Goal: Task Accomplishment & Management: Manage account settings

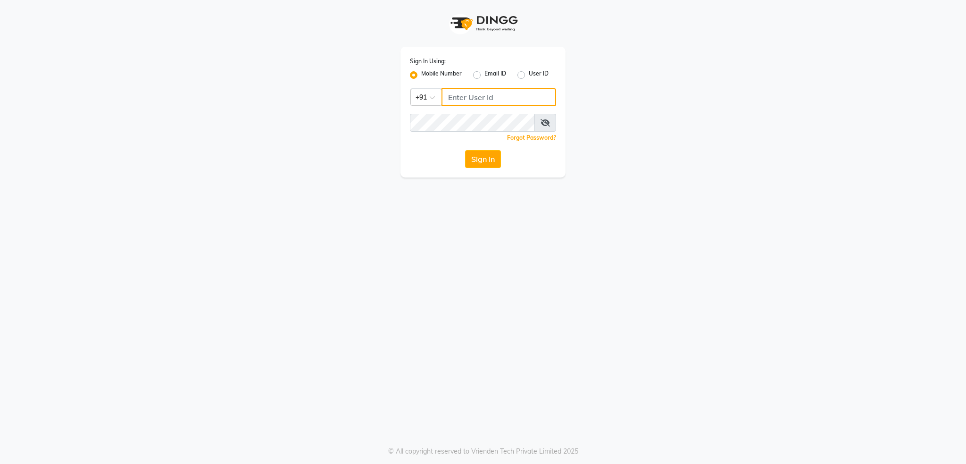
click at [531, 101] on input "Username" at bounding box center [499, 97] width 115 height 18
type input "8879773556"
click at [465, 150] on button "Sign In" at bounding box center [483, 159] width 36 height 18
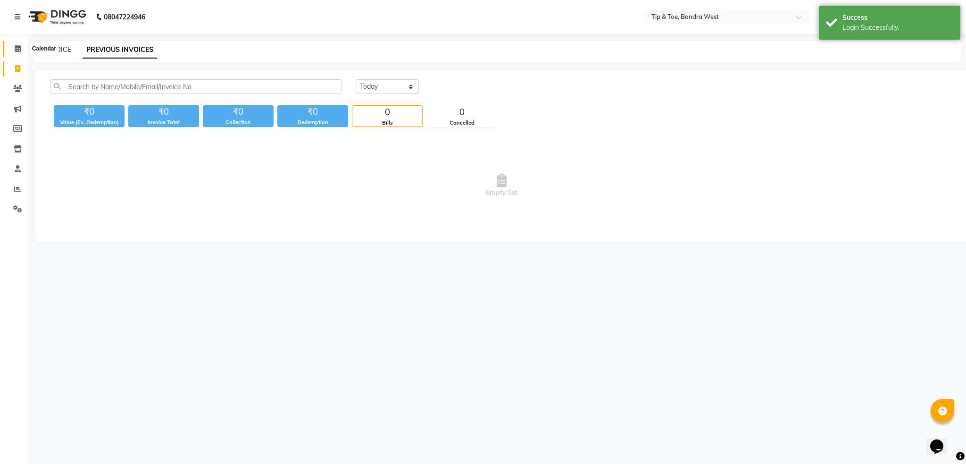
click at [15, 46] on icon at bounding box center [18, 48] width 6 height 7
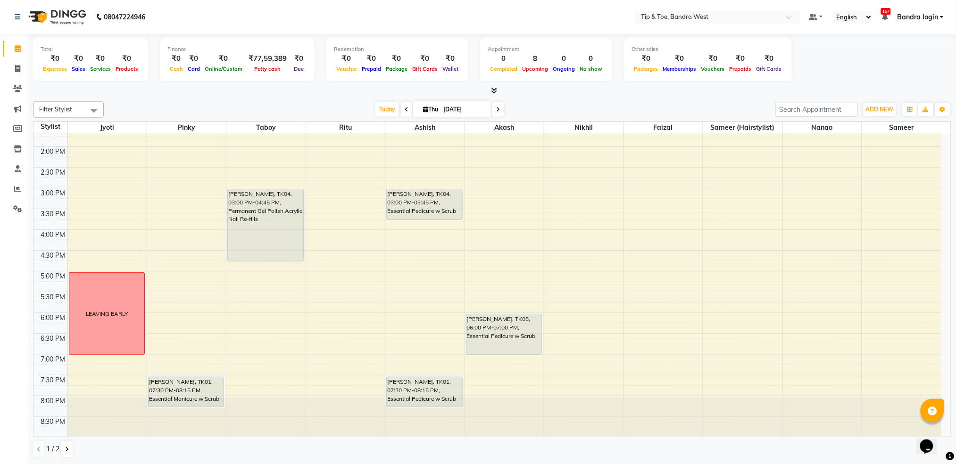
scroll to position [239, 0]
click at [387, 104] on span "Today" at bounding box center [387, 109] width 24 height 15
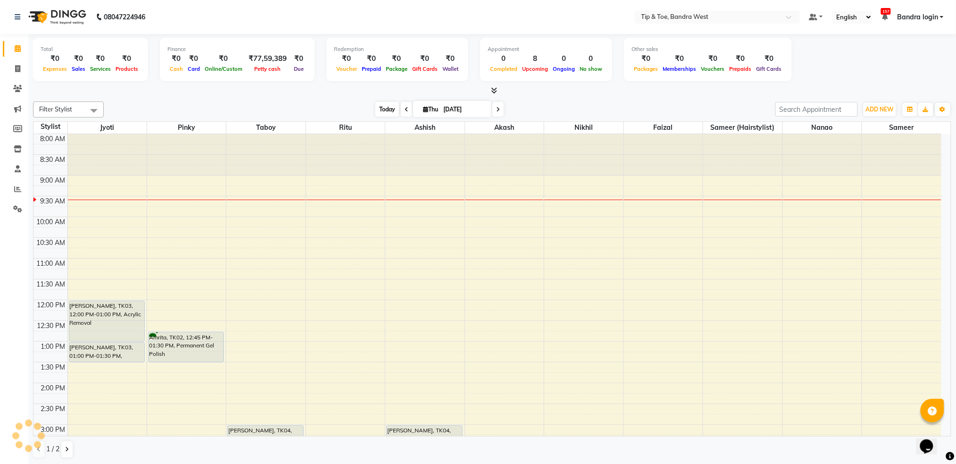
scroll to position [42, 0]
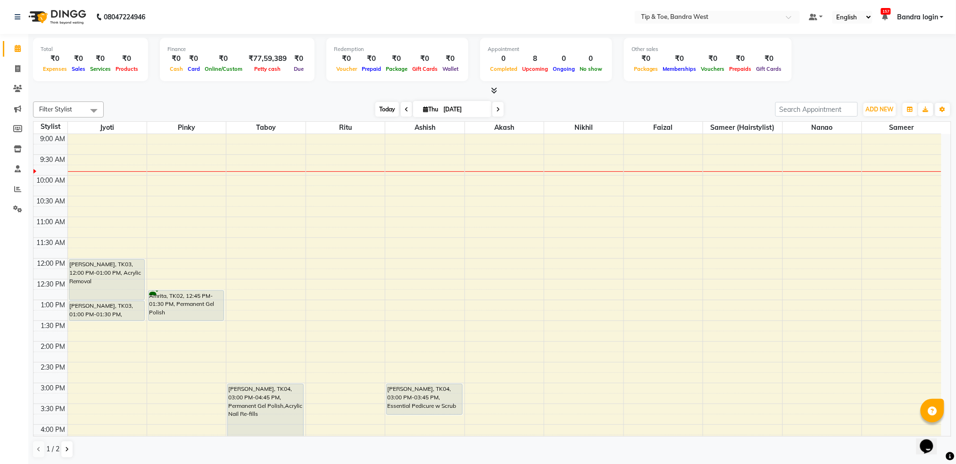
click at [387, 106] on span "Today" at bounding box center [387, 109] width 24 height 15
click at [385, 109] on span "Today" at bounding box center [387, 109] width 24 height 15
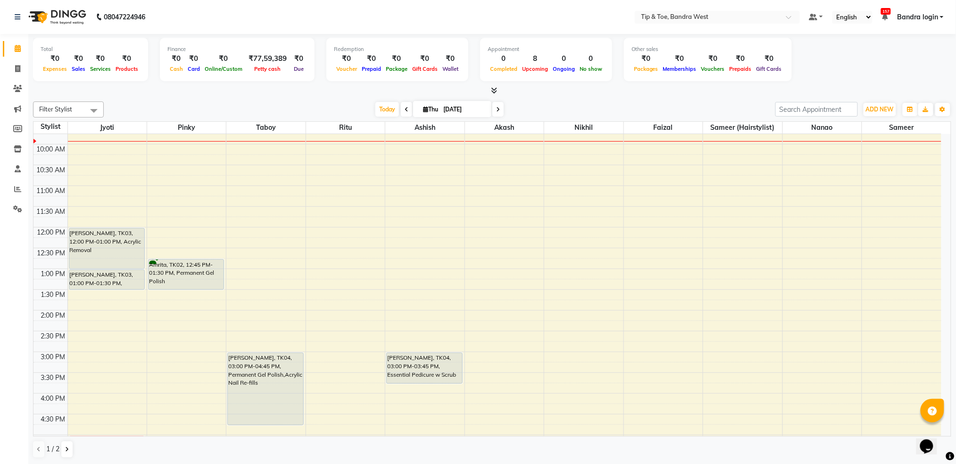
scroll to position [0, 0]
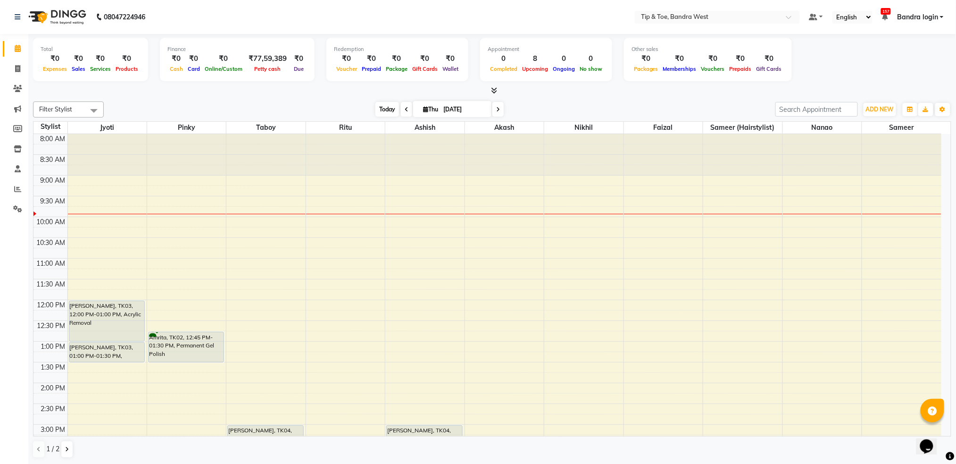
click at [382, 106] on span "Today" at bounding box center [387, 109] width 24 height 15
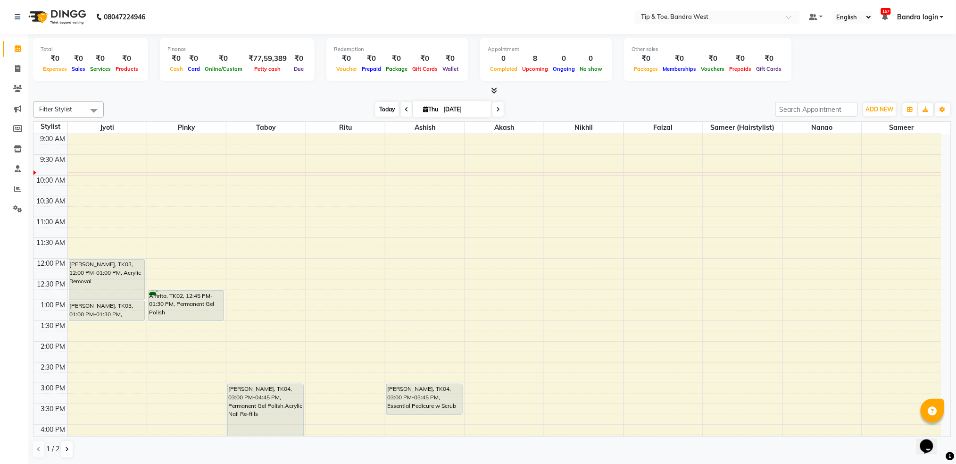
click at [384, 106] on span "Today" at bounding box center [387, 109] width 24 height 15
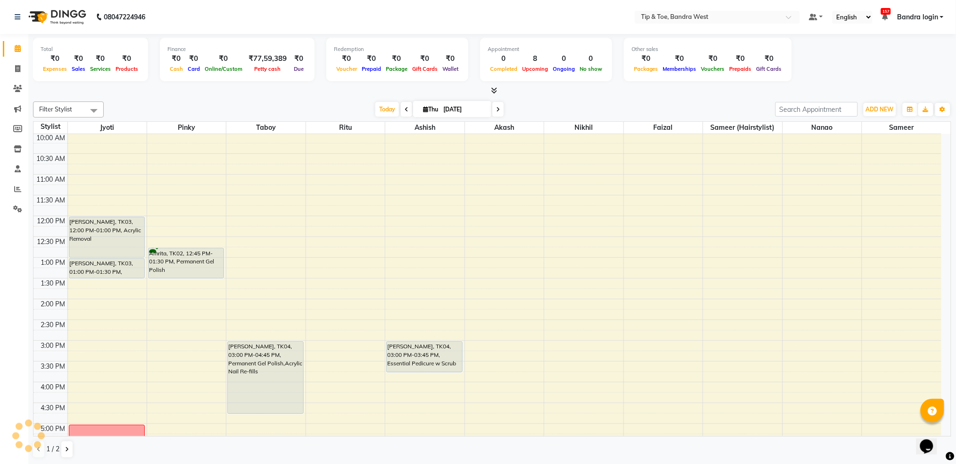
scroll to position [113, 0]
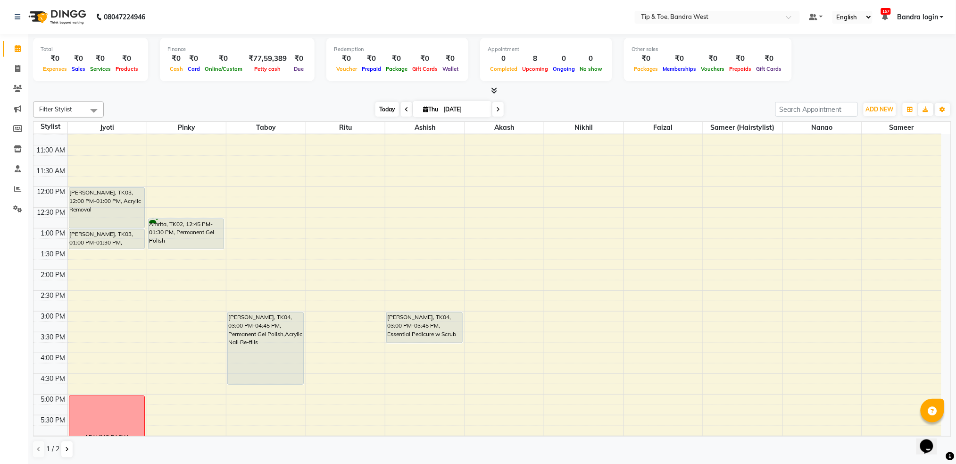
click at [376, 105] on span "Today" at bounding box center [387, 109] width 24 height 15
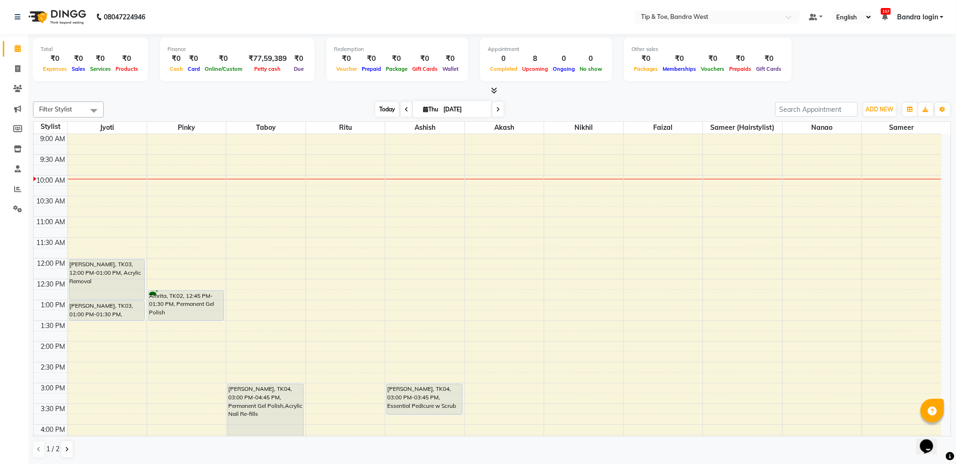
click at [389, 108] on span "Today" at bounding box center [387, 109] width 24 height 15
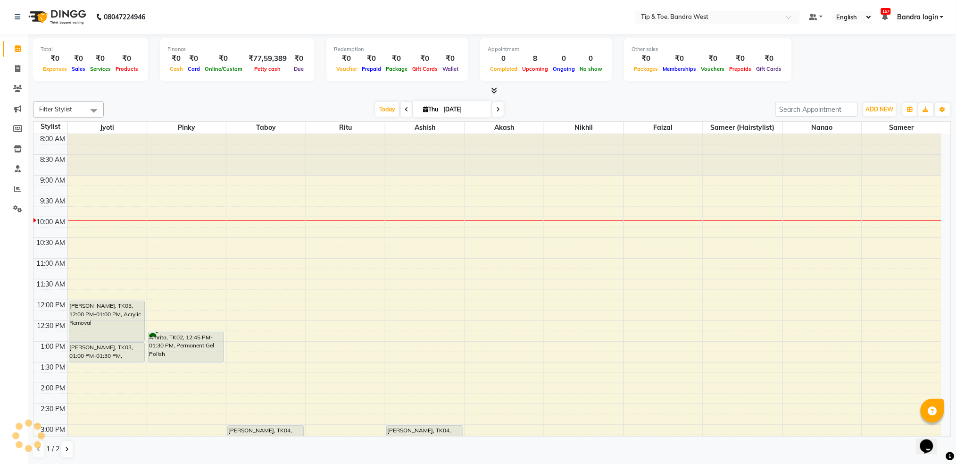
scroll to position [84, 0]
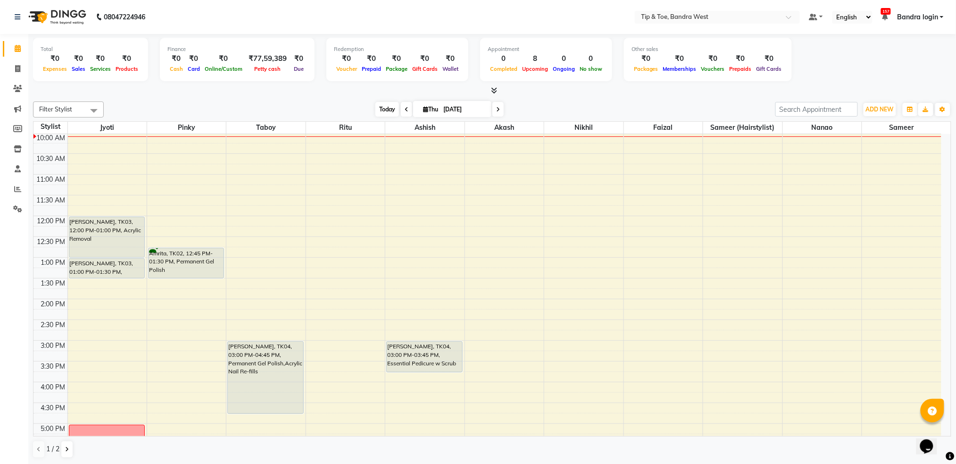
click at [386, 107] on span "Today" at bounding box center [387, 109] width 24 height 15
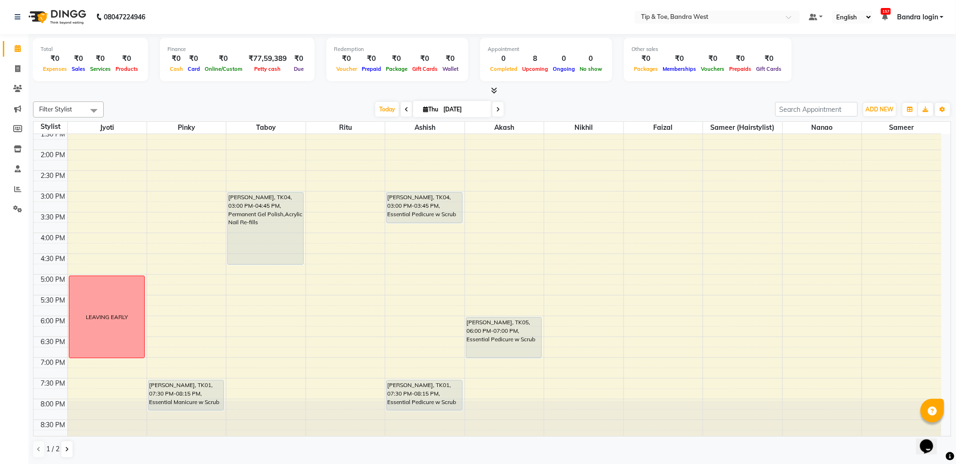
scroll to position [239, 0]
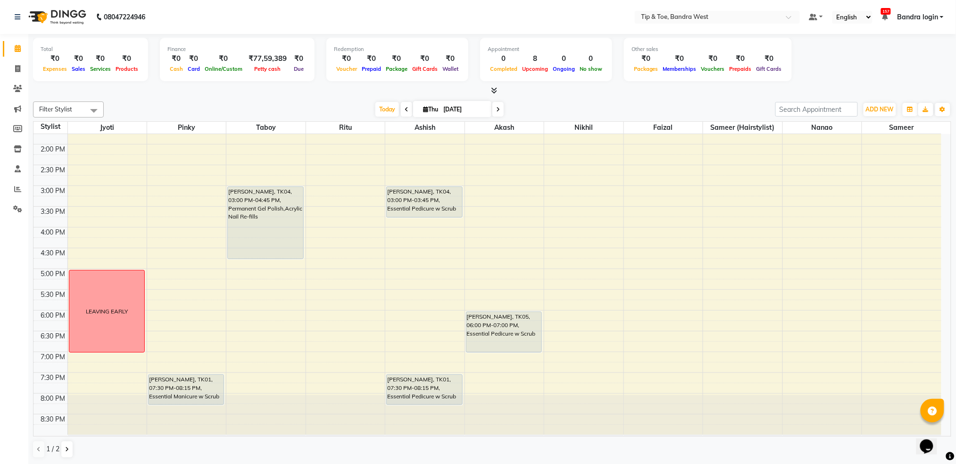
click at [405, 108] on icon at bounding box center [407, 110] width 4 height 6
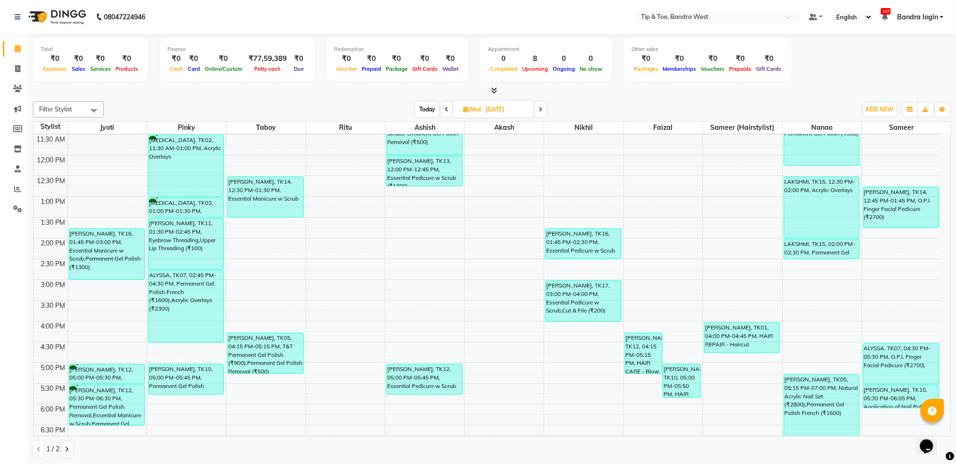
scroll to position [147, 0]
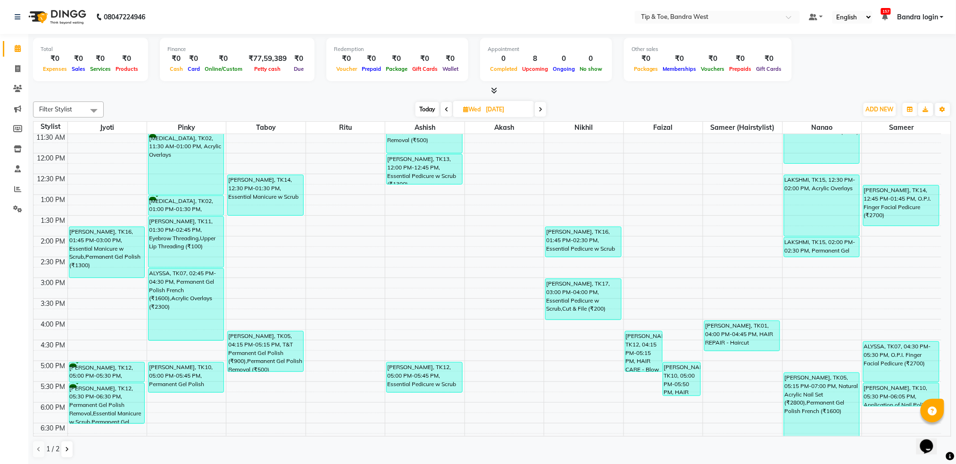
click at [421, 113] on span "Today" at bounding box center [428, 109] width 24 height 15
type input "[DATE]"
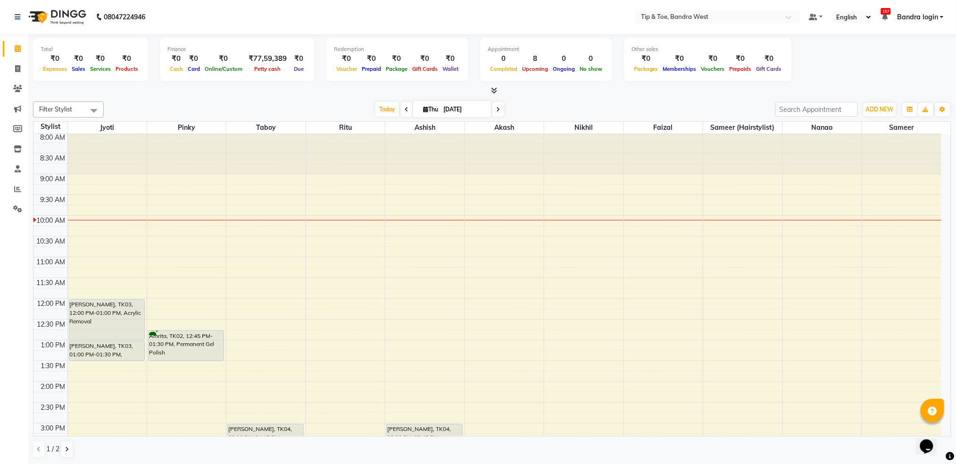
scroll to position [0, 0]
click at [387, 103] on span "Today" at bounding box center [387, 109] width 24 height 15
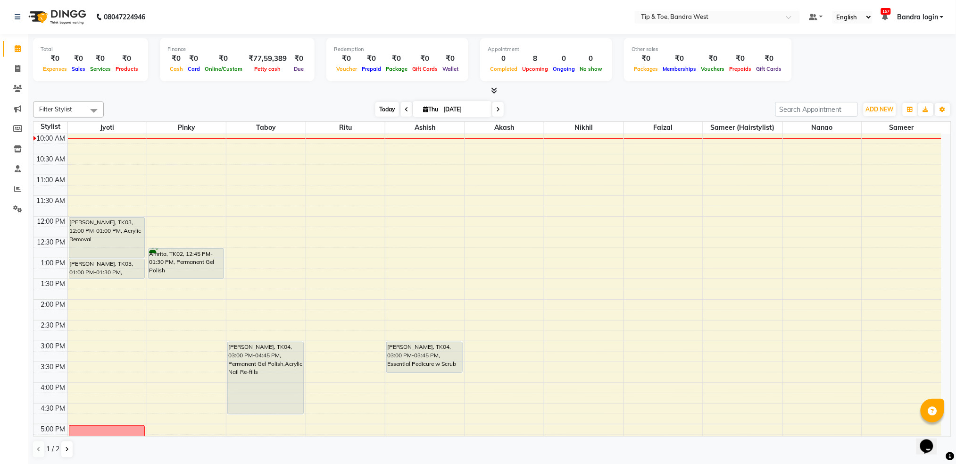
click at [380, 109] on span "Today" at bounding box center [387, 109] width 24 height 15
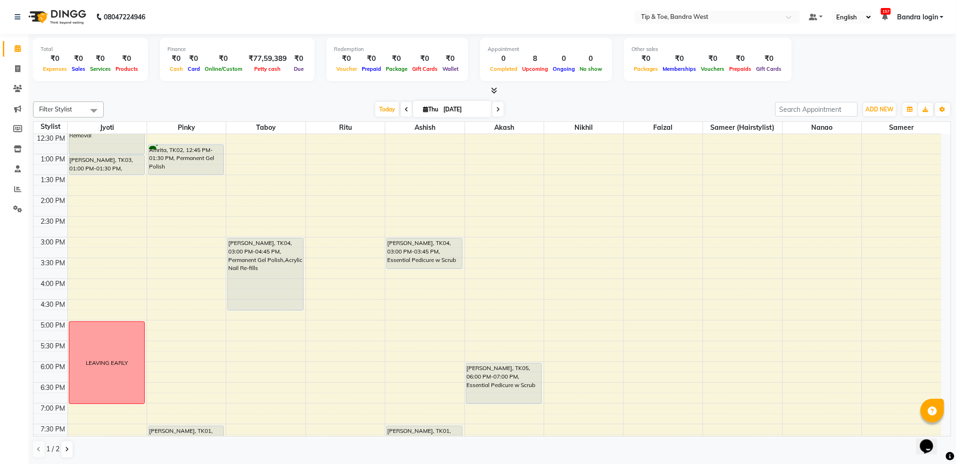
scroll to position [189, 0]
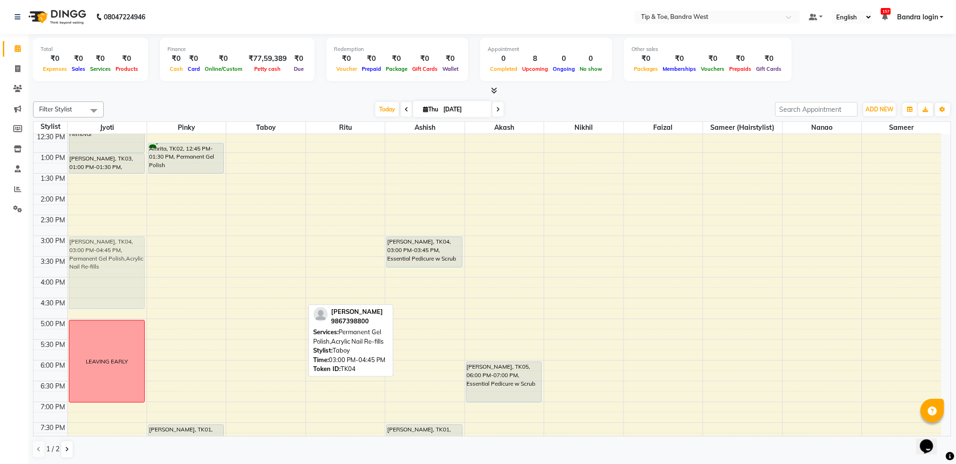
drag, startPoint x: 267, startPoint y: 252, endPoint x: 130, endPoint y: 252, distance: 137.7
click at [130, 252] on tr "SUCHI, TK03, 12:00 PM-01:00 PM, Acrylic Removal SUCHI, TK03, 01:00 PM-01:30 PM,…" at bounding box center [487, 214] width 908 height 539
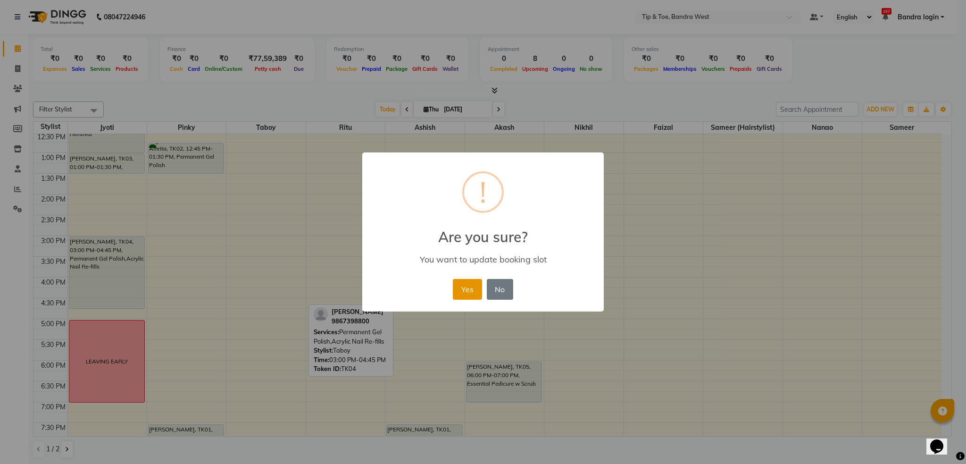
click at [463, 286] on button "Yes" at bounding box center [467, 289] width 29 height 21
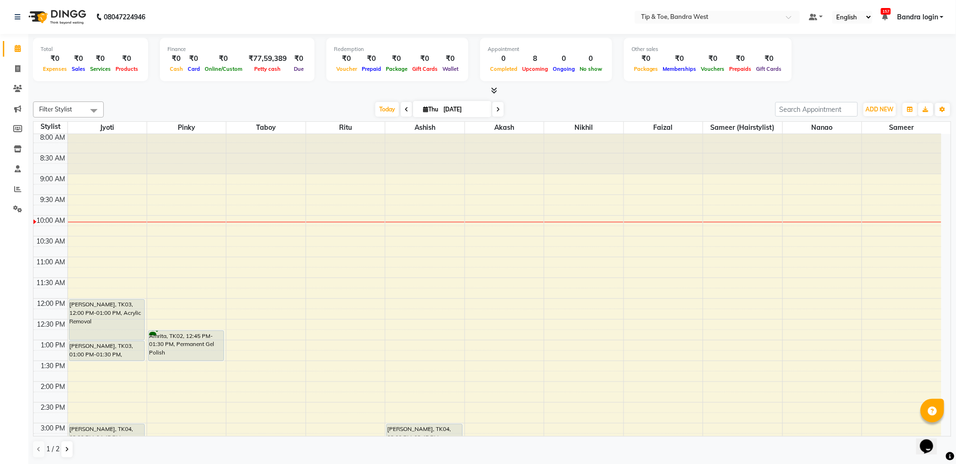
scroll to position [0, 0]
click at [378, 106] on span "Today" at bounding box center [387, 109] width 24 height 15
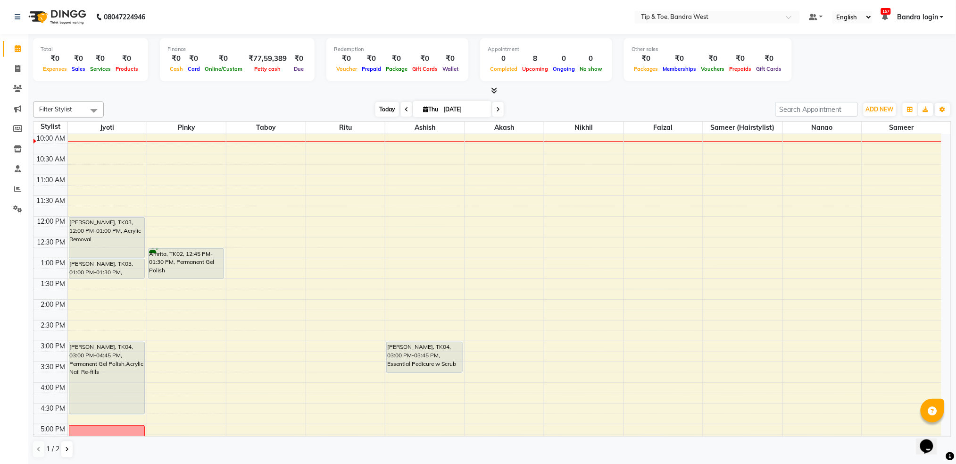
click at [376, 104] on span "Today" at bounding box center [387, 109] width 24 height 15
drag, startPoint x: 409, startPoint y: 147, endPoint x: 411, endPoint y: 187, distance: 40.1
click at [411, 187] on div "8:00 AM 8:30 AM 9:00 AM 9:30 AM 10:00 AM 10:30 AM 11:00 AM 11:30 AM 12:00 PM 12…" at bounding box center [487, 319] width 908 height 539
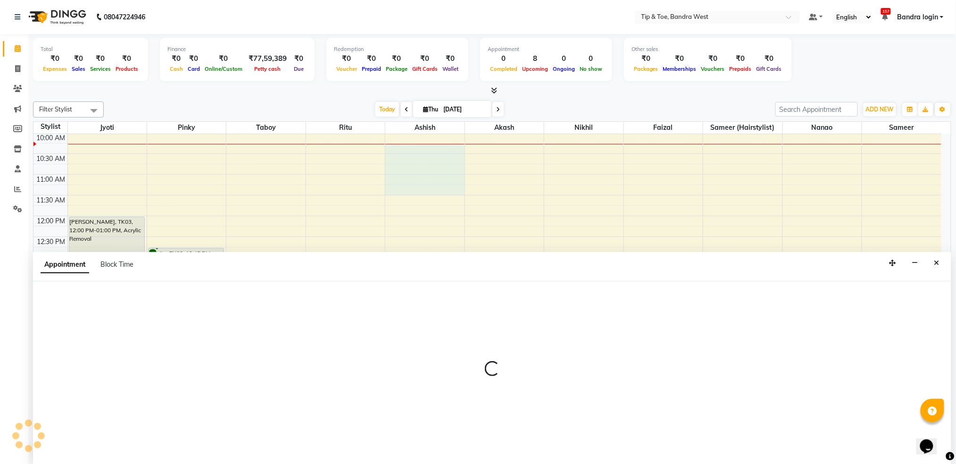
scroll to position [0, 0]
select select "42304"
select select "615"
select select "tentative"
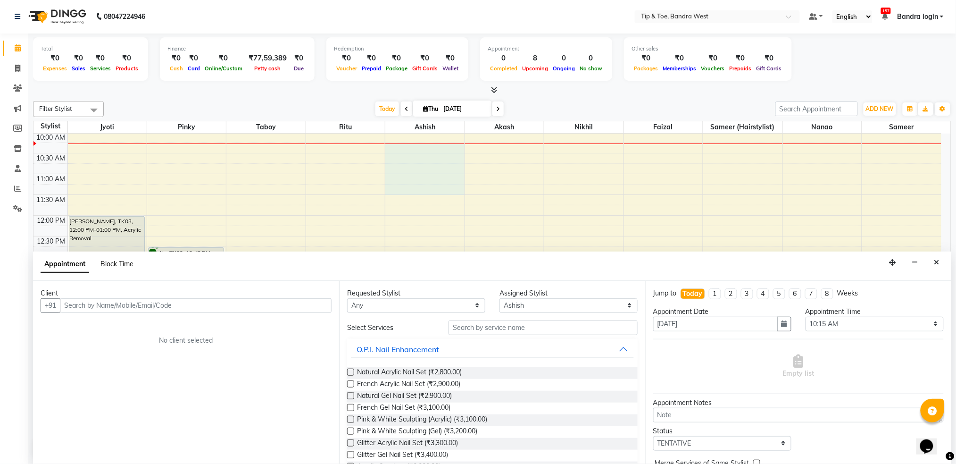
click at [115, 262] on span "Block Time" at bounding box center [116, 263] width 33 height 8
select select "42304"
select select "615"
select select "690"
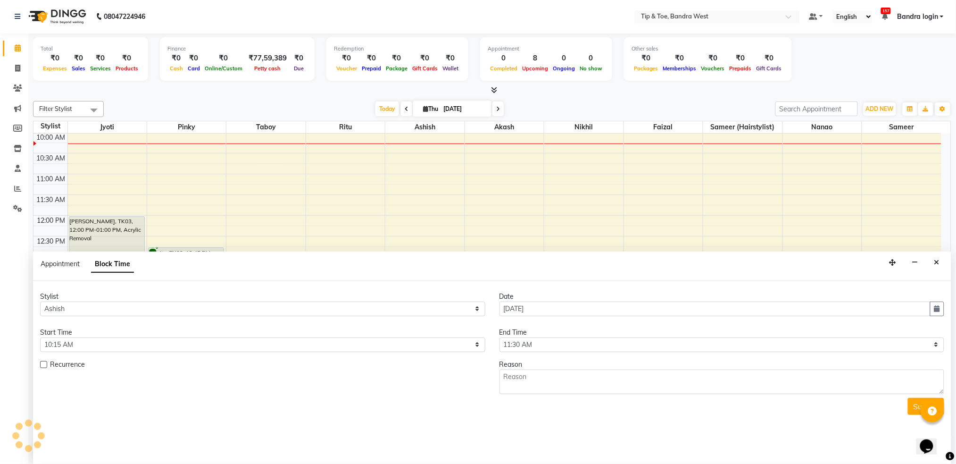
scroll to position [83, 0]
click at [595, 388] on textarea at bounding box center [722, 381] width 445 height 25
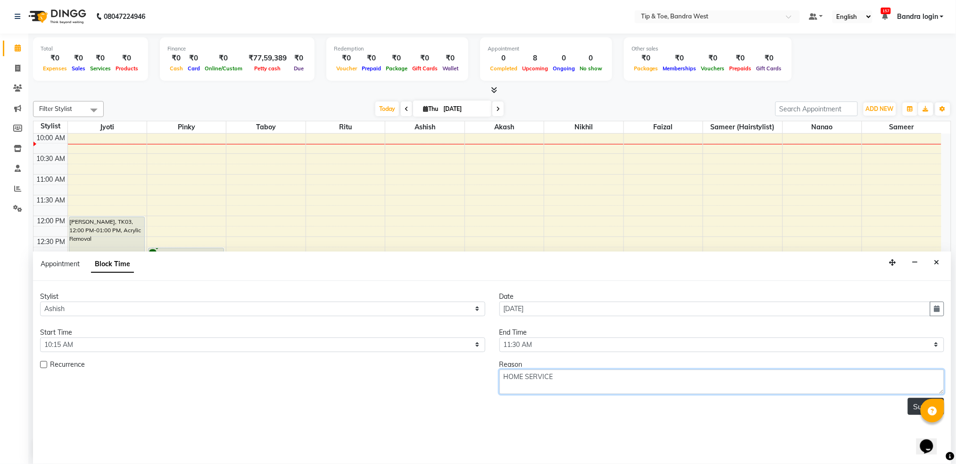
type textarea "HOME SERVICE"
click at [919, 406] on button "Submit" at bounding box center [926, 406] width 36 height 17
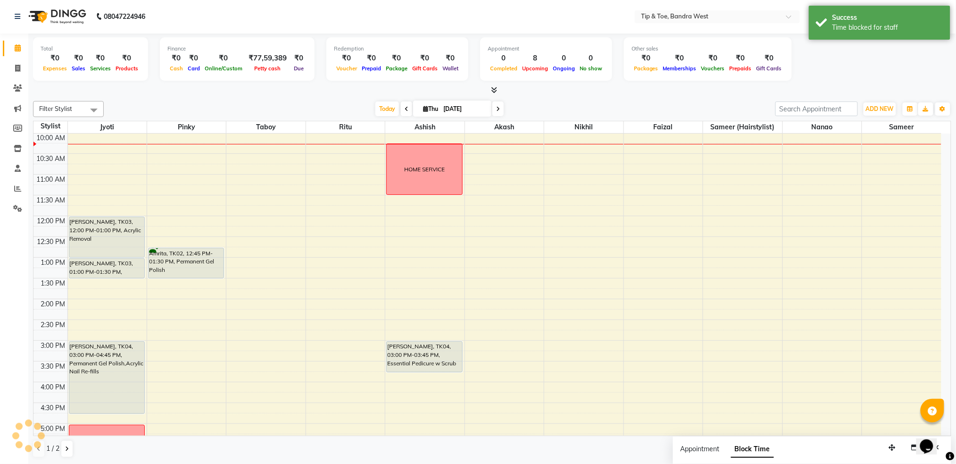
scroll to position [0, 0]
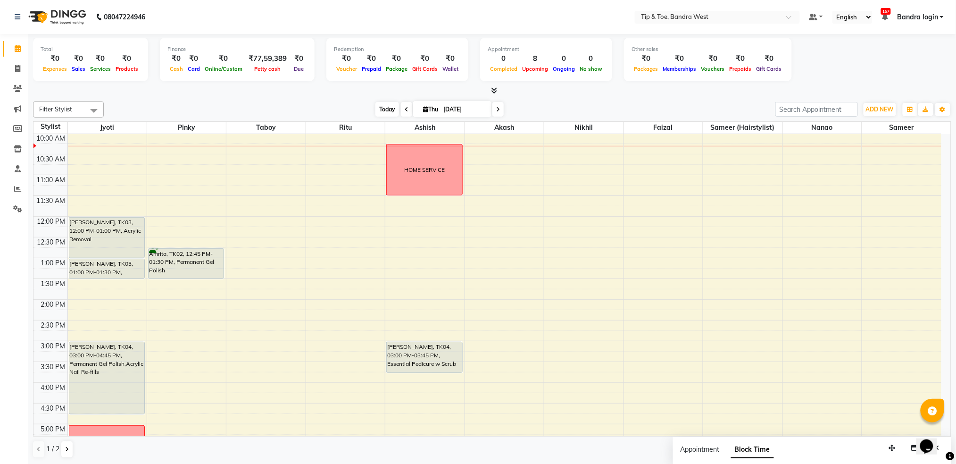
click at [384, 113] on span "Today" at bounding box center [387, 109] width 24 height 15
click at [386, 111] on span "Today" at bounding box center [387, 109] width 24 height 15
click at [383, 111] on span "Today" at bounding box center [387, 109] width 24 height 15
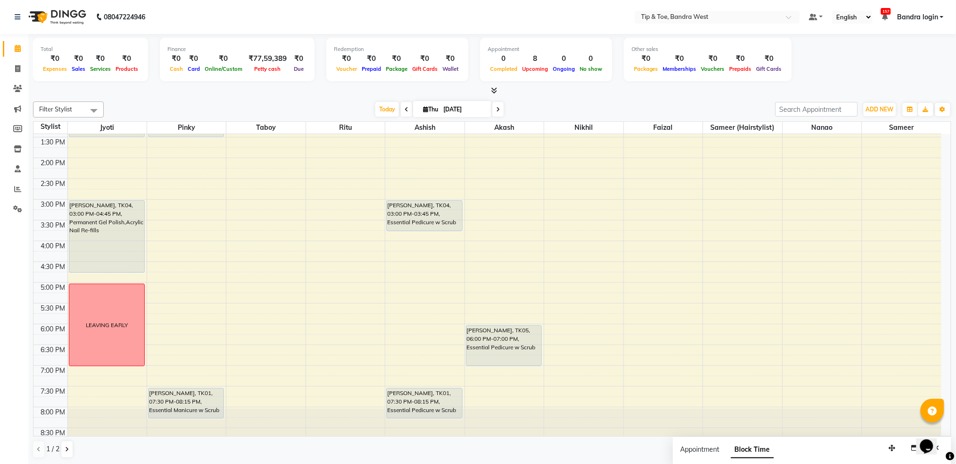
scroll to position [239, 0]
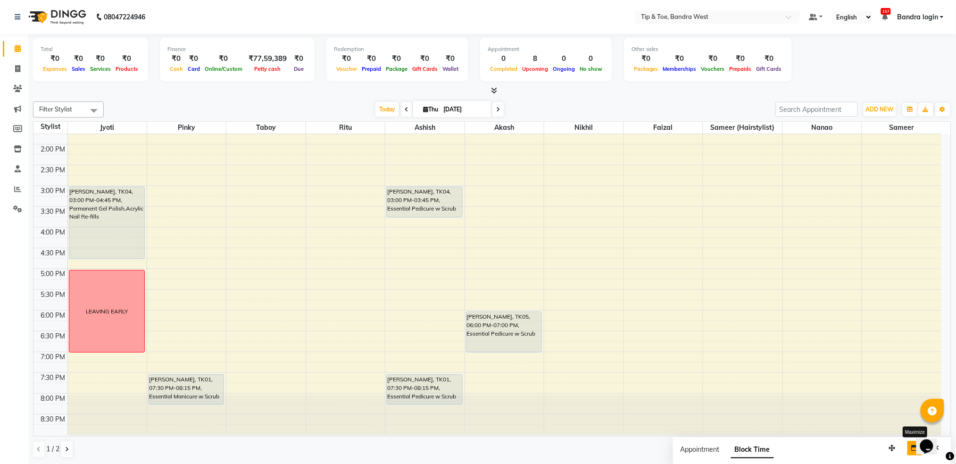
click at [913, 450] on icon "button" at bounding box center [915, 447] width 7 height 7
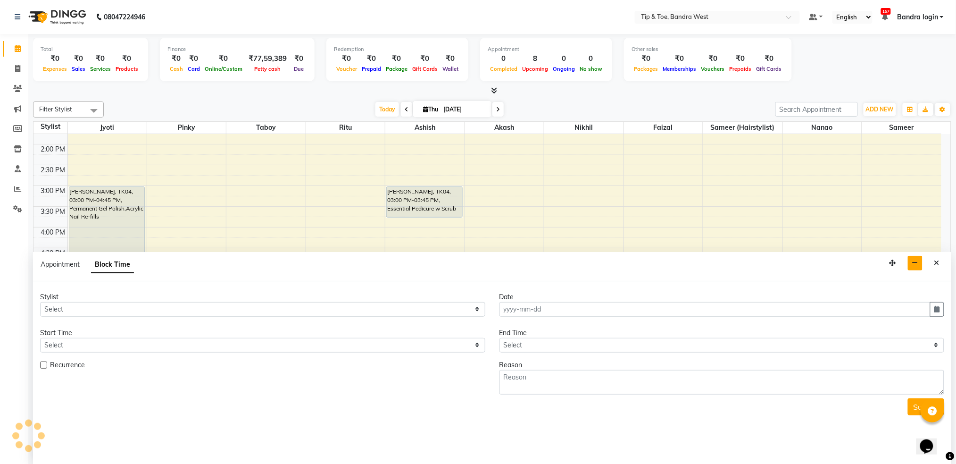
type input "[DATE]"
select select
click at [943, 265] on button "Close" at bounding box center [937, 263] width 14 height 15
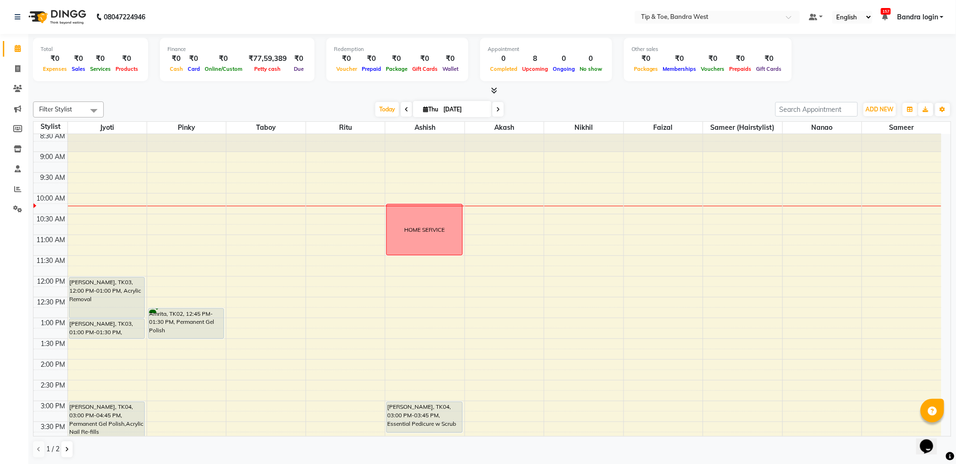
scroll to position [0, 0]
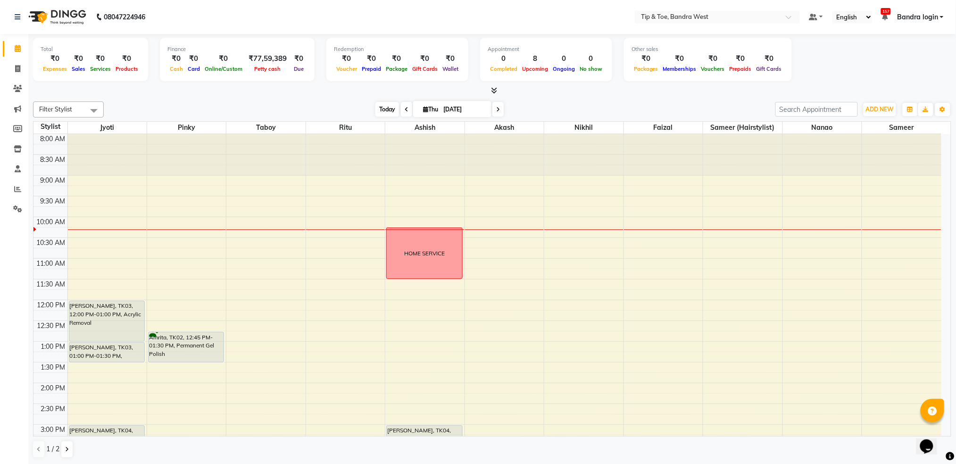
click at [387, 104] on span "Today" at bounding box center [387, 109] width 24 height 15
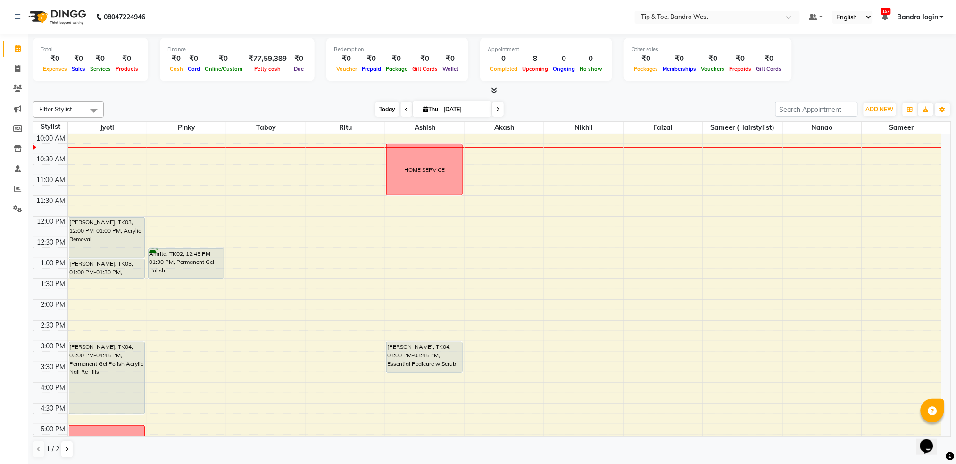
click at [380, 108] on span "Today" at bounding box center [387, 109] width 24 height 15
click at [386, 107] on span "Today" at bounding box center [387, 109] width 24 height 15
click at [389, 109] on span "Today" at bounding box center [387, 109] width 24 height 15
click at [384, 110] on span "Today" at bounding box center [387, 109] width 24 height 15
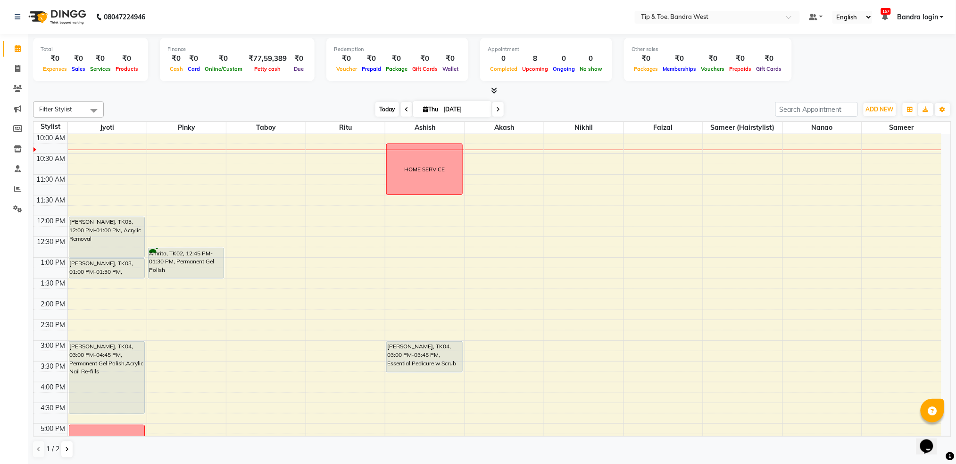
click at [391, 108] on span "Today" at bounding box center [387, 109] width 24 height 15
click at [390, 108] on span "Today" at bounding box center [387, 109] width 24 height 15
click at [381, 111] on span "Today" at bounding box center [387, 109] width 24 height 15
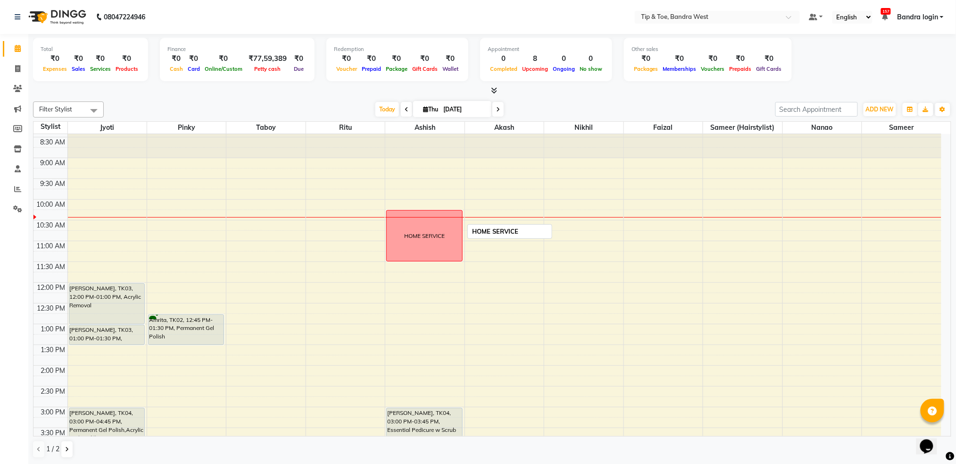
scroll to position [0, 0]
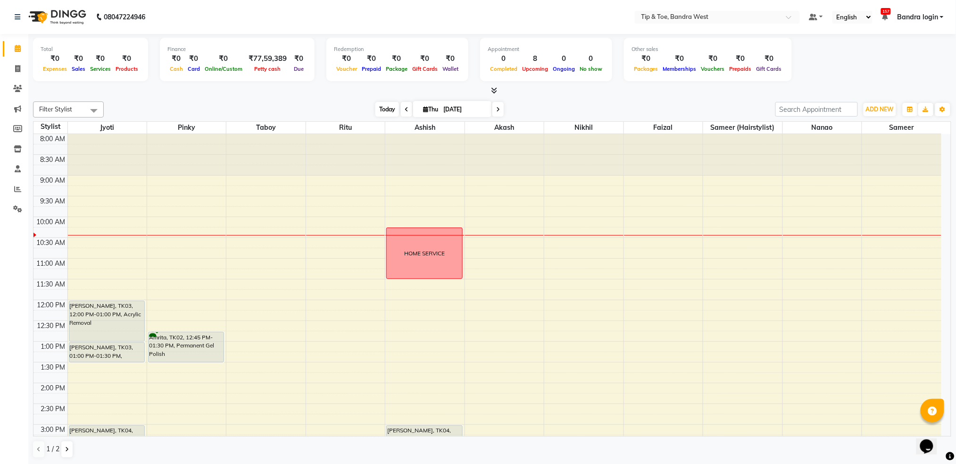
click at [386, 106] on span "Today" at bounding box center [387, 109] width 24 height 15
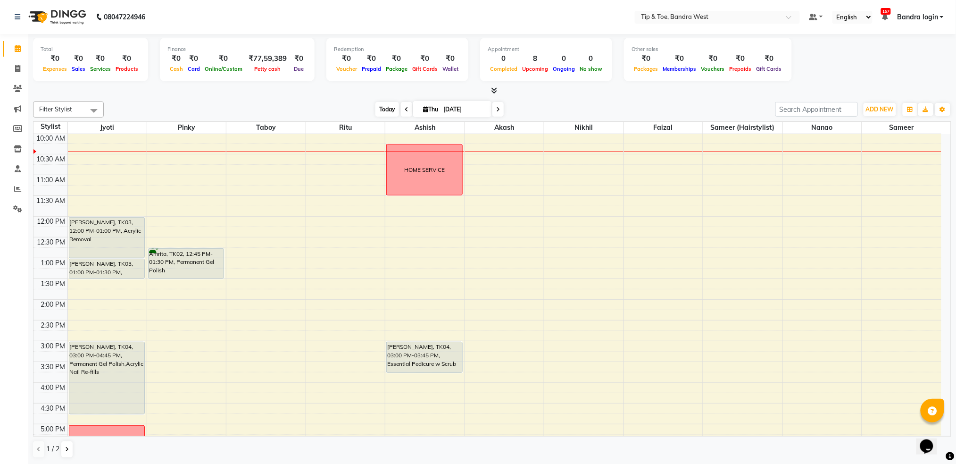
click at [385, 108] on span "Today" at bounding box center [387, 109] width 24 height 15
click at [378, 109] on span "Today" at bounding box center [387, 109] width 24 height 15
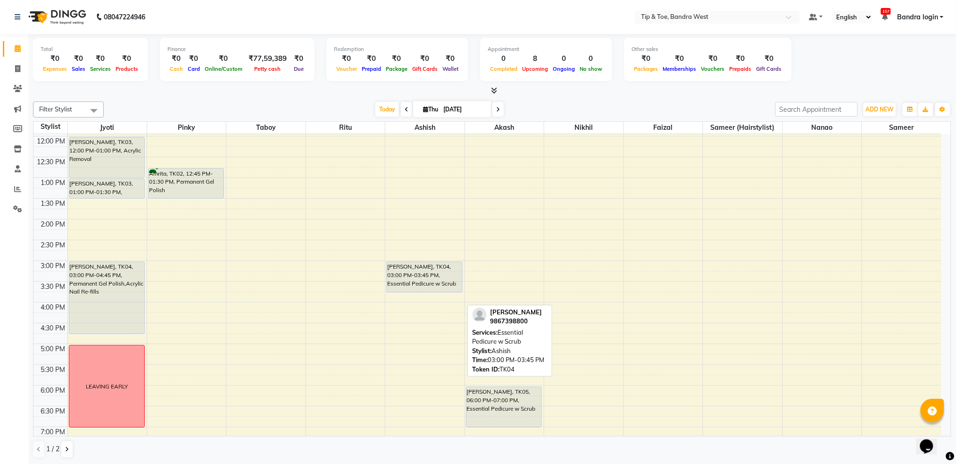
scroll to position [0, 0]
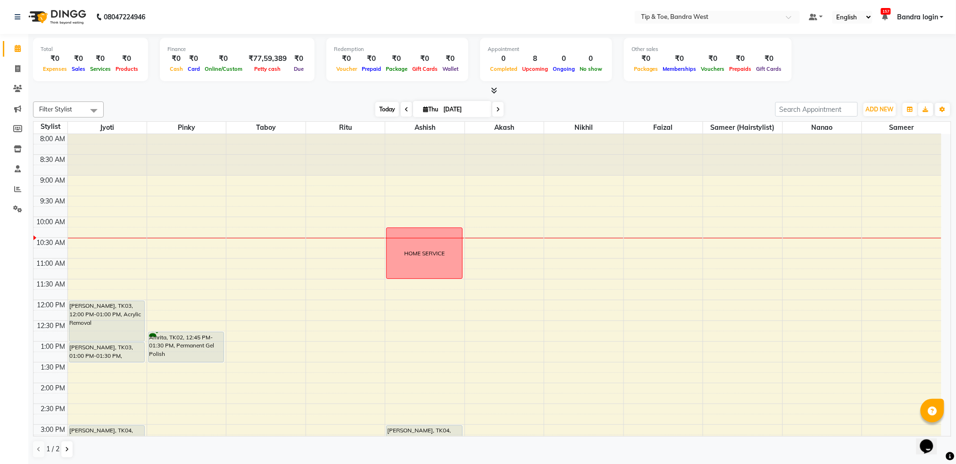
click at [390, 108] on span "Today" at bounding box center [387, 109] width 24 height 15
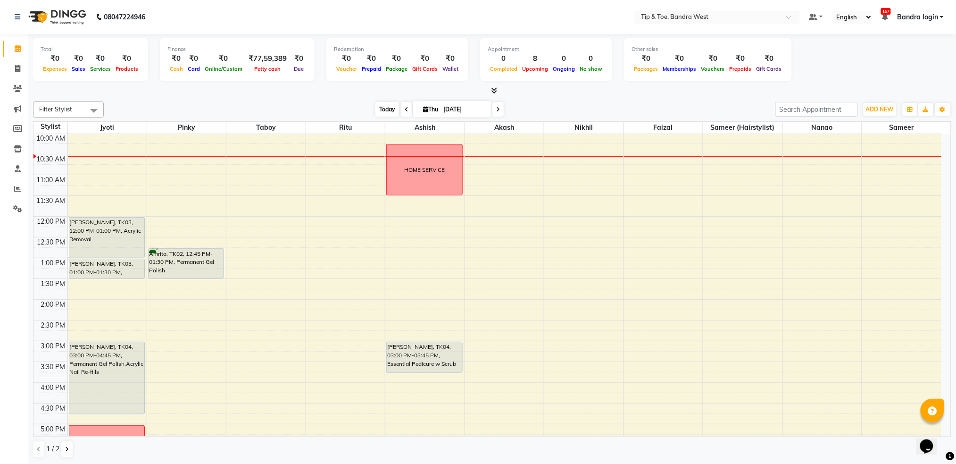
click at [386, 103] on span "Today" at bounding box center [387, 109] width 24 height 15
click at [388, 108] on span "Today" at bounding box center [387, 109] width 24 height 15
click at [390, 107] on span "Today" at bounding box center [387, 109] width 24 height 15
click at [384, 107] on span "Today" at bounding box center [387, 109] width 24 height 15
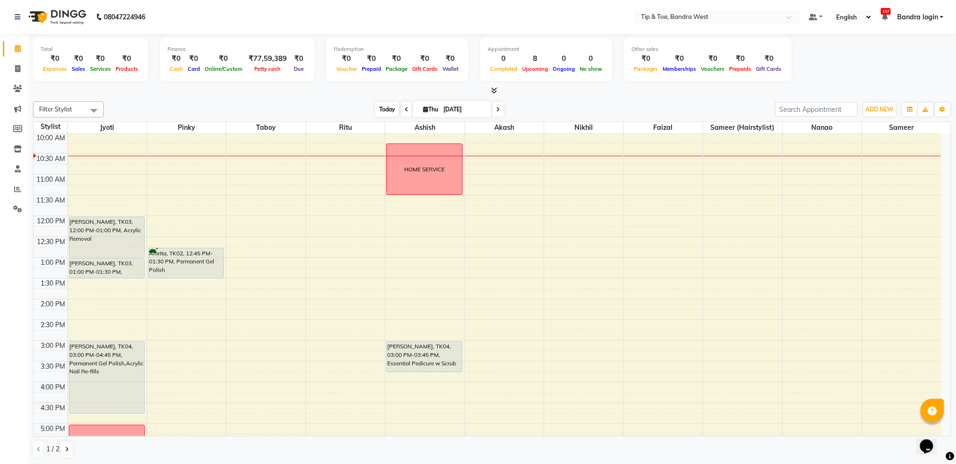
click at [379, 106] on span "Today" at bounding box center [387, 109] width 24 height 15
click at [377, 106] on span "Today" at bounding box center [387, 109] width 24 height 15
click at [377, 109] on span "Today" at bounding box center [387, 109] width 24 height 15
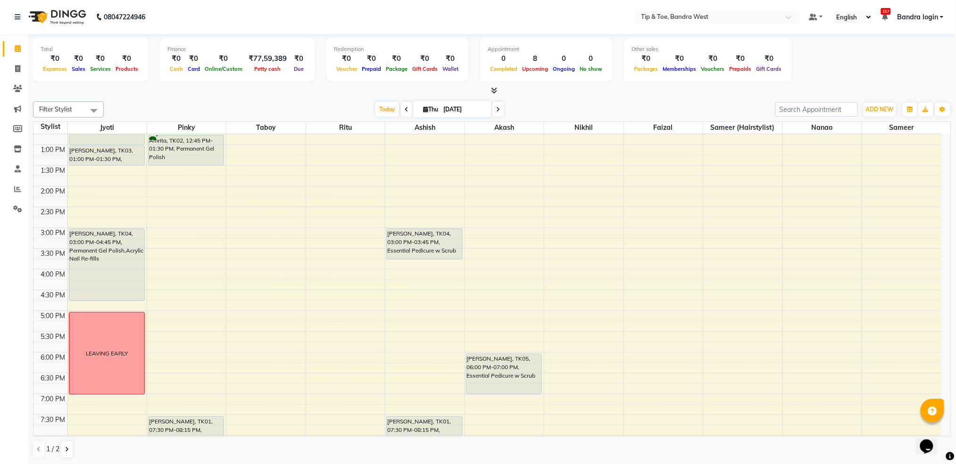
scroll to position [113, 0]
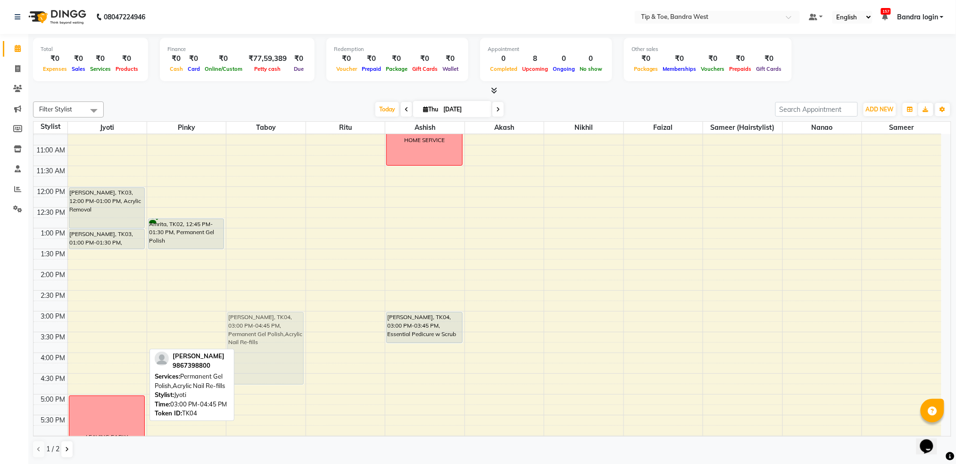
drag, startPoint x: 98, startPoint y: 330, endPoint x: 240, endPoint y: 329, distance: 142.0
click at [273, 329] on tr "SUCHI, TK03, 12:00 PM-01:00 PM, Acrylic Removal SUCHI, TK03, 01:00 PM-01:30 PM,…" at bounding box center [487, 290] width 908 height 539
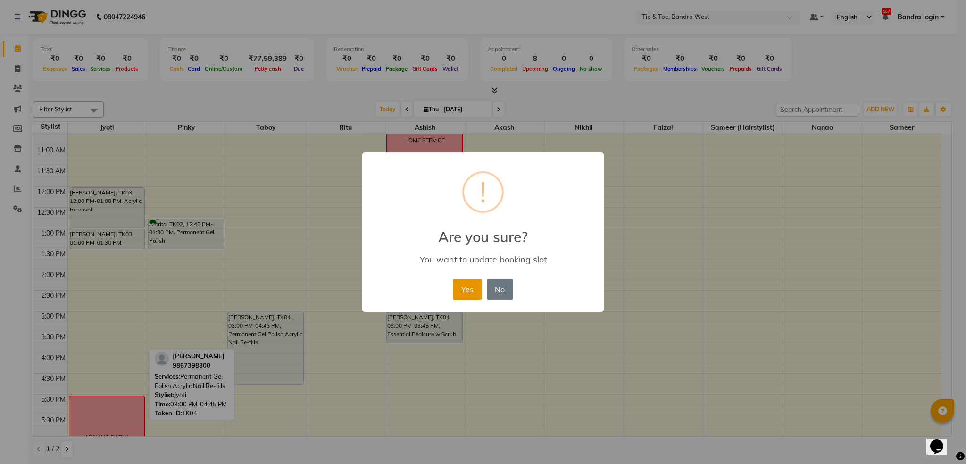
click at [465, 284] on button "Yes" at bounding box center [467, 289] width 29 height 21
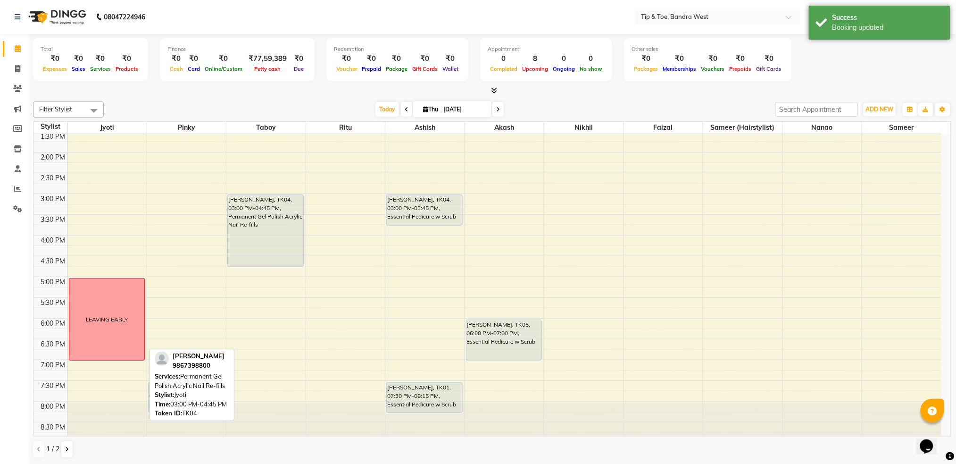
scroll to position [239, 0]
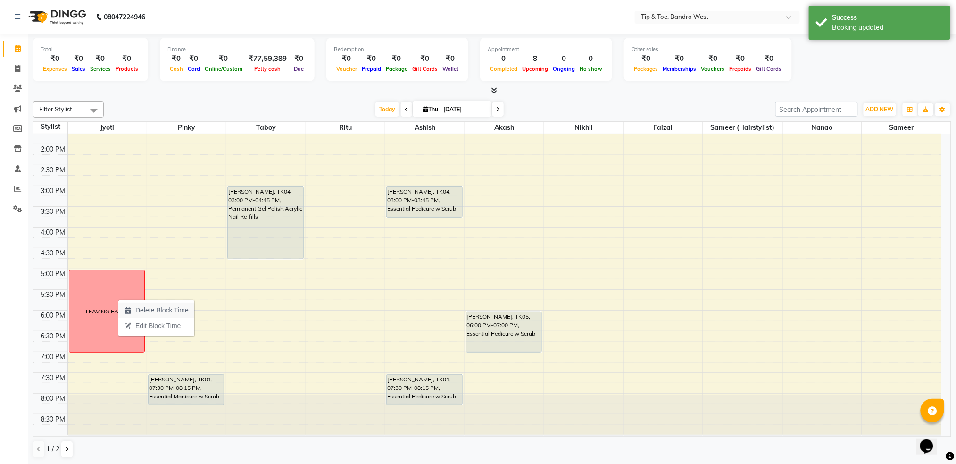
click at [123, 304] on span "Delete Block Time" at bounding box center [156, 310] width 76 height 16
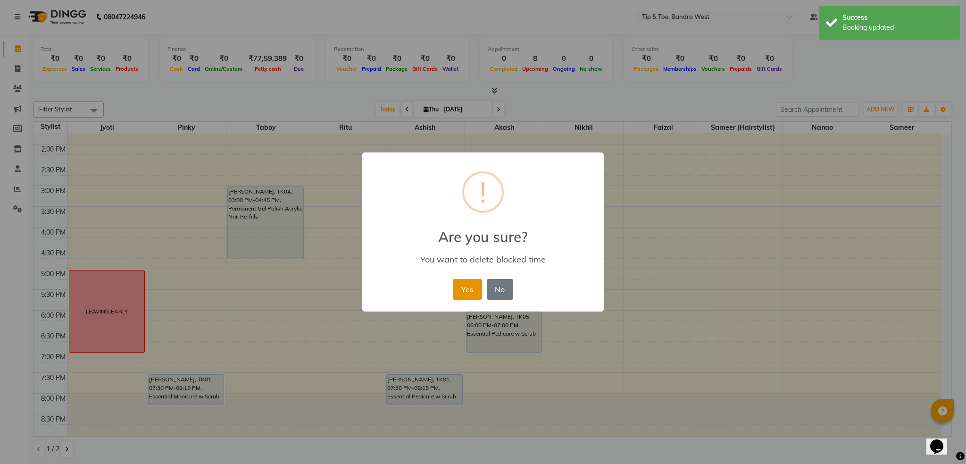
click at [466, 285] on button "Yes" at bounding box center [467, 289] width 29 height 21
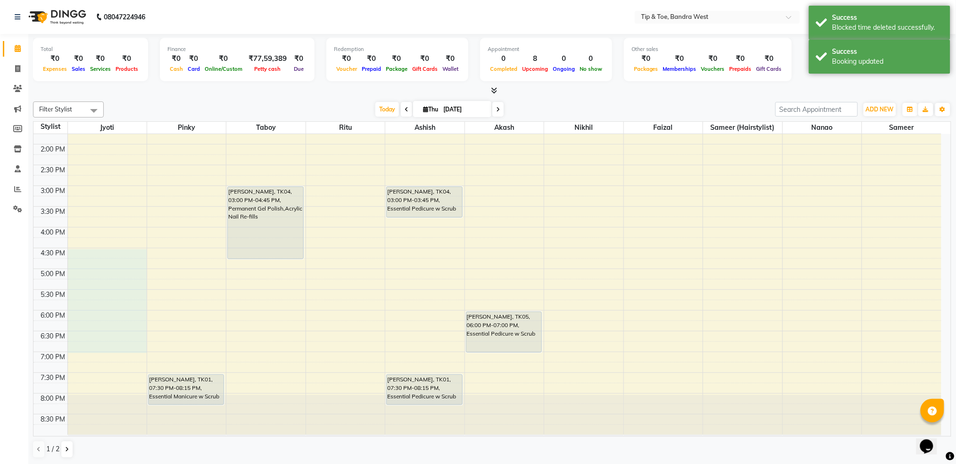
drag, startPoint x: 88, startPoint y: 250, endPoint x: 90, endPoint y: 342, distance: 92.9
click at [90, 344] on div "8:00 AM 8:30 AM 9:00 AM 9:30 AM 10:00 AM 10:30 AM 11:00 AM 11:30 AM 12:00 PM 12…" at bounding box center [487, 164] width 908 height 539
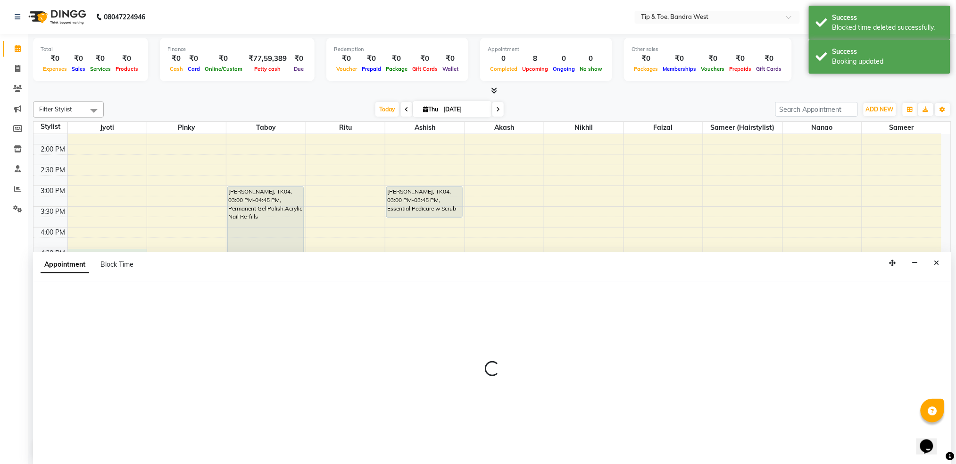
scroll to position [0, 0]
select select "42339"
select select "tentative"
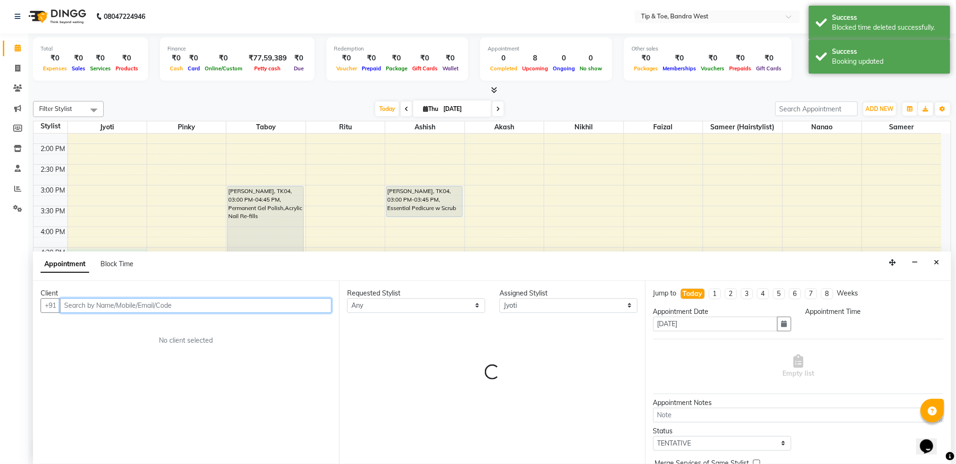
select select "990"
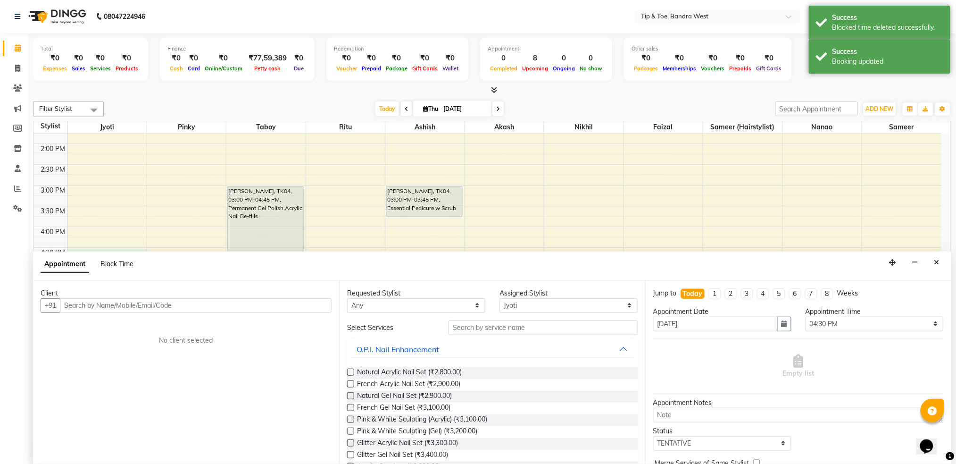
click at [107, 259] on span "Block Time" at bounding box center [116, 263] width 33 height 8
select select "42339"
select select "990"
select select "1140"
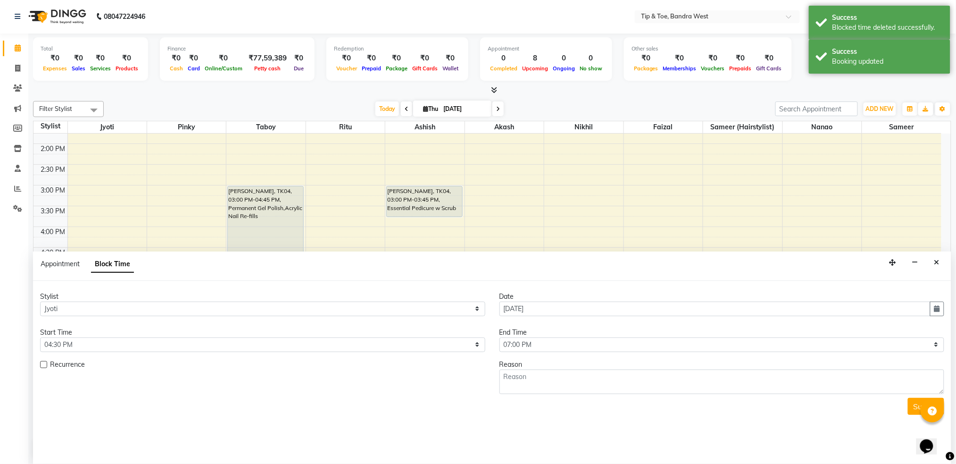
scroll to position [84, 0]
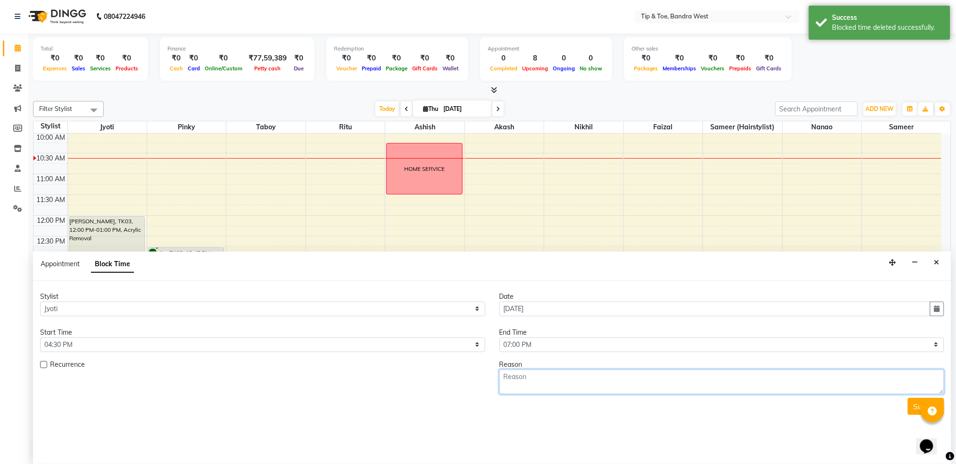
click at [610, 386] on textarea at bounding box center [722, 381] width 445 height 25
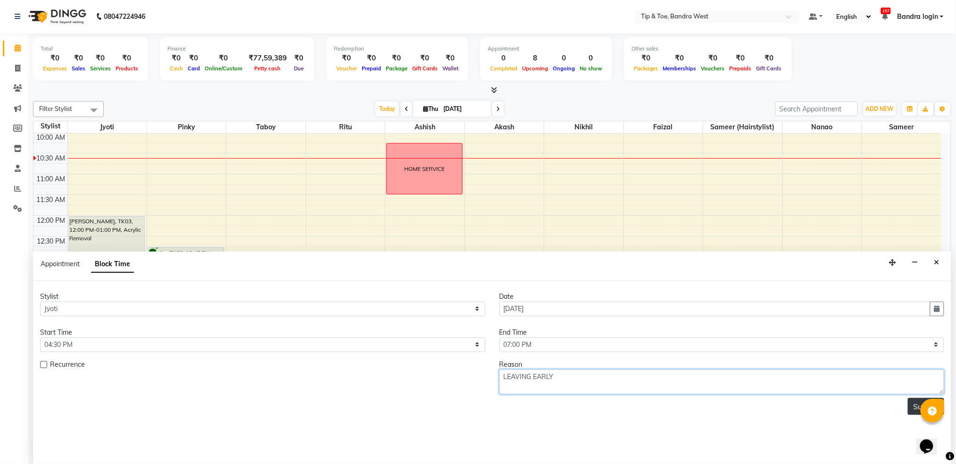
type textarea "LEAVING EARLY"
click at [912, 404] on button "Submit" at bounding box center [926, 406] width 36 height 17
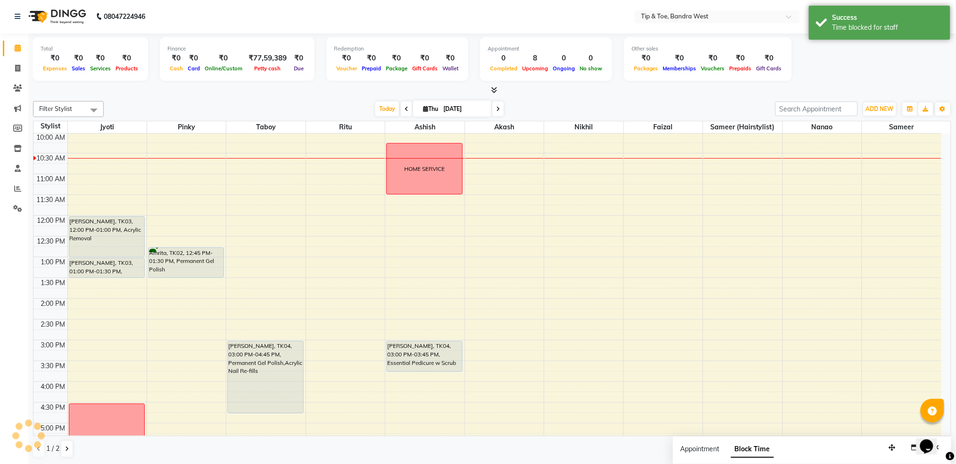
scroll to position [0, 0]
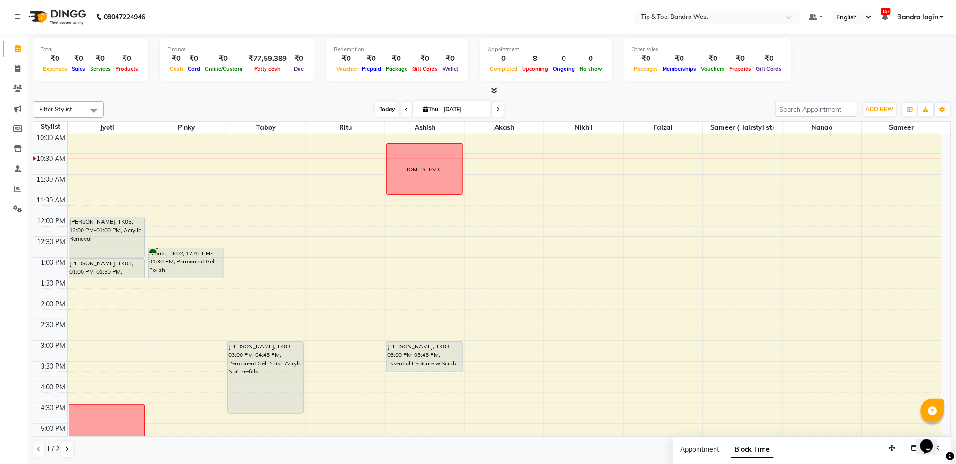
click at [383, 109] on span "Today" at bounding box center [387, 109] width 24 height 15
click at [380, 108] on span "Today" at bounding box center [387, 109] width 24 height 15
click at [379, 109] on span "Today" at bounding box center [387, 109] width 24 height 15
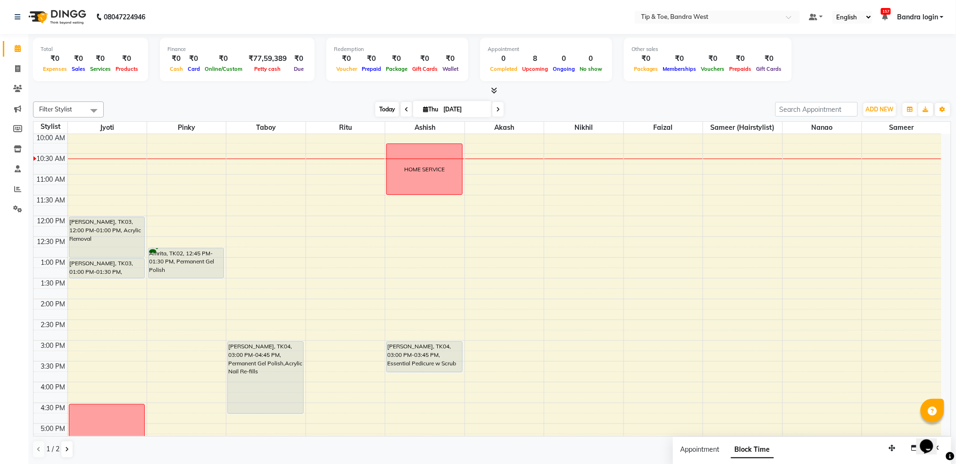
click at [379, 109] on span "Today" at bounding box center [387, 109] width 24 height 15
click at [386, 107] on span "Today" at bounding box center [387, 109] width 24 height 15
click at [439, 175] on icon "button" at bounding box center [438, 176] width 8 height 7
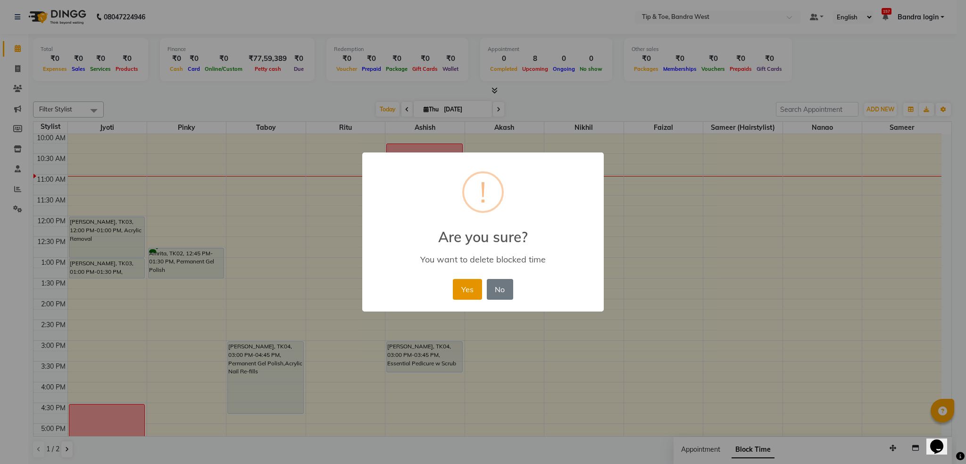
click at [476, 292] on button "Yes" at bounding box center [467, 289] width 29 height 21
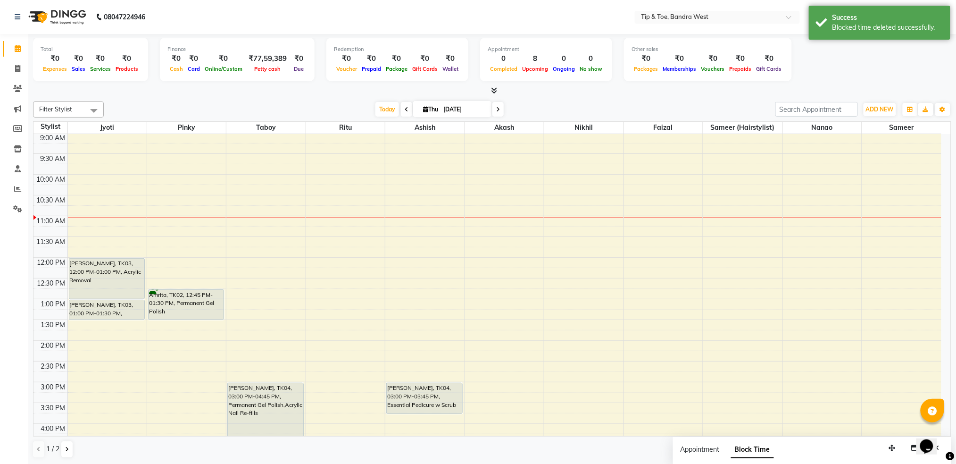
scroll to position [21, 0]
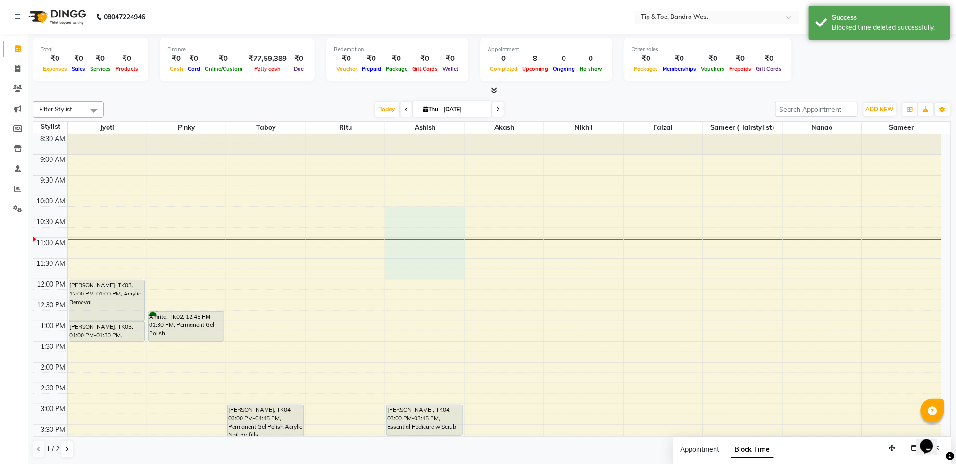
drag, startPoint x: 404, startPoint y: 210, endPoint x: 416, endPoint y: 269, distance: 60.0
click at [416, 269] on div "8:00 AM 8:30 AM 9:00 AM 9:30 AM 10:00 AM 10:30 AM 11:00 AM 11:30 AM 12:00 PM 12…" at bounding box center [487, 382] width 908 height 539
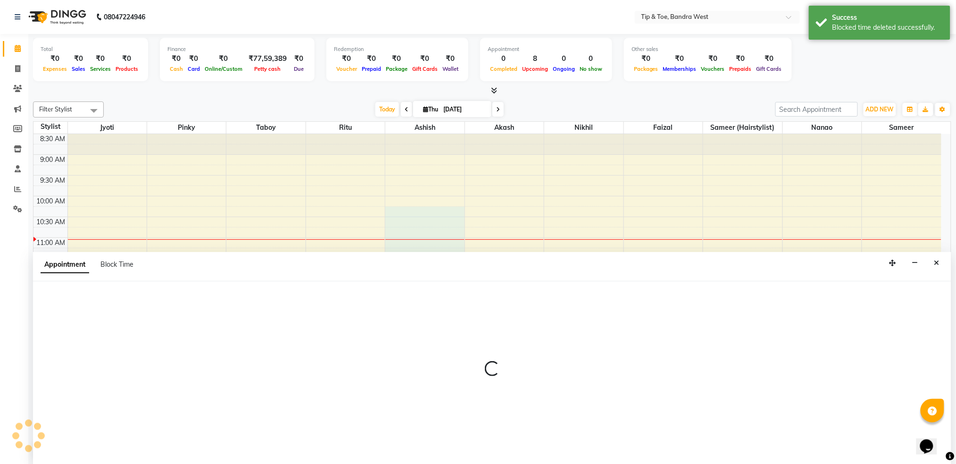
scroll to position [0, 0]
select select "42304"
select select "615"
select select "tentative"
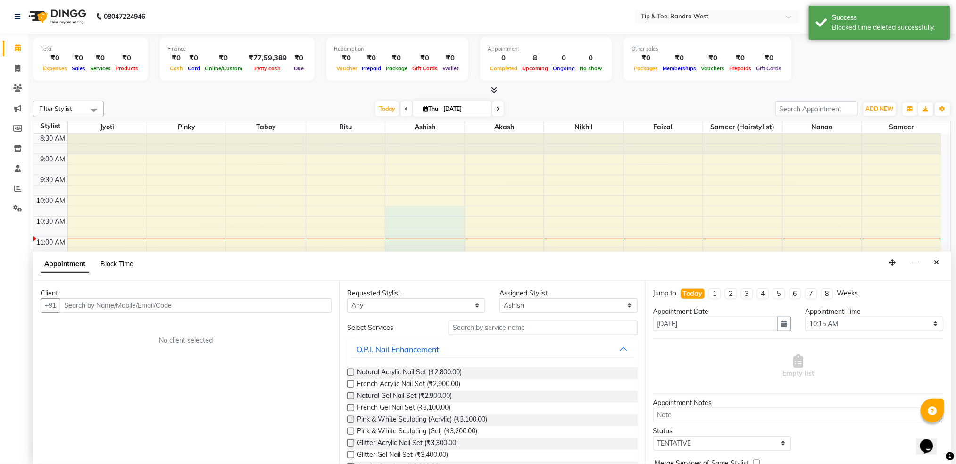
click at [124, 261] on span "Block Time" at bounding box center [116, 263] width 33 height 8
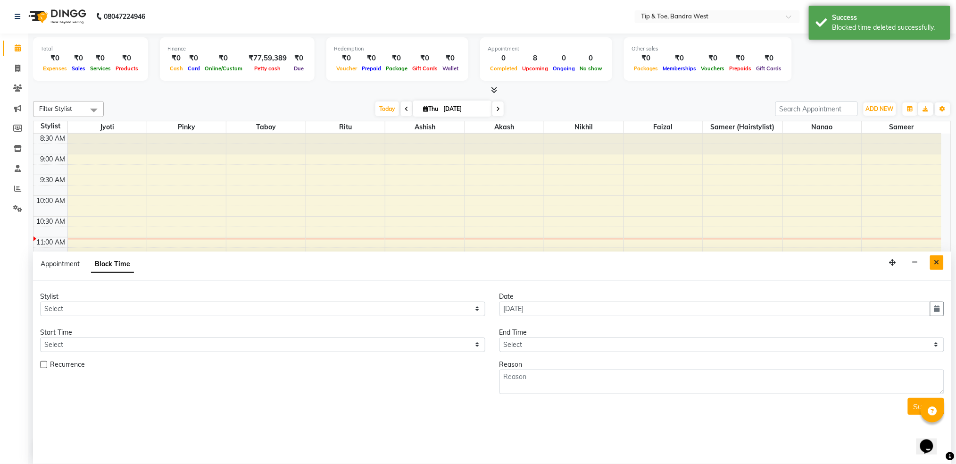
click at [932, 260] on button "Close" at bounding box center [937, 262] width 14 height 15
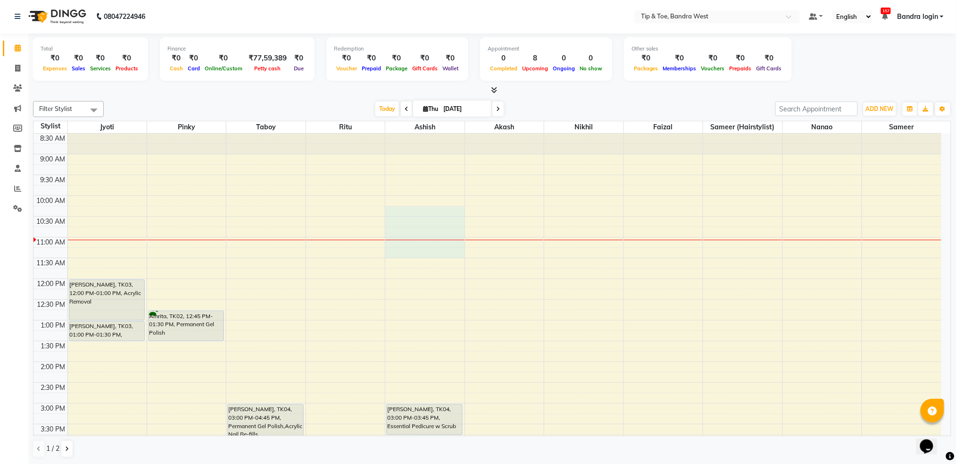
drag, startPoint x: 414, startPoint y: 208, endPoint x: 415, endPoint y: 256, distance: 48.1
click at [415, 256] on div "8:00 AM 8:30 AM 9:00 AM 9:30 AM 10:00 AM 10:30 AM 11:00 AM 11:30 AM 12:00 PM 12…" at bounding box center [487, 382] width 908 height 539
select select "42304"
select select "615"
select select "tentative"
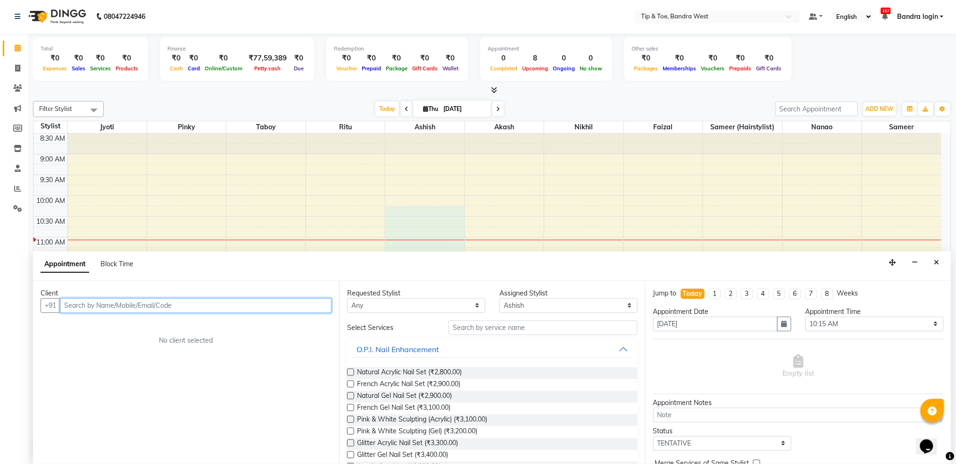
click at [240, 309] on input "text" at bounding box center [196, 305] width 272 height 15
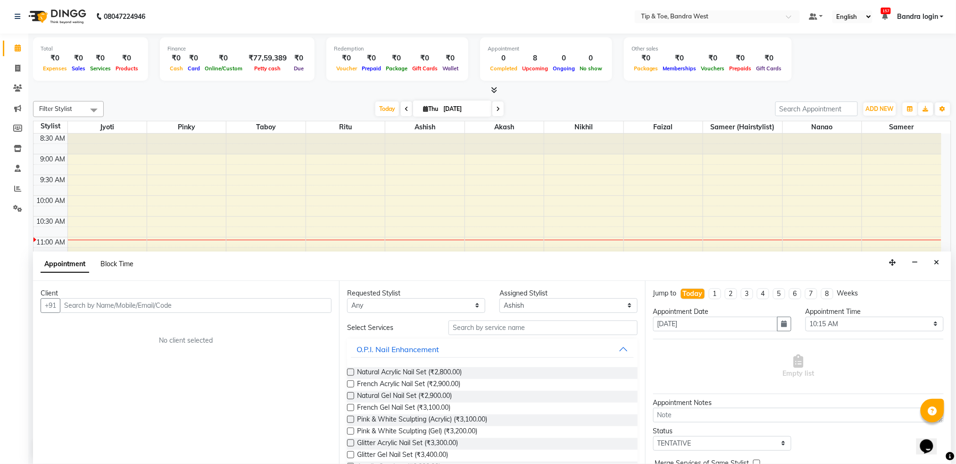
click at [123, 267] on span "Block Time" at bounding box center [116, 263] width 33 height 8
select select "42304"
select select "615"
select select "690"
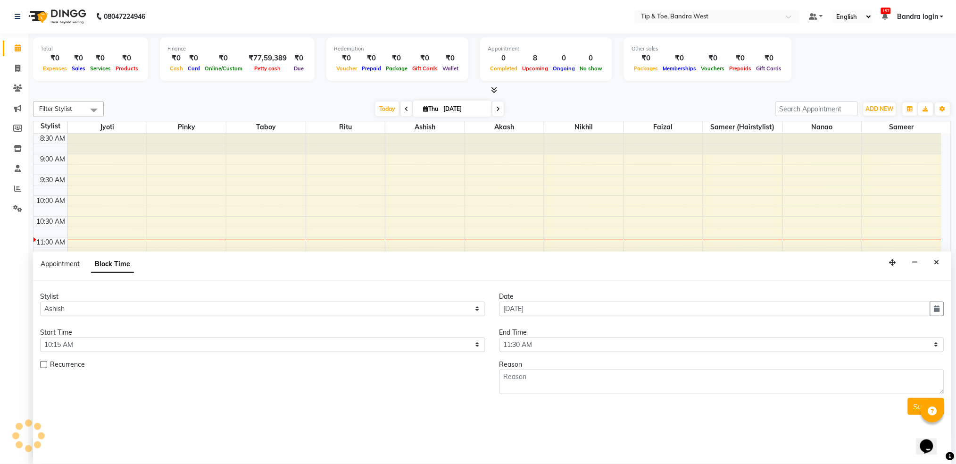
scroll to position [125, 0]
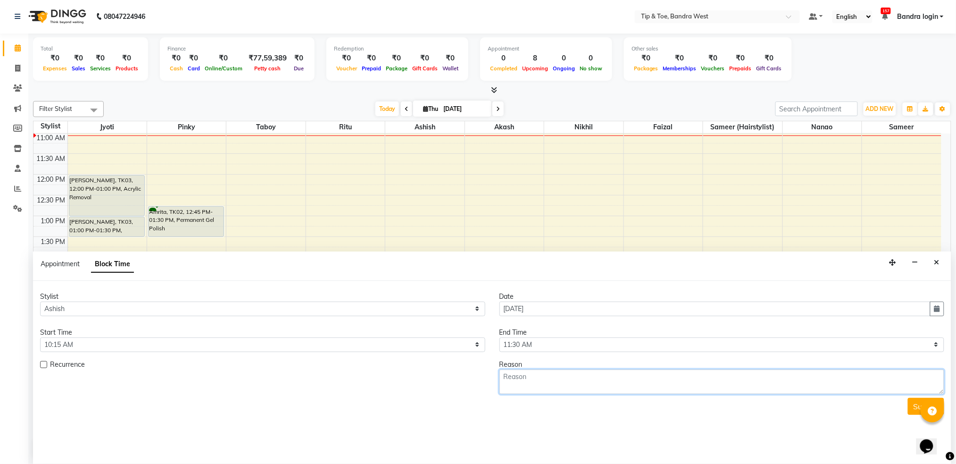
click at [557, 376] on textarea at bounding box center [722, 381] width 445 height 25
click at [563, 378] on textarea at bounding box center [722, 381] width 445 height 25
click at [564, 378] on textarea at bounding box center [722, 381] width 445 height 25
type textarea "home service"
click at [916, 400] on button "Submit" at bounding box center [926, 406] width 36 height 17
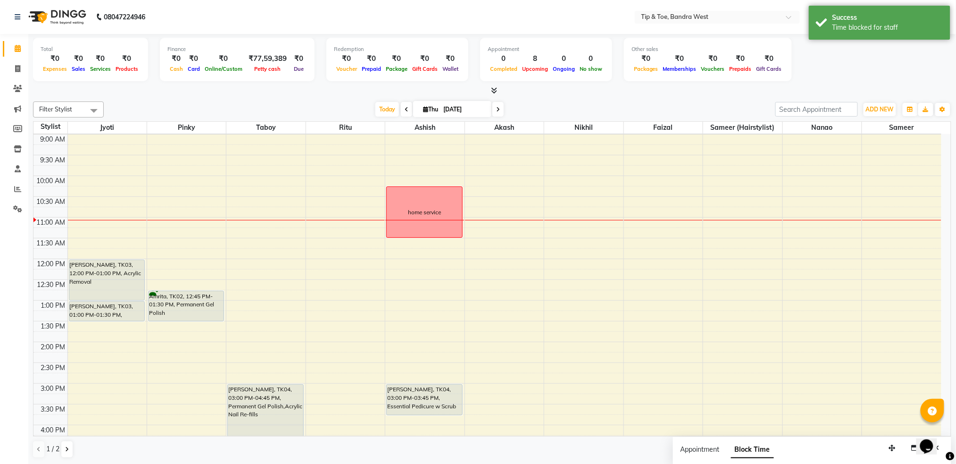
scroll to position [63, 0]
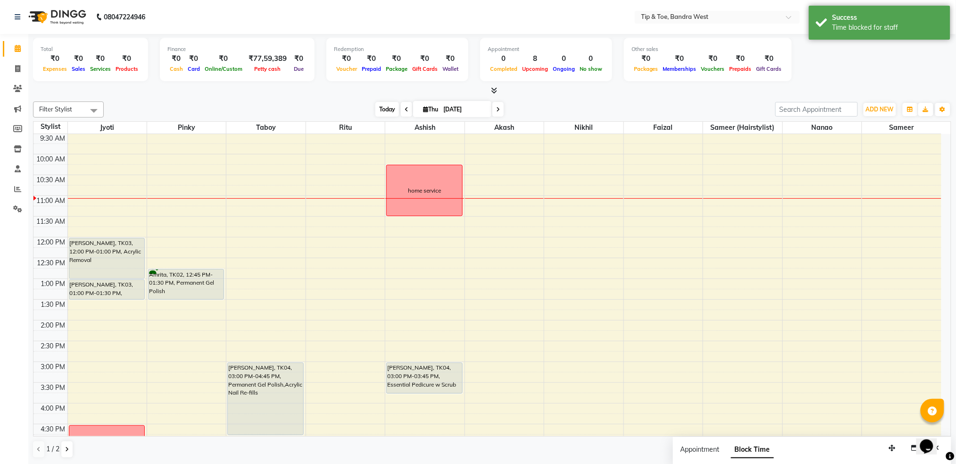
click at [382, 107] on span "Today" at bounding box center [387, 109] width 24 height 15
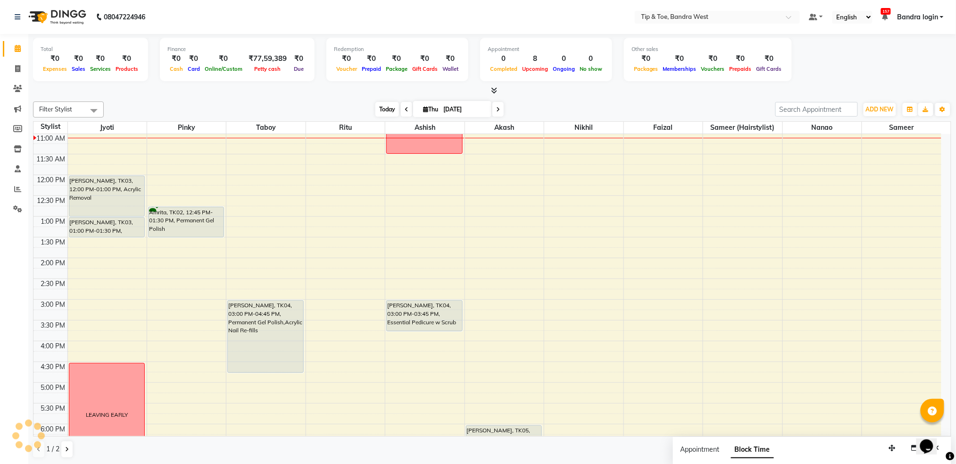
click at [382, 109] on span "Today" at bounding box center [387, 109] width 24 height 15
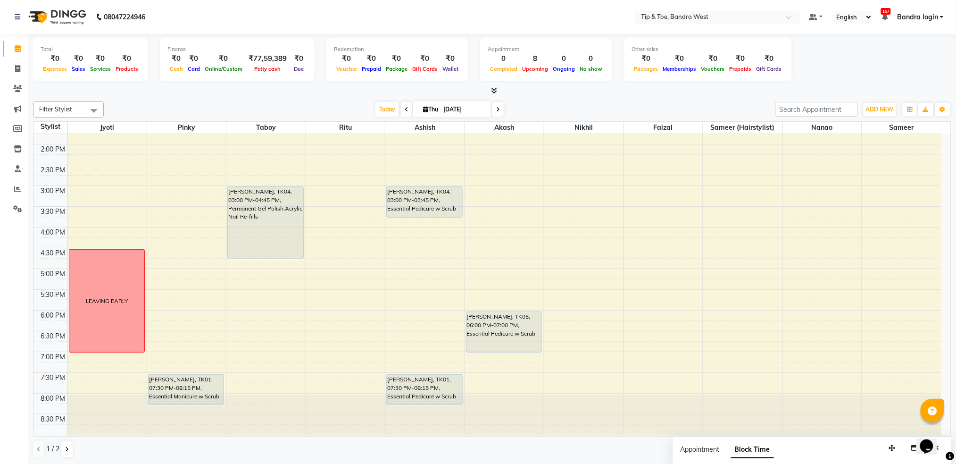
scroll to position [0, 0]
click at [910, 447] on button "button" at bounding box center [915, 447] width 15 height 15
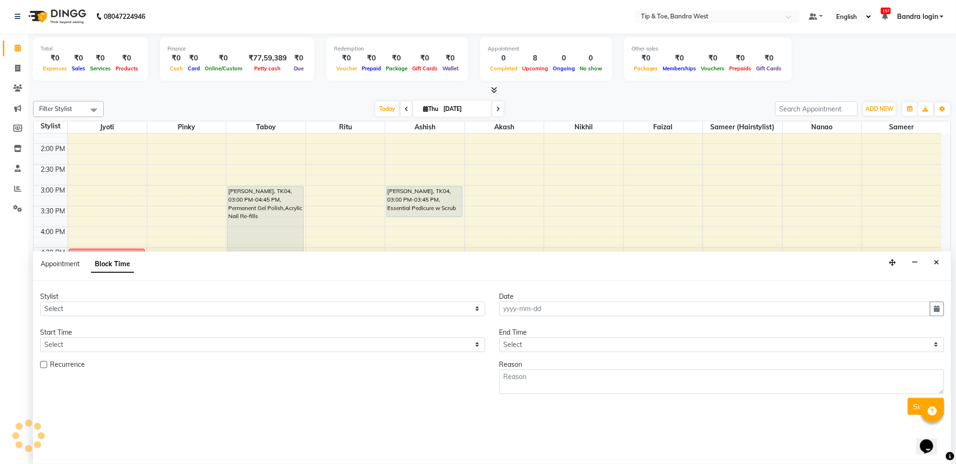
type input "[DATE]"
select select
click at [938, 265] on icon "Close" at bounding box center [936, 262] width 5 height 7
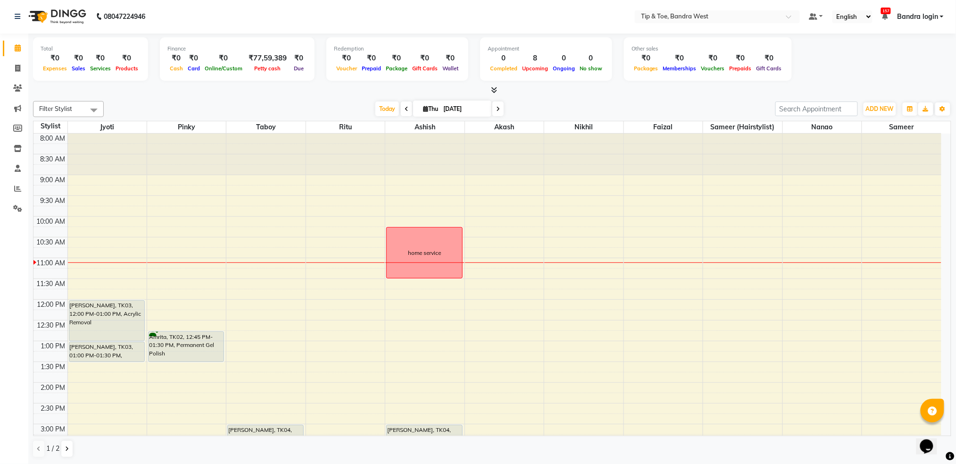
scroll to position [125, 0]
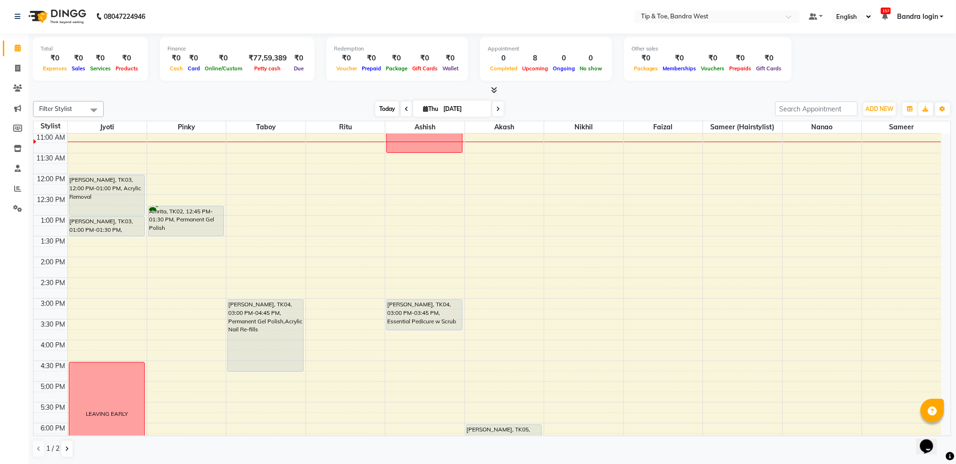
click at [382, 105] on span "Today" at bounding box center [387, 108] width 24 height 15
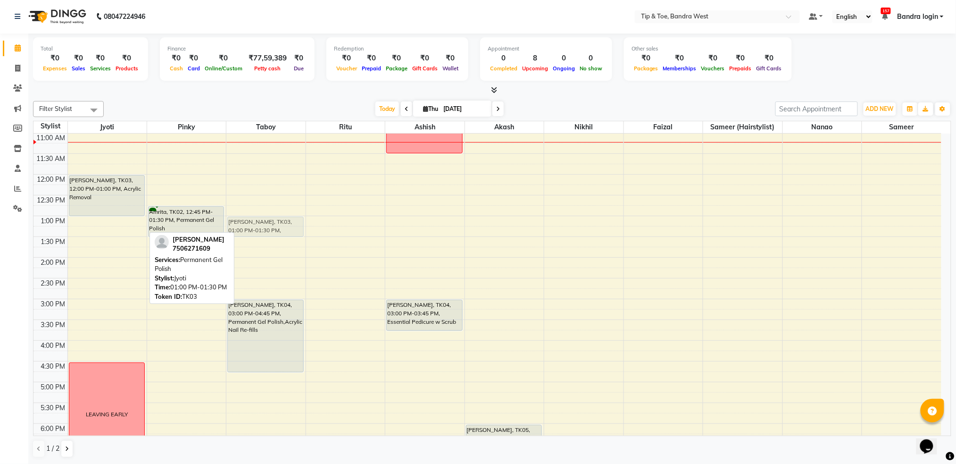
drag, startPoint x: 104, startPoint y: 223, endPoint x: 265, endPoint y: 226, distance: 160.4
click at [265, 226] on tr "SUCHI, TK03, 12:00 PM-01:00 PM, Acrylic Removal SUCHI, TK03, 01:00 PM-01:30 PM,…" at bounding box center [487, 277] width 908 height 539
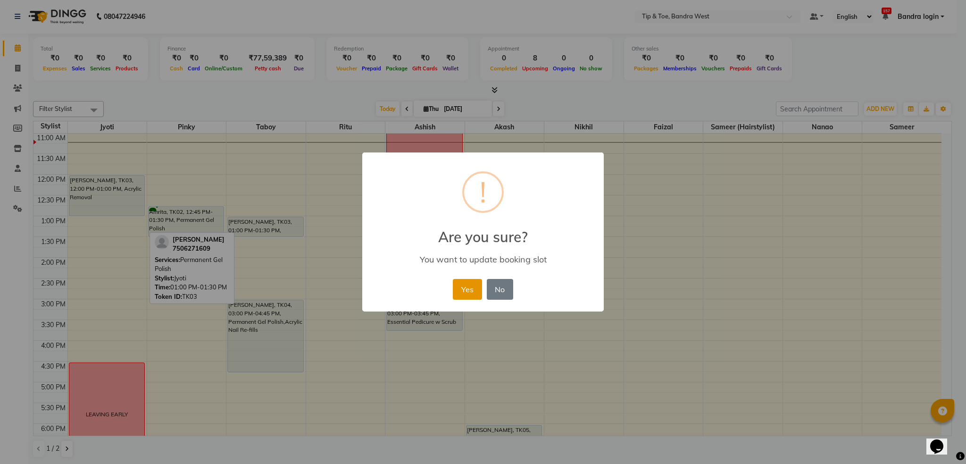
click at [473, 291] on button "Yes" at bounding box center [467, 289] width 29 height 21
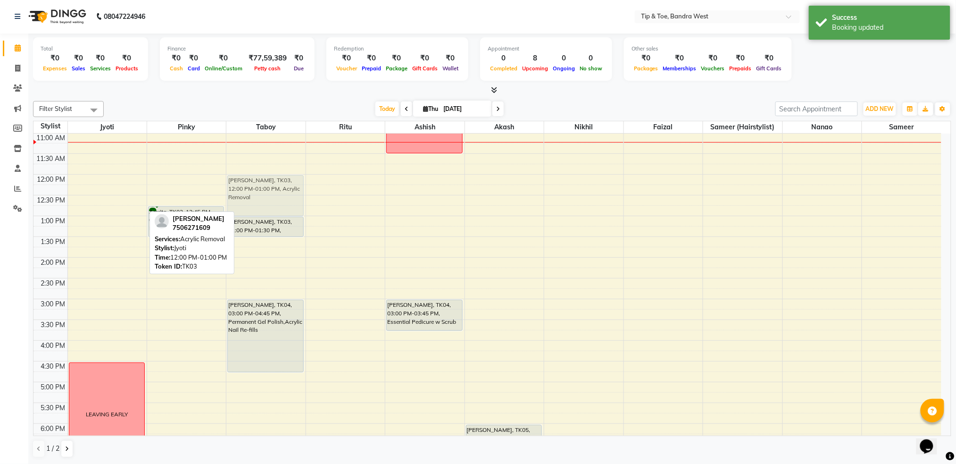
drag, startPoint x: 121, startPoint y: 194, endPoint x: 263, endPoint y: 193, distance: 142.0
click at [263, 193] on tr "SUCHI, TK03, 12:00 PM-01:00 PM, Acrylic Removal LEAVING EARLY Amrita, TK02, 12:…" at bounding box center [487, 277] width 908 height 539
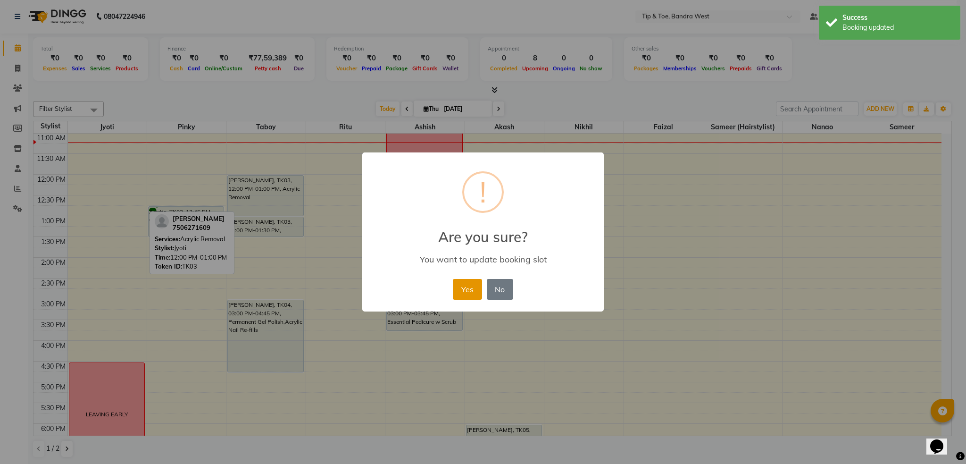
click at [473, 283] on button "Yes" at bounding box center [467, 289] width 29 height 21
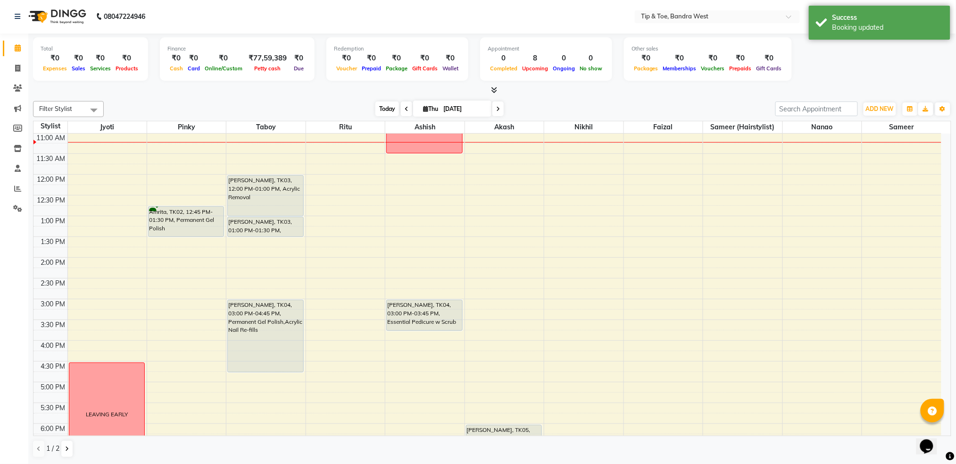
click at [389, 108] on span "Today" at bounding box center [387, 108] width 24 height 15
click at [385, 109] on span "Today" at bounding box center [387, 108] width 24 height 15
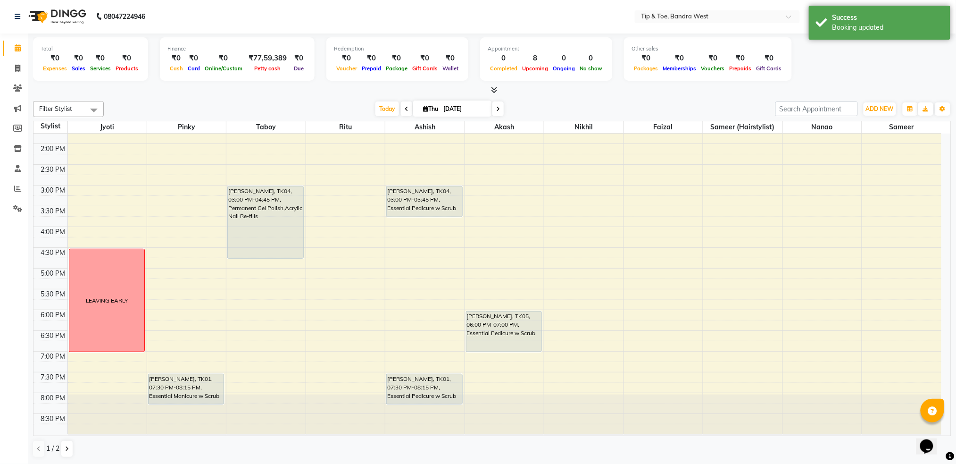
scroll to position [0, 0]
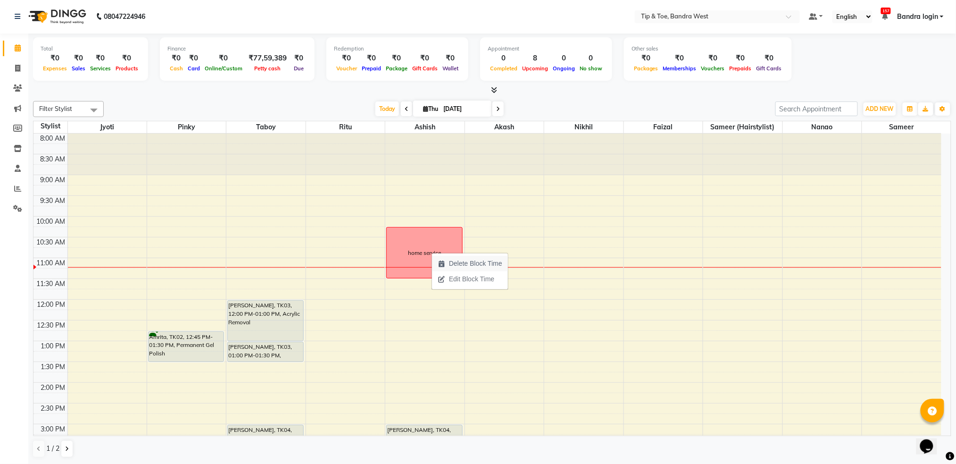
click at [443, 260] on icon "button" at bounding box center [442, 263] width 8 height 7
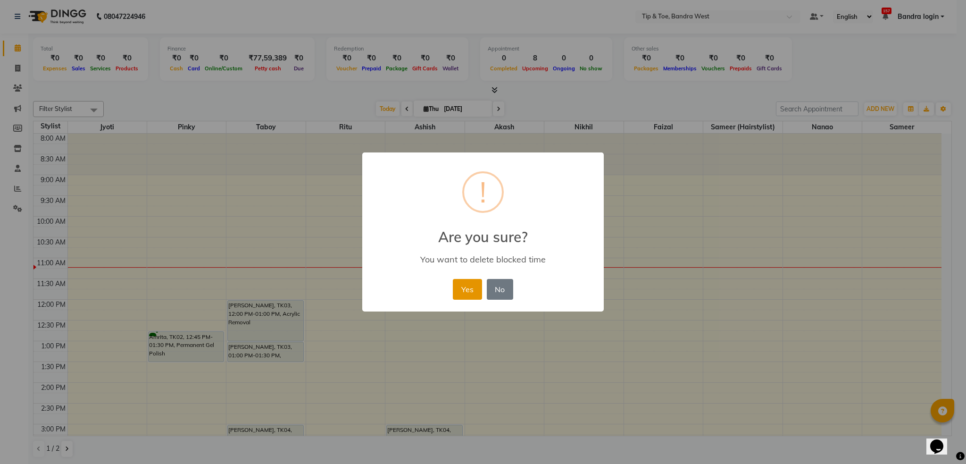
click at [459, 282] on button "Yes" at bounding box center [467, 289] width 29 height 21
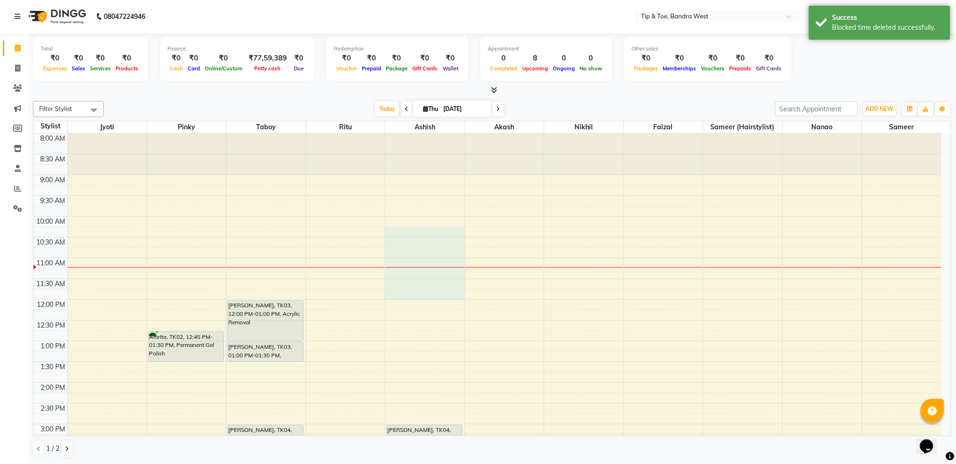
drag, startPoint x: 420, startPoint y: 233, endPoint x: 419, endPoint y: 290, distance: 57.1
click at [419, 295] on div "8:00 AM 8:30 AM 9:00 AM 9:30 AM 10:00 AM 10:30 AM 11:00 AM 11:30 AM 12:00 PM 12…" at bounding box center [487, 402] width 908 height 539
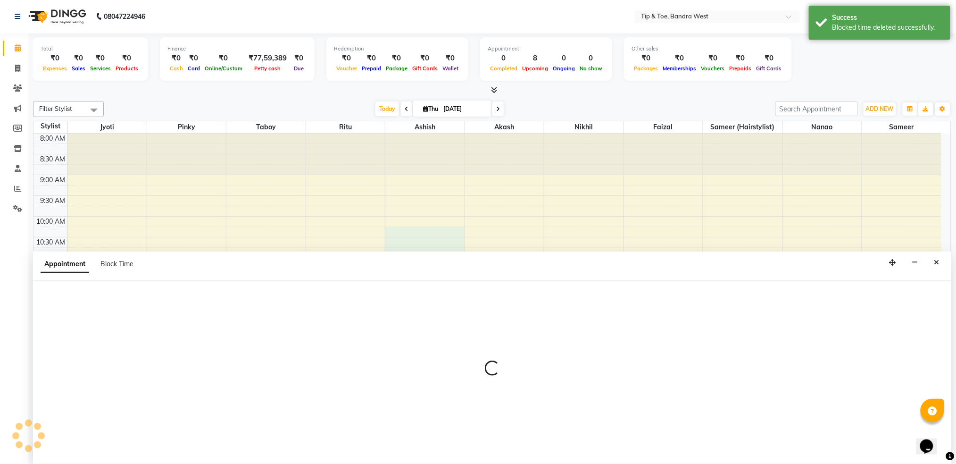
select select "42304"
select select "tentative"
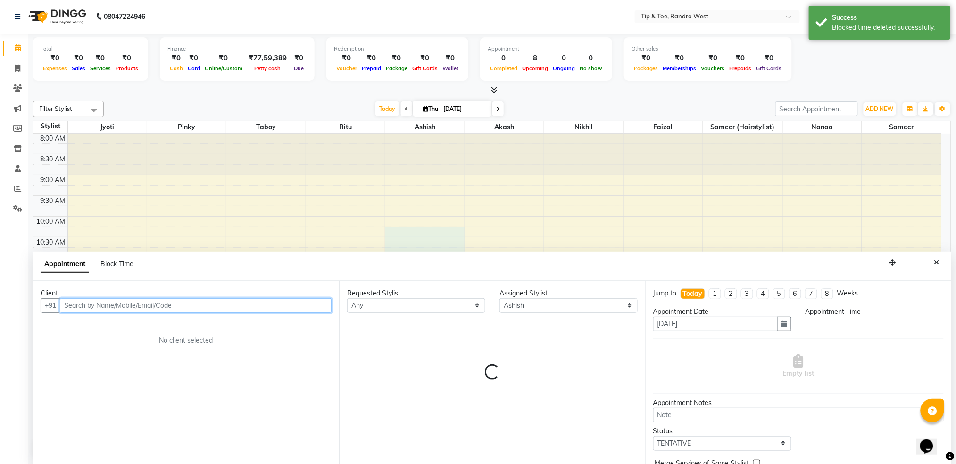
select select "615"
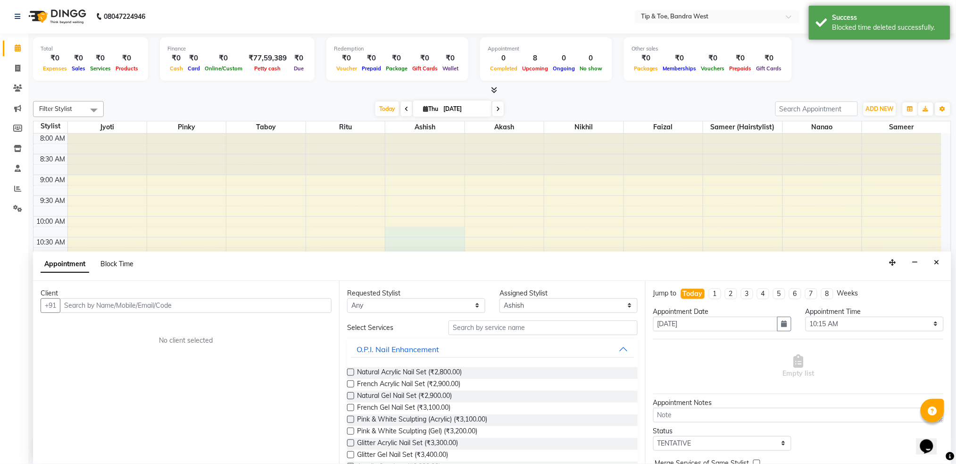
click at [100, 264] on span "Block Time" at bounding box center [116, 263] width 33 height 8
select select "42304"
select select "615"
select select "720"
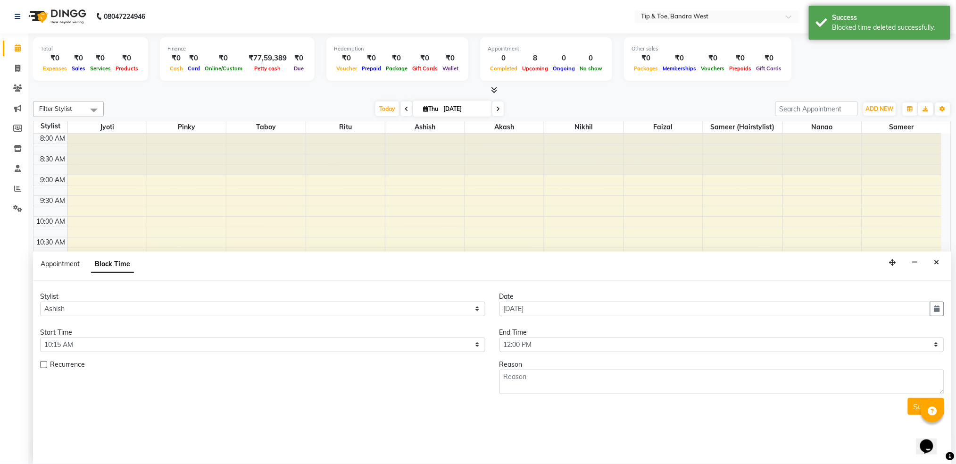
scroll to position [125, 0]
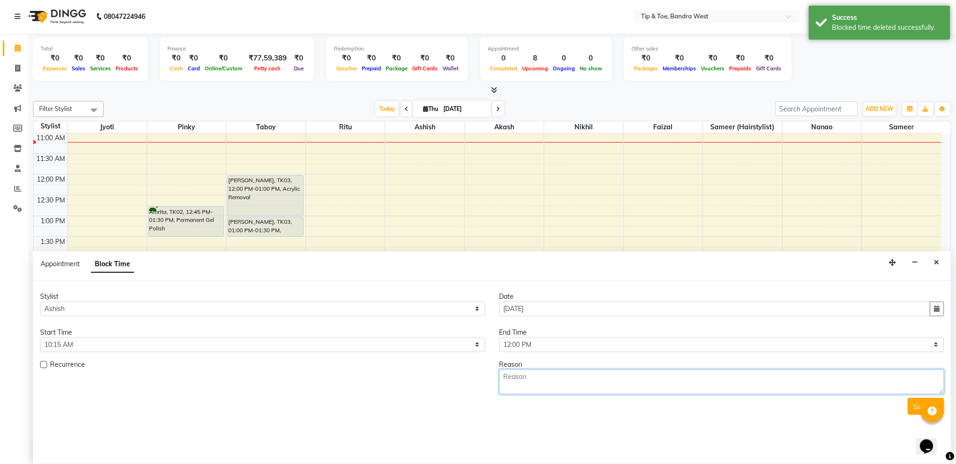
click at [530, 372] on textarea at bounding box center [722, 381] width 445 height 25
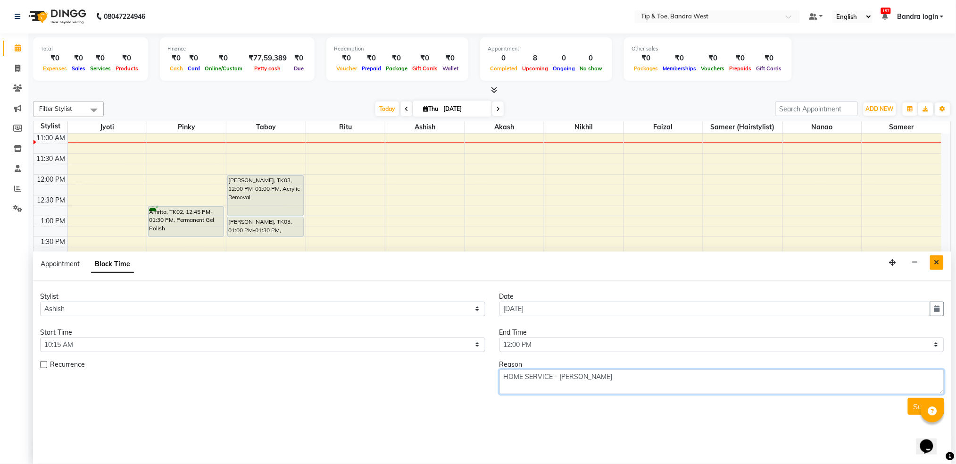
type textarea "HOME SERVICE - JOHN ABRAHAM"
click at [934, 259] on button "Close" at bounding box center [937, 262] width 14 height 15
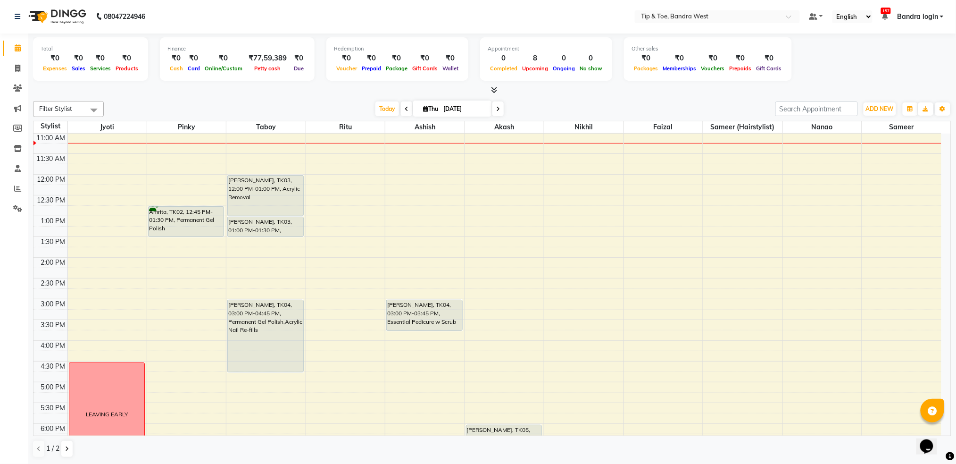
scroll to position [0, 0]
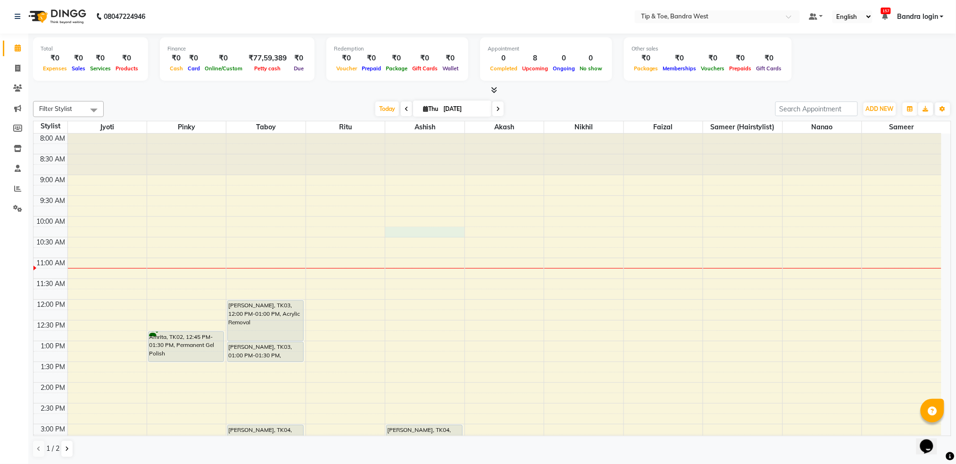
click at [406, 231] on div "8:00 AM 8:30 AM 9:00 AM 9:30 AM 10:00 AM 10:30 AM 11:00 AM 11:30 AM 12:00 PM 12…" at bounding box center [487, 402] width 908 height 539
select select "42304"
select select "tentative"
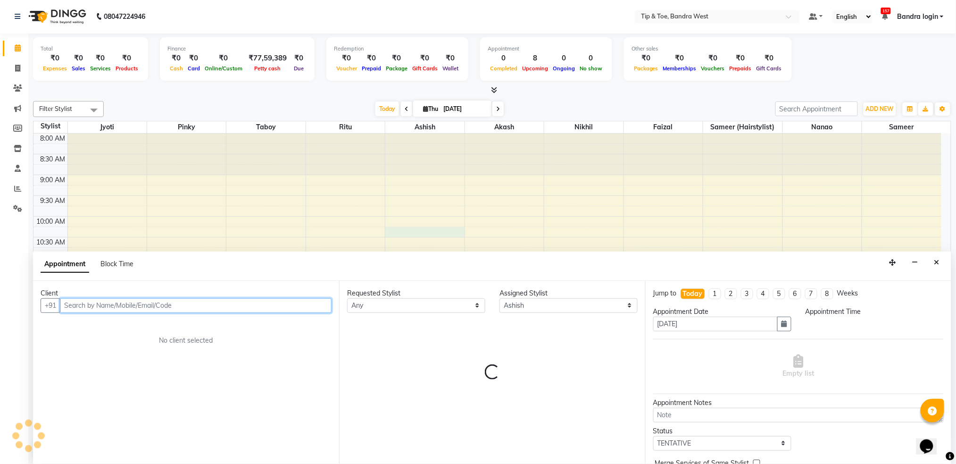
select select "615"
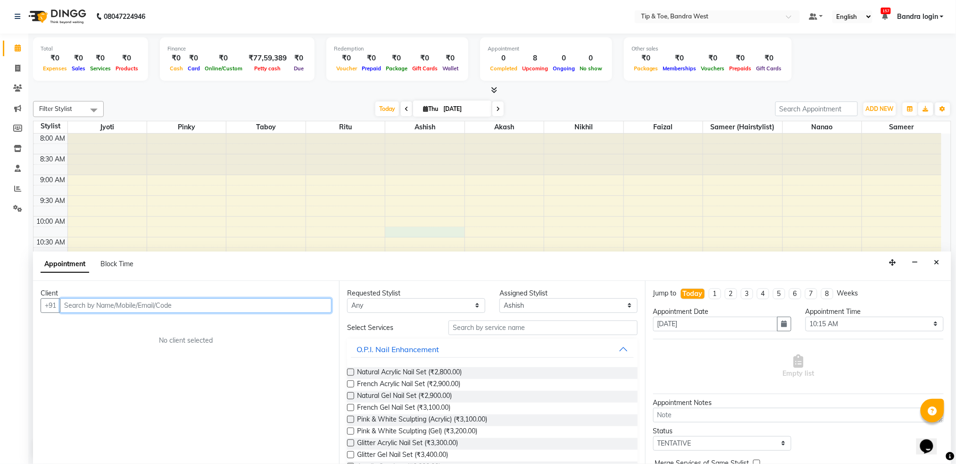
click at [178, 306] on input "text" at bounding box center [196, 305] width 272 height 15
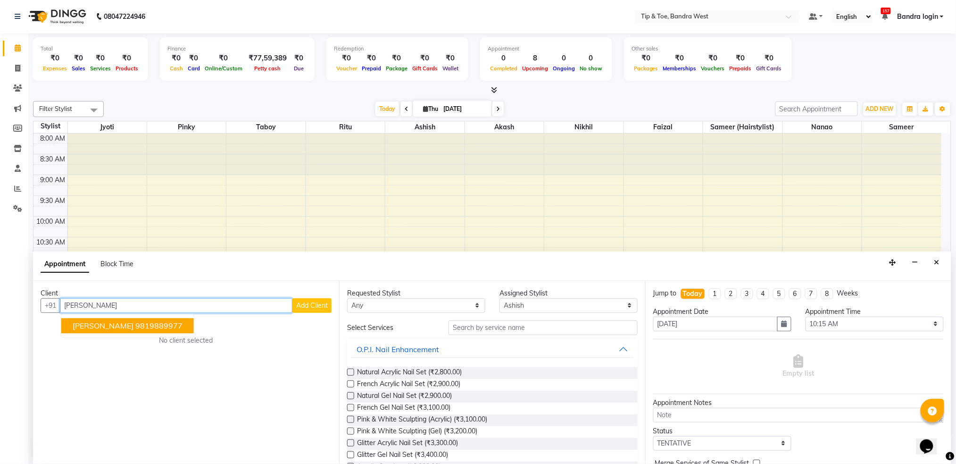
click at [160, 325] on ngb-highlight "9819889977" at bounding box center [158, 325] width 47 height 9
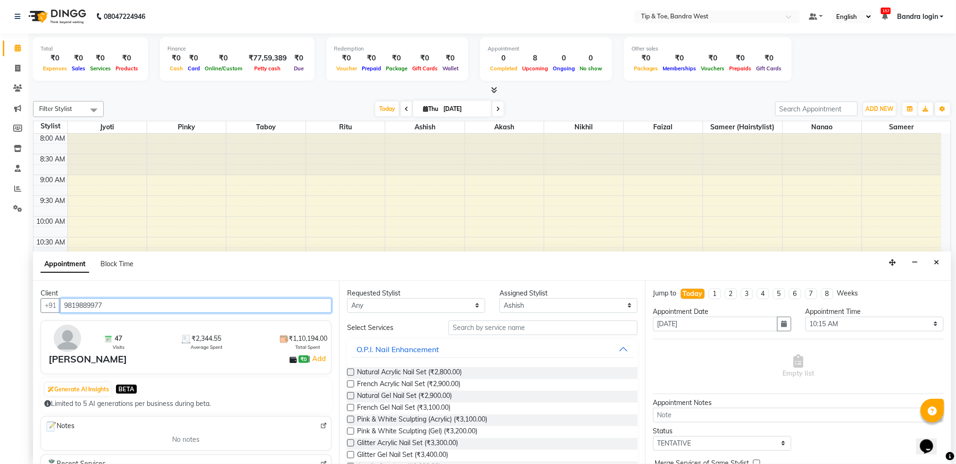
type input "9819889977"
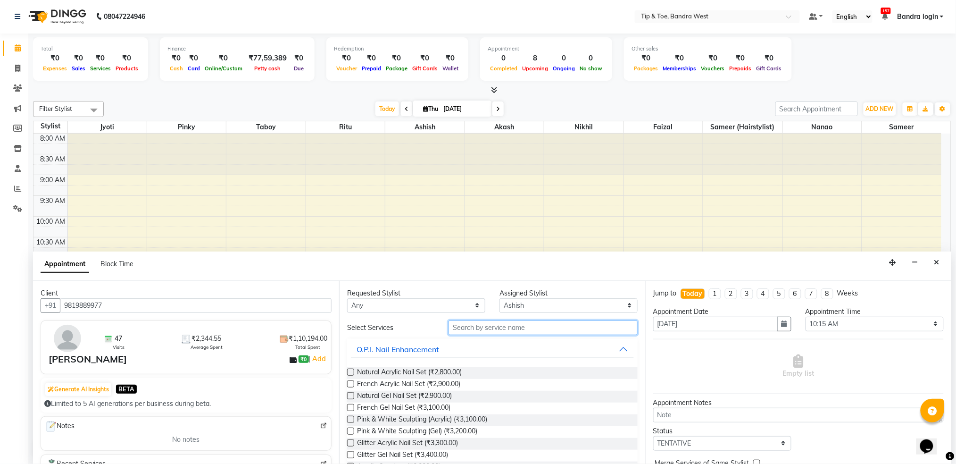
click at [496, 325] on input "text" at bounding box center [543, 327] width 189 height 15
click at [494, 328] on input "text" at bounding box center [543, 327] width 189 height 15
click at [555, 333] on input "text" at bounding box center [543, 327] width 189 height 15
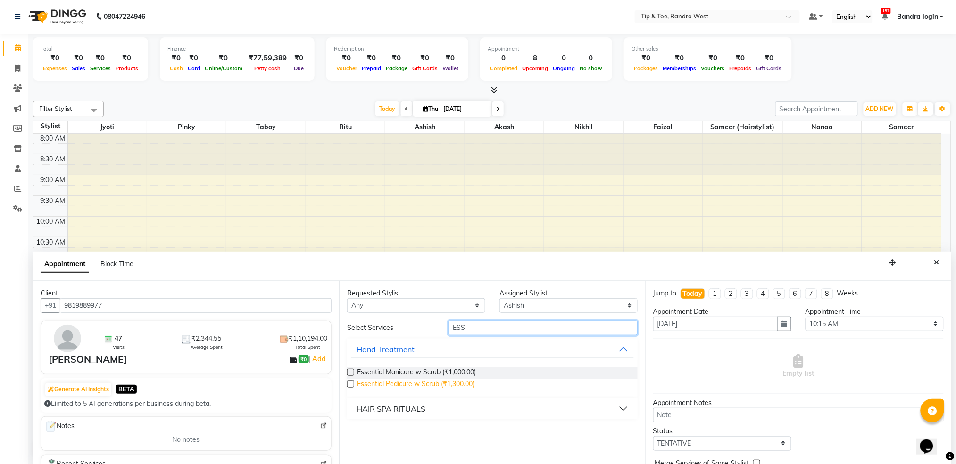
type input "ESS"
click at [436, 381] on span "Essential Pedicure w Scrub (₹1,300.00)" at bounding box center [415, 385] width 117 height 12
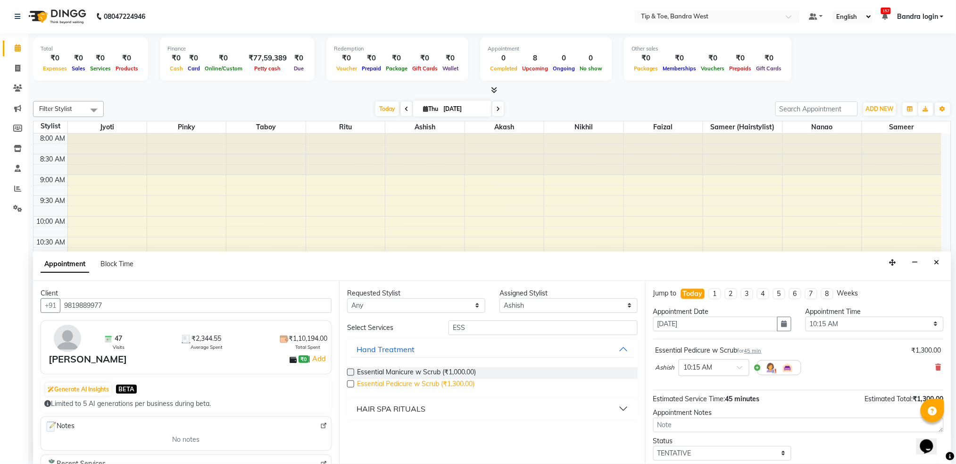
click at [435, 384] on span "Essential Pedicure w Scrub (₹1,300.00)" at bounding box center [415, 385] width 117 height 12
checkbox input "false"
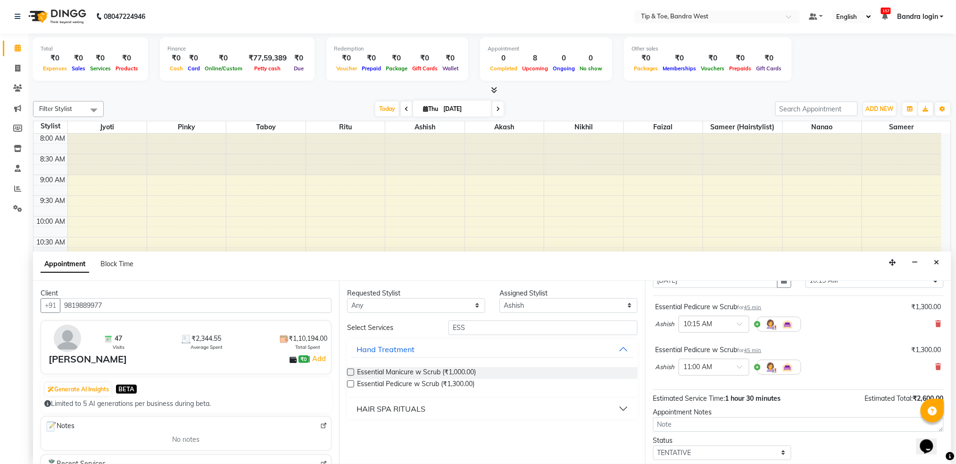
scroll to position [99, 0]
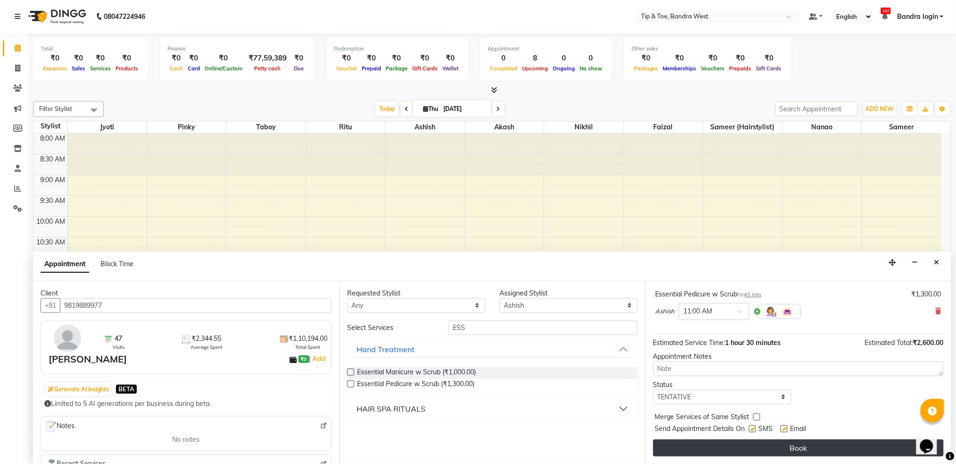
click at [799, 446] on button "Book" at bounding box center [798, 447] width 291 height 17
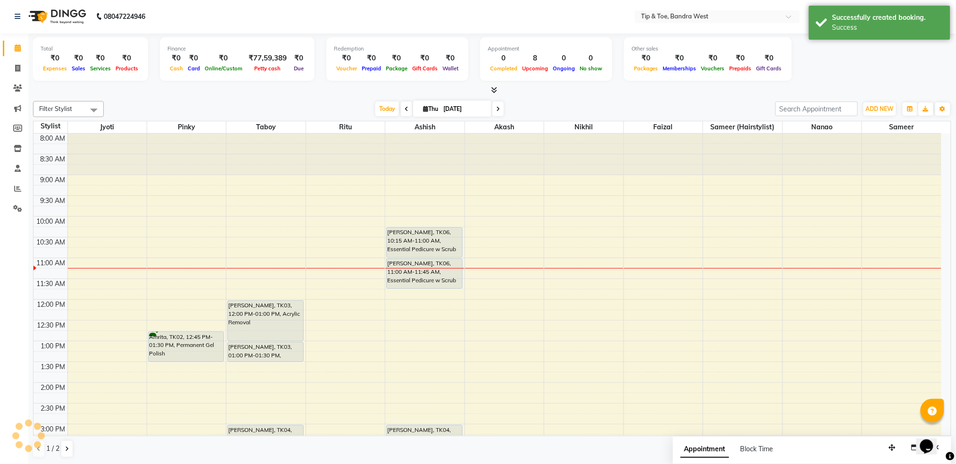
scroll to position [0, 0]
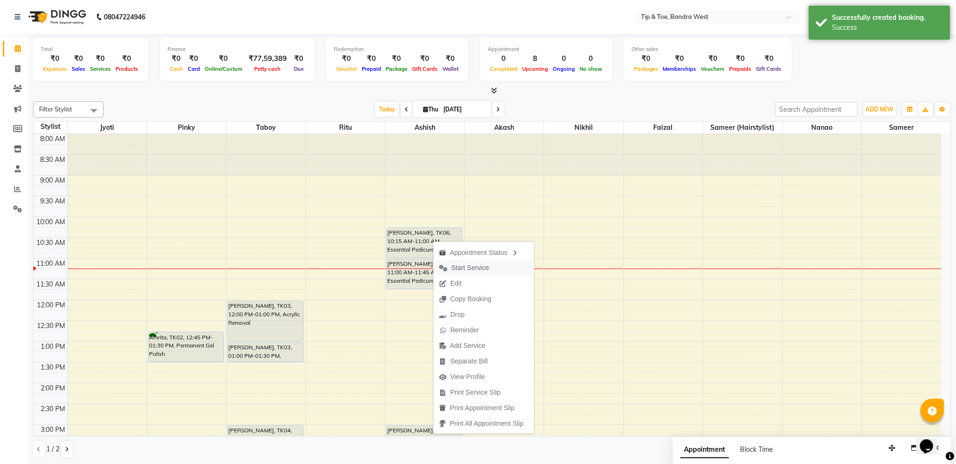
click at [445, 265] on icon "button" at bounding box center [443, 268] width 8 height 7
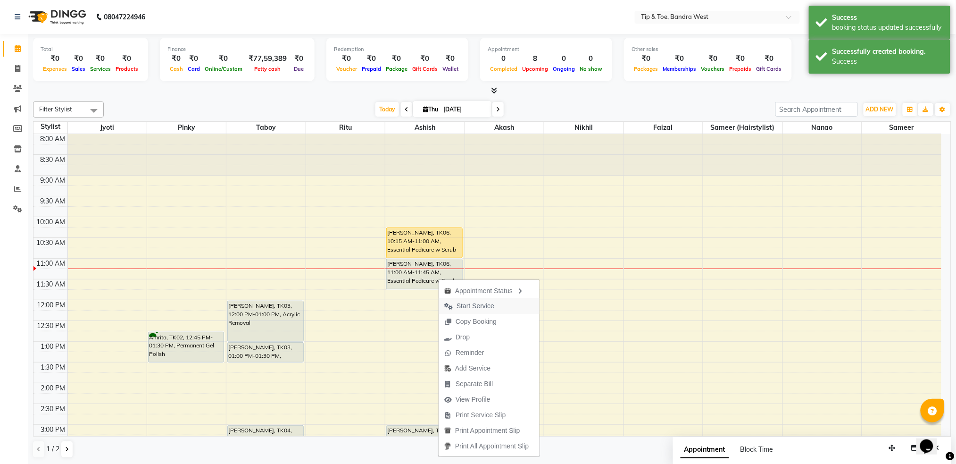
click at [459, 304] on span "Start Service" at bounding box center [476, 306] width 38 height 10
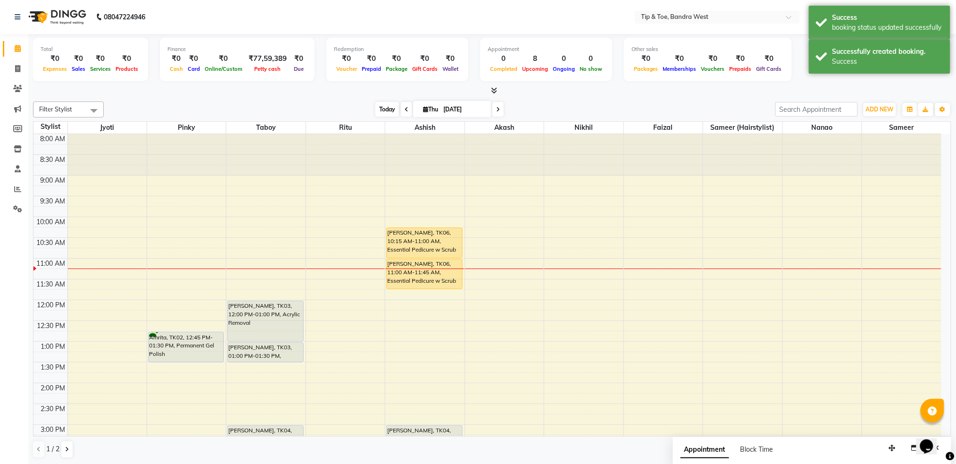
click at [386, 111] on span "Today" at bounding box center [387, 109] width 24 height 15
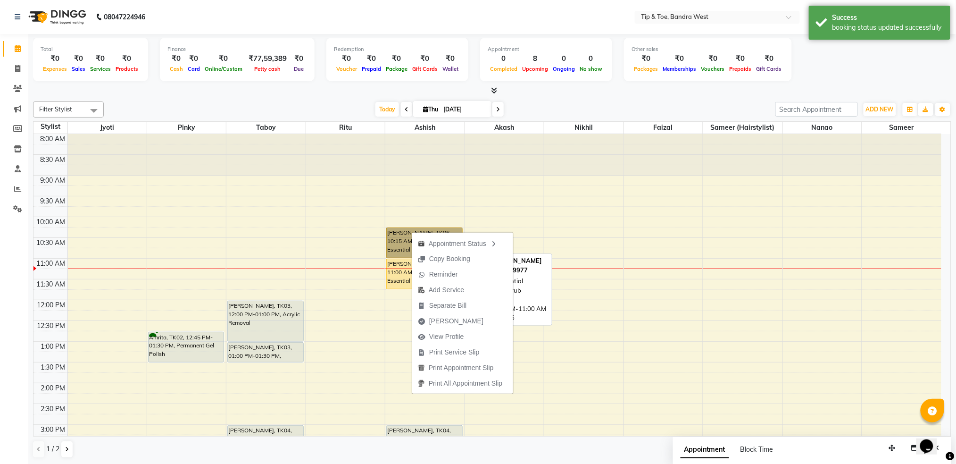
click at [394, 240] on link "[PERSON_NAME], TK06, 10:15 AM-11:00 AM, Essential Pedicure w Scrub" at bounding box center [424, 242] width 76 height 31
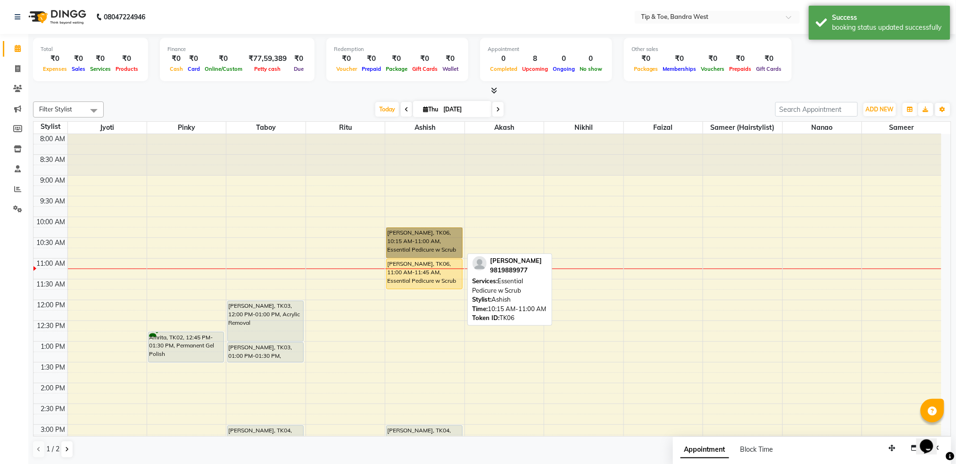
click at [394, 240] on link "[PERSON_NAME], TK06, 10:15 AM-11:00 AM, Essential Pedicure w Scrub" at bounding box center [424, 242] width 76 height 31
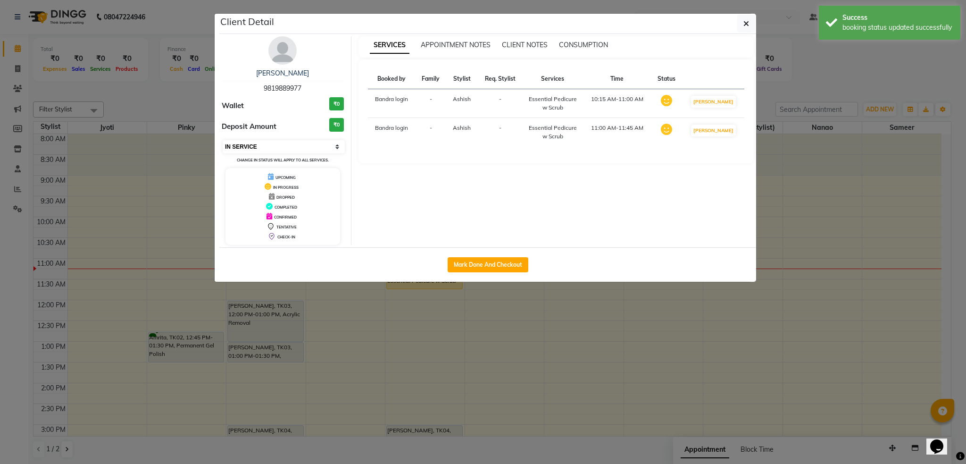
drag, startPoint x: 289, startPoint y: 148, endPoint x: 287, endPoint y: 152, distance: 5.1
click at [289, 148] on select "Select IN SERVICE CONFIRMED TENTATIVE CHECK IN MARK DONE DROPPED UPCOMING" at bounding box center [284, 146] width 122 height 13
select select "7"
click at [223, 140] on select "Select IN SERVICE CONFIRMED TENTATIVE CHECK IN MARK DONE DROPPED UPCOMING" at bounding box center [284, 146] width 122 height 13
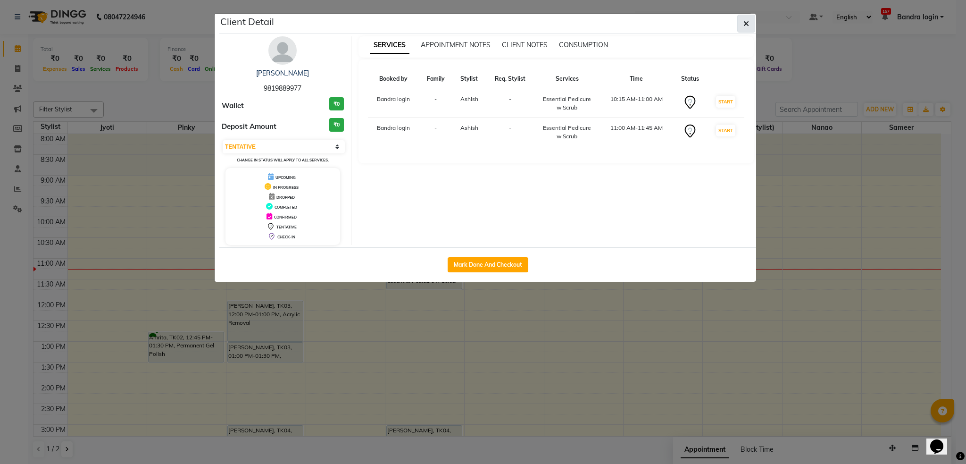
click at [753, 22] on button "button" at bounding box center [746, 24] width 18 height 18
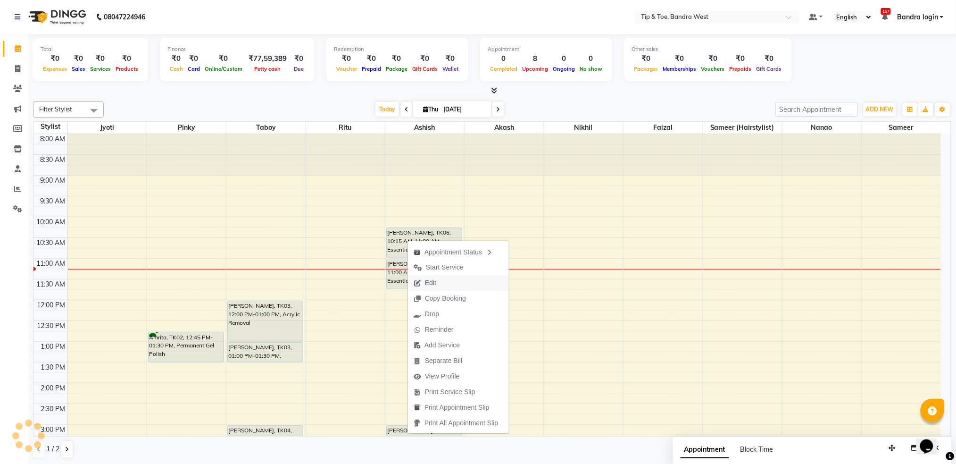
click at [424, 281] on span "Edit" at bounding box center [425, 283] width 34 height 16
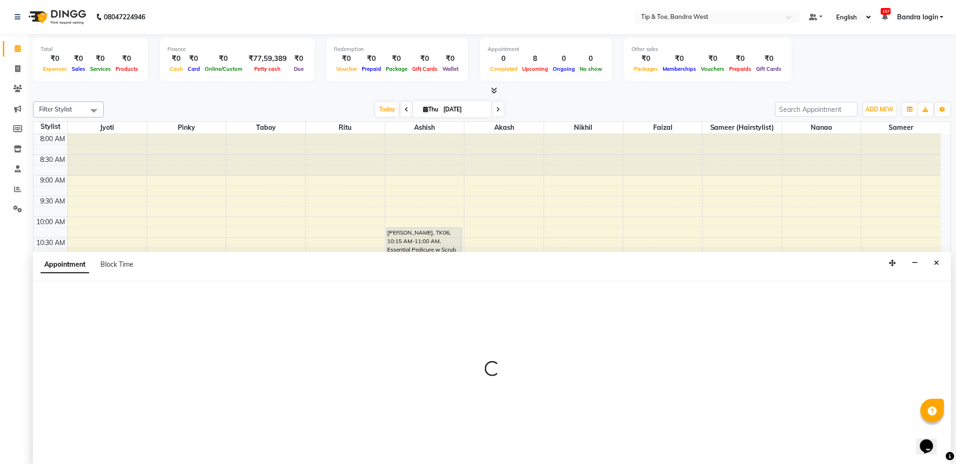
select select "tentative"
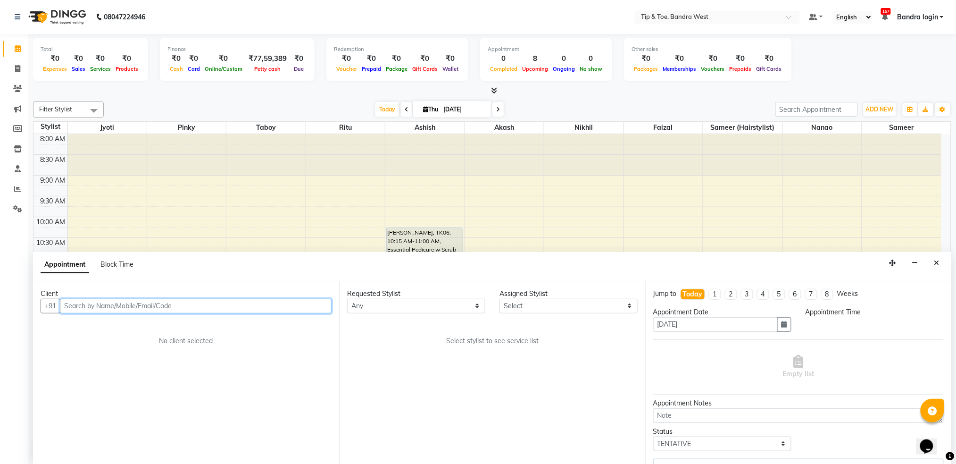
select select "42304"
select select "615"
select select "2889"
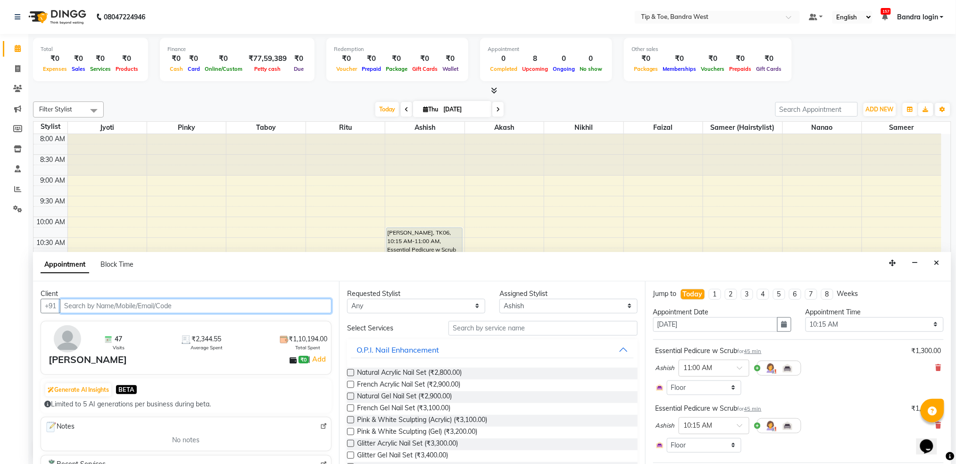
scroll to position [125, 0]
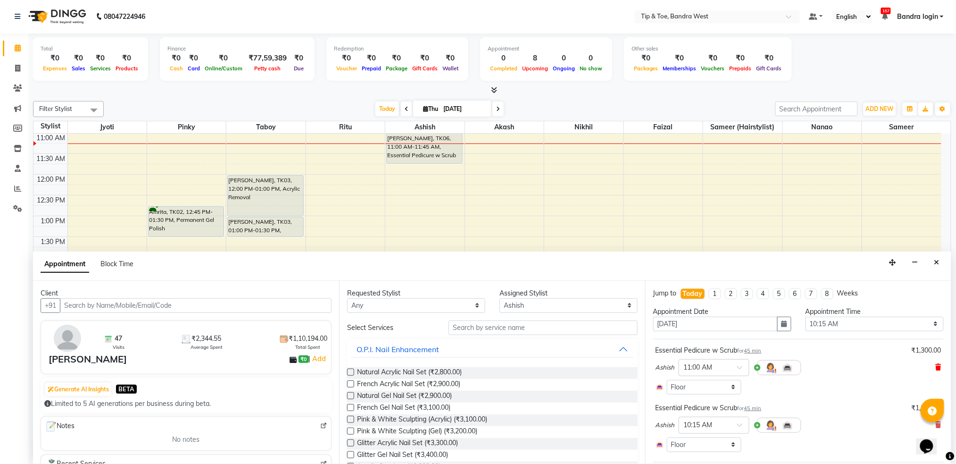
click at [936, 369] on icon at bounding box center [939, 367] width 6 height 7
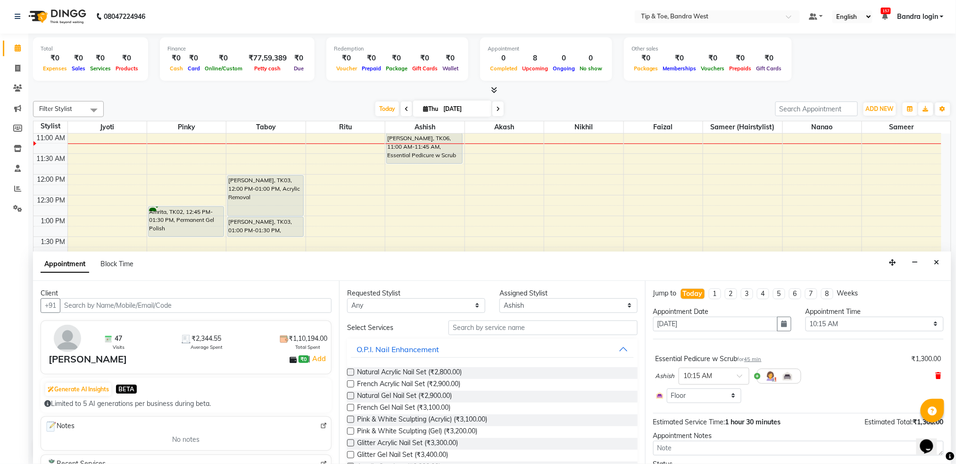
click at [936, 375] on icon at bounding box center [939, 375] width 6 height 7
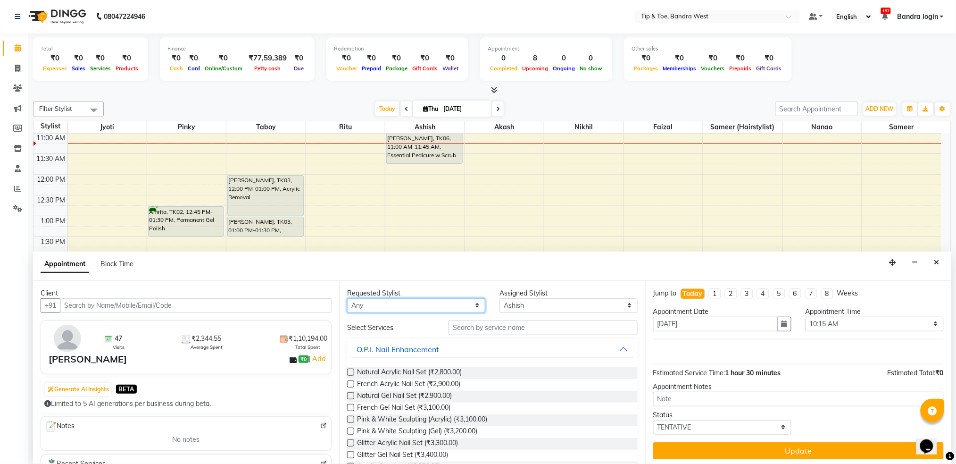
click at [423, 305] on select "Any Akash Ashish Celine Faizal Jigna Jyoti Nanao Nikhil Pinky Ritu Sameer Samee…" at bounding box center [416, 305] width 138 height 15
select select "42304"
click at [347, 298] on select "Any Akash Ashish Celine Faizal Jigna Jyoti Nanao Nikhil Pinky Ritu Sameer Samee…" at bounding box center [416, 305] width 138 height 15
click at [501, 328] on input "text" at bounding box center [543, 327] width 189 height 15
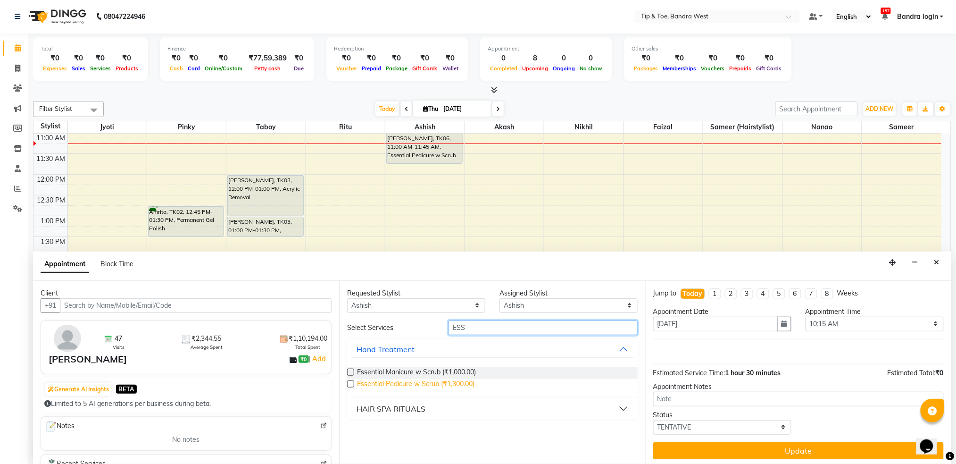
type input "ESS"
click at [418, 381] on span "Essential Pedicure w Scrub (₹1,300.00)" at bounding box center [415, 385] width 117 height 12
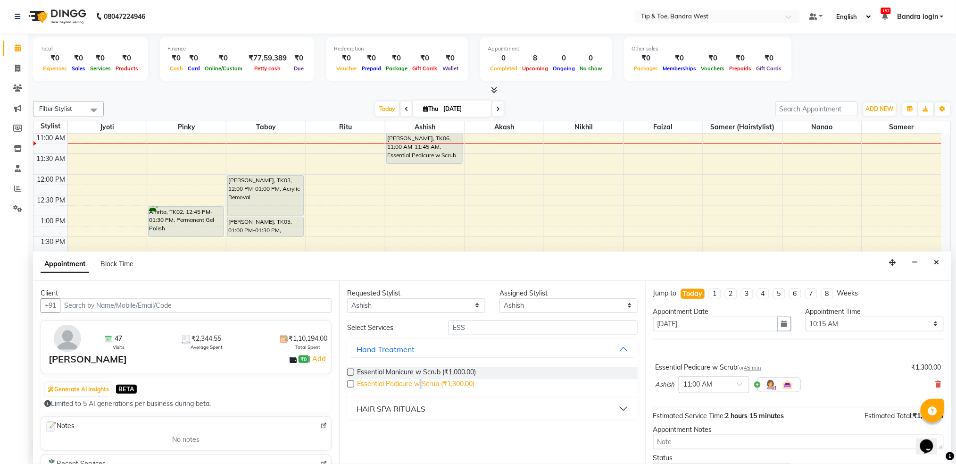
click at [418, 381] on span "Essential Pedicure w Scrub (₹1,300.00)" at bounding box center [415, 385] width 117 height 12
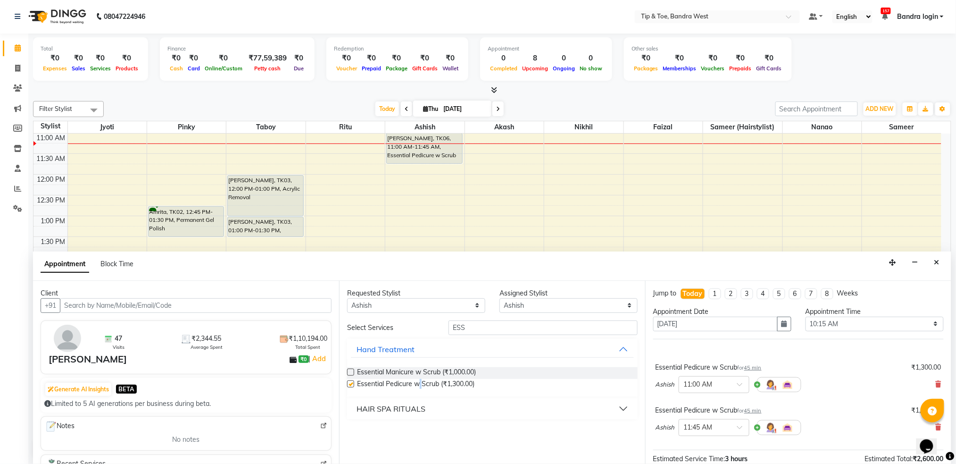
checkbox input "false"
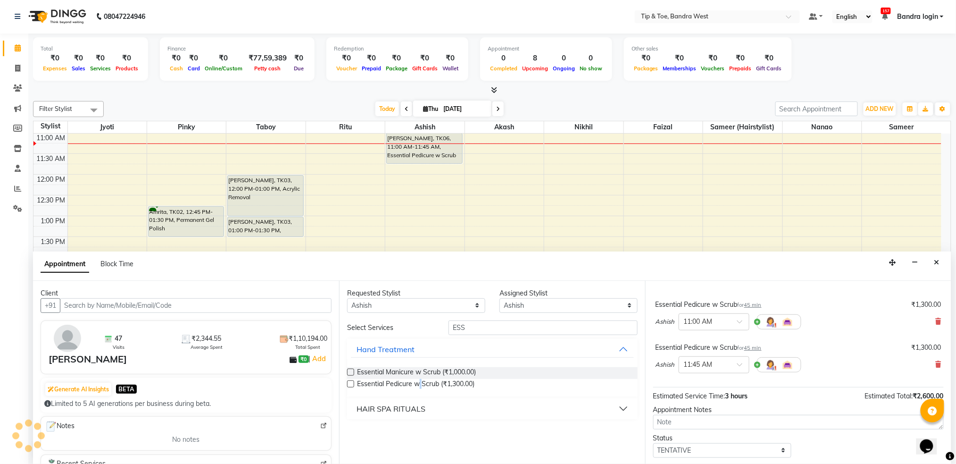
scroll to position [88, 0]
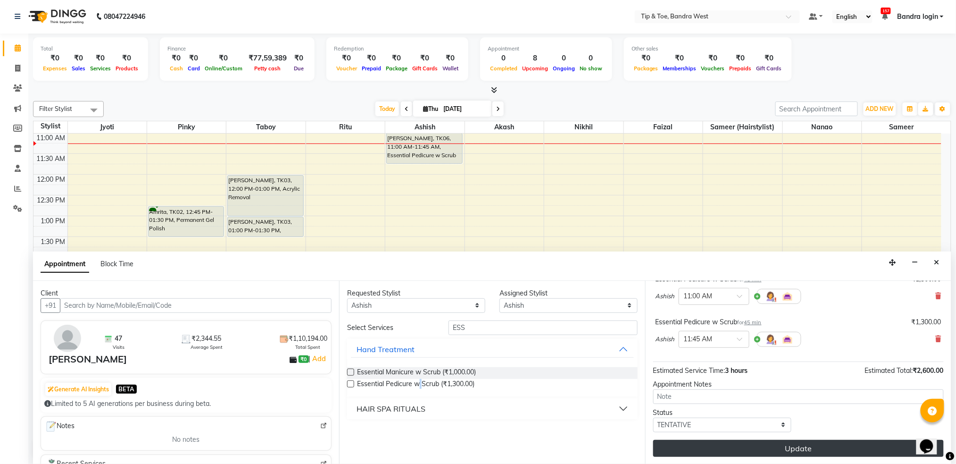
click at [804, 448] on button "Update" at bounding box center [798, 448] width 291 height 17
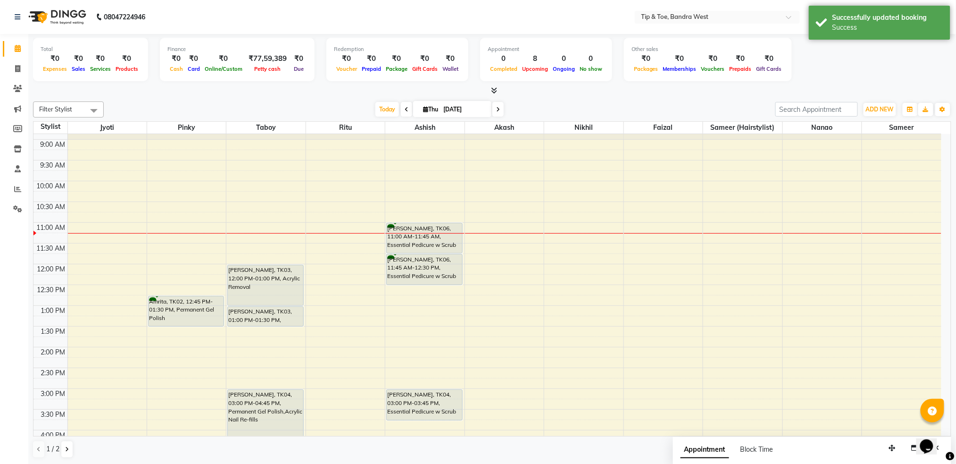
scroll to position [0, 0]
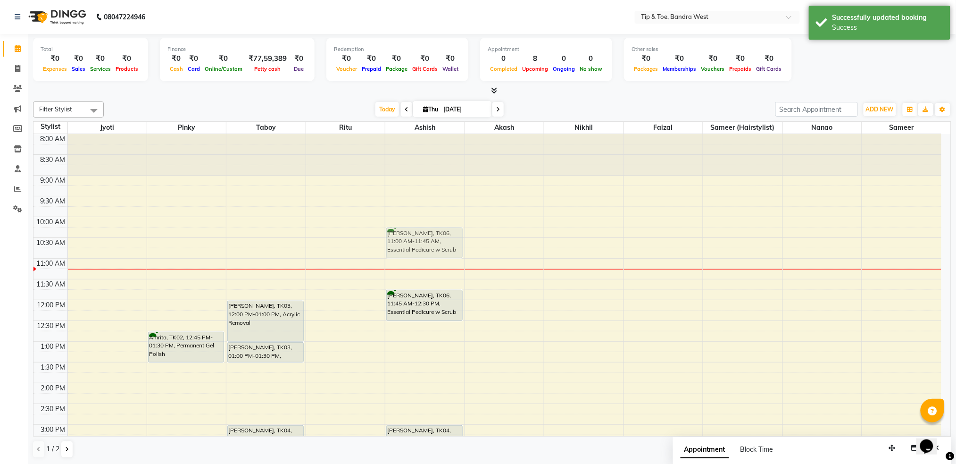
drag, startPoint x: 428, startPoint y: 271, endPoint x: 427, endPoint y: 242, distance: 28.3
click at [427, 242] on div "John Abraham, TK06, 11:00 AM-11:45 AM, Essential Pedicure w Scrub John Abraham,…" at bounding box center [424, 403] width 79 height 539
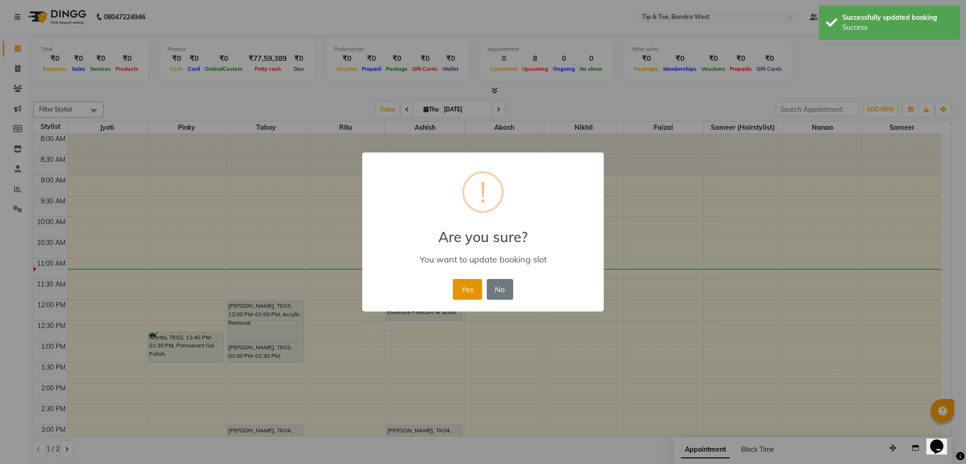
click at [469, 284] on button "Yes" at bounding box center [467, 289] width 29 height 21
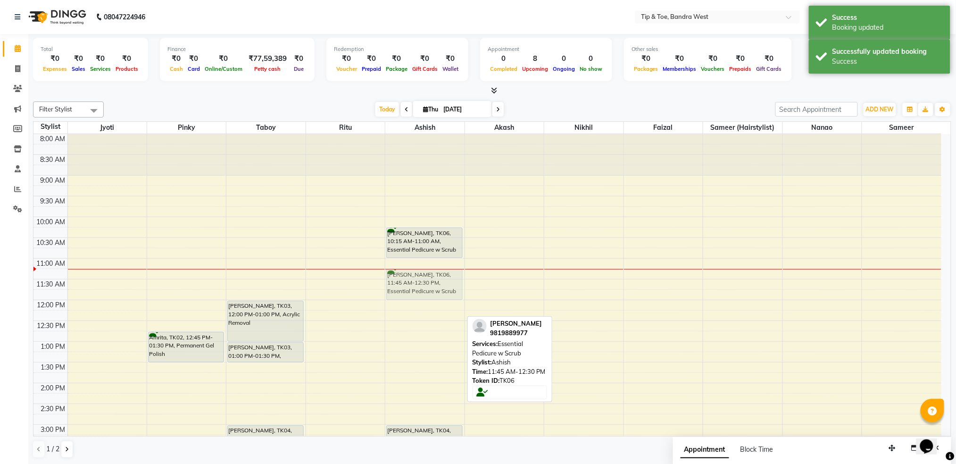
drag, startPoint x: 440, startPoint y: 300, endPoint x: 438, endPoint y: 271, distance: 29.3
click at [438, 271] on div "John Abraham, TK06, 10:15 AM-11:00 AM, Essential Pedicure w Scrub John Abraham,…" at bounding box center [424, 403] width 79 height 539
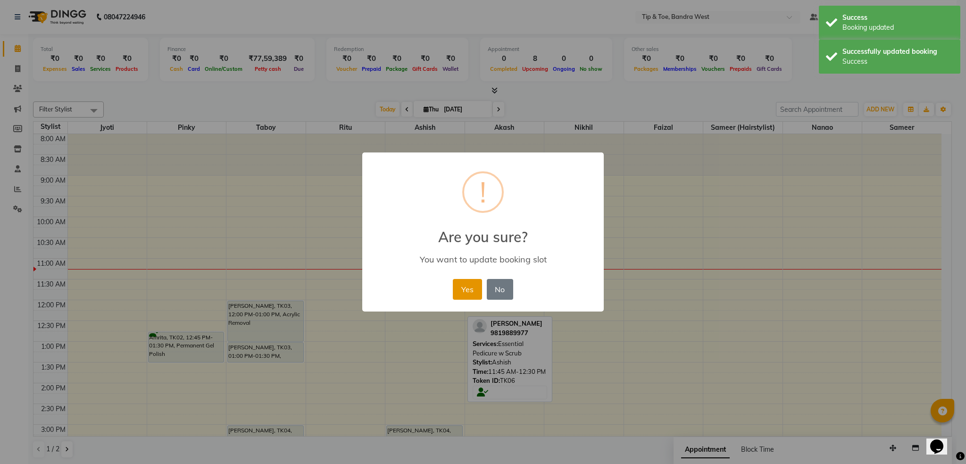
click at [468, 291] on button "Yes" at bounding box center [467, 289] width 29 height 21
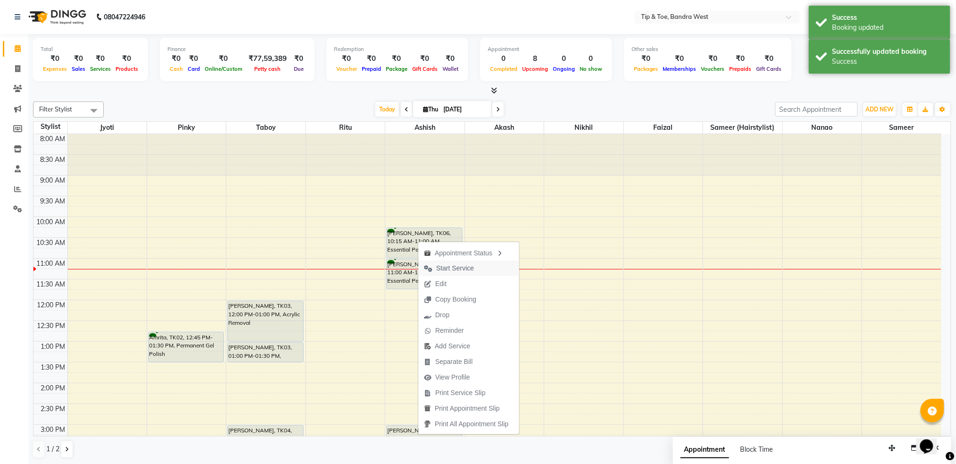
click at [433, 268] on span "Start Service" at bounding box center [448, 268] width 61 height 16
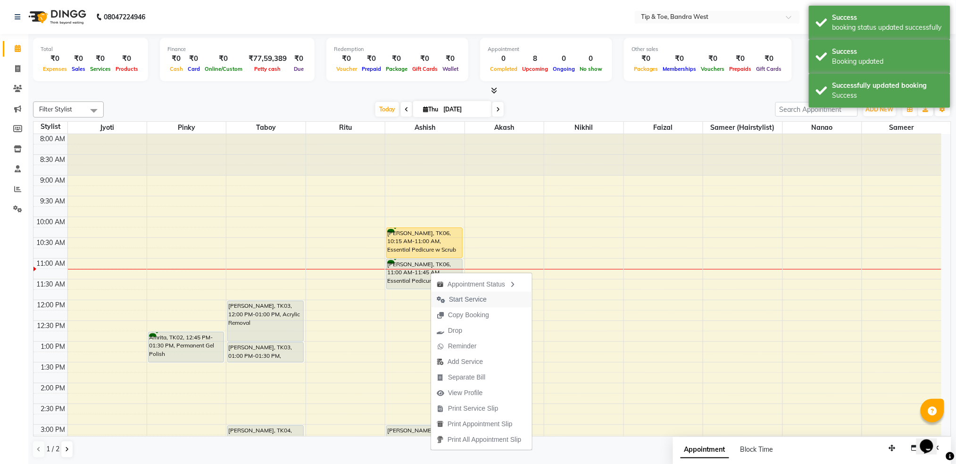
click at [442, 297] on icon "button" at bounding box center [441, 299] width 8 height 7
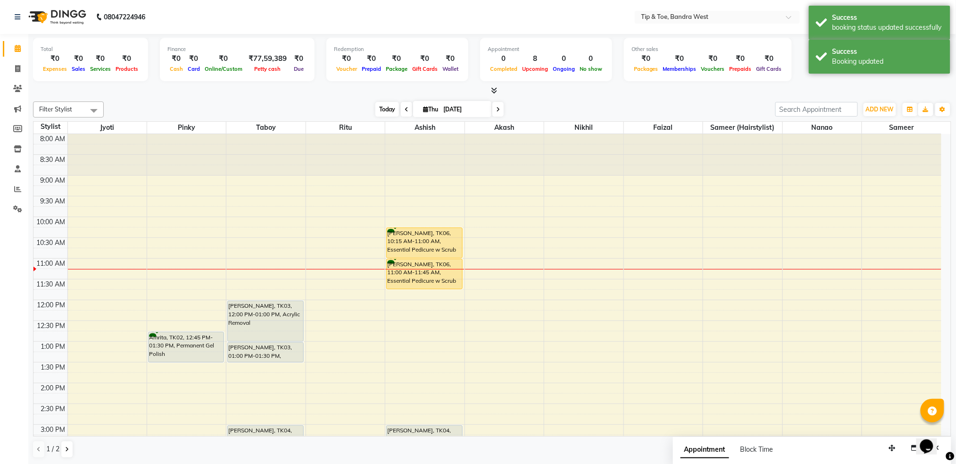
click at [390, 105] on span "Today" at bounding box center [387, 109] width 24 height 15
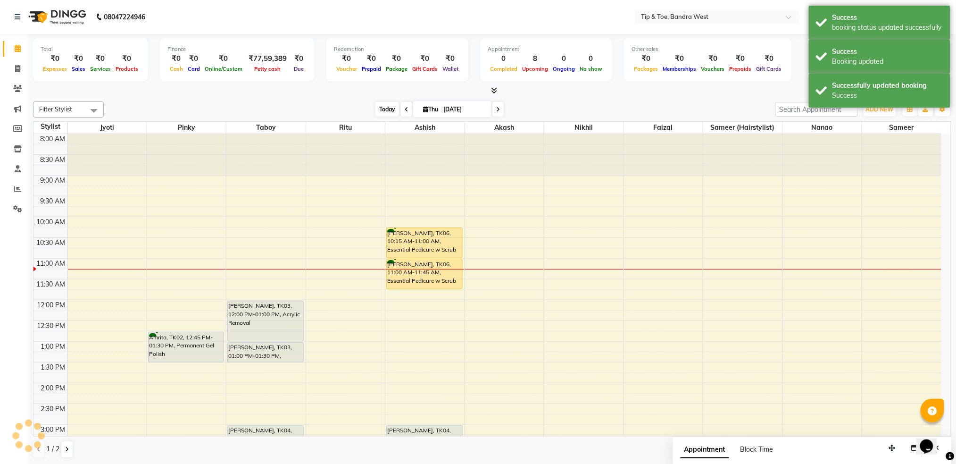
scroll to position [125, 0]
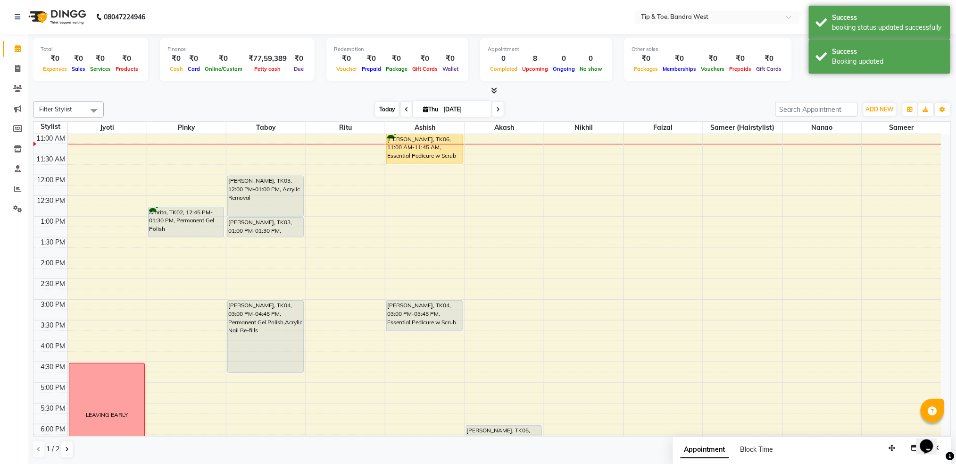
click at [387, 106] on span "Today" at bounding box center [387, 109] width 24 height 15
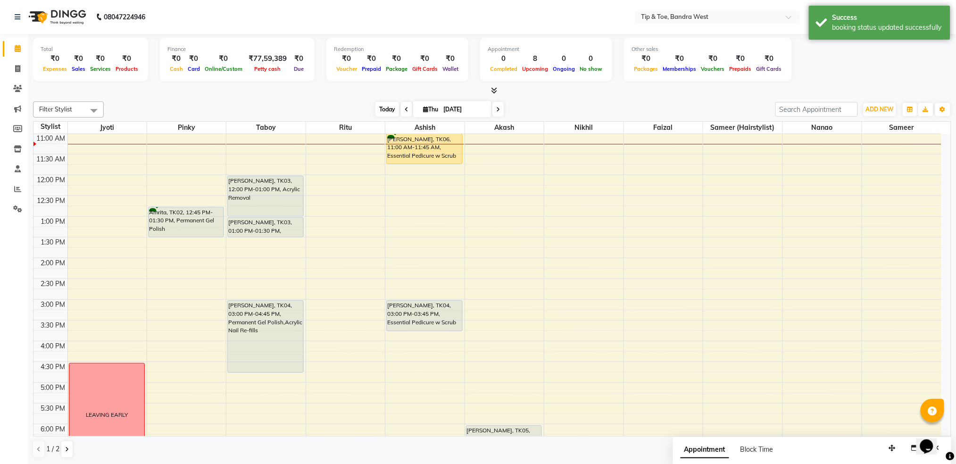
click at [392, 107] on span "Today" at bounding box center [387, 109] width 24 height 15
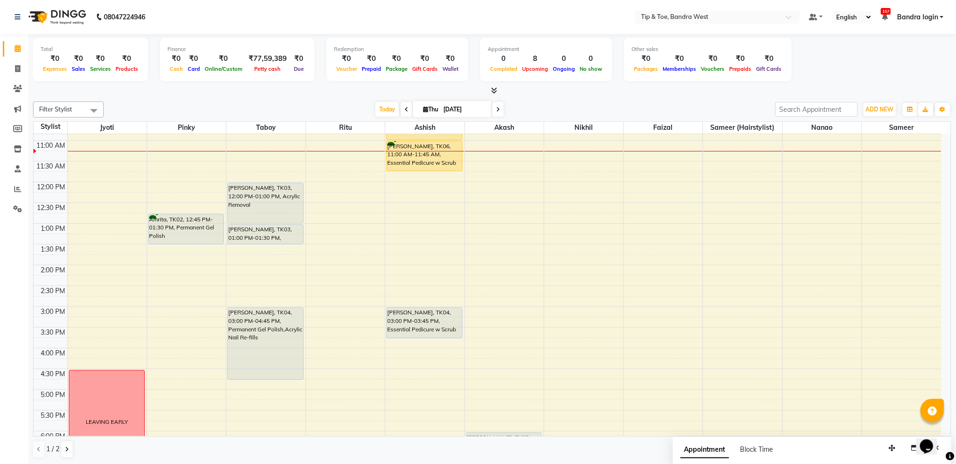
scroll to position [125, 0]
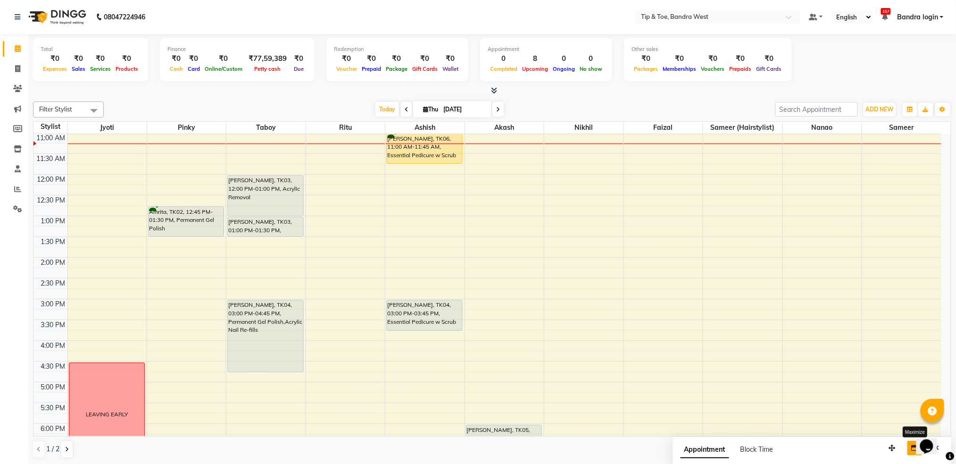
click at [913, 449] on icon "button" at bounding box center [915, 447] width 7 height 7
select select "tentative"
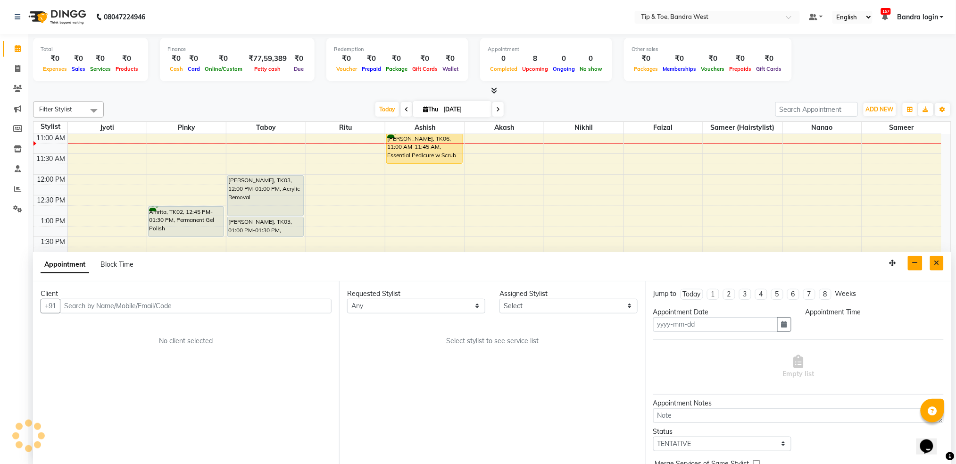
type input "[DATE]"
select select
click at [944, 260] on div "Appointment Block Time" at bounding box center [492, 266] width 918 height 29
click at [936, 263] on icon "Close" at bounding box center [936, 262] width 5 height 7
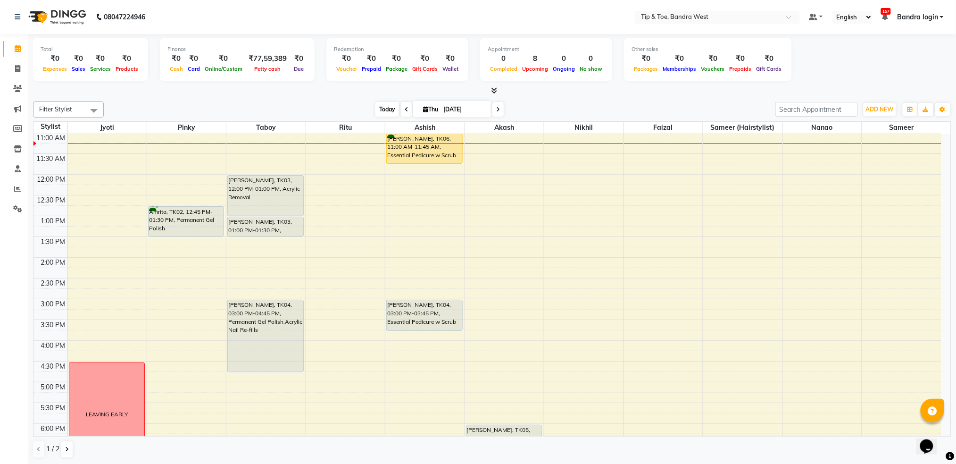
click at [384, 113] on span "Today" at bounding box center [387, 109] width 24 height 15
click at [383, 113] on span "Today" at bounding box center [387, 109] width 24 height 15
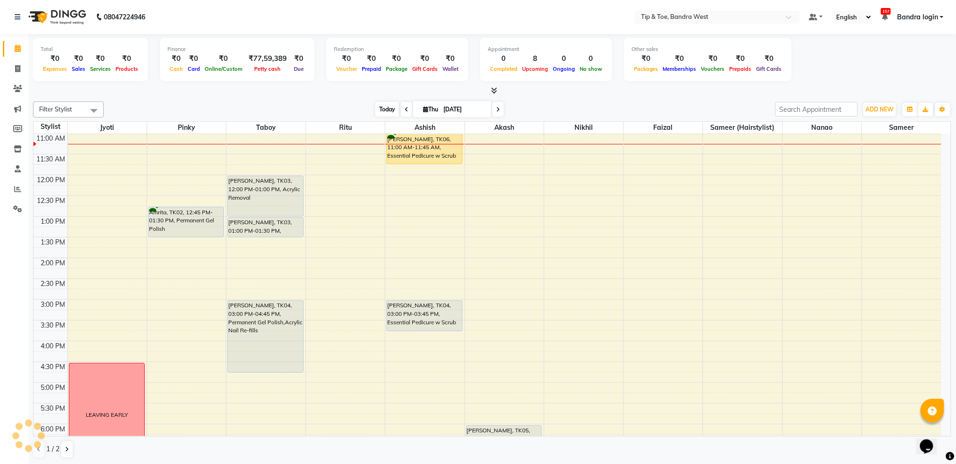
click at [383, 113] on span "Today" at bounding box center [387, 109] width 24 height 15
click at [379, 112] on span "Today" at bounding box center [387, 109] width 24 height 15
click at [386, 108] on span "Today" at bounding box center [387, 109] width 24 height 15
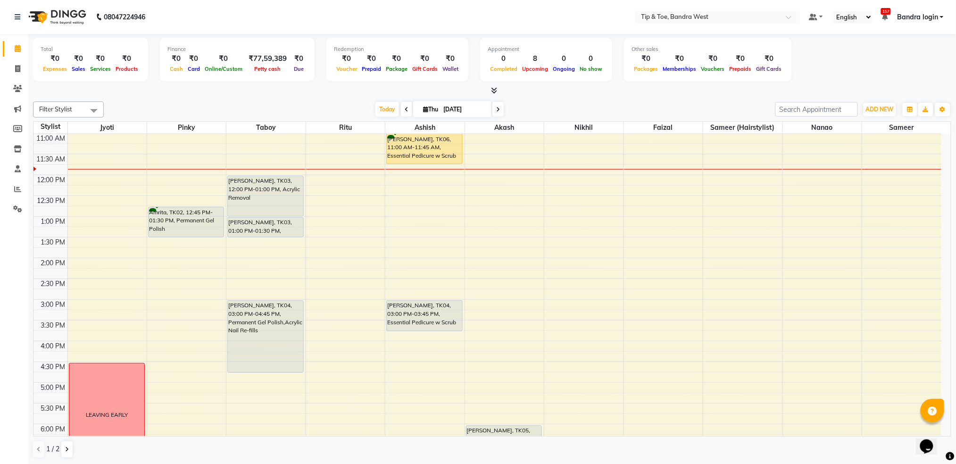
scroll to position [188, 0]
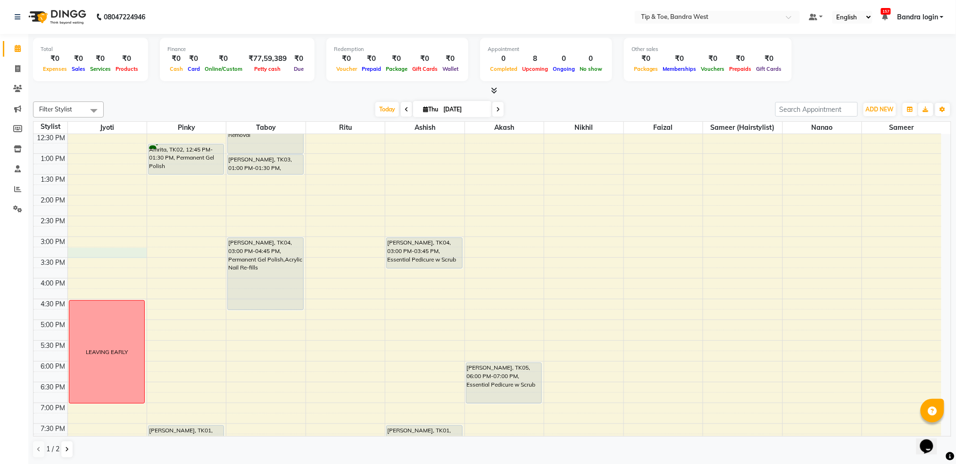
click at [100, 249] on div "8:00 AM 8:30 AM 9:00 AM 9:30 AM 10:00 AM 10:30 AM 11:00 AM 11:30 AM 12:00 PM 12…" at bounding box center [487, 215] width 908 height 539
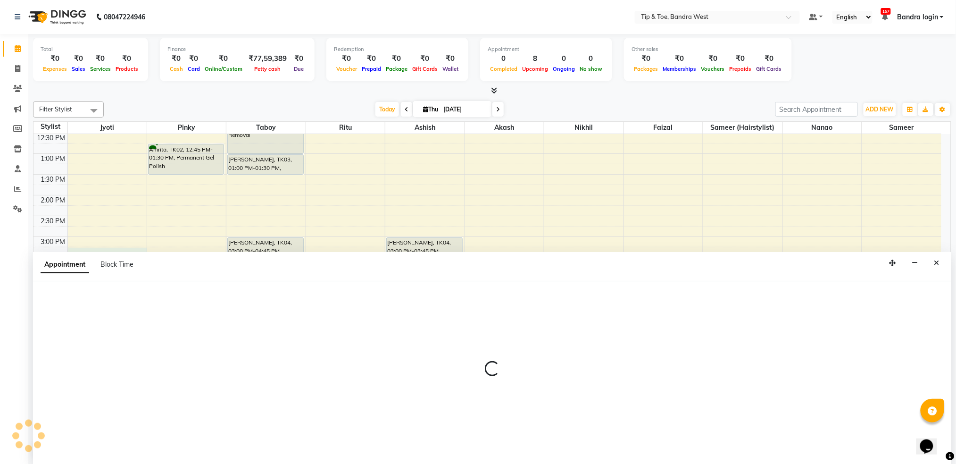
scroll to position [0, 0]
select select "42339"
select select "915"
select select "tentative"
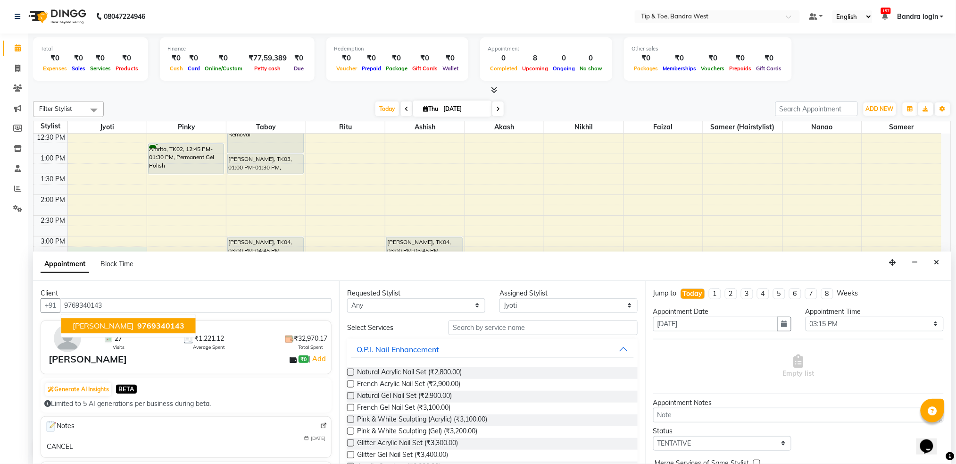
click at [119, 325] on span "Harsha Bathija" at bounding box center [103, 325] width 61 height 9
type input "9769340143"
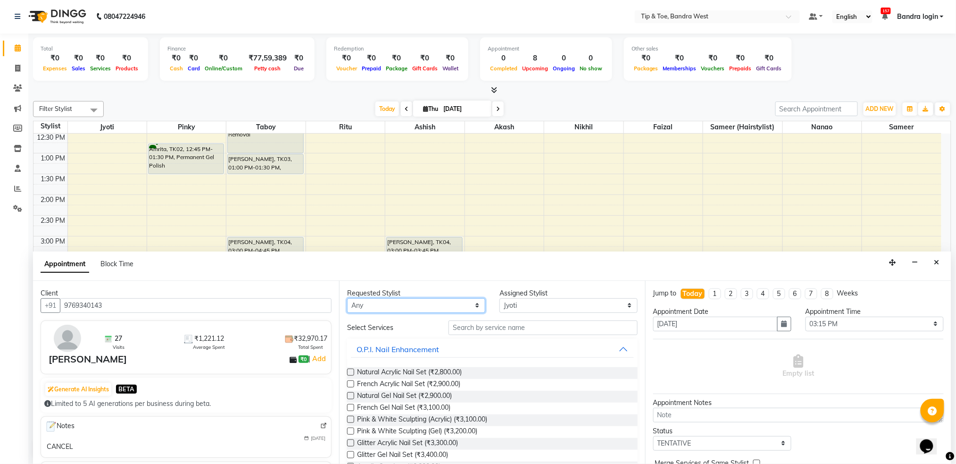
click at [444, 305] on select "Any Akash Ashish Celine Faizal Jigna Jyoti Nanao Nikhil Pinky Ritu Sameer Samee…" at bounding box center [416, 305] width 138 height 15
select select "42339"
click at [347, 298] on select "Any Akash Ashish Celine Faizal Jigna Jyoti Nanao Nikhil Pinky Ritu Sameer Samee…" at bounding box center [416, 305] width 138 height 15
click at [492, 326] on input "text" at bounding box center [543, 327] width 189 height 15
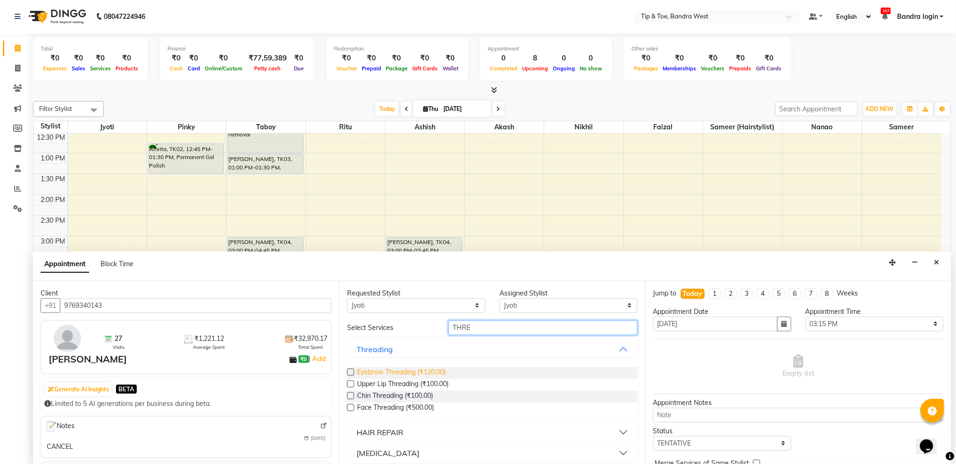
type input "THRE"
click at [427, 369] on span "Eyebrow Threading (₹120.00)" at bounding box center [401, 373] width 89 height 12
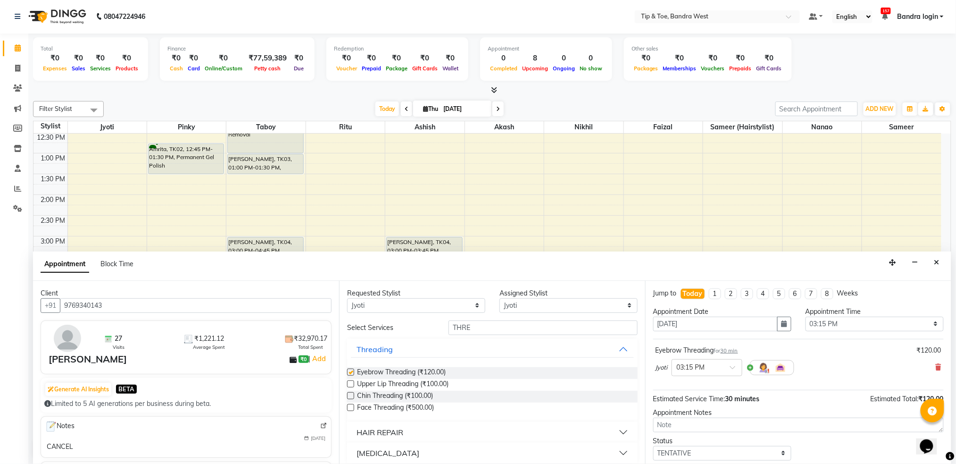
checkbox input "false"
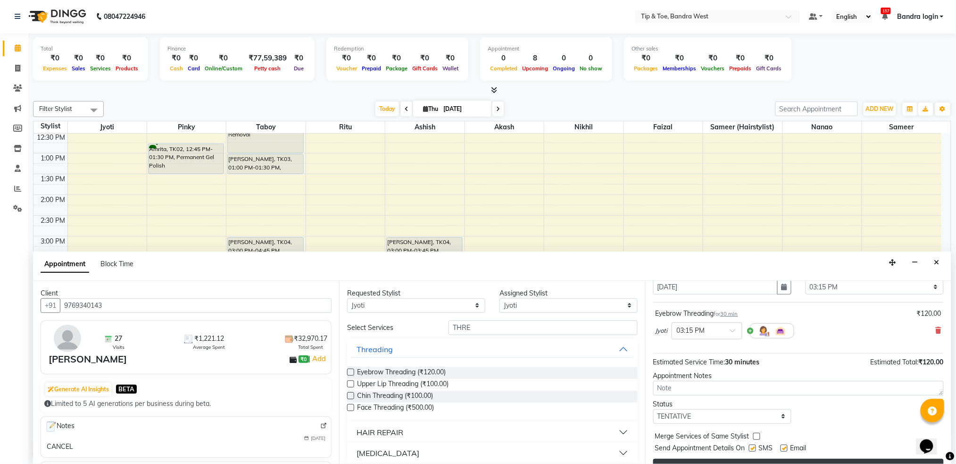
scroll to position [56, 0]
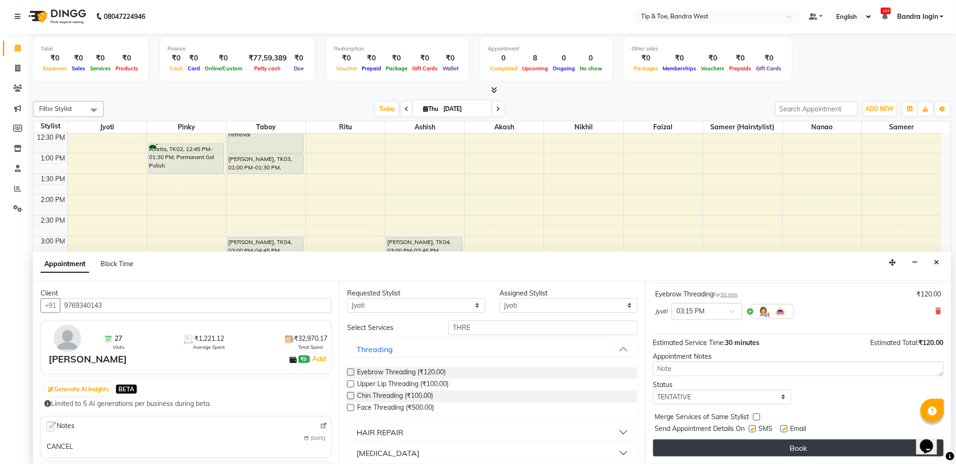
click at [818, 444] on button "Book" at bounding box center [798, 447] width 291 height 17
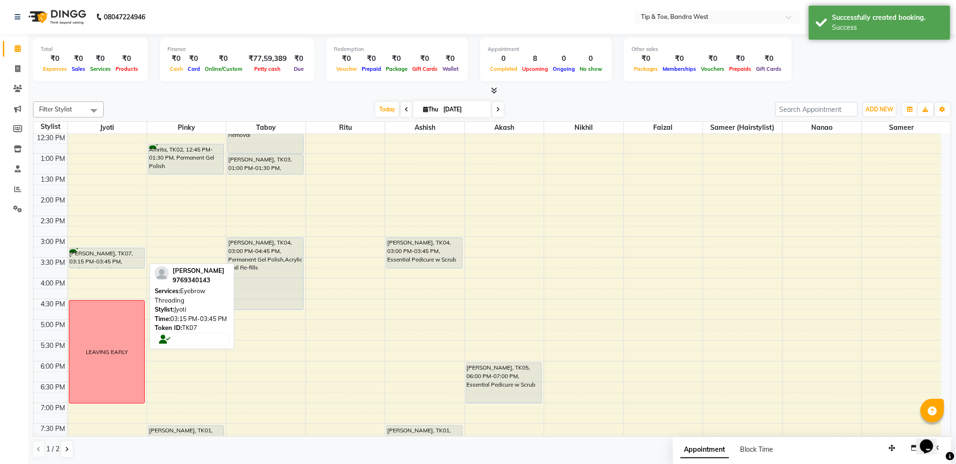
scroll to position [0, 0]
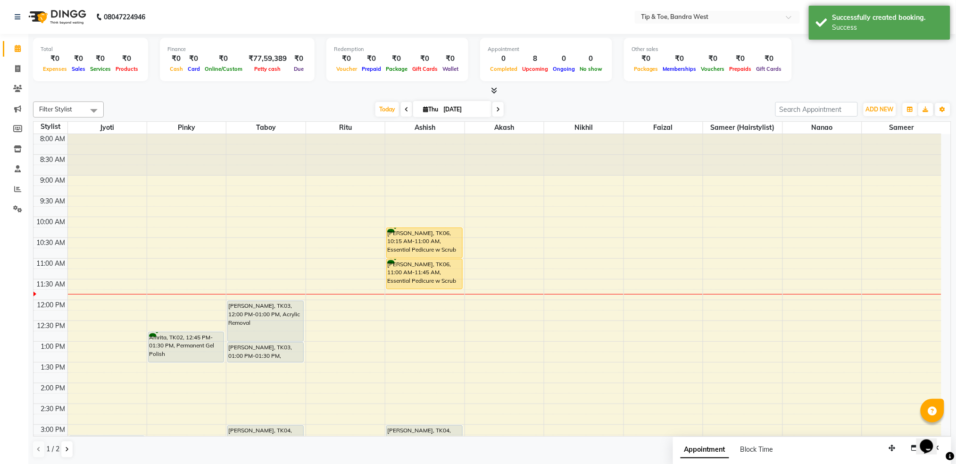
click at [100, 301] on div "8:00 AM 8:30 AM 9:00 AM 9:30 AM 10:00 AM 10:30 AM 11:00 AM 11:30 AM 12:00 PM 12…" at bounding box center [487, 403] width 908 height 539
select select "42339"
select select "tentative"
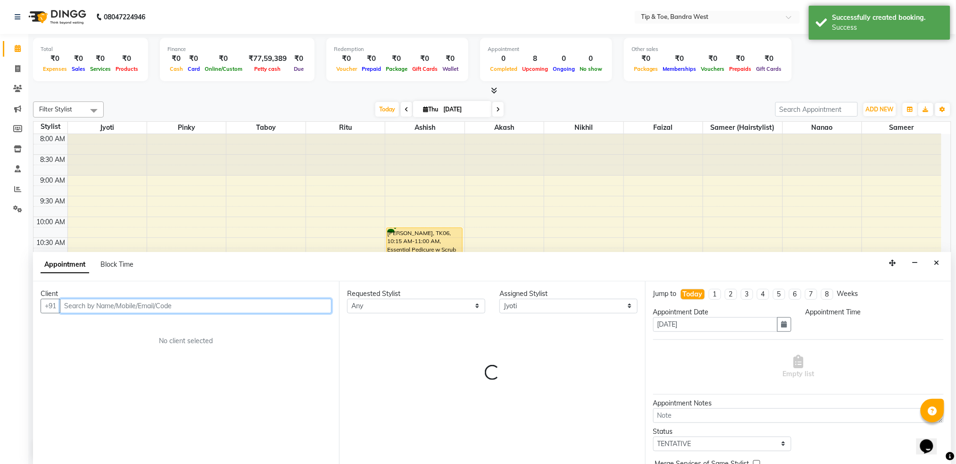
select select "720"
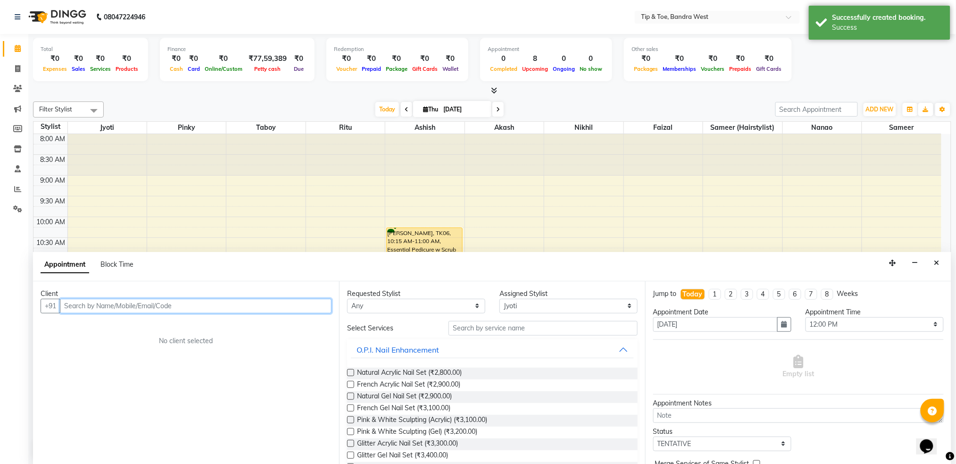
scroll to position [0, 0]
click at [117, 304] on input "text" at bounding box center [196, 305] width 272 height 15
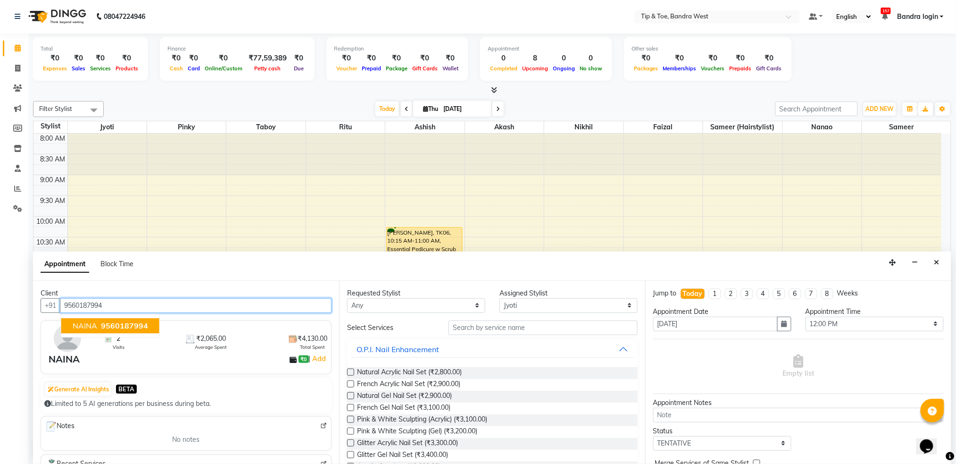
click at [103, 319] on button "NAINA 9560187994" at bounding box center [110, 325] width 98 height 15
type input "9560187994"
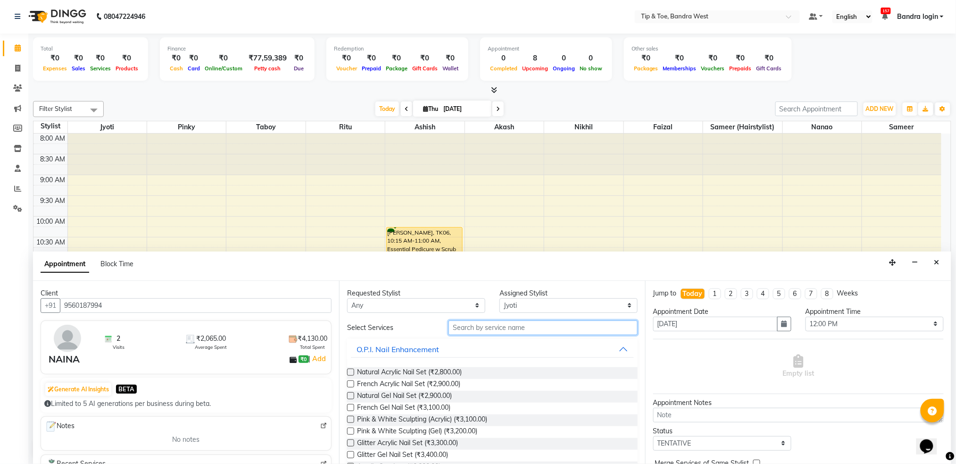
click at [542, 329] on input "text" at bounding box center [543, 327] width 189 height 15
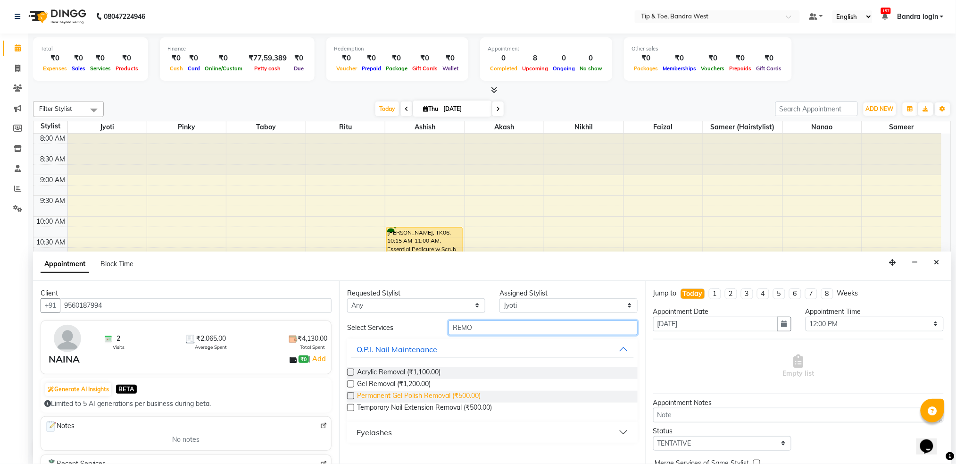
type input "REMO"
click at [466, 392] on span "Permanent Gel Polish Removal (₹500.00)" at bounding box center [419, 397] width 124 height 12
checkbox input "false"
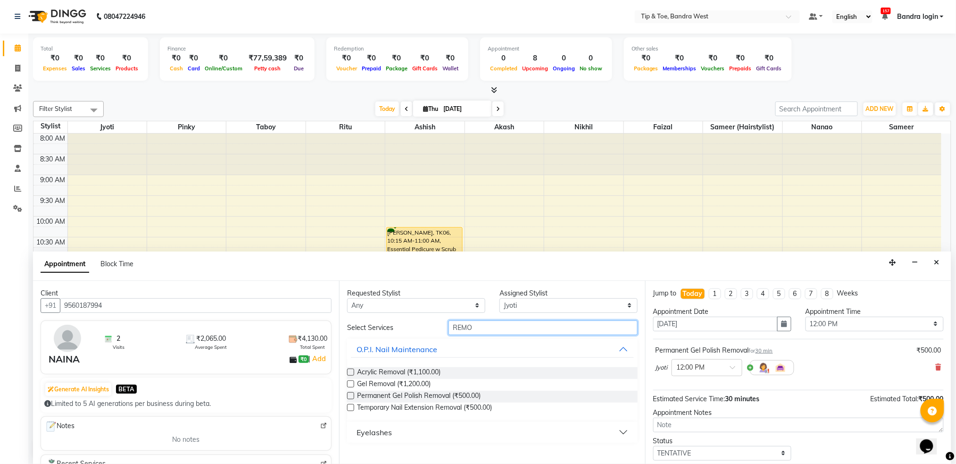
click at [488, 329] on input "REMO" at bounding box center [543, 327] width 189 height 15
type input "A"
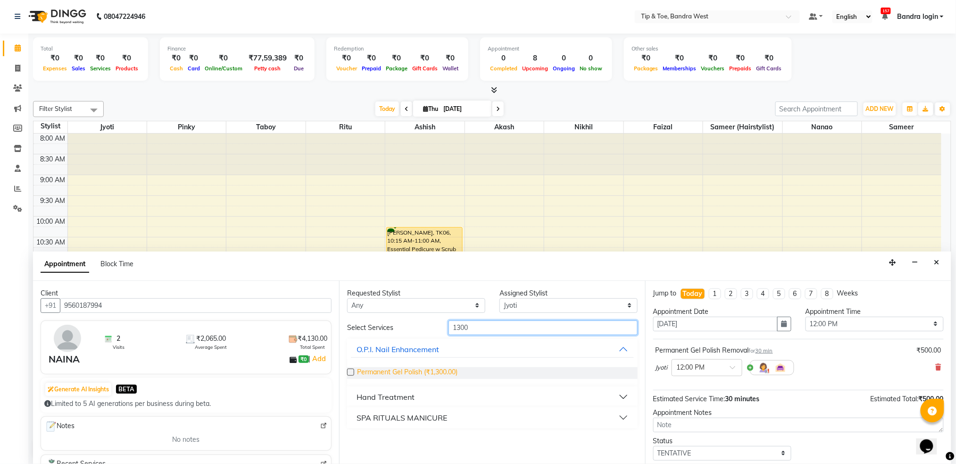
type input "1300"
click at [448, 374] on span "Permanent Gel Polish (₹1,300.00)" at bounding box center [407, 373] width 100 height 12
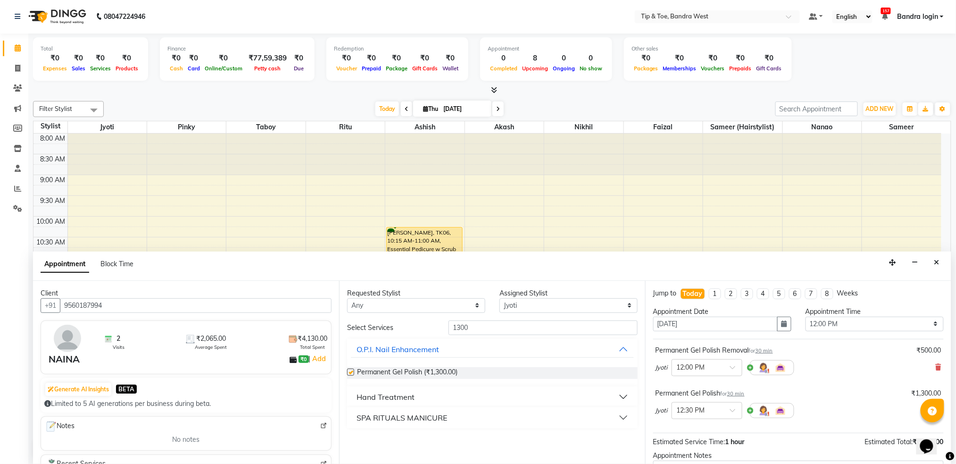
checkbox input "false"
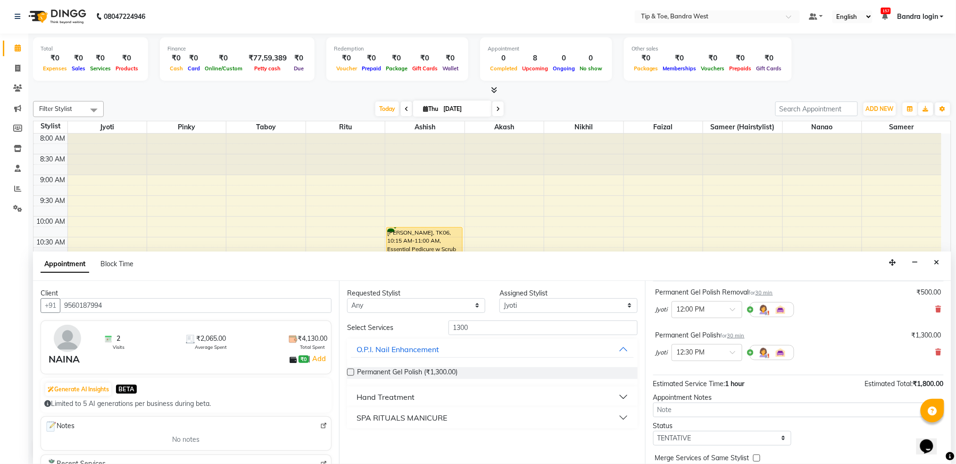
scroll to position [99, 0]
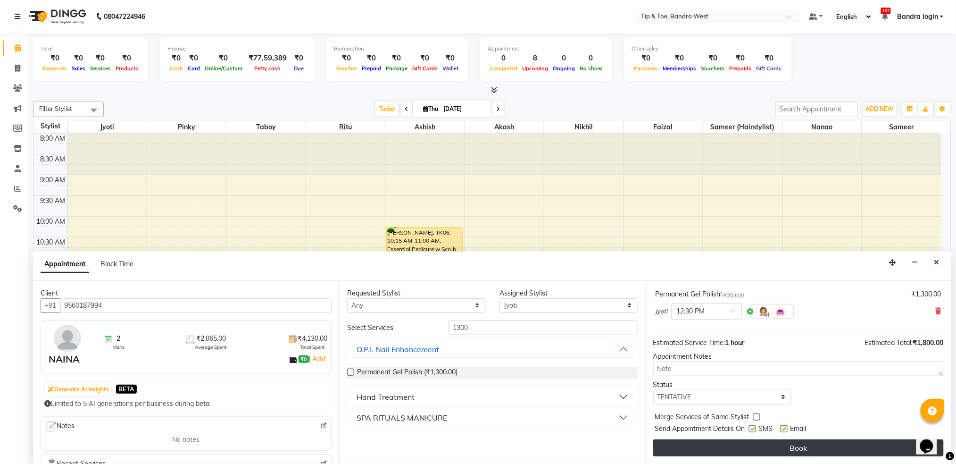
click at [788, 452] on button "Book" at bounding box center [798, 447] width 291 height 17
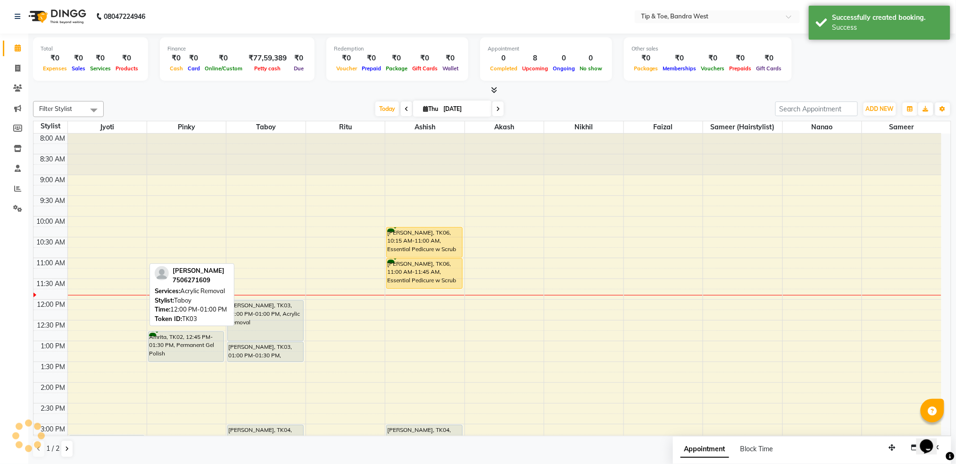
scroll to position [0, 0]
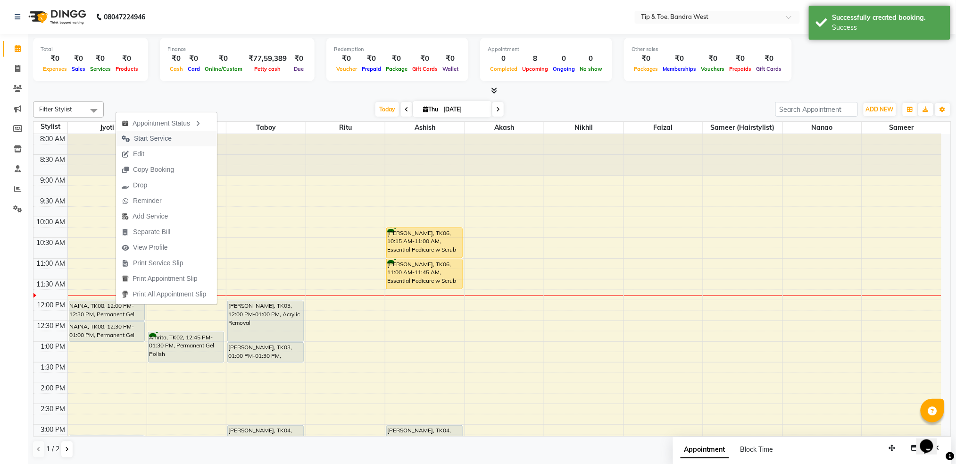
click at [139, 138] on span "Start Service" at bounding box center [153, 138] width 38 height 10
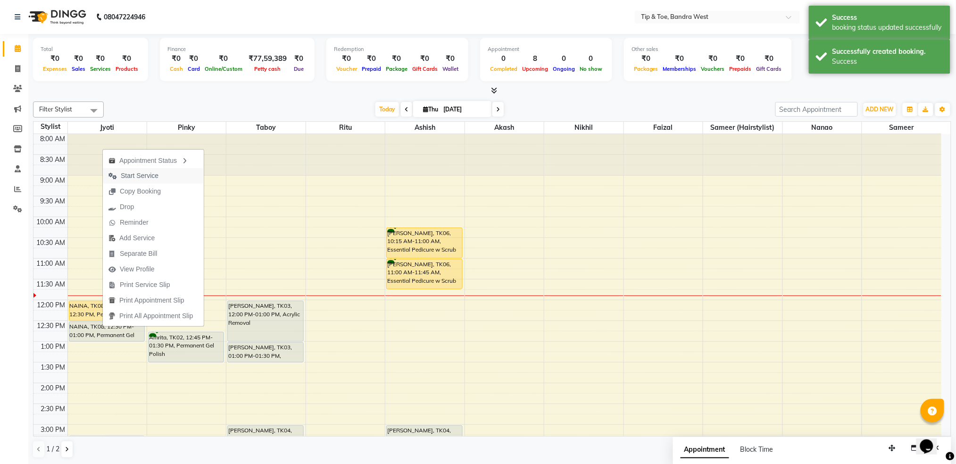
click at [125, 176] on span "Start Service" at bounding box center [140, 176] width 38 height 10
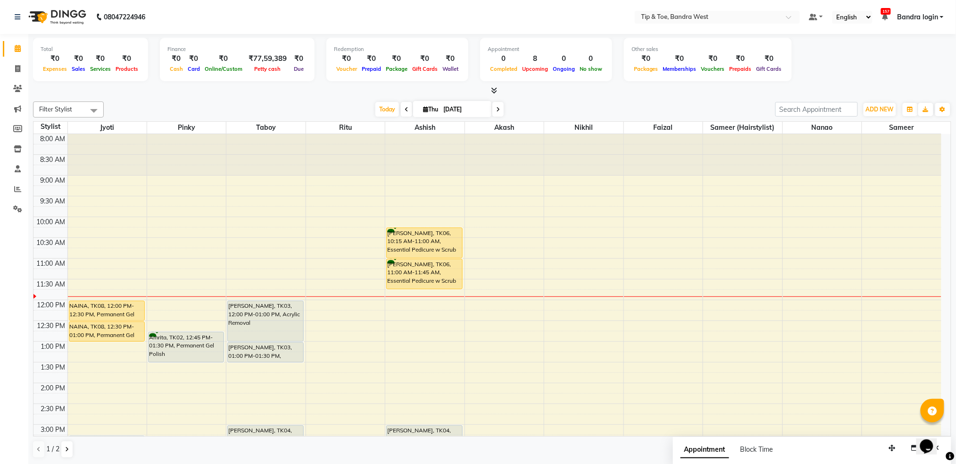
click at [499, 107] on span at bounding box center [497, 109] width 11 height 15
type input "[DATE]"
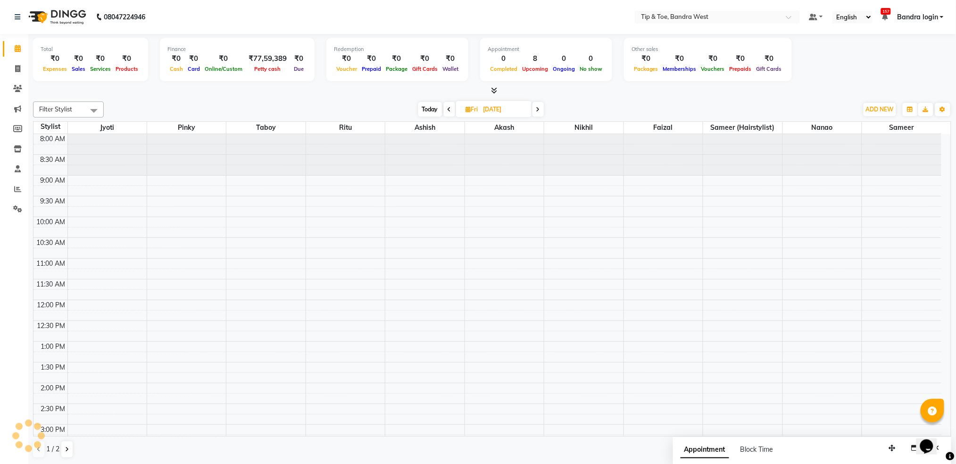
scroll to position [125, 0]
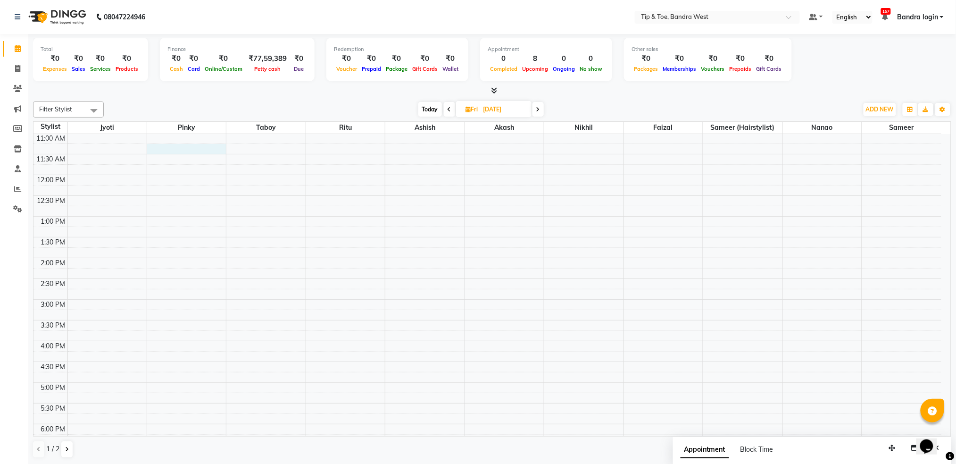
click at [167, 150] on div "8:00 AM 8:30 AM 9:00 AM 9:30 AM 10:00 AM 10:30 AM 11:00 AM 11:30 AM 12:00 PM 12…" at bounding box center [487, 278] width 908 height 539
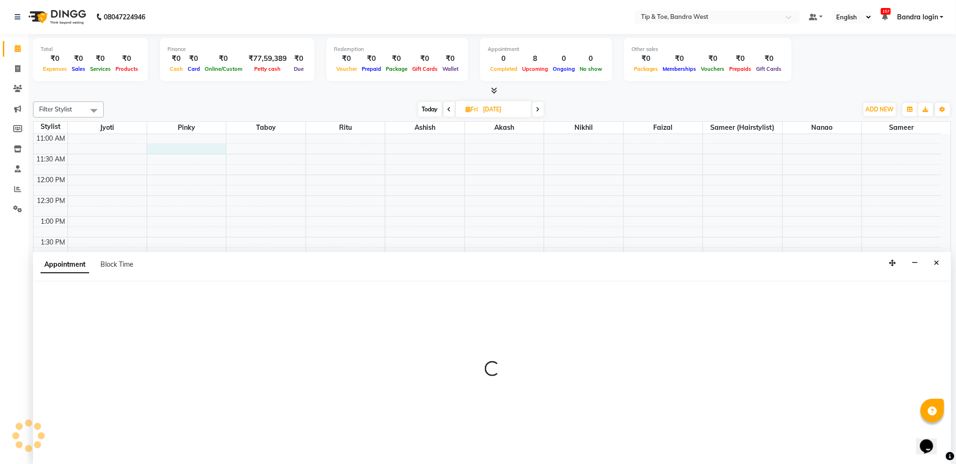
select select "42340"
select select "675"
select select "tentative"
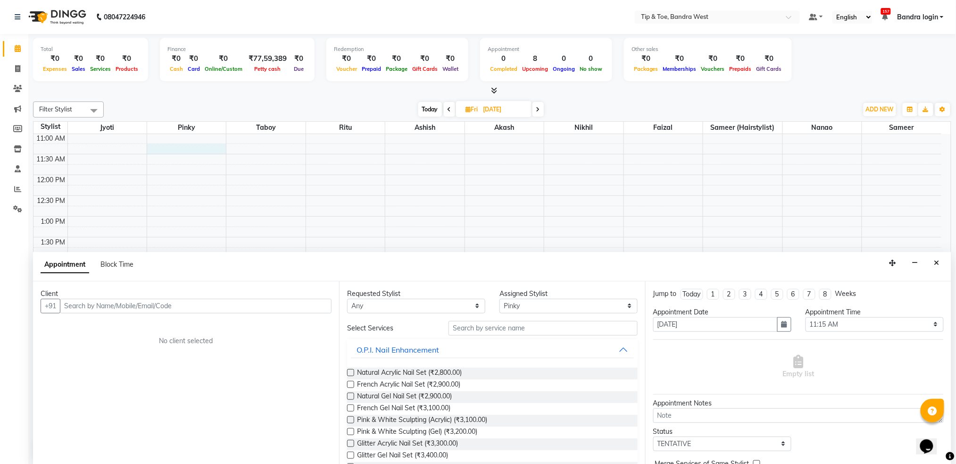
scroll to position [0, 0]
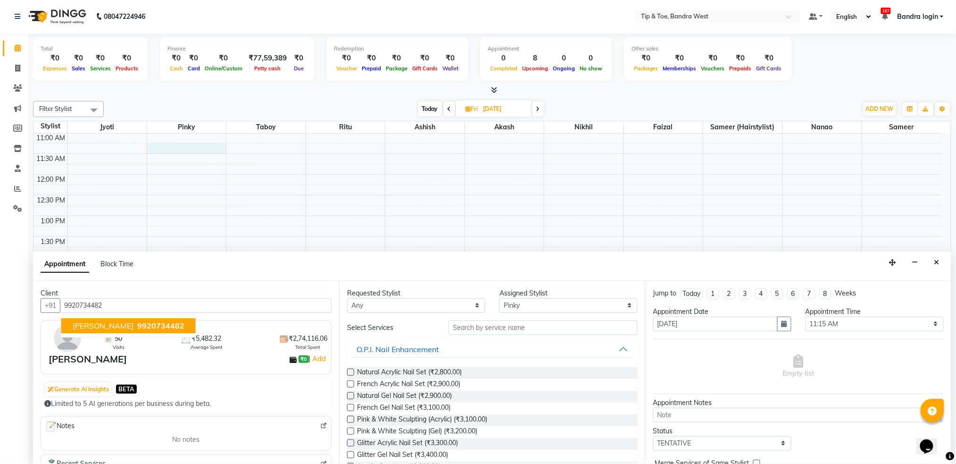
click at [137, 325] on span "9920734482" at bounding box center [160, 325] width 47 height 9
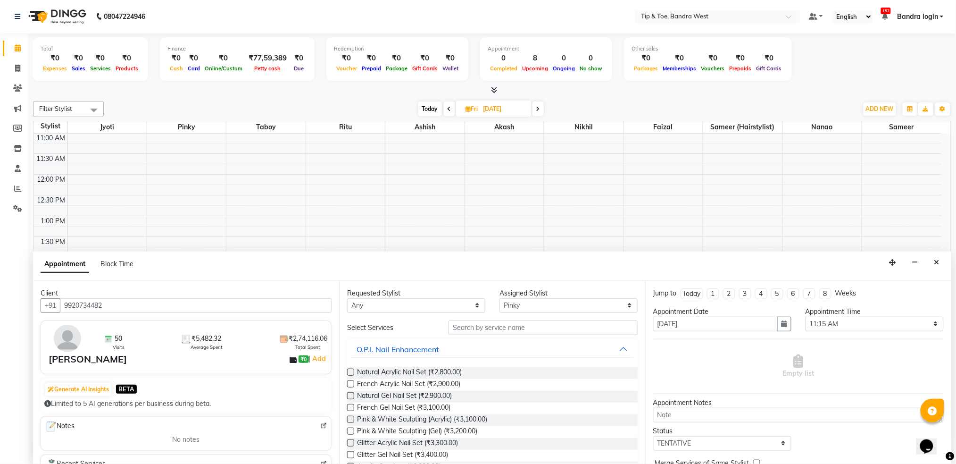
type input "9920734482"
click at [491, 326] on input "text" at bounding box center [543, 327] width 189 height 15
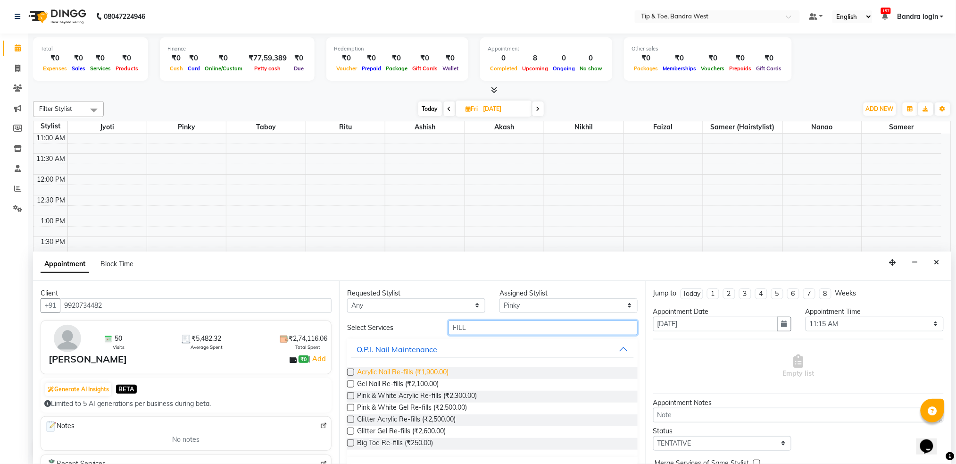
type input "FILL"
click at [390, 374] on span "Acrylic Nail Re-fills (₹1,900.00)" at bounding box center [403, 373] width 92 height 12
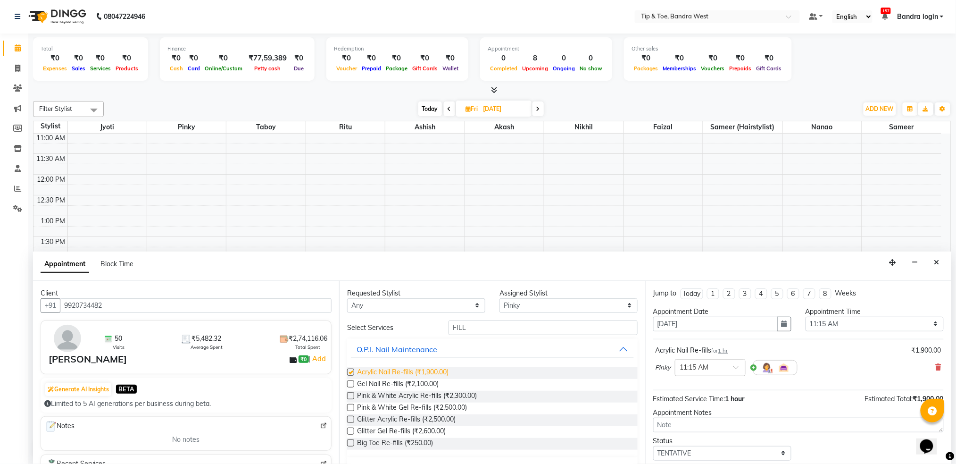
checkbox input "false"
click at [471, 329] on input "FILL" at bounding box center [543, 327] width 189 height 15
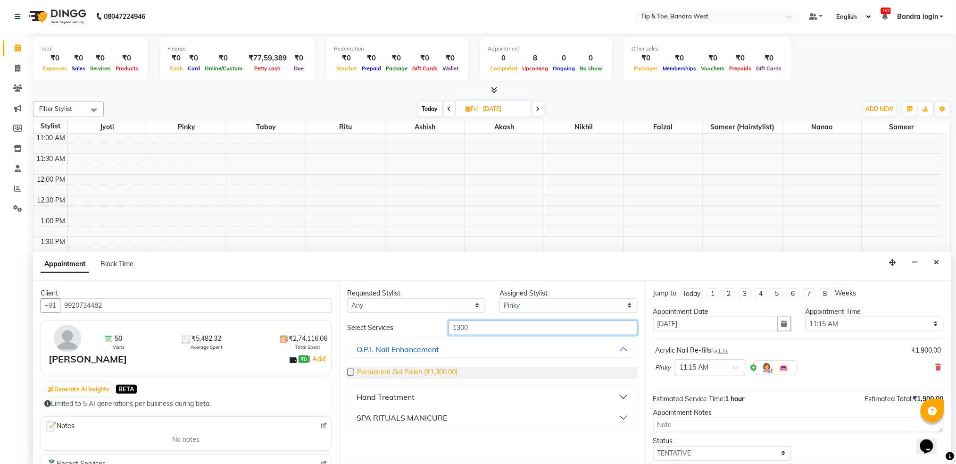
type input "1300"
drag, startPoint x: 409, startPoint y: 371, endPoint x: 423, endPoint y: 369, distance: 14.7
click at [409, 372] on span "Permanent Gel Polish (₹1,300.00)" at bounding box center [407, 373] width 100 height 12
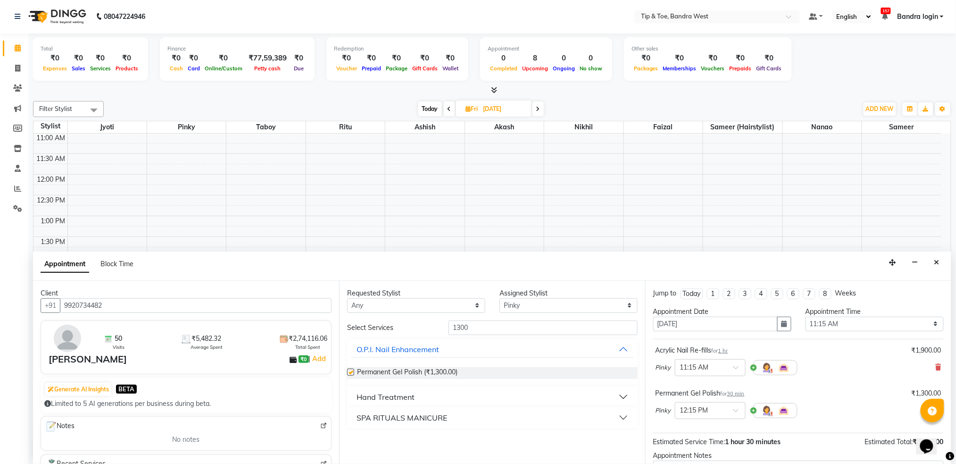
checkbox input "false"
click at [516, 325] on input "1300" at bounding box center [543, 327] width 189 height 15
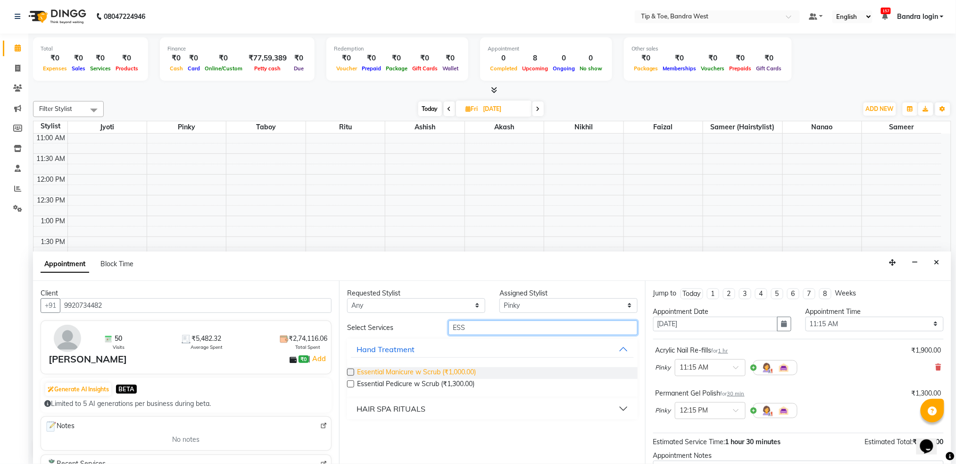
type input "ESS"
click at [419, 371] on span "Essential Manicure w Scrub (₹1,000.00)" at bounding box center [416, 373] width 119 height 12
checkbox input "false"
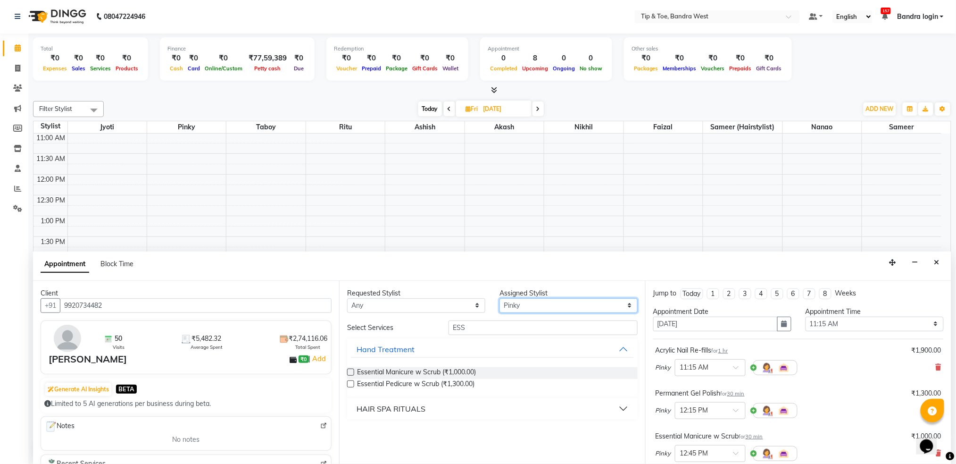
click at [549, 304] on select "Select Akash Ashish Celine Faizal Jigna Jyoti Nanao Nikhil Pinky Ritu Sameer Sa…" at bounding box center [569, 305] width 138 height 15
select select "42304"
click at [500, 298] on select "Select Akash Ashish Celine Faizal Jigna Jyoti Nanao Nikhil Pinky Ritu Sameer Sa…" at bounding box center [569, 305] width 138 height 15
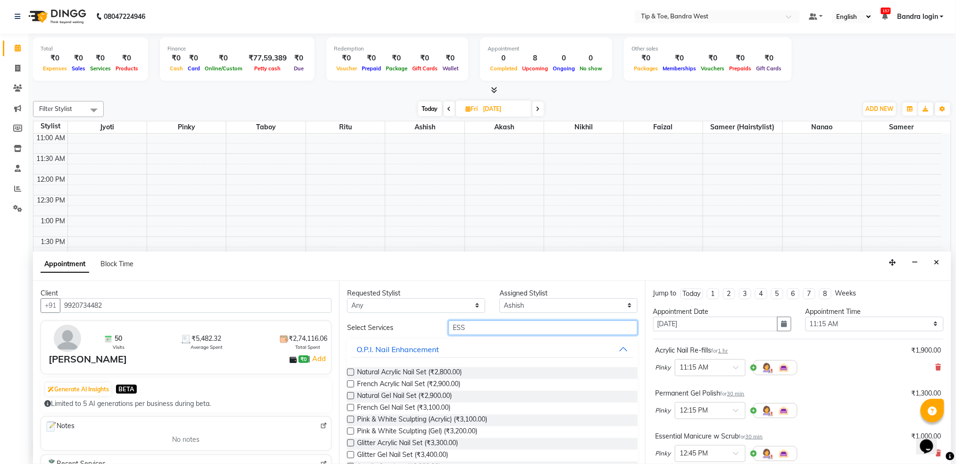
click at [503, 327] on input "ESS" at bounding box center [543, 327] width 189 height 15
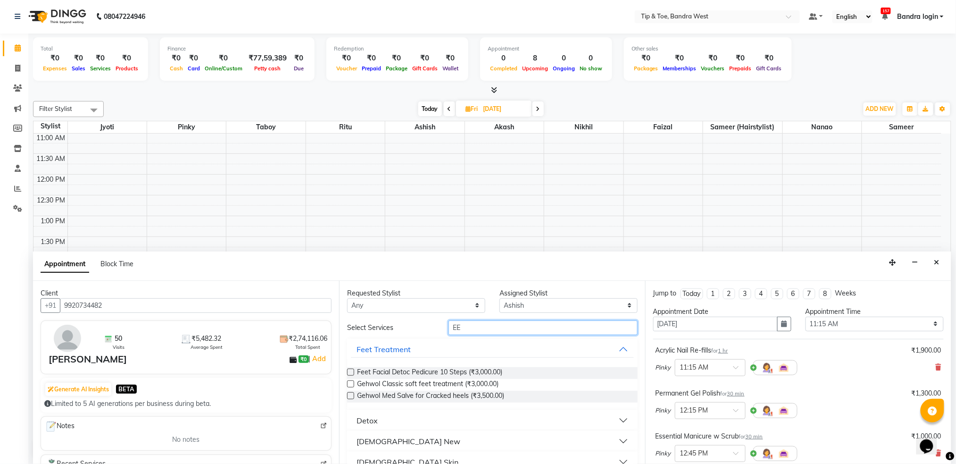
type input "E"
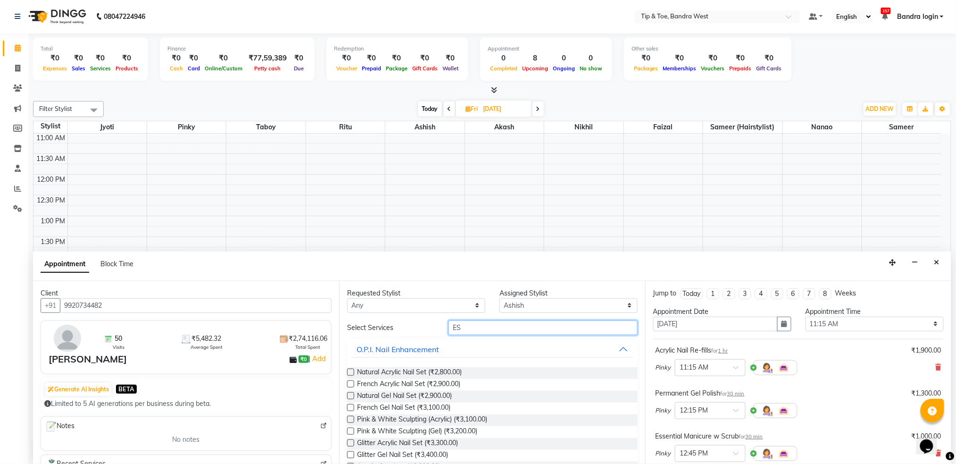
type input "ESS"
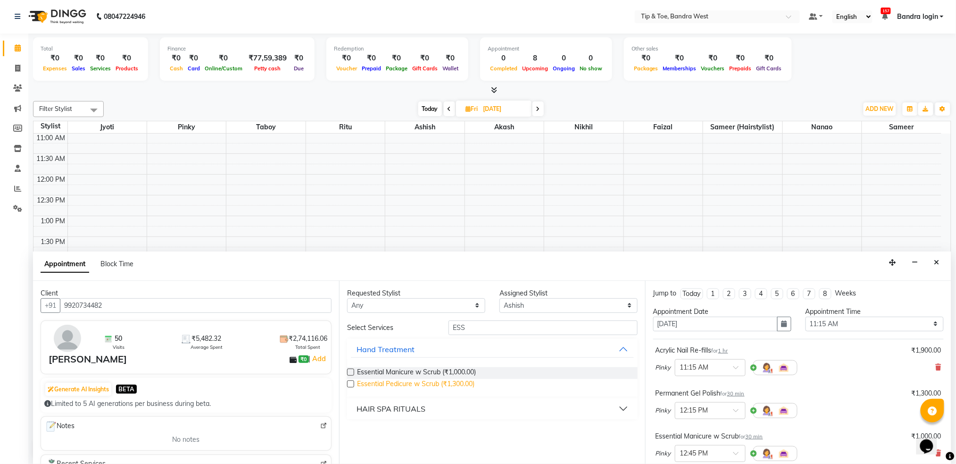
click at [417, 387] on span "Essential Pedicure w Scrub (₹1,300.00)" at bounding box center [415, 385] width 117 height 12
checkbox input "false"
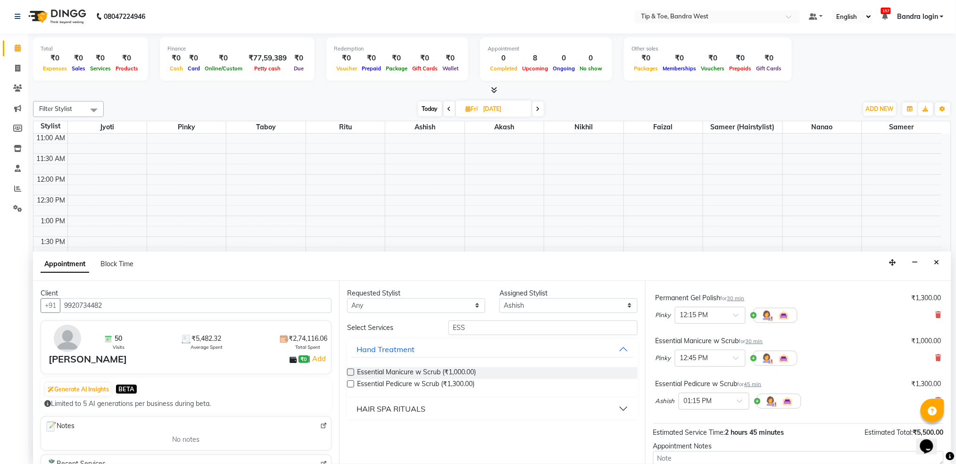
scroll to position [185, 0]
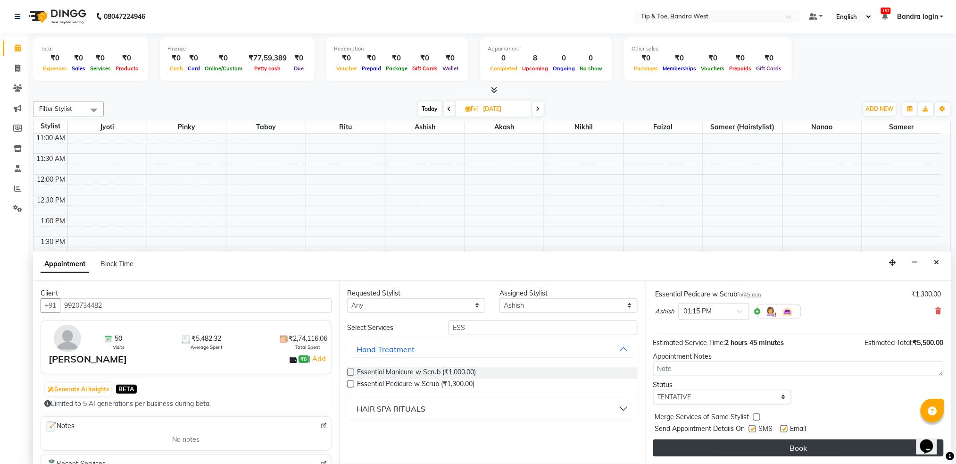
click at [787, 445] on button "Book" at bounding box center [798, 447] width 291 height 17
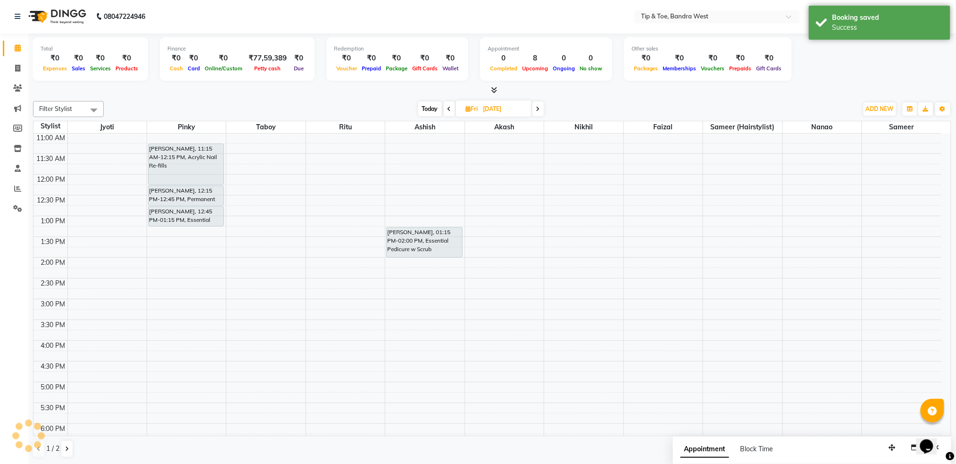
scroll to position [0, 0]
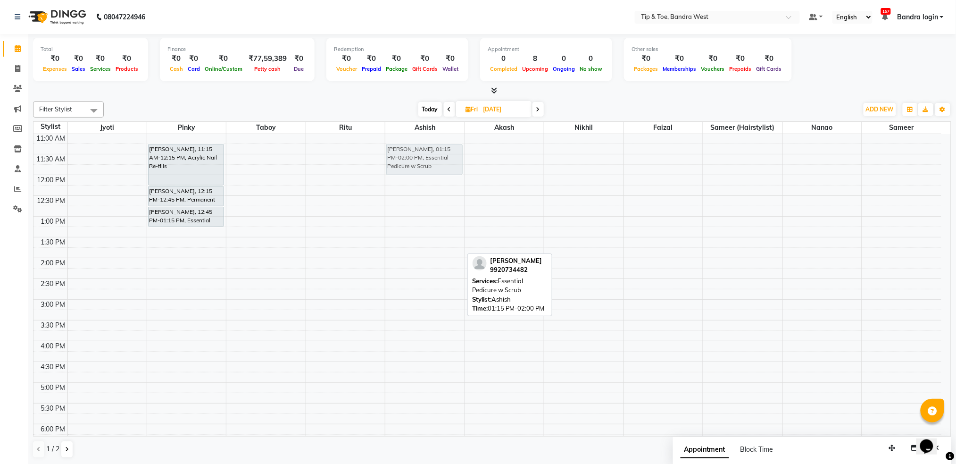
drag, startPoint x: 421, startPoint y: 241, endPoint x: 424, endPoint y: 157, distance: 84.0
click at [424, 157] on div "Yashasvi Jain, 01:15 PM-02:00 PM, Essential Pedicure w Scrub Yashasvi Jain, 01:…" at bounding box center [424, 278] width 79 height 539
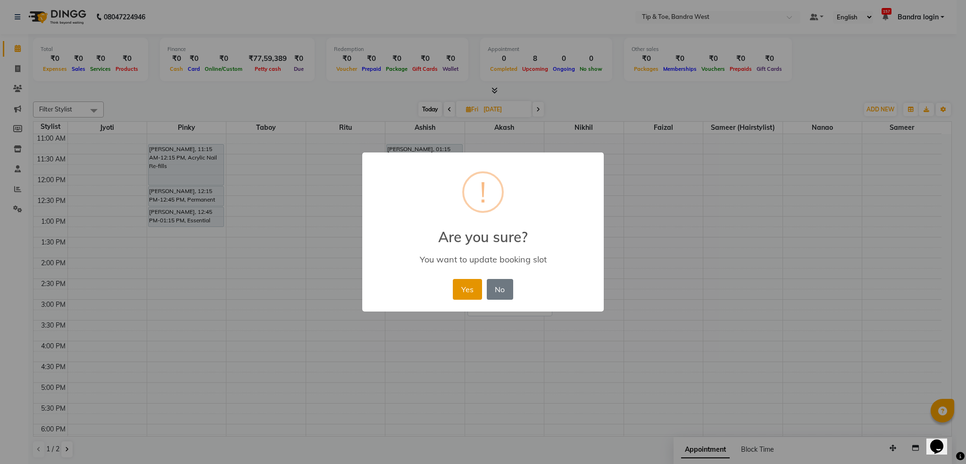
click at [464, 291] on button "Yes" at bounding box center [467, 289] width 29 height 21
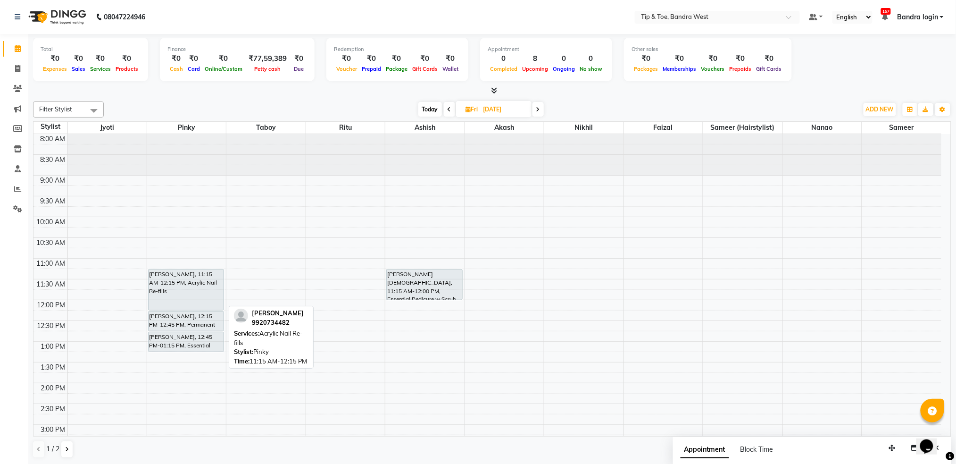
click at [197, 284] on div "[PERSON_NAME], 11:15 AM-12:15 PM, Acrylic Nail Re-fills" at bounding box center [186, 289] width 75 height 41
select select "7"
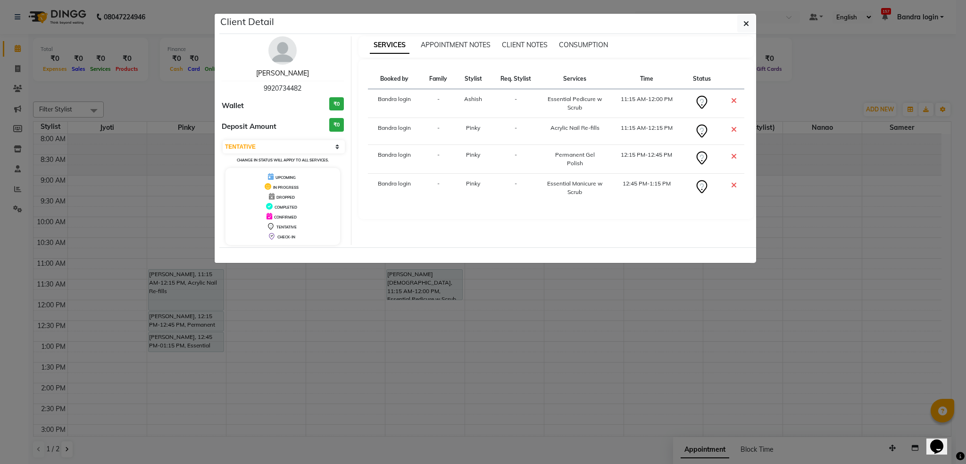
click at [292, 74] on link "[PERSON_NAME]" at bounding box center [282, 73] width 53 height 8
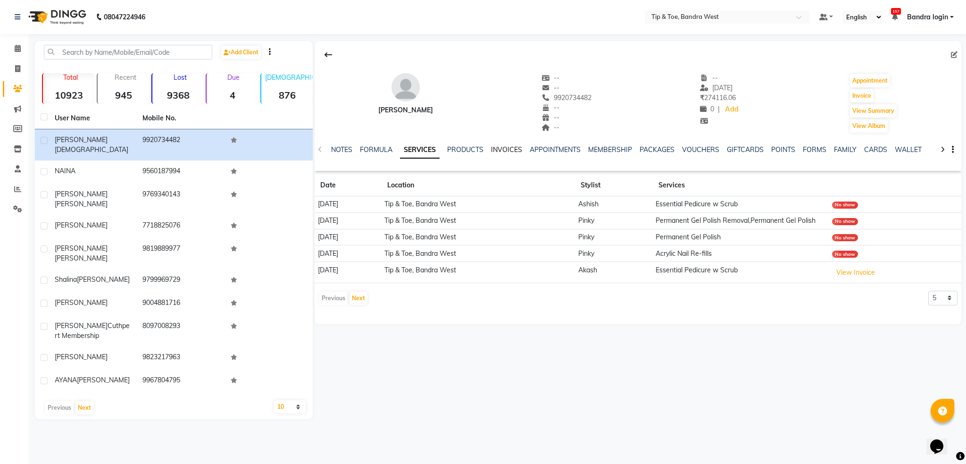
click at [497, 151] on link "INVOICES" at bounding box center [506, 149] width 31 height 8
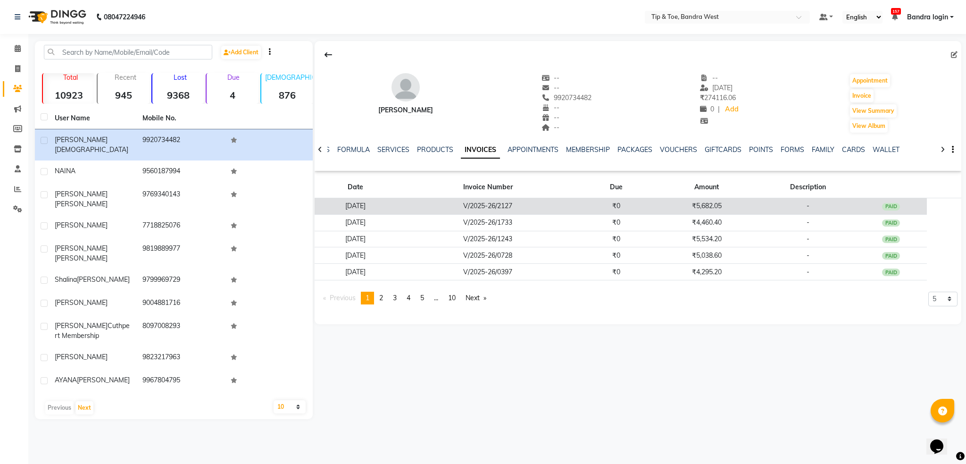
click at [529, 207] on td "V/2025-26/2127" at bounding box center [488, 206] width 184 height 17
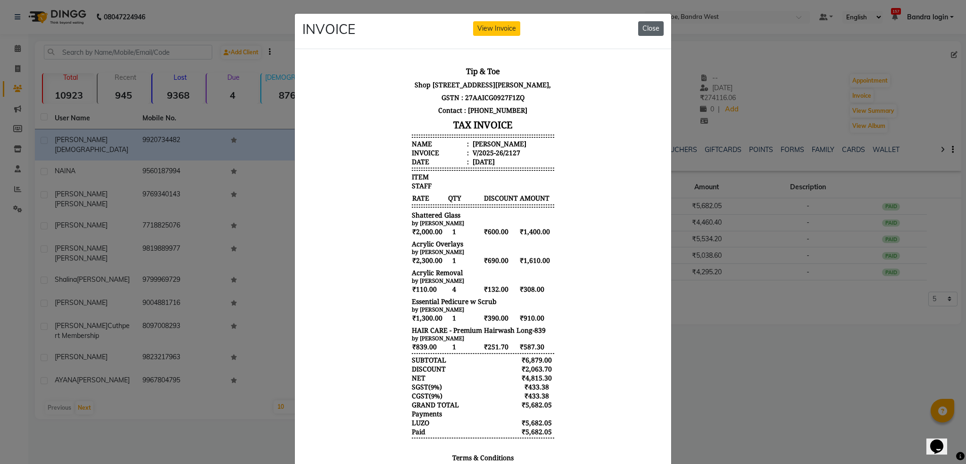
drag, startPoint x: 639, startPoint y: 33, endPoint x: 238, endPoint y: 26, distance: 400.5
click at [639, 33] on button "Close" at bounding box center [650, 28] width 25 height 15
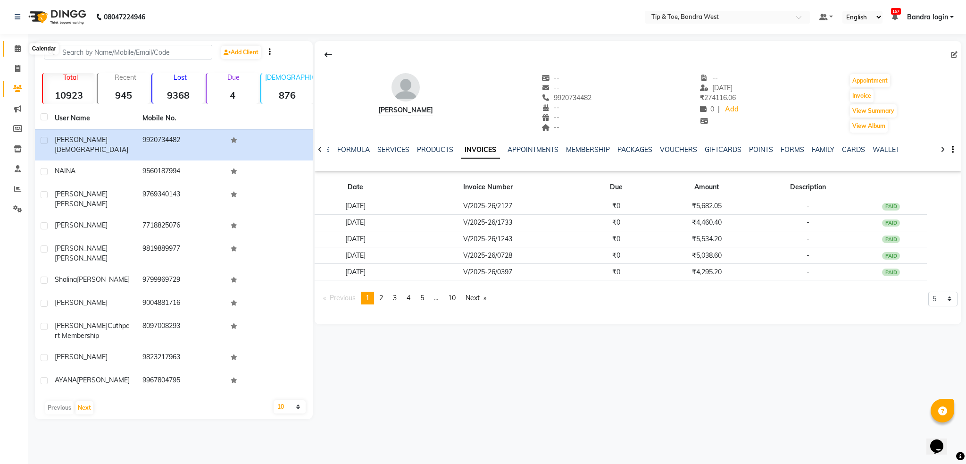
click at [10, 46] on span at bounding box center [17, 48] width 17 height 11
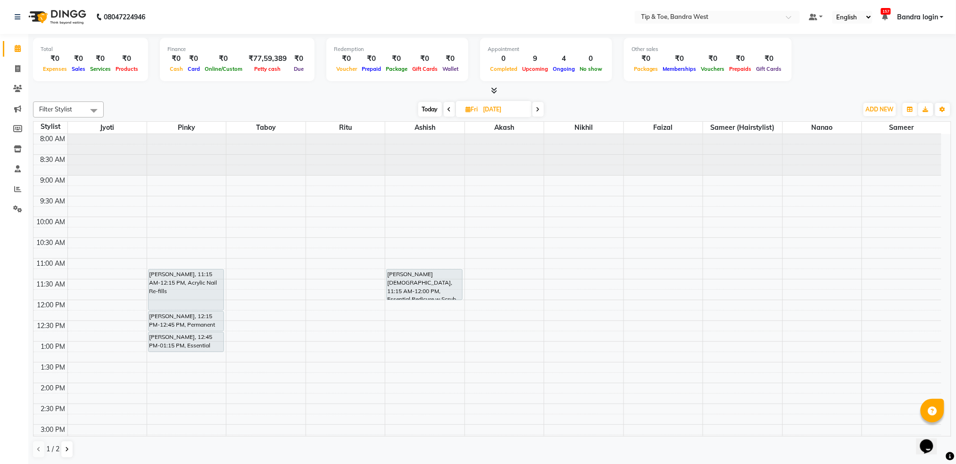
click at [429, 114] on span "Today" at bounding box center [430, 109] width 24 height 15
type input "[DATE]"
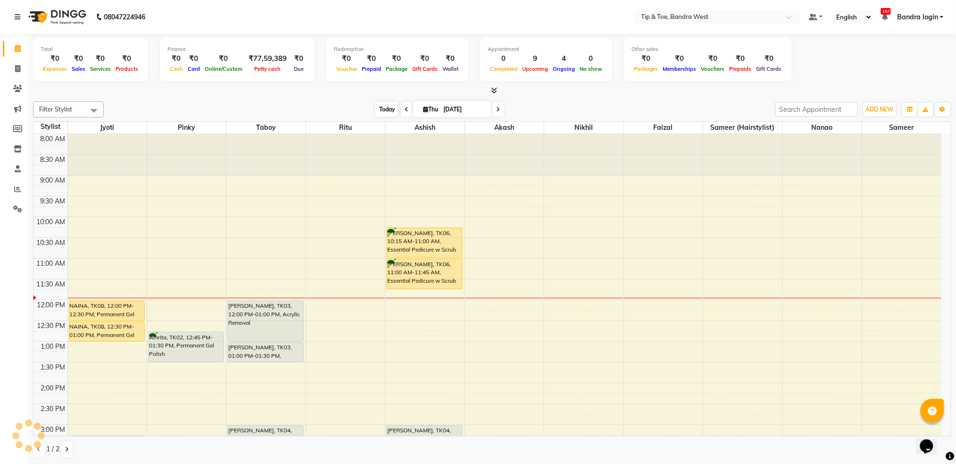
scroll to position [125, 0]
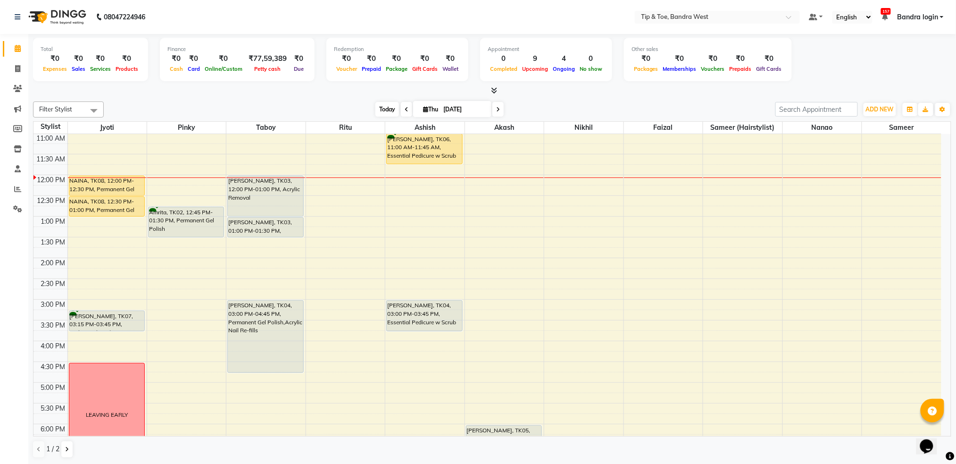
click at [383, 109] on span "Today" at bounding box center [387, 109] width 24 height 15
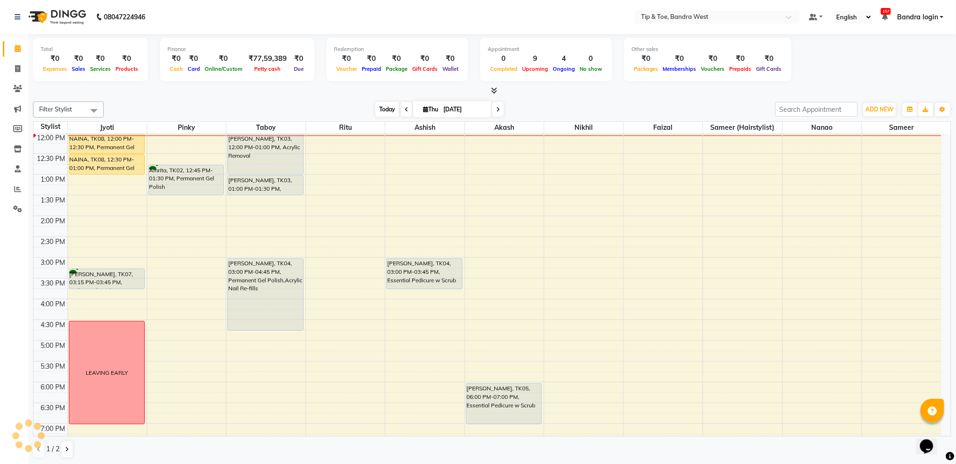
click at [383, 109] on span "Today" at bounding box center [387, 109] width 24 height 15
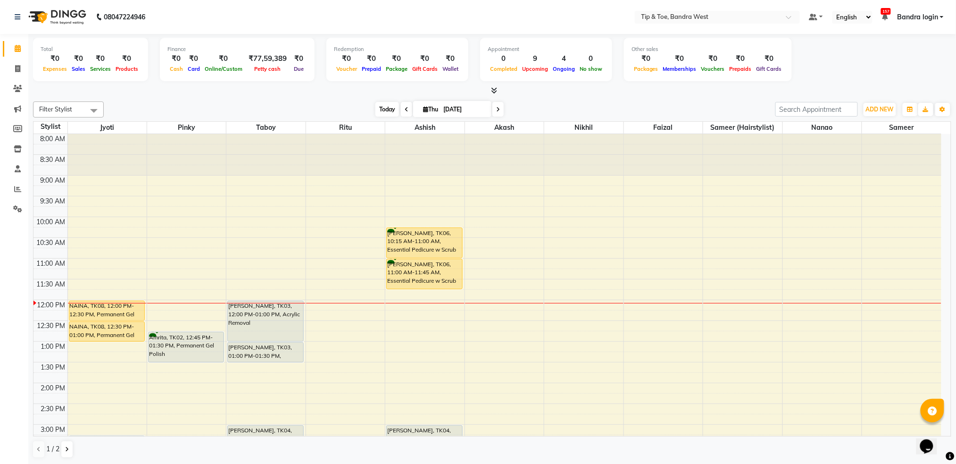
click at [385, 109] on span "Today" at bounding box center [387, 109] width 24 height 15
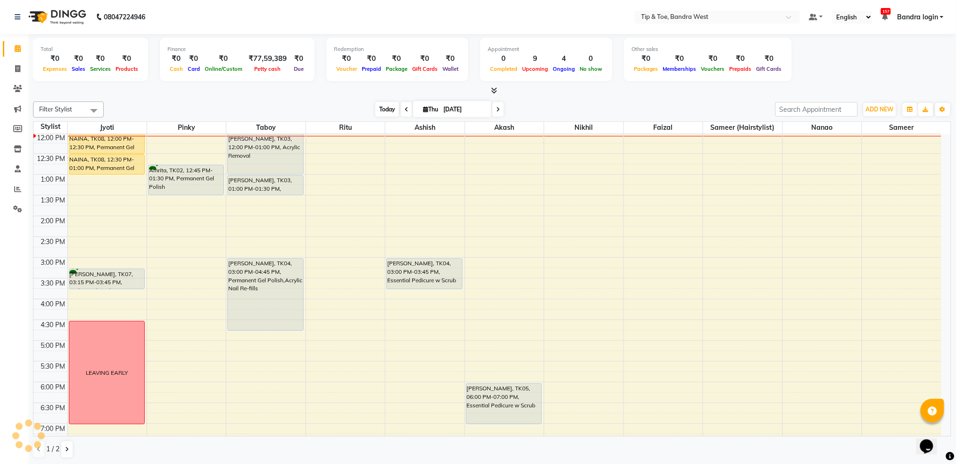
click at [385, 109] on span "Today" at bounding box center [387, 109] width 24 height 15
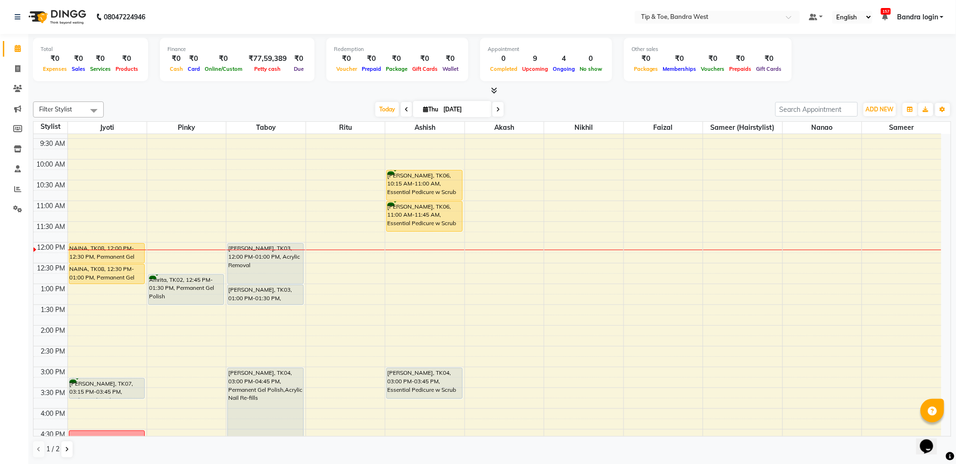
scroll to position [125, 0]
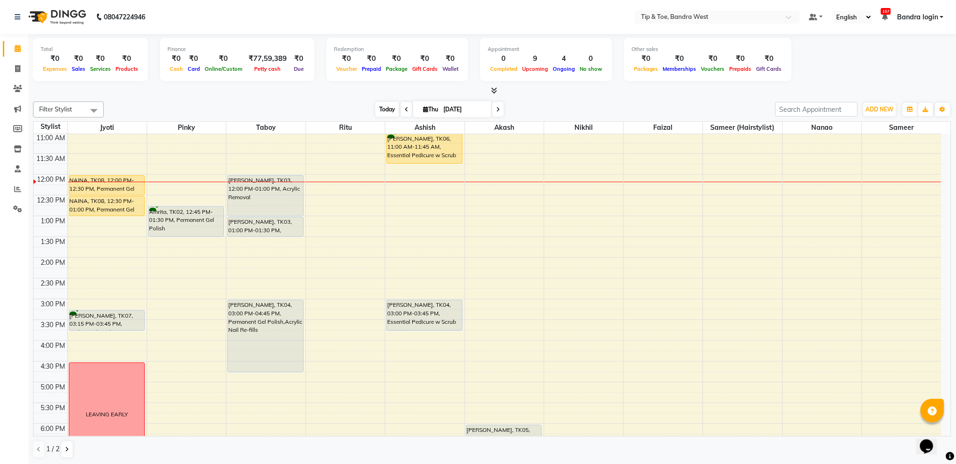
click at [387, 108] on span "Today" at bounding box center [387, 109] width 24 height 15
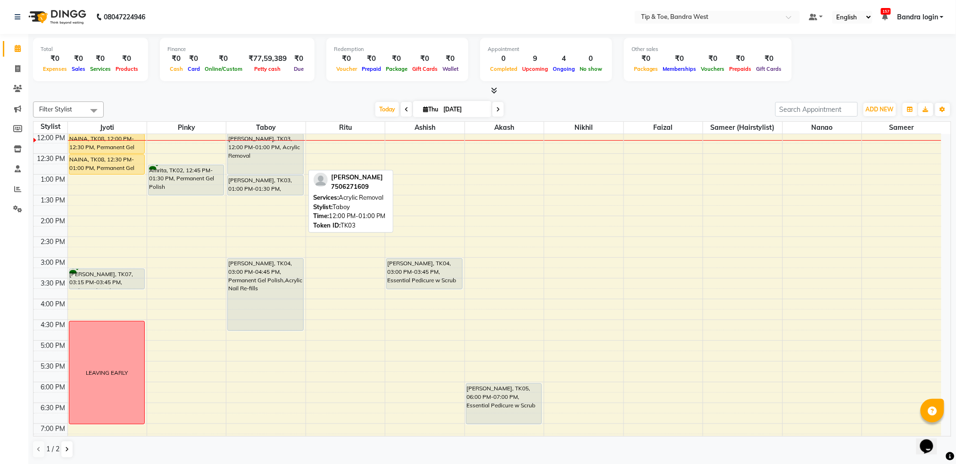
scroll to position [41, 0]
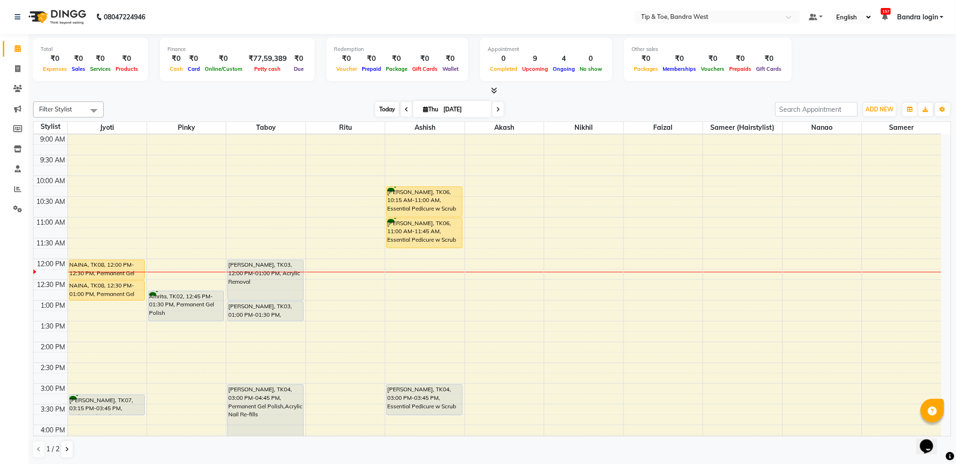
click at [386, 108] on span "Today" at bounding box center [387, 109] width 24 height 15
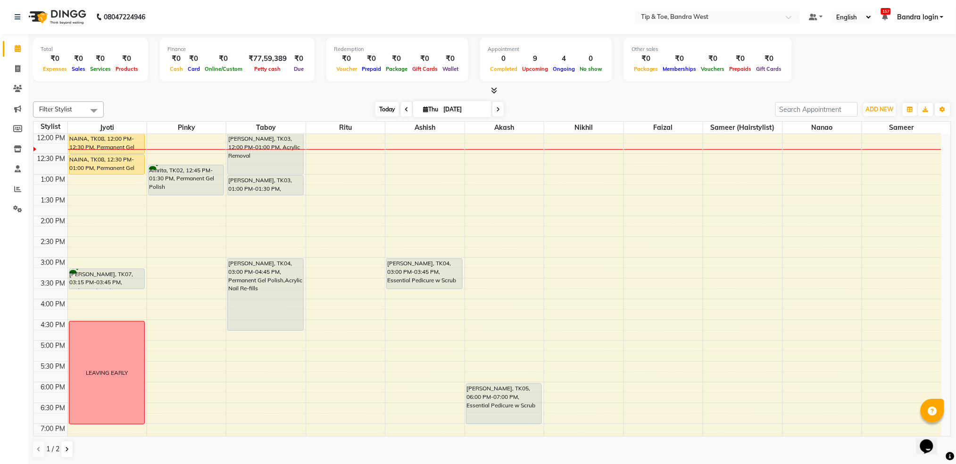
click at [386, 112] on span "Today" at bounding box center [387, 109] width 24 height 15
click at [387, 111] on span "Today" at bounding box center [387, 109] width 24 height 15
click at [389, 108] on span "Today" at bounding box center [387, 109] width 24 height 15
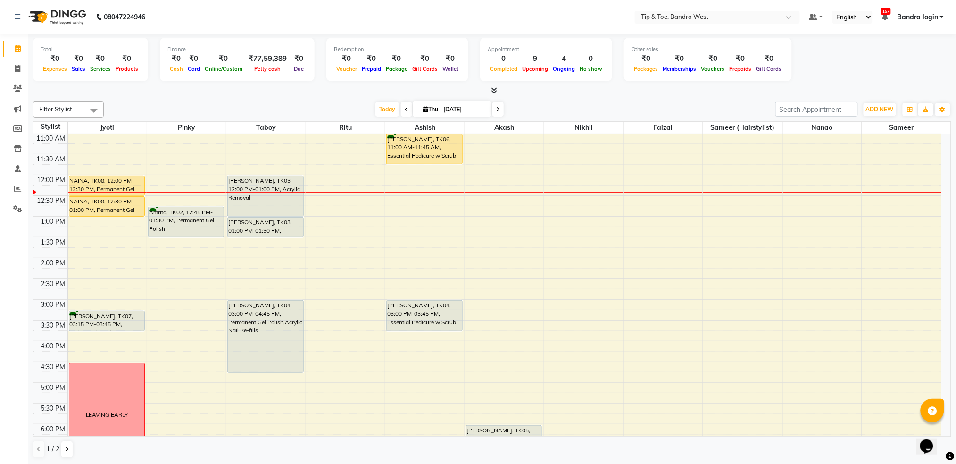
scroll to position [104, 0]
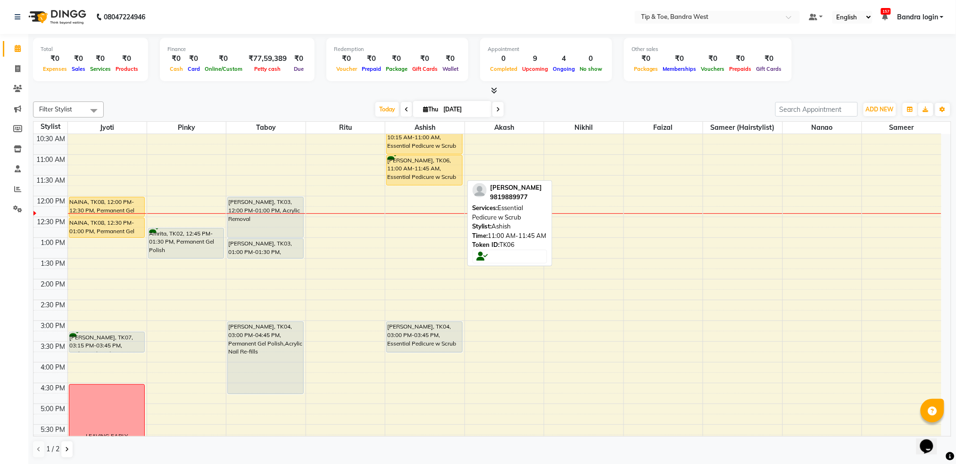
click at [419, 158] on div "John Abraham, TK06, 11:00 AM-11:45 AM, Essential Pedicure w Scrub" at bounding box center [424, 170] width 75 height 30
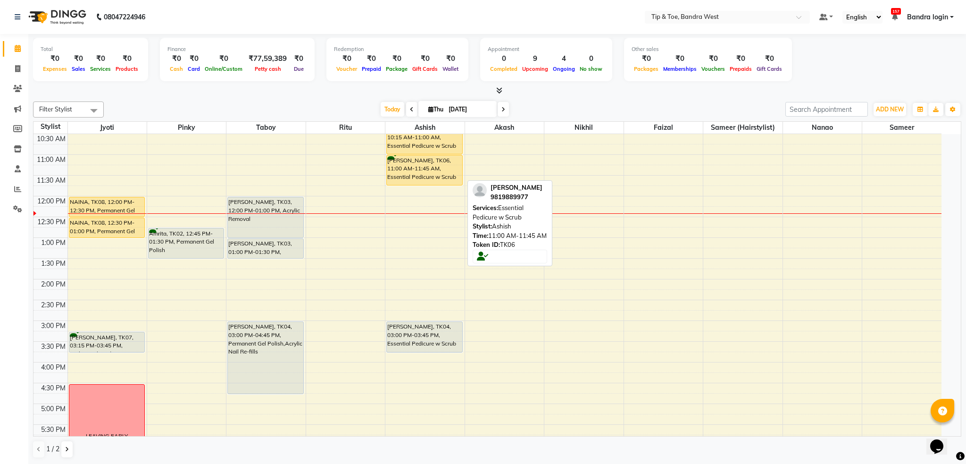
select select "1"
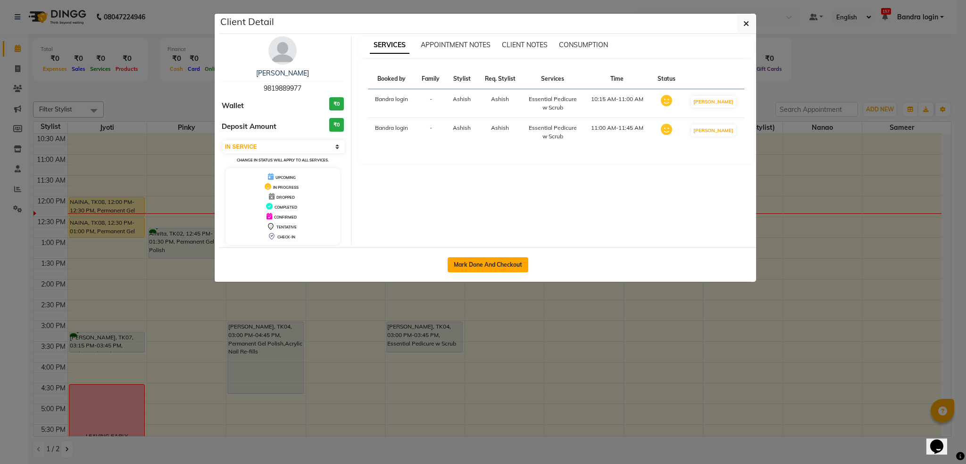
click at [484, 261] on button "Mark Done And Checkout" at bounding box center [488, 264] width 81 height 15
select select "5957"
select select "service"
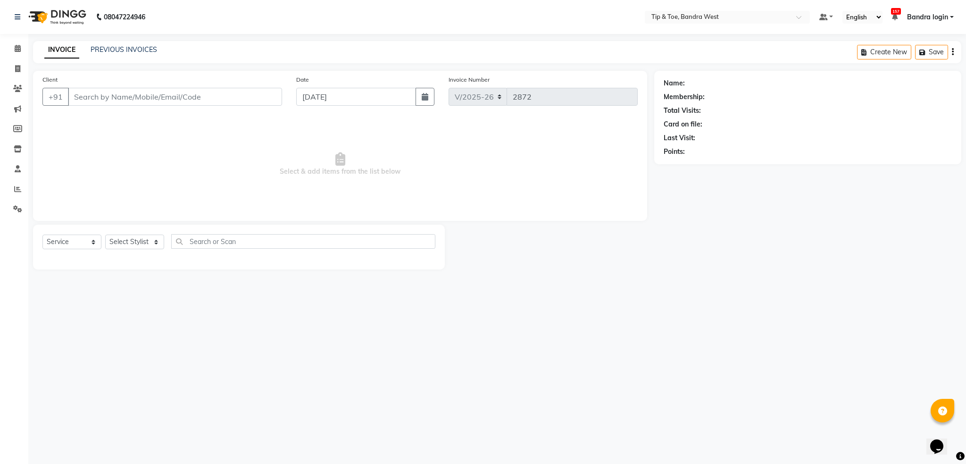
type input "9819889977"
select select "42304"
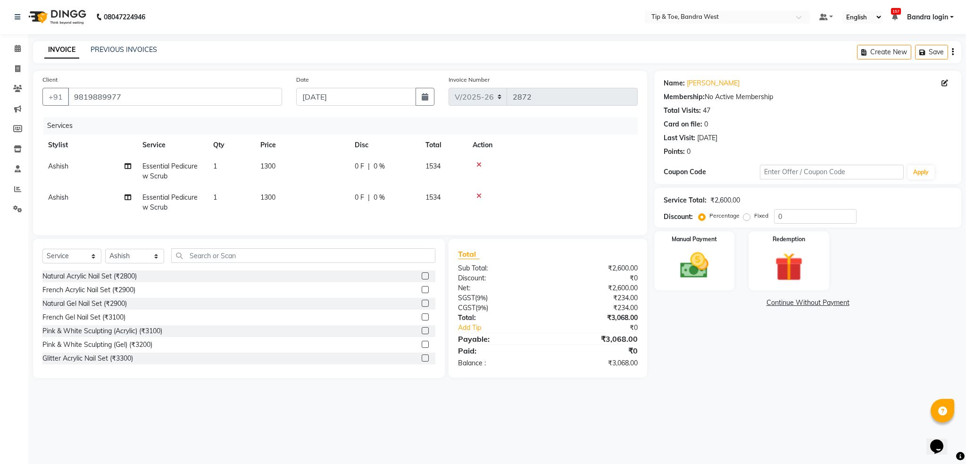
click at [221, 171] on td "1" at bounding box center [231, 171] width 47 height 31
select select "42304"
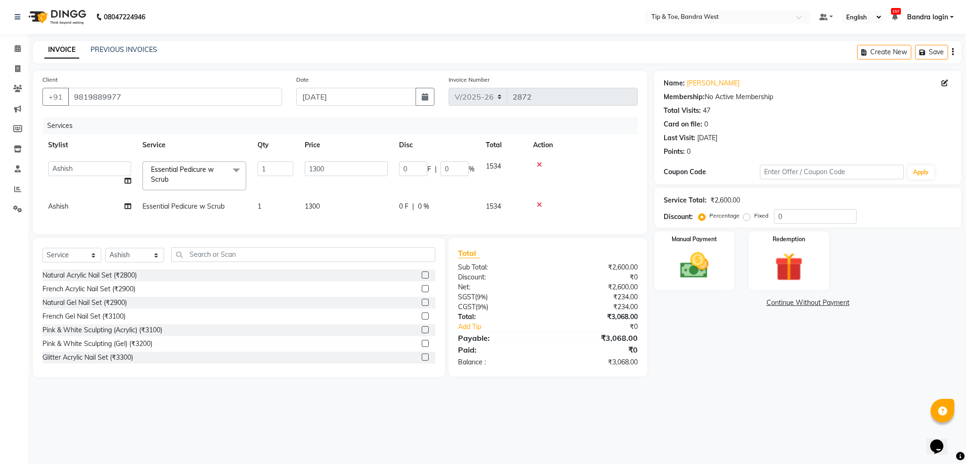
click at [185, 203] on span "Essential Pedicure w Scrub" at bounding box center [183, 206] width 82 height 8
select select "42304"
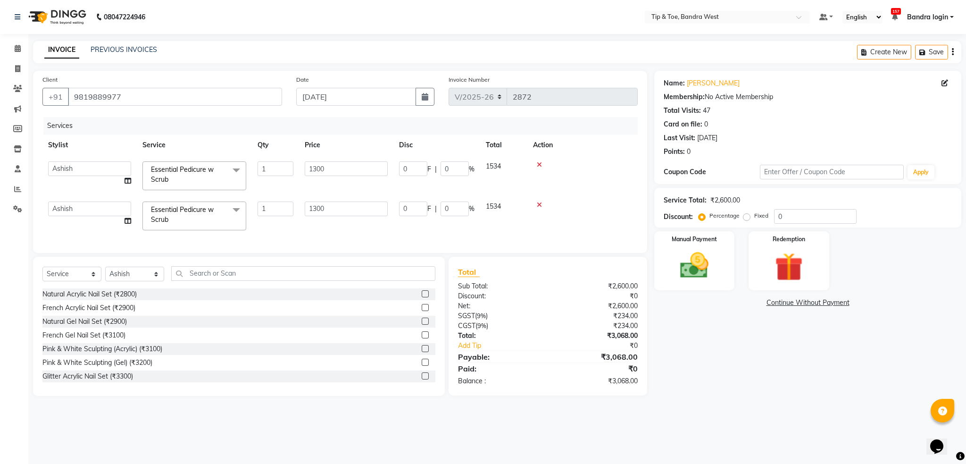
click at [193, 206] on span "Essential Pedicure w Scrub" at bounding box center [182, 214] width 63 height 18
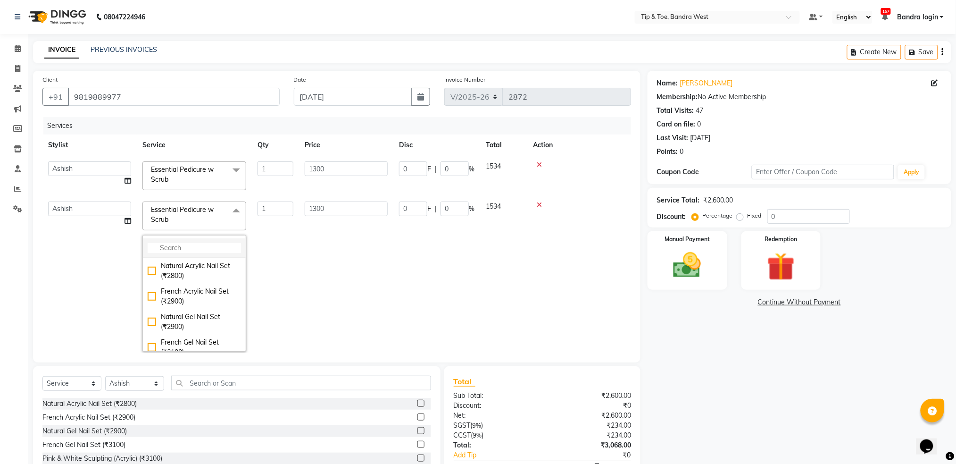
click at [212, 245] on input "multiselect-search" at bounding box center [194, 248] width 93 height 10
type input "ess"
click at [215, 271] on div "Essential Manicure w Scrub (₹1000)" at bounding box center [194, 271] width 93 height 20
checkbox input "true"
checkbox input "false"
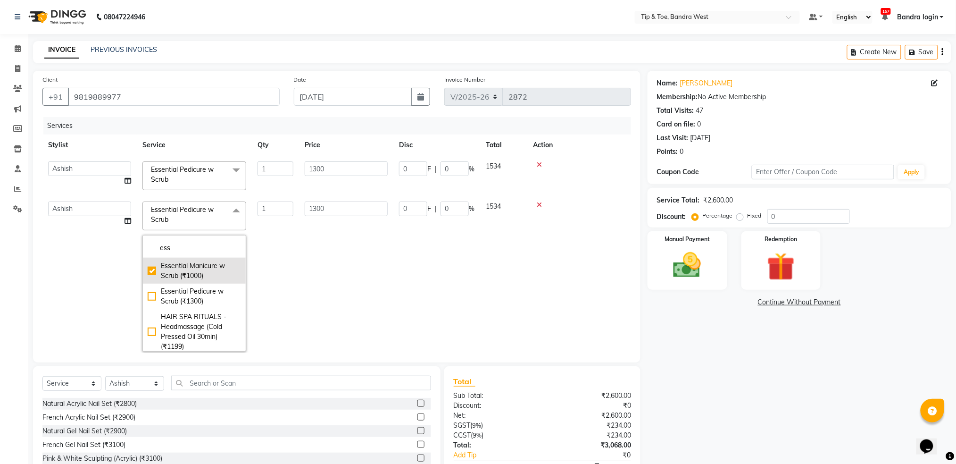
type input "1000"
click at [328, 243] on td "1000" at bounding box center [346, 276] width 94 height 161
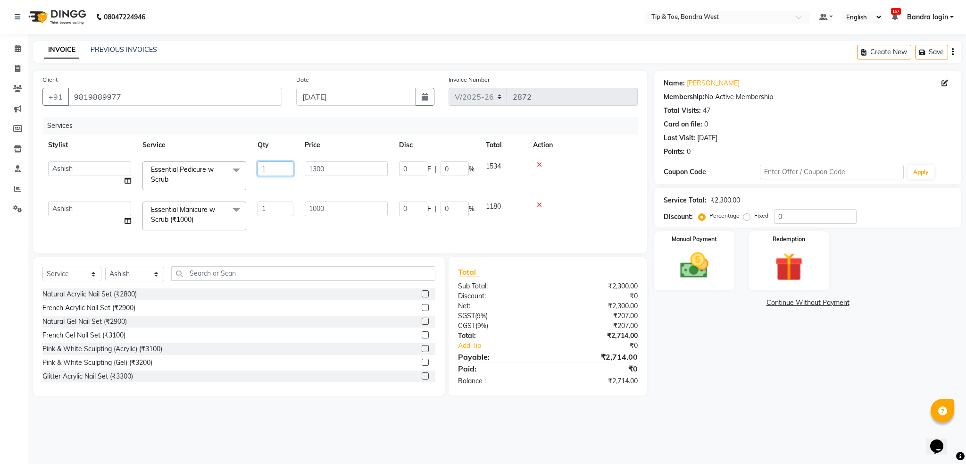
click at [284, 170] on input "1" at bounding box center [276, 168] width 36 height 15
type input "3"
click at [277, 208] on td "1" at bounding box center [275, 216] width 47 height 40
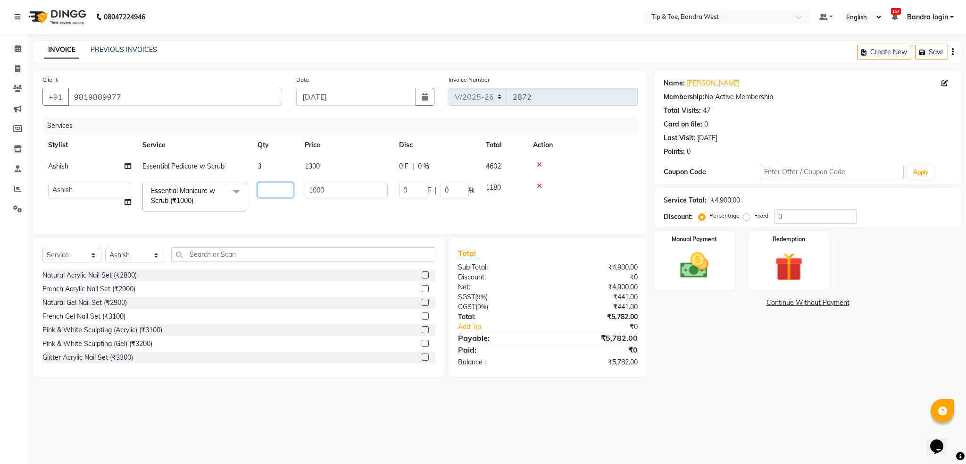
type input "2"
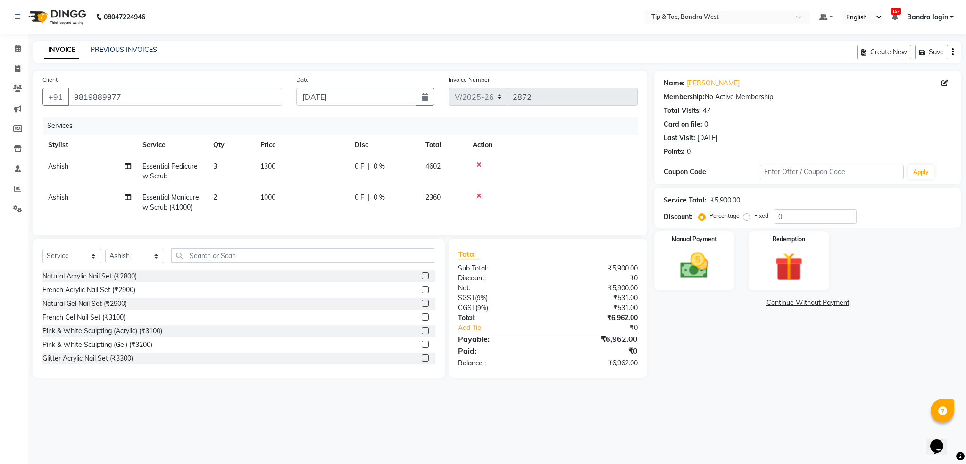
click at [313, 209] on td "1000" at bounding box center [302, 202] width 94 height 31
select select "42304"
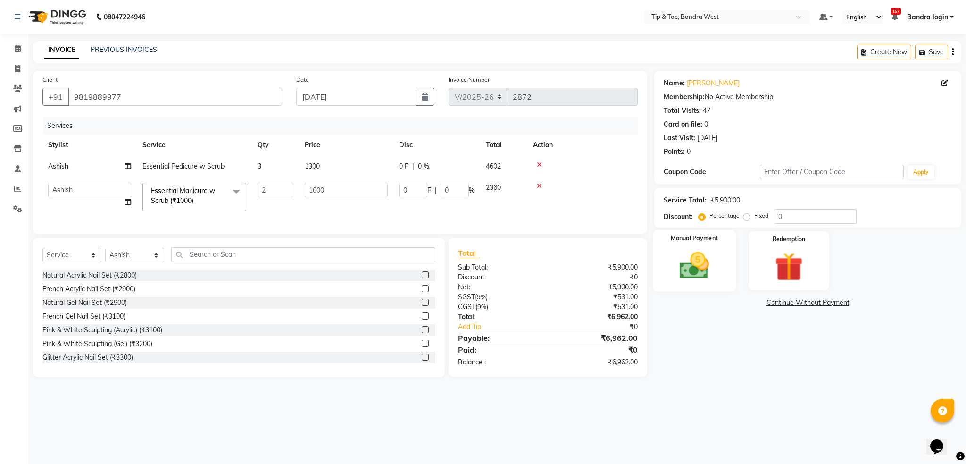
click at [688, 264] on img at bounding box center [694, 266] width 48 height 34
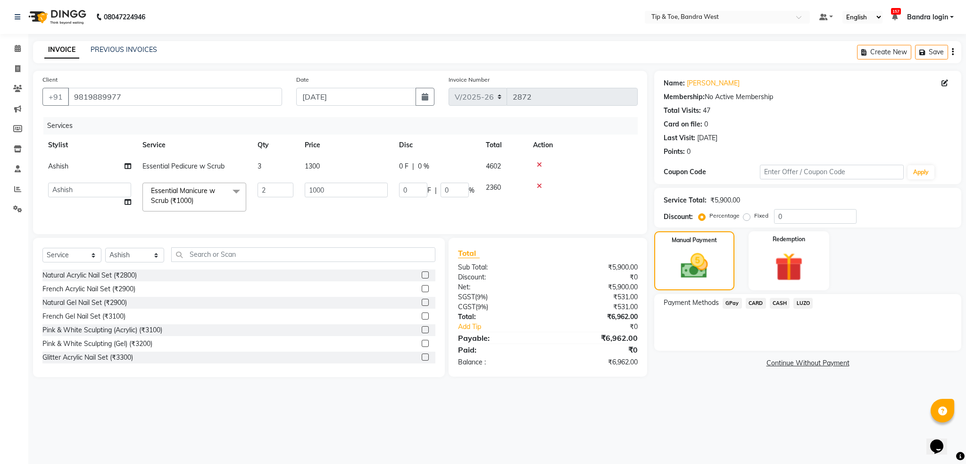
click at [736, 303] on span "GPay" at bounding box center [732, 303] width 19 height 11
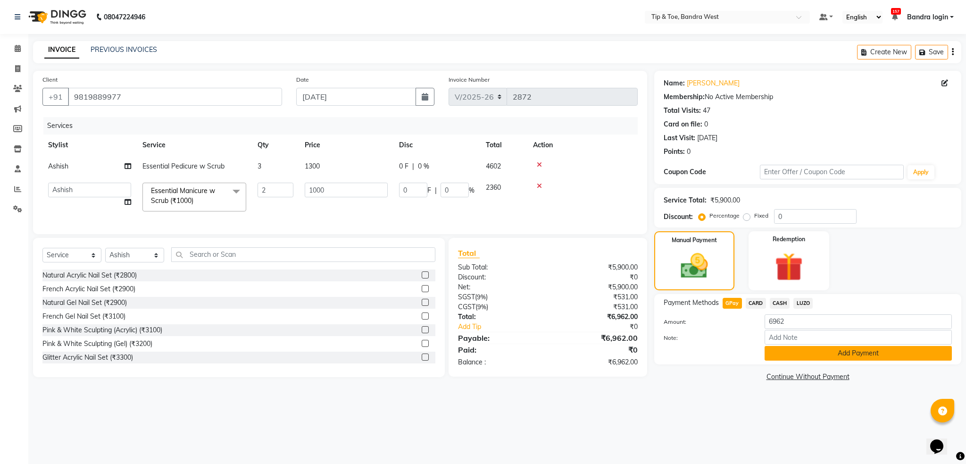
click at [794, 355] on button "Add Payment" at bounding box center [858, 353] width 187 height 15
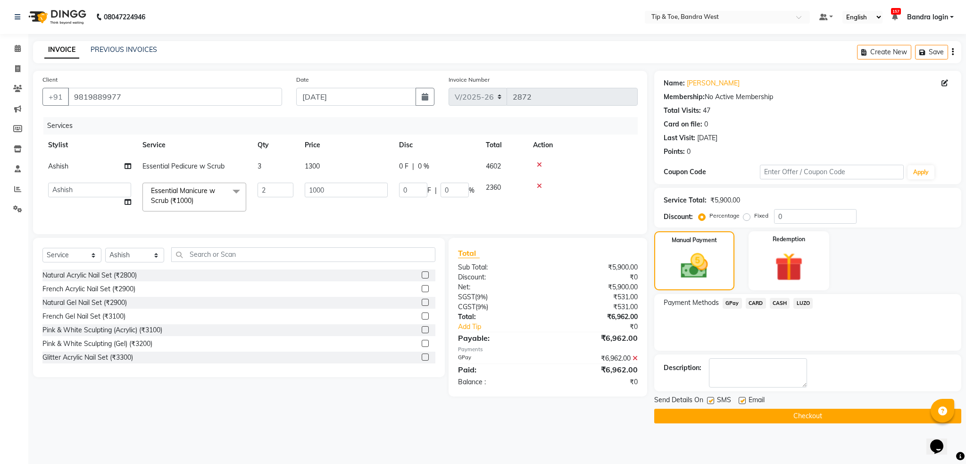
click at [802, 419] on button "Checkout" at bounding box center [807, 416] width 307 height 15
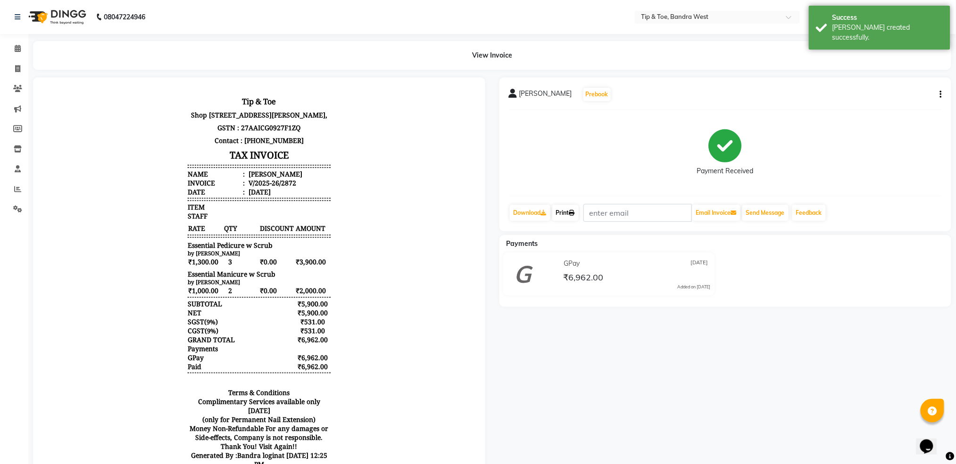
click at [572, 213] on link "Print" at bounding box center [565, 213] width 26 height 16
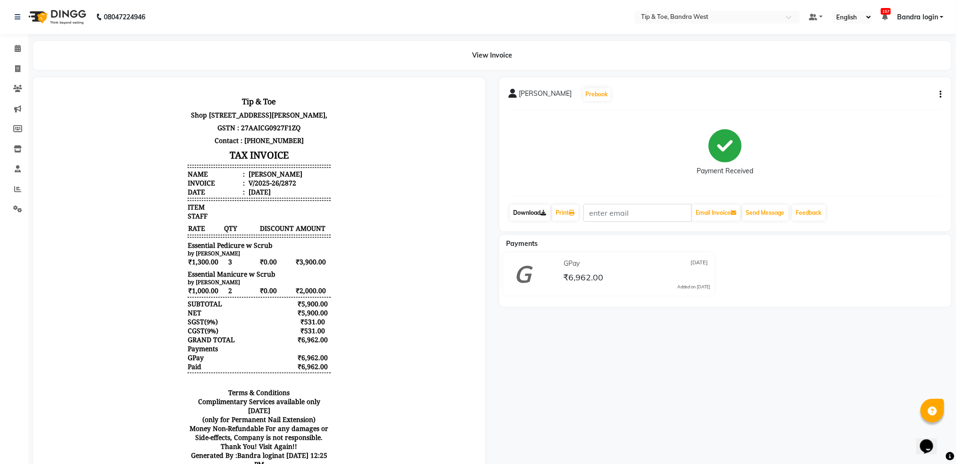
click at [534, 215] on link "Download" at bounding box center [530, 213] width 41 height 16
click at [12, 45] on span at bounding box center [17, 48] width 17 height 11
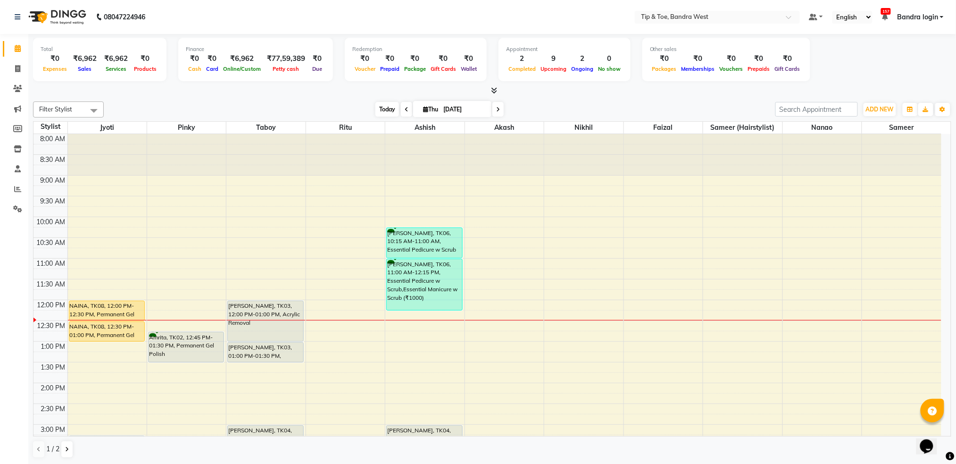
click at [380, 109] on span "Today" at bounding box center [387, 109] width 24 height 15
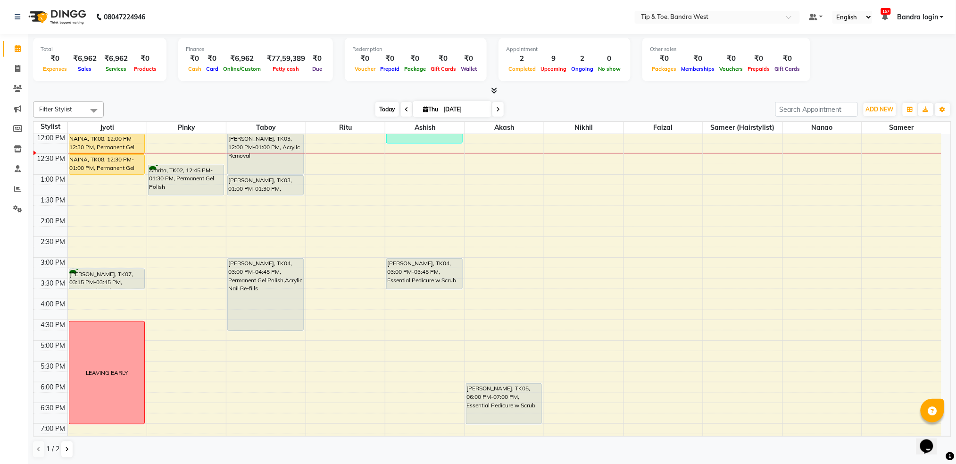
click at [379, 111] on span "Today" at bounding box center [387, 109] width 24 height 15
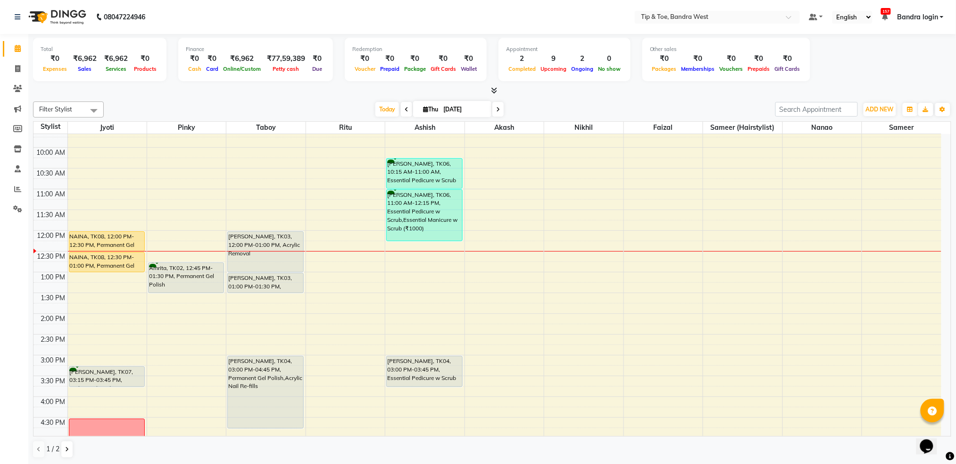
scroll to position [41, 0]
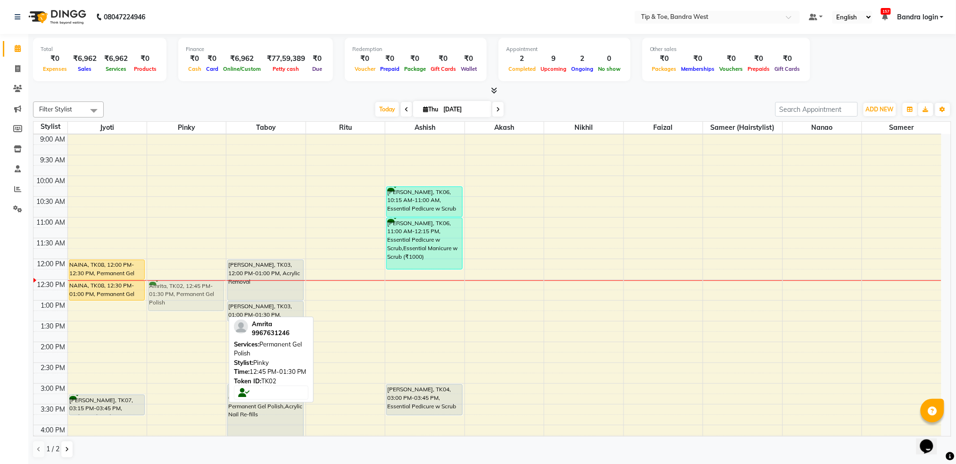
drag, startPoint x: 179, startPoint y: 309, endPoint x: 182, endPoint y: 300, distance: 8.4
click at [182, 300] on div "Amrita, TK02, 12:45 PM-01:30 PM, Permanent Gel Polish NADIA, TK01, 07:30 PM-08:…" at bounding box center [186, 362] width 79 height 539
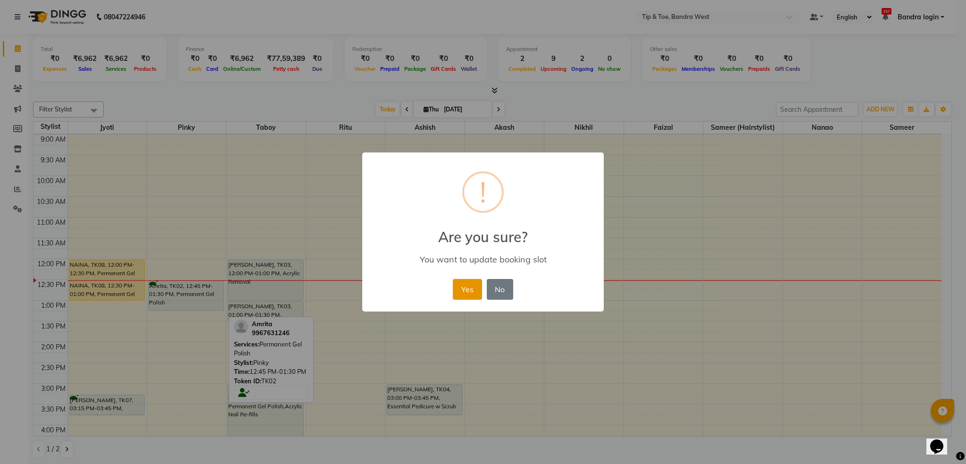
click at [472, 288] on button "Yes" at bounding box center [467, 289] width 29 height 21
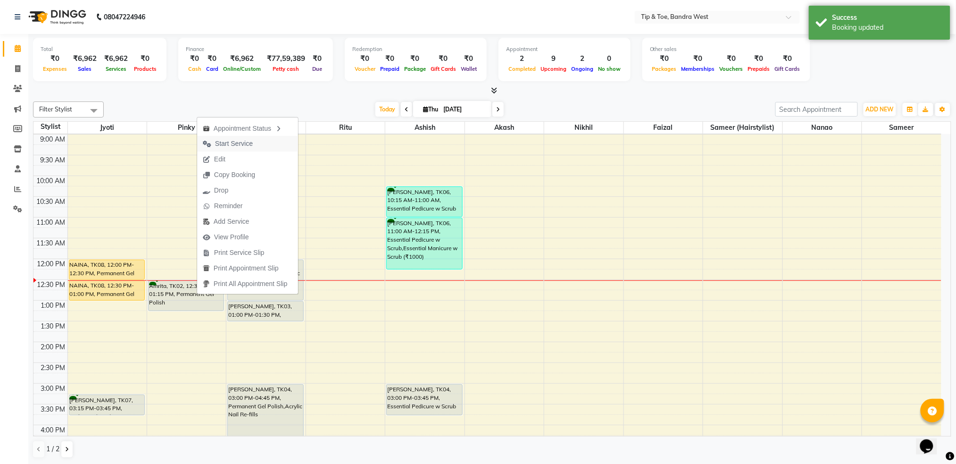
click at [224, 144] on span "Start Service" at bounding box center [234, 144] width 38 height 10
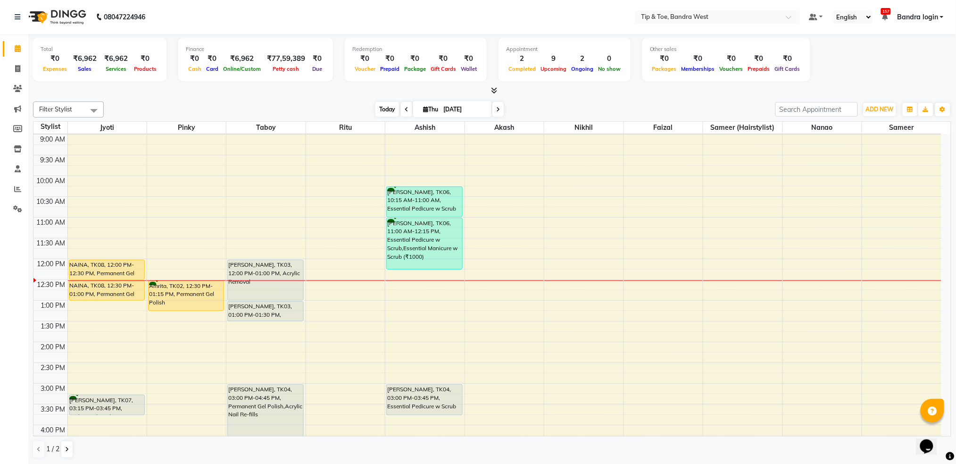
click at [384, 109] on span "Today" at bounding box center [387, 109] width 24 height 15
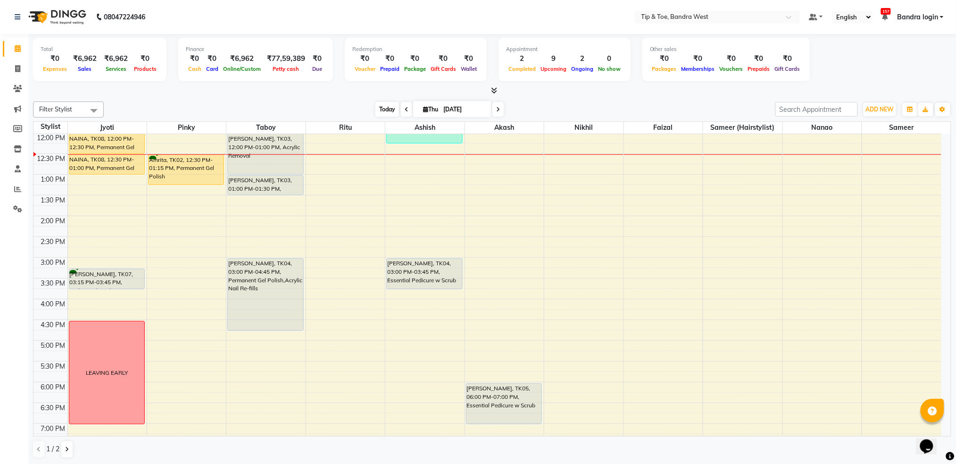
click at [384, 109] on span "Today" at bounding box center [387, 109] width 24 height 15
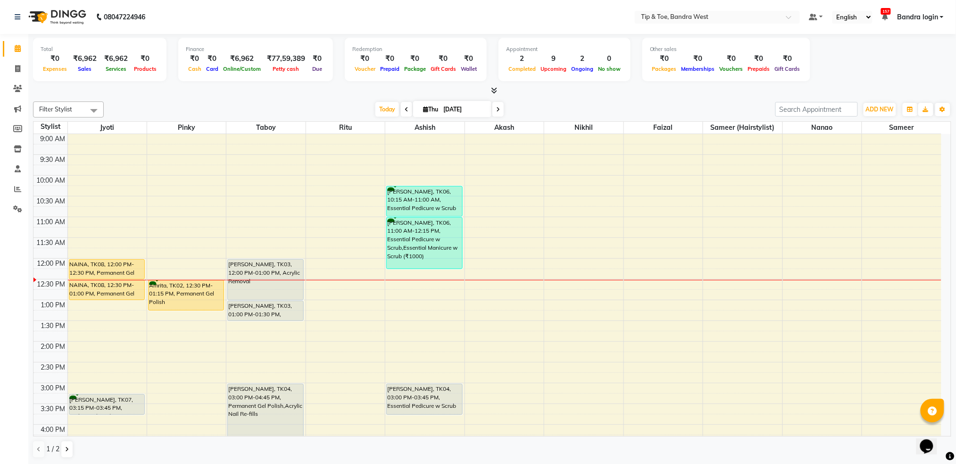
scroll to position [41, 0]
click at [388, 106] on span "Today" at bounding box center [387, 109] width 24 height 15
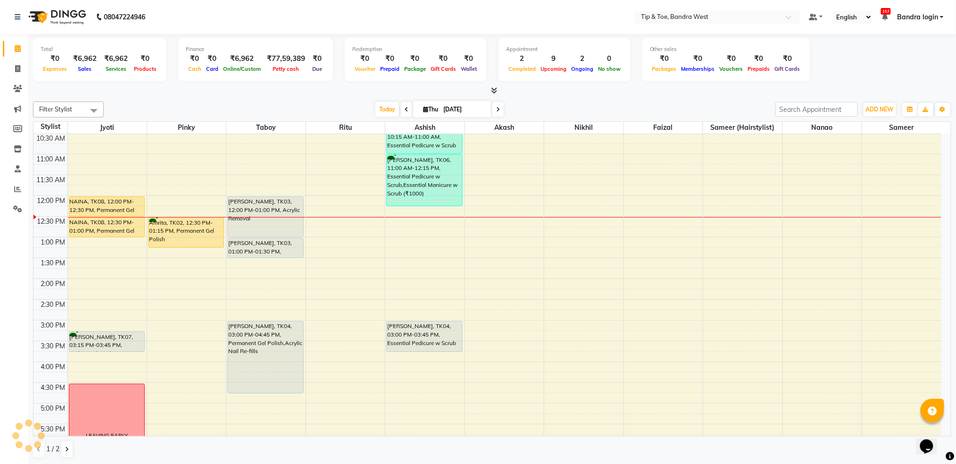
scroll to position [104, 0]
click at [942, 110] on icon "button" at bounding box center [943, 110] width 6 height 6
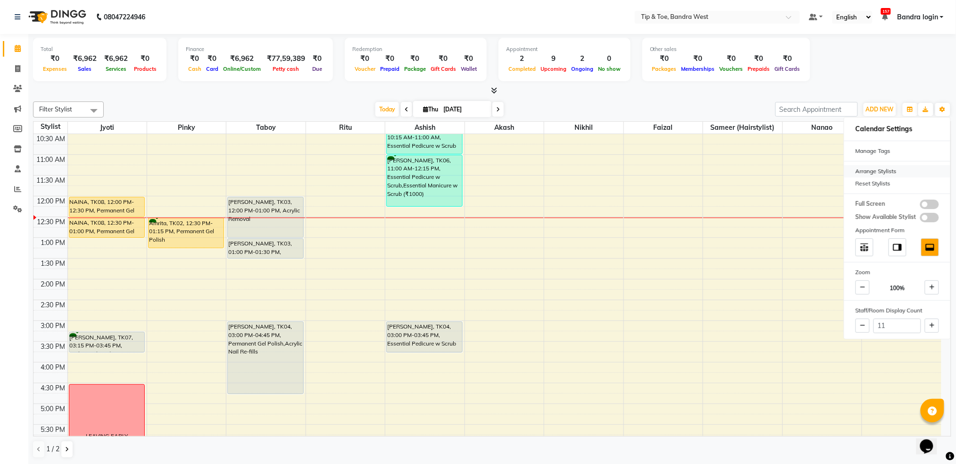
click at [870, 169] on div "Arrange Stylists" at bounding box center [897, 171] width 106 height 12
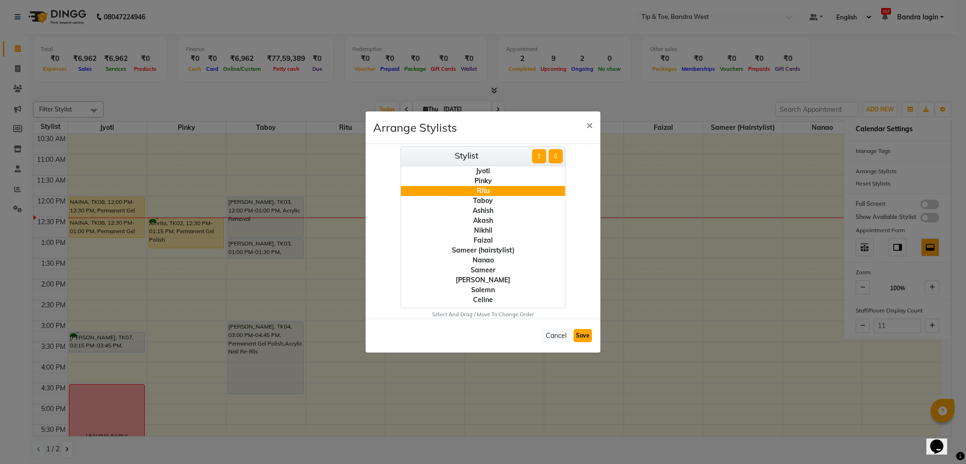
click at [580, 334] on button "Save" at bounding box center [583, 335] width 18 height 13
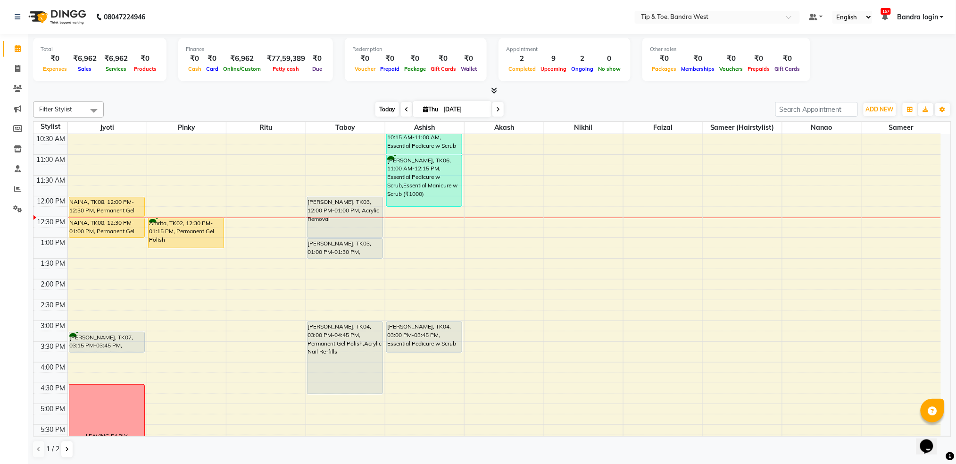
click at [385, 113] on span "Today" at bounding box center [387, 109] width 24 height 15
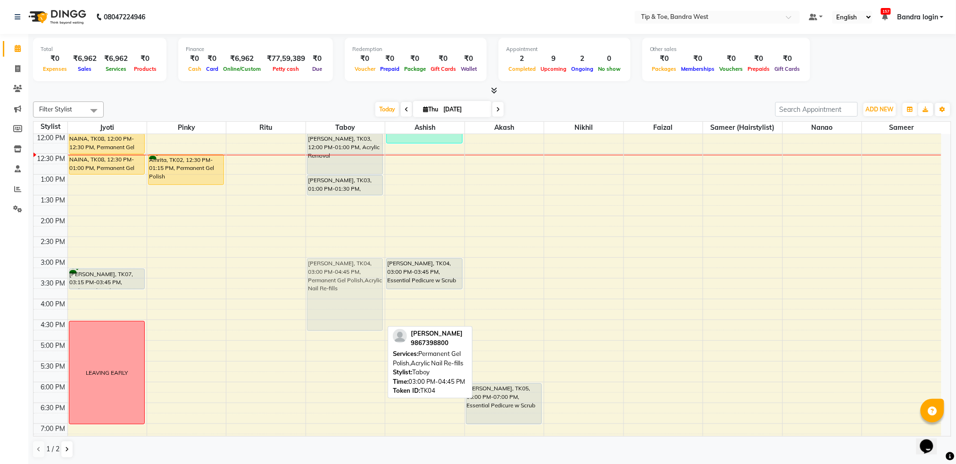
drag, startPoint x: 335, startPoint y: 274, endPoint x: 309, endPoint y: 272, distance: 26.5
click at [309, 272] on div "SUCHI, TK03, 12:00 PM-01:00 PM, Acrylic Removal SUCHI, TK03, 01:00 PM-01:30 PM,…" at bounding box center [345, 236] width 79 height 539
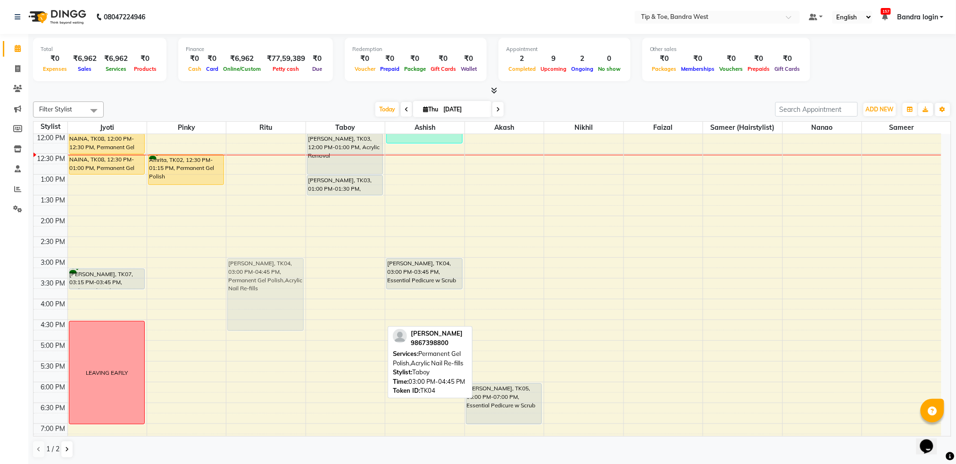
drag, startPoint x: 358, startPoint y: 266, endPoint x: 311, endPoint y: 270, distance: 47.3
click at [311, 270] on div "8:00 AM 8:30 AM 9:00 AM 9:30 AM 10:00 AM 10:30 AM 11:00 AM 11:30 AM 12:00 PM 12…" at bounding box center [487, 236] width 908 height 539
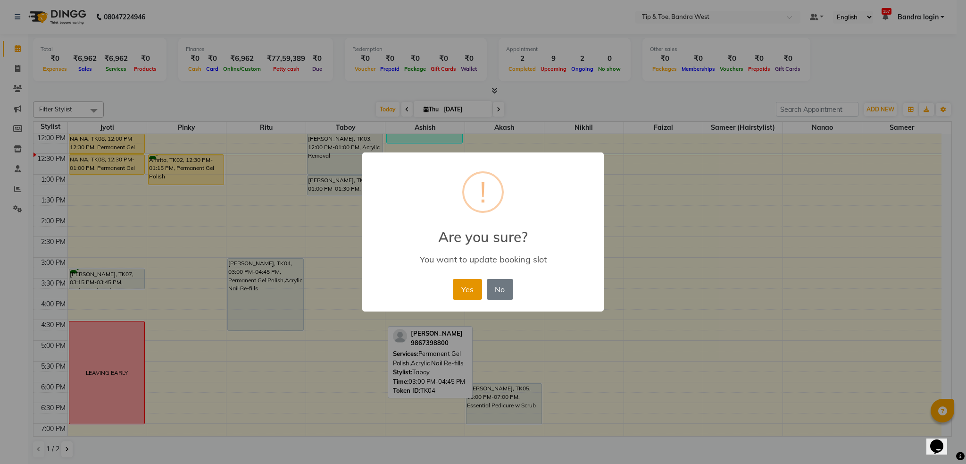
click at [468, 290] on button "Yes" at bounding box center [467, 289] width 29 height 21
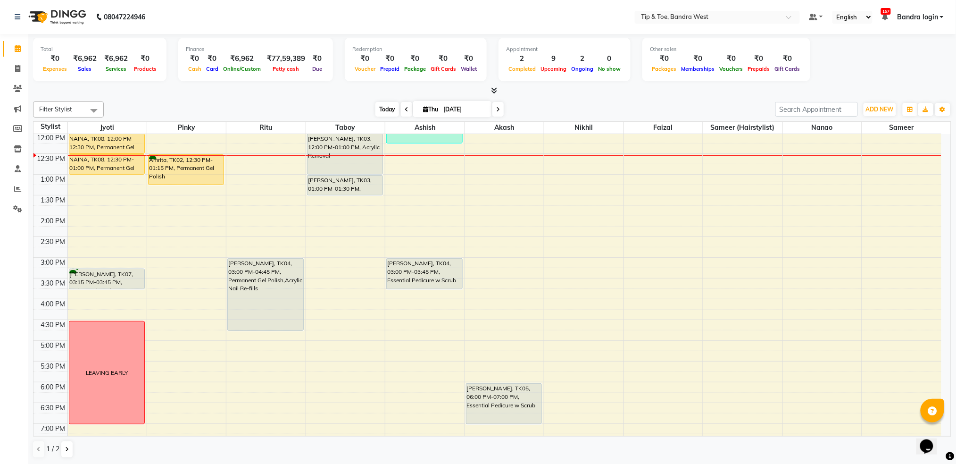
click at [387, 109] on span "Today" at bounding box center [387, 109] width 24 height 15
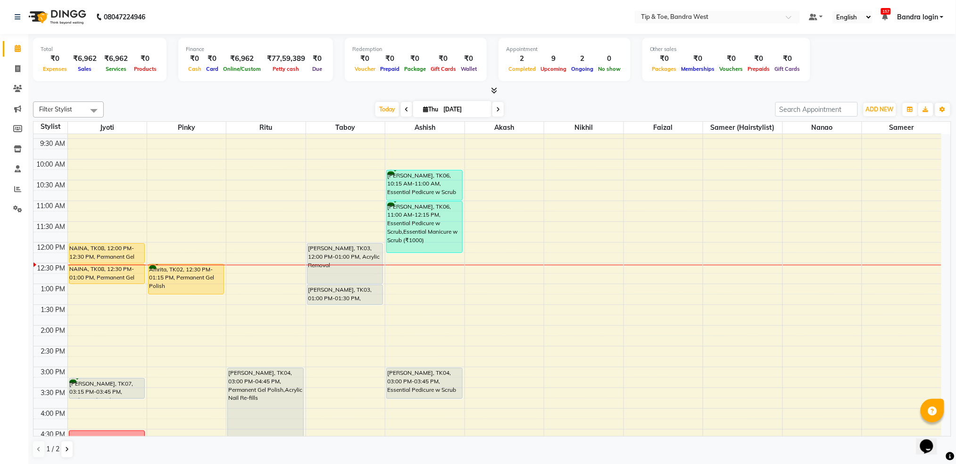
scroll to position [125, 0]
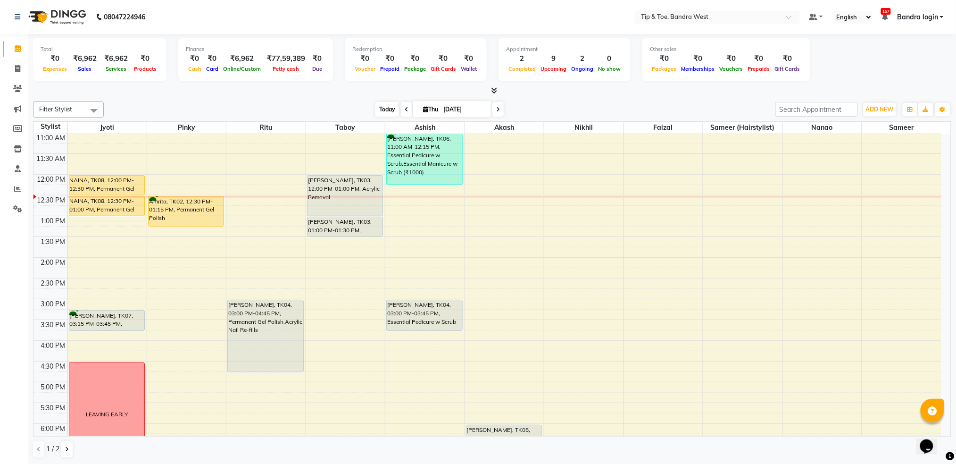
click at [381, 112] on span "Today" at bounding box center [387, 109] width 24 height 15
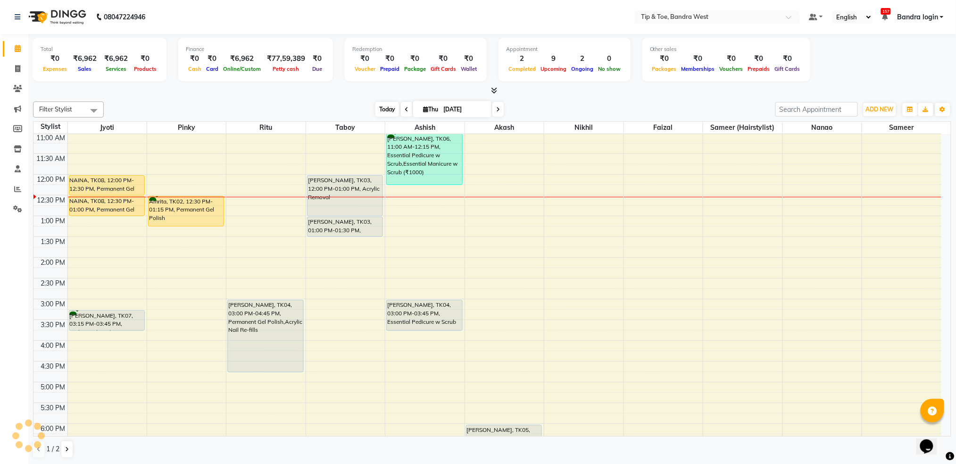
scroll to position [167, 0]
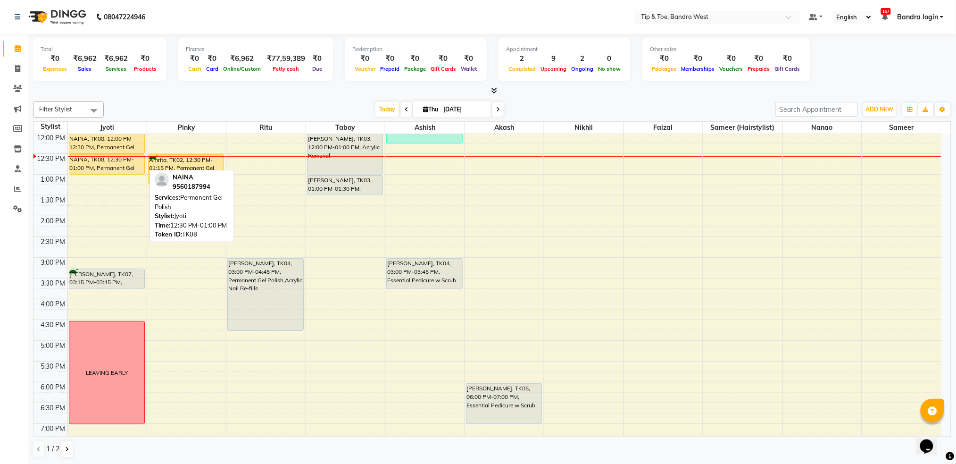
click at [84, 157] on div at bounding box center [107, 156] width 79 height 0
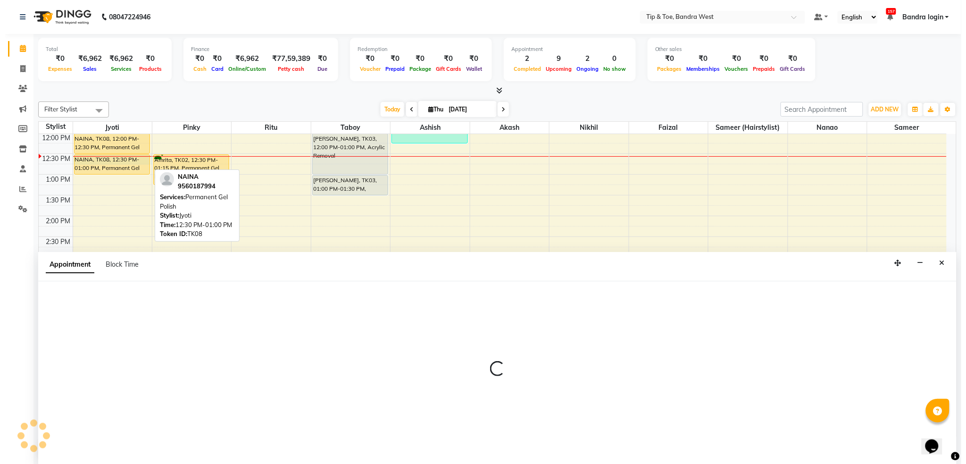
scroll to position [0, 0]
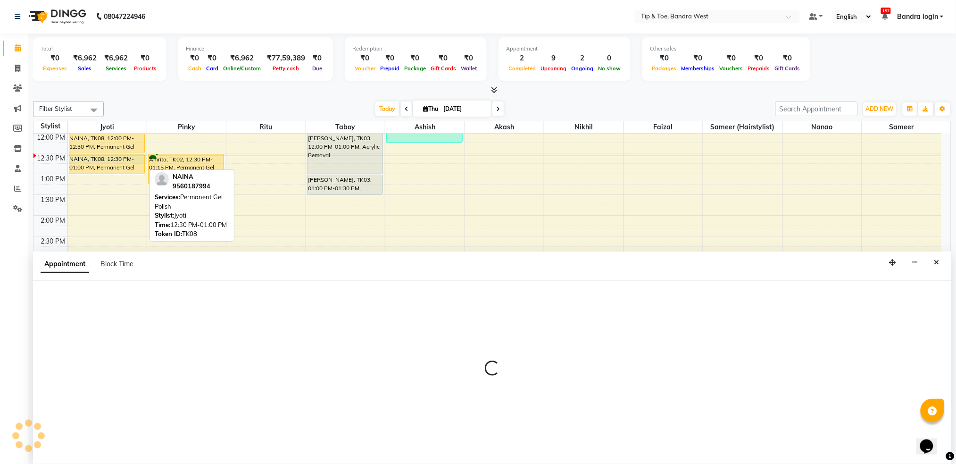
select select "42339"
select select "tentative"
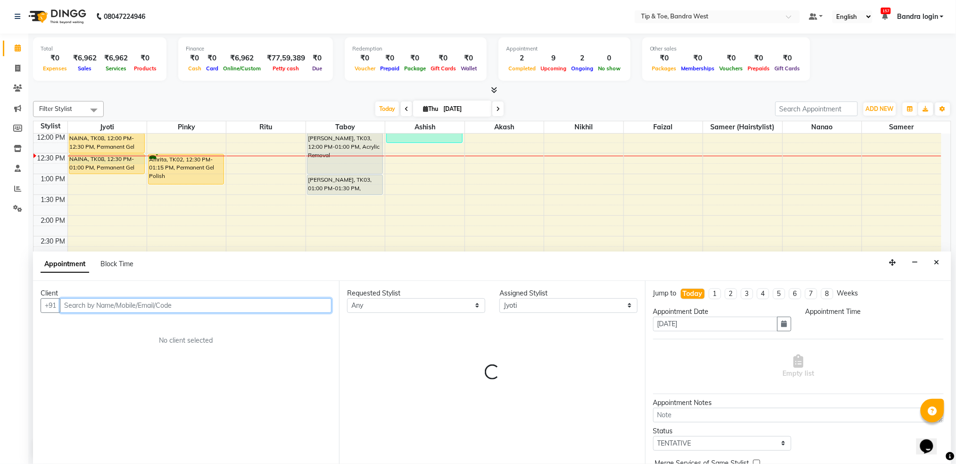
select select "750"
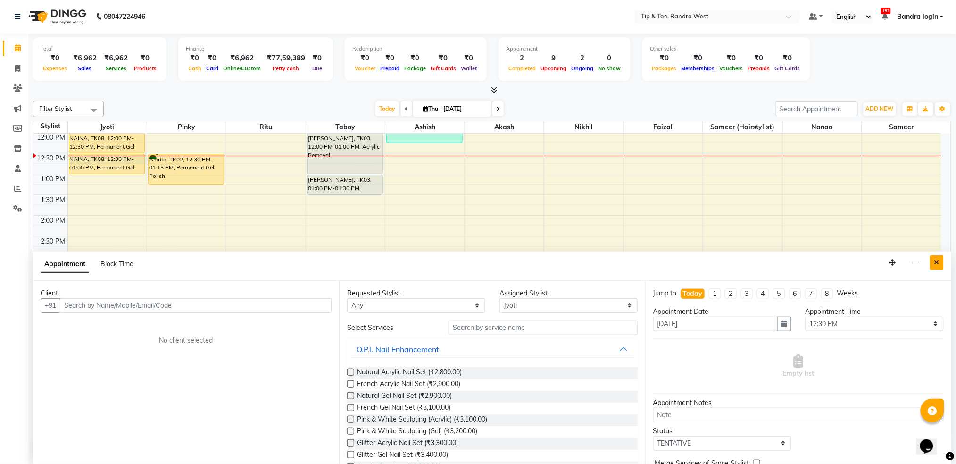
click at [934, 263] on button "Close" at bounding box center [937, 262] width 14 height 15
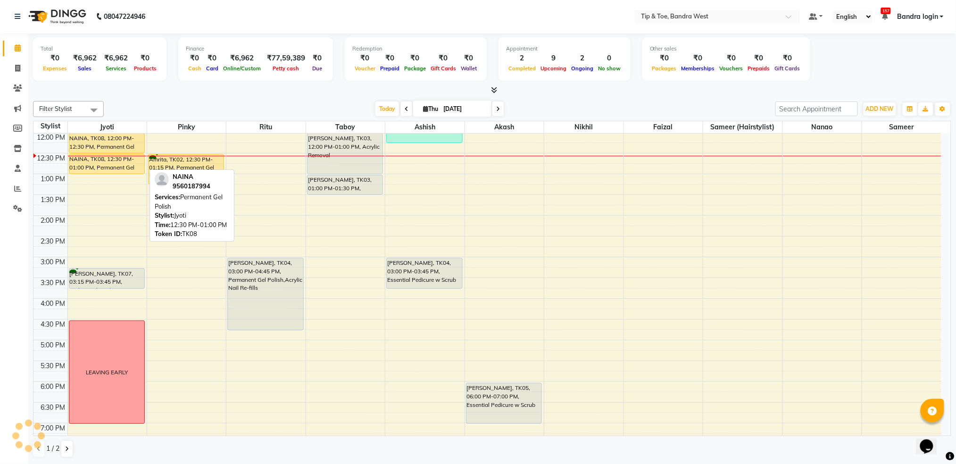
click at [112, 165] on div "NAINA, TK08, 12:30 PM-01:00 PM, Permanent Gel Polish" at bounding box center [106, 163] width 75 height 19
click at [123, 166] on div "NAINA, TK08, 12:30 PM-01:00 PM, Permanent Gel Polish" at bounding box center [106, 163] width 75 height 19
select select "1"
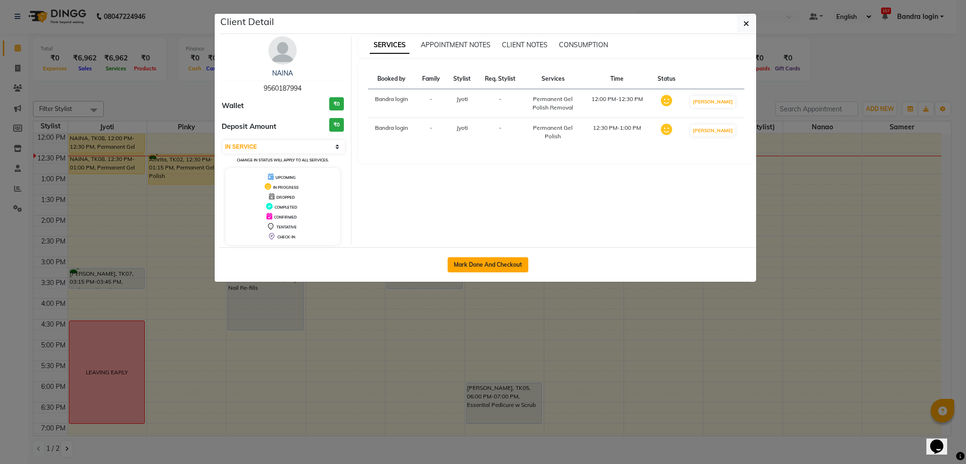
click at [510, 266] on button "Mark Done And Checkout" at bounding box center [488, 264] width 81 height 15
select select "5957"
select select "service"
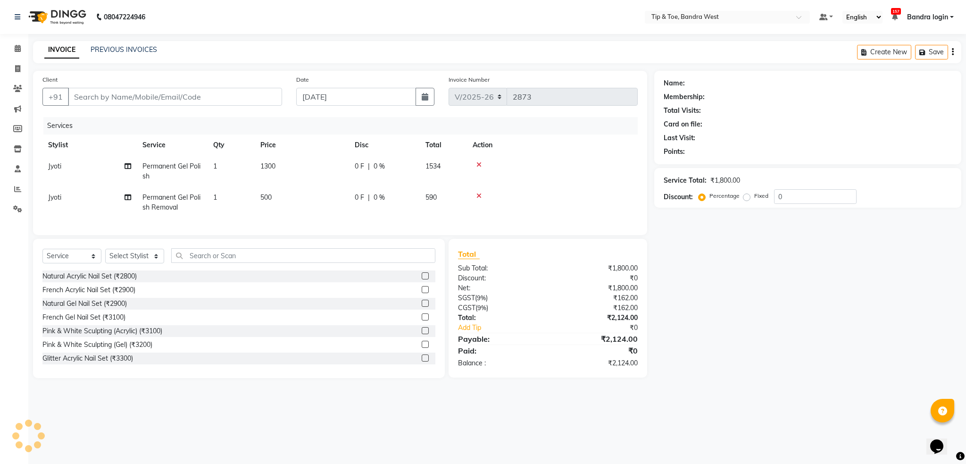
type input "9560187994"
select select "42339"
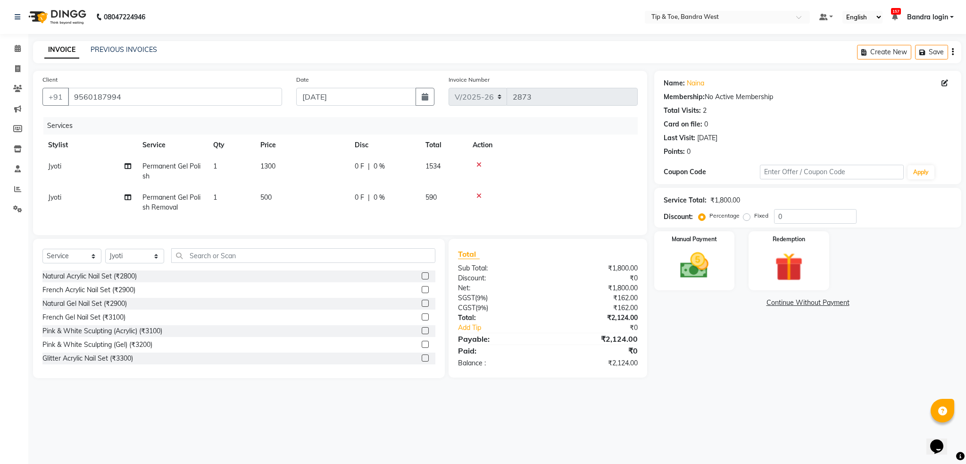
click at [280, 198] on td "500" at bounding box center [302, 202] width 94 height 31
select select "42339"
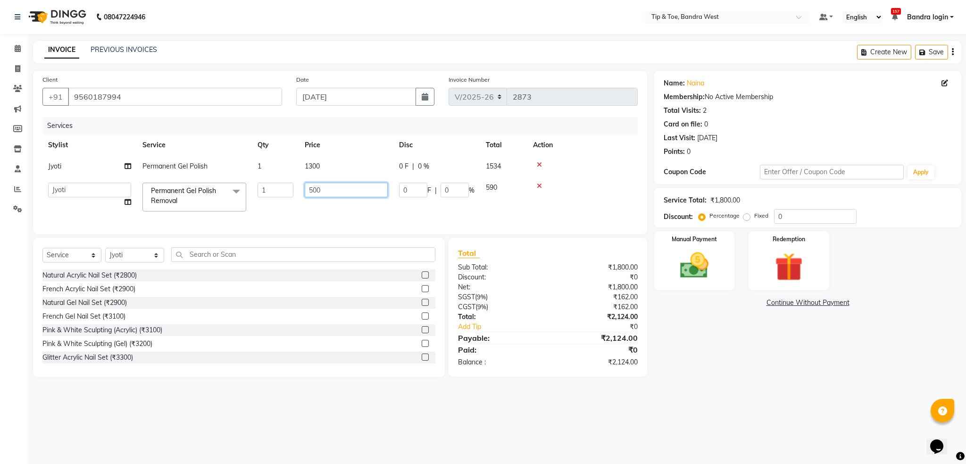
drag, startPoint x: 337, startPoint y: 198, endPoint x: 311, endPoint y: 187, distance: 28.6
click at [311, 187] on td "500" at bounding box center [346, 197] width 94 height 40
type input "300"
click at [309, 213] on td "300" at bounding box center [346, 197] width 94 height 40
select select "42339"
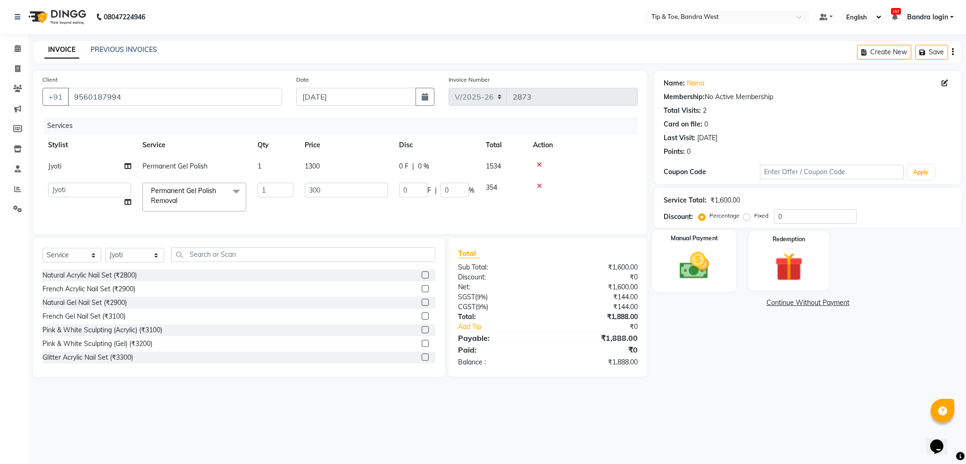
click at [697, 248] on div "Manual Payment" at bounding box center [694, 260] width 83 height 61
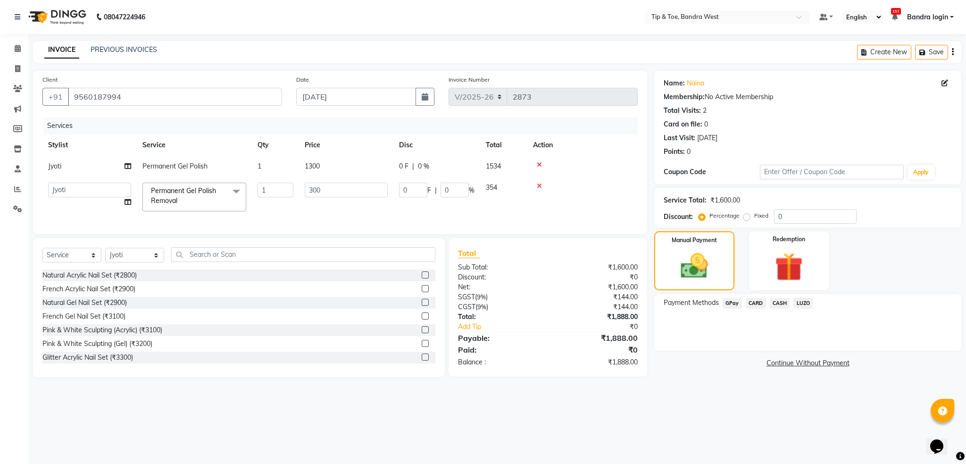
click at [779, 302] on span "CASH" at bounding box center [780, 303] width 20 height 11
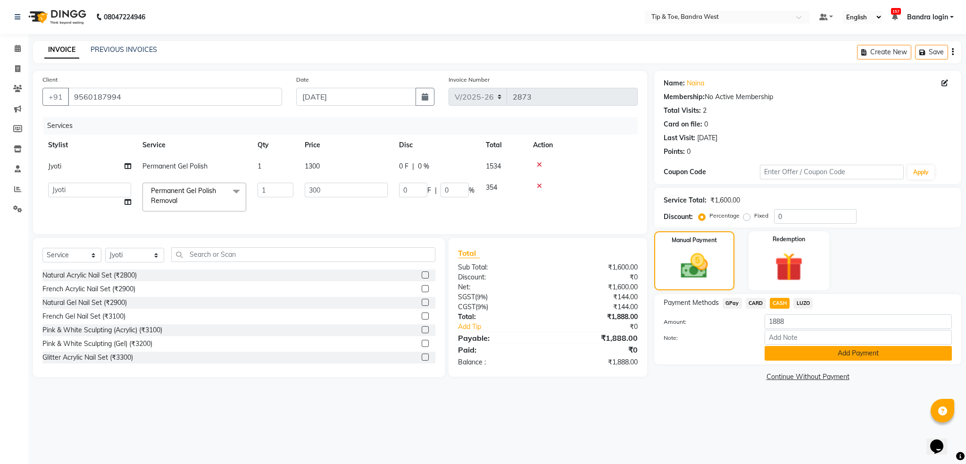
click at [812, 351] on button "Add Payment" at bounding box center [858, 353] width 187 height 15
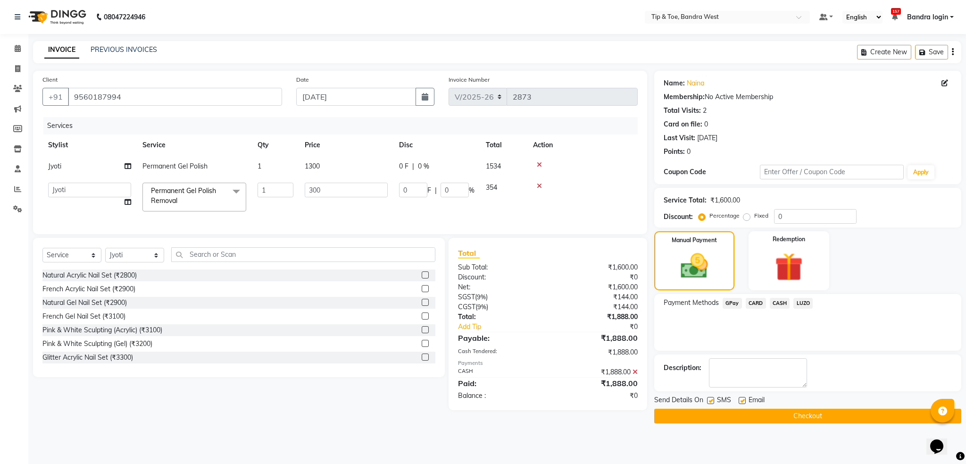
click at [809, 415] on button "Checkout" at bounding box center [807, 416] width 307 height 15
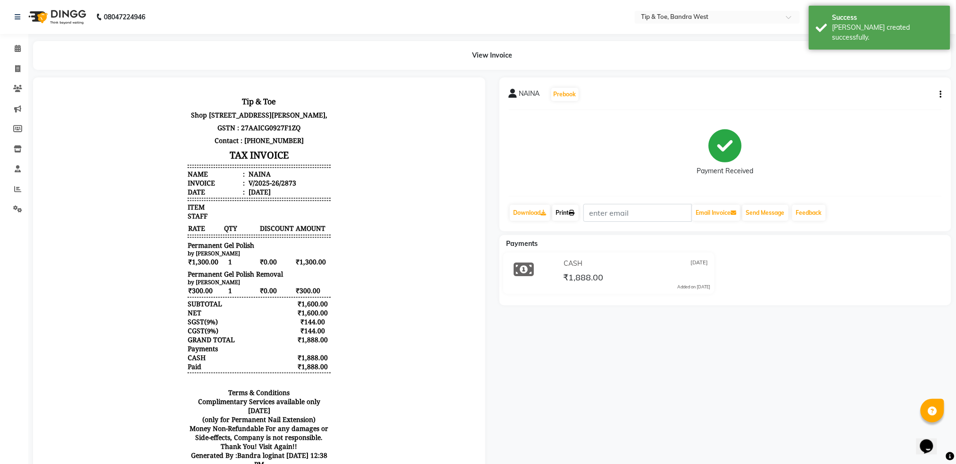
click at [570, 205] on link "Print" at bounding box center [565, 213] width 26 height 16
click at [24, 47] on span at bounding box center [17, 48] width 17 height 11
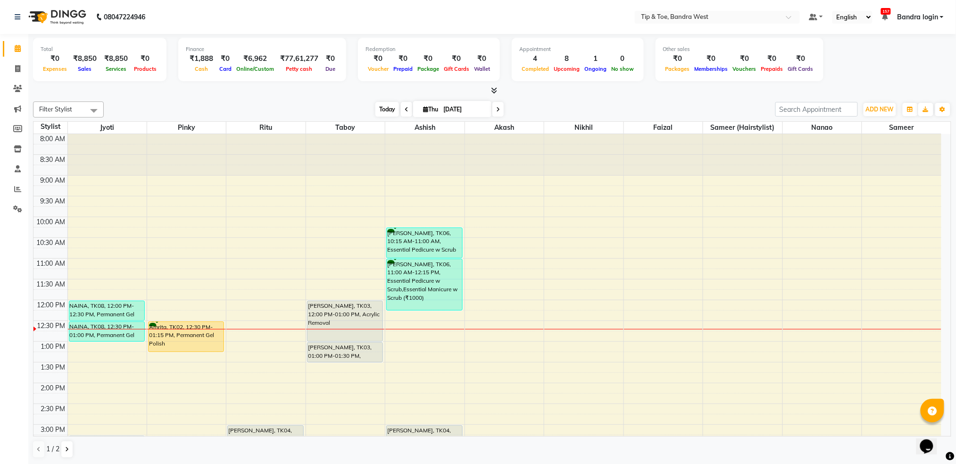
click at [388, 105] on span "Today" at bounding box center [387, 109] width 24 height 15
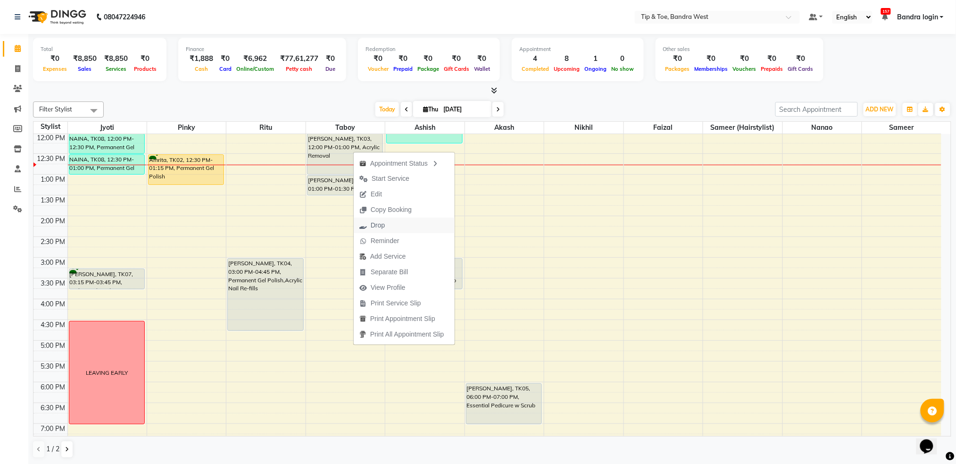
click at [381, 221] on span "Drop" at bounding box center [378, 225] width 14 height 10
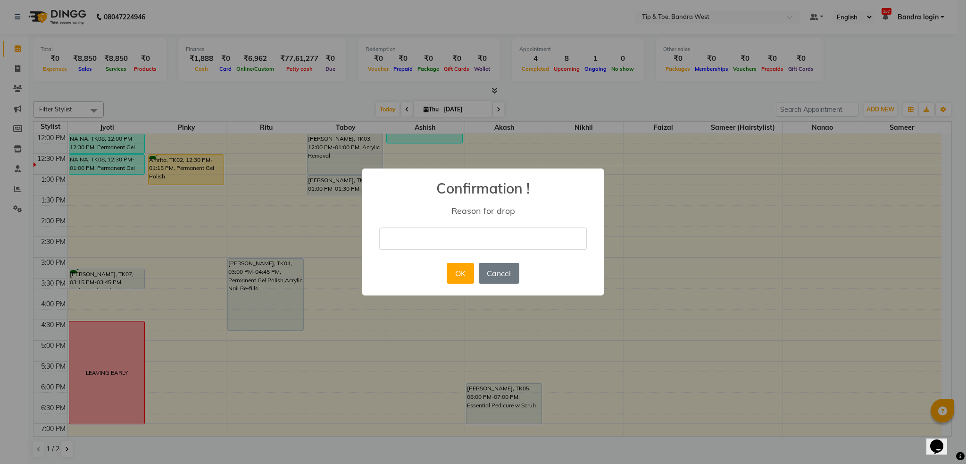
click at [427, 241] on input "text" at bounding box center [483, 238] width 208 height 22
type input "NN"
click at [461, 268] on button "OK" at bounding box center [460, 273] width 27 height 21
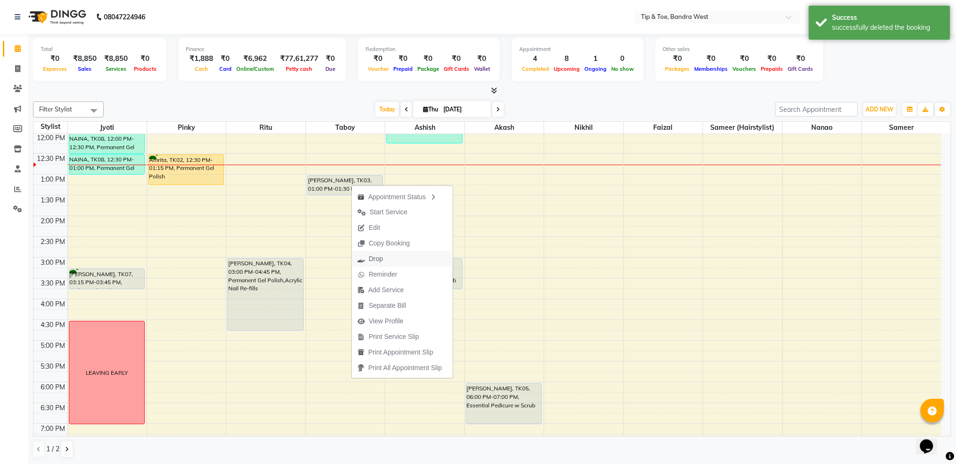
click at [375, 255] on span "Drop" at bounding box center [376, 259] width 14 height 10
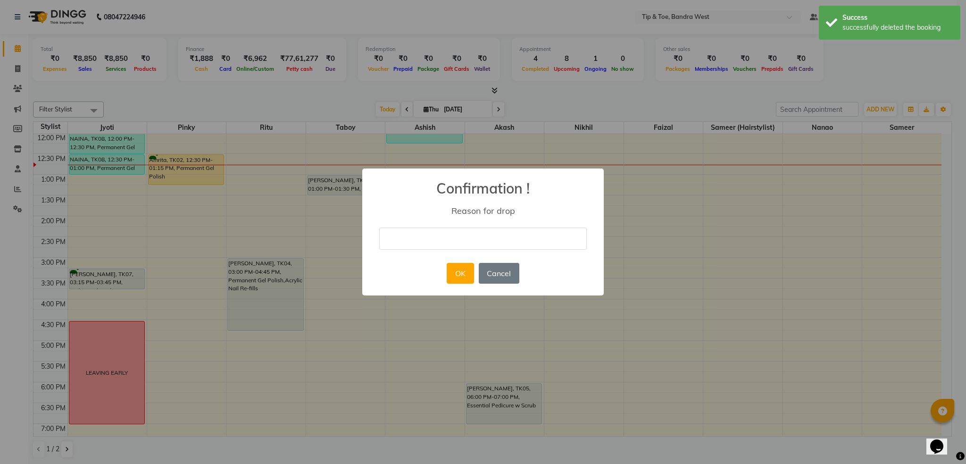
click at [440, 237] on input "text" at bounding box center [483, 238] width 208 height 22
type input "NN"
click at [458, 272] on button "OK" at bounding box center [460, 273] width 27 height 21
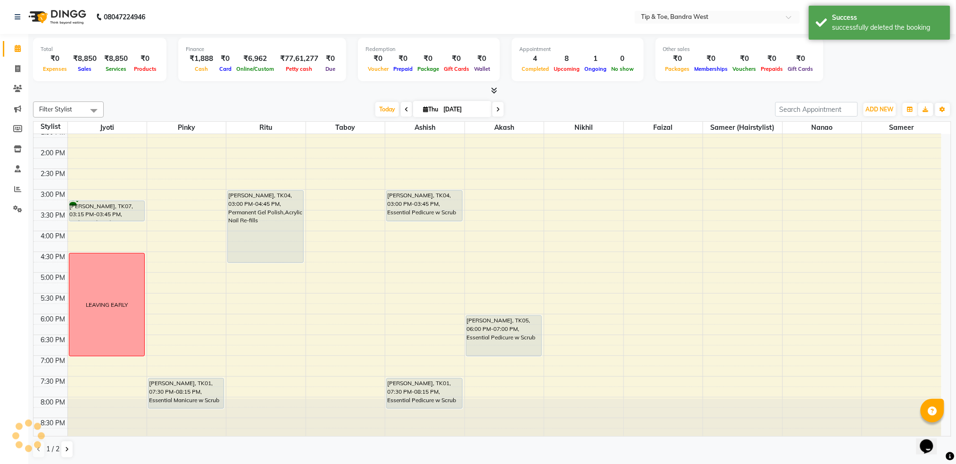
scroll to position [239, 0]
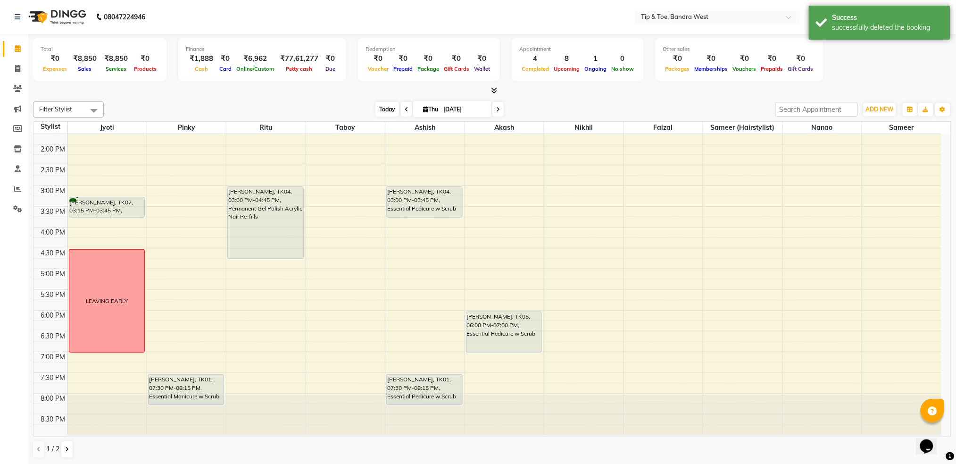
click at [378, 110] on span "Today" at bounding box center [387, 109] width 24 height 15
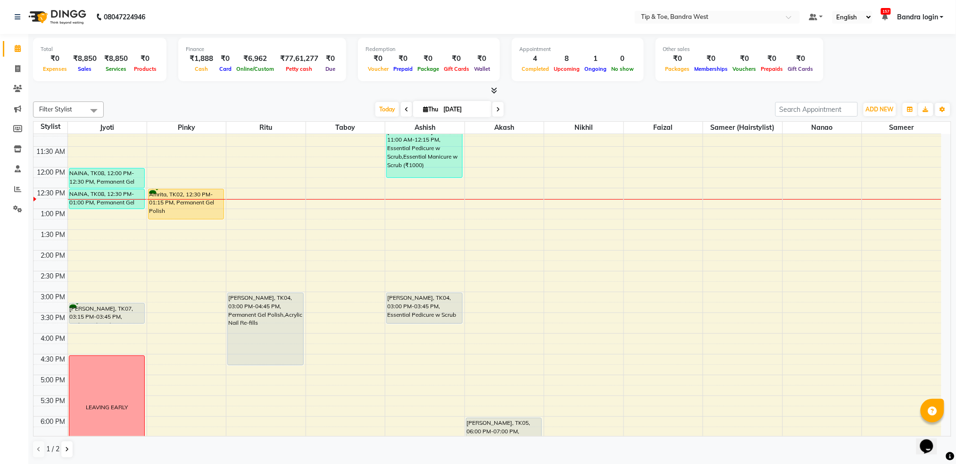
scroll to position [63, 0]
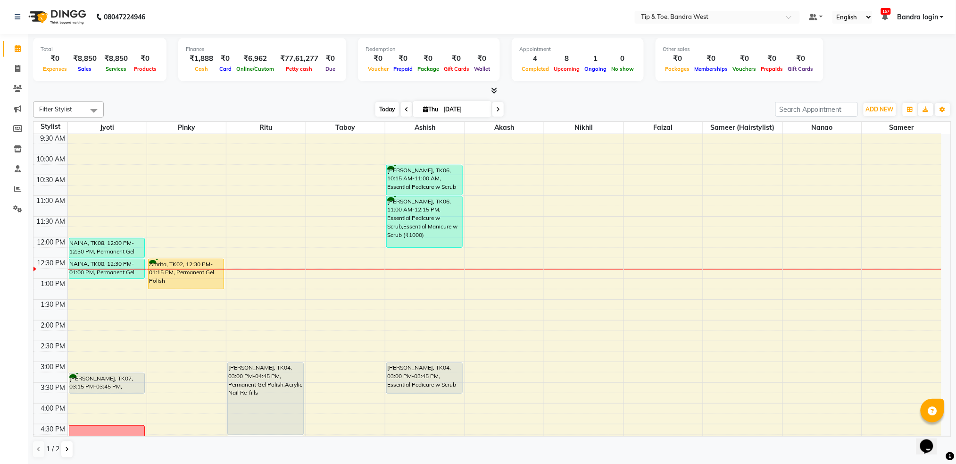
click at [384, 110] on span "Today" at bounding box center [387, 109] width 24 height 15
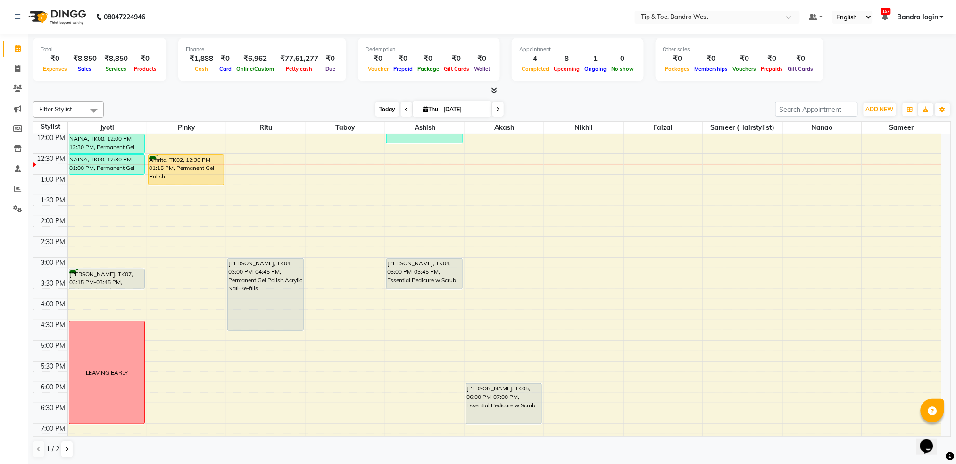
click at [384, 109] on span "Today" at bounding box center [387, 109] width 24 height 15
click at [386, 108] on span "Today" at bounding box center [387, 109] width 24 height 15
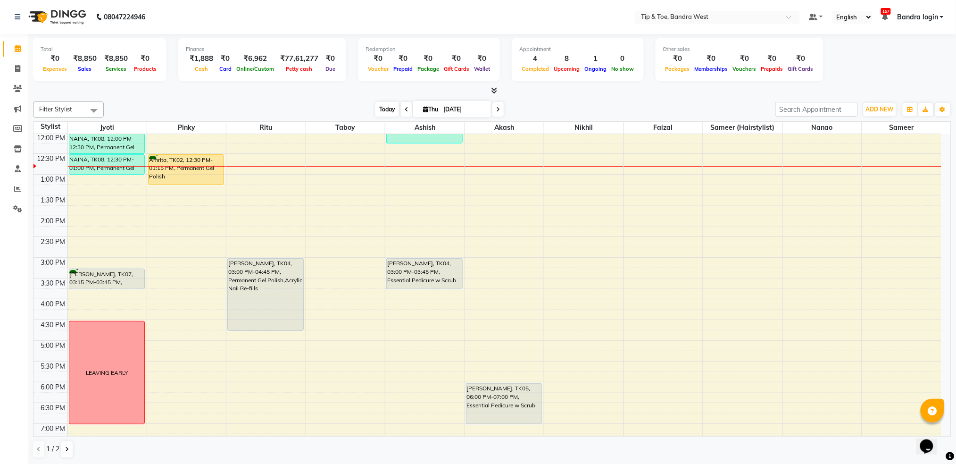
click at [386, 108] on span "Today" at bounding box center [387, 109] width 24 height 15
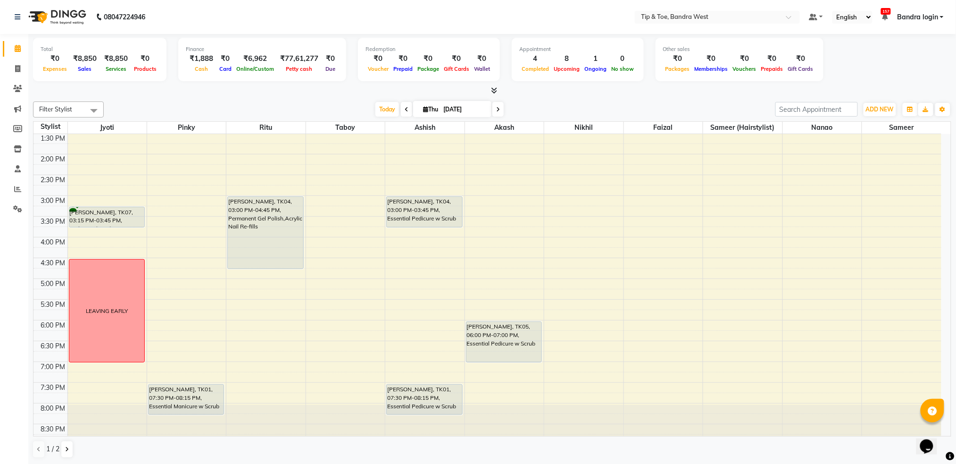
scroll to position [239, 0]
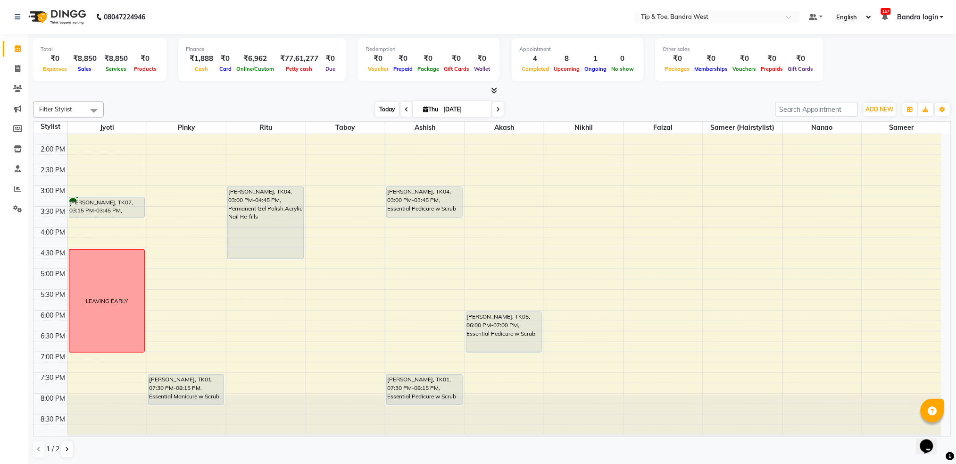
click at [375, 111] on span "Today" at bounding box center [387, 109] width 24 height 15
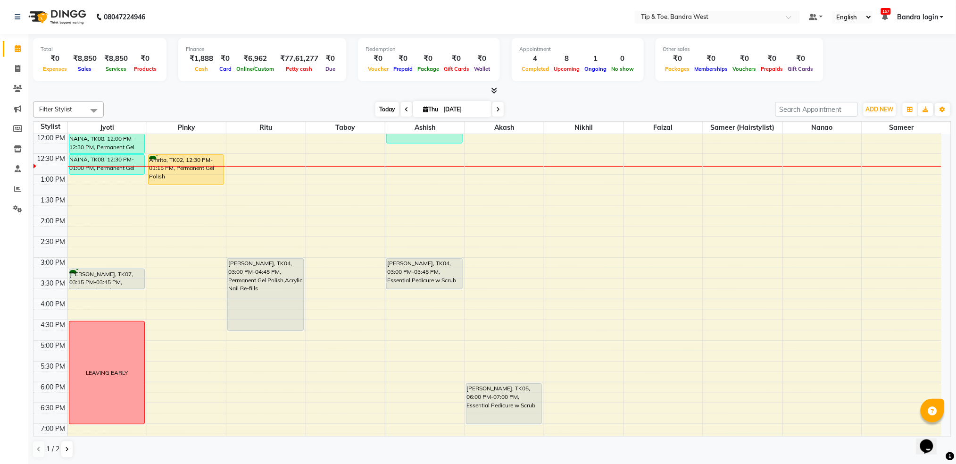
click at [380, 104] on span "Today" at bounding box center [387, 109] width 24 height 15
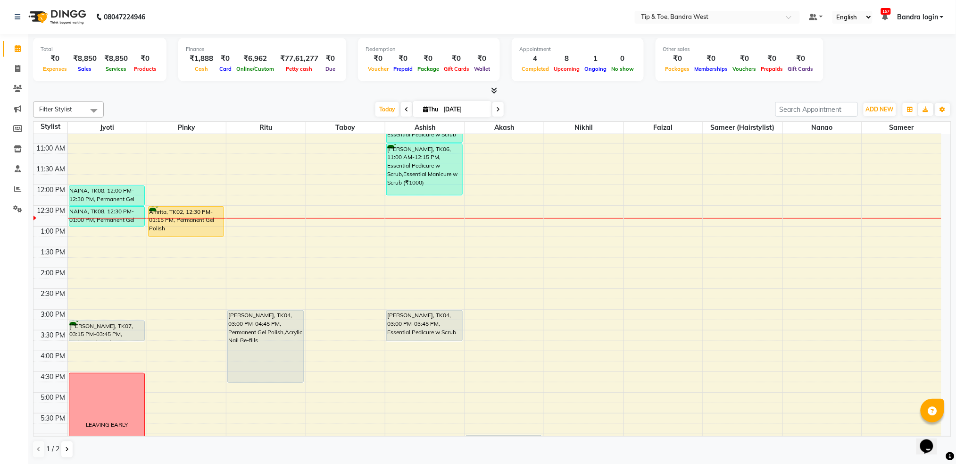
scroll to position [113, 0]
click at [386, 108] on span "Today" at bounding box center [387, 109] width 24 height 15
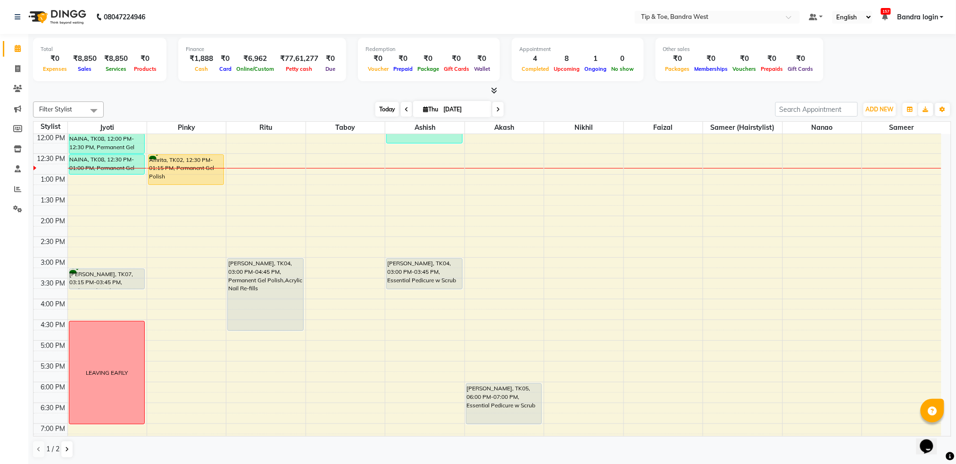
click at [389, 105] on span "Today" at bounding box center [387, 109] width 24 height 15
click at [385, 109] on span "Today" at bounding box center [387, 109] width 24 height 15
click at [385, 110] on span "Today" at bounding box center [387, 109] width 24 height 15
click at [355, 108] on div "[DATE] [DATE]" at bounding box center [439, 109] width 662 height 14
click at [382, 107] on span "Today" at bounding box center [387, 109] width 24 height 15
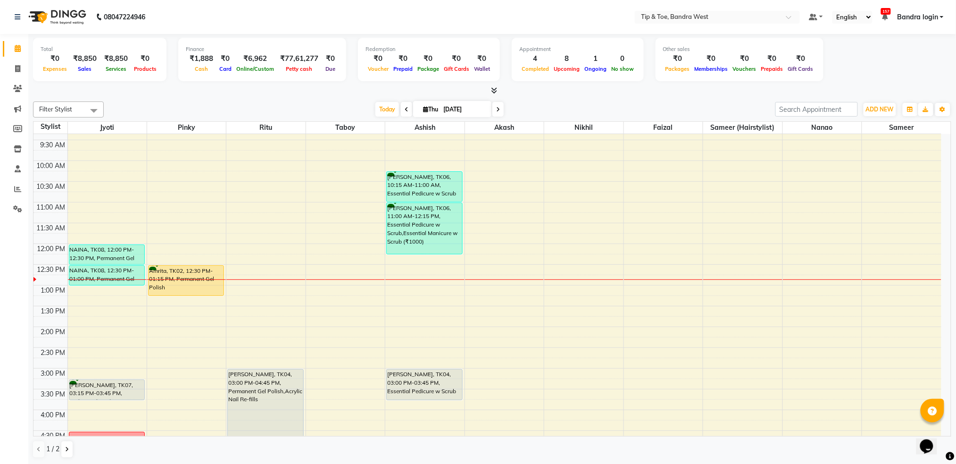
scroll to position [50, 0]
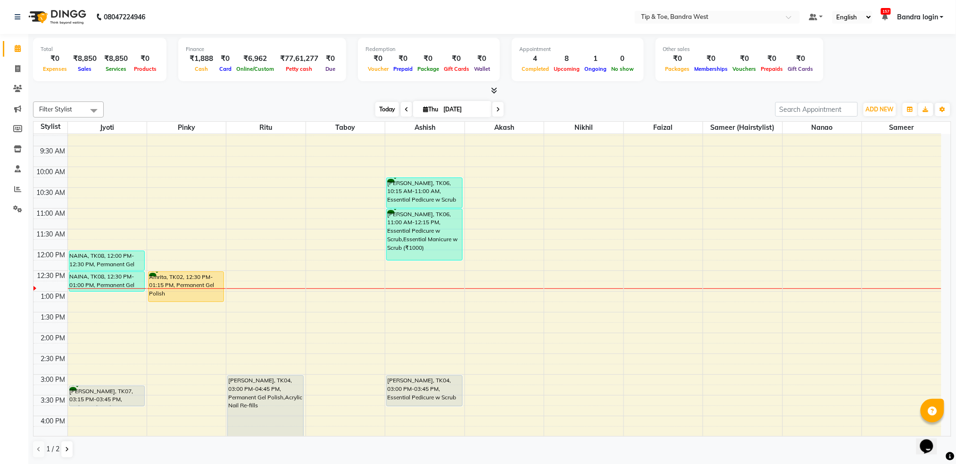
click at [389, 103] on span "Today" at bounding box center [387, 109] width 24 height 15
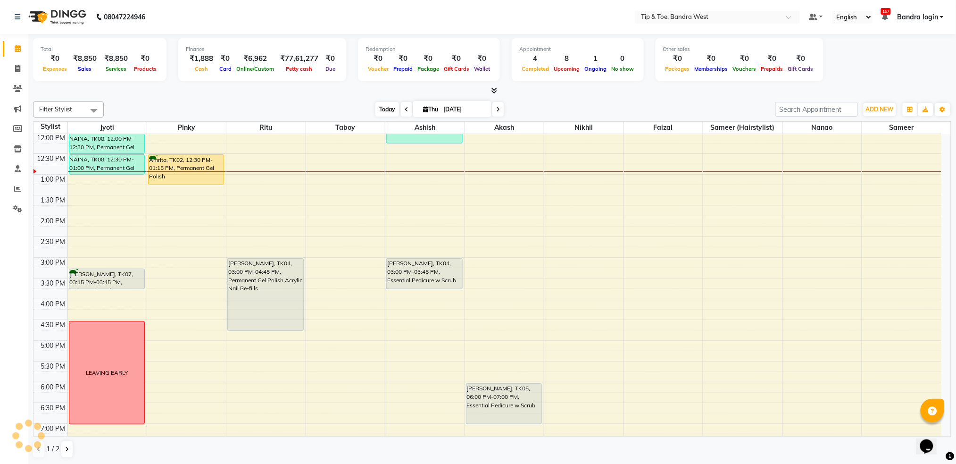
click at [386, 107] on span "Today" at bounding box center [387, 109] width 24 height 15
click at [384, 109] on span "Today" at bounding box center [387, 109] width 24 height 15
click at [386, 109] on span "Today" at bounding box center [387, 109] width 24 height 15
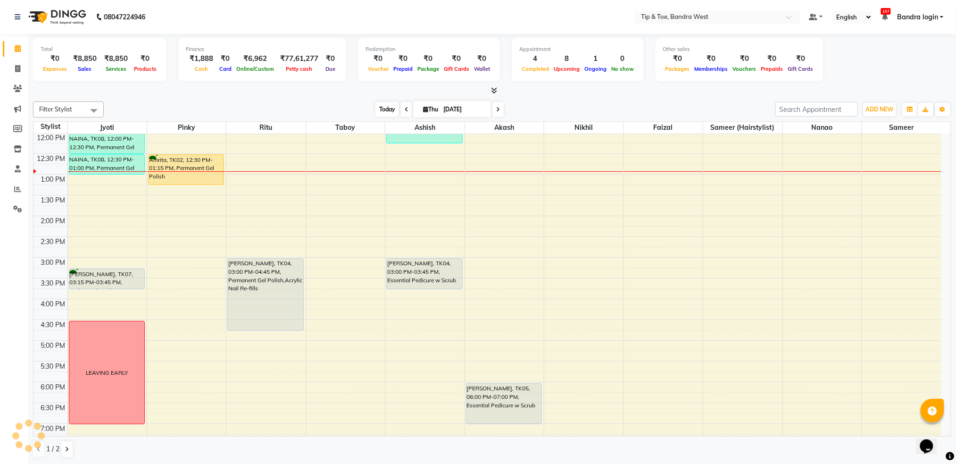
click at [386, 109] on span "Today" at bounding box center [387, 109] width 24 height 15
click at [378, 110] on span "Today" at bounding box center [387, 109] width 24 height 15
click at [378, 111] on span "Today" at bounding box center [387, 109] width 24 height 15
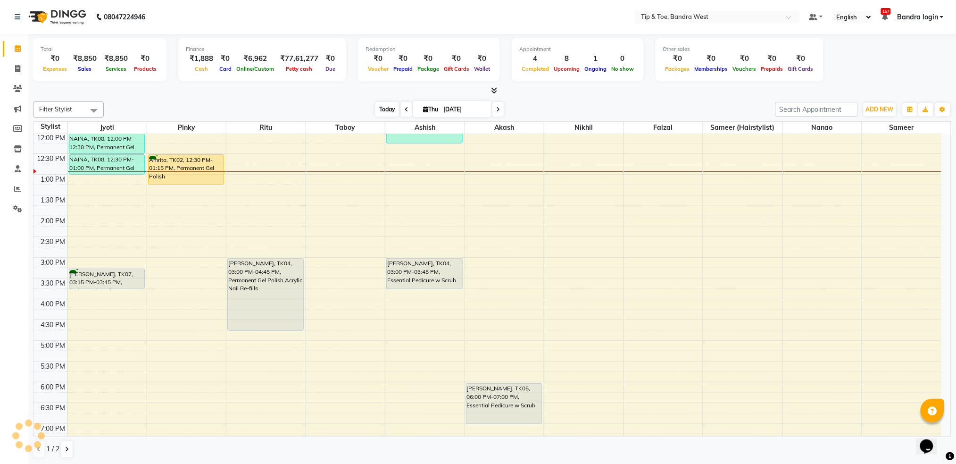
click at [378, 111] on span "Today" at bounding box center [387, 109] width 24 height 15
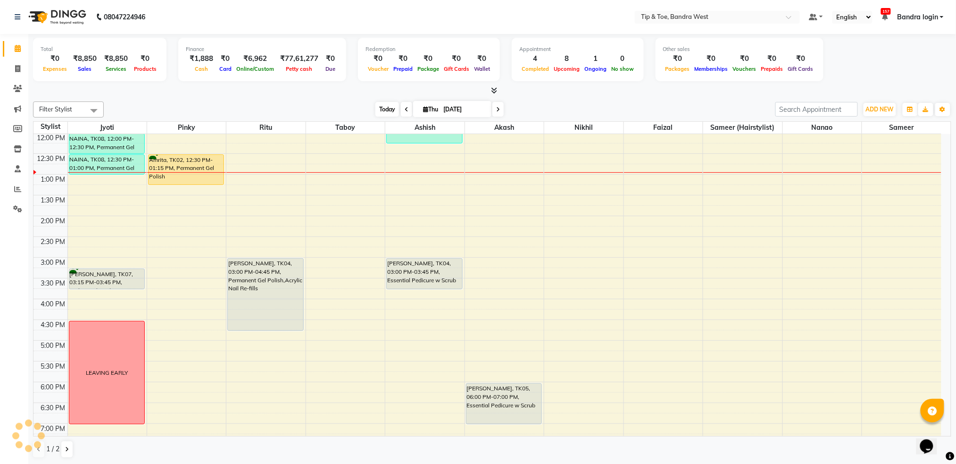
click at [378, 111] on span "Today" at bounding box center [387, 109] width 24 height 15
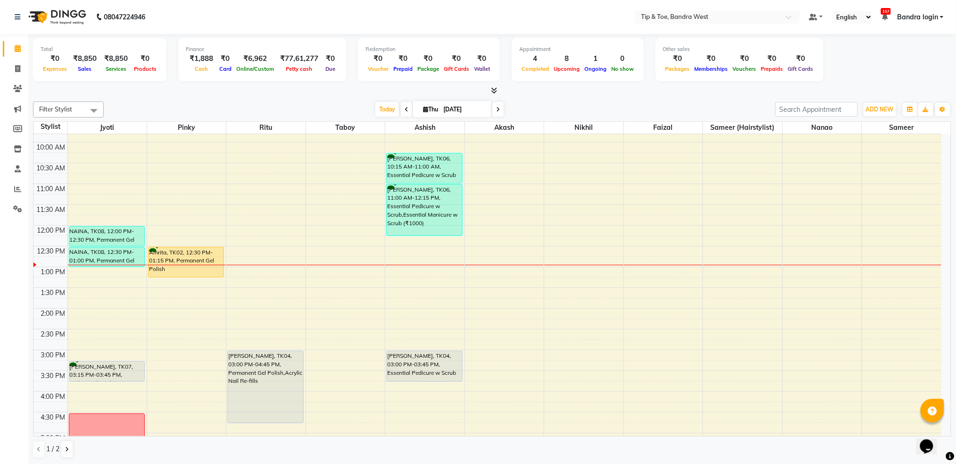
scroll to position [0, 0]
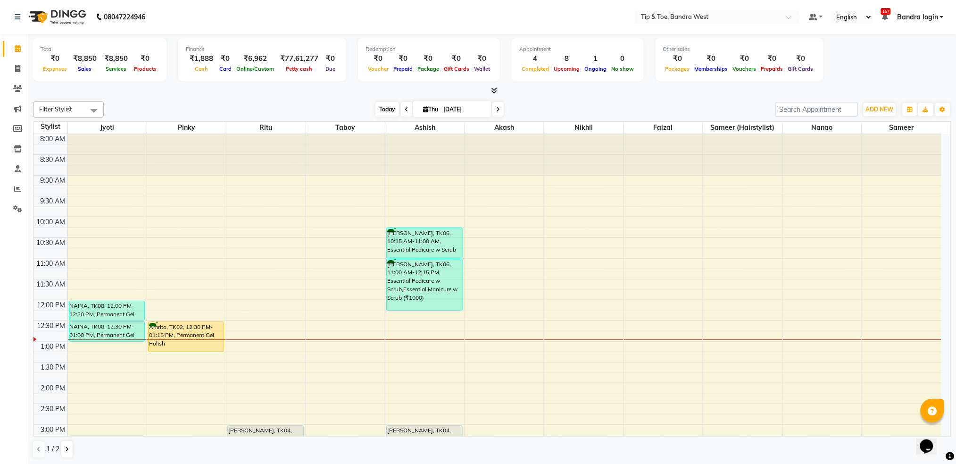
click at [382, 106] on span "Today" at bounding box center [387, 109] width 24 height 15
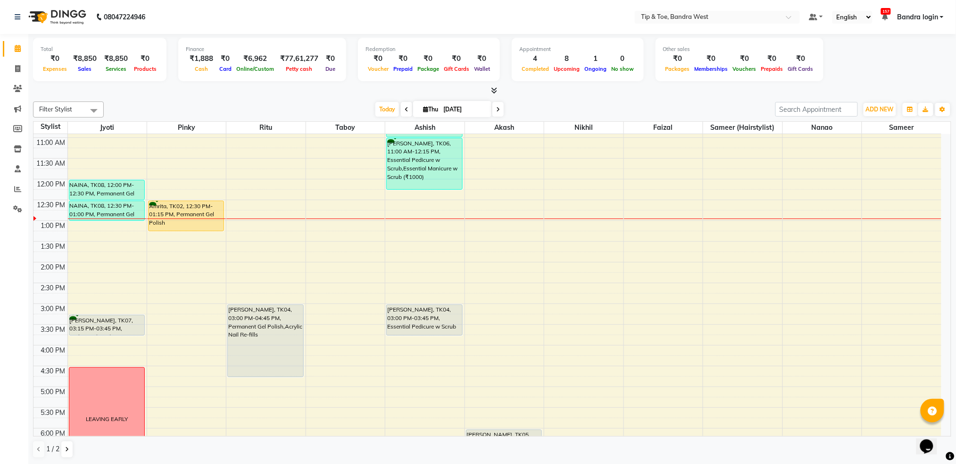
scroll to position [50, 0]
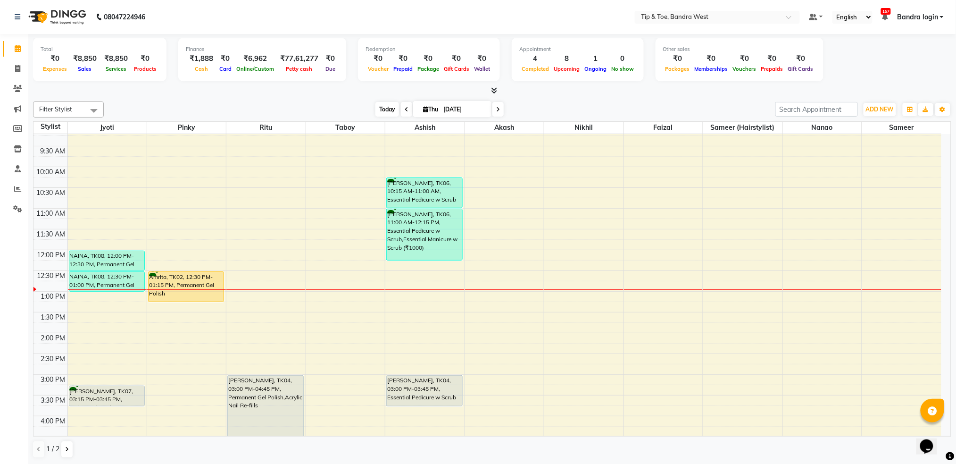
click at [382, 108] on span "Today" at bounding box center [387, 109] width 24 height 15
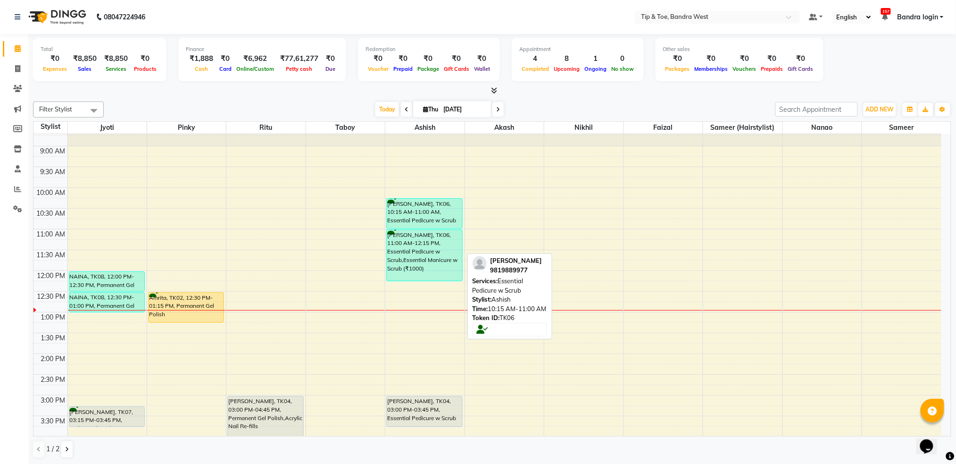
scroll to position [0, 0]
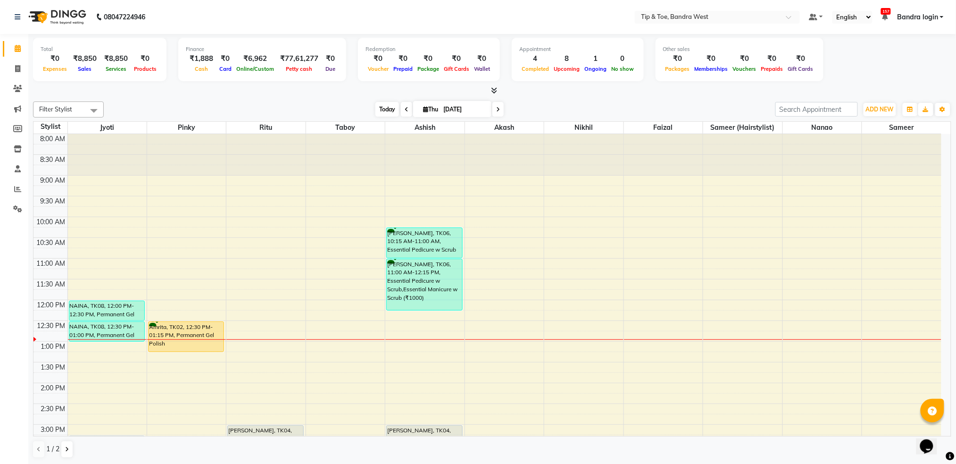
click at [389, 108] on span "Today" at bounding box center [387, 109] width 24 height 15
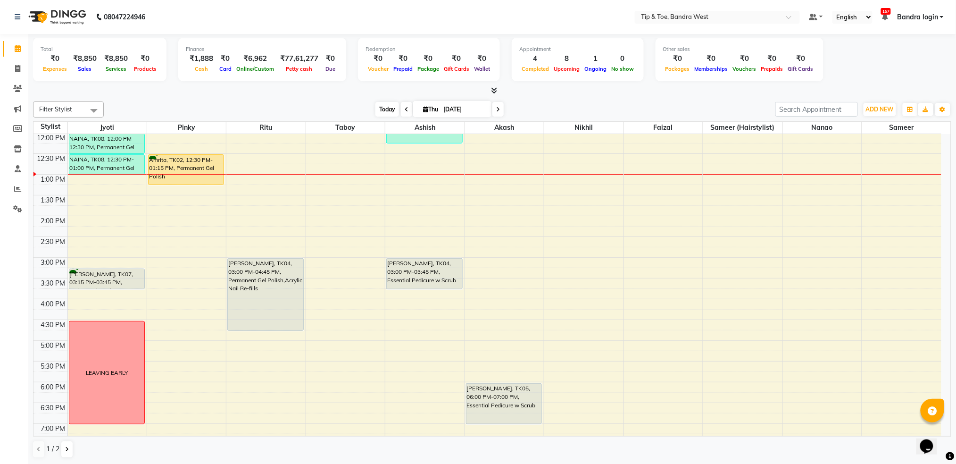
drag, startPoint x: 379, startPoint y: 107, endPoint x: 453, endPoint y: 160, distance: 91.2
click at [379, 107] on span "Today" at bounding box center [387, 109] width 24 height 15
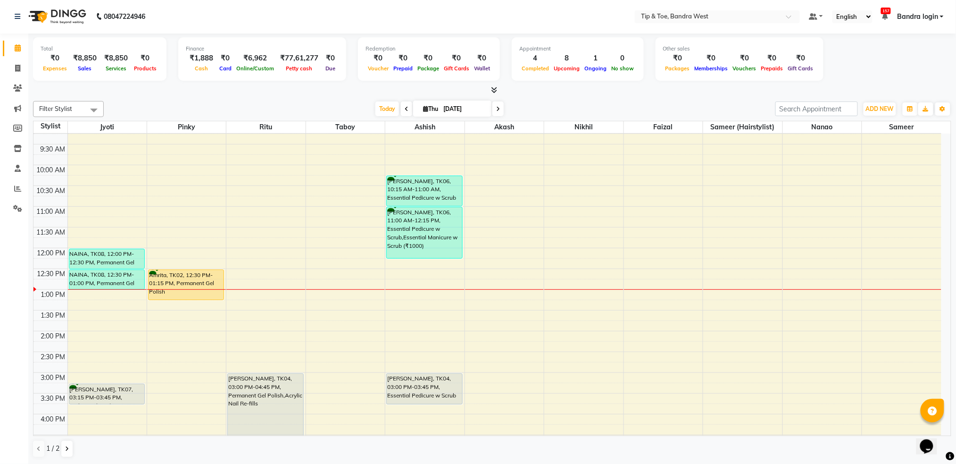
scroll to position [50, 0]
click at [388, 107] on span "Today" at bounding box center [387, 108] width 24 height 15
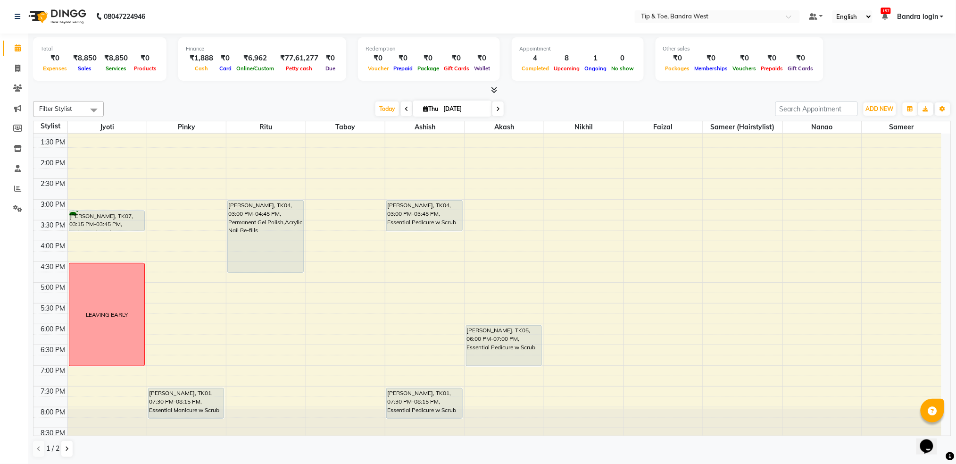
scroll to position [239, 0]
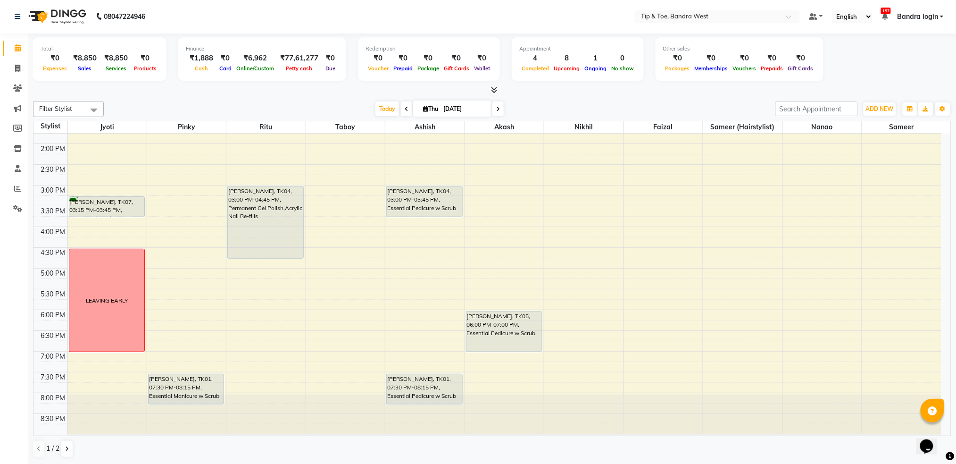
click at [496, 110] on icon at bounding box center [498, 109] width 4 height 6
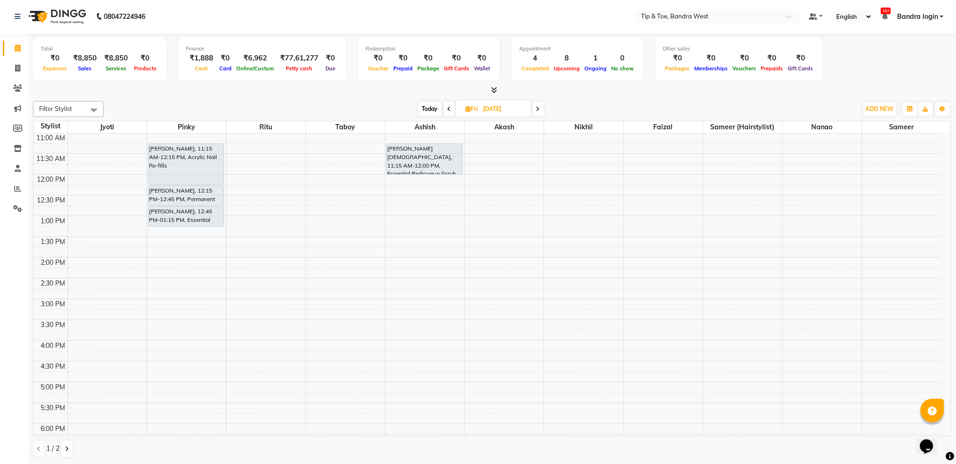
scroll to position [128, 0]
click at [432, 107] on span "Today" at bounding box center [430, 108] width 24 height 15
type input "[DATE]"
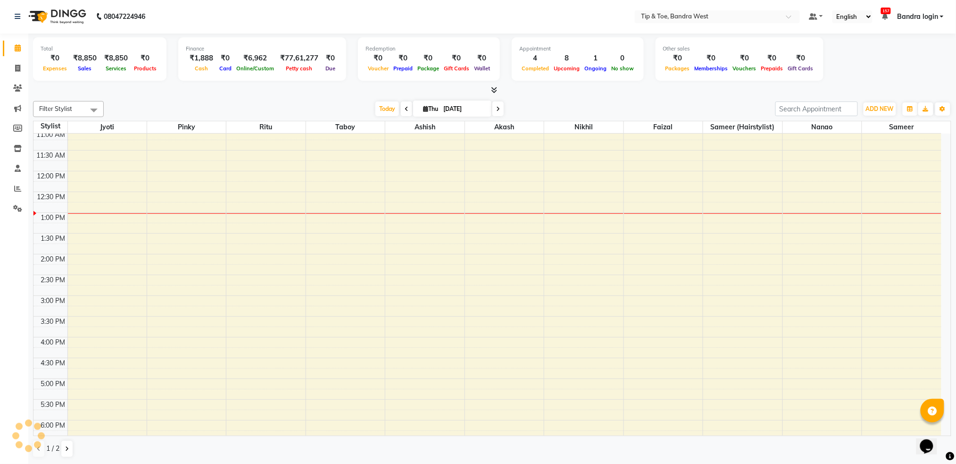
scroll to position [208, 0]
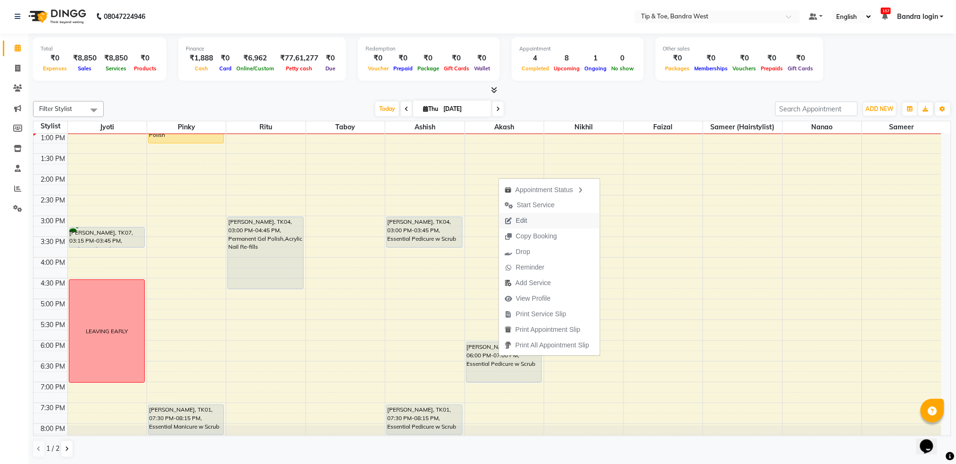
click at [525, 221] on span "Edit" at bounding box center [521, 221] width 11 height 10
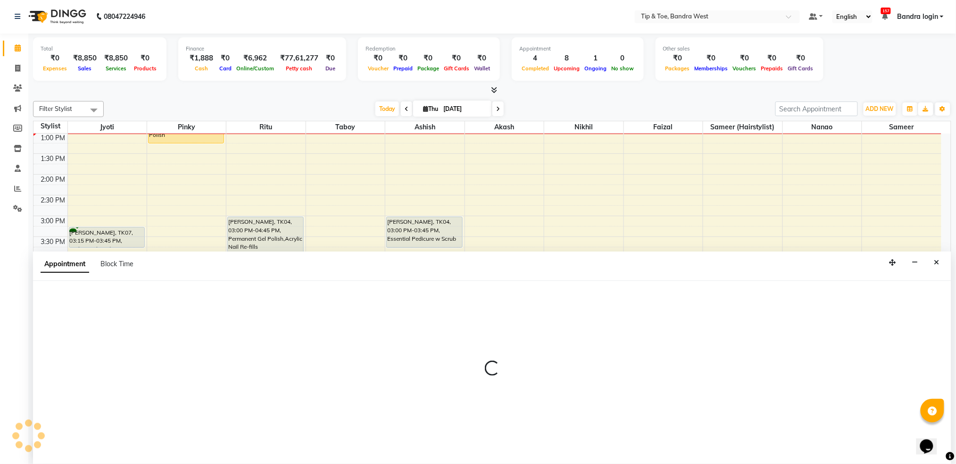
select select "tentative"
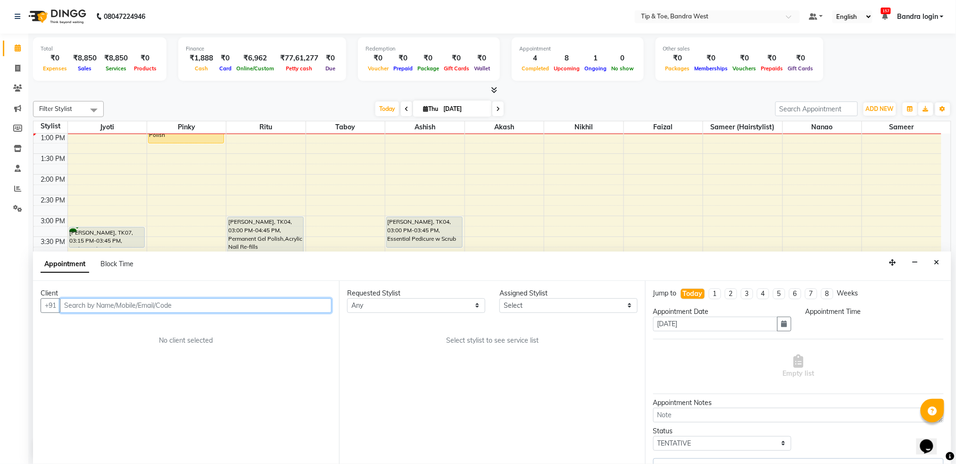
select select "42316"
select select "1080"
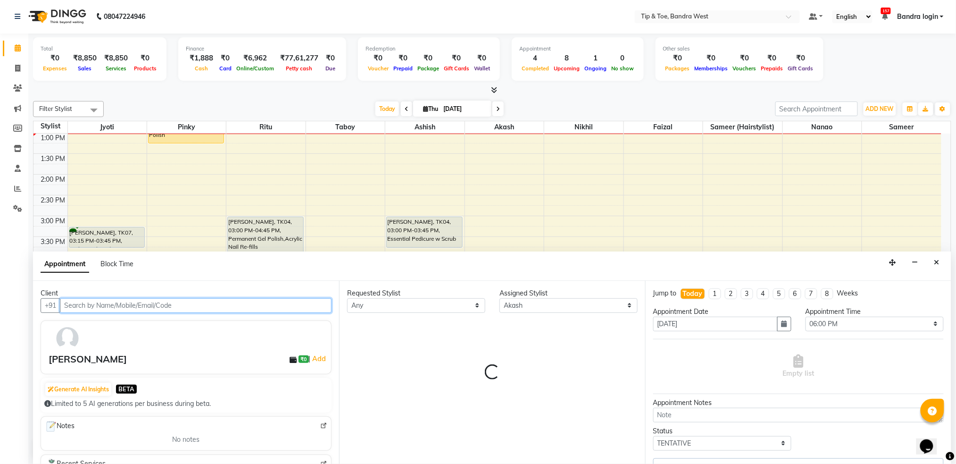
select select "2889"
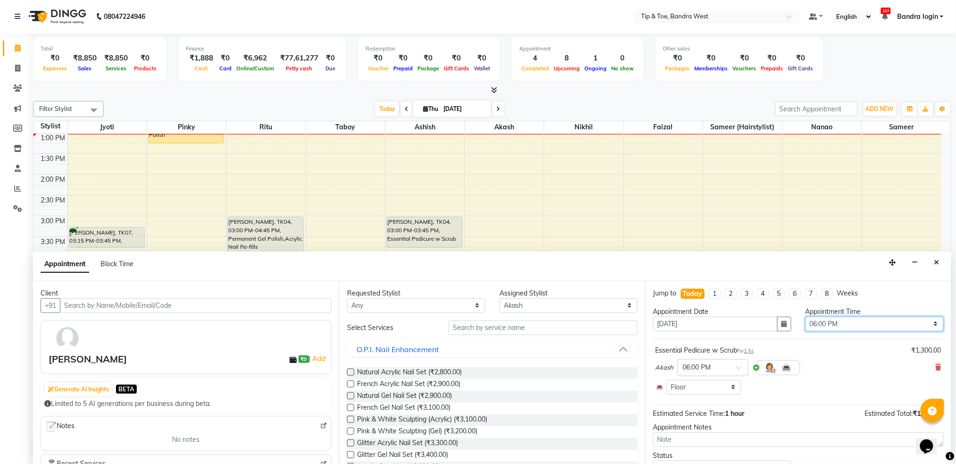
click at [806, 329] on select "Select 09:00 AM 09:15 AM 09:30 AM 09:45 AM 10:00 AM 10:15 AM 10:30 AM 10:45 AM …" at bounding box center [875, 324] width 138 height 15
select select "1020"
click at [806, 317] on select "Select 09:00 AM 09:15 AM 09:30 AM 09:45 AM 10:00 AM 10:15 AM 10:30 AM 10:45 AM …" at bounding box center [875, 324] width 138 height 15
click at [782, 323] on icon "button" at bounding box center [785, 323] width 6 height 7
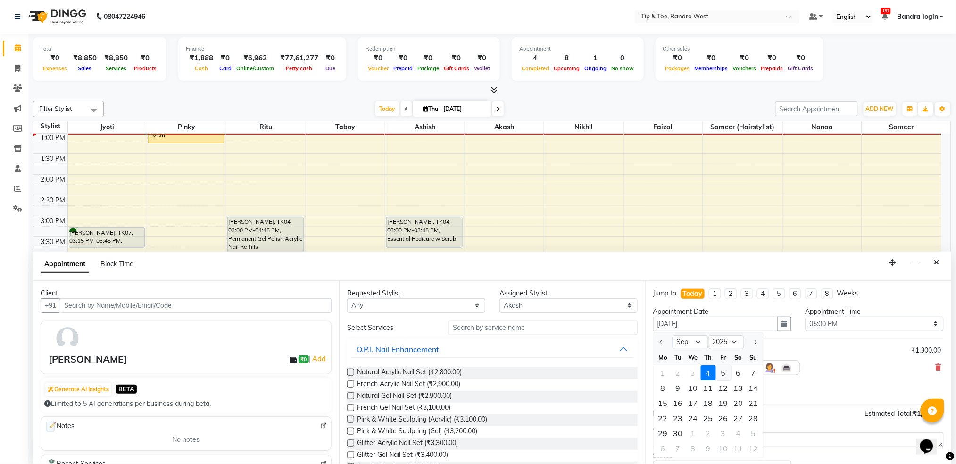
click at [726, 372] on div "5" at bounding box center [723, 372] width 15 height 15
type input "[DATE]"
select select "1020"
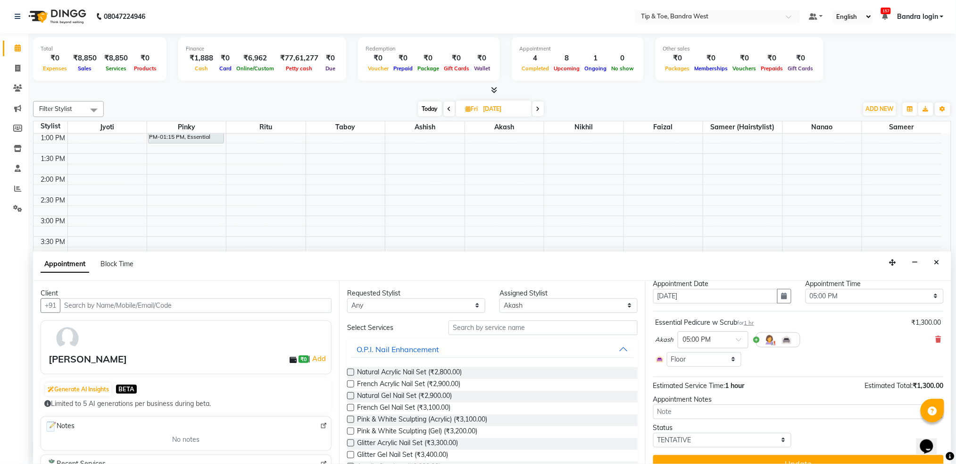
scroll to position [43, 0]
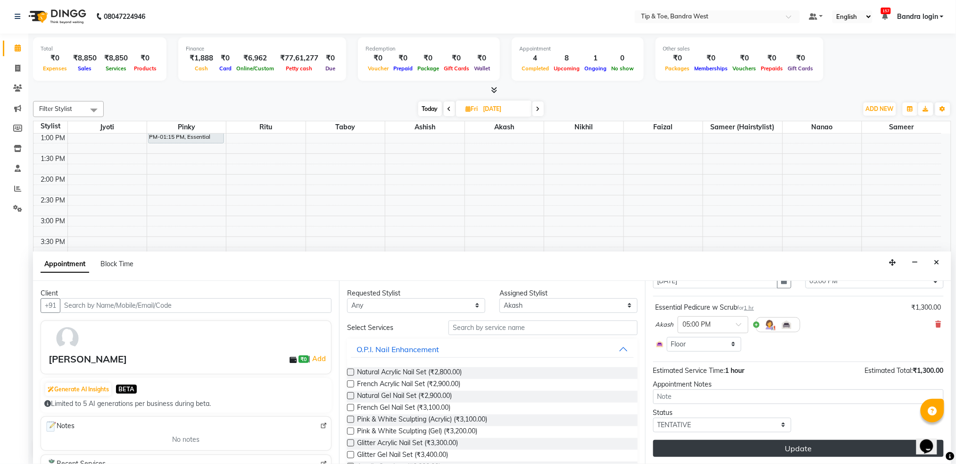
click at [809, 452] on button "Update" at bounding box center [798, 448] width 291 height 17
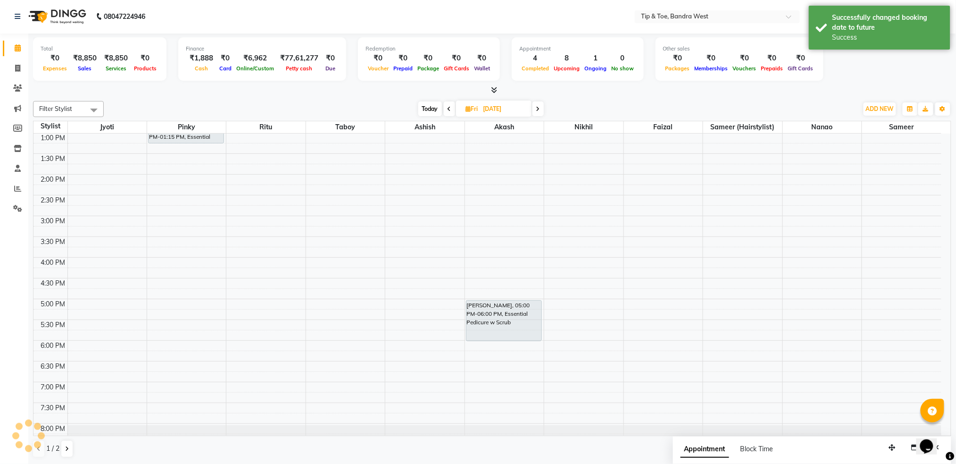
scroll to position [0, 0]
click at [428, 108] on span "Today" at bounding box center [430, 109] width 24 height 15
type input "[DATE]"
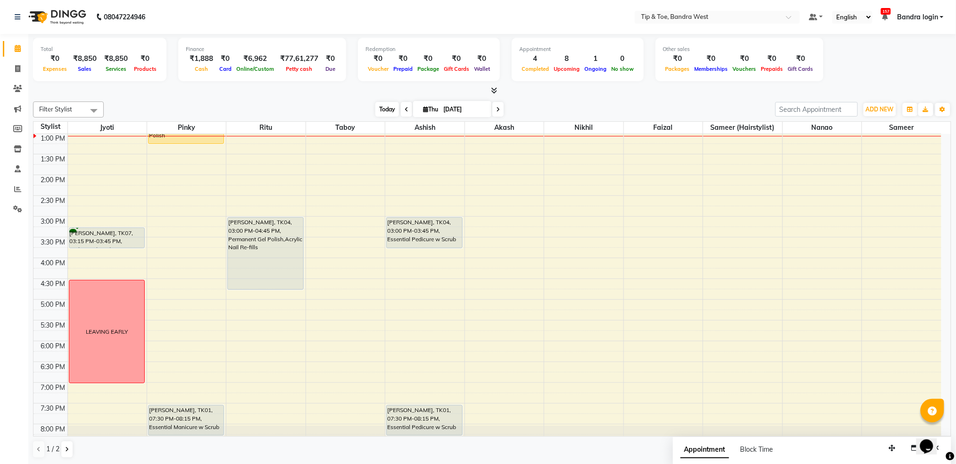
click at [382, 108] on span "Today" at bounding box center [387, 109] width 24 height 15
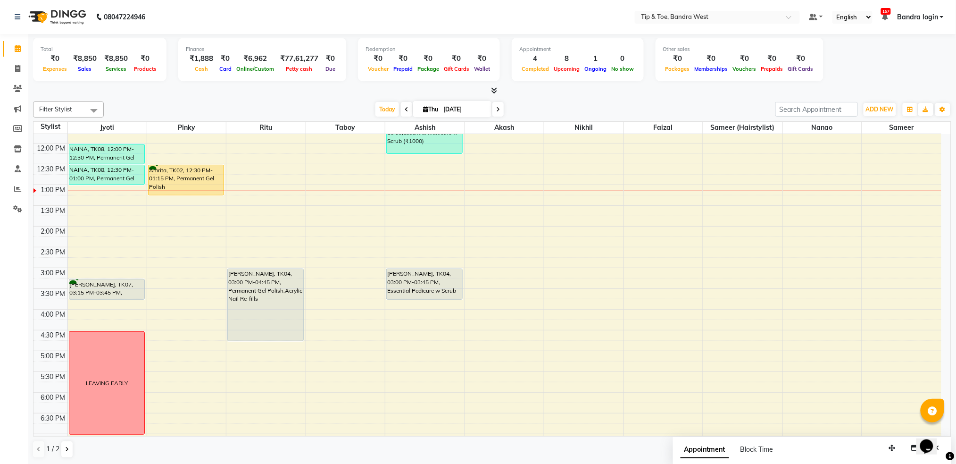
scroll to position [19, 0]
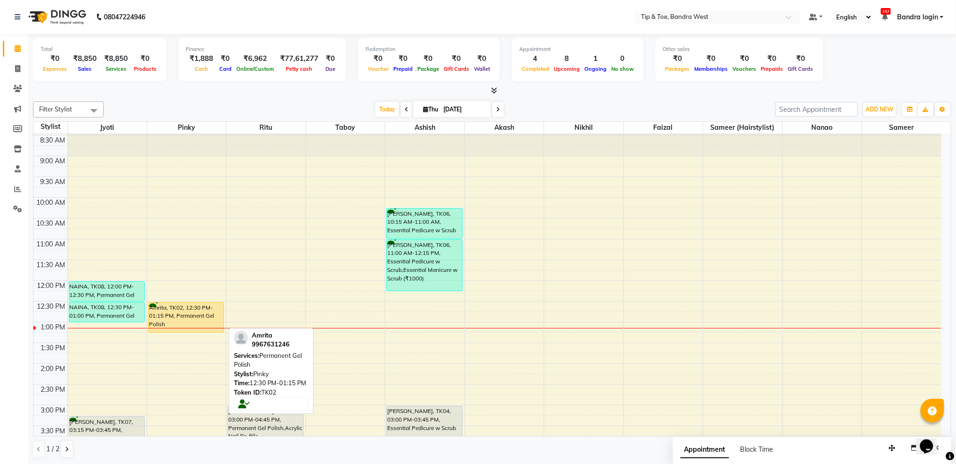
click at [174, 314] on div "Amrita, TK02, 12:30 PM-01:15 PM, Permanent Gel Polish" at bounding box center [186, 317] width 75 height 30
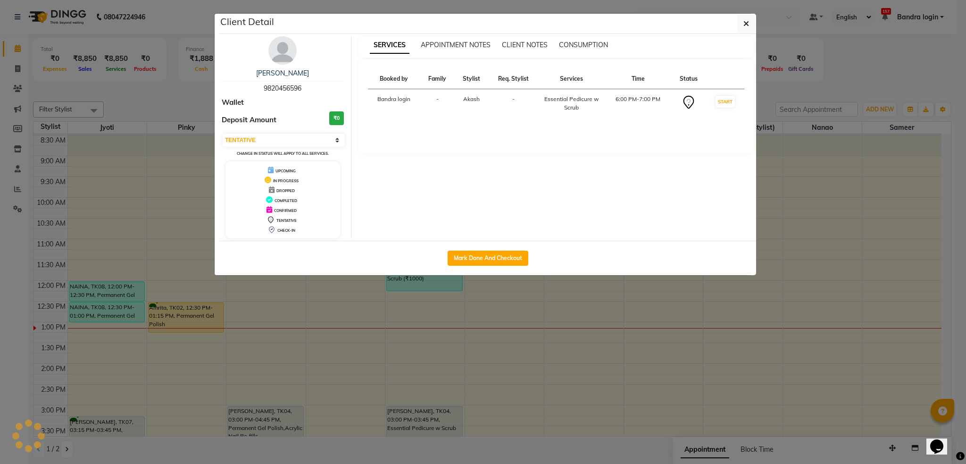
select select "1"
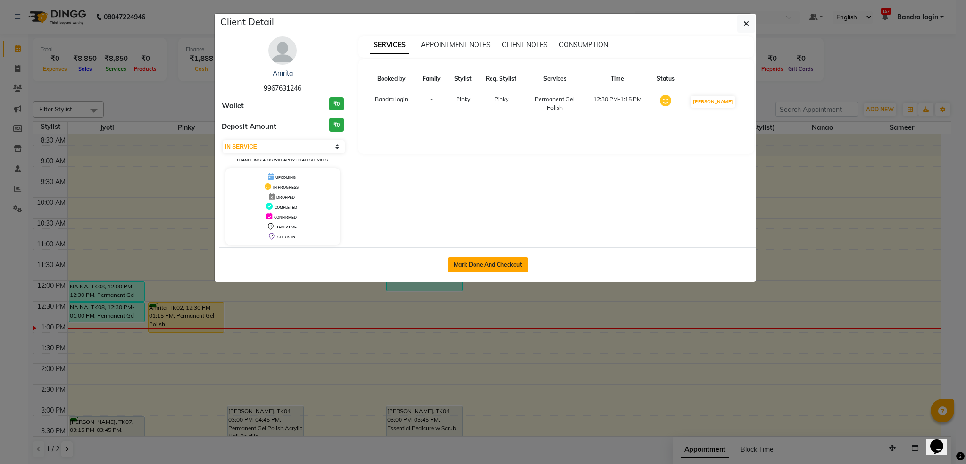
click at [496, 265] on button "Mark Done And Checkout" at bounding box center [488, 264] width 81 height 15
select select "service"
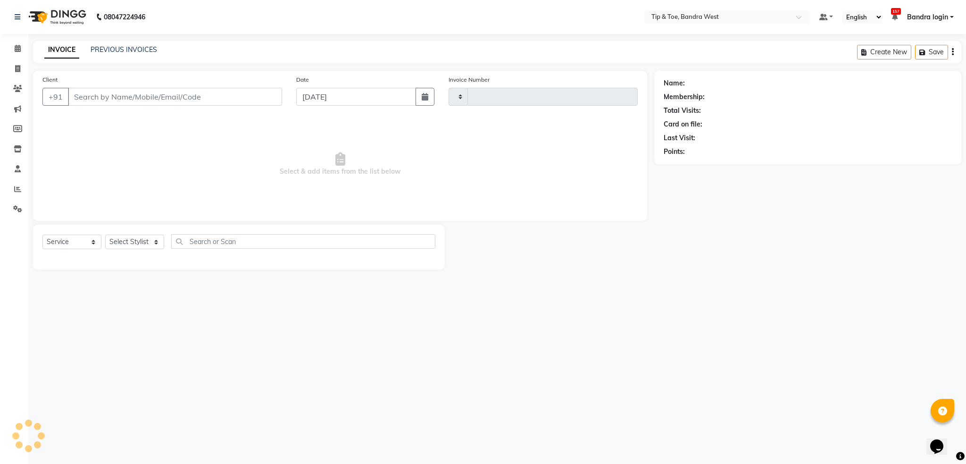
type input "2874"
select select "5957"
type input "9967631246"
select select "42340"
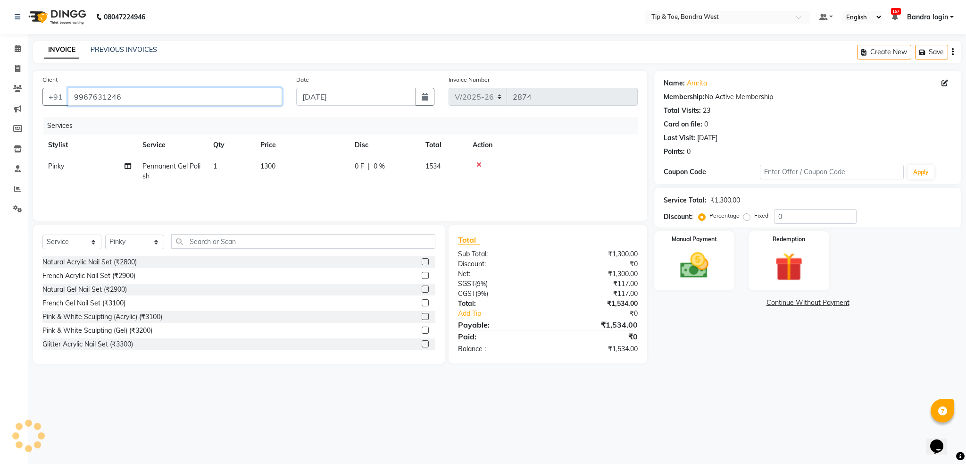
click at [111, 94] on input "9967631246" at bounding box center [175, 97] width 214 height 18
click at [553, 172] on td at bounding box center [552, 171] width 171 height 31
click at [774, 218] on input "0" at bounding box center [815, 216] width 83 height 15
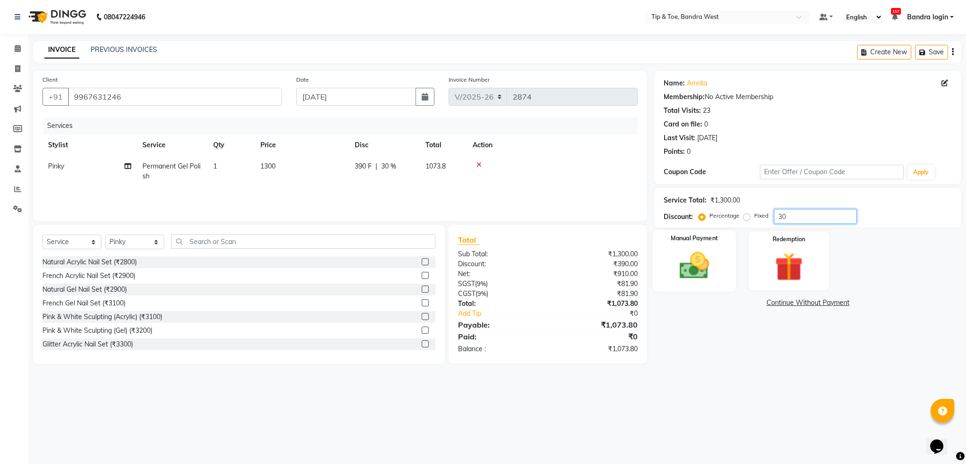
type input "30"
click at [692, 257] on img at bounding box center [694, 266] width 48 height 34
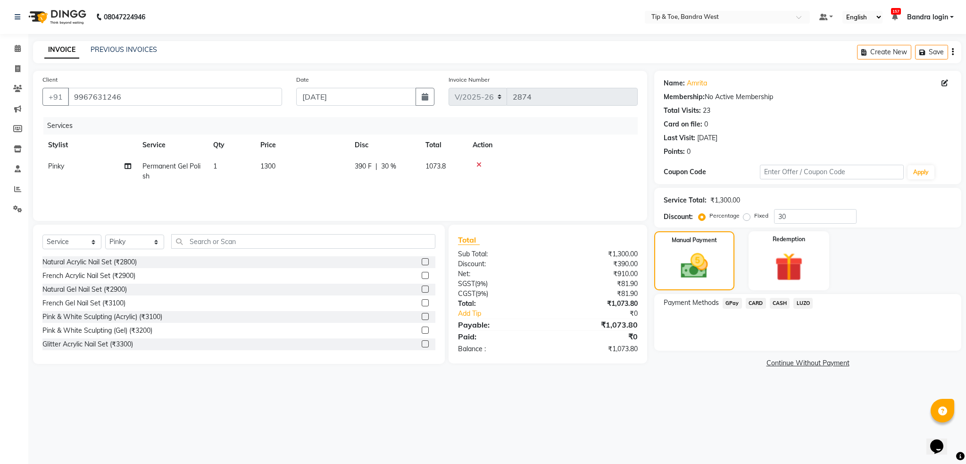
click at [802, 304] on span "LUZO" at bounding box center [802, 303] width 19 height 11
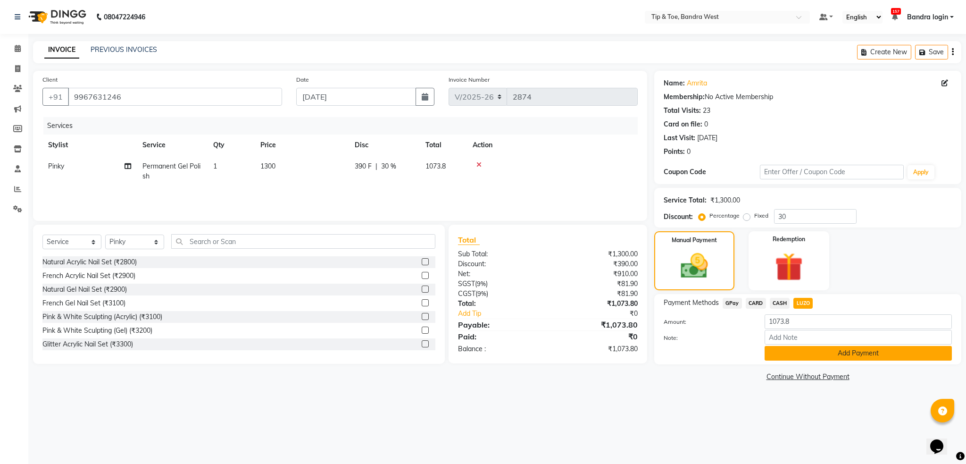
click at [788, 354] on button "Add Payment" at bounding box center [858, 353] width 187 height 15
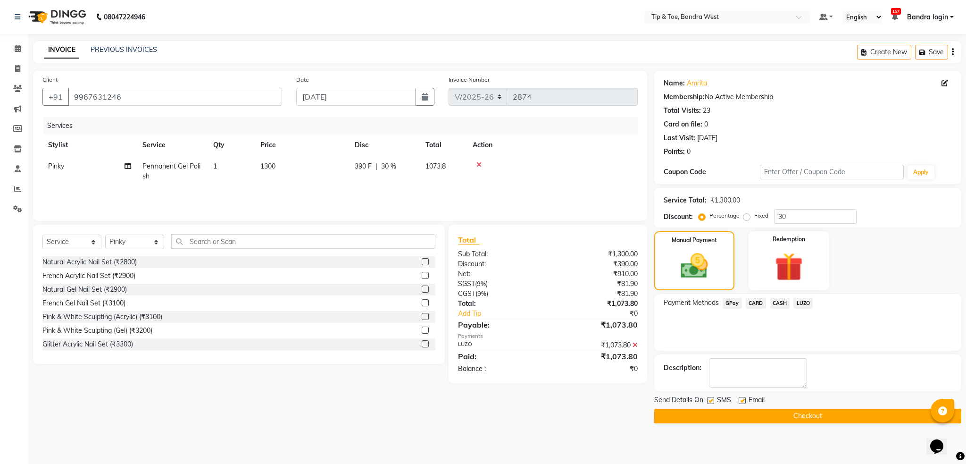
click at [740, 415] on button "Checkout" at bounding box center [807, 416] width 307 height 15
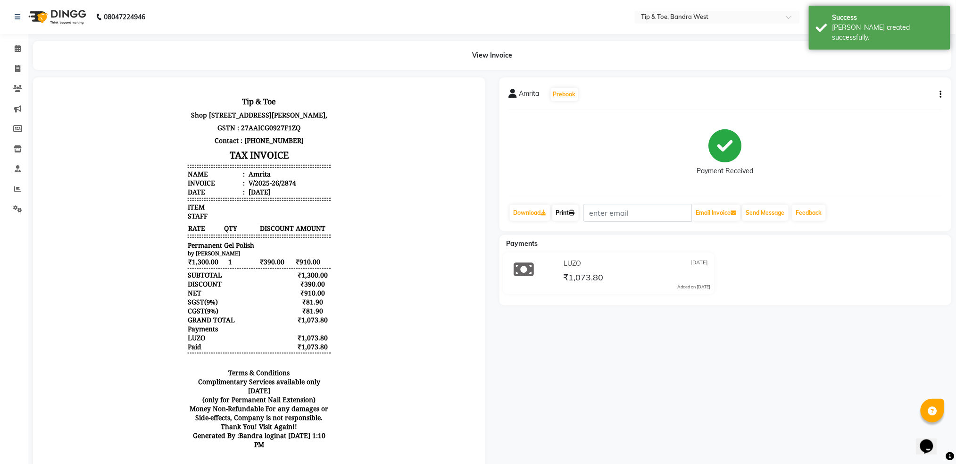
click at [569, 208] on link "Print" at bounding box center [565, 213] width 26 height 16
click at [21, 45] on span at bounding box center [17, 48] width 17 height 11
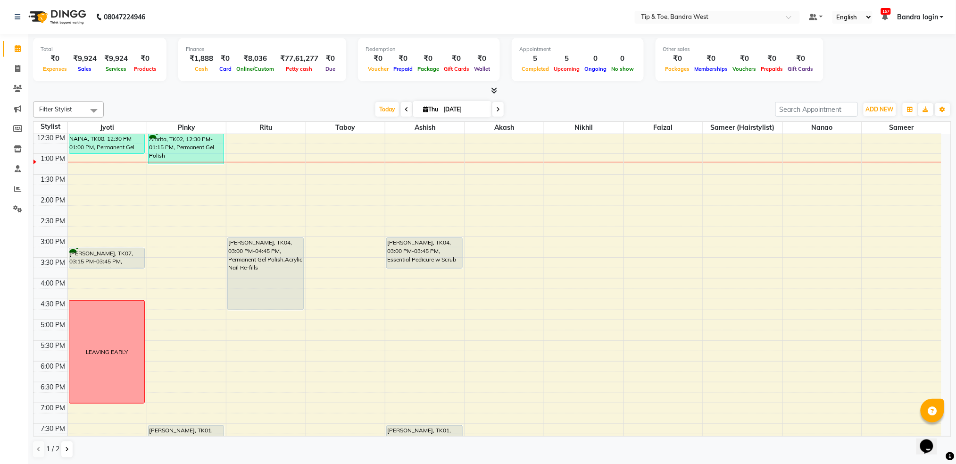
scroll to position [189, 0]
click at [583, 242] on div "8:00 AM 8:30 AM 9:00 AM 9:30 AM 10:00 AM 10:30 AM 11:00 AM 11:30 AM 12:00 PM 12…" at bounding box center [487, 214] width 908 height 539
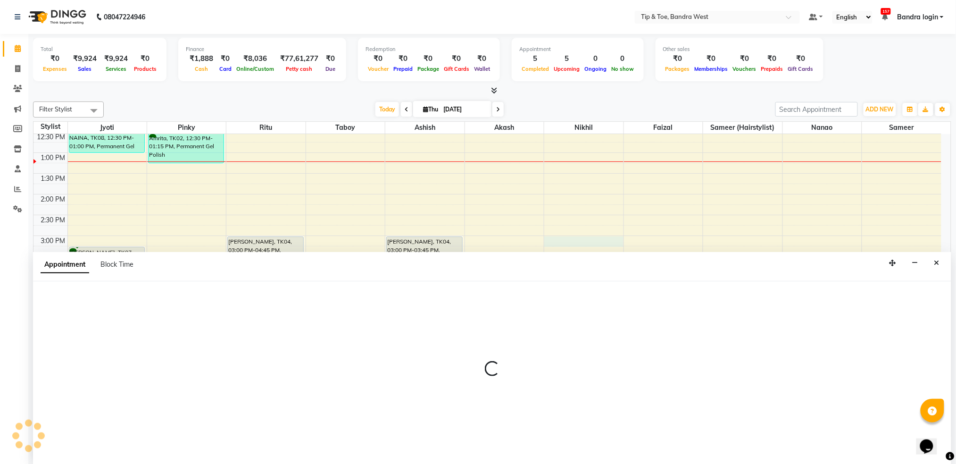
scroll to position [0, 0]
select select "77899"
select select "900"
select select "tentative"
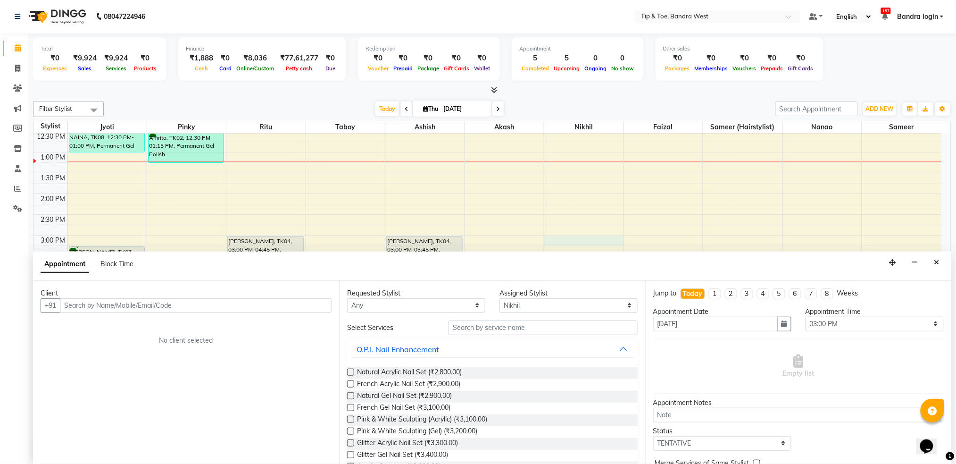
click at [147, 304] on input "text" at bounding box center [196, 305] width 272 height 15
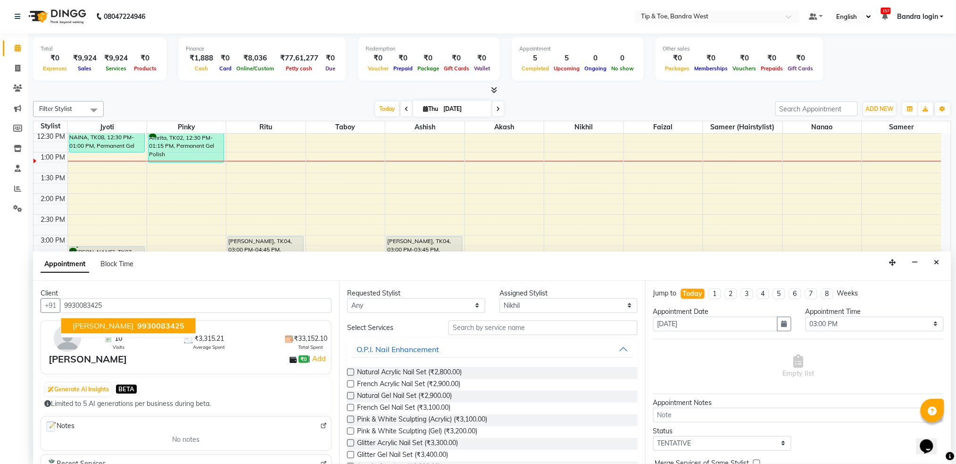
click at [107, 333] on button "Bianca Nagpal 9930083425" at bounding box center [128, 325] width 134 height 15
type input "9930083425"
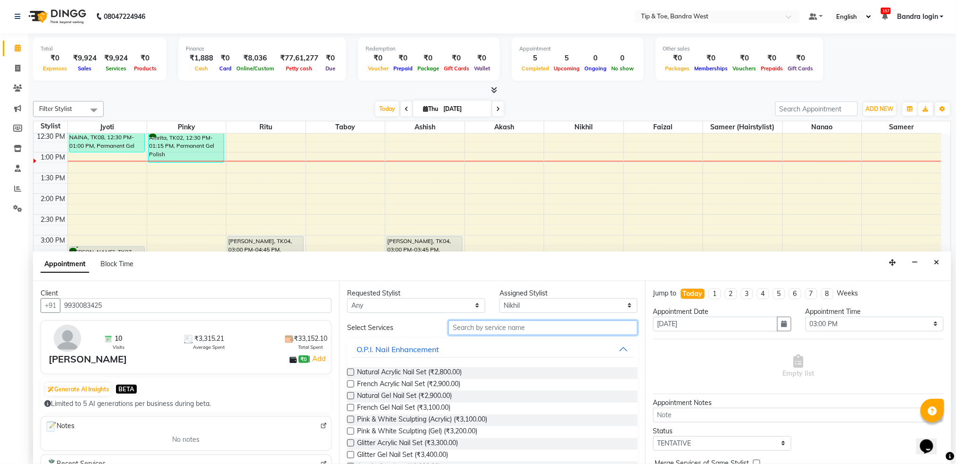
click at [489, 333] on input "text" at bounding box center [543, 327] width 189 height 15
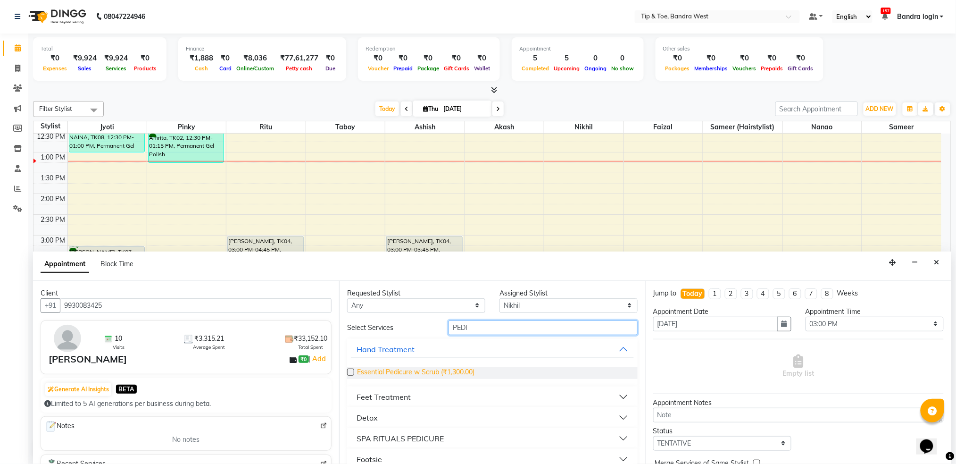
type input "PEDI"
click at [447, 370] on span "Essential Pedicure w Scrub (₹1,300.00)" at bounding box center [415, 373] width 117 height 12
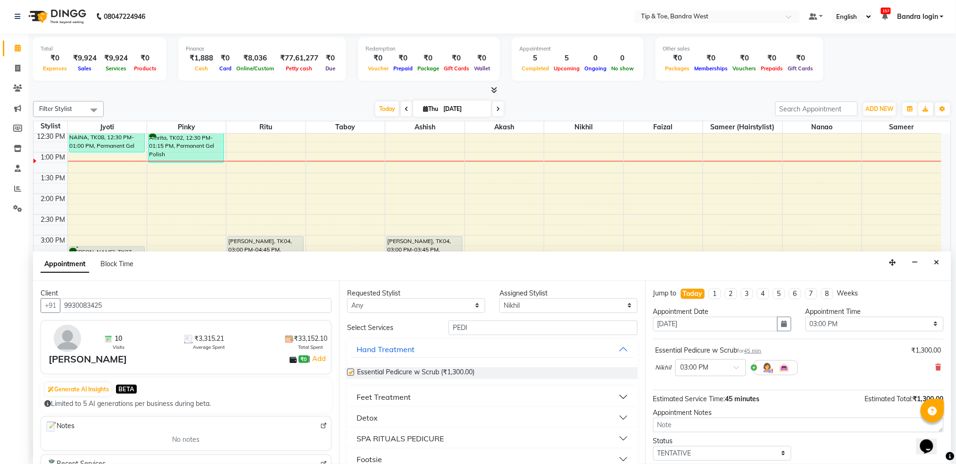
checkbox input "false"
click at [541, 299] on select "Select Akash Ashish Celine Faizal Jigna Jyoti Nanao Nikhil Pinky Ritu Sameer Sa…" at bounding box center [569, 305] width 138 height 15
select select "42340"
click at [500, 298] on select "Select Akash Ashish Celine Faizal Jigna Jyoti Nanao Nikhil Pinky Ritu Sameer Sa…" at bounding box center [569, 305] width 138 height 15
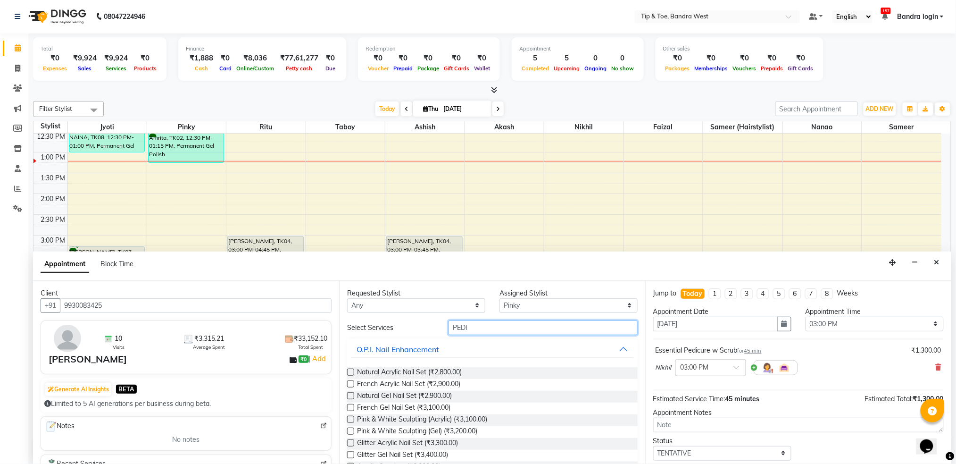
click at [471, 325] on input "PEDI" at bounding box center [543, 327] width 189 height 15
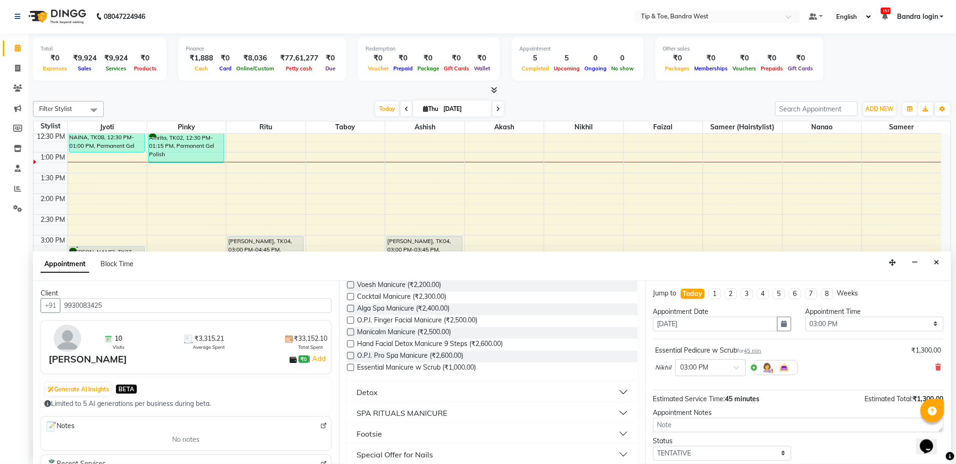
scroll to position [119, 0]
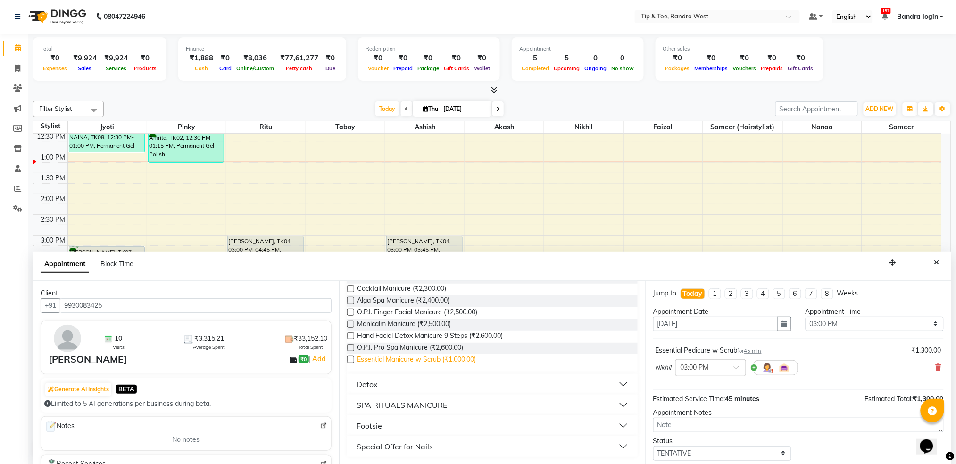
type input "MANI"
click at [467, 359] on span "Essential Manicure w Scrub (₹1,000.00)" at bounding box center [416, 360] width 119 height 12
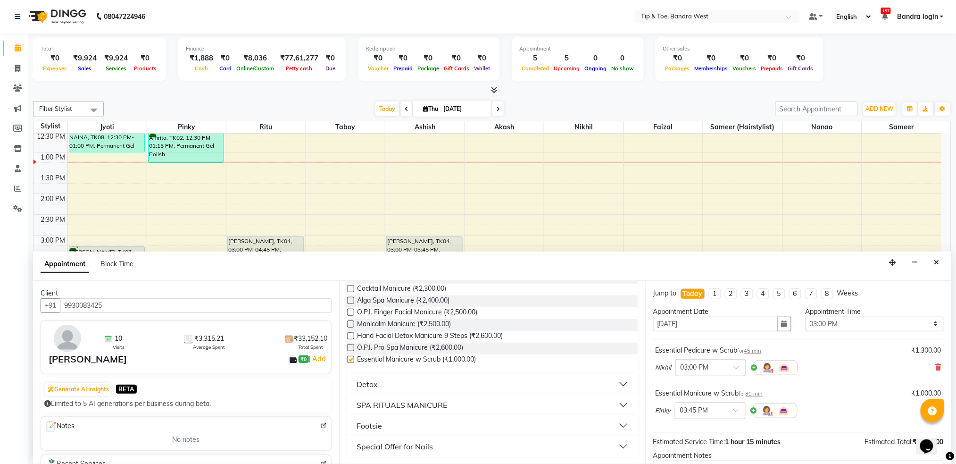
checkbox input "false"
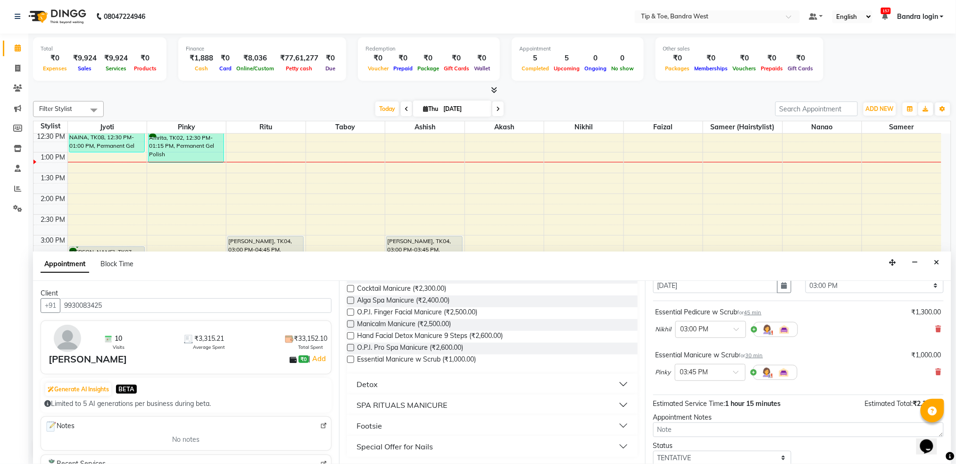
scroll to position [99, 0]
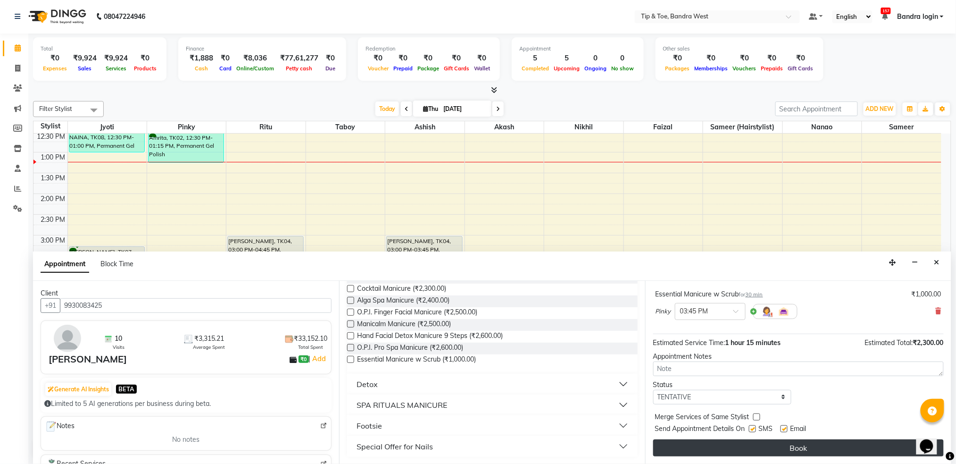
click at [806, 453] on button "Book" at bounding box center [798, 447] width 291 height 17
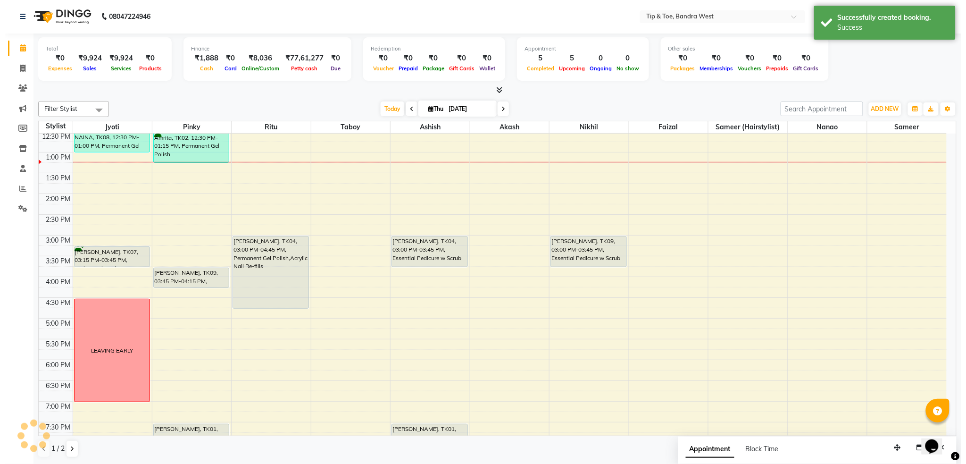
scroll to position [0, 0]
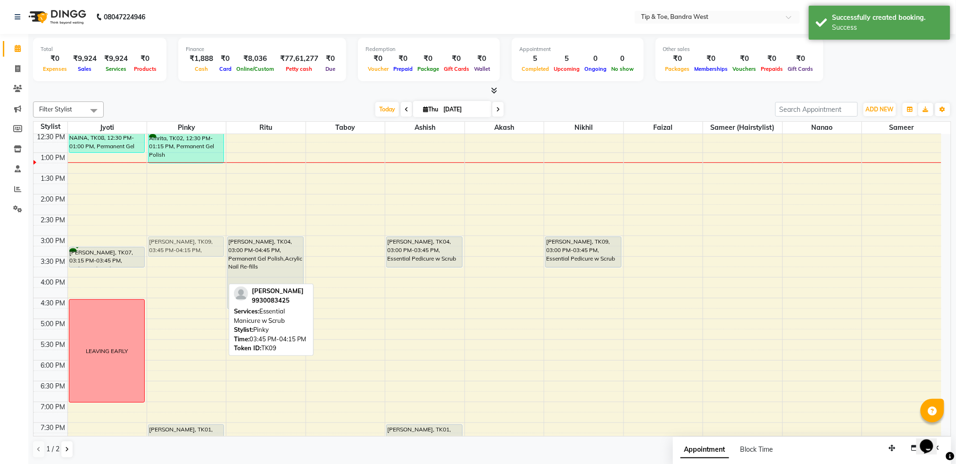
drag, startPoint x: 171, startPoint y: 273, endPoint x: 171, endPoint y: 245, distance: 28.3
click at [171, 245] on div "Amrita, TK02, 12:30 PM-01:15 PM, Permanent Gel Polish Bianca Nagpal, TK09, 03:4…" at bounding box center [186, 214] width 79 height 539
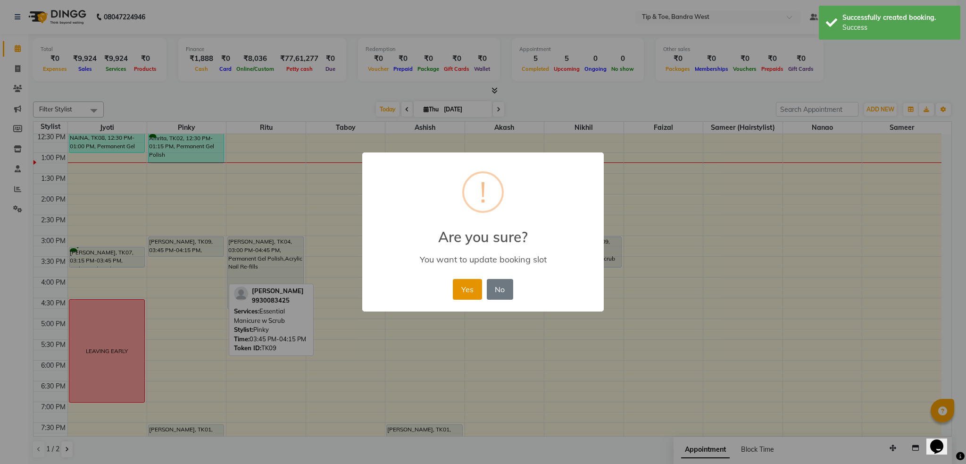
drag, startPoint x: 462, startPoint y: 285, endPoint x: 239, endPoint y: 290, distance: 223.2
click at [463, 286] on button "Yes" at bounding box center [467, 289] width 29 height 21
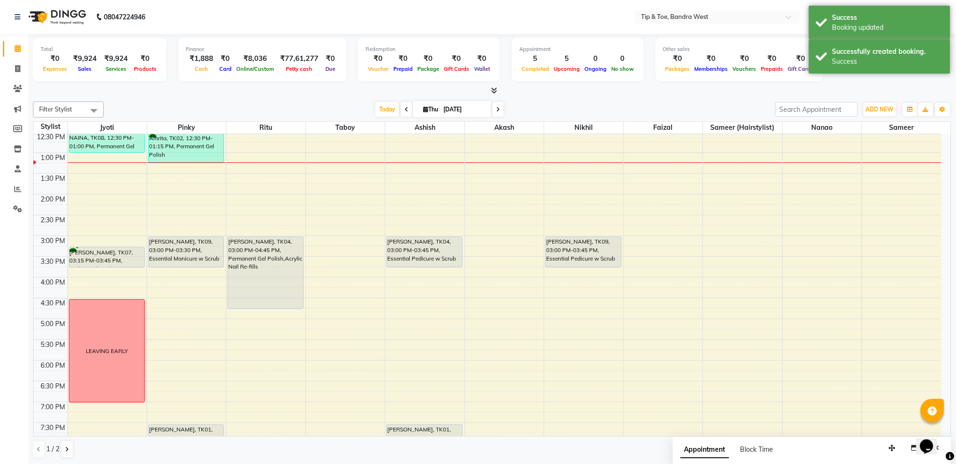
click at [195, 264] on div "Amrita, TK02, 12:30 PM-01:15 PM, Permanent Gel Polish Bianca Nagpal, TK09, 03:0…" at bounding box center [186, 214] width 79 height 539
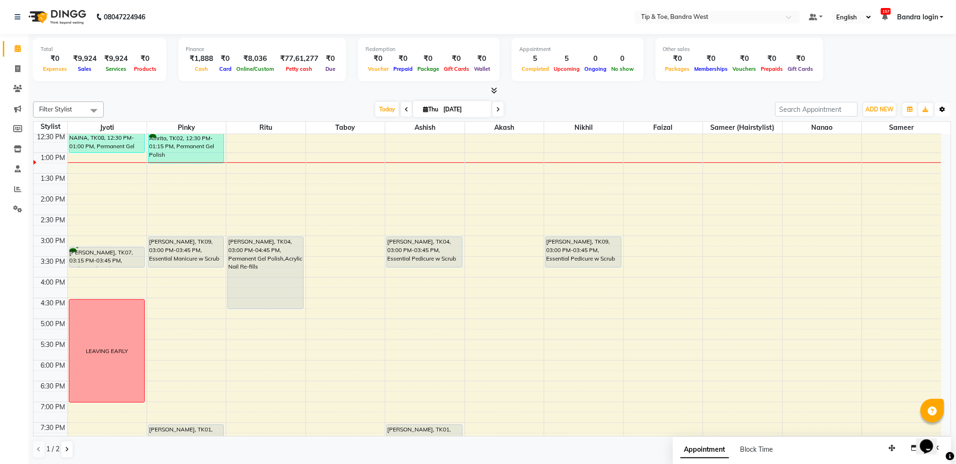
click at [945, 108] on icon "button" at bounding box center [943, 110] width 6 height 6
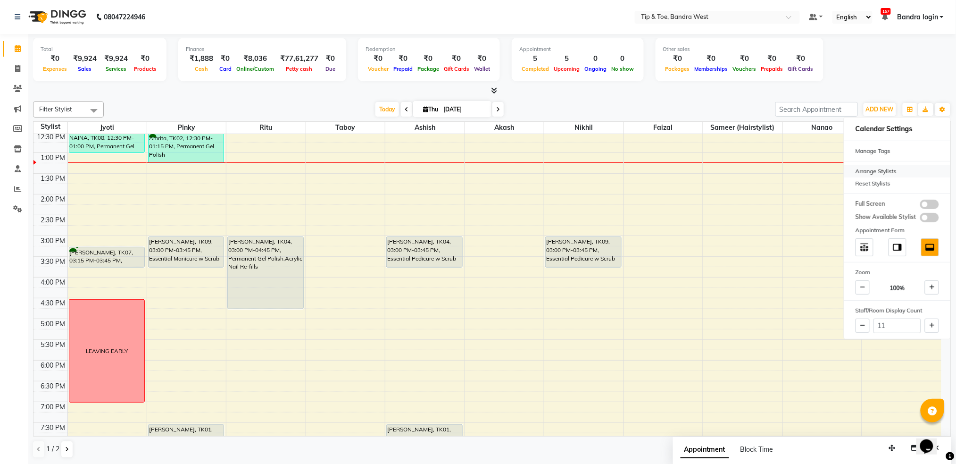
click at [885, 168] on div "Arrange Stylists" at bounding box center [897, 171] width 106 height 12
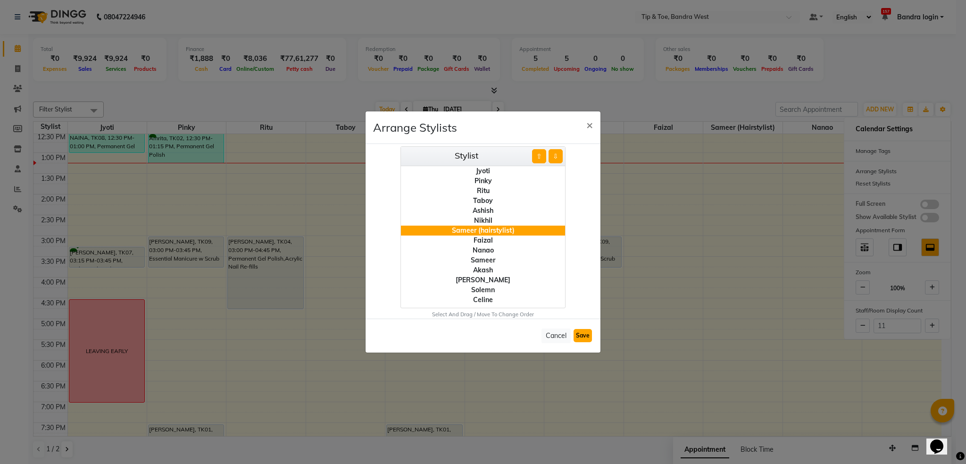
click at [583, 335] on button "Save" at bounding box center [583, 335] width 18 height 13
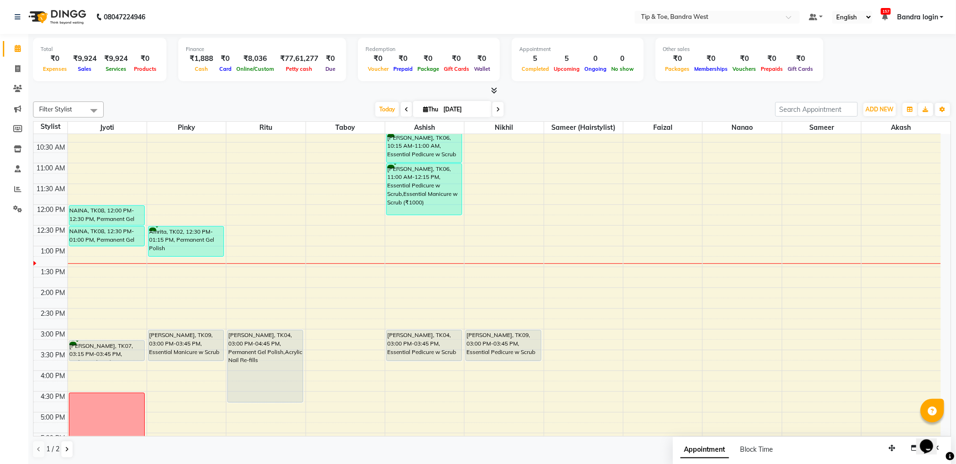
scroll to position [125, 0]
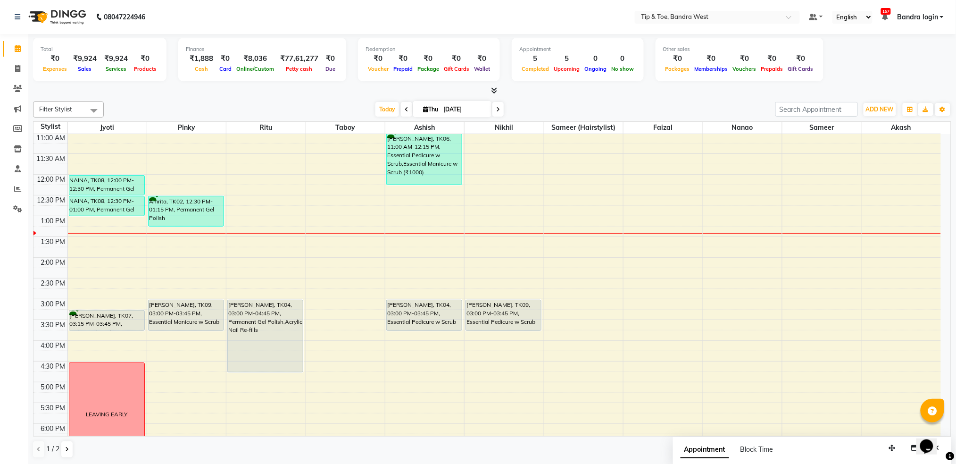
click at [356, 287] on div "8:00 AM 8:30 AM 9:00 AM 9:30 AM 10:00 AM 10:30 AM 11:00 AM 11:30 AM 12:00 PM 12…" at bounding box center [487, 277] width 908 height 539
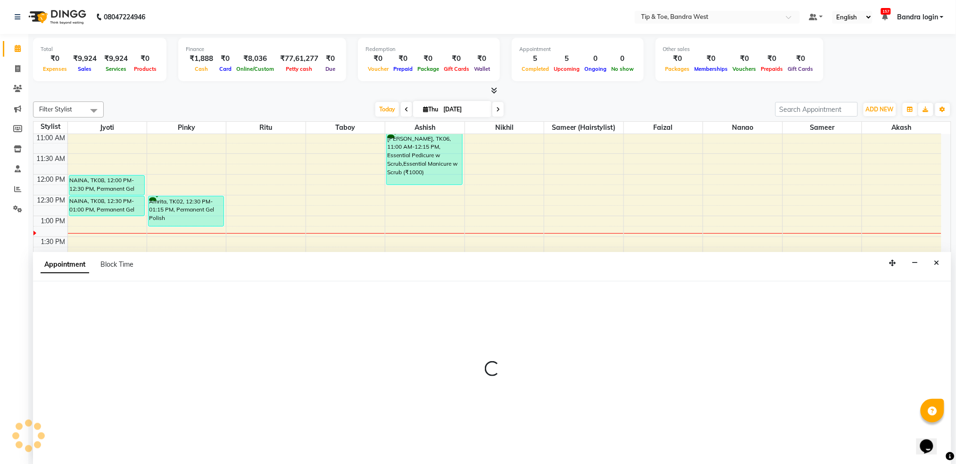
scroll to position [0, 0]
select select "90713"
select select "tentative"
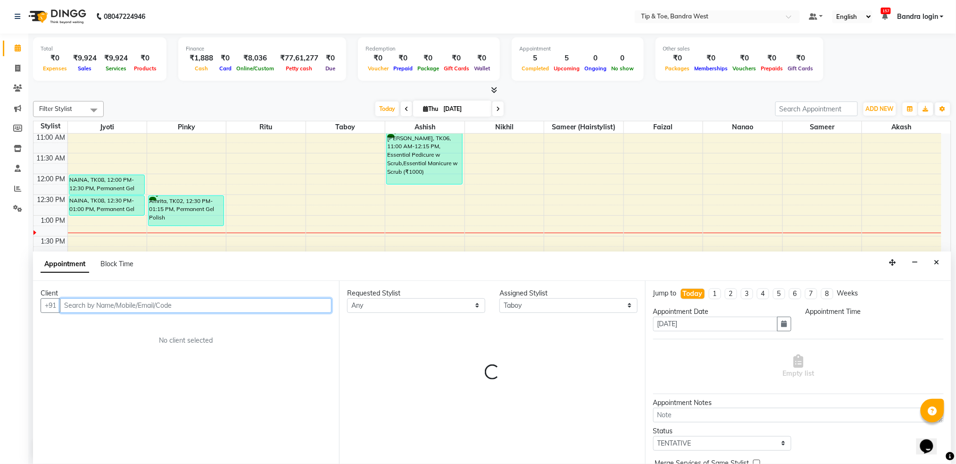
select select "870"
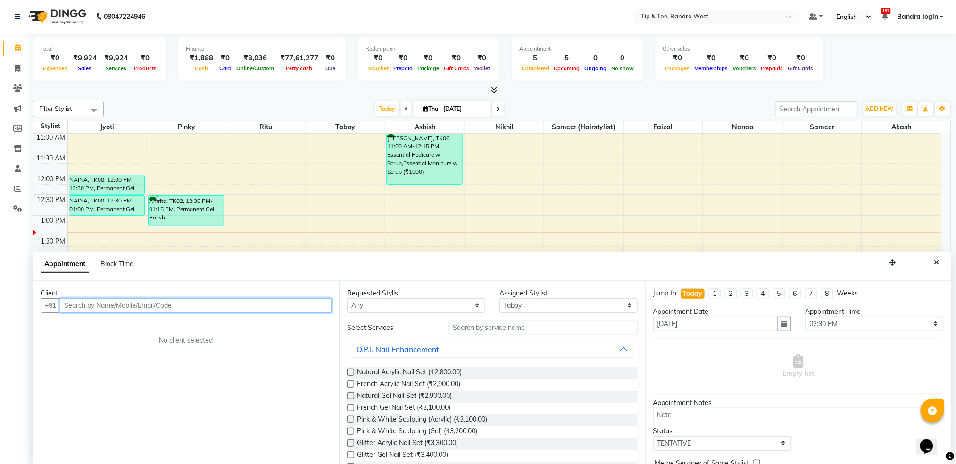
click at [250, 308] on input "text" at bounding box center [196, 305] width 272 height 15
type input "6152949628"
click at [313, 305] on span "Add Client" at bounding box center [312, 305] width 32 height 8
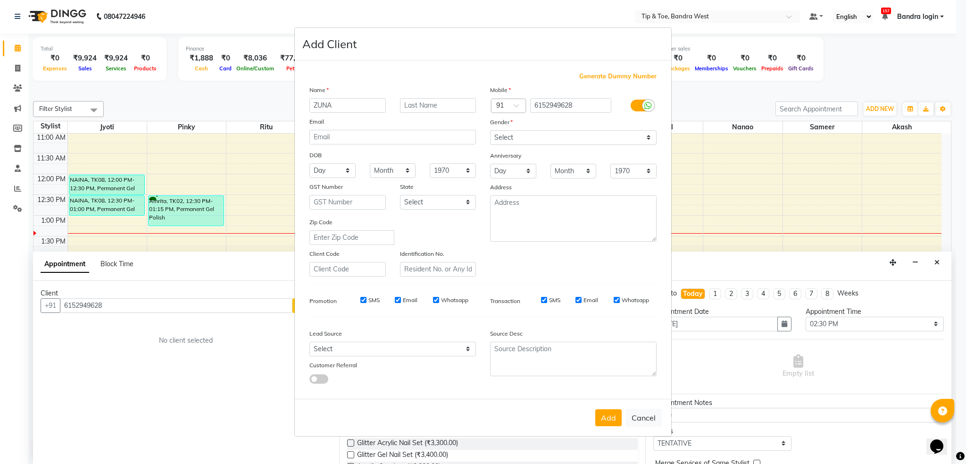
type input "ZUNA"
drag, startPoint x: 543, startPoint y: 137, endPoint x: 544, endPoint y: 143, distance: 6.2
click at [544, 137] on select "Select Male Female Other Prefer Not To Say" at bounding box center [573, 137] width 167 height 15
select select "female"
click at [490, 130] on select "Select Male Female Other Prefer Not To Say" at bounding box center [573, 137] width 167 height 15
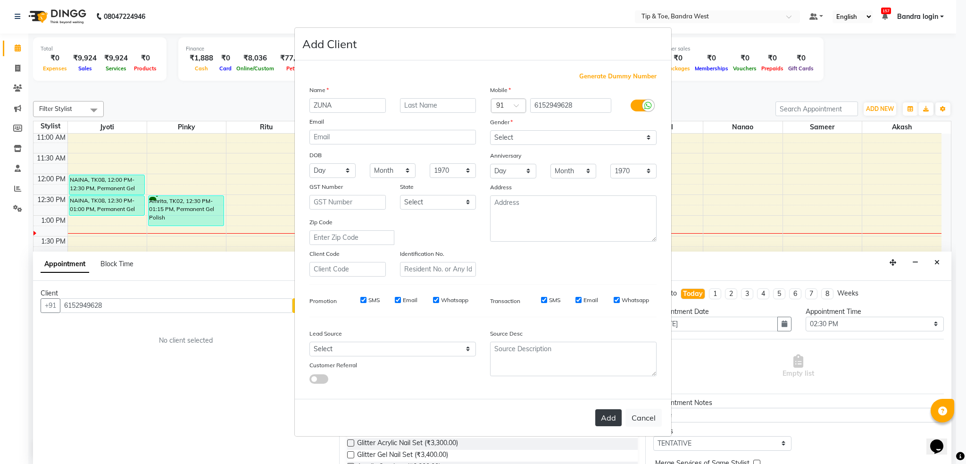
click at [608, 419] on button "Add" at bounding box center [608, 417] width 26 height 17
select select
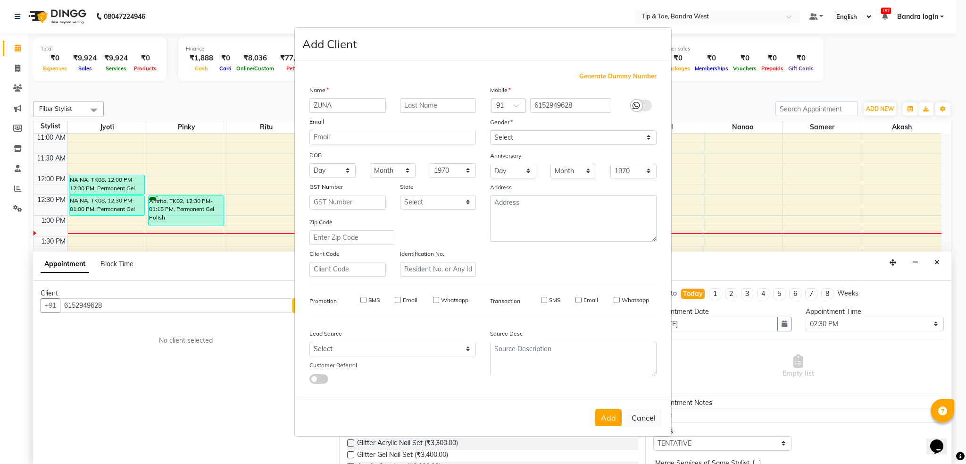
select select
checkbox input "false"
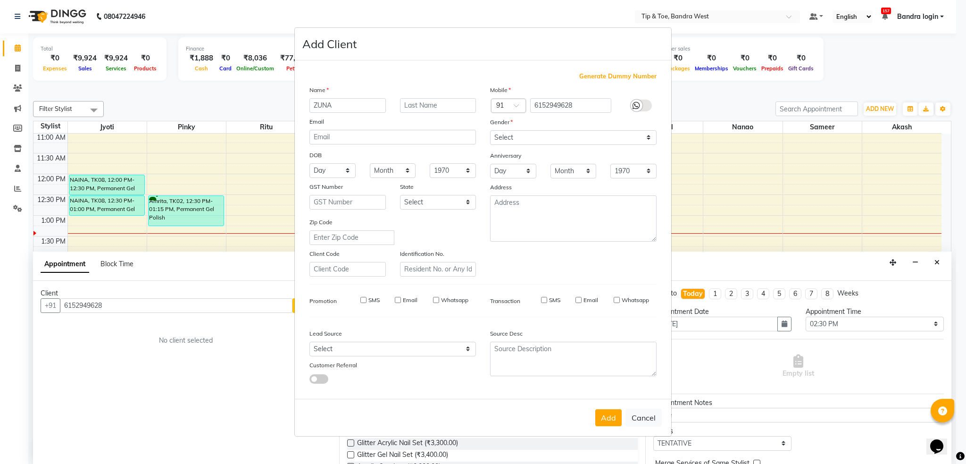
checkbox input "false"
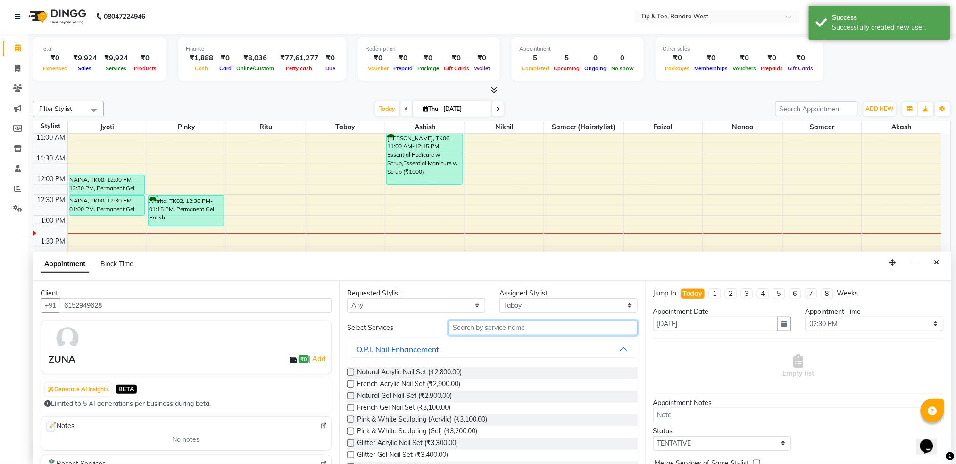
click at [496, 332] on input "text" at bounding box center [543, 327] width 189 height 15
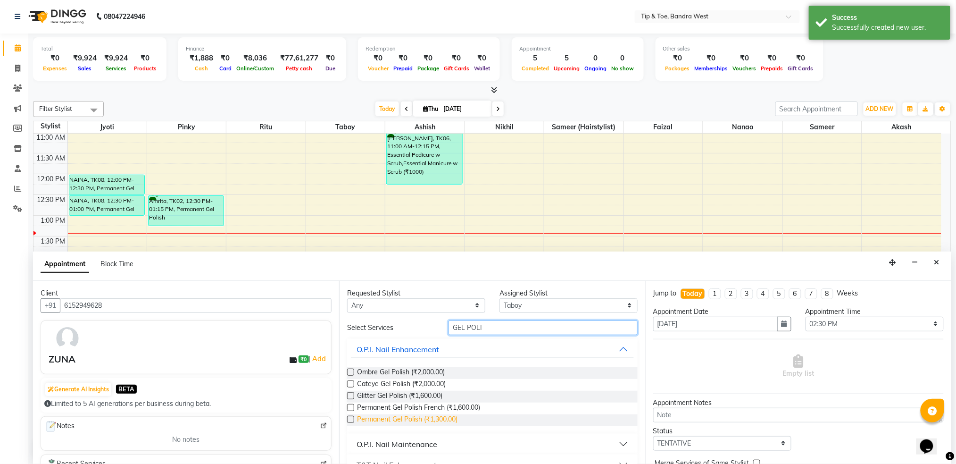
type input "GEL POLI"
click at [419, 421] on span "Permanent Gel Polish (₹1,300.00)" at bounding box center [407, 420] width 100 height 12
checkbox input "false"
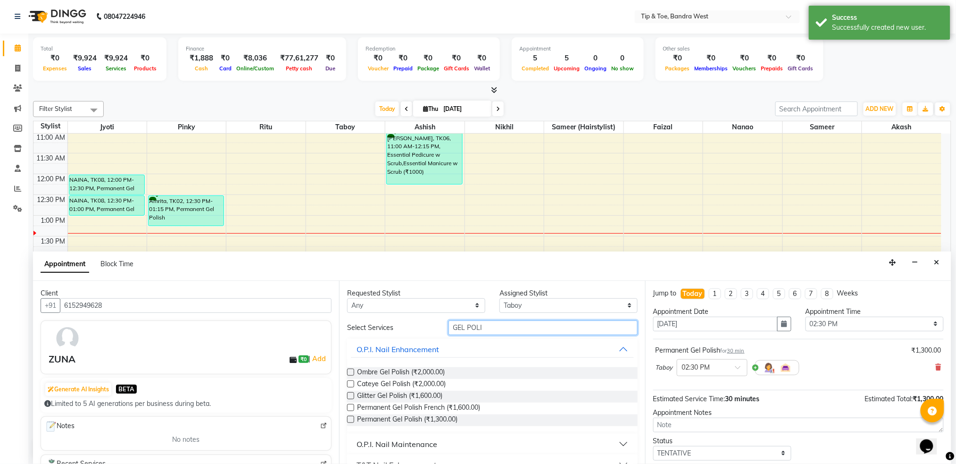
click at [487, 328] on input "GEL POLI" at bounding box center [543, 327] width 189 height 15
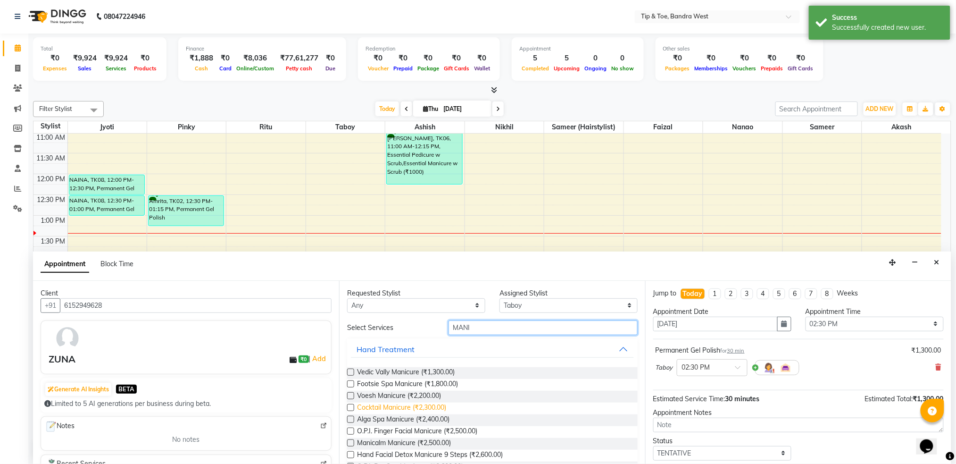
scroll to position [63, 0]
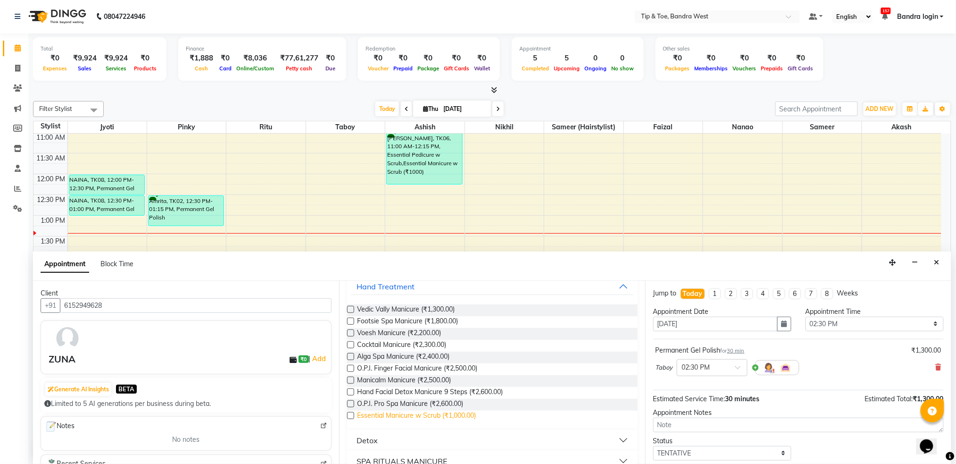
type input "MANI"
click at [440, 417] on span "Essential Manicure w Scrub (₹1,000.00)" at bounding box center [416, 416] width 119 height 12
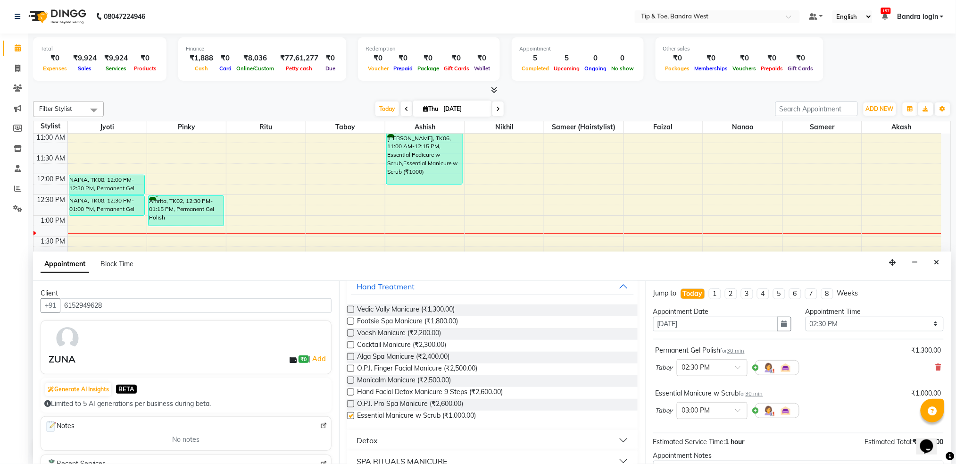
checkbox input "false"
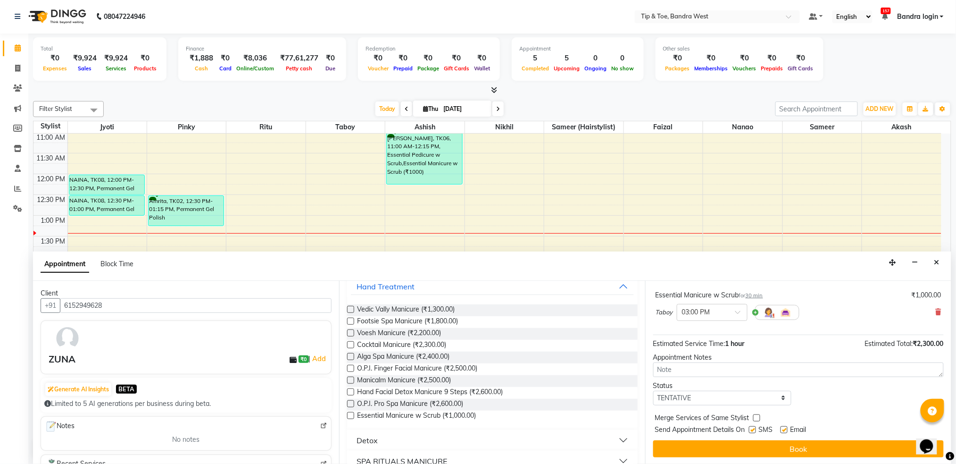
scroll to position [99, 0]
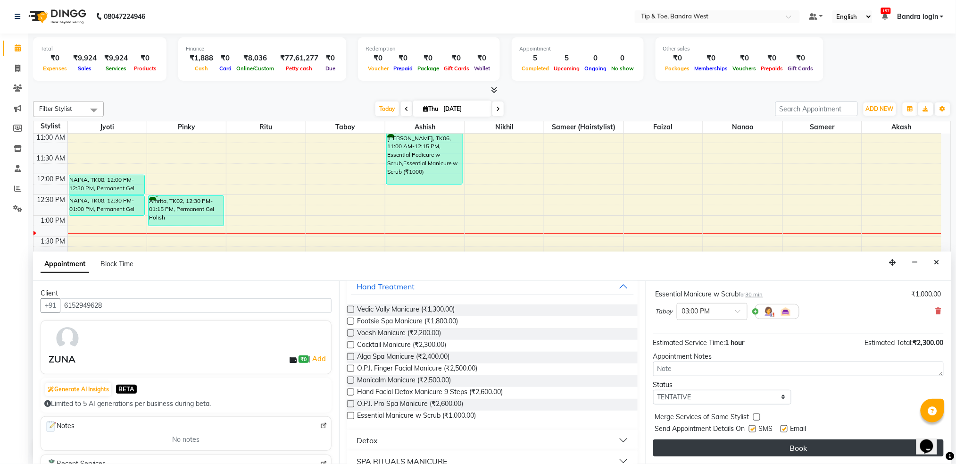
click at [817, 453] on button "Book" at bounding box center [798, 447] width 291 height 17
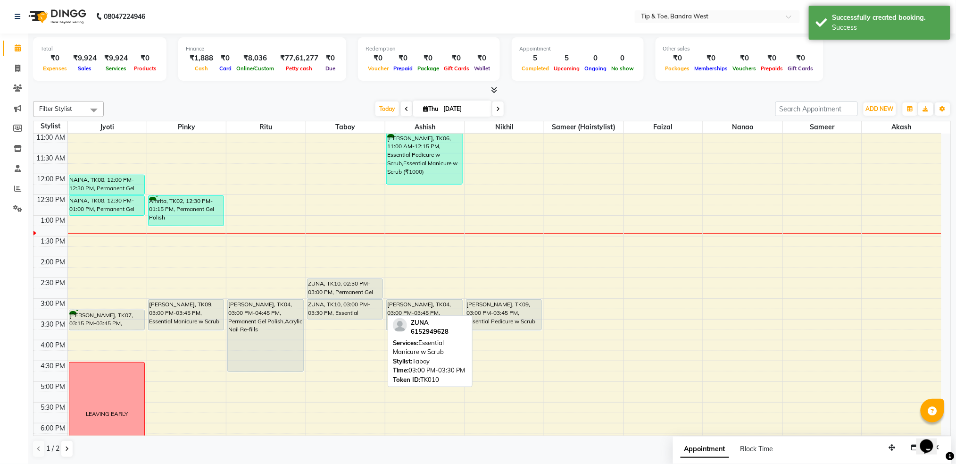
scroll to position [0, 0]
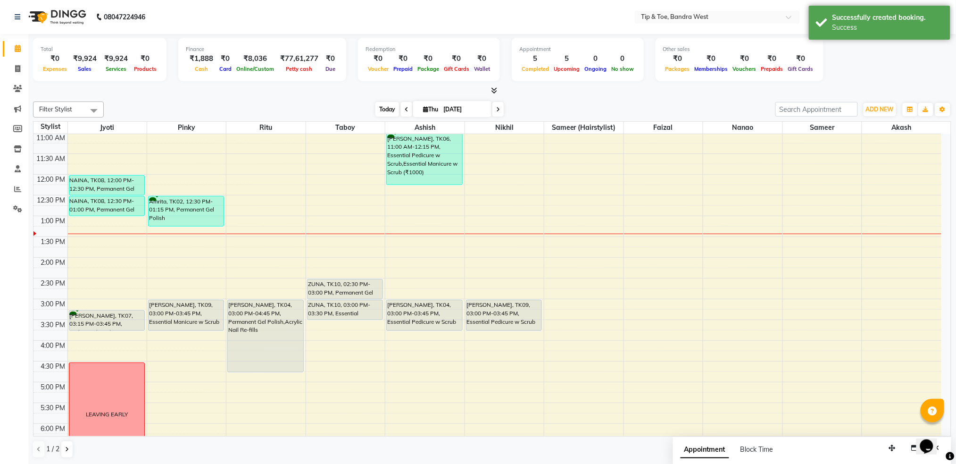
click at [377, 103] on span "Today" at bounding box center [387, 109] width 24 height 15
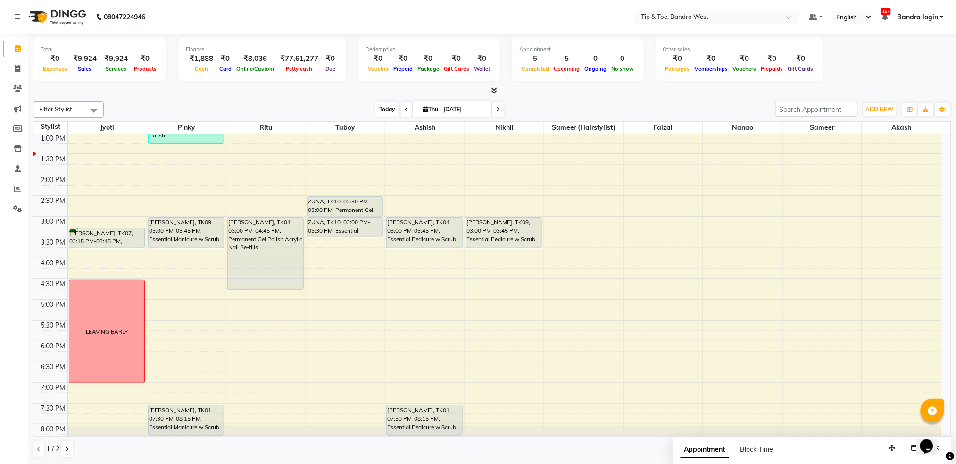
click at [391, 108] on span "Today" at bounding box center [387, 109] width 24 height 15
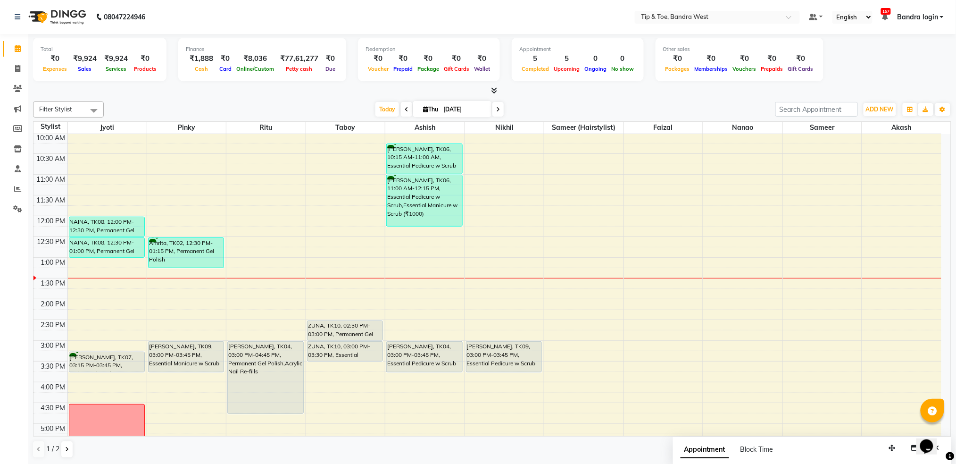
scroll to position [50, 0]
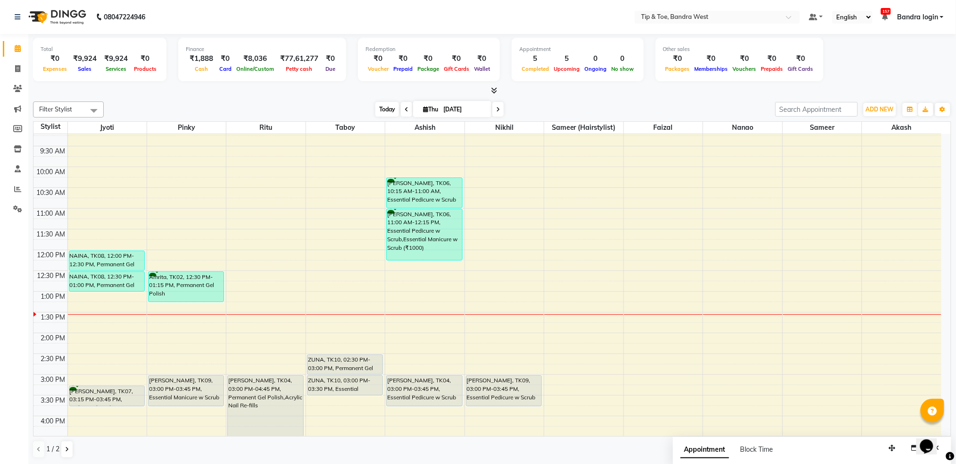
click at [382, 104] on span "Today" at bounding box center [387, 109] width 24 height 15
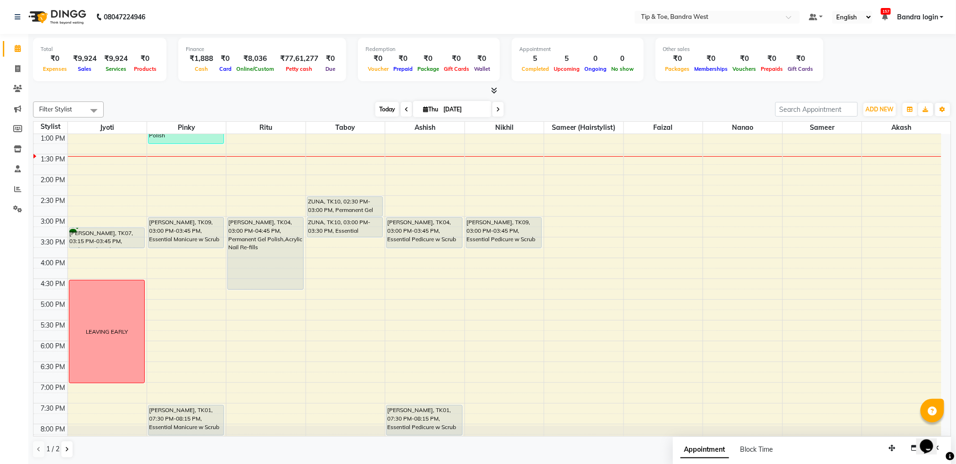
click at [383, 106] on span "Today" at bounding box center [387, 109] width 24 height 15
click at [343, 98] on div "Filter Stylist Select All Jyoti Pinky Ritu Taboy Ashish Nikhil Sameer (hairstyl…" at bounding box center [492, 280] width 918 height 364
click at [386, 111] on span "Today" at bounding box center [387, 109] width 24 height 15
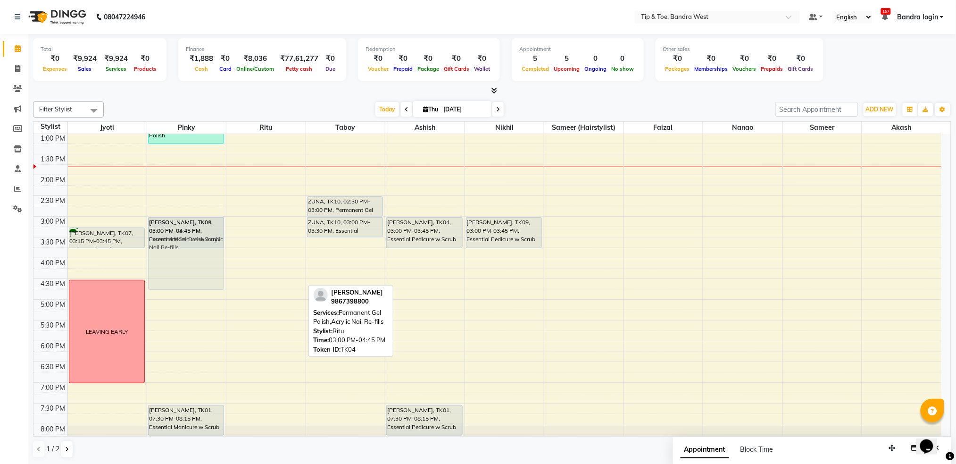
drag, startPoint x: 253, startPoint y: 226, endPoint x: 210, endPoint y: 230, distance: 43.6
click at [201, 230] on tr "NAINA, TK08, 12:00 PM-12:30 PM, Permanent Gel Polish Removal NAINA, TK08, 12:30…" at bounding box center [487, 195] width 908 height 539
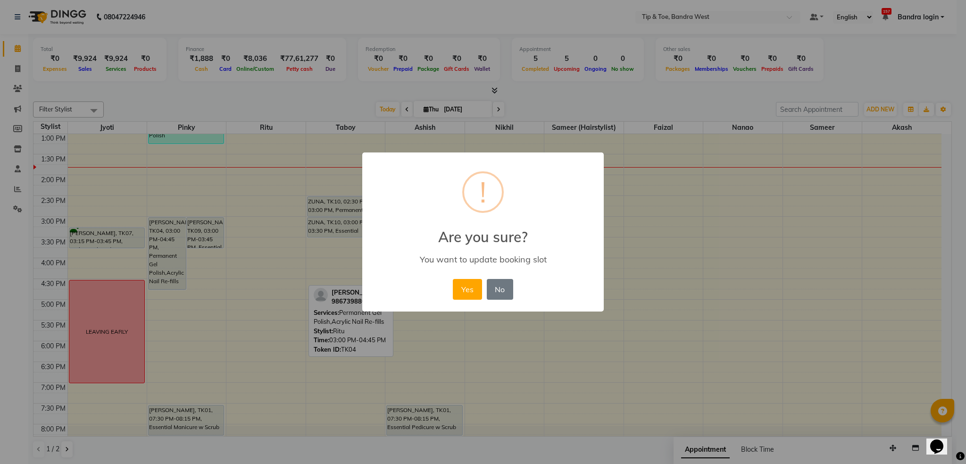
drag, startPoint x: 473, startPoint y: 280, endPoint x: 337, endPoint y: 275, distance: 135.9
click at [472, 281] on button "Yes" at bounding box center [467, 289] width 29 height 21
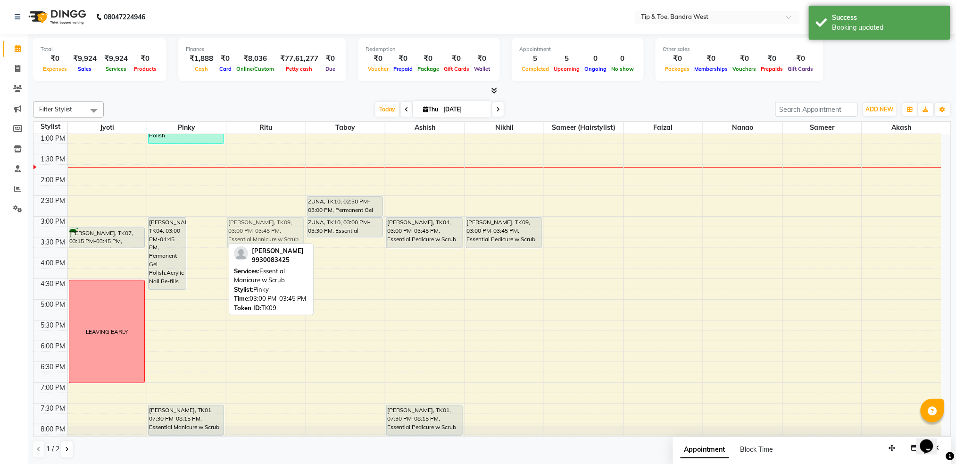
drag, startPoint x: 198, startPoint y: 233, endPoint x: 246, endPoint y: 232, distance: 48.1
click at [246, 232] on tr "NAINA, TK08, 12:00 PM-12:30 PM, Permanent Gel Polish Removal NAINA, TK08, 12:30…" at bounding box center [487, 195] width 908 height 539
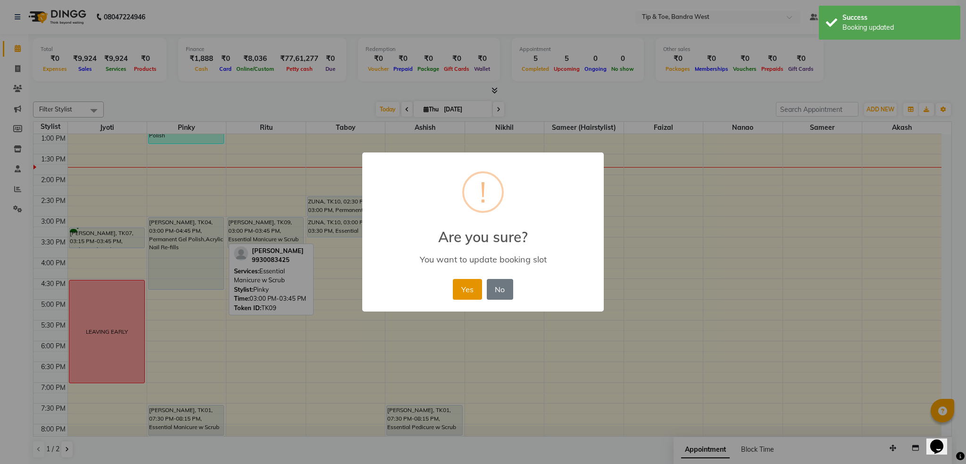
click at [465, 296] on button "Yes" at bounding box center [467, 289] width 29 height 21
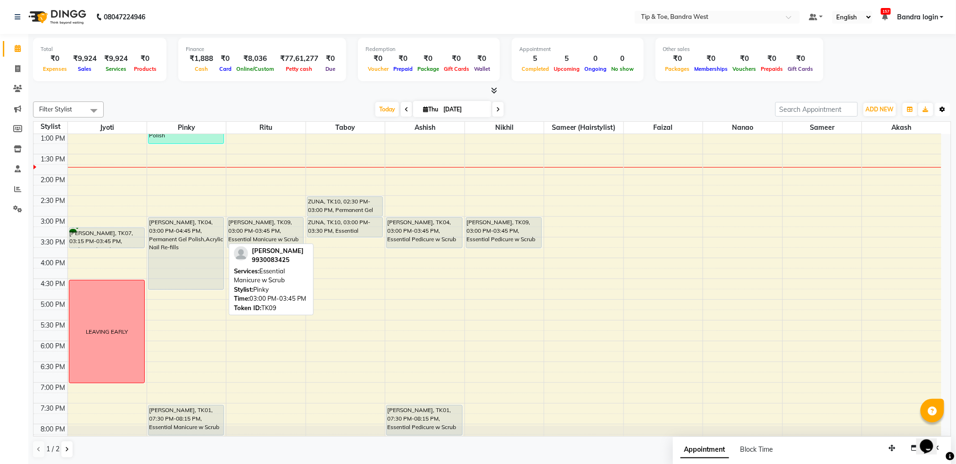
click at [946, 113] on button "Toggle Dropdown" at bounding box center [942, 109] width 15 height 13
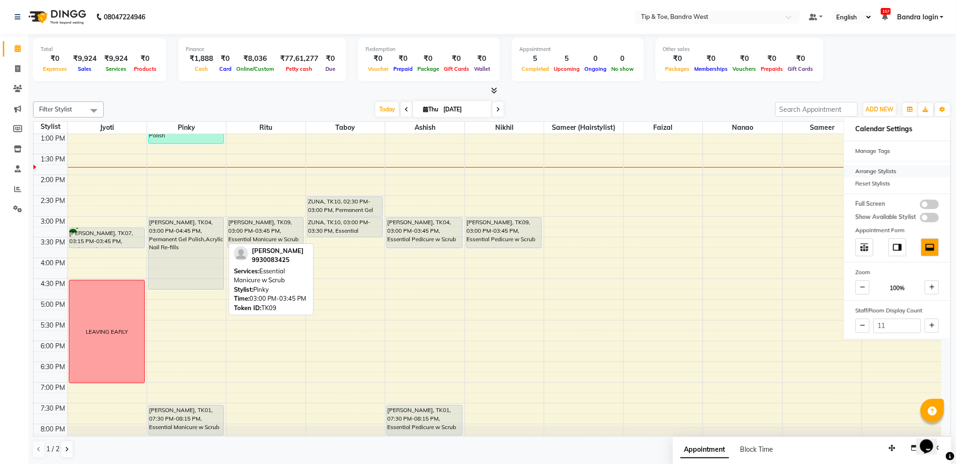
click at [910, 170] on div "Arrange Stylists" at bounding box center [897, 171] width 106 height 12
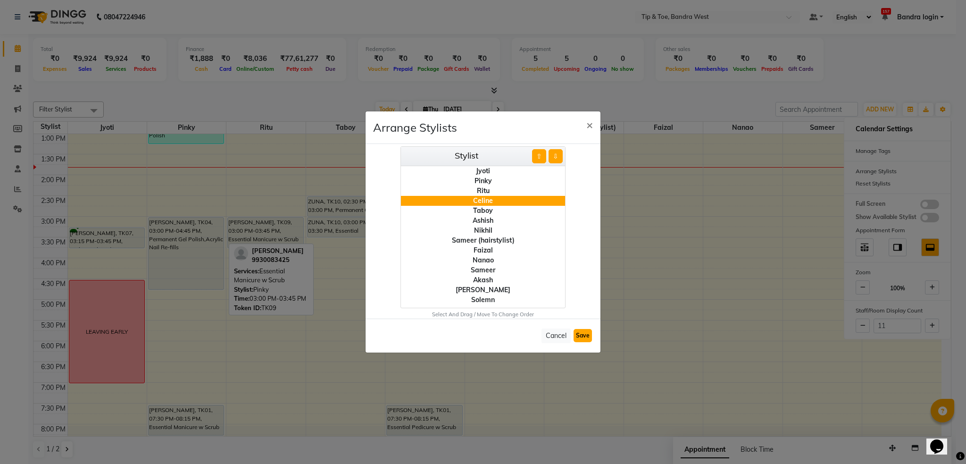
click at [580, 329] on button "Save" at bounding box center [583, 335] width 18 height 13
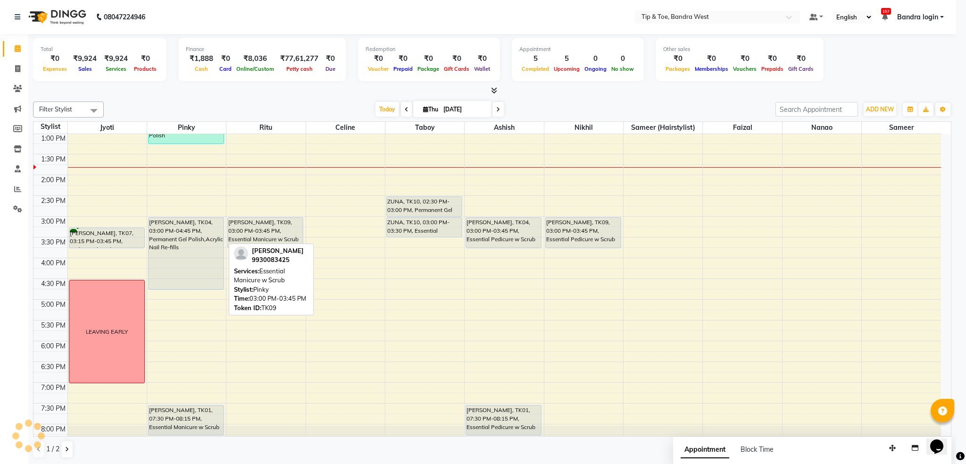
click at [582, 332] on ngb-modal-window "Arrange Stylists × Stylist ⇧ ⇩ Jyoti Pinky Ritu Celine Taboy Ashish Nikhil Same…" at bounding box center [483, 232] width 966 height 464
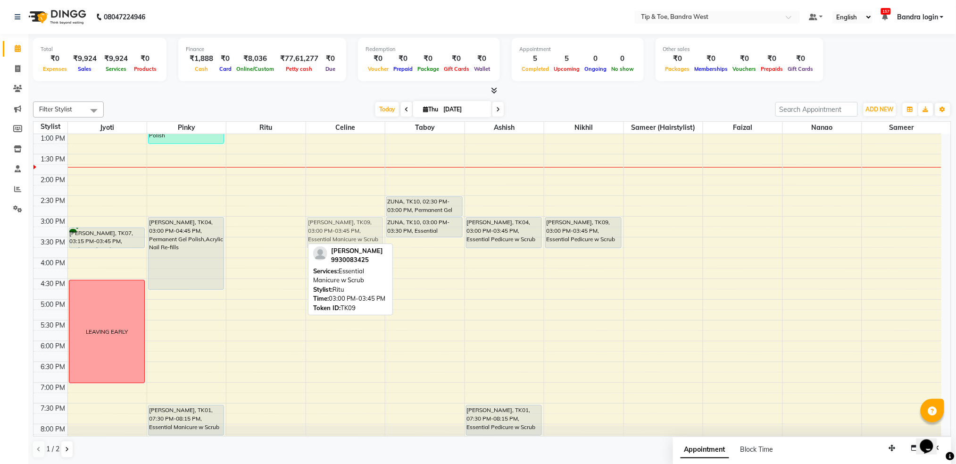
drag, startPoint x: 262, startPoint y: 231, endPoint x: 338, endPoint y: 231, distance: 76.4
click at [338, 231] on tr "NAINA, TK08, 12:00 PM-12:30 PM, Permanent Gel Polish Removal NAINA, TK08, 12:30…" at bounding box center [487, 195] width 908 height 539
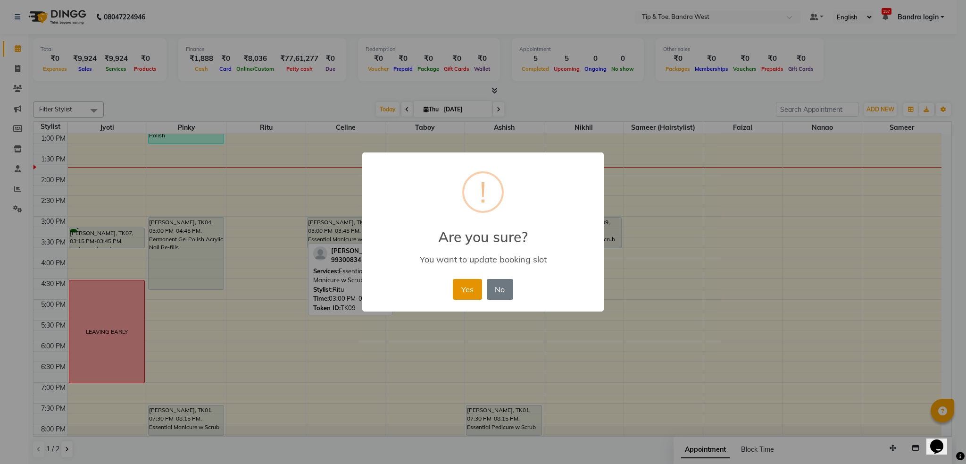
click at [475, 287] on button "Yes" at bounding box center [467, 289] width 29 height 21
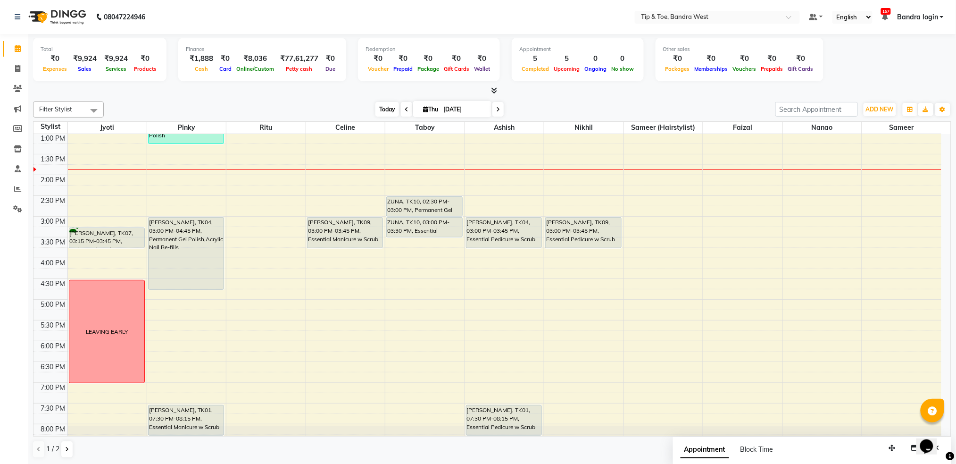
click at [382, 107] on span "Today" at bounding box center [387, 109] width 24 height 15
click at [382, 100] on div "Filter Stylist Select All Jyoti Pinky Ritu Celine Taboy Ashish Nikhil Sameer (h…" at bounding box center [492, 280] width 918 height 364
click at [378, 108] on span "Today" at bounding box center [387, 109] width 24 height 15
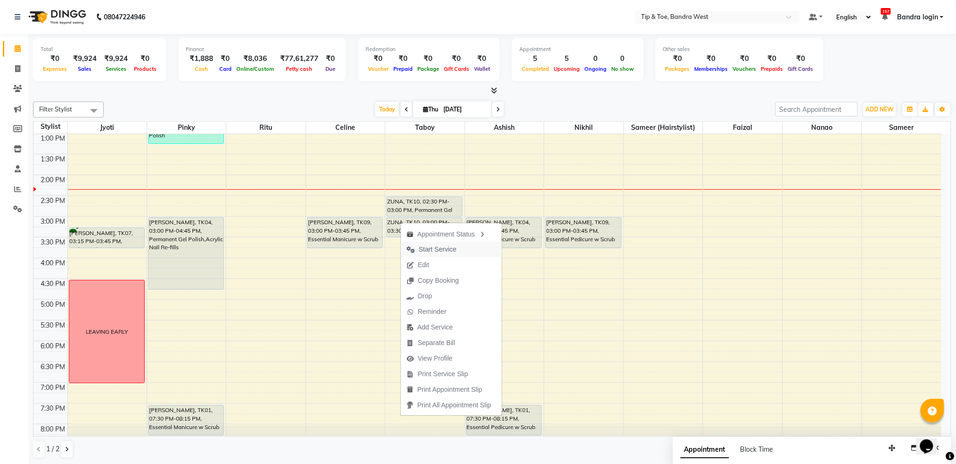
click at [418, 250] on span "Start Service" at bounding box center [431, 250] width 61 height 16
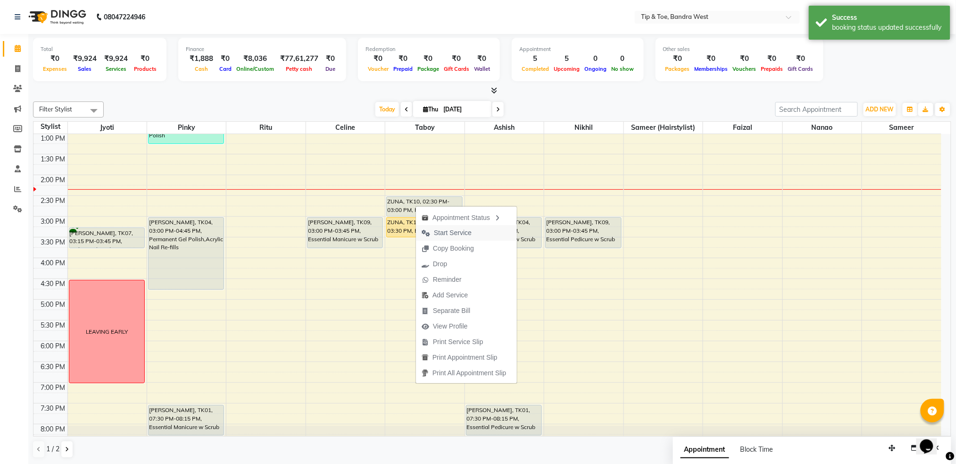
click at [443, 232] on span "Start Service" at bounding box center [453, 233] width 38 height 10
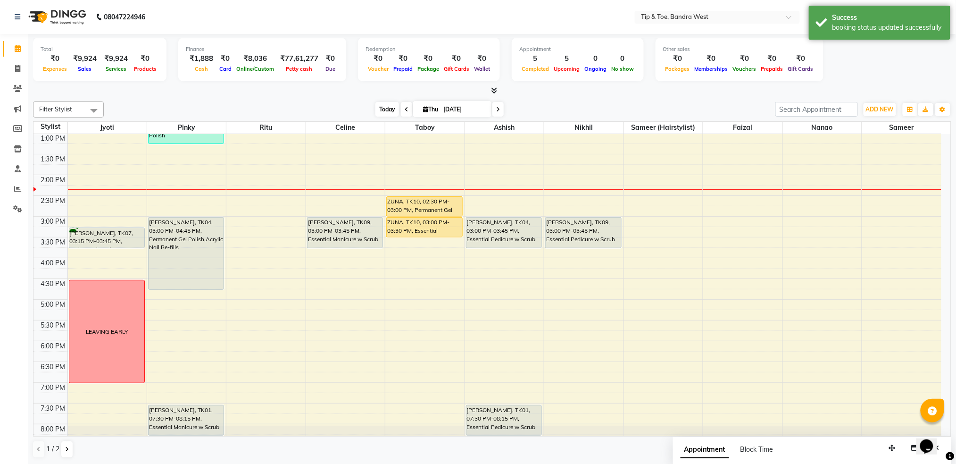
click at [385, 110] on span "Today" at bounding box center [387, 109] width 24 height 15
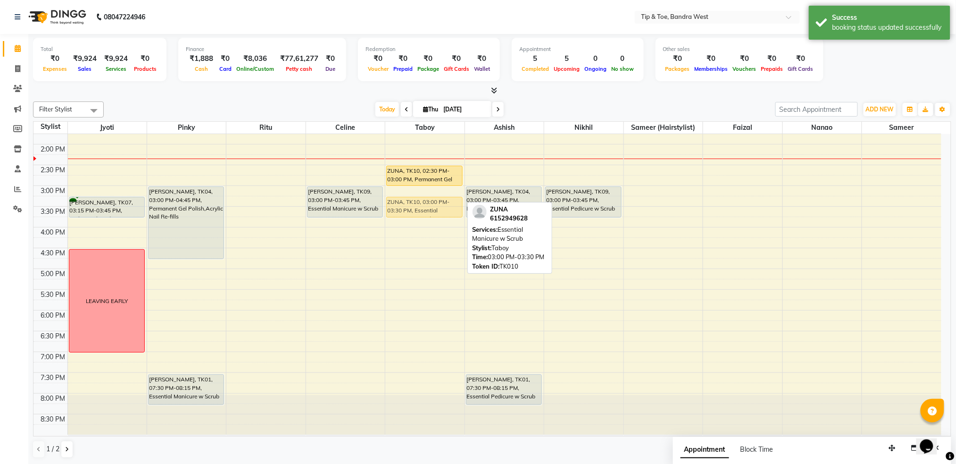
click at [414, 204] on div "ZUNA, TK10, 02:30 PM-03:00 PM, Permanent Gel Polish ZUNA, TK10, 03:00 PM-03:30 …" at bounding box center [424, 164] width 79 height 539
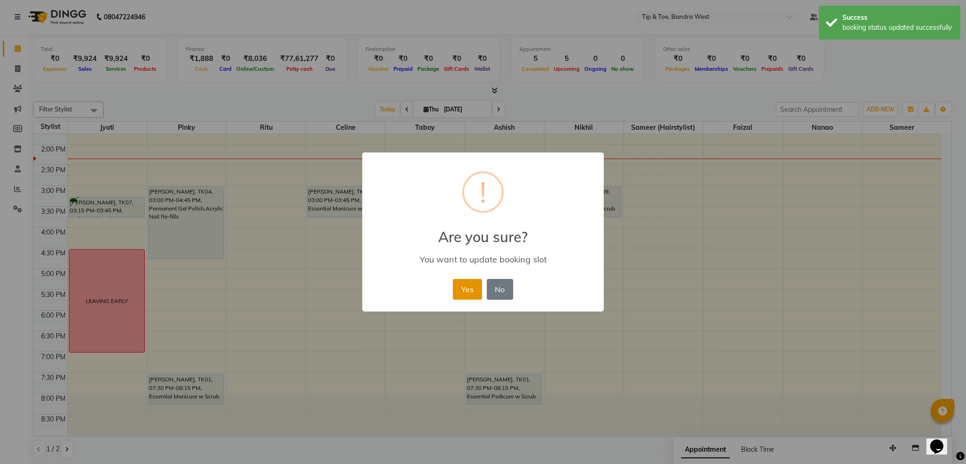
click at [462, 293] on button "Yes" at bounding box center [467, 289] width 29 height 21
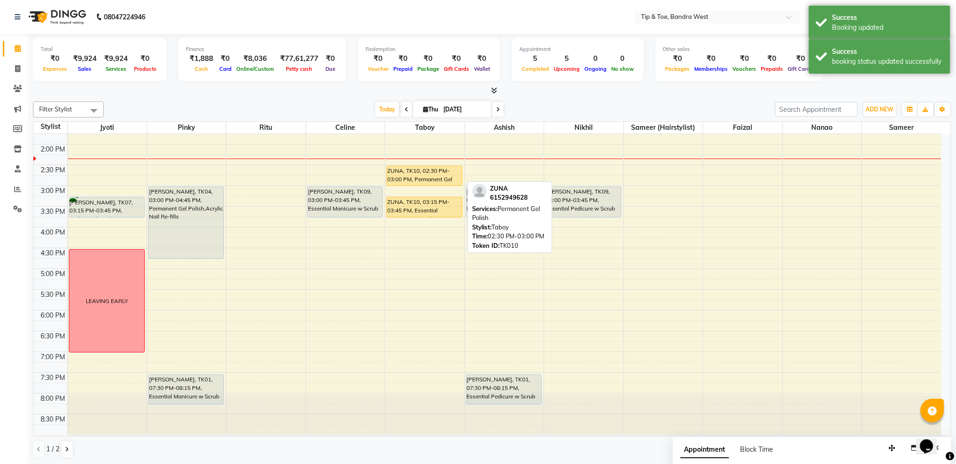
click at [432, 199] on div "ZUNA, TK10, 02:30 PM-03:00 PM, Permanent Gel Polish ZUNA, TK10, 03:15 PM-03:45 …" at bounding box center [424, 164] width 79 height 539
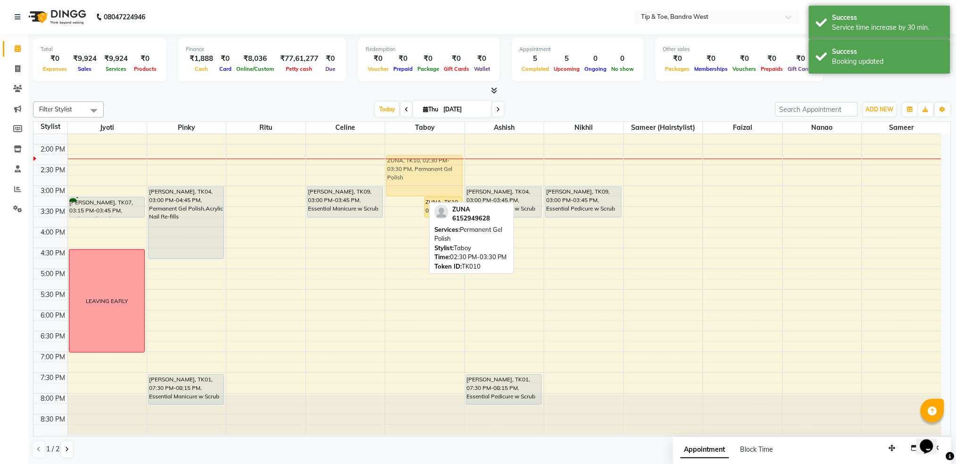
click at [409, 164] on div "ZUNA, TK10, 02:30 PM-03:30 PM, Permanent Gel Polish ZUNA, TK10, 03:15 PM-03:45 …" at bounding box center [424, 164] width 79 height 539
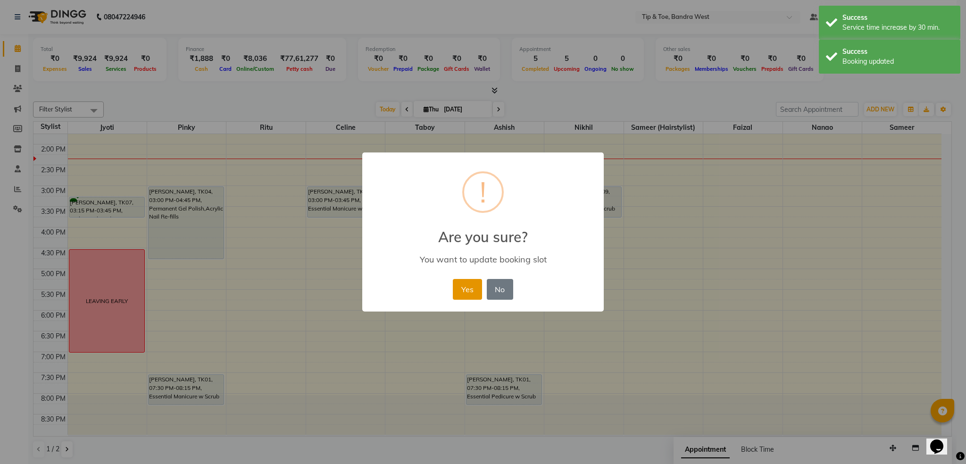
click at [461, 282] on button "Yes" at bounding box center [467, 289] width 29 height 21
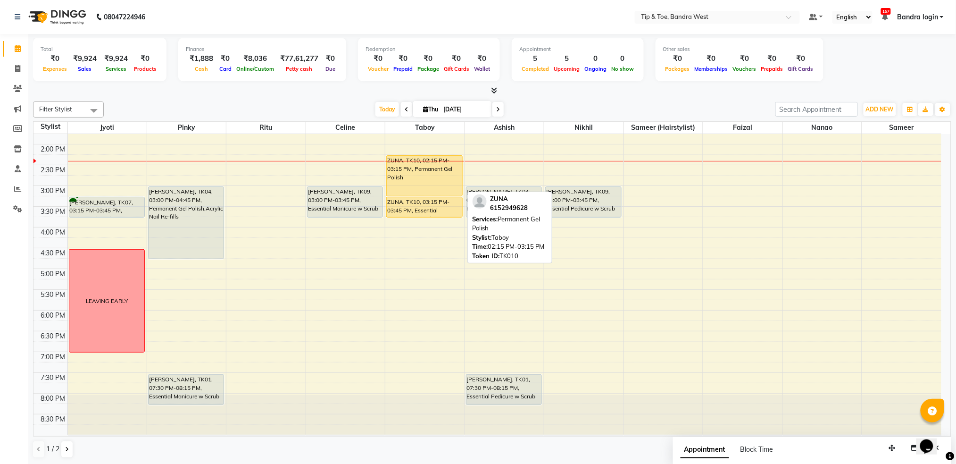
scroll to position [0, 0]
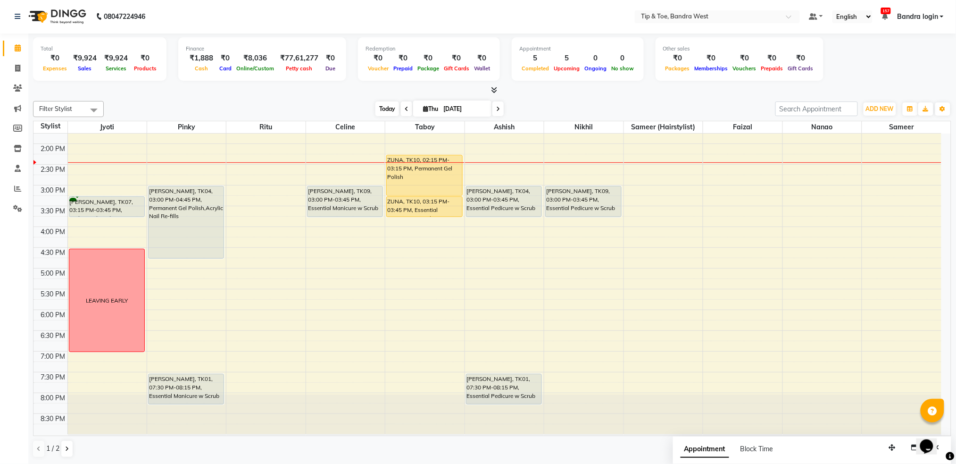
click at [378, 106] on span "Today" at bounding box center [387, 108] width 24 height 15
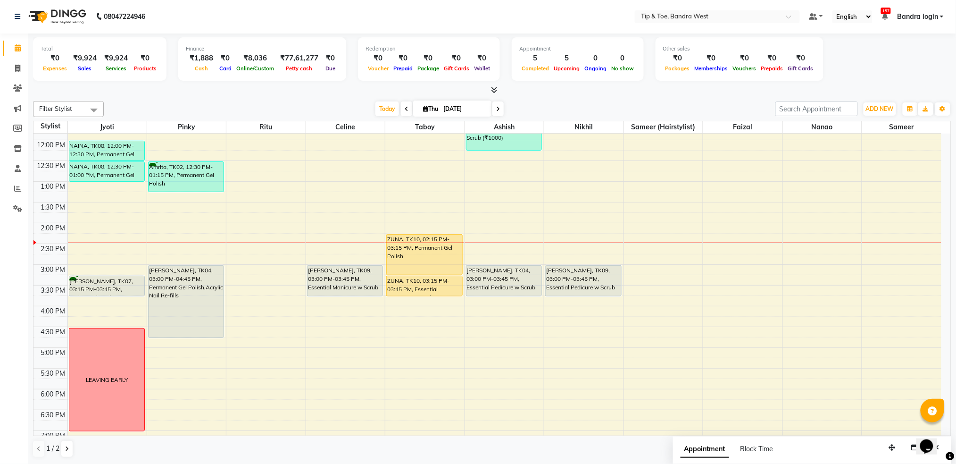
scroll to position [239, 0]
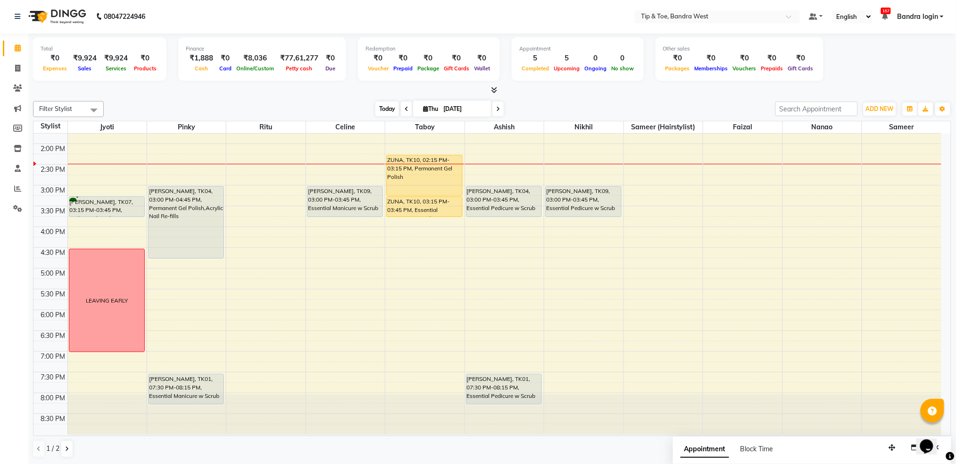
click at [377, 105] on span "Today" at bounding box center [387, 108] width 24 height 15
click at [382, 112] on span "Today" at bounding box center [387, 108] width 24 height 15
click at [386, 109] on span "Today" at bounding box center [387, 108] width 24 height 15
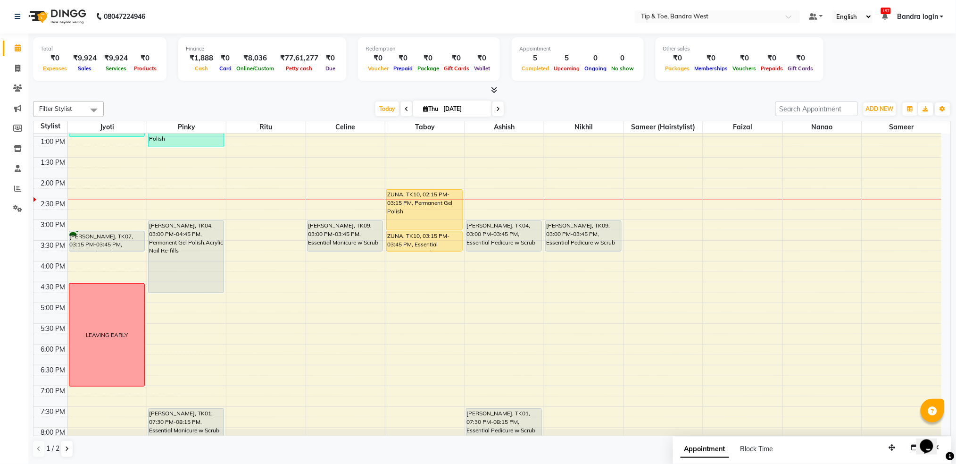
scroll to position [176, 0]
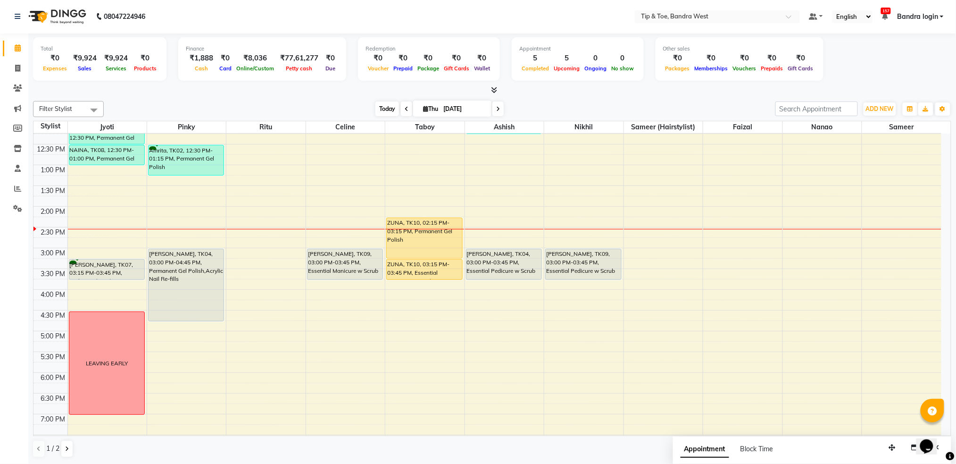
click at [382, 106] on span "Today" at bounding box center [387, 108] width 24 height 15
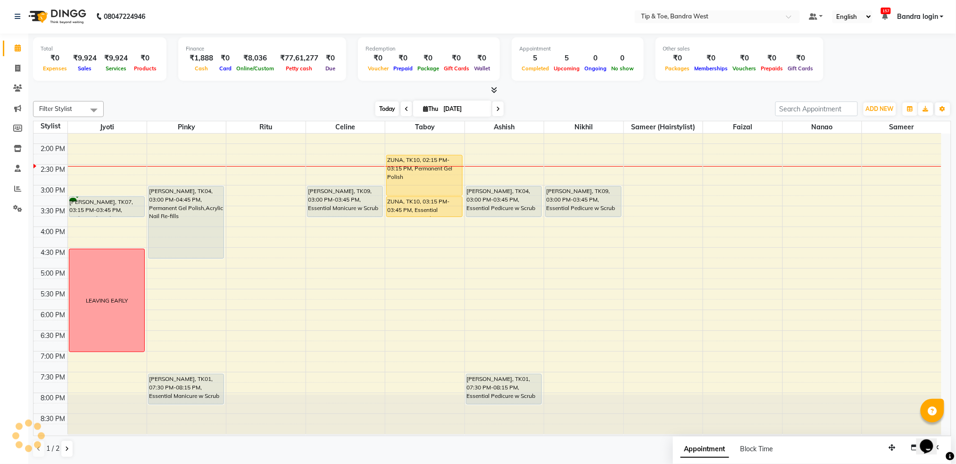
click at [382, 107] on span "Today" at bounding box center [387, 108] width 24 height 15
click at [381, 107] on span "Today" at bounding box center [387, 108] width 24 height 15
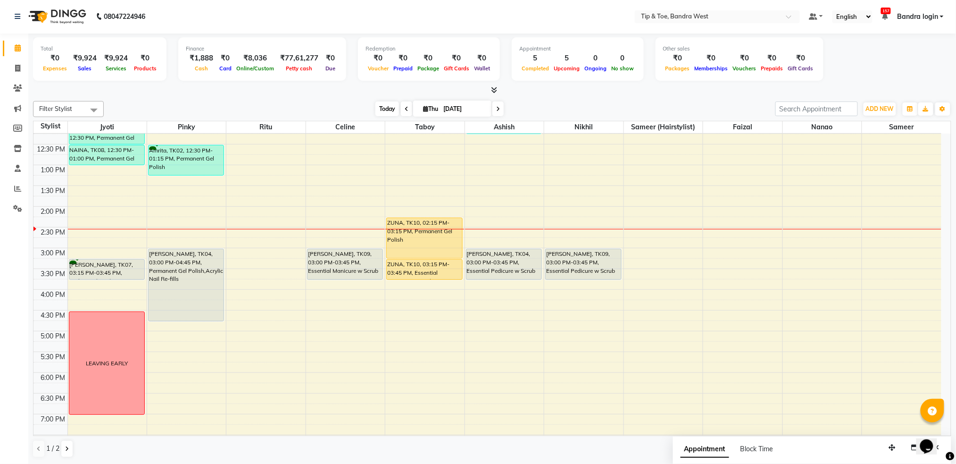
click at [386, 103] on span "Today" at bounding box center [387, 108] width 24 height 15
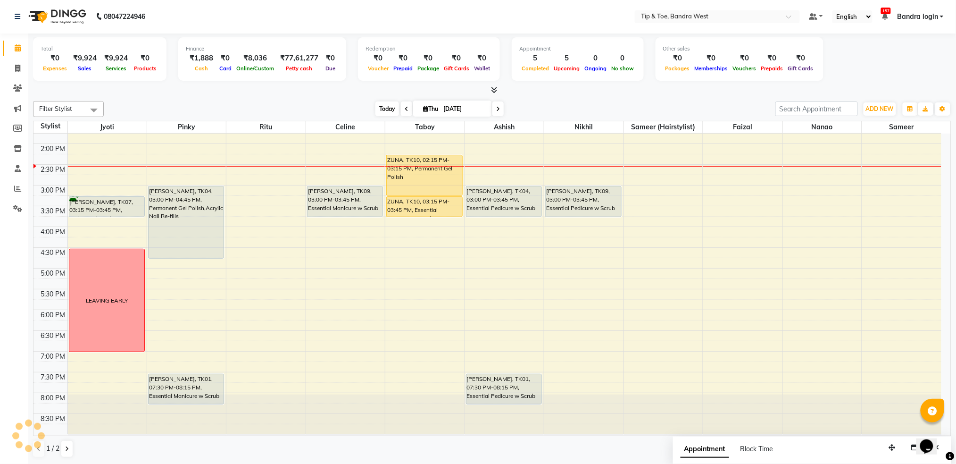
click at [380, 108] on span "Today" at bounding box center [387, 108] width 24 height 15
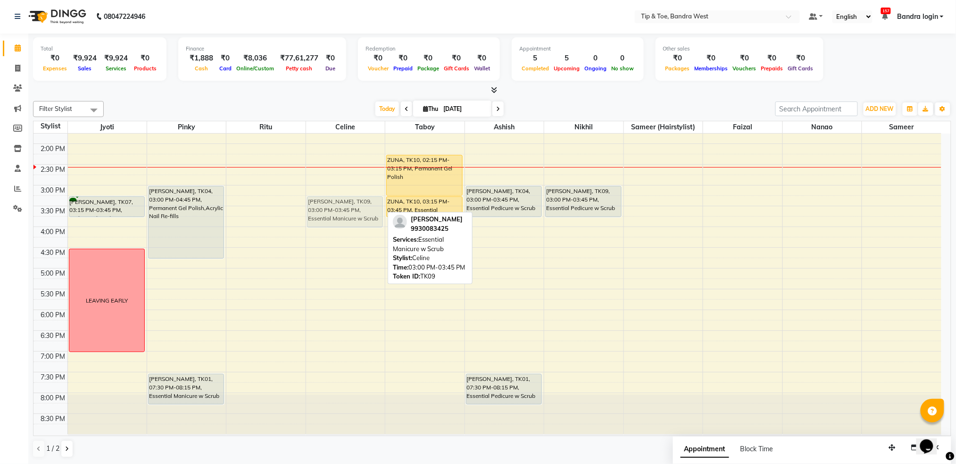
drag, startPoint x: 349, startPoint y: 199, endPoint x: 349, endPoint y: 210, distance: 10.8
click at [349, 210] on div "Bianca Nagpal, TK09, 03:00 PM-03:45 PM, Essential Manicure w Scrub Bianca Nagpa…" at bounding box center [345, 164] width 79 height 539
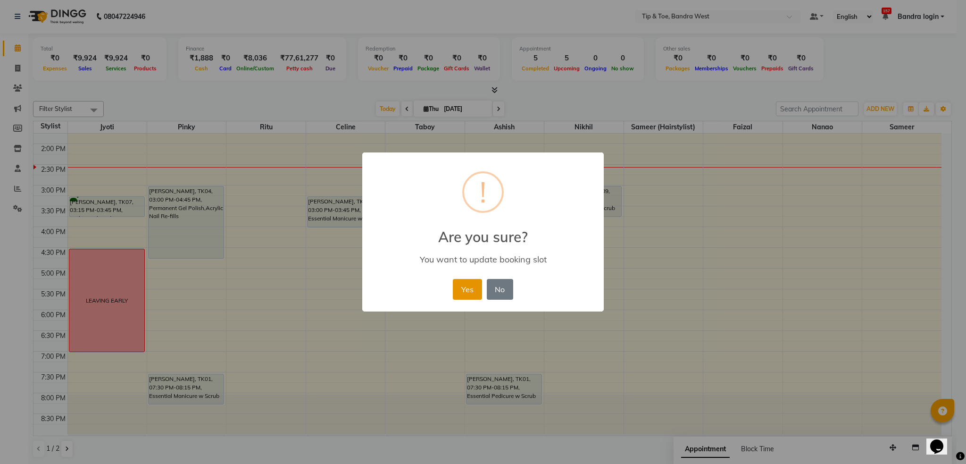
drag, startPoint x: 471, startPoint y: 287, endPoint x: 500, endPoint y: 274, distance: 31.5
click at [471, 287] on button "Yes" at bounding box center [467, 289] width 29 height 21
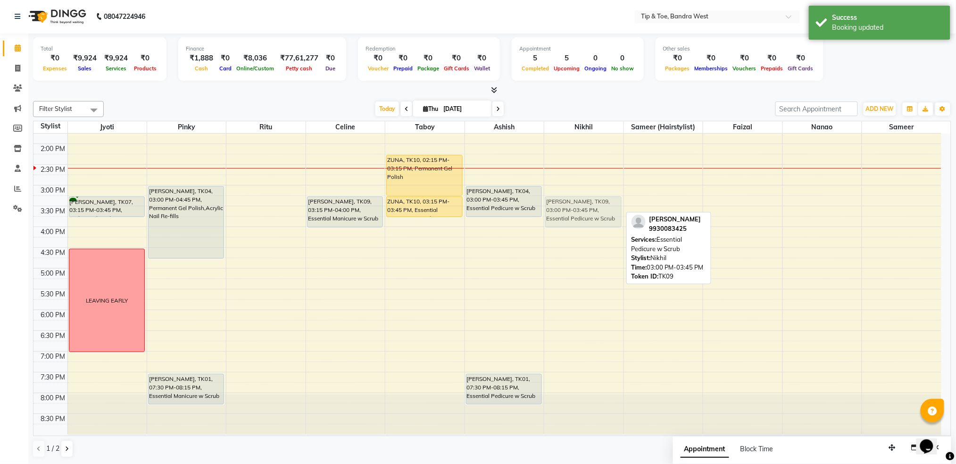
drag, startPoint x: 588, startPoint y: 203, endPoint x: 587, endPoint y: 212, distance: 9.0
click at [588, 211] on div "Bianca Nagpal, TK09, 03:00 PM-03:45 PM, Essential Pedicure w Scrub Bianca Nagpa…" at bounding box center [583, 164] width 79 height 539
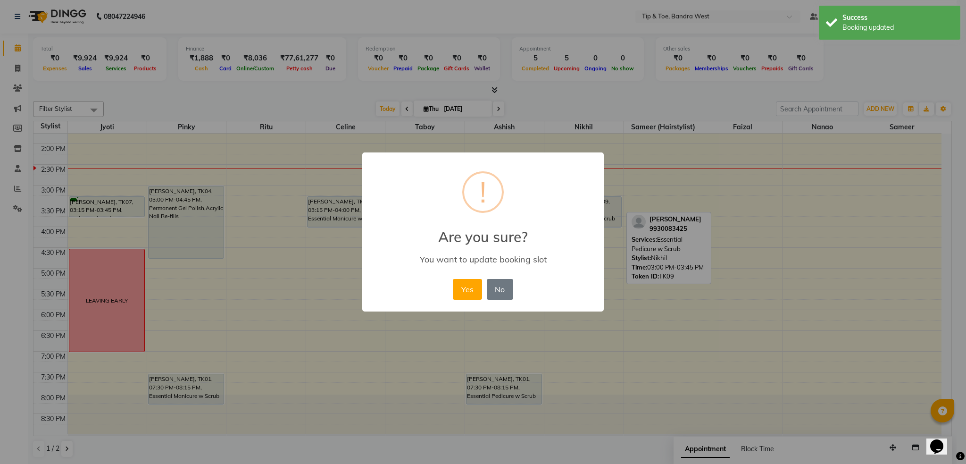
drag, startPoint x: 473, startPoint y: 287, endPoint x: 472, endPoint y: 251, distance: 35.9
click at [473, 288] on button "Yes" at bounding box center [467, 289] width 29 height 21
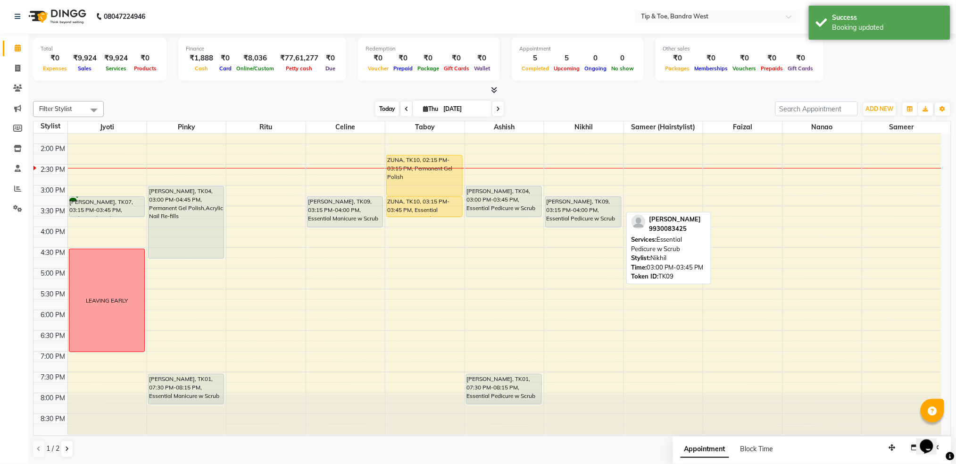
click at [393, 108] on span "Today" at bounding box center [387, 108] width 24 height 15
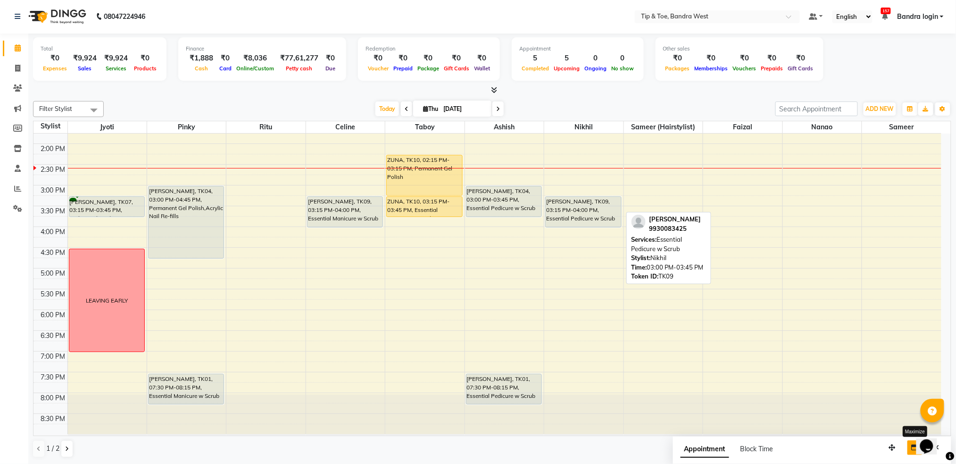
click at [913, 444] on icon "button" at bounding box center [915, 447] width 7 height 7
select select "tentative"
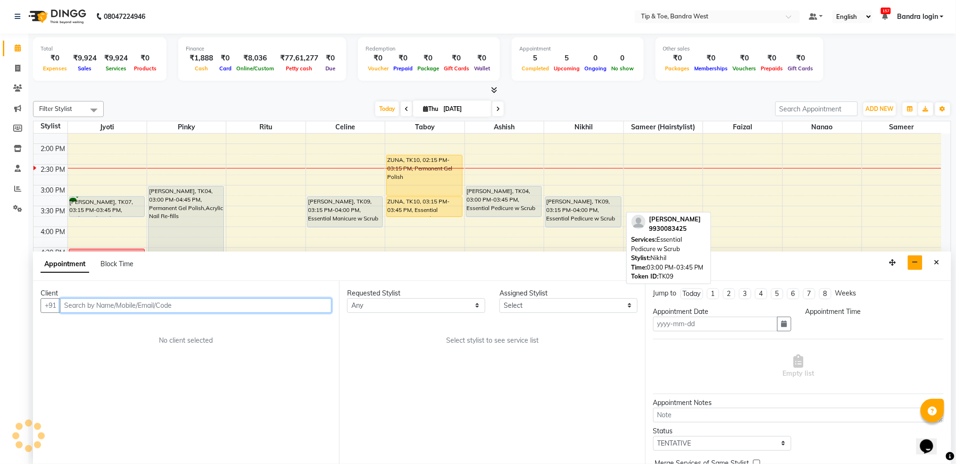
type input "[DATE]"
select select
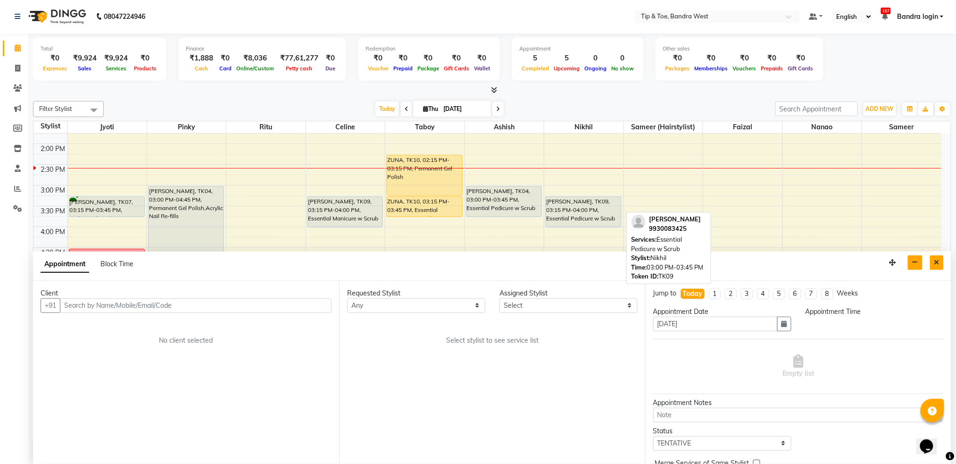
click at [932, 260] on button "Close" at bounding box center [937, 262] width 14 height 15
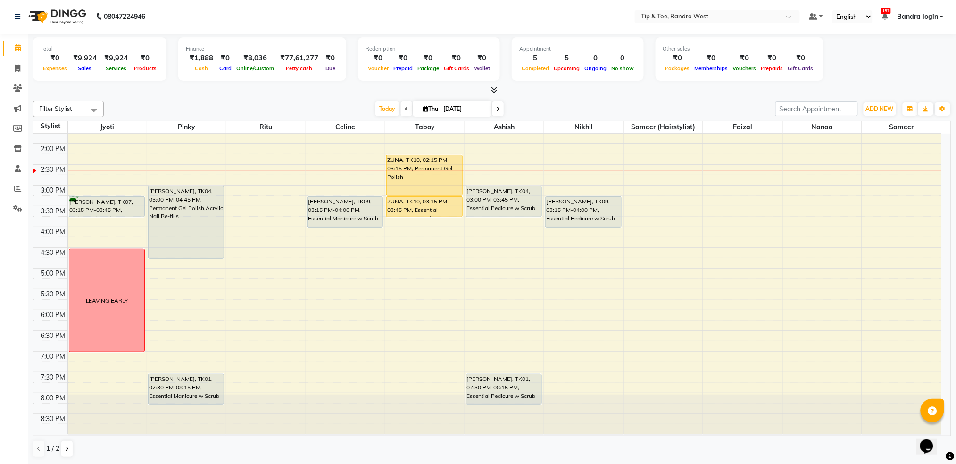
click at [272, 253] on div "8:00 AM 8:30 AM 9:00 AM 9:30 AM 10:00 AM 10:30 AM 11:00 AM 11:30 AM 12:00 PM 12…" at bounding box center [487, 164] width 908 height 539
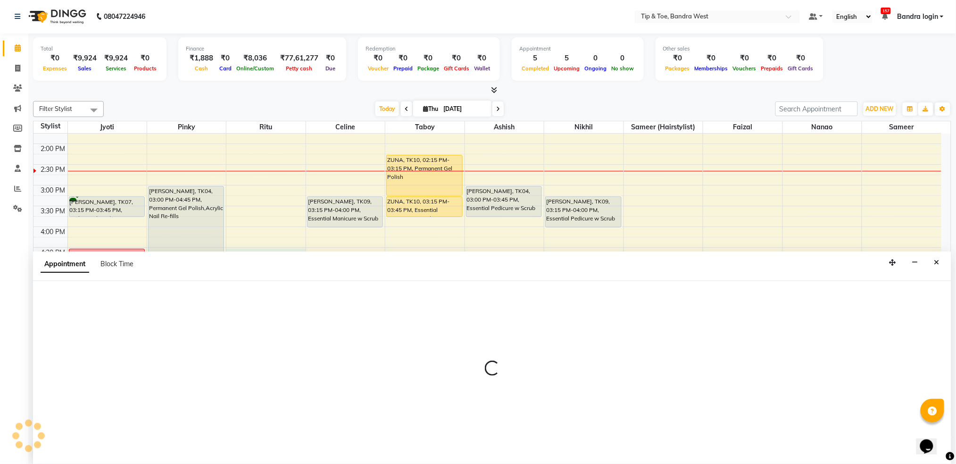
select select "90134"
select select "990"
select select "tentative"
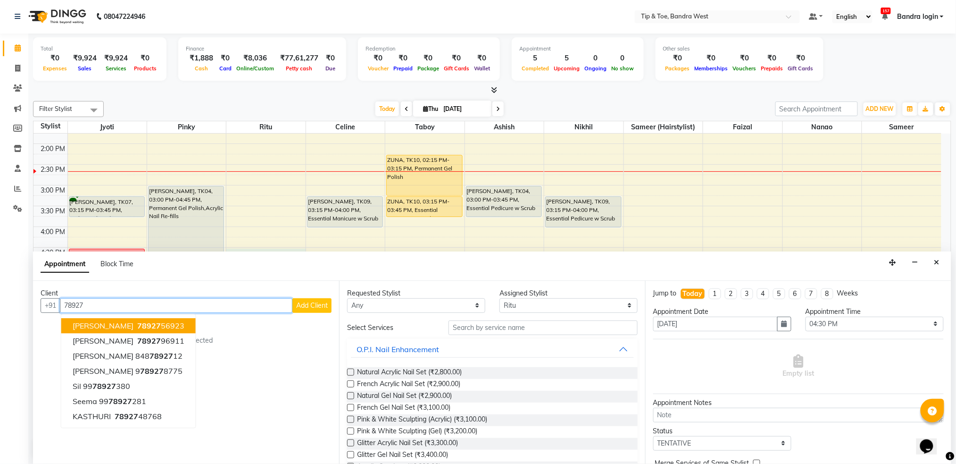
scroll to position [0, 0]
click at [154, 331] on button "Harshi mishra 78927 56923" at bounding box center [128, 325] width 134 height 15
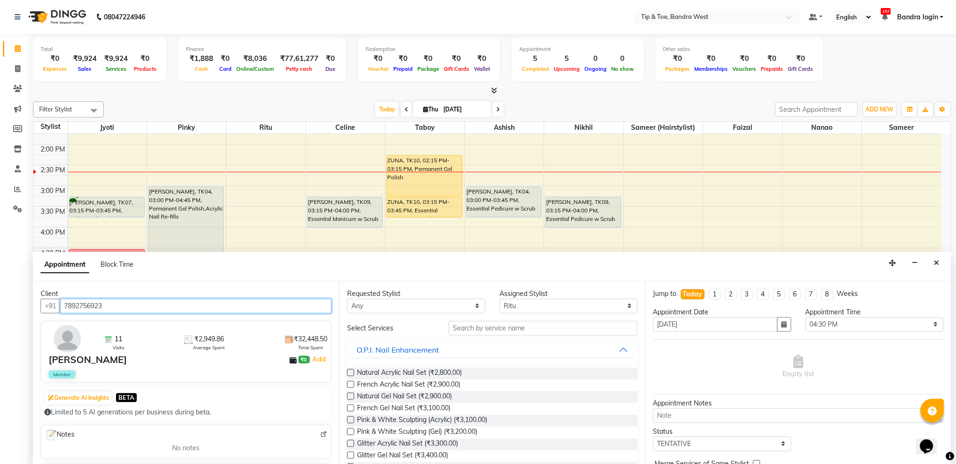
type input "7892756923"
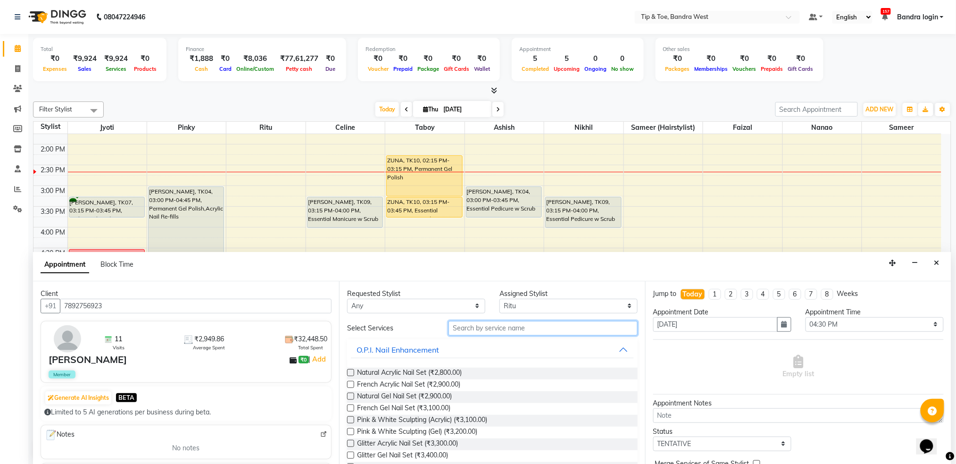
click at [456, 329] on input "text" at bounding box center [543, 328] width 189 height 15
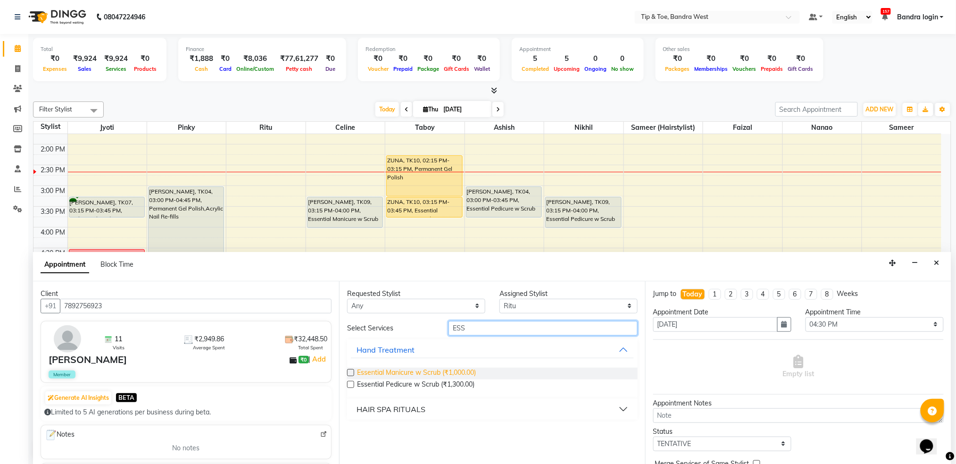
type input "ESS"
click at [439, 372] on span "Essential Manicure w Scrub (₹1,000.00)" at bounding box center [416, 373] width 119 height 12
checkbox input "false"
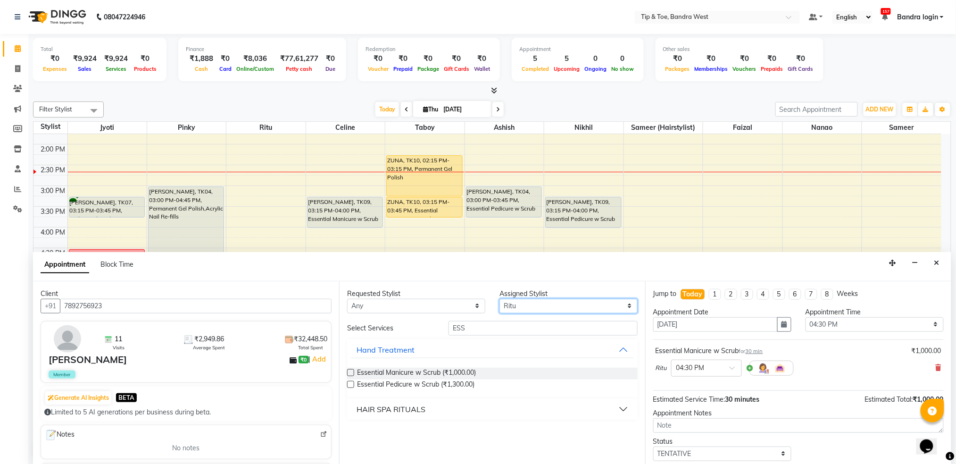
click at [550, 304] on select "Select Akash Ashish Celine Faizal Jigna Jyoti Nanao Nikhil Pinky Ritu Sameer Sa…" at bounding box center [569, 306] width 138 height 15
select select "58448"
click at [500, 299] on select "Select Akash Ashish Celine Faizal Jigna Jyoti Nanao Nikhil Pinky Ritu Sameer Sa…" at bounding box center [569, 306] width 138 height 15
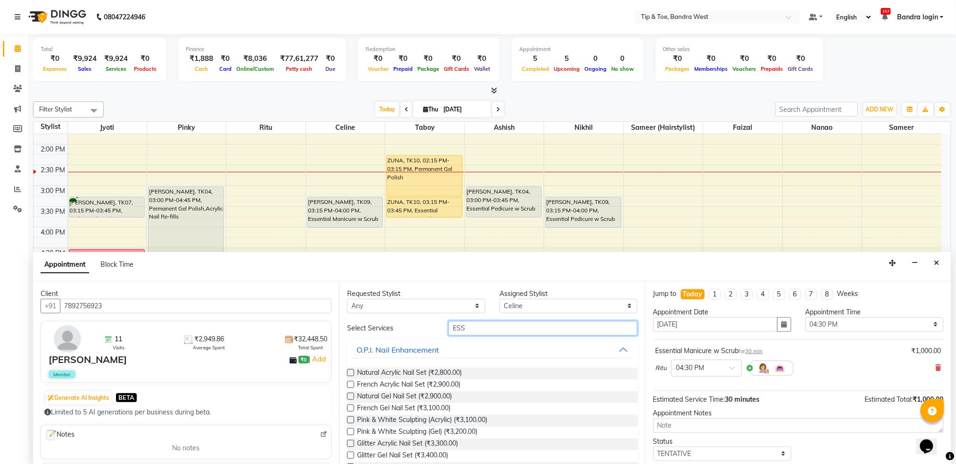
click at [473, 329] on input "ESS" at bounding box center [543, 328] width 189 height 15
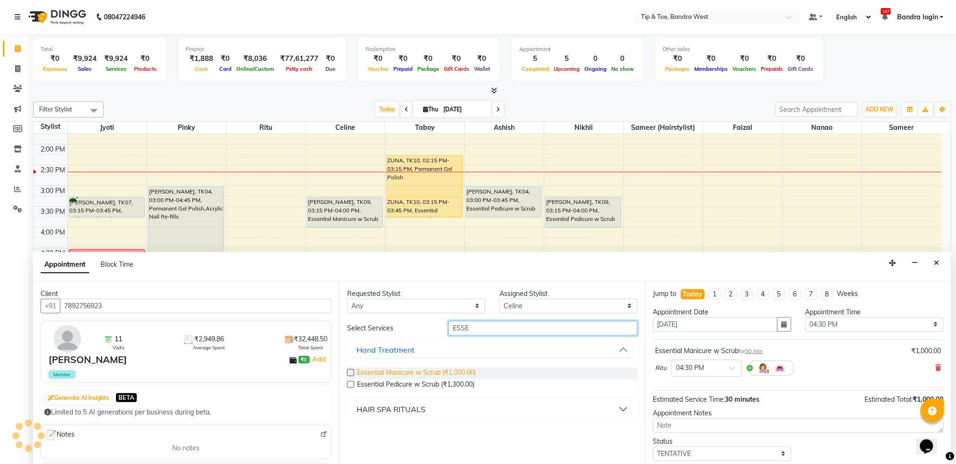
type input "ESSE"
click at [454, 371] on span "Essential Manicure w Scrub (₹1,000.00)" at bounding box center [416, 373] width 119 height 12
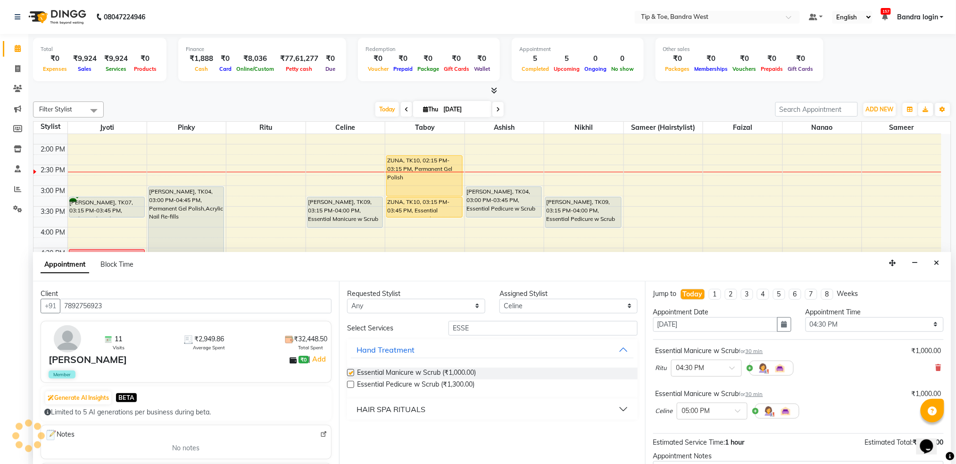
checkbox input "false"
click at [524, 307] on select "Select Akash Ashish Celine Faizal Jigna Jyoti Nanao Nikhil Pinky Ritu Sameer Sa…" at bounding box center [569, 306] width 138 height 15
select select "42304"
click at [500, 299] on select "Select Akash Ashish Celine Faizal Jigna Jyoti Nanao Nikhil Pinky Ritu Sameer Sa…" at bounding box center [569, 306] width 138 height 15
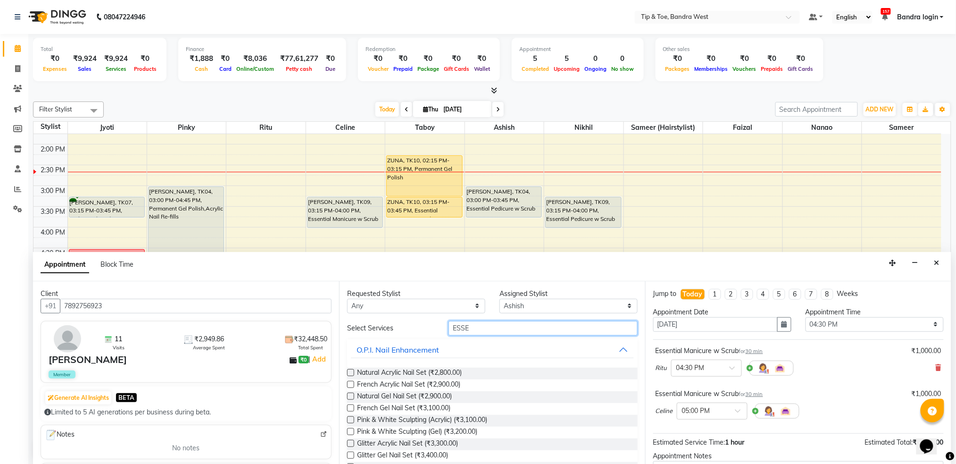
click at [479, 327] on input "ESSE" at bounding box center [543, 328] width 189 height 15
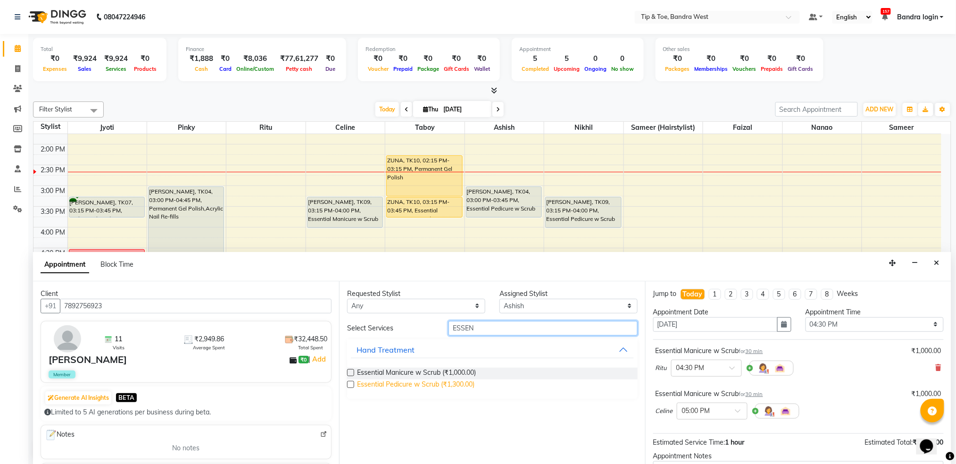
type input "ESSEN"
drag, startPoint x: 452, startPoint y: 381, endPoint x: 526, endPoint y: 328, distance: 91.0
click at [453, 382] on span "Essential Pedicure w Scrub (₹1,300.00)" at bounding box center [415, 385] width 117 height 12
checkbox input "false"
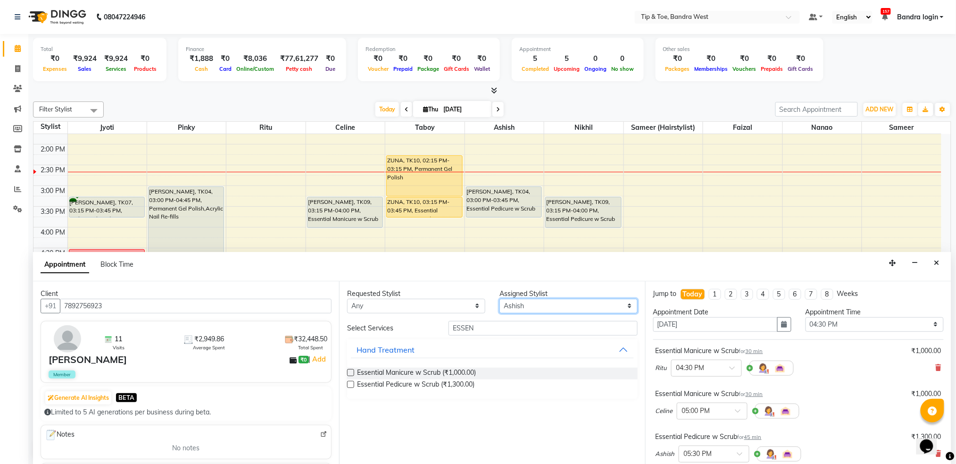
click at [536, 307] on select "Select Akash Ashish Celine Faizal Jigna Jyoti Nanao Nikhil Pinky Ritu Sameer Sa…" at bounding box center [569, 306] width 138 height 15
select select "77899"
click at [500, 299] on select "Select Akash Ashish Celine Faizal Jigna Jyoti Nanao Nikhil Pinky Ritu Sameer Sa…" at bounding box center [569, 306] width 138 height 15
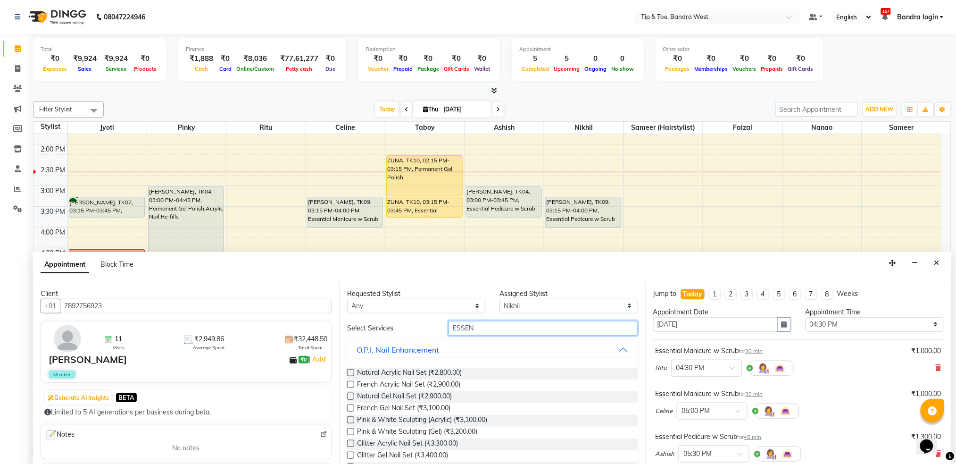
click at [505, 324] on input "ESSEN" at bounding box center [543, 328] width 189 height 15
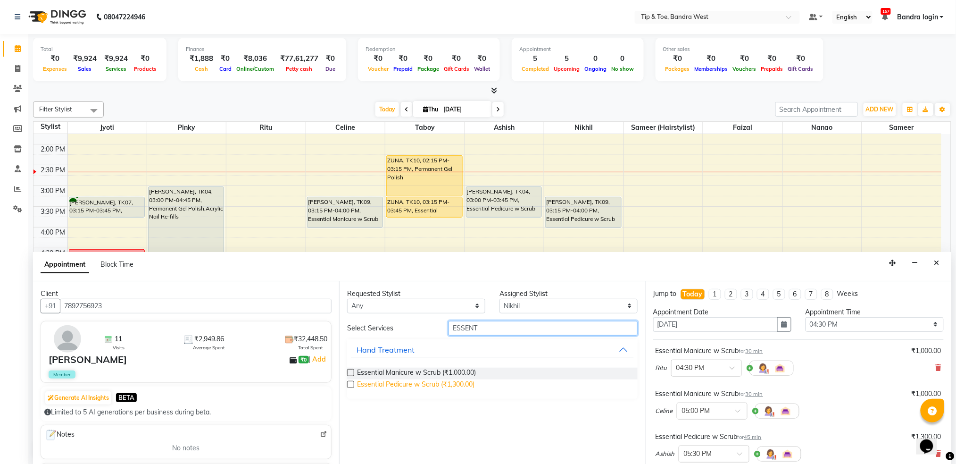
type input "ESSENT"
click at [454, 380] on span "Essential Pedicure w Scrub (₹1,300.00)" at bounding box center [415, 385] width 117 height 12
checkbox input "false"
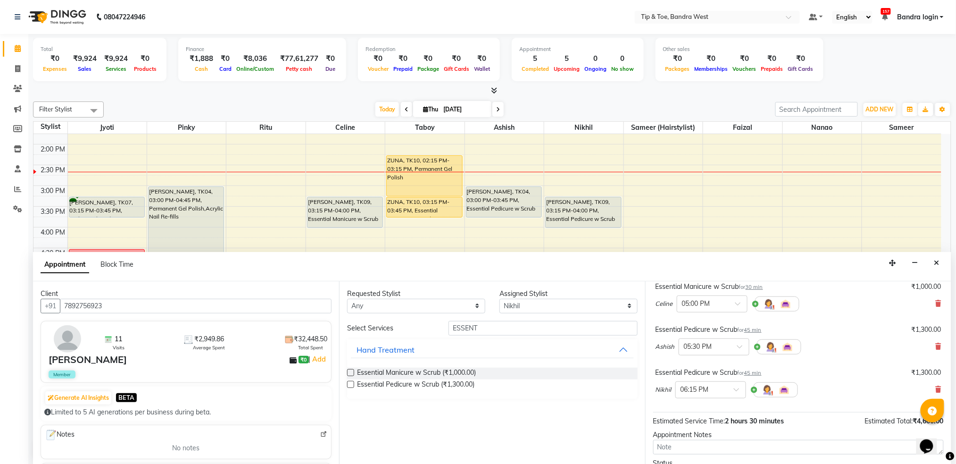
scroll to position [185, 0]
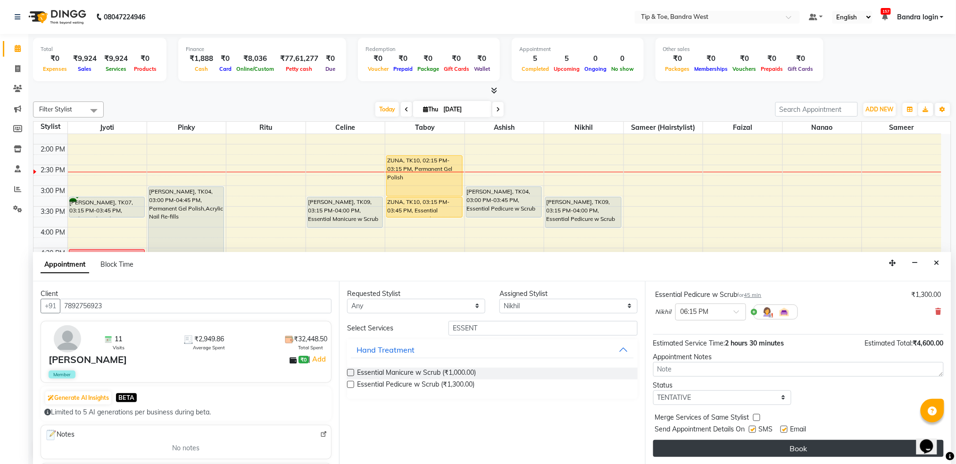
click at [770, 449] on button "Book" at bounding box center [798, 448] width 291 height 17
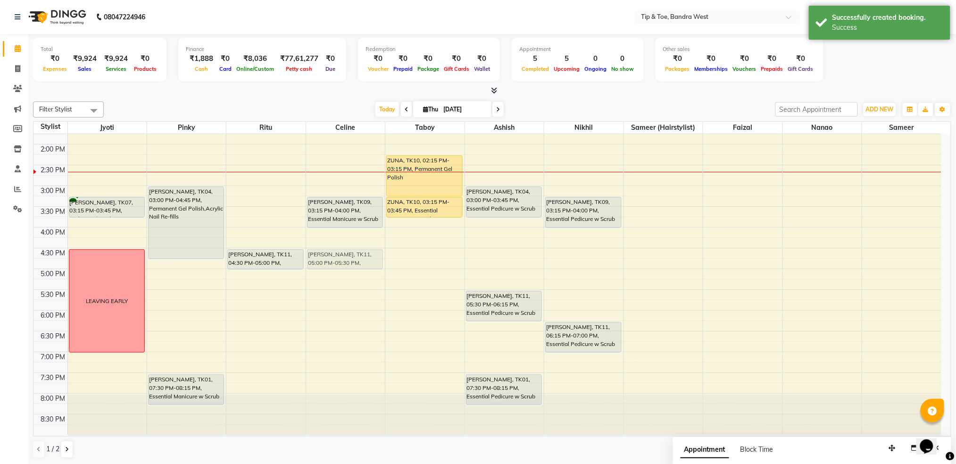
drag, startPoint x: 329, startPoint y: 272, endPoint x: 333, endPoint y: 250, distance: 21.9
click at [333, 250] on div "Bianca Nagpal, TK09, 03:15 PM-04:00 PM, Essential Manicure w Scrub Harshi mishr…" at bounding box center [345, 164] width 79 height 539
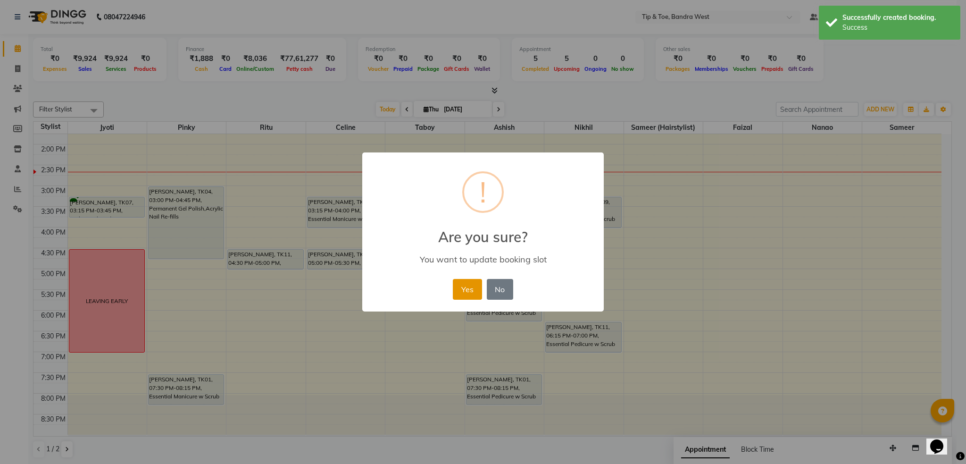
drag, startPoint x: 459, startPoint y: 287, endPoint x: 465, endPoint y: 287, distance: 5.2
click at [459, 286] on button "Yes" at bounding box center [467, 289] width 29 height 21
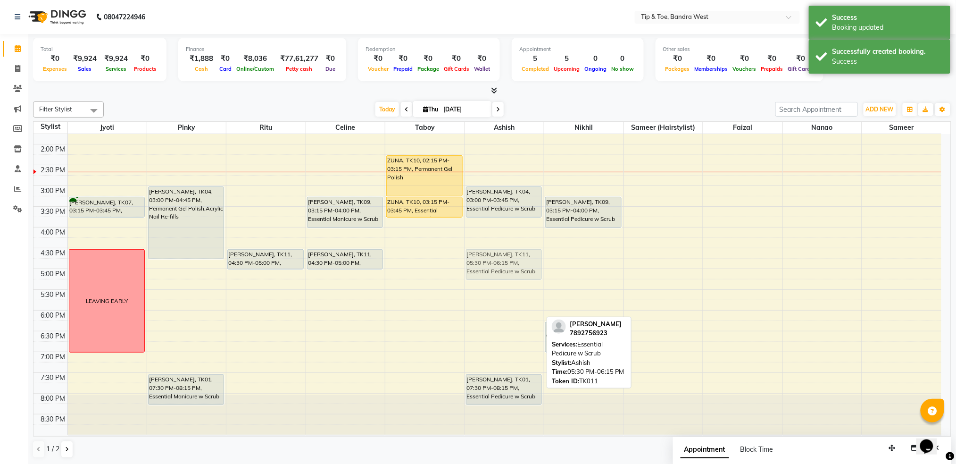
drag, startPoint x: 507, startPoint y: 301, endPoint x: 502, endPoint y: 258, distance: 43.6
click at [502, 258] on div "John Abraham, TK06, 10:15 AM-11:00 AM, Essential Pedicure w Scrub John Abraham,…" at bounding box center [504, 164] width 79 height 539
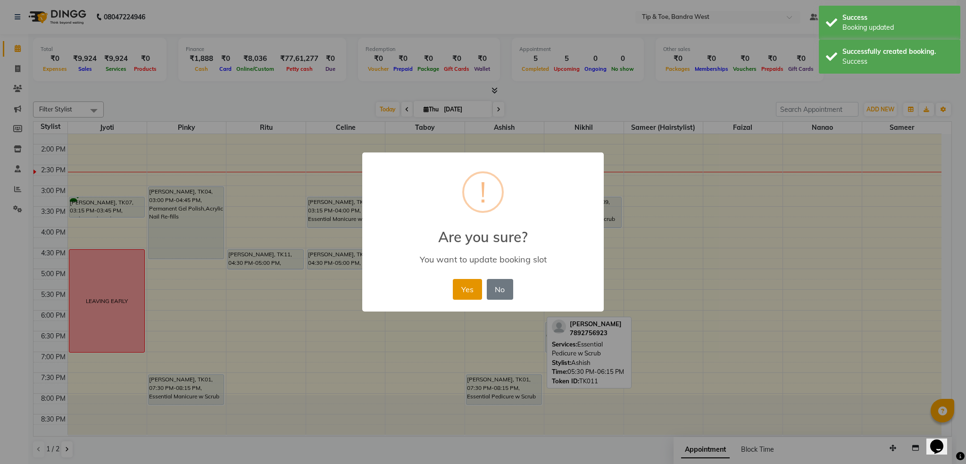
drag, startPoint x: 465, startPoint y: 286, endPoint x: 475, endPoint y: 290, distance: 10.4
click at [467, 288] on button "Yes" at bounding box center [467, 289] width 29 height 21
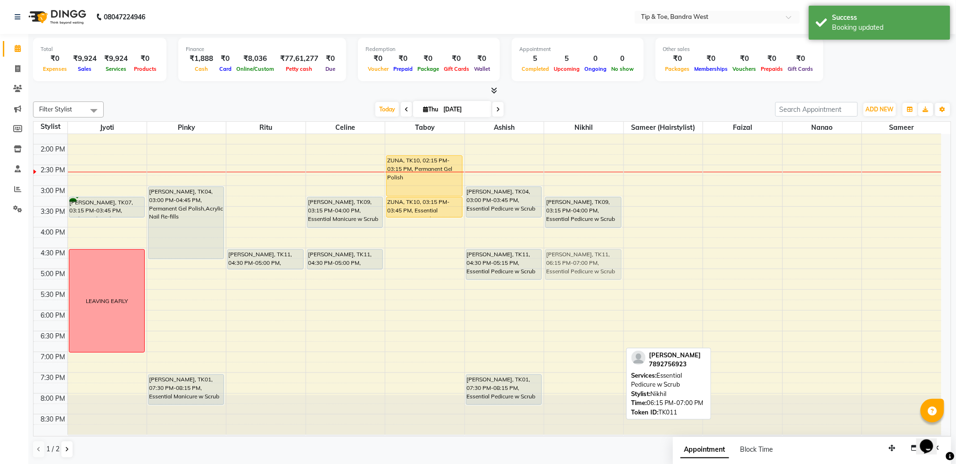
drag, startPoint x: 600, startPoint y: 337, endPoint x: 600, endPoint y: 270, distance: 67.0
click at [600, 270] on div "Bianca Nagpal, TK09, 03:15 PM-04:00 PM, Essential Pedicure w Scrub Harshi mishr…" at bounding box center [583, 164] width 79 height 539
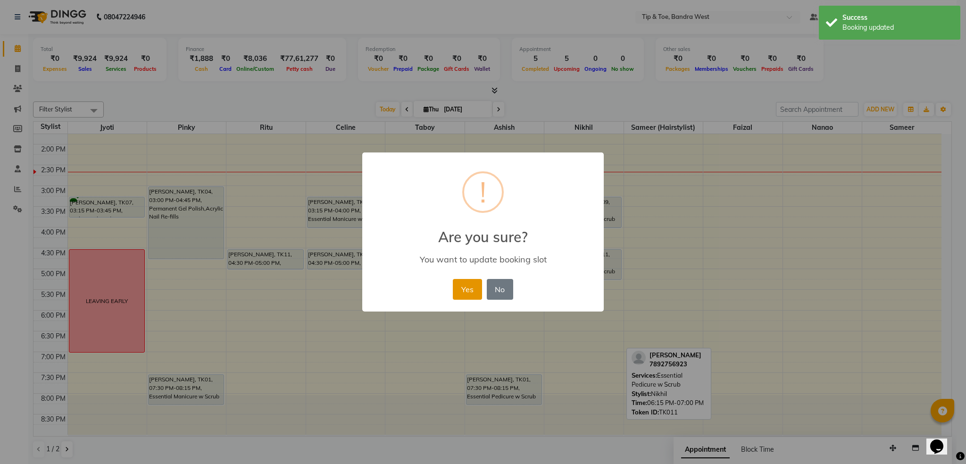
click at [457, 289] on button "Yes" at bounding box center [467, 289] width 29 height 21
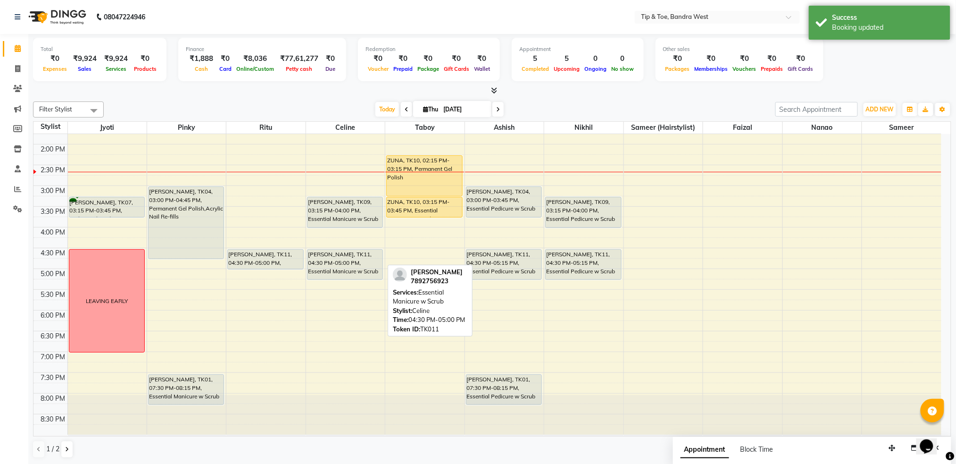
click at [350, 274] on div "Bianca Nagpal, TK09, 03:15 PM-04:00 PM, Essential Manicure w Scrub Harshi mishr…" at bounding box center [345, 164] width 79 height 539
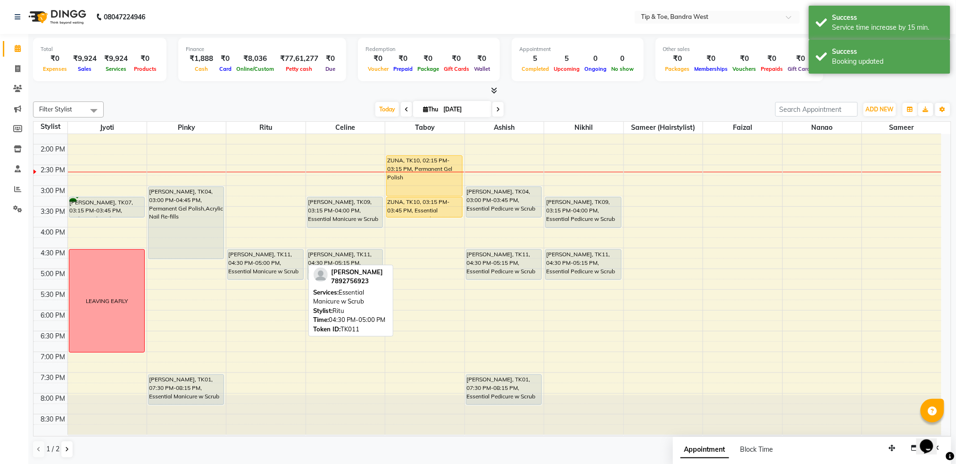
click at [287, 275] on div "Harshi mishra, TK11, 04:30 PM-05:00 PM, Essential Manicure w Scrub Harshi mishr…" at bounding box center [265, 164] width 79 height 539
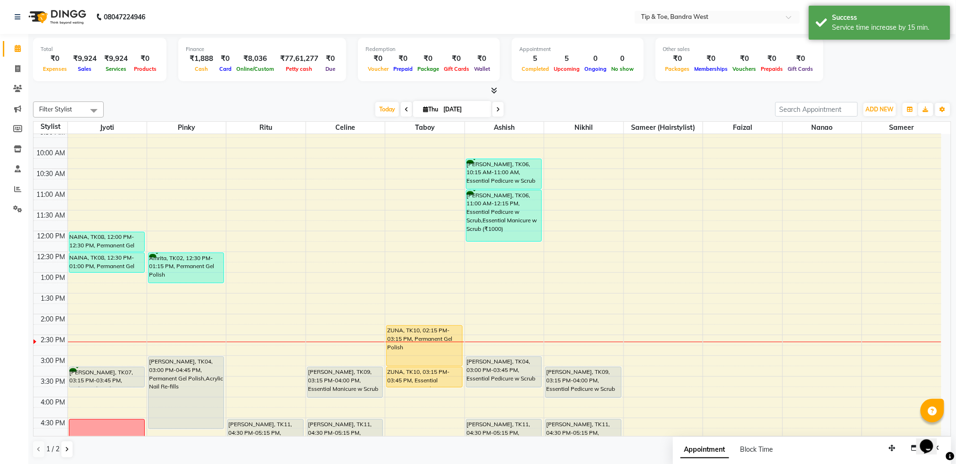
scroll to position [189, 0]
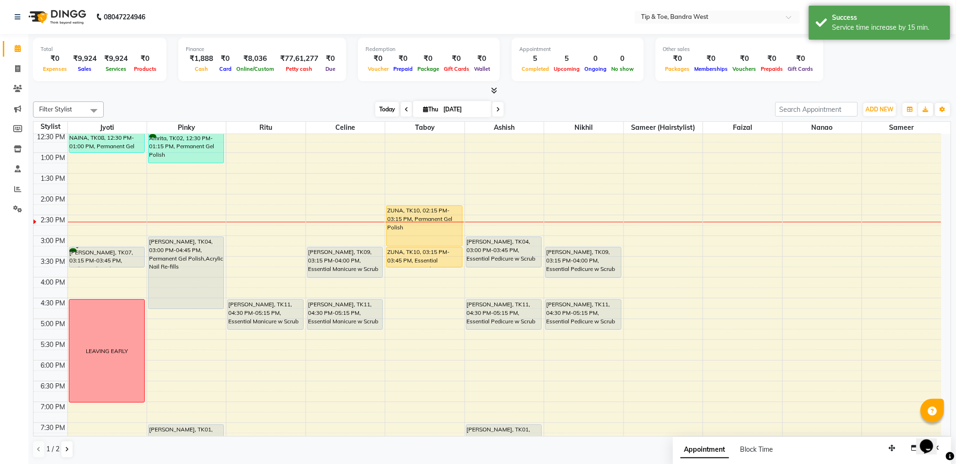
click at [383, 104] on span "Today" at bounding box center [387, 109] width 24 height 15
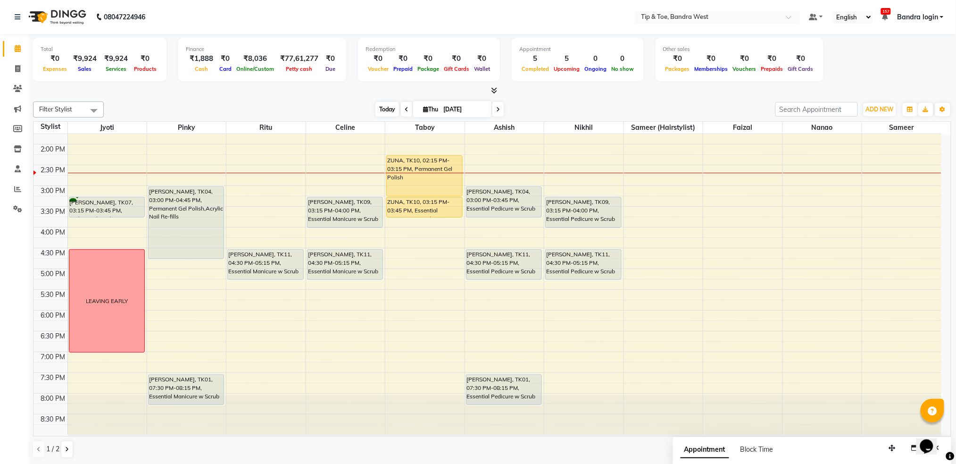
click at [376, 108] on span "Today" at bounding box center [387, 109] width 24 height 15
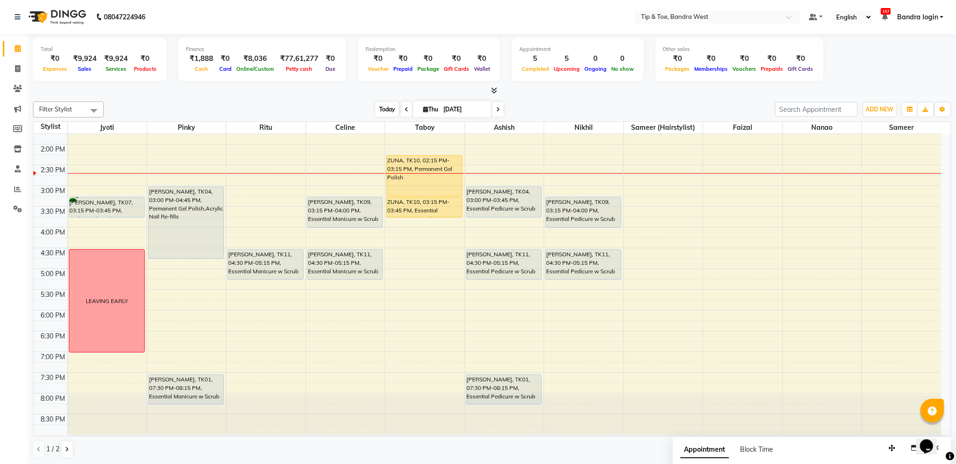
click at [386, 102] on span "Today" at bounding box center [387, 109] width 24 height 15
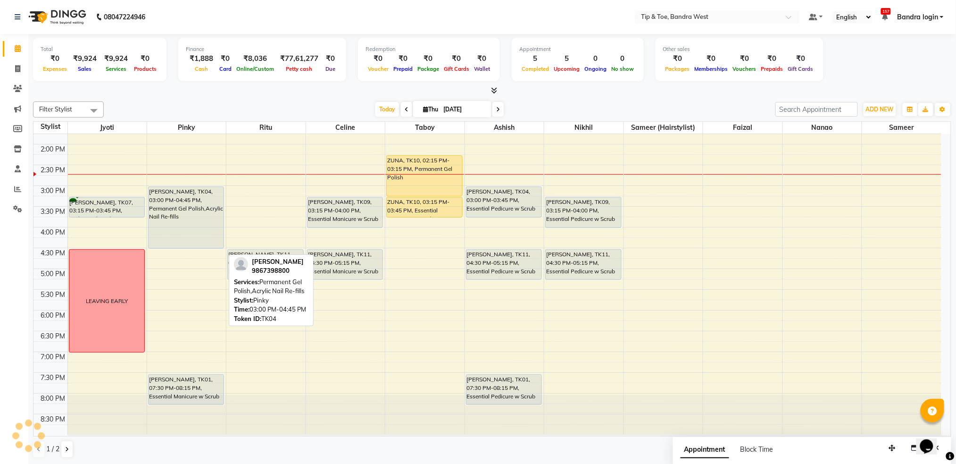
drag, startPoint x: 186, startPoint y: 258, endPoint x: 187, endPoint y: 248, distance: 10.0
click at [187, 248] on div "Amrita, TK02, 12:30 PM-01:15 PM, Permanent Gel Polish Sanika Mavlankar, TK04, 0…" at bounding box center [186, 164] width 79 height 539
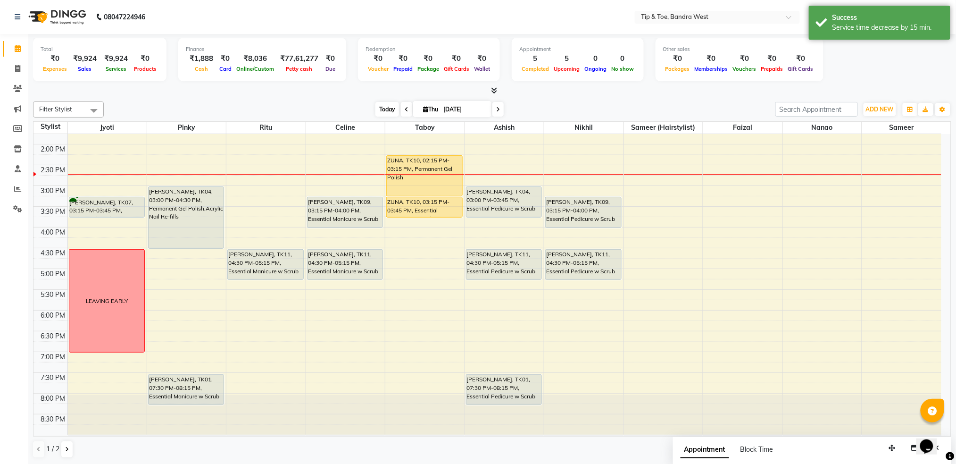
click at [380, 110] on span "Today" at bounding box center [387, 109] width 24 height 15
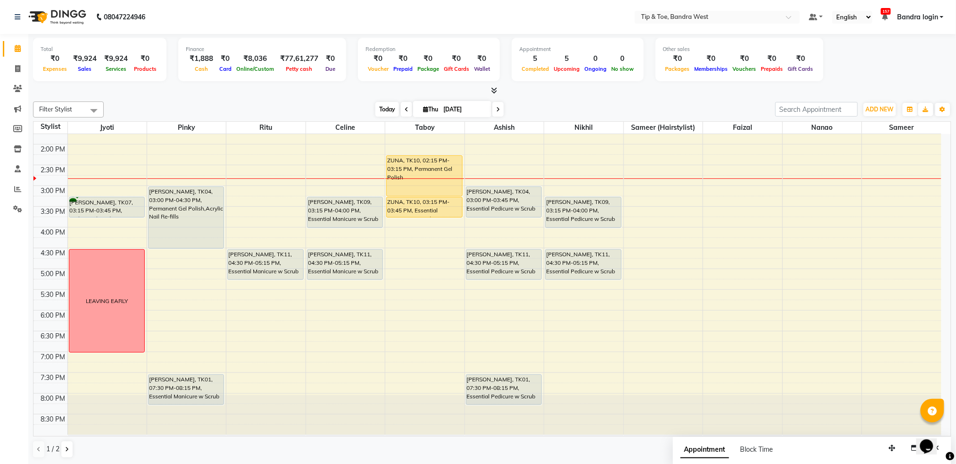
click at [385, 106] on span "Today" at bounding box center [387, 109] width 24 height 15
click at [911, 445] on button "button" at bounding box center [915, 448] width 15 height 15
select select "tentative"
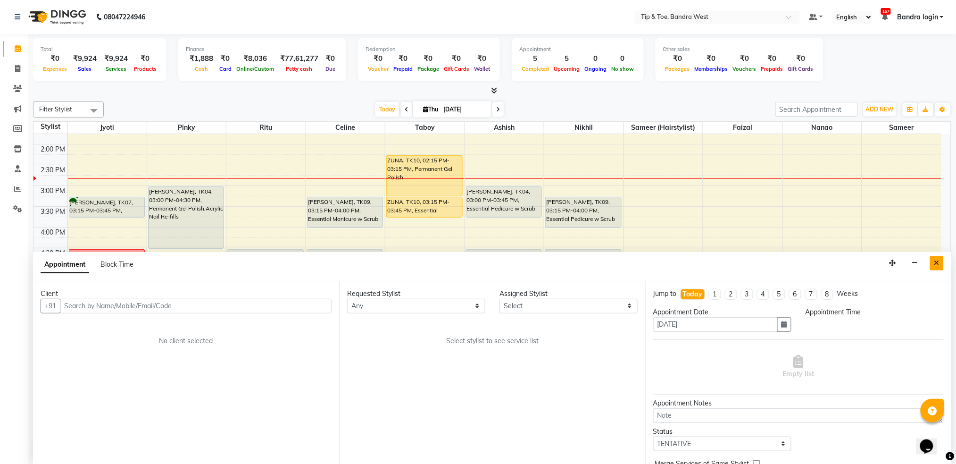
click at [942, 259] on button "Close" at bounding box center [937, 263] width 14 height 15
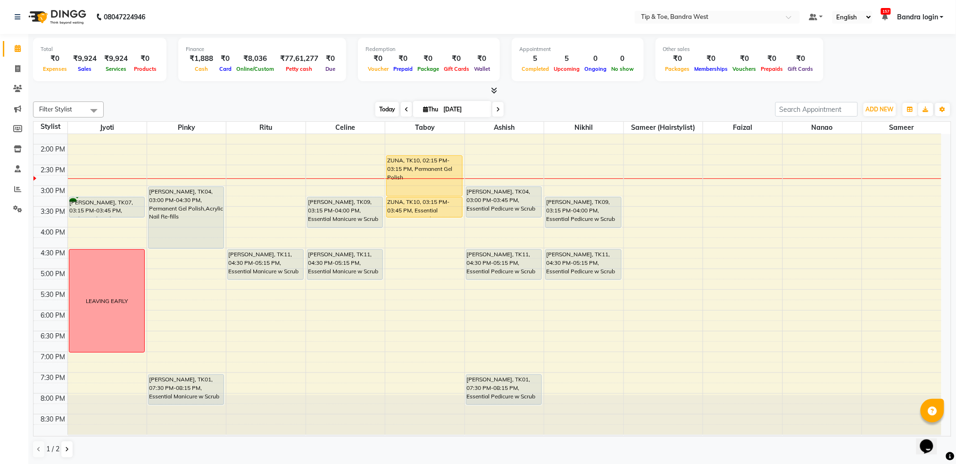
click at [388, 107] on span "Today" at bounding box center [387, 109] width 24 height 15
click at [384, 109] on span "Today" at bounding box center [387, 109] width 24 height 15
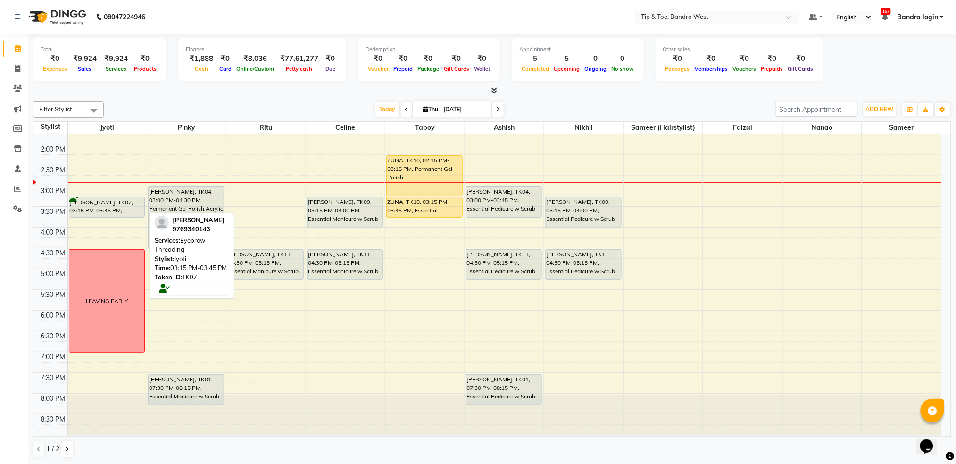
click at [94, 212] on div "Harsha Bathija, TK07, 03:15 PM-03:45 PM, Eyebrow Threading" at bounding box center [106, 207] width 75 height 20
click at [93, 212] on div "Harsha Bathija, TK07, 03:15 PM-03:45 PM, Eyebrow Threading" at bounding box center [106, 207] width 75 height 20
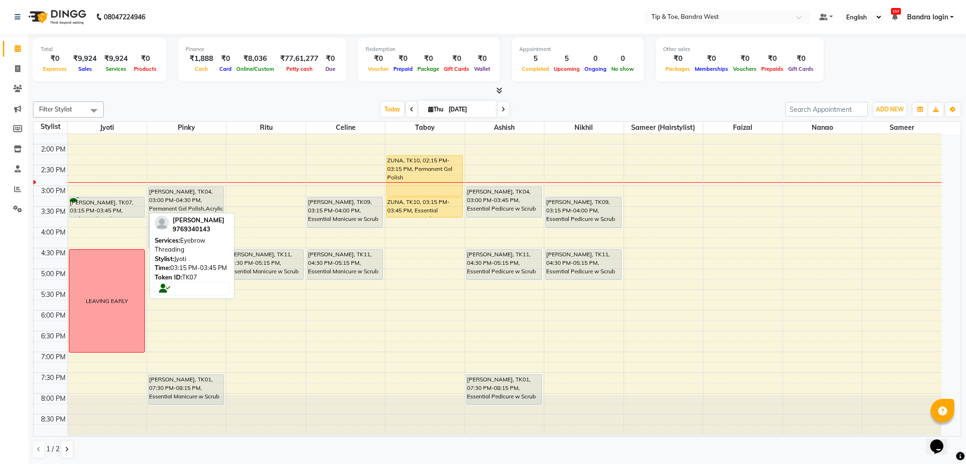
select select "7"
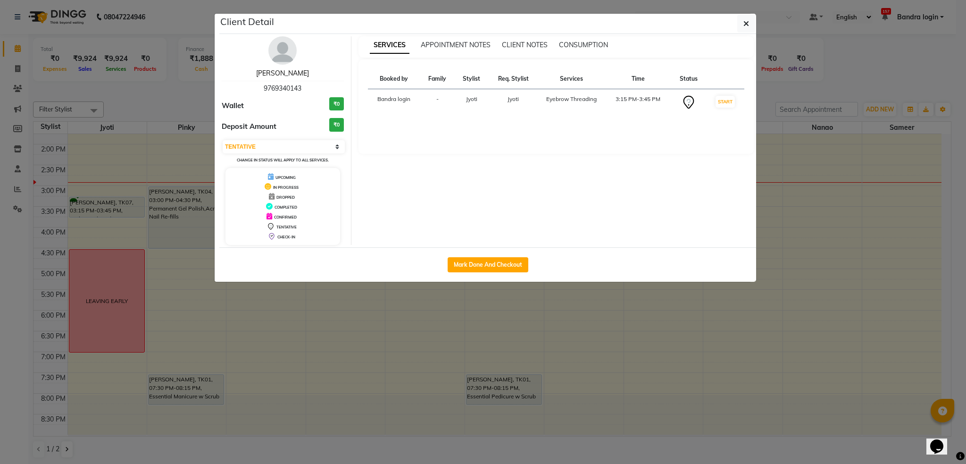
click at [276, 74] on link "Harsha Bathija" at bounding box center [282, 73] width 53 height 8
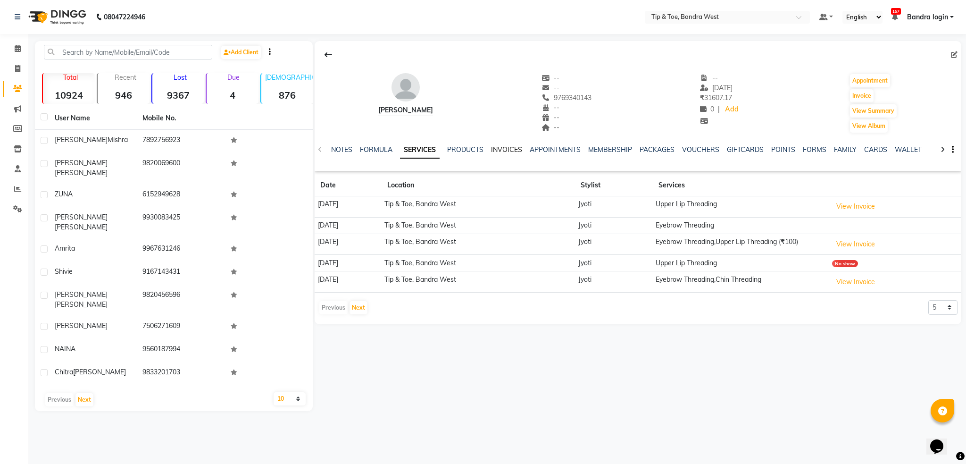
click at [500, 148] on link "INVOICES" at bounding box center [506, 149] width 31 height 8
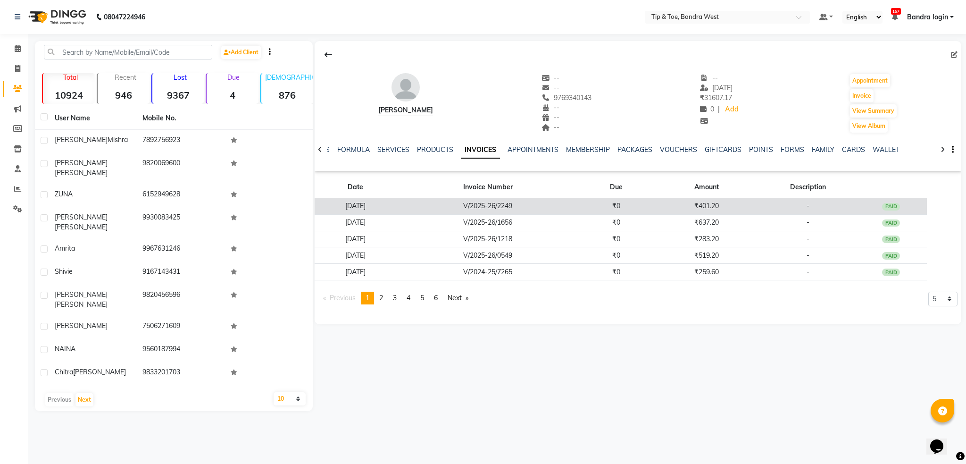
click at [503, 204] on td "V/2025-26/2249" at bounding box center [488, 206] width 184 height 17
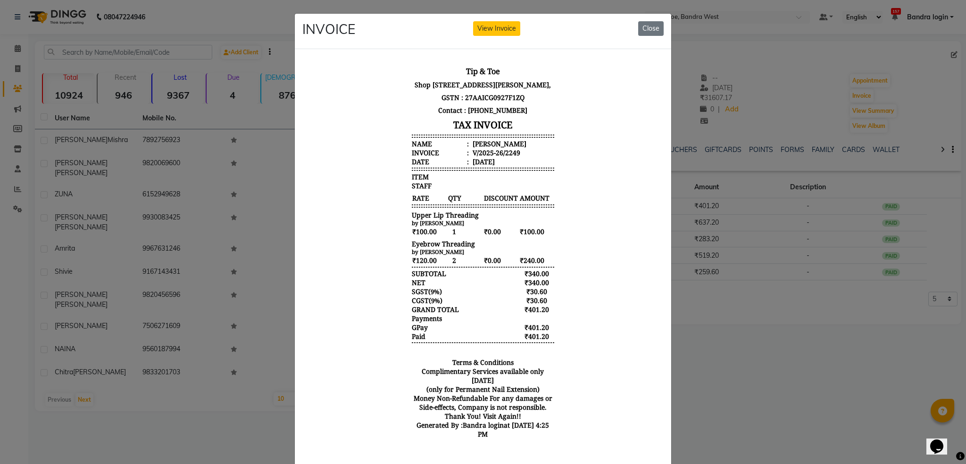
click at [643, 36] on div "INVOICE View Invoice Close" at bounding box center [483, 31] width 376 height 35
click at [643, 33] on button "Close" at bounding box center [650, 28] width 25 height 15
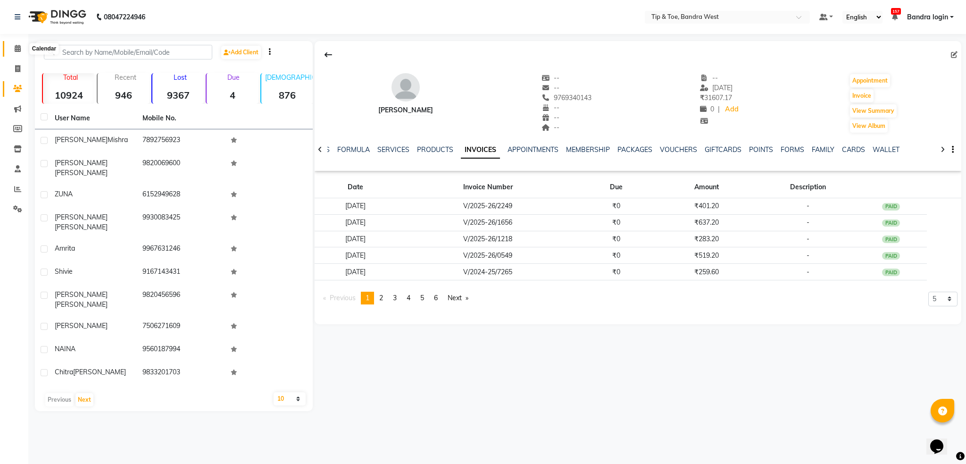
click at [19, 47] on icon at bounding box center [18, 48] width 6 height 7
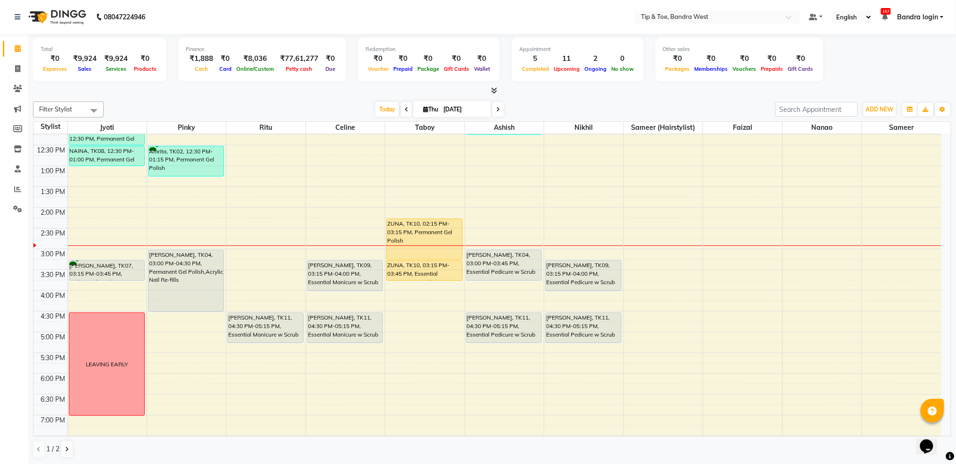
scroll to position [239, 0]
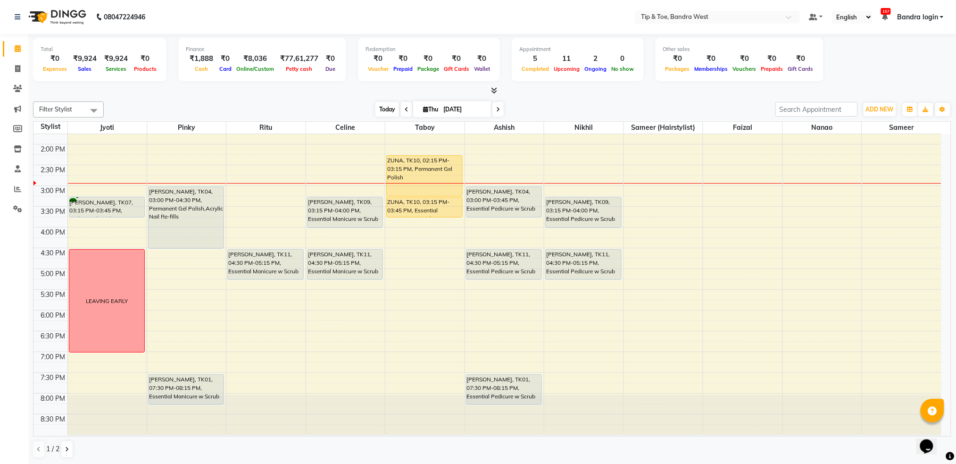
click at [390, 107] on span "Today" at bounding box center [387, 109] width 24 height 15
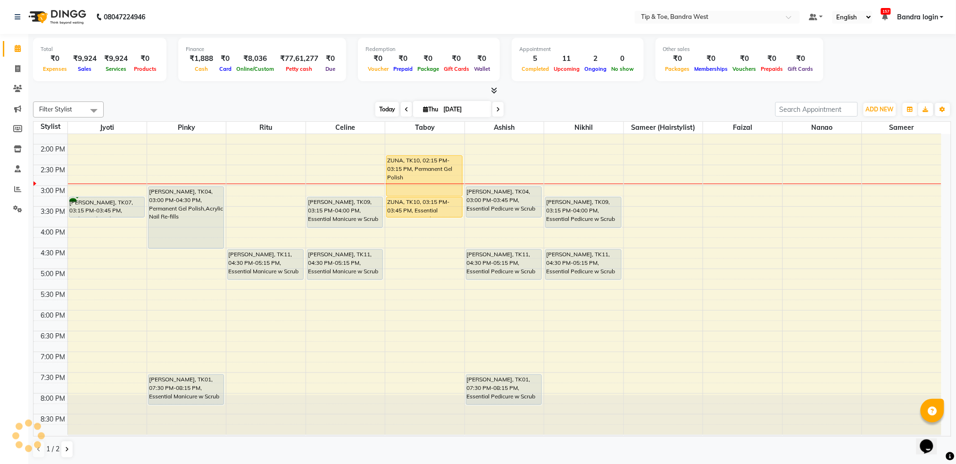
click at [387, 106] on span "Today" at bounding box center [387, 109] width 24 height 15
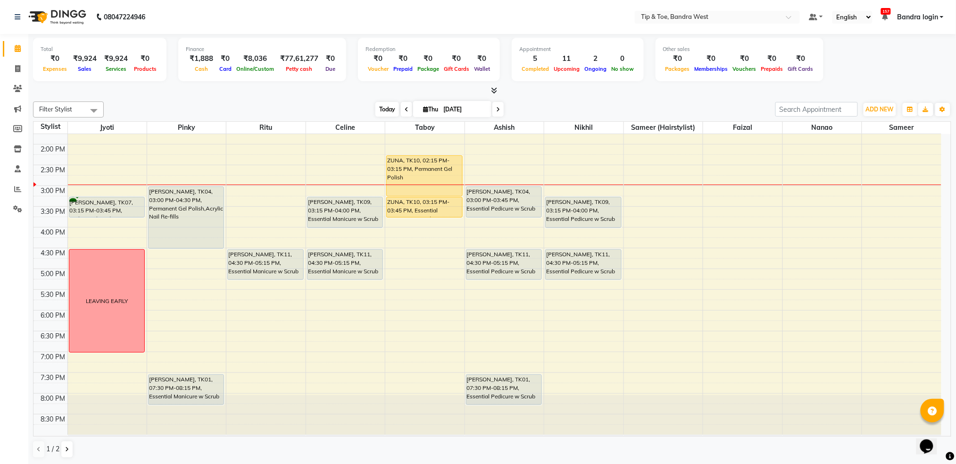
click at [386, 102] on span "Today" at bounding box center [387, 109] width 24 height 15
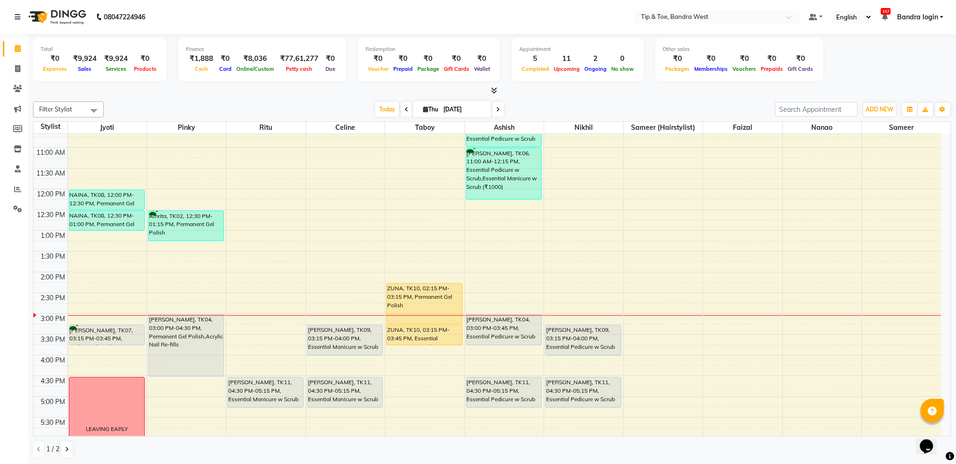
scroll to position [125, 0]
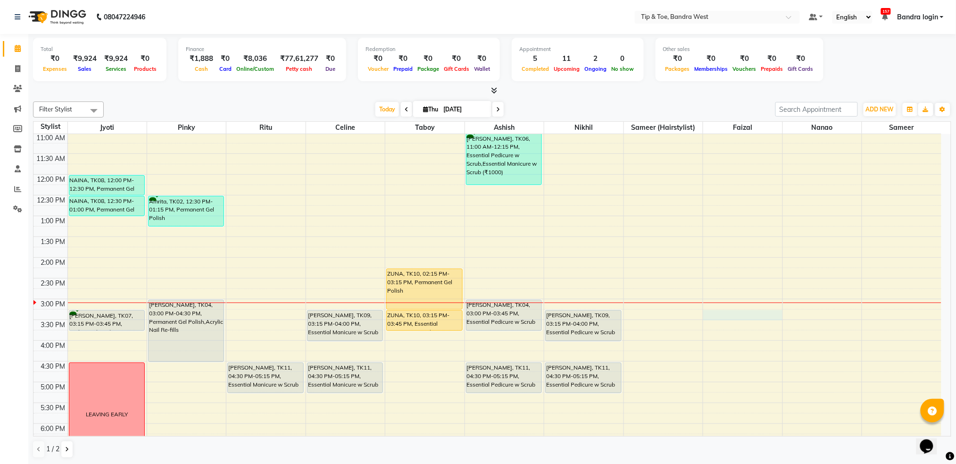
click at [751, 316] on div "8:00 AM 8:30 AM 9:00 AM 9:30 AM 10:00 AM 10:30 AM 11:00 AM 11:30 AM 12:00 PM 12…" at bounding box center [487, 277] width 908 height 539
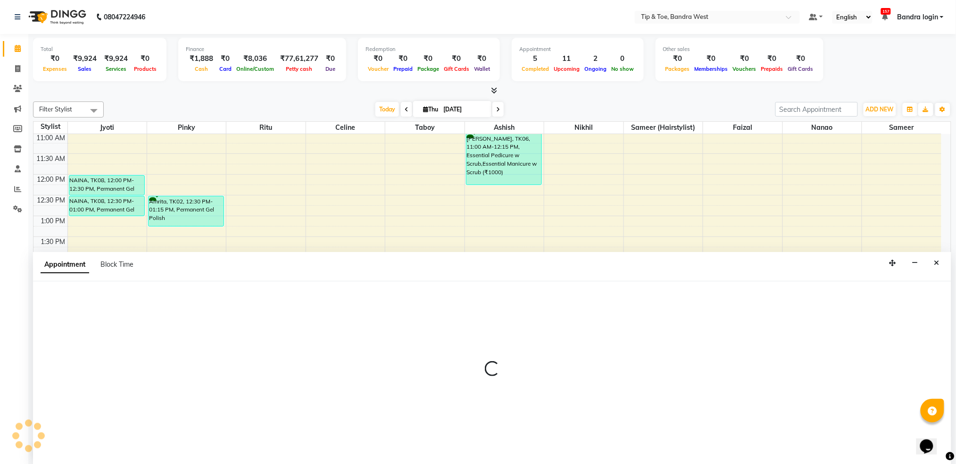
select select "83378"
select select "tentative"
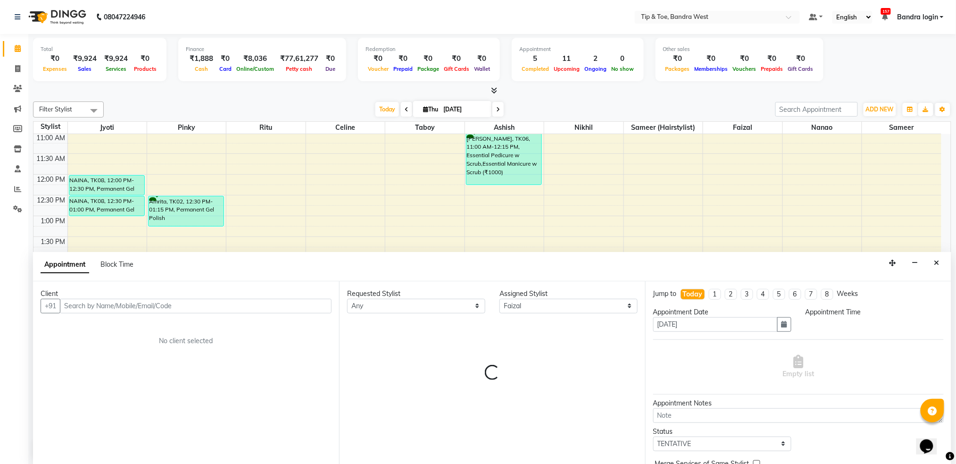
scroll to position [0, 0]
select select "915"
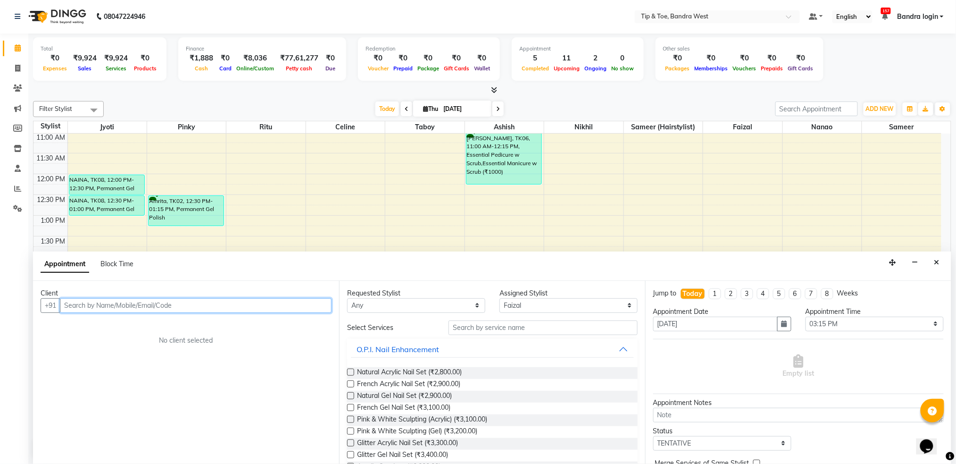
click at [276, 298] on input "text" at bounding box center [196, 305] width 272 height 15
click at [938, 263] on icon "Close" at bounding box center [936, 262] width 5 height 7
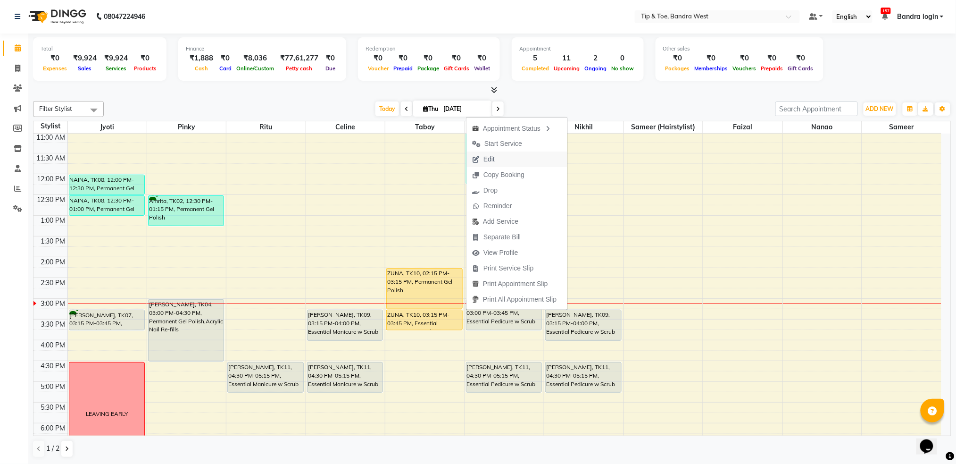
click at [489, 161] on span "Edit" at bounding box center [489, 159] width 11 height 10
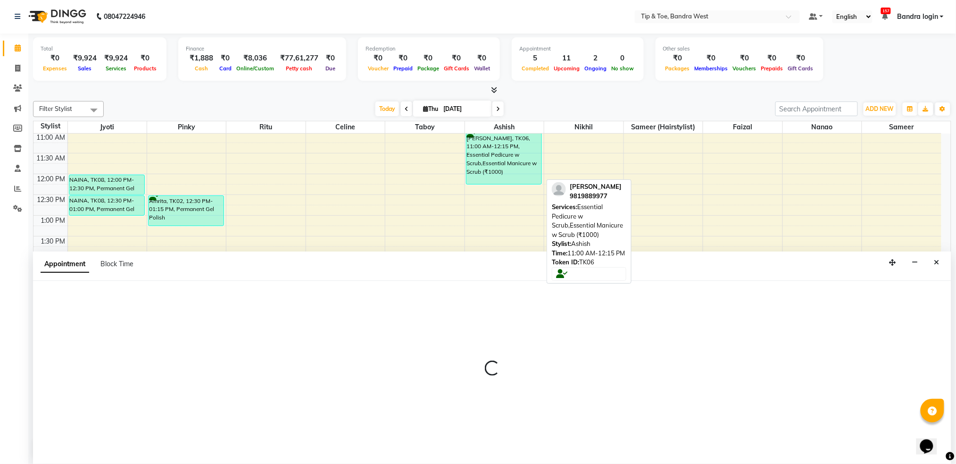
select select "tentative"
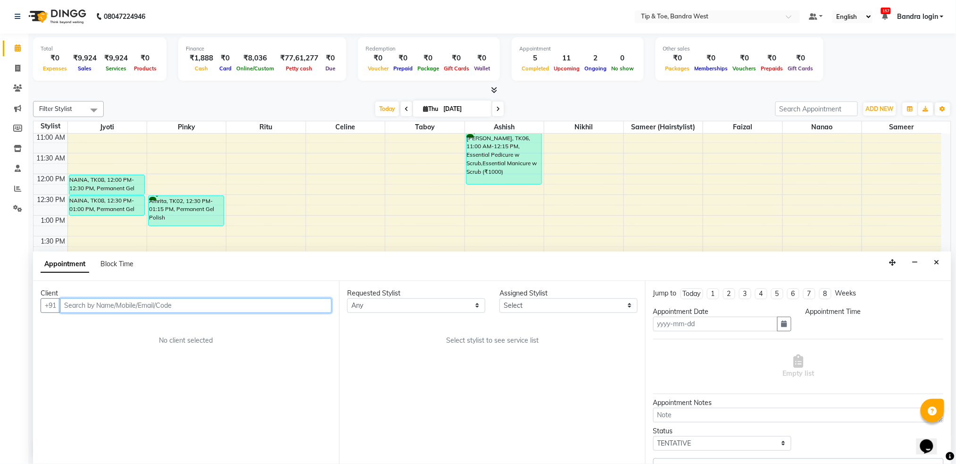
type input "[DATE]"
select select "42304"
select select "900"
select select "2889"
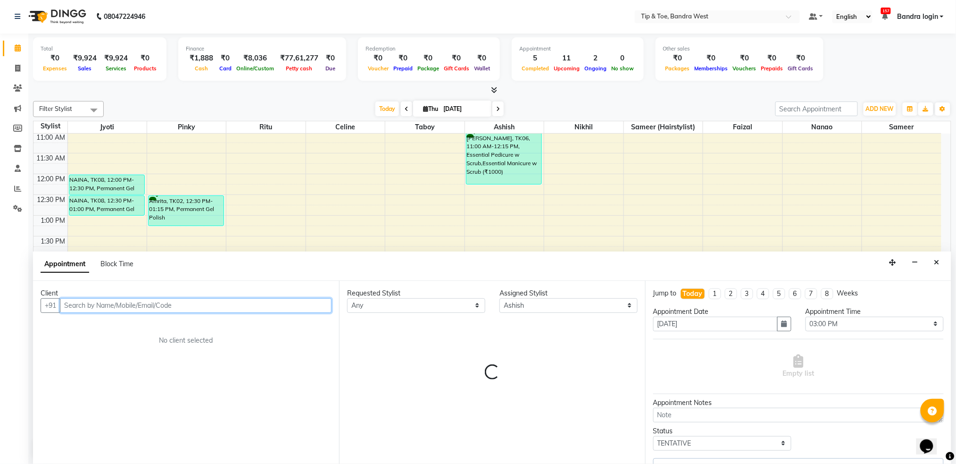
select select "2889"
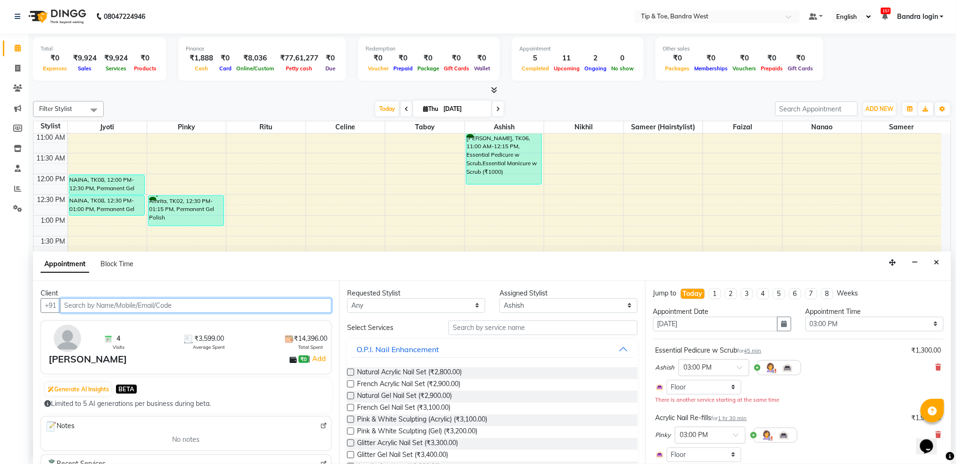
scroll to position [239, 0]
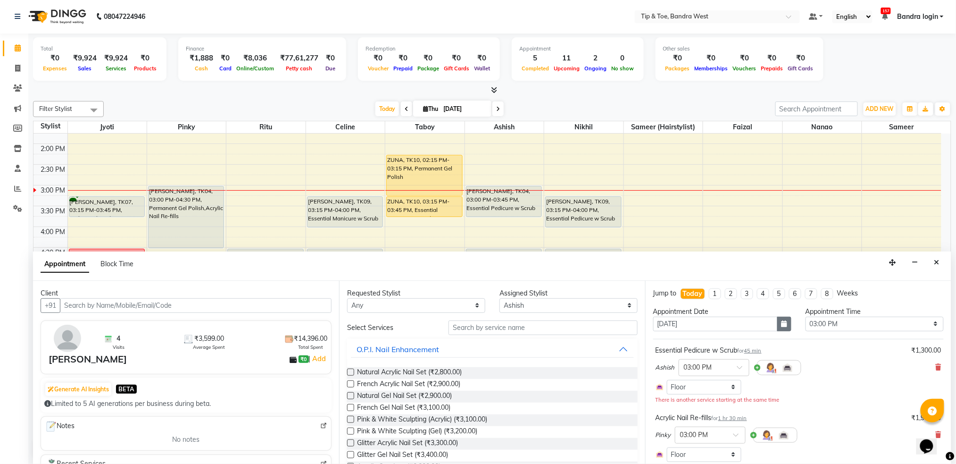
click at [783, 325] on button "button" at bounding box center [784, 324] width 14 height 15
click at [724, 372] on div "5" at bounding box center [723, 372] width 15 height 15
type input "[DATE]"
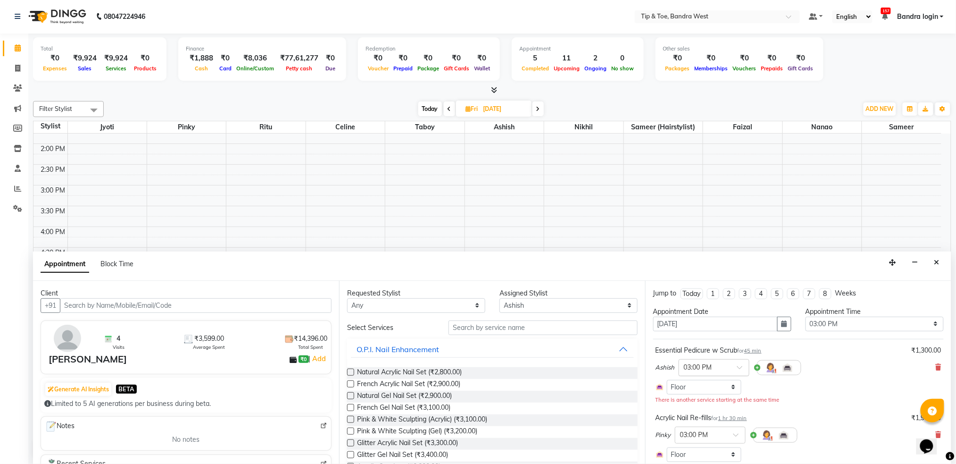
click at [736, 369] on div at bounding box center [714, 367] width 70 height 10
click at [704, 381] on div "04:45 PM" at bounding box center [714, 381] width 70 height 17
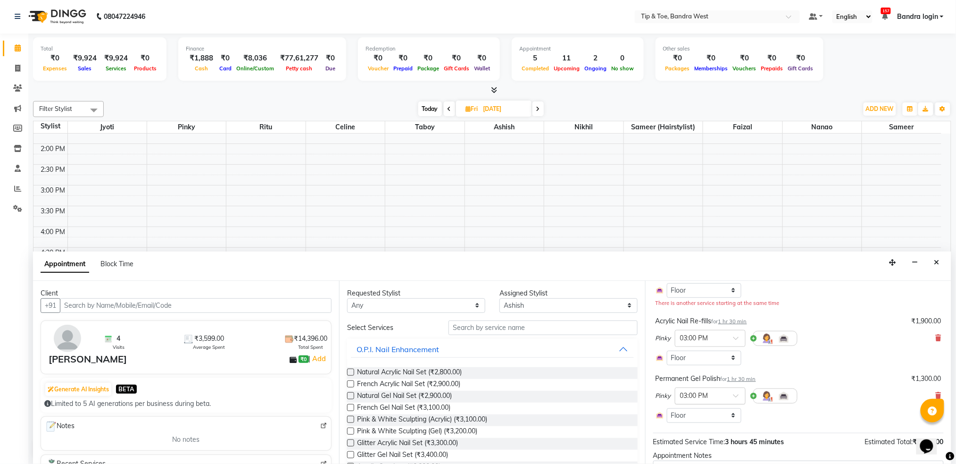
scroll to position [125, 0]
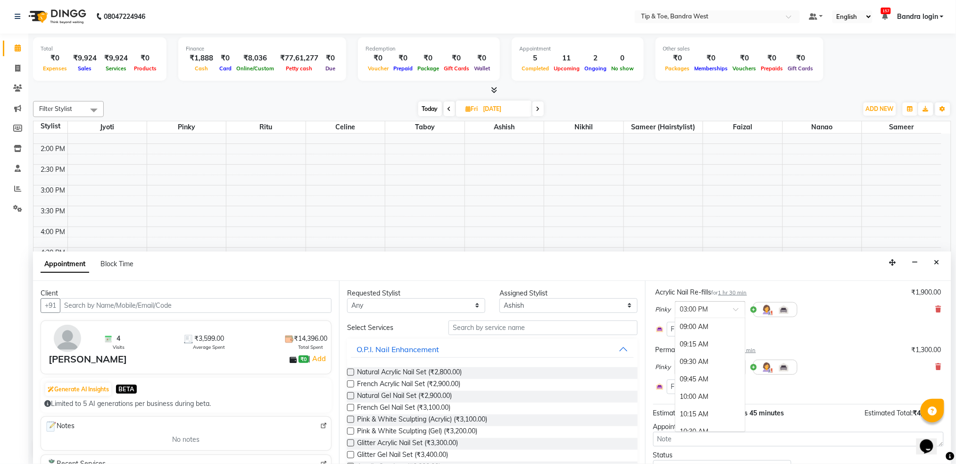
click at [712, 310] on input "text" at bounding box center [701, 309] width 42 height 10
click at [703, 384] on div "04:45 PM" at bounding box center [711, 385] width 70 height 17
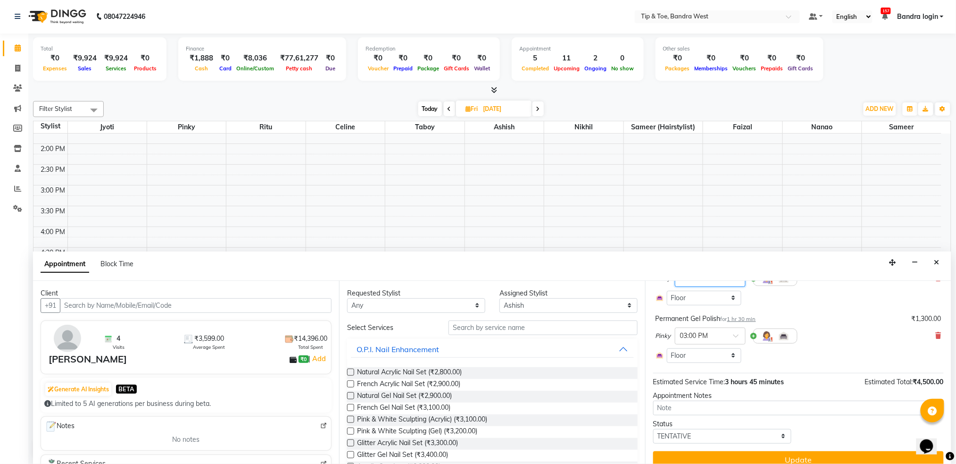
scroll to position [158, 0]
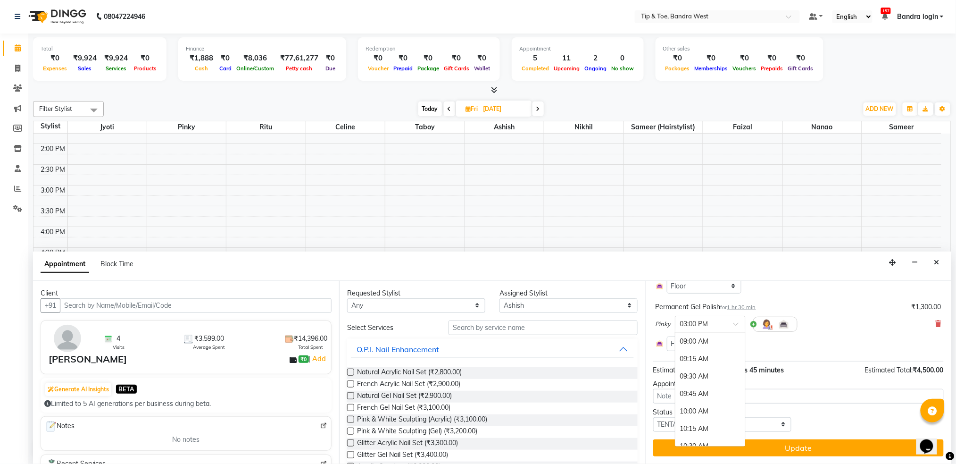
click at [718, 326] on input "text" at bounding box center [701, 323] width 42 height 10
click at [708, 402] on div "04:45 PM" at bounding box center [711, 400] width 70 height 17
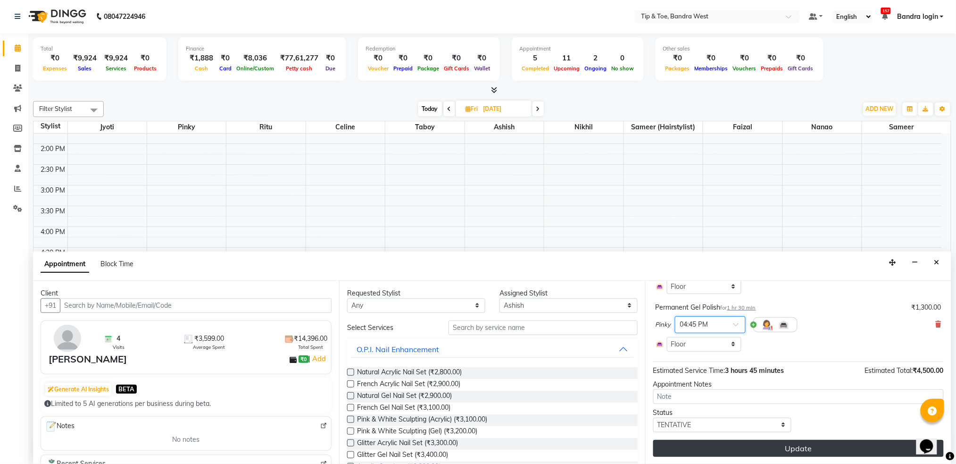
click at [782, 447] on button "Update" at bounding box center [798, 448] width 291 height 17
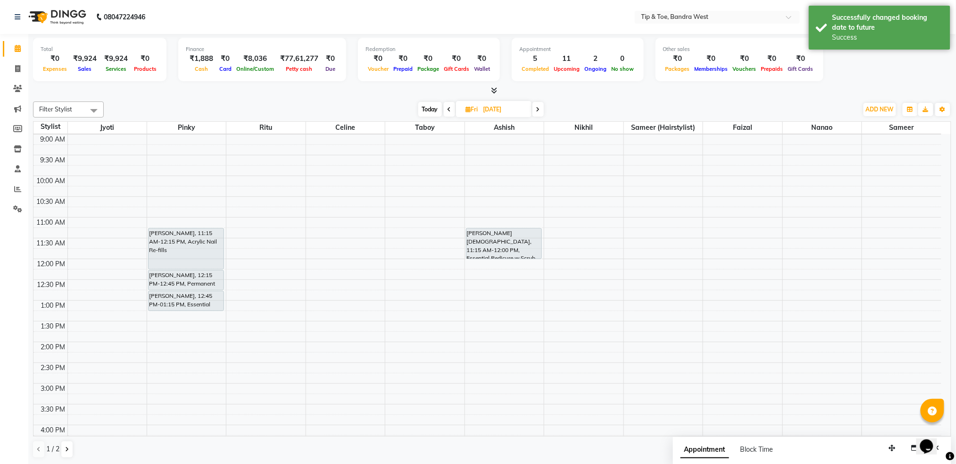
scroll to position [125, 0]
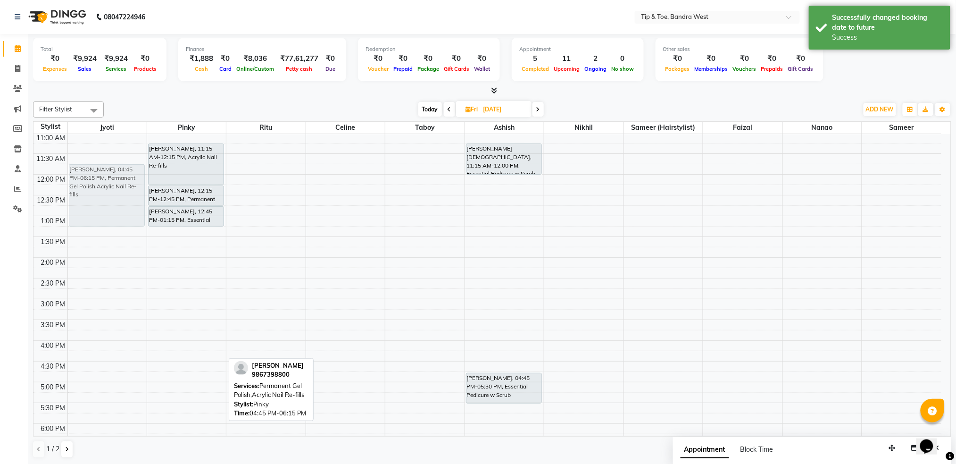
drag, startPoint x: 172, startPoint y: 379, endPoint x: 84, endPoint y: 169, distance: 226.9
click at [84, 169] on tr "Sanika Mavlankar, 04:45 PM-06:15 PM, Permanent Gel Polish,Acrylic Nail Re-fills…" at bounding box center [487, 277] width 908 height 539
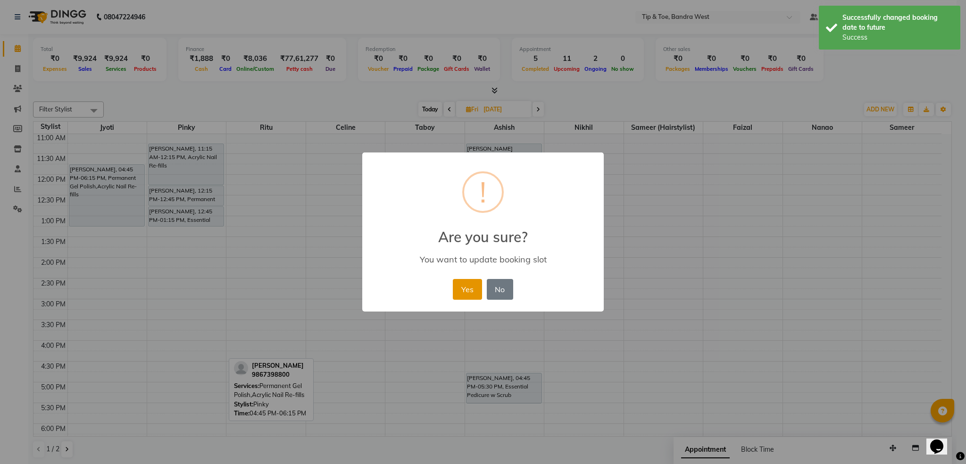
click at [468, 292] on button "Yes" at bounding box center [467, 289] width 29 height 21
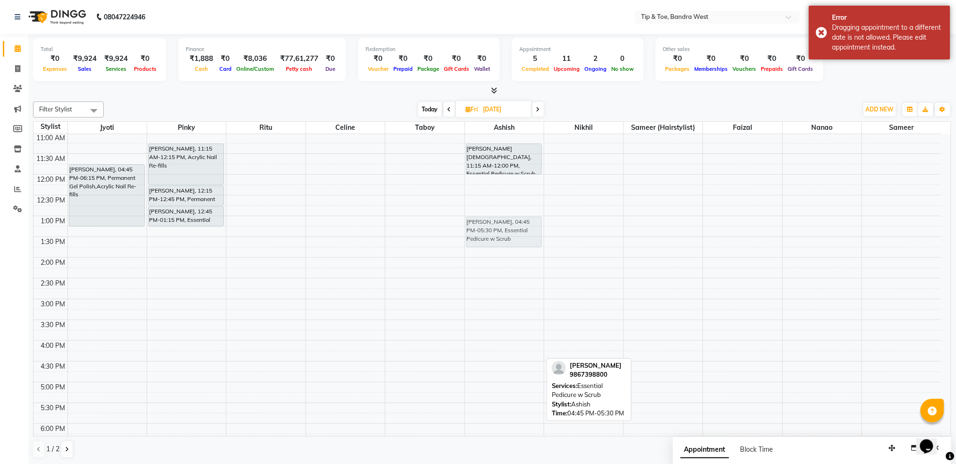
drag, startPoint x: 492, startPoint y: 384, endPoint x: 504, endPoint y: 227, distance: 157.6
click at [504, 227] on div "Yashasvi Jain, 11:15 AM-12:00 PM, Essential Pedicure w Scrub Sanika Mavlankar, …" at bounding box center [504, 277] width 79 height 539
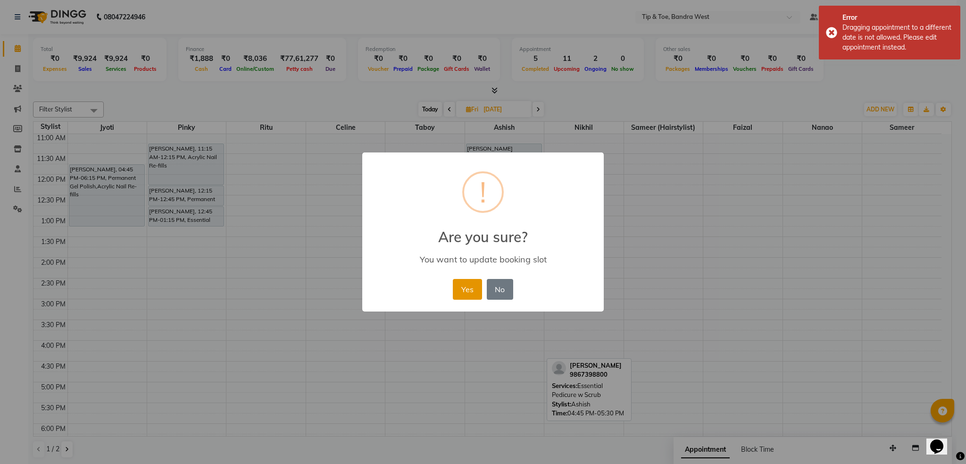
click at [463, 297] on button "Yes" at bounding box center [467, 289] width 29 height 21
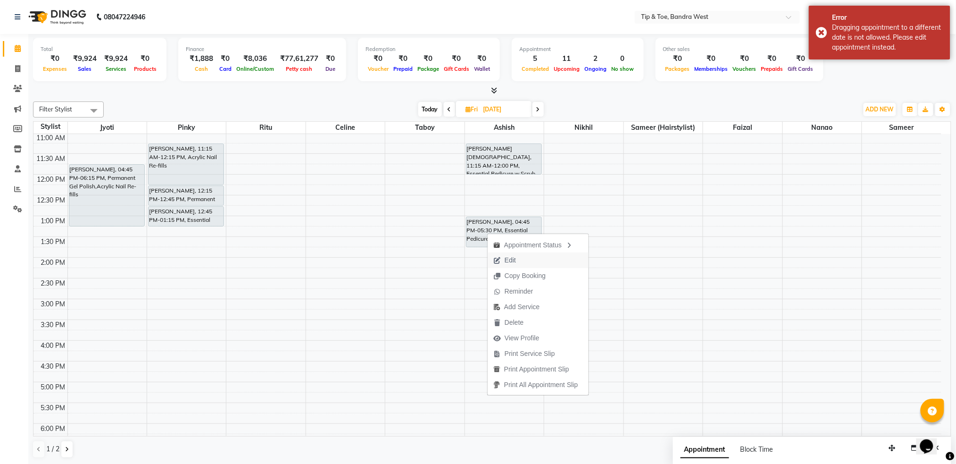
click at [502, 261] on span "Edit" at bounding box center [505, 260] width 34 height 16
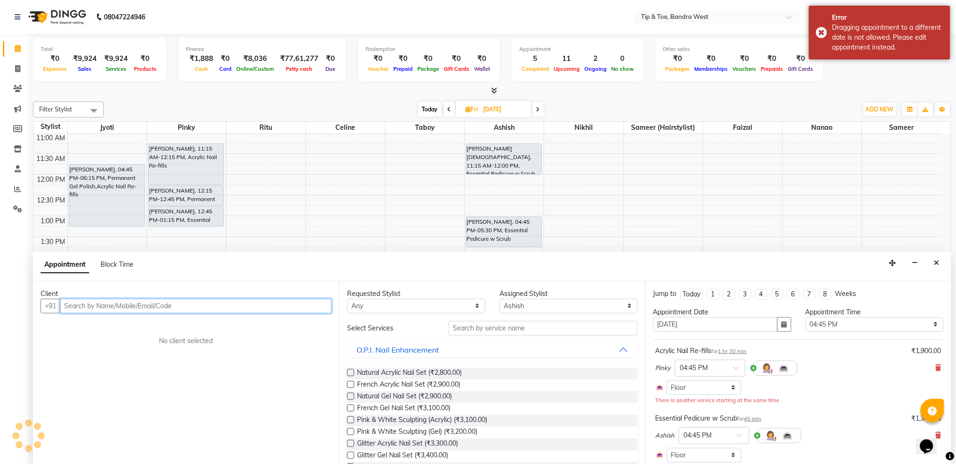
scroll to position [0, 0]
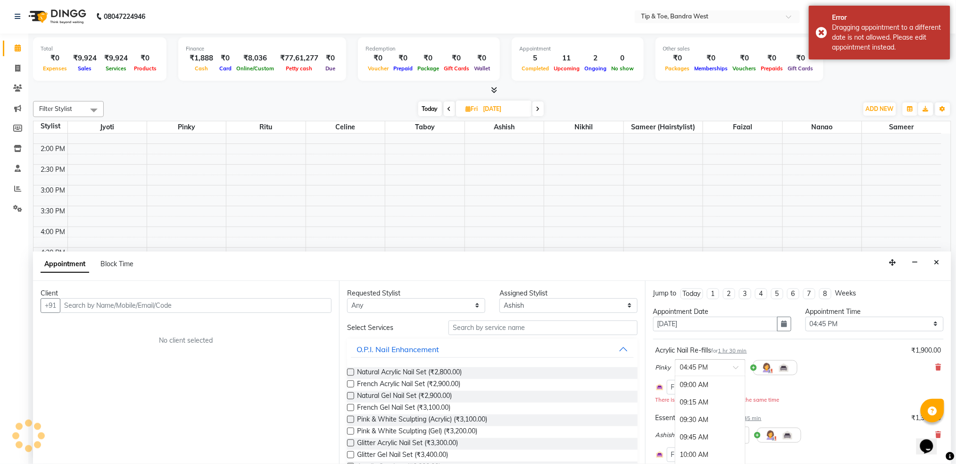
click at [728, 369] on div at bounding box center [711, 367] width 70 height 10
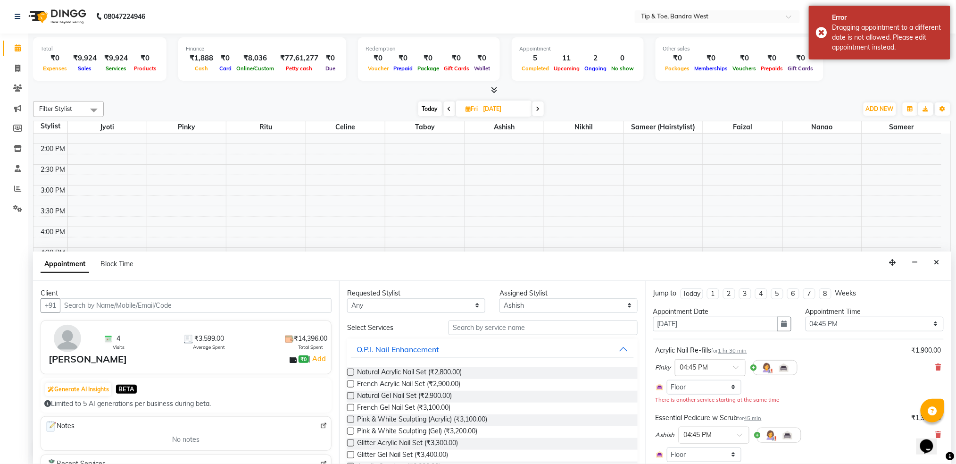
click at [783, 344] on div "Acrylic Nail Re-fills for 1 hr 30 min ₹1,900.00 Pinky × 04:45 PM Select Room Fl…" at bounding box center [798, 375] width 291 height 64
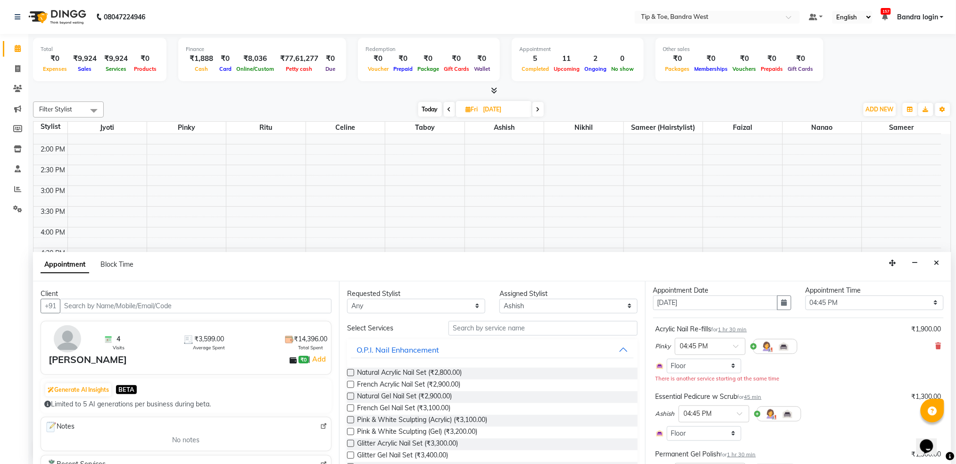
scroll to position [0, 0]
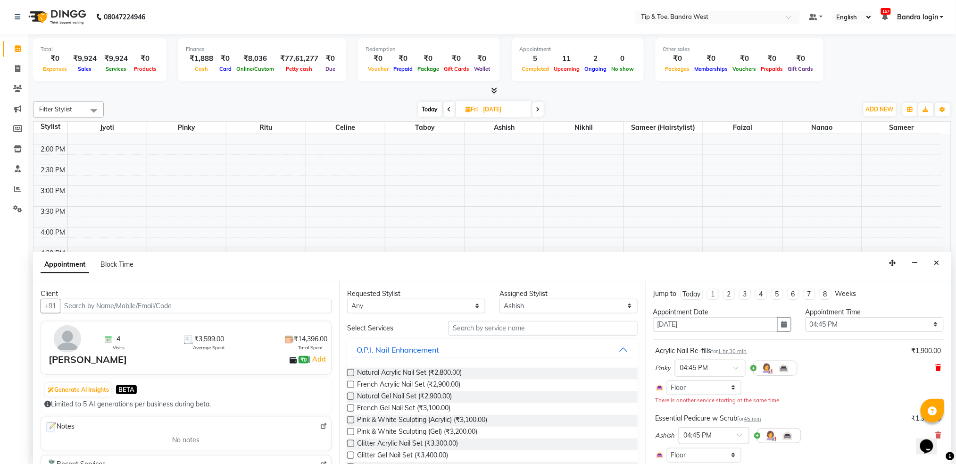
click at [936, 366] on icon at bounding box center [939, 367] width 6 height 7
click at [928, 366] on div "Ashish × 04:45 PM" at bounding box center [799, 376] width 286 height 25
click at [936, 376] on icon at bounding box center [939, 376] width 6 height 7
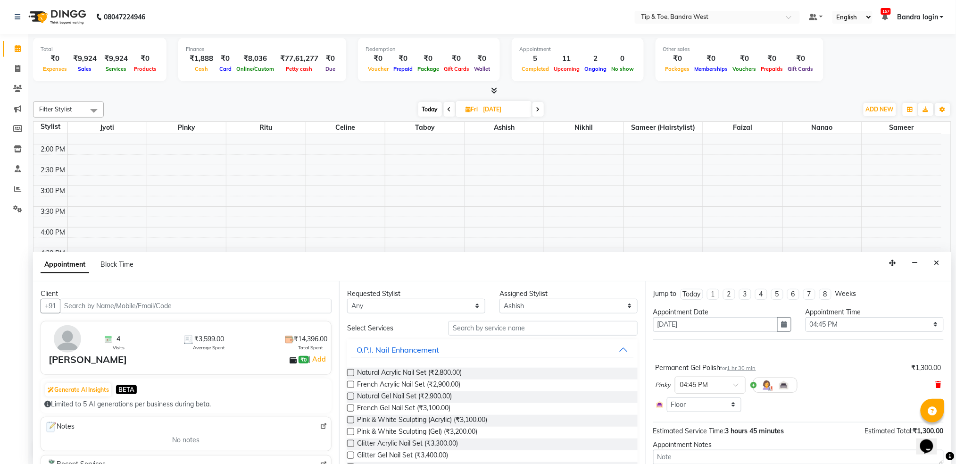
click at [936, 386] on icon at bounding box center [939, 384] width 6 height 7
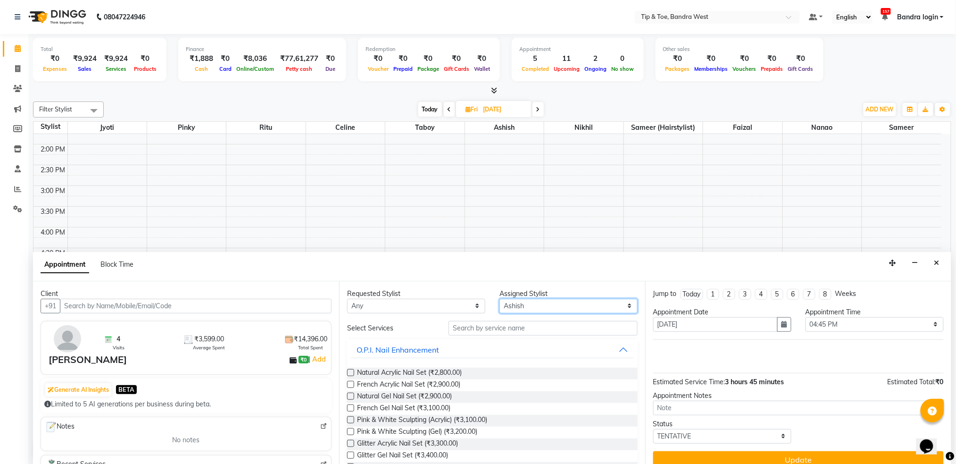
click at [541, 302] on select "Select Akash Ashish Celine Faizal Jigna Jyoti Nanao Nikhil Pinky Ritu Sameer Sa…" at bounding box center [569, 306] width 138 height 15
click at [500, 299] on select "Select Akash Ashish Celine Faizal Jigna Jyoti Nanao Nikhil Pinky Ritu Sameer Sa…" at bounding box center [569, 306] width 138 height 15
click at [514, 328] on input "text" at bounding box center [543, 328] width 189 height 15
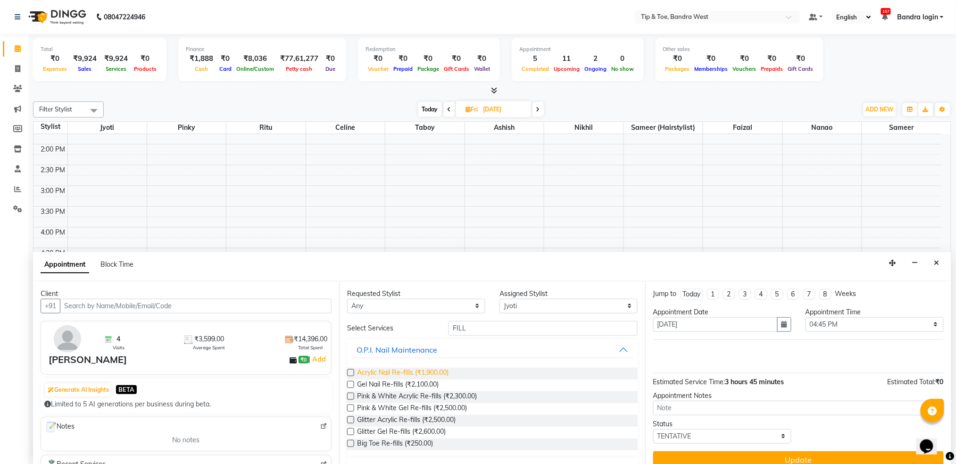
click at [416, 374] on span "Acrylic Nail Re-fills (₹1,900.00)" at bounding box center [403, 373] width 92 height 12
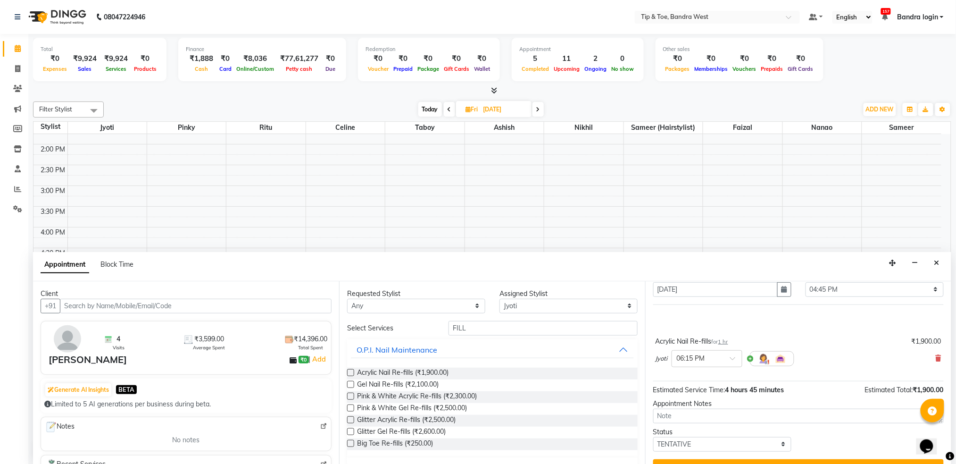
scroll to position [54, 0]
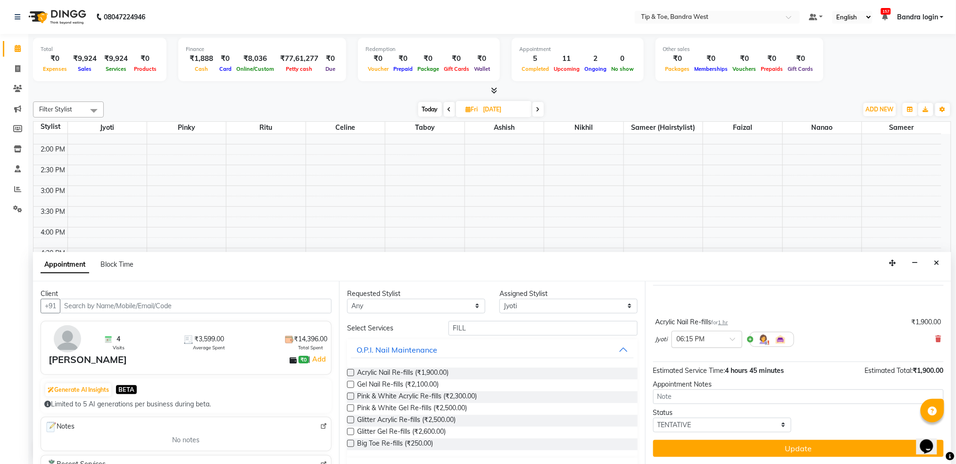
click at [702, 339] on input "text" at bounding box center [698, 339] width 42 height 10
click at [696, 401] on div "11:45 AM" at bounding box center [707, 406] width 70 height 17
click at [508, 328] on input "FILL" at bounding box center [543, 328] width 189 height 15
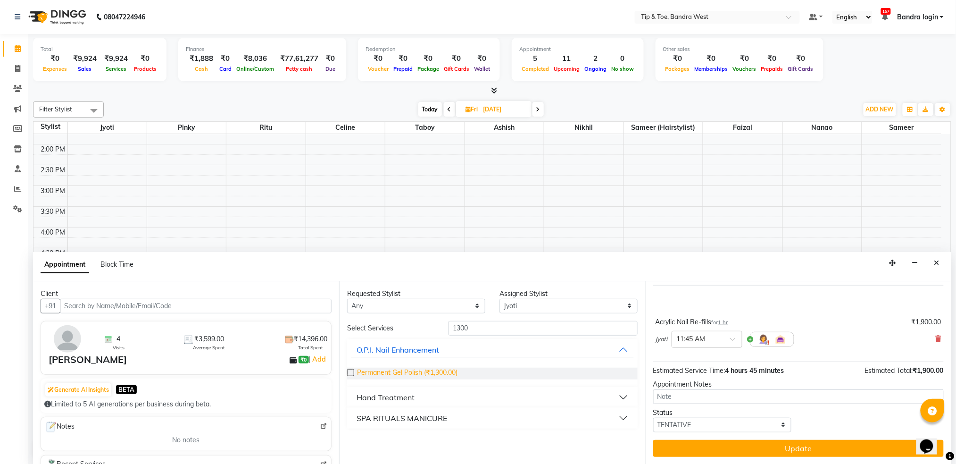
click at [421, 379] on span "Permanent Gel Polish (₹1,300.00)" at bounding box center [407, 373] width 100 height 12
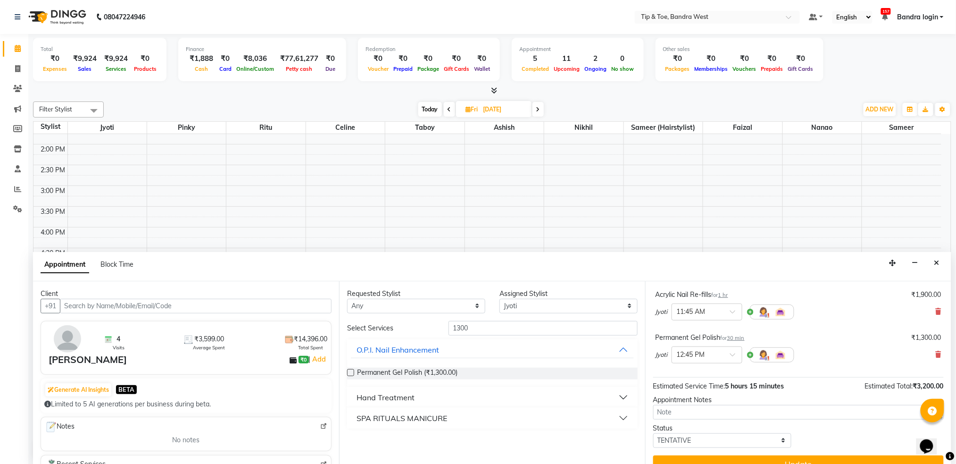
scroll to position [97, 0]
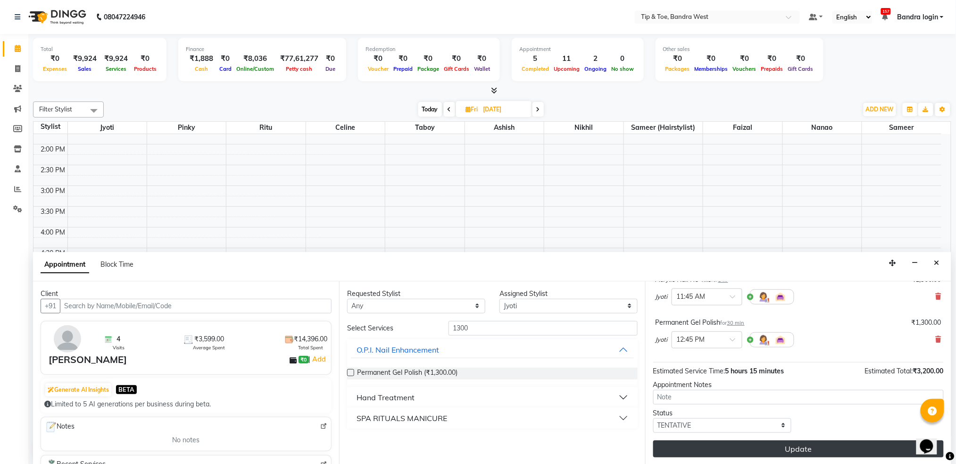
click at [773, 450] on button "Update" at bounding box center [798, 448] width 291 height 17
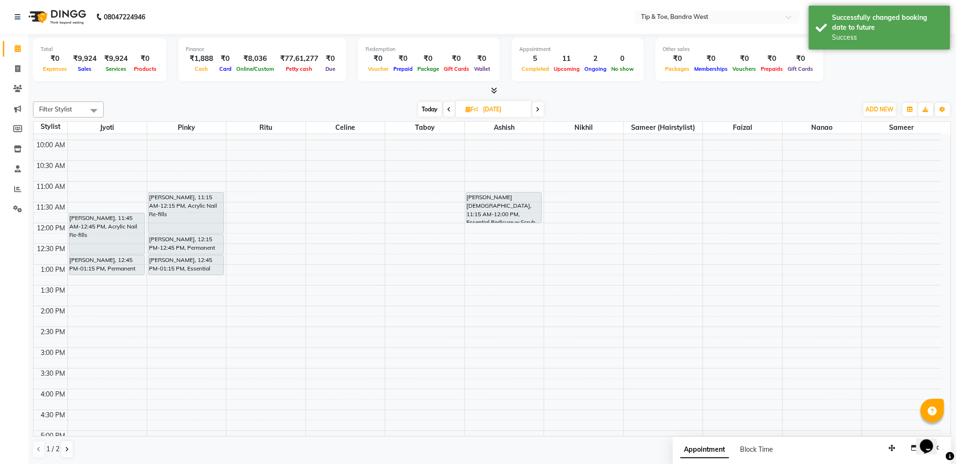
scroll to position [0, 0]
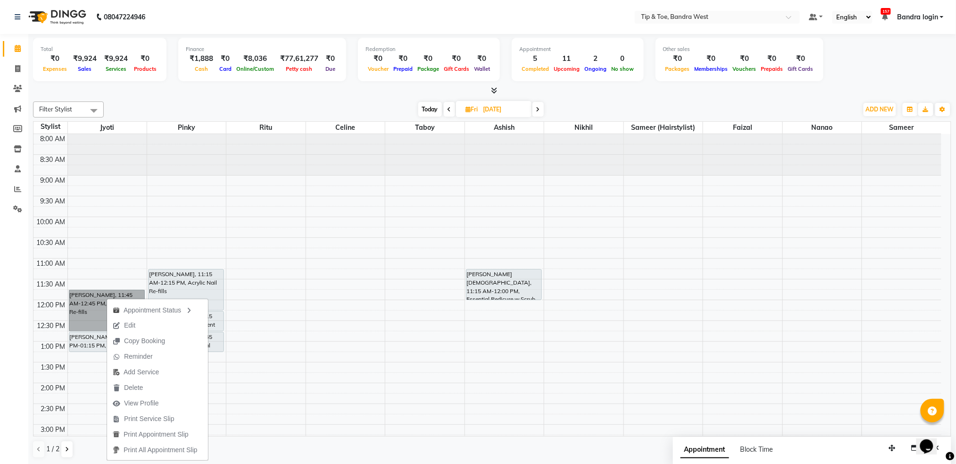
drag, startPoint x: 107, startPoint y: 298, endPoint x: 91, endPoint y: 308, distance: 19.1
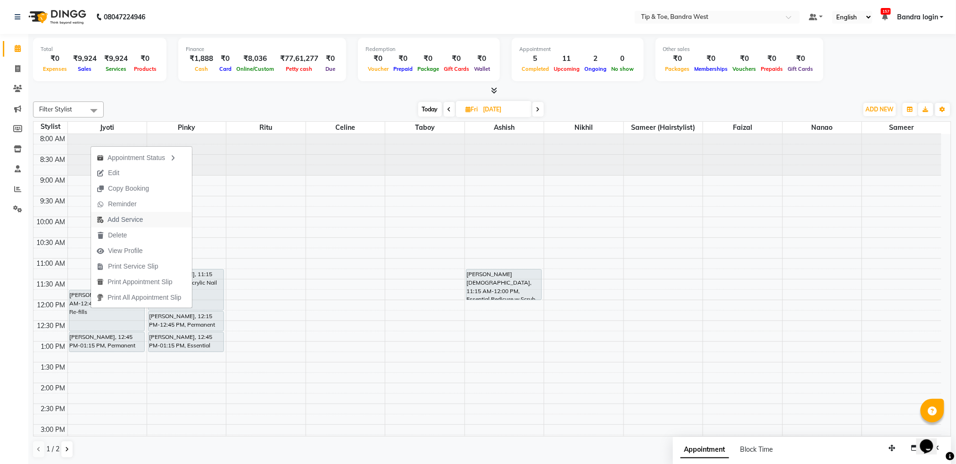
click at [112, 217] on span "Add Service" at bounding box center [125, 220] width 35 height 10
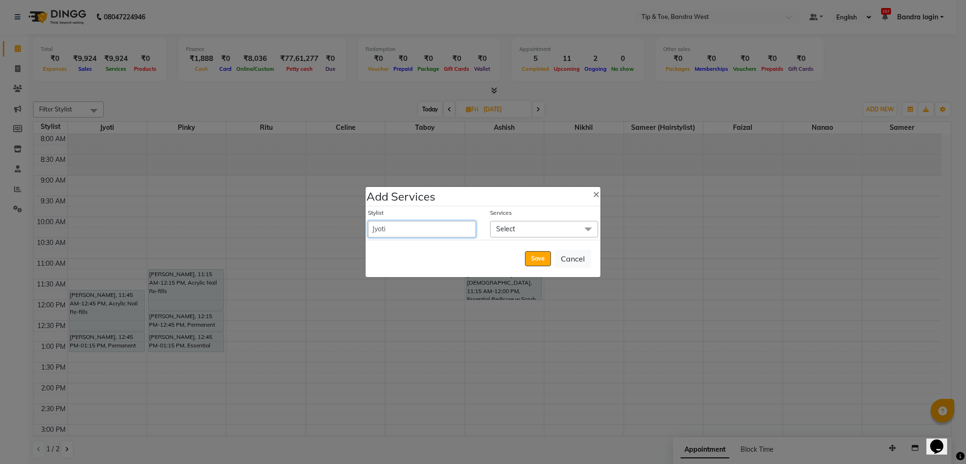
click at [448, 233] on select "Akash Ashish Bandra login Bilal Celine Danish Dhananjay Sharma Faizal Jai Chava…" at bounding box center [422, 229] width 108 height 17
click at [368, 221] on select "Akash Ashish Bandra login Bilal Celine Danish Dhananjay Sharma Faizal Jai Chava…" at bounding box center [422, 229] width 108 height 17
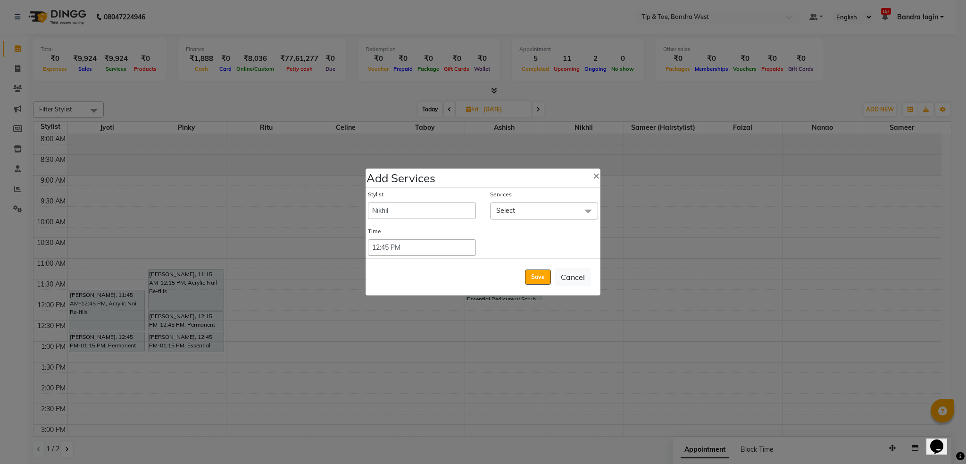
click at [560, 214] on span "Select" at bounding box center [544, 210] width 108 height 17
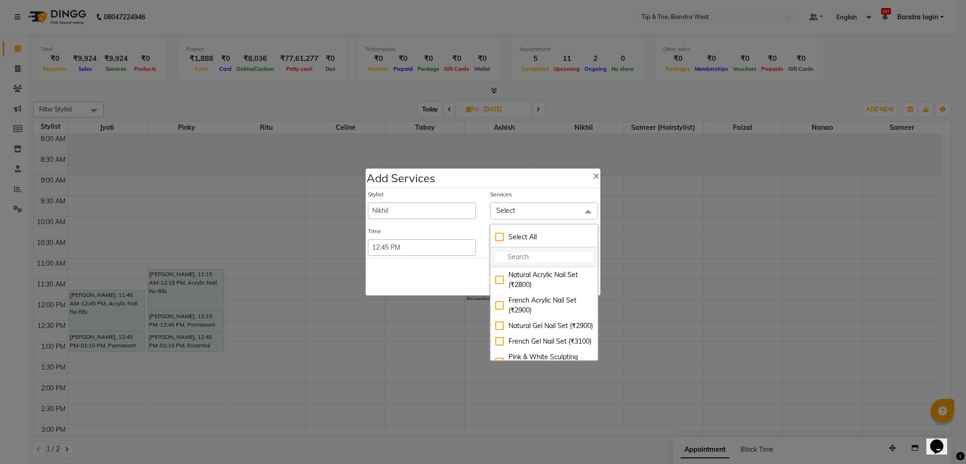
click at [530, 259] on input "multiselect-search" at bounding box center [544, 257] width 98 height 10
click at [564, 297] on div "Essential Pedicure w Scrub (₹1300)" at bounding box center [544, 305] width 98 height 20
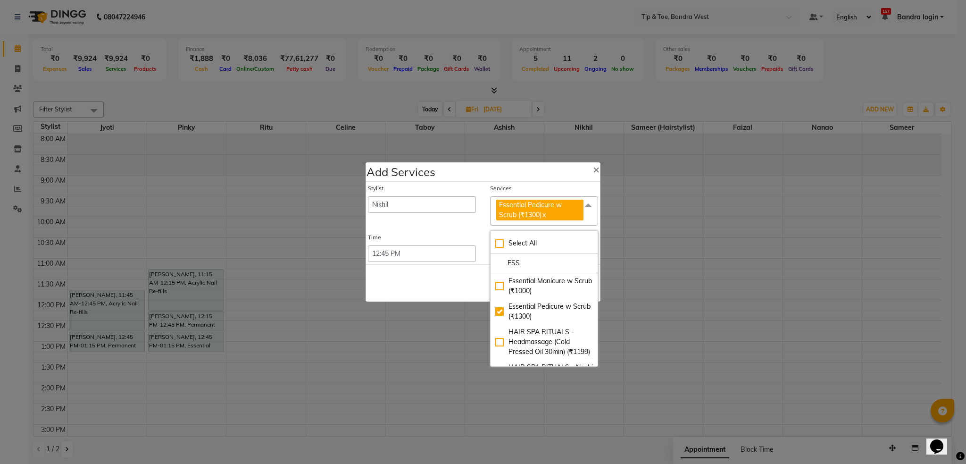
click at [484, 294] on div "Save Cancel" at bounding box center [483, 282] width 235 height 37
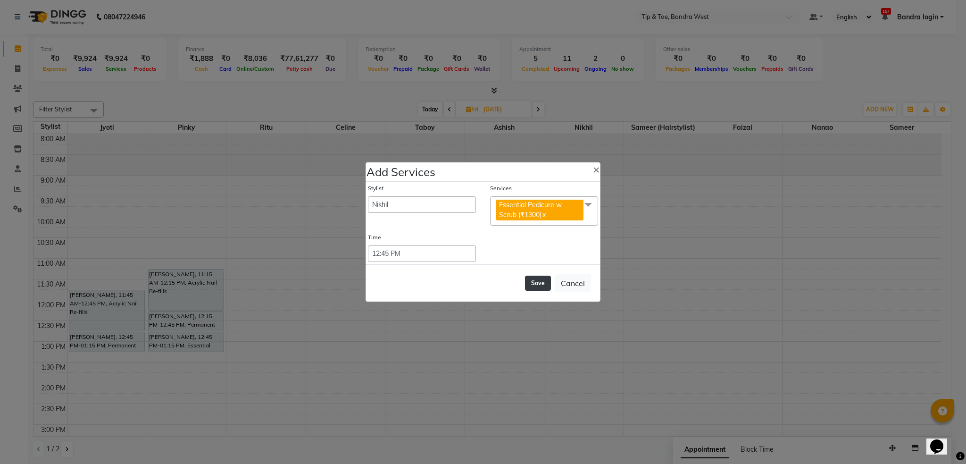
click at [532, 286] on button "Save" at bounding box center [538, 282] width 26 height 15
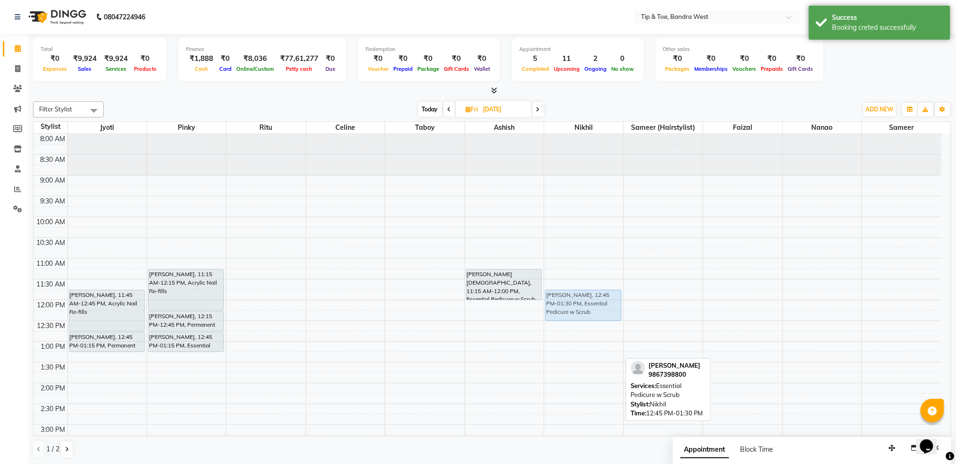
drag, startPoint x: 586, startPoint y: 350, endPoint x: 592, endPoint y: 309, distance: 40.6
click at [592, 309] on div "Sanika Mavlankar, 12:45 PM-01:30 PM, Essential Pedicure w Scrub Sanika Mavlanka…" at bounding box center [583, 403] width 79 height 539
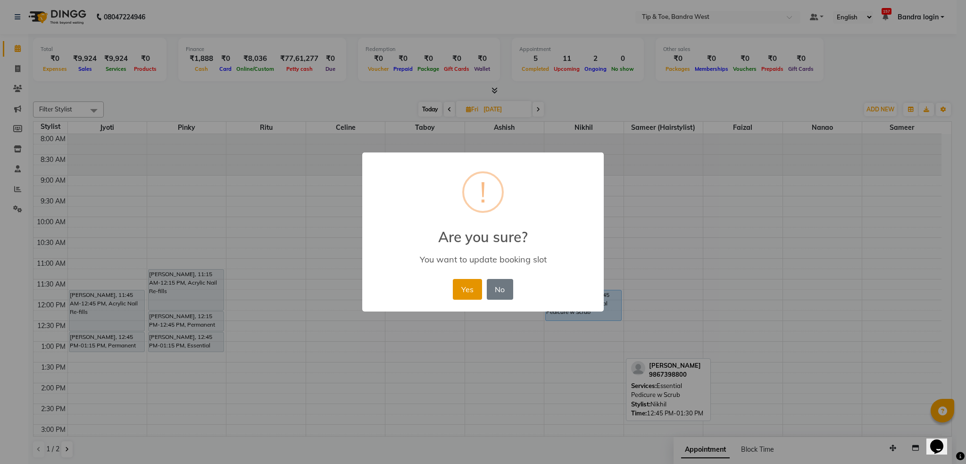
click at [472, 287] on button "Yes" at bounding box center [467, 289] width 29 height 21
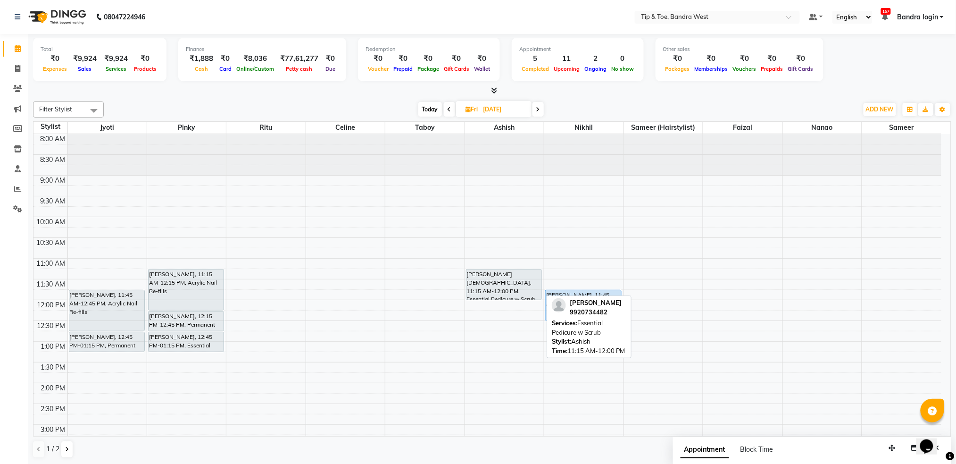
click at [469, 286] on div "[PERSON_NAME][DEMOGRAPHIC_DATA], 11:15 AM-12:00 PM, Essential Pedicure w Scrub" at bounding box center [504, 284] width 75 height 30
click at [426, 109] on span "Today" at bounding box center [430, 109] width 24 height 15
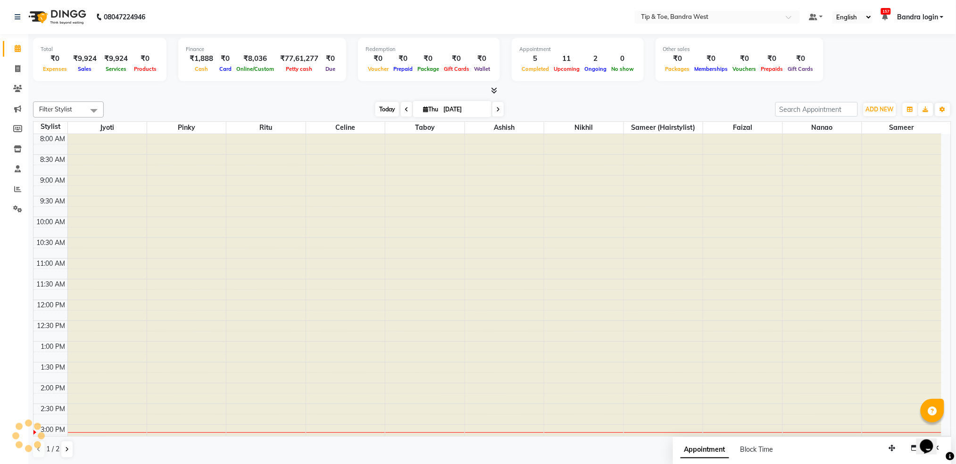
scroll to position [239, 0]
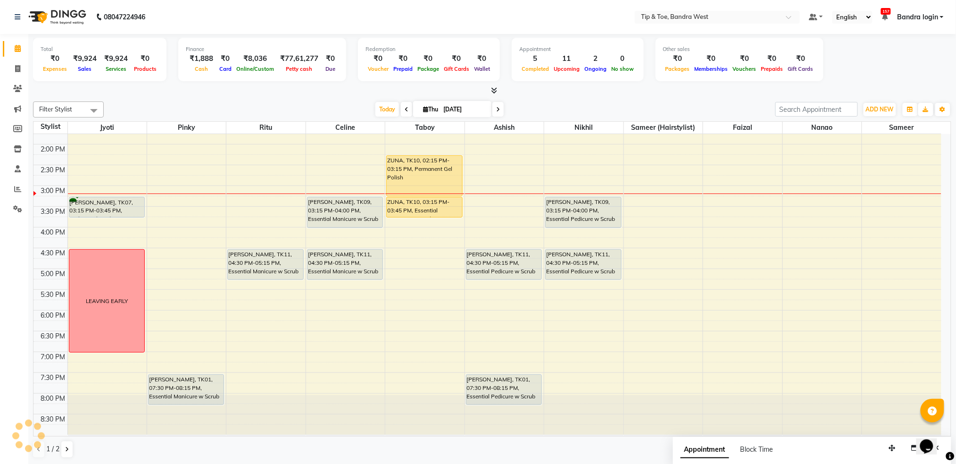
click at [427, 109] on span "Thu" at bounding box center [431, 109] width 20 height 7
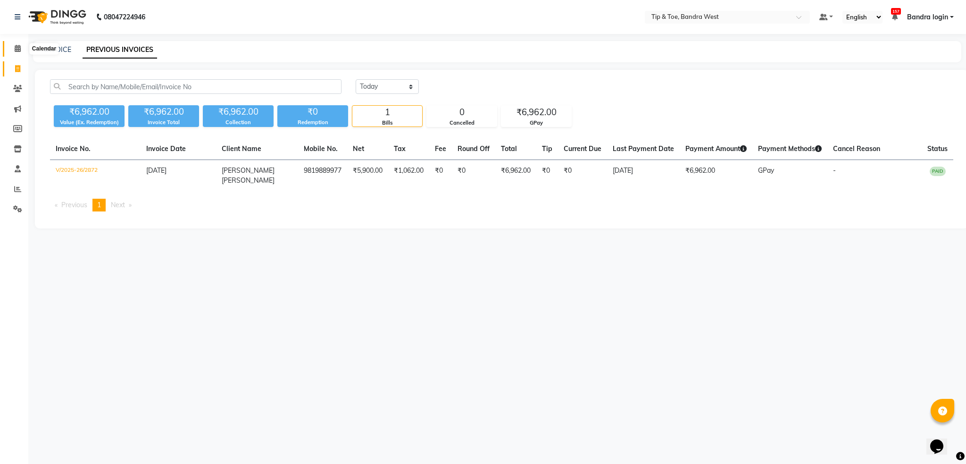
click at [18, 51] on icon at bounding box center [18, 48] width 6 height 7
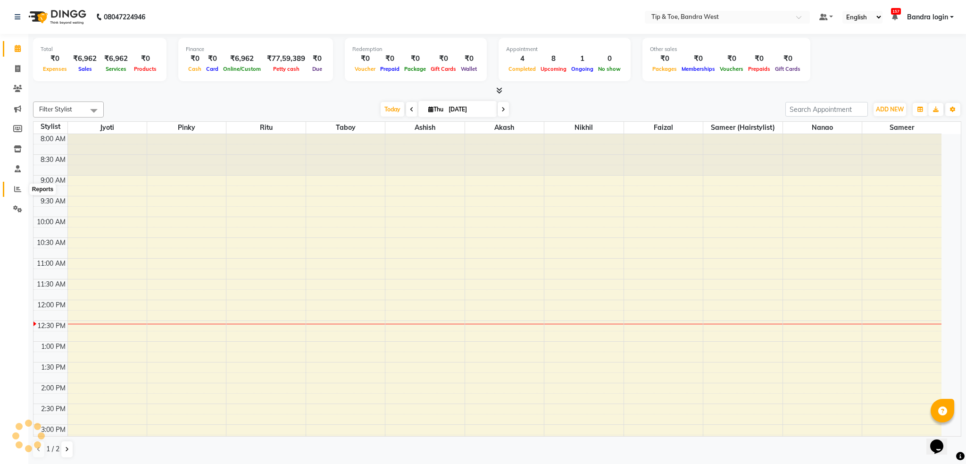
click at [20, 187] on icon at bounding box center [17, 188] width 7 height 7
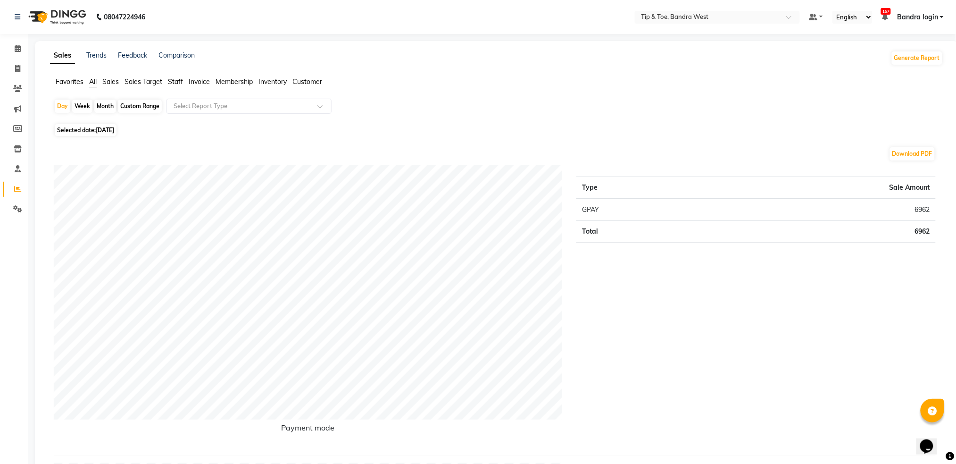
click at [175, 82] on span "Staff" at bounding box center [175, 81] width 15 height 8
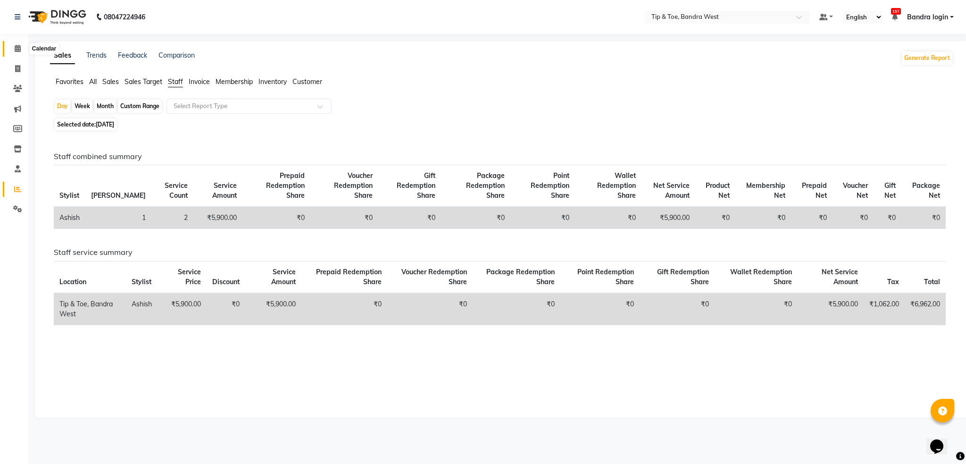
click at [17, 49] on icon at bounding box center [18, 48] width 6 height 7
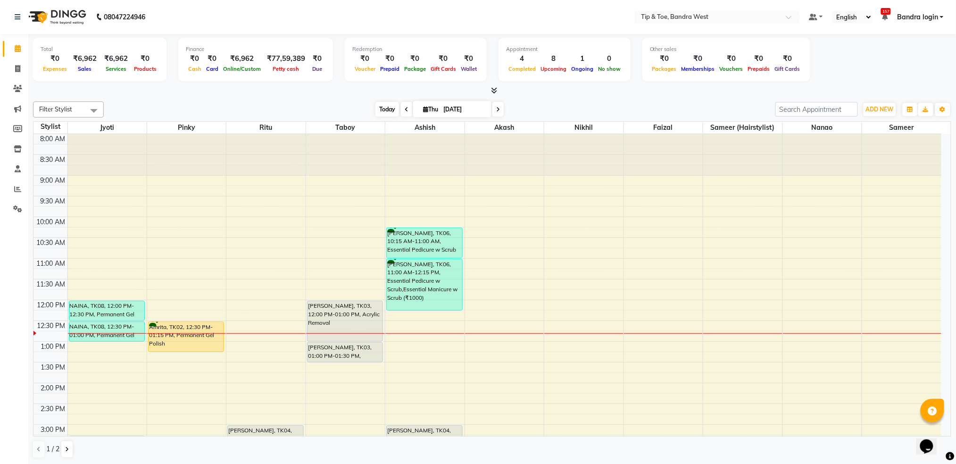
click at [391, 104] on span "Today" at bounding box center [387, 109] width 24 height 15
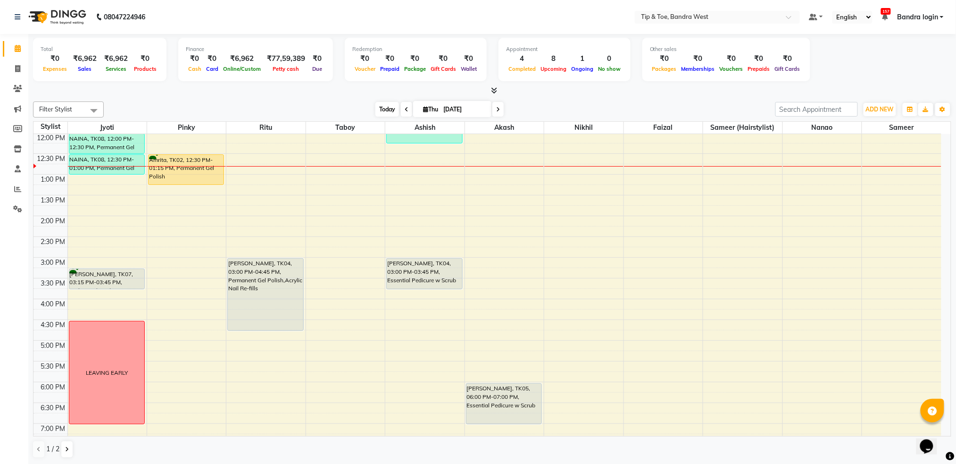
click at [377, 104] on span "Today" at bounding box center [387, 109] width 24 height 15
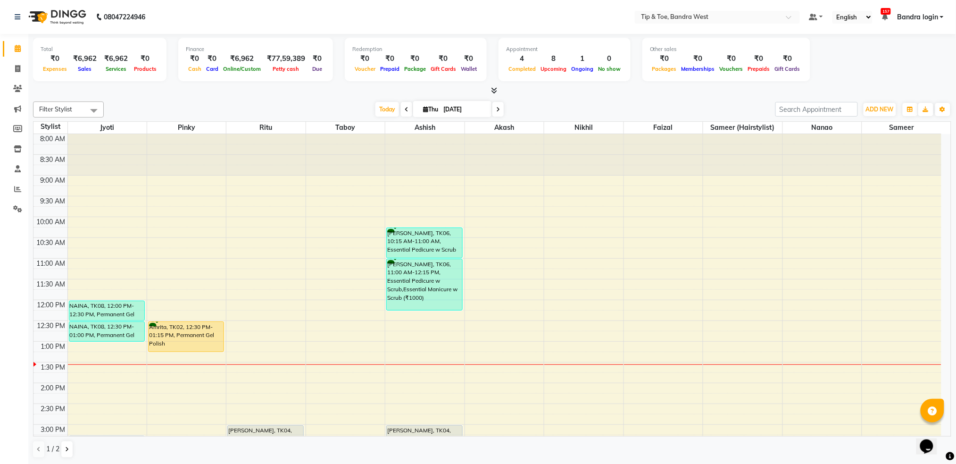
click at [390, 114] on span "Today" at bounding box center [387, 109] width 24 height 15
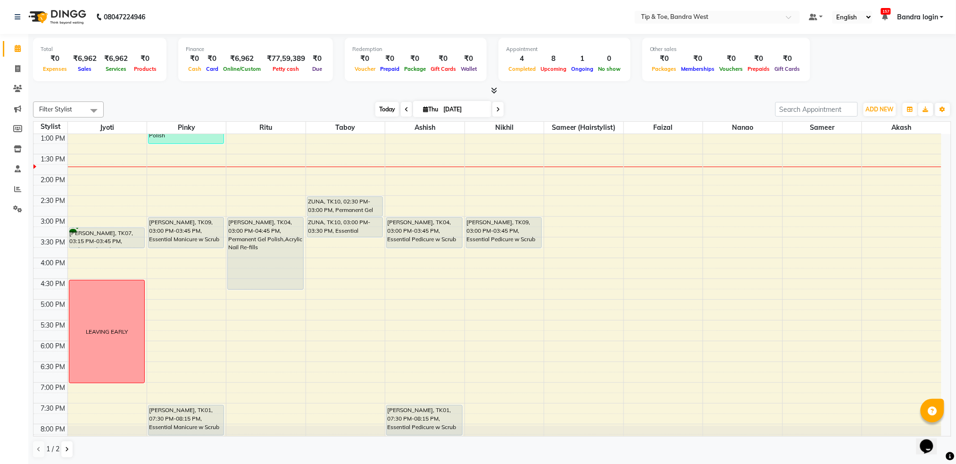
click at [378, 113] on span "Today" at bounding box center [387, 109] width 24 height 15
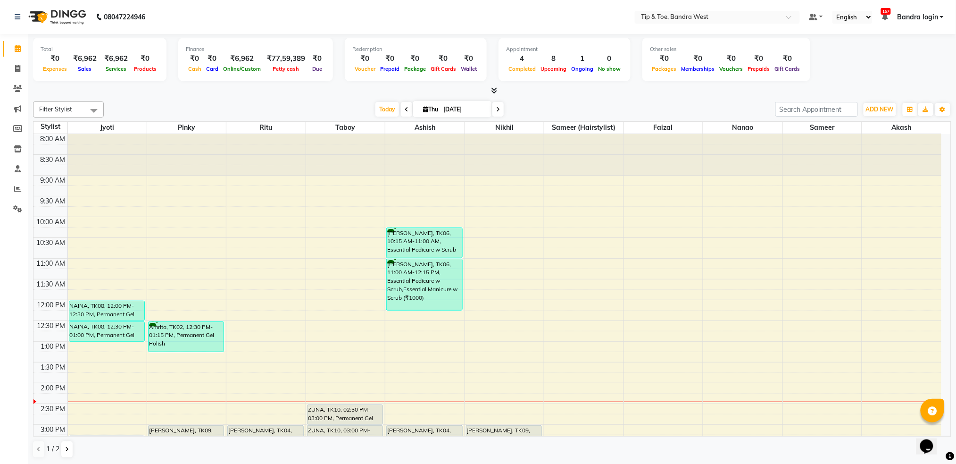
click at [384, 105] on span "Today" at bounding box center [387, 109] width 24 height 15
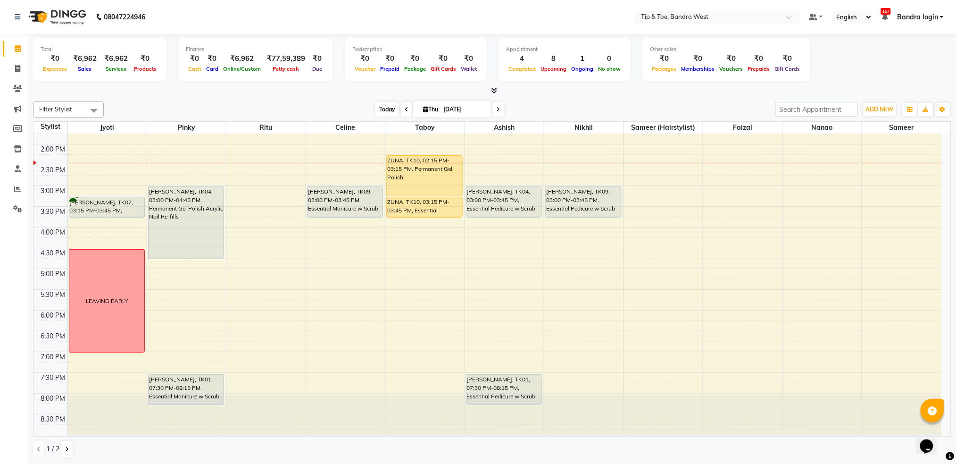
click at [381, 107] on span "Today" at bounding box center [387, 109] width 24 height 15
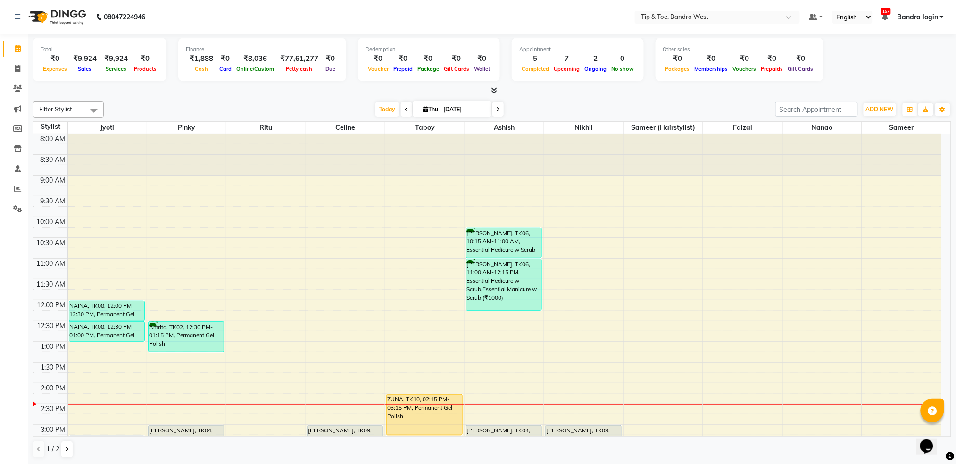
drag, startPoint x: 389, startPoint y: 107, endPoint x: 234, endPoint y: 4, distance: 185.5
click at [389, 106] on span "Today" at bounding box center [387, 109] width 24 height 15
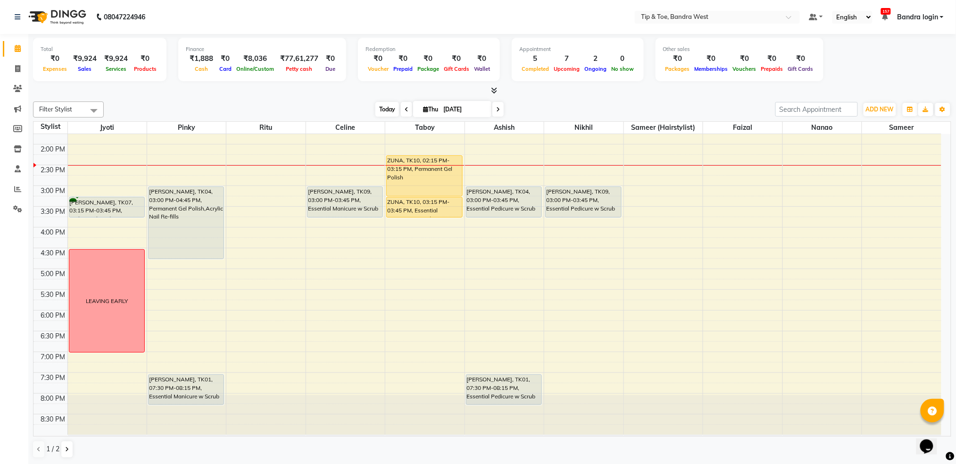
click at [386, 108] on span "Today" at bounding box center [387, 109] width 24 height 15
click at [387, 106] on span "Today" at bounding box center [387, 109] width 24 height 15
click at [390, 108] on span "Today" at bounding box center [387, 109] width 24 height 15
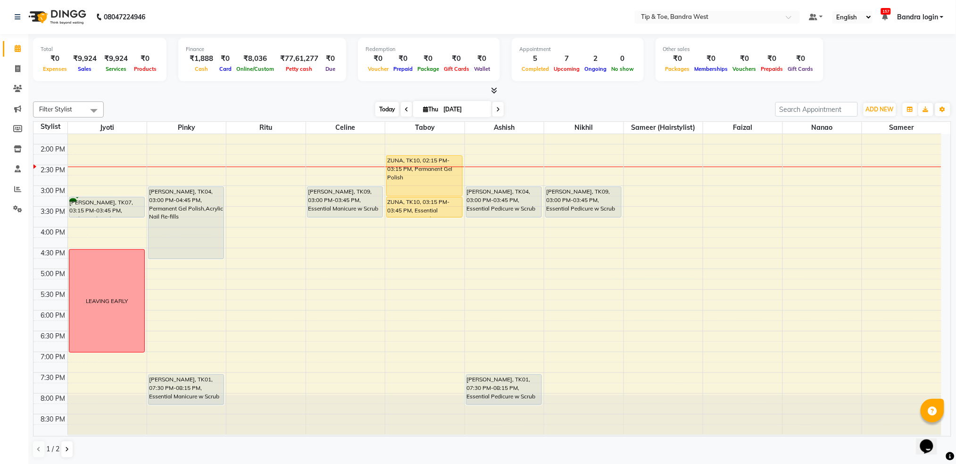
click at [386, 107] on span "Today" at bounding box center [387, 109] width 24 height 15
click at [391, 109] on span "Today" at bounding box center [387, 109] width 24 height 15
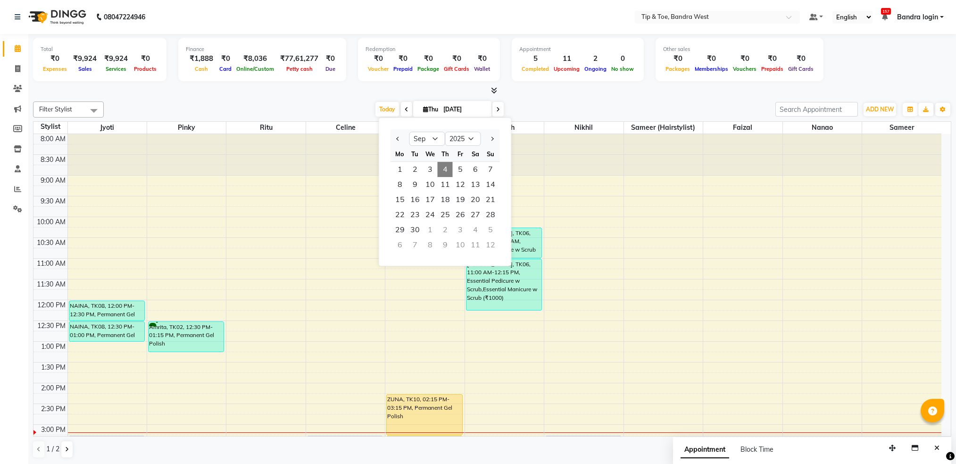
select select "9"
select select "2025"
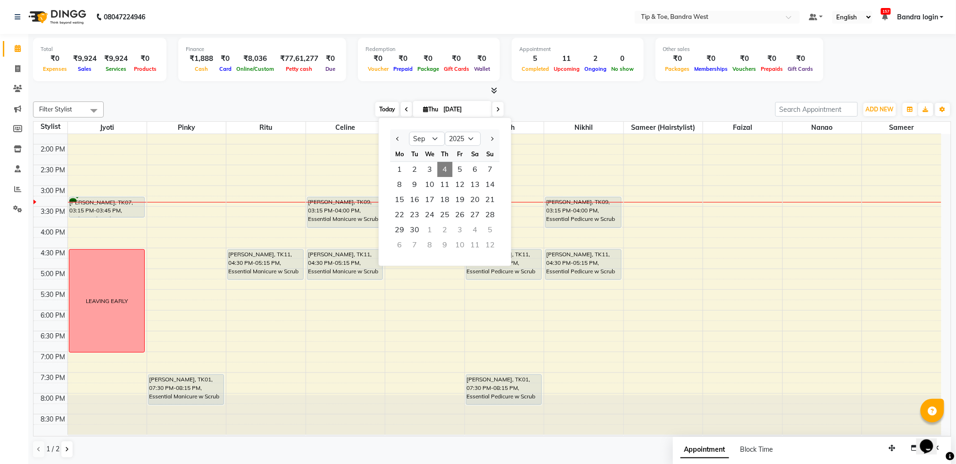
click at [392, 106] on span "Today" at bounding box center [387, 109] width 24 height 15
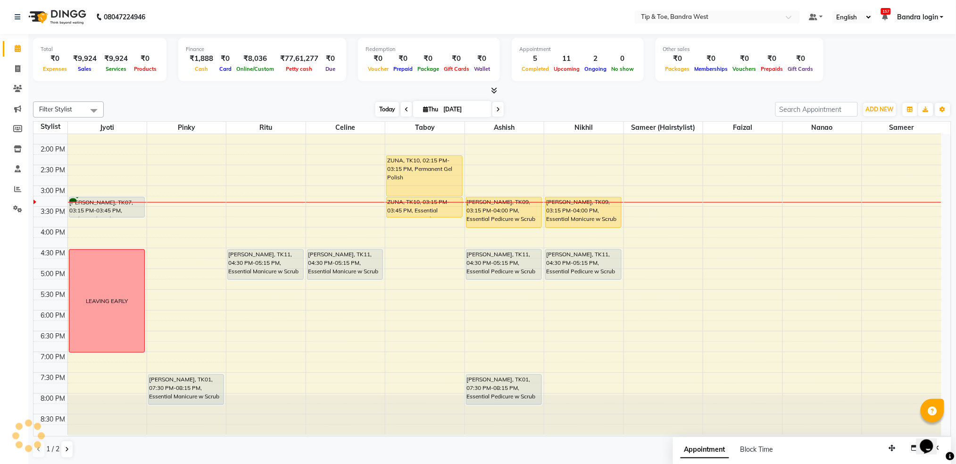
click at [392, 106] on span "Today" at bounding box center [387, 109] width 24 height 15
click at [204, 207] on td at bounding box center [504, 211] width 874 height 10
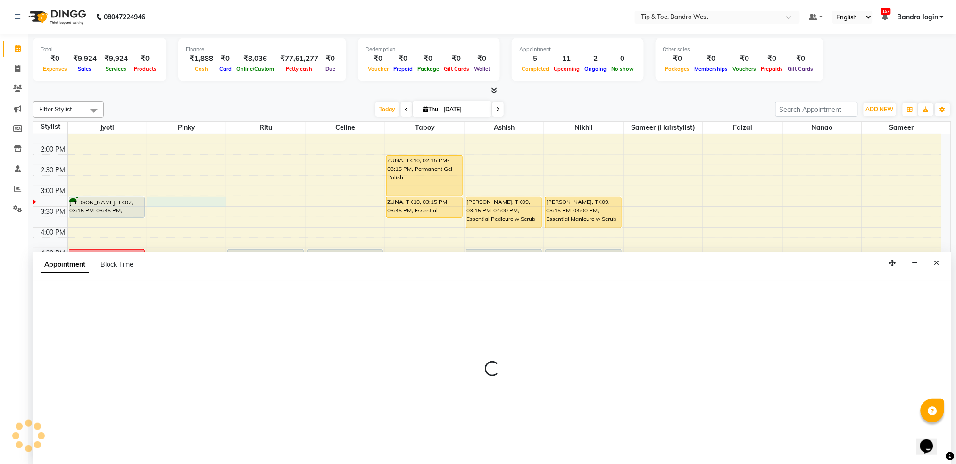
scroll to position [0, 0]
select select "42340"
select select "915"
select select "tentative"
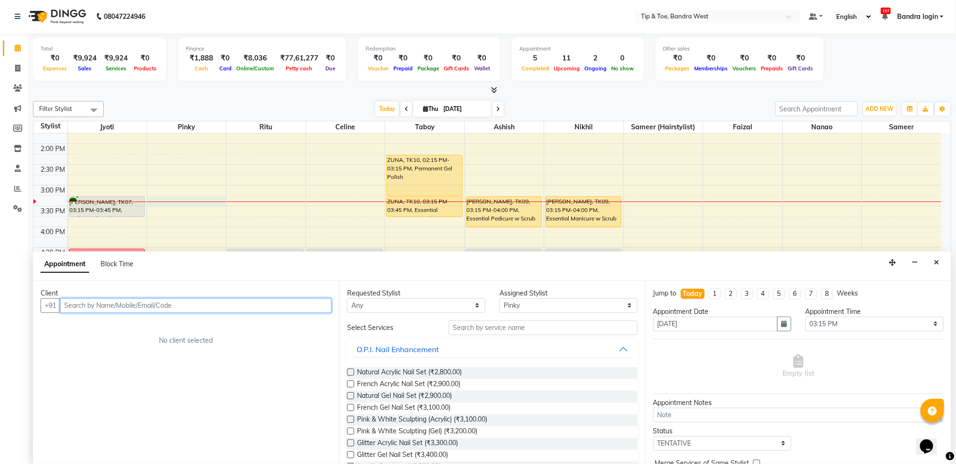
click at [155, 306] on input "text" at bounding box center [196, 305] width 272 height 15
paste input "97693 18308"
click at [86, 303] on input "97693 18308" at bounding box center [176, 305] width 233 height 15
click at [200, 307] on input "9769318308" at bounding box center [176, 305] width 233 height 15
type input "9769318308"
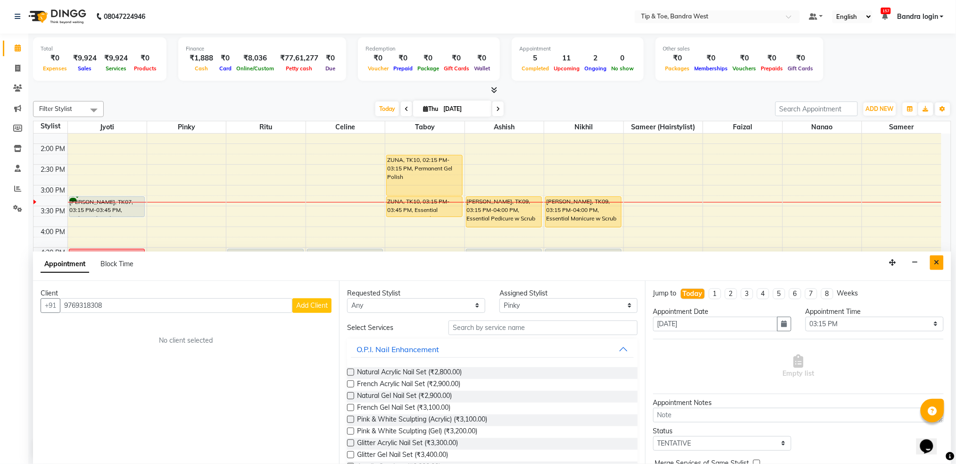
click at [940, 260] on button "Close" at bounding box center [937, 262] width 14 height 15
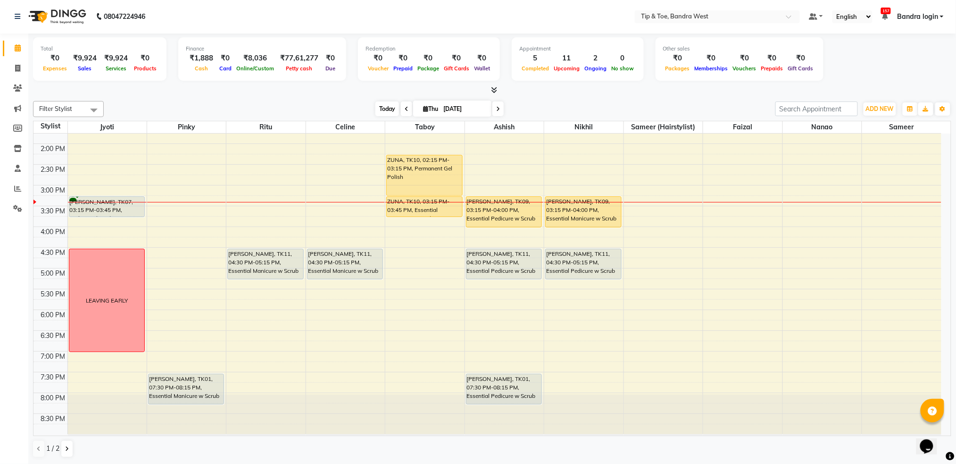
click at [377, 107] on span "Today" at bounding box center [387, 108] width 24 height 15
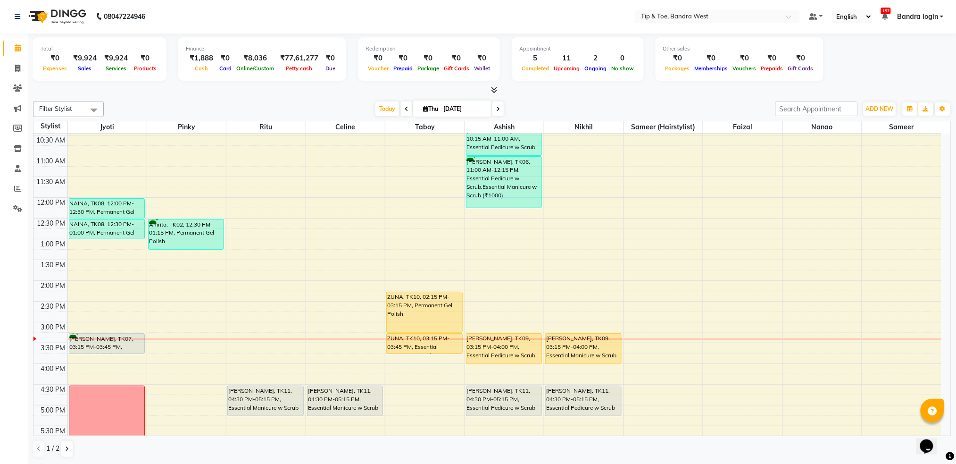
scroll to position [239, 0]
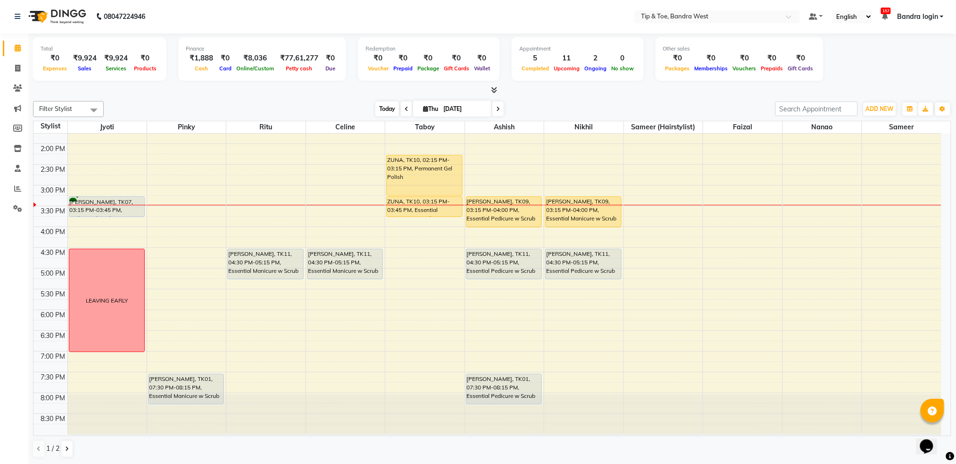
click at [380, 111] on span "Today" at bounding box center [387, 108] width 24 height 15
click at [380, 109] on span "Today" at bounding box center [387, 108] width 24 height 15
click at [380, 107] on span "Today" at bounding box center [387, 108] width 24 height 15
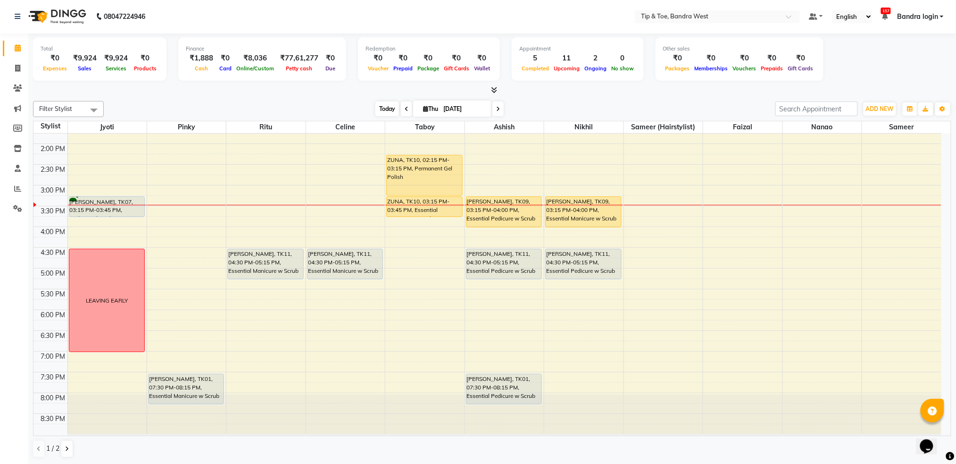
click at [380, 106] on span "Today" at bounding box center [387, 108] width 24 height 15
click at [384, 111] on span "Today" at bounding box center [387, 108] width 24 height 15
click at [388, 105] on span "Today" at bounding box center [387, 108] width 24 height 15
click at [385, 109] on span "Today" at bounding box center [387, 108] width 24 height 15
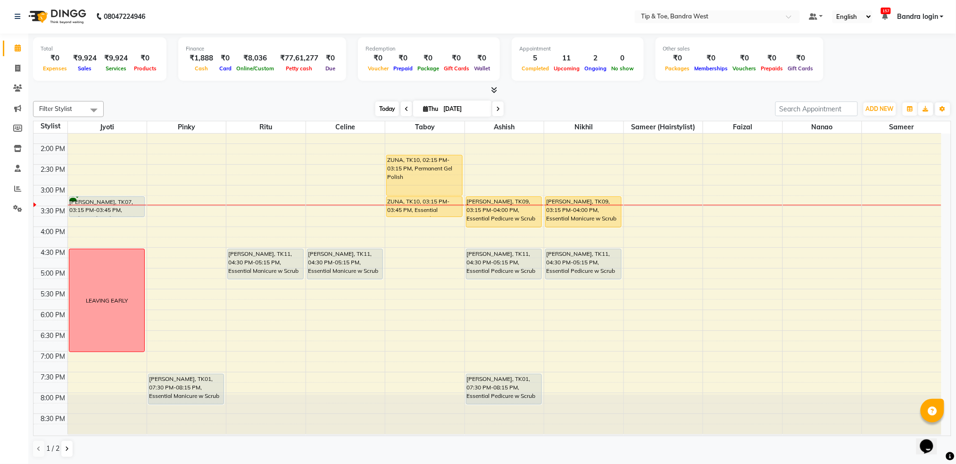
click at [382, 109] on span "Today" at bounding box center [387, 108] width 24 height 15
click at [514, 208] on div at bounding box center [504, 208] width 79 height 0
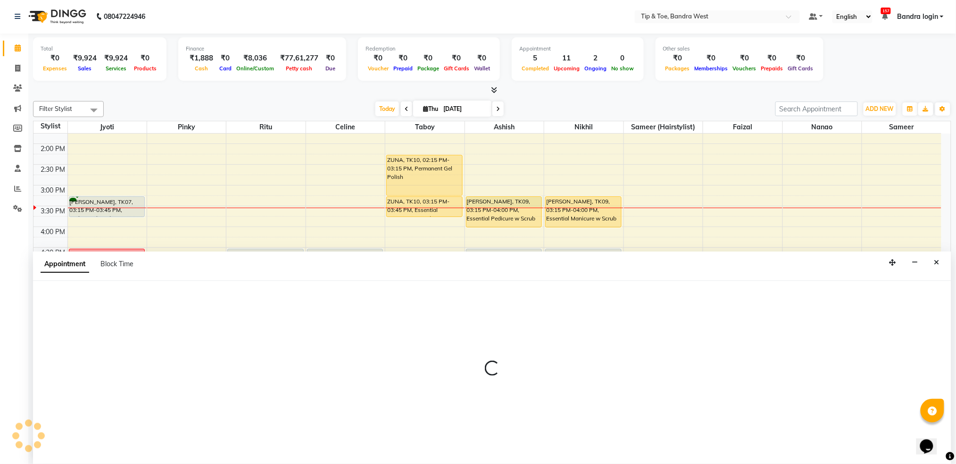
select select "42304"
select select "915"
select select "tentative"
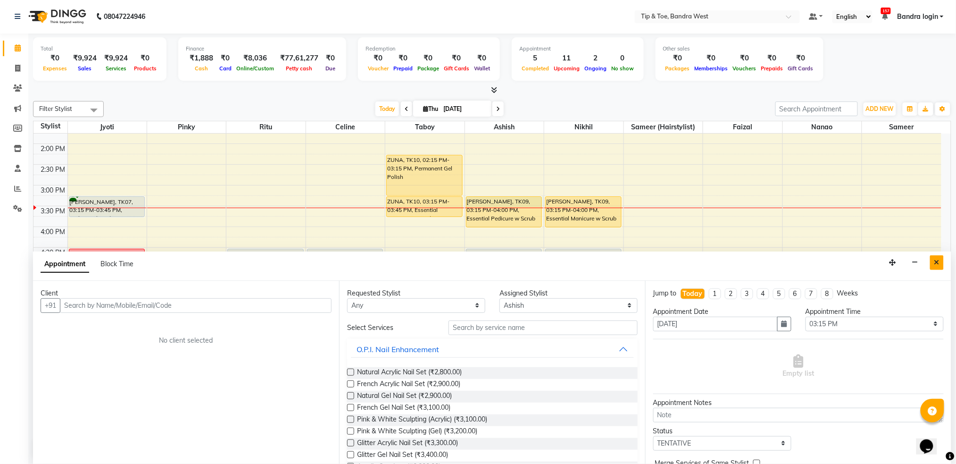
click at [940, 262] on button "Close" at bounding box center [937, 262] width 14 height 15
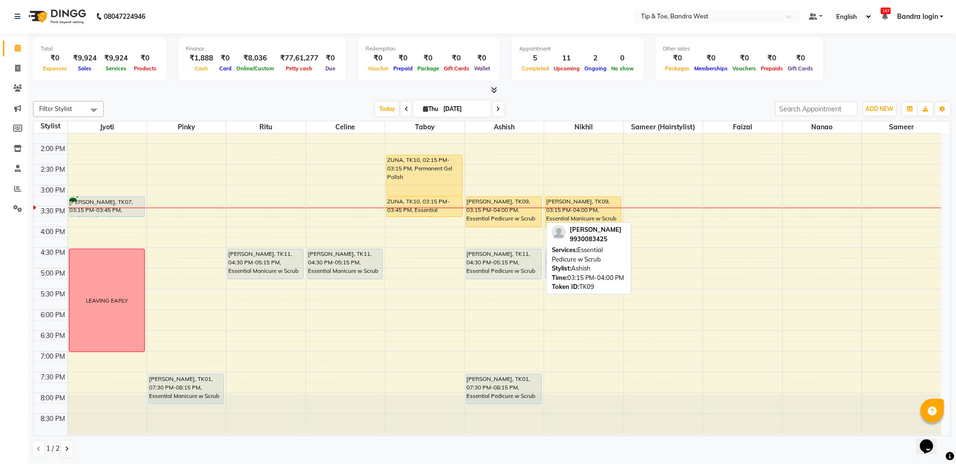
click at [502, 199] on div "[PERSON_NAME], TK09, 03:15 PM-04:00 PM, Essential Pedicure w Scrub" at bounding box center [504, 212] width 75 height 30
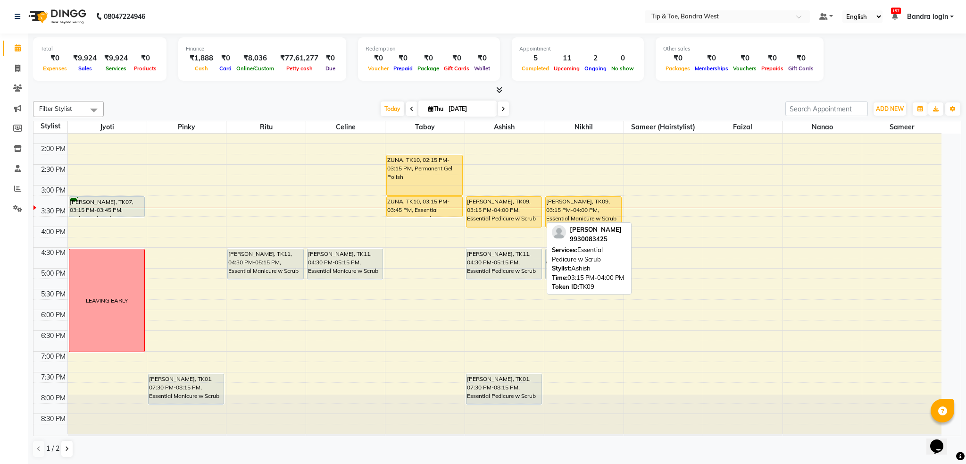
select select "1"
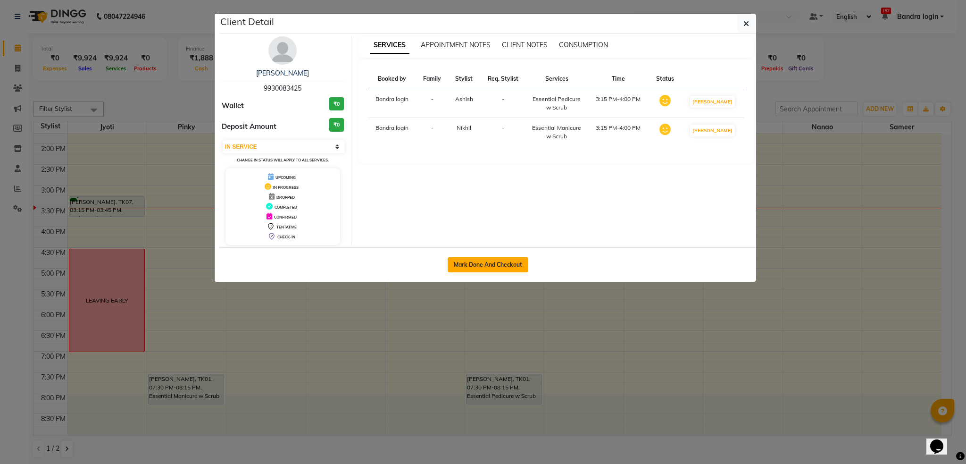
click at [512, 259] on button "Mark Done And Checkout" at bounding box center [488, 264] width 81 height 15
select select "5957"
select select "service"
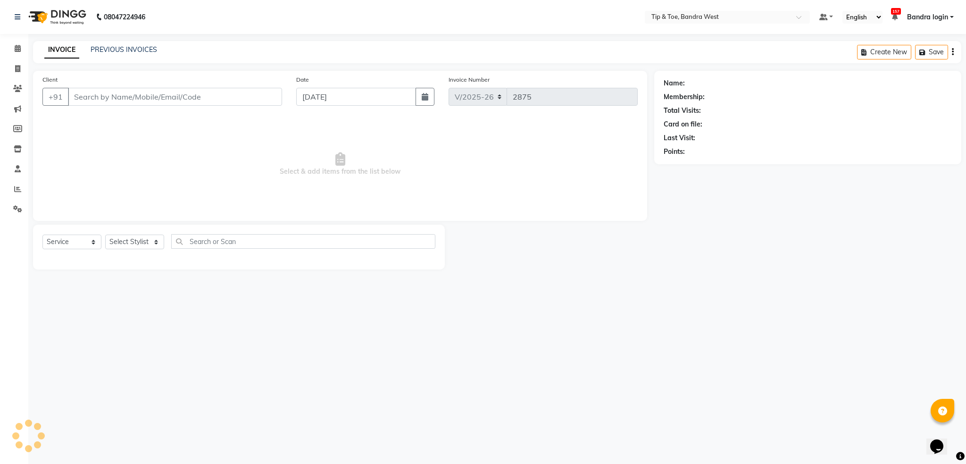
type input "9930083425"
select select "42304"
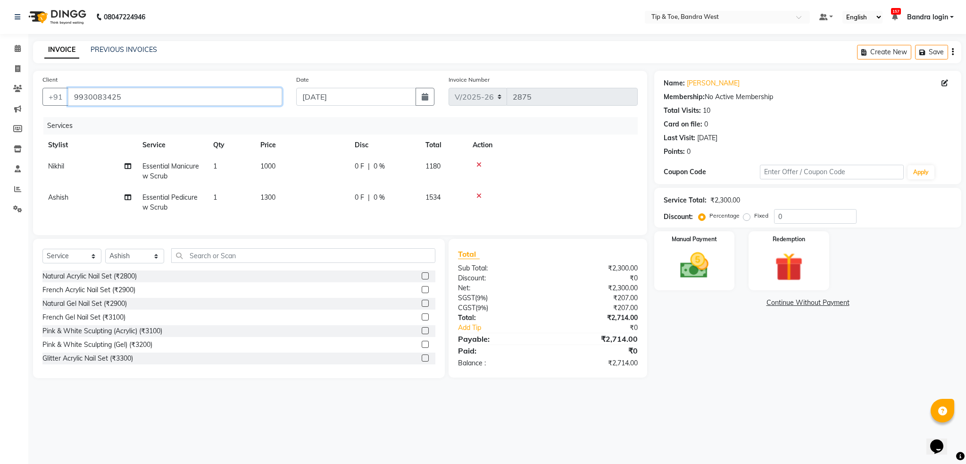
click at [106, 91] on input "9930083425" at bounding box center [175, 97] width 214 height 18
click at [63, 263] on select "Select Service Product Membership Package Voucher Prepaid Gift Card" at bounding box center [71, 256] width 59 height 15
select select "V"
click at [42, 259] on select "Select Service Product Membership Package Voucher Prepaid Gift Card" at bounding box center [71, 256] width 59 height 15
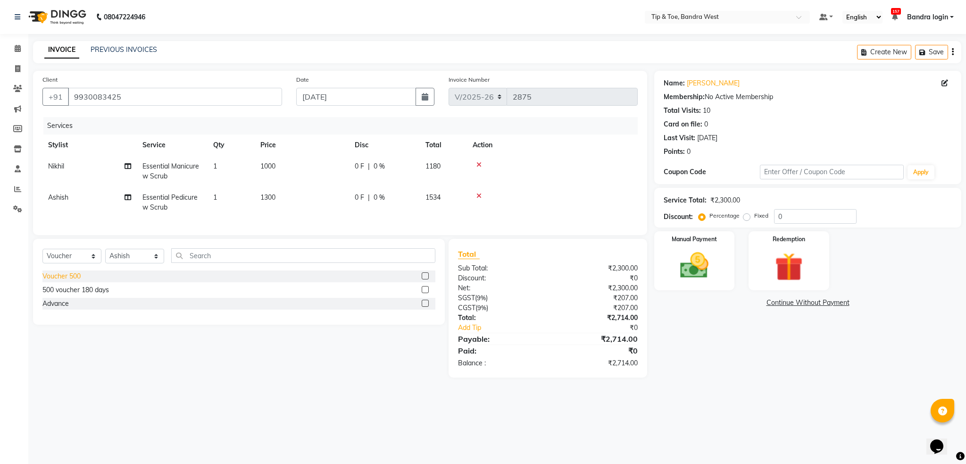
click at [78, 281] on div "Voucher 500" at bounding box center [61, 276] width 38 height 10
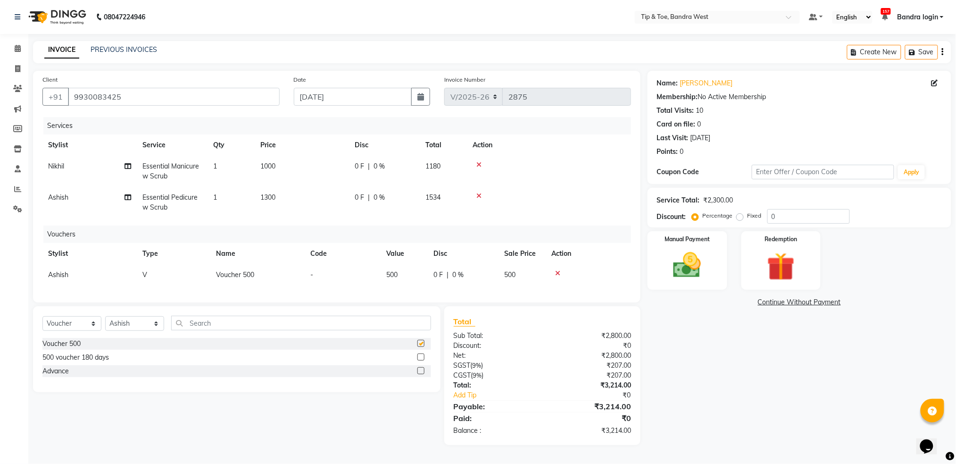
checkbox input "false"
click at [209, 330] on input "text" at bounding box center [301, 323] width 260 height 15
click at [125, 326] on select "Select Stylist Akash Ashish Bandra login Bilal Celine Danish Dhananjay Sharma F…" at bounding box center [134, 323] width 59 height 15
select select "57333"
click at [105, 326] on select "Select Stylist Akash Ashish Bandra login Bilal Celine Danish Dhananjay Sharma F…" at bounding box center [134, 323] width 59 height 15
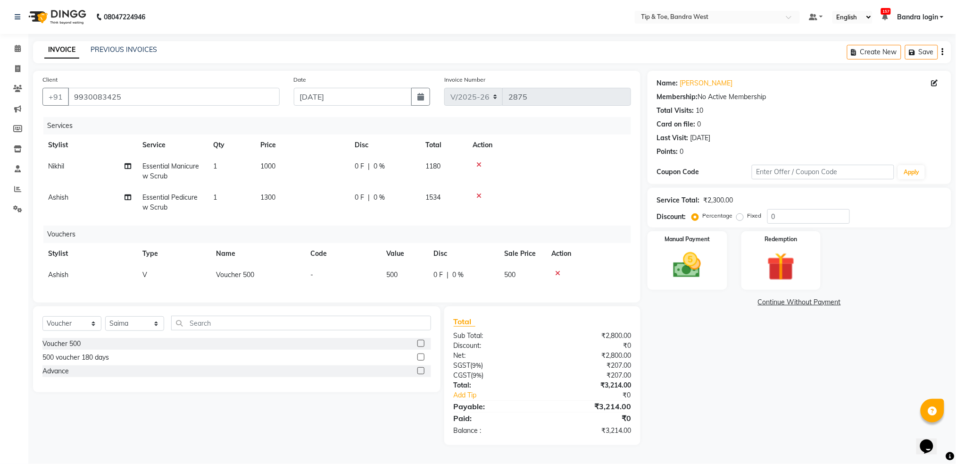
click at [329, 275] on td "-" at bounding box center [343, 274] width 76 height 21
select select "42304"
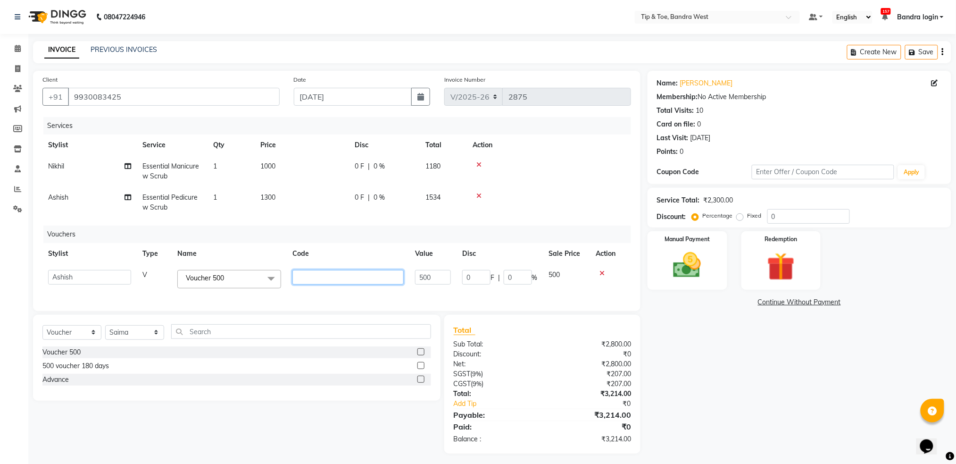
click at [332, 274] on input "text" at bounding box center [347, 277] width 111 height 15
click at [329, 278] on input "text" at bounding box center [347, 277] width 111 height 15
type input "f-0276"
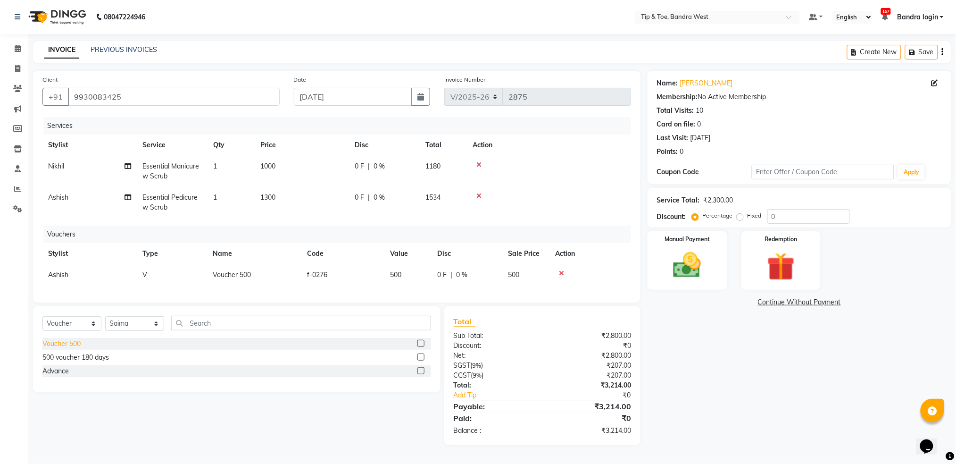
click at [54, 364] on div "Voucher 500 500 voucher 180 days Advance" at bounding box center [236, 358] width 389 height 41
click at [63, 346] on div "Voucher 500" at bounding box center [61, 344] width 38 height 10
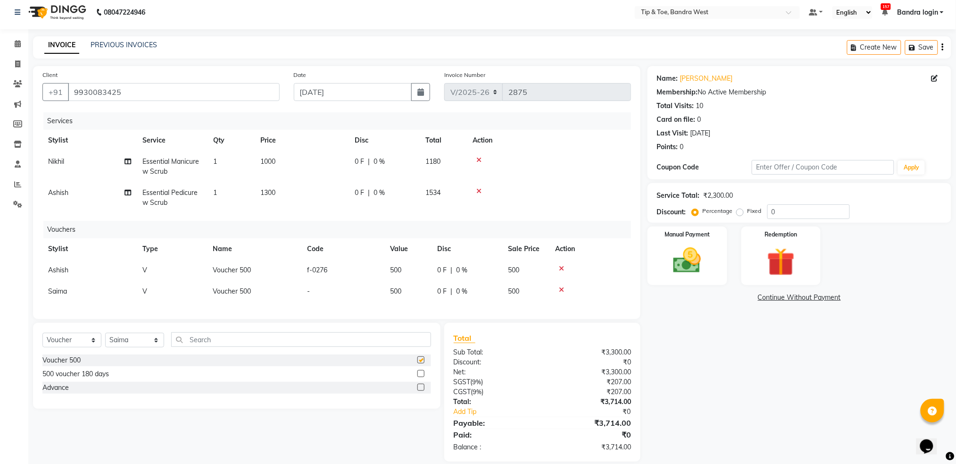
checkbox input "false"
click at [337, 290] on td "-" at bounding box center [342, 291] width 83 height 21
select select "57333"
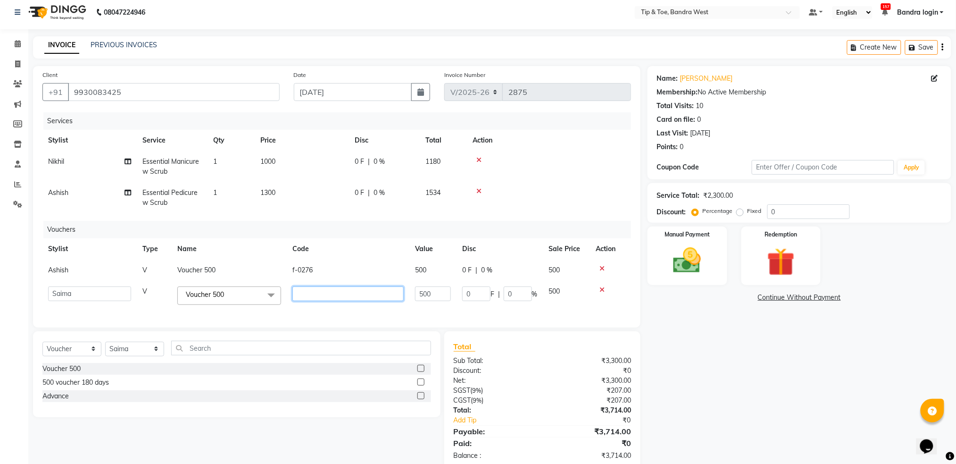
click at [302, 291] on input "text" at bounding box center [347, 293] width 111 height 15
type input "f0277"
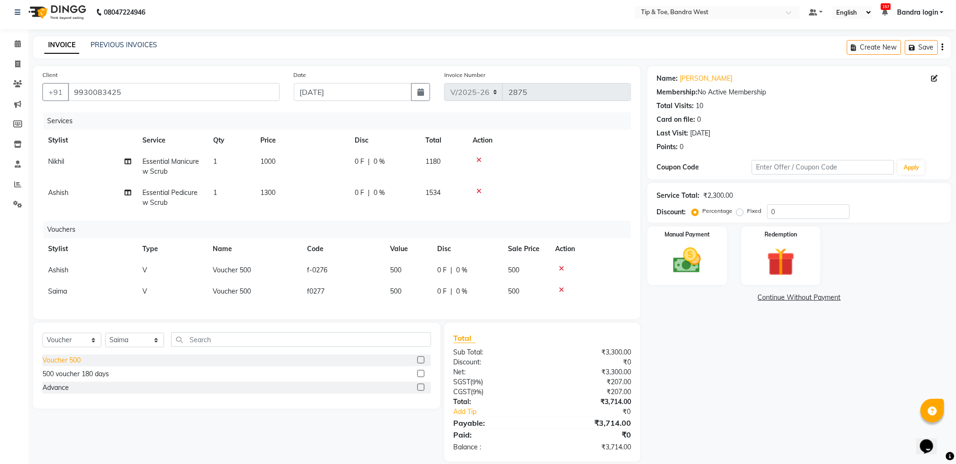
click at [63, 377] on div "Voucher 500 500 voucher 180 days Advance" at bounding box center [236, 374] width 389 height 41
click at [54, 355] on div "Voucher 500" at bounding box center [61, 360] width 38 height 10
click at [54, 347] on select "Select Service Product Membership Package Voucher Prepaid Gift Card" at bounding box center [71, 340] width 59 height 15
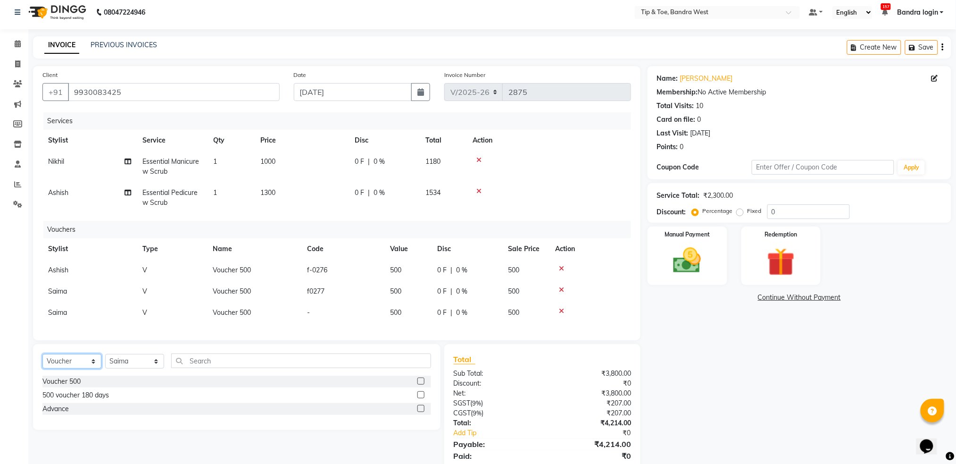
scroll to position [26, 0]
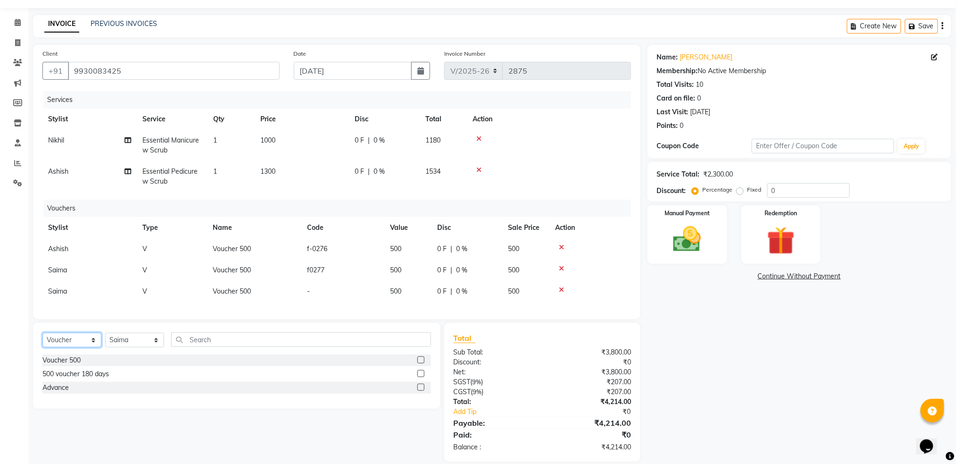
checkbox input "false"
click at [309, 291] on td "-" at bounding box center [342, 291] width 83 height 21
select select "57333"
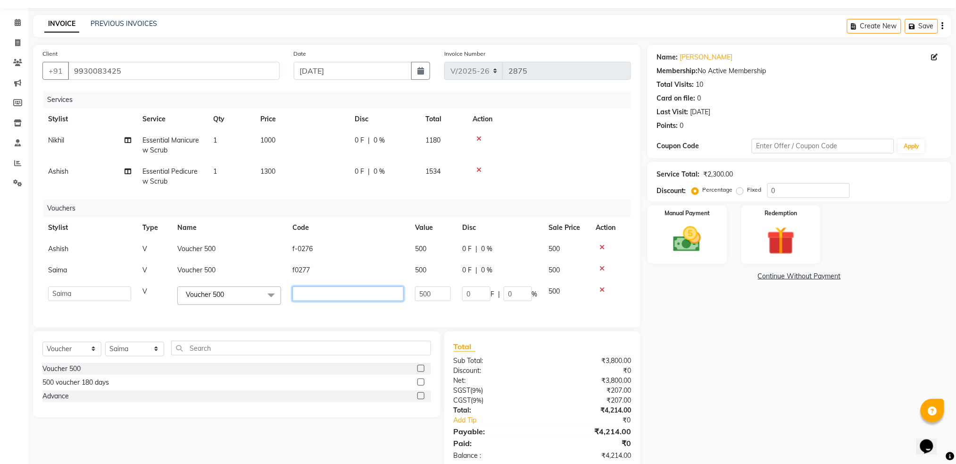
click at [319, 293] on input "text" at bounding box center [347, 293] width 111 height 15
click at [320, 293] on input "text" at bounding box center [347, 293] width 111 height 15
type input "f-0278"
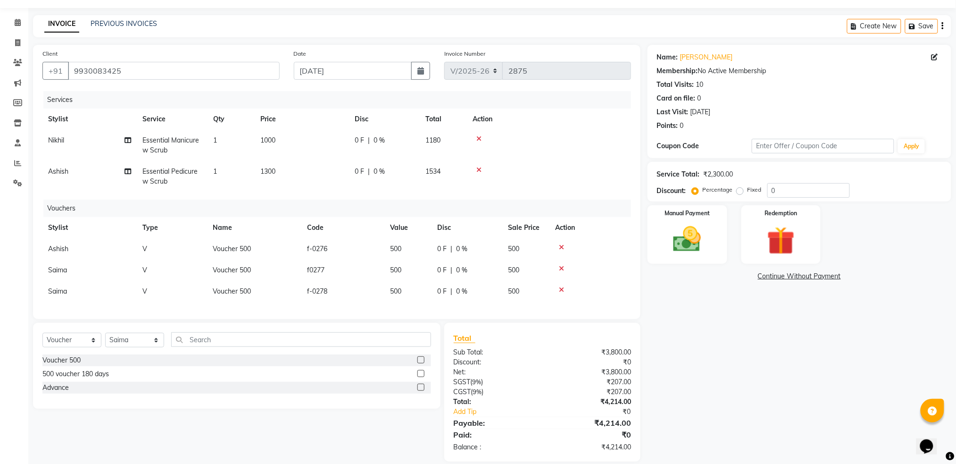
click at [308, 266] on td "f0277" at bounding box center [342, 269] width 83 height 21
select select "57333"
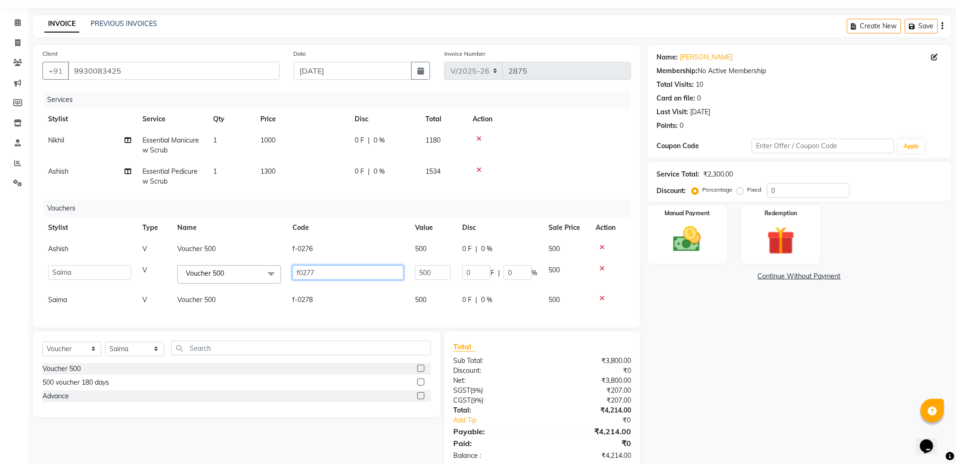
click at [299, 271] on input "f0277" at bounding box center [347, 272] width 111 height 15
type input "f-0277"
click at [142, 357] on div "Select Service Product Membership Package Voucher Prepaid Gift Card Select Styl…" at bounding box center [237, 374] width 408 height 86
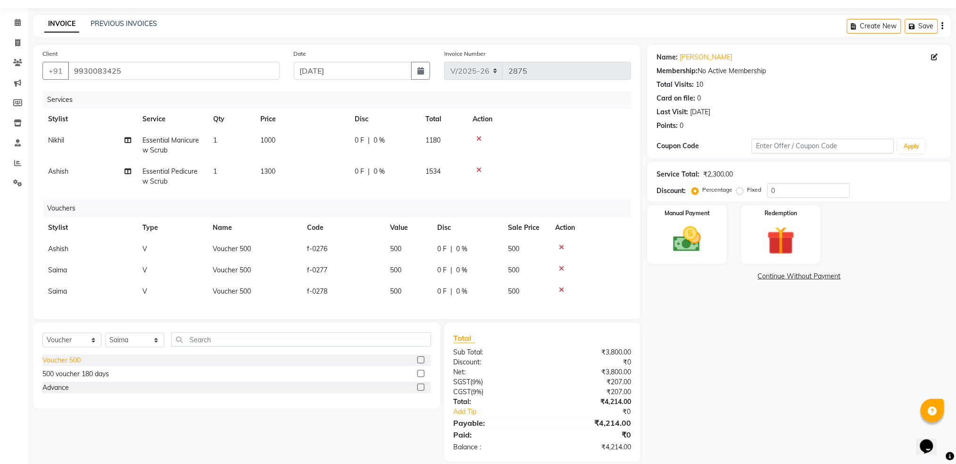
click at [63, 362] on div "Voucher 500" at bounding box center [61, 360] width 38 height 10
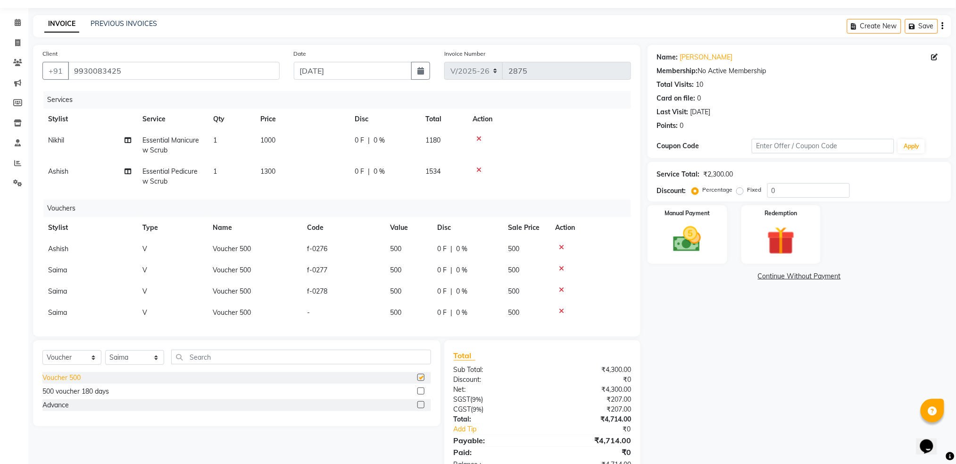
checkbox input "false"
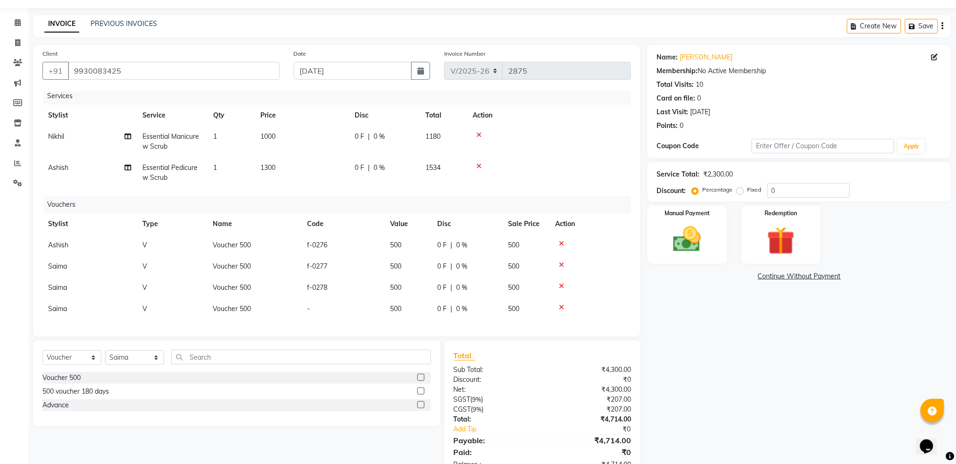
scroll to position [13, 0]
click at [321, 298] on td "-" at bounding box center [342, 308] width 83 height 21
select select "57333"
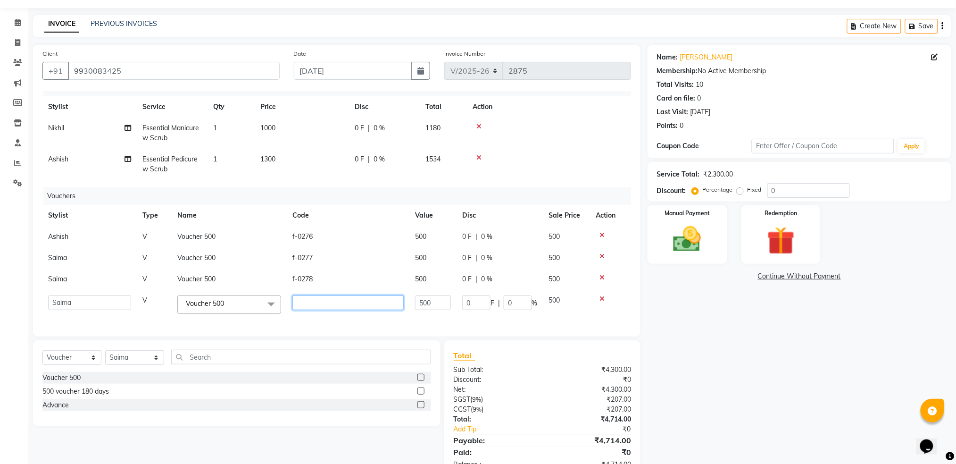
click at [321, 298] on input "text" at bounding box center [347, 302] width 111 height 15
click at [303, 304] on input "text" at bounding box center [347, 302] width 111 height 15
type input "f-0279"
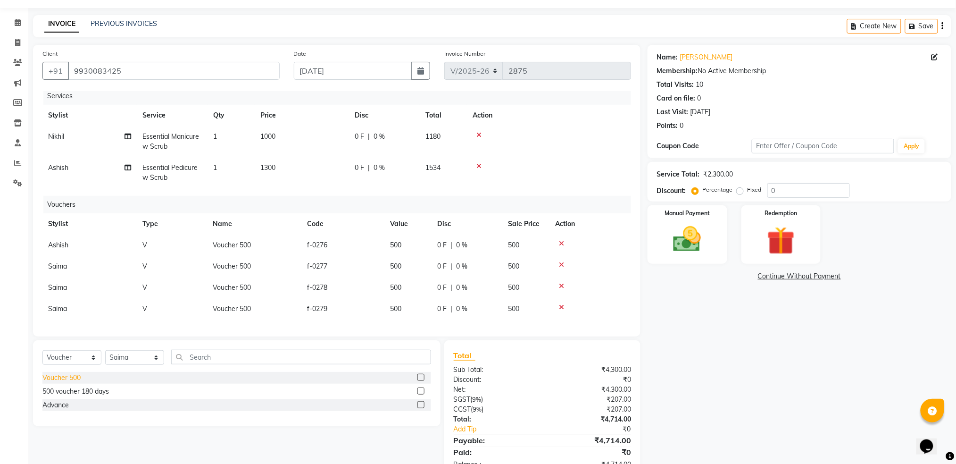
click at [73, 377] on div "Voucher 500" at bounding box center [61, 378] width 38 height 10
checkbox input "false"
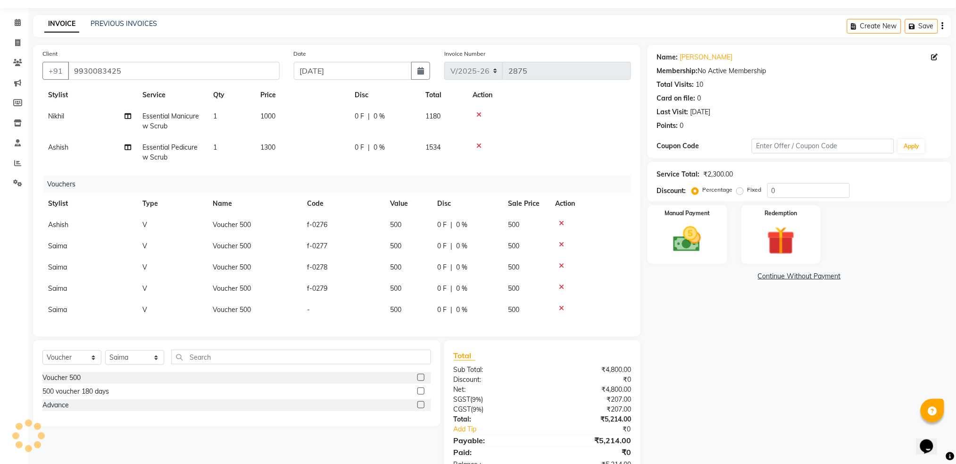
scroll to position [34, 0]
click at [321, 300] on td "-" at bounding box center [342, 308] width 83 height 21
select select "57333"
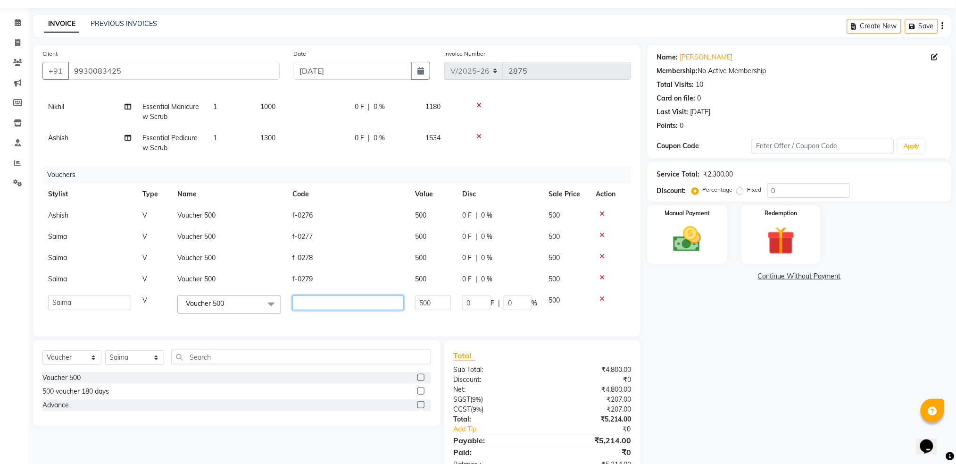
click at [319, 300] on input "text" at bounding box center [347, 302] width 111 height 15
type input "f-0280"
click at [332, 264] on td "f-0278" at bounding box center [348, 257] width 123 height 21
select select "57333"
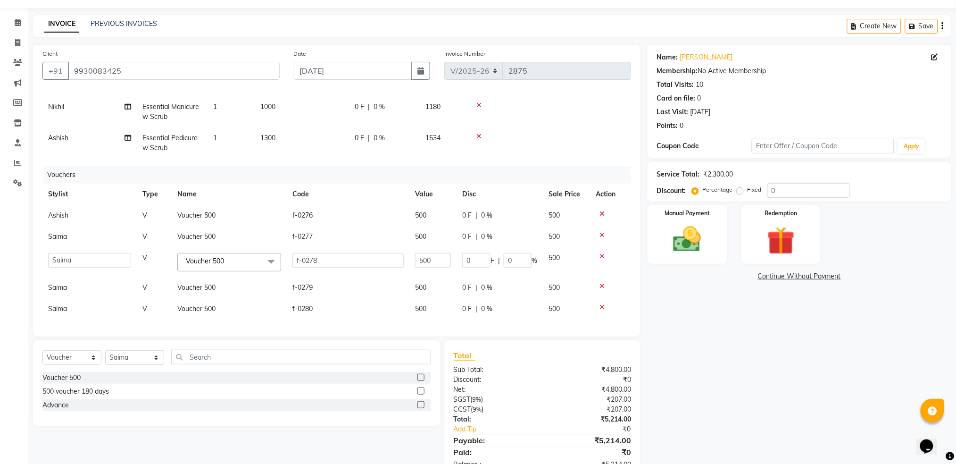
click at [333, 306] on td "f-0280" at bounding box center [348, 308] width 123 height 21
select select "57333"
click at [359, 281] on td "f-0279" at bounding box center [348, 286] width 123 height 21
select select "57333"
click at [64, 218] on span "Ashish" at bounding box center [58, 214] width 20 height 8
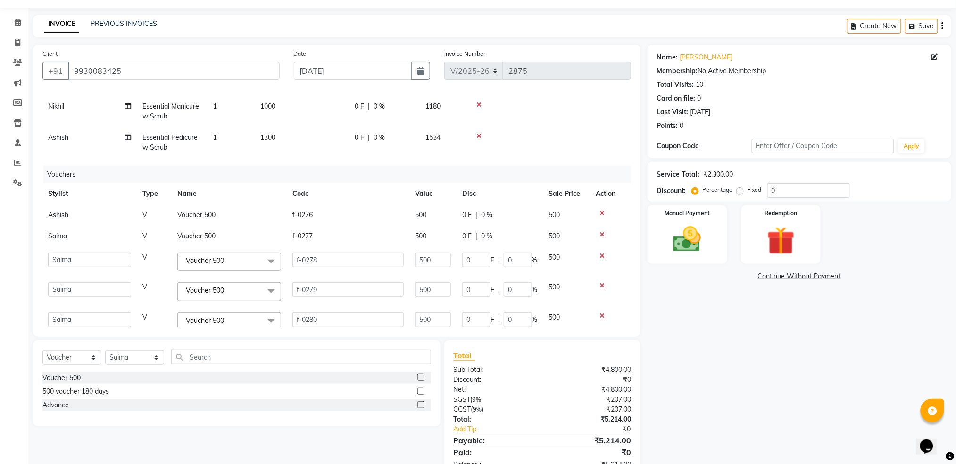
select select "42304"
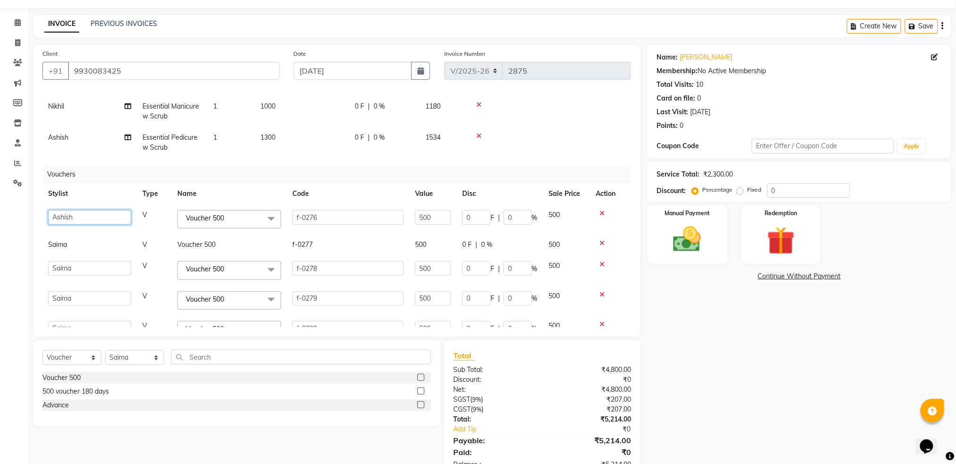
click at [73, 216] on select "Akash Ashish Bandra login Bilal Celine Danish Dhananjay Sharma Faizal Jai Chava…" at bounding box center [89, 217] width 83 height 15
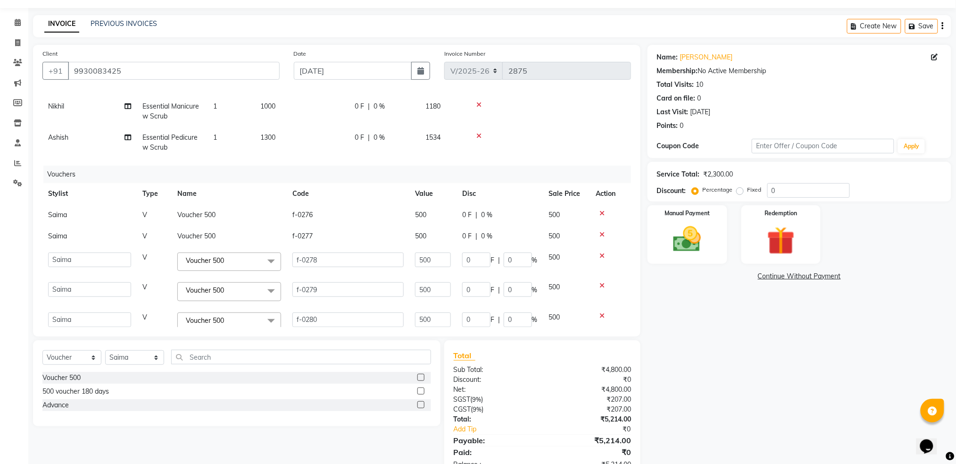
scroll to position [60, 0]
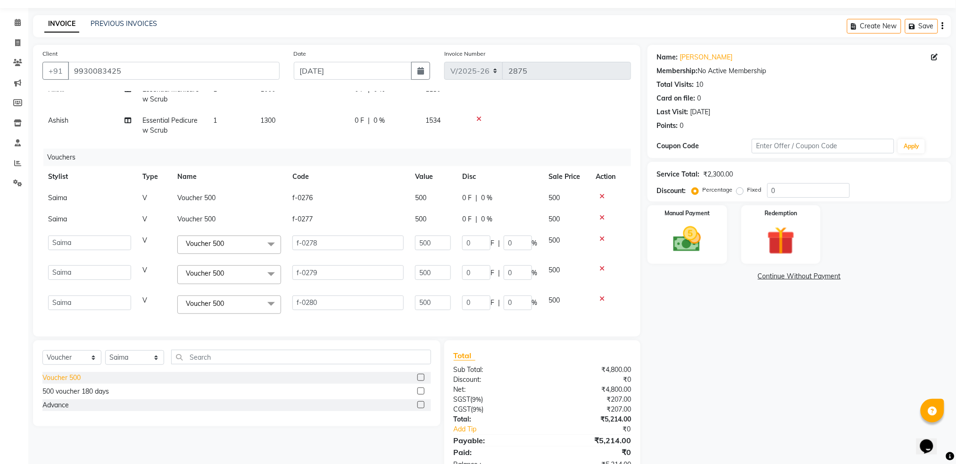
click at [72, 378] on div "Voucher 500" at bounding box center [61, 378] width 38 height 10
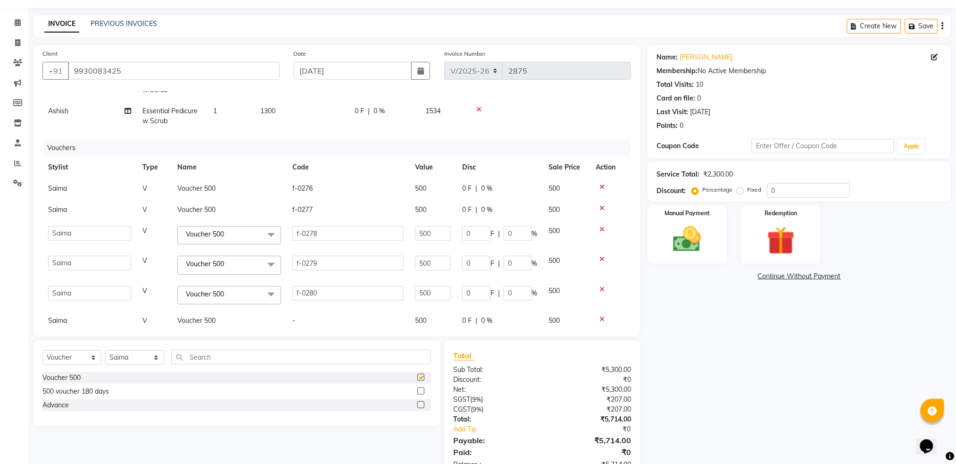
checkbox input "false"
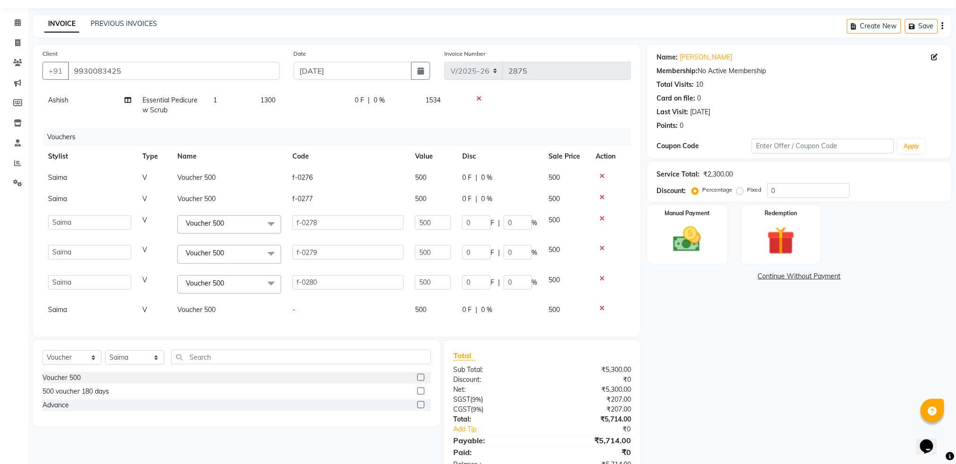
scroll to position [82, 0]
click at [300, 301] on td "-" at bounding box center [348, 308] width 123 height 21
select select "57333"
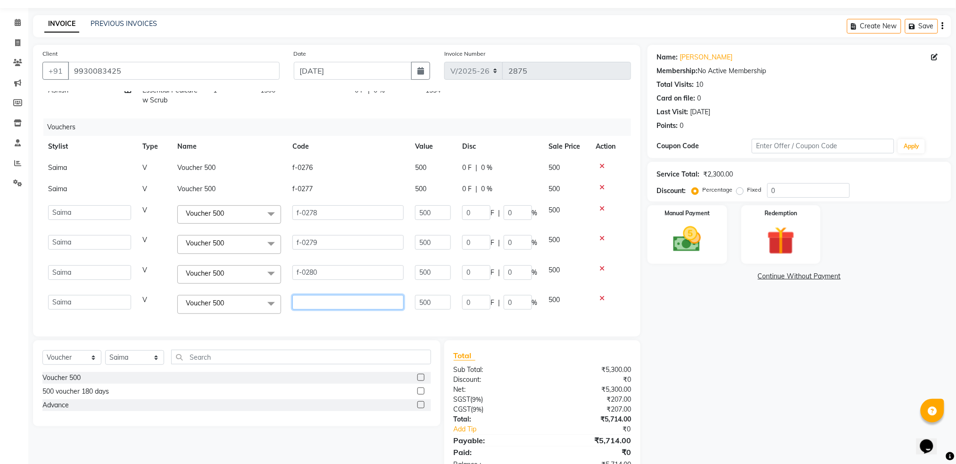
click at [314, 301] on input "text" at bounding box center [347, 302] width 111 height 15
type input "f-0281"
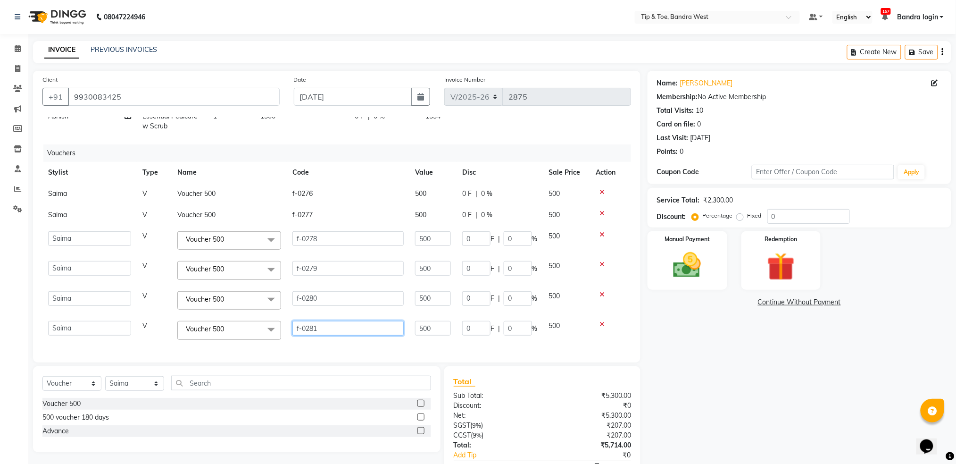
scroll to position [0, 0]
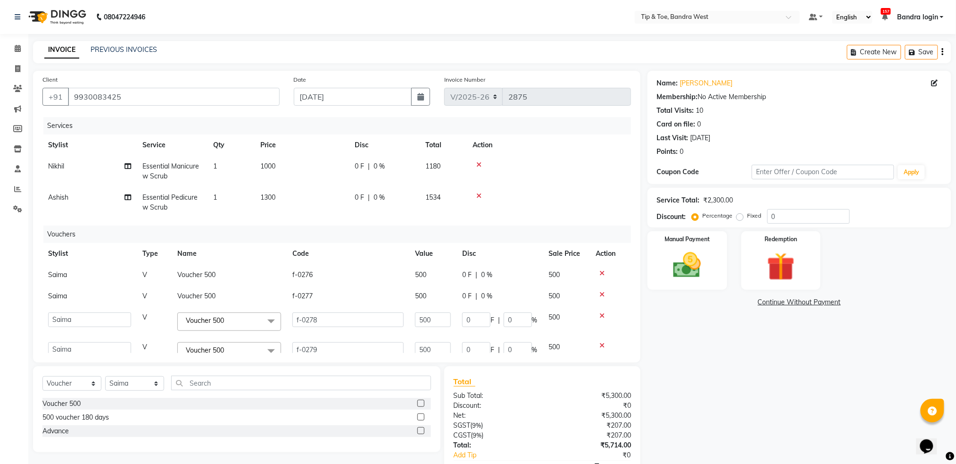
click at [640, 168] on div "Client +91 9930083425 Date 04-09-2025 Invoice Number V/2025 V/2025-26 2875 Serv…" at bounding box center [337, 217] width 608 height 292
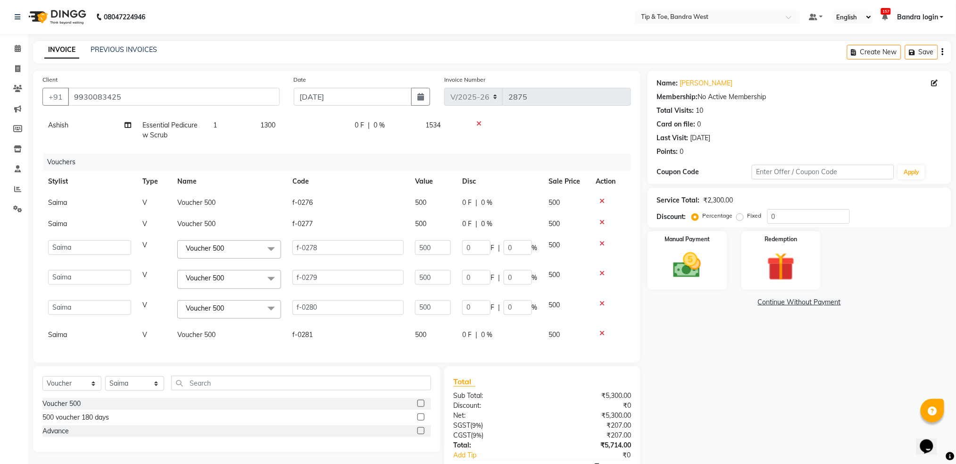
scroll to position [55, 0]
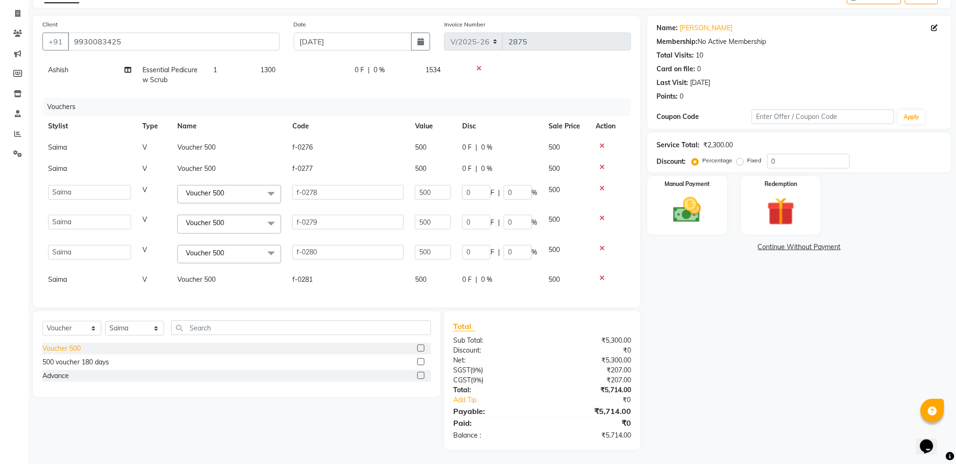
click at [77, 347] on div "Voucher 500" at bounding box center [61, 348] width 38 height 10
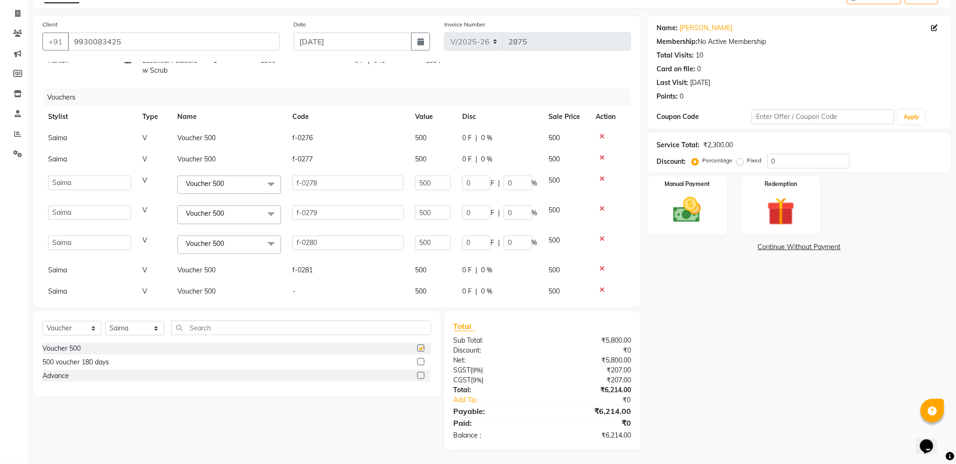
checkbox input "false"
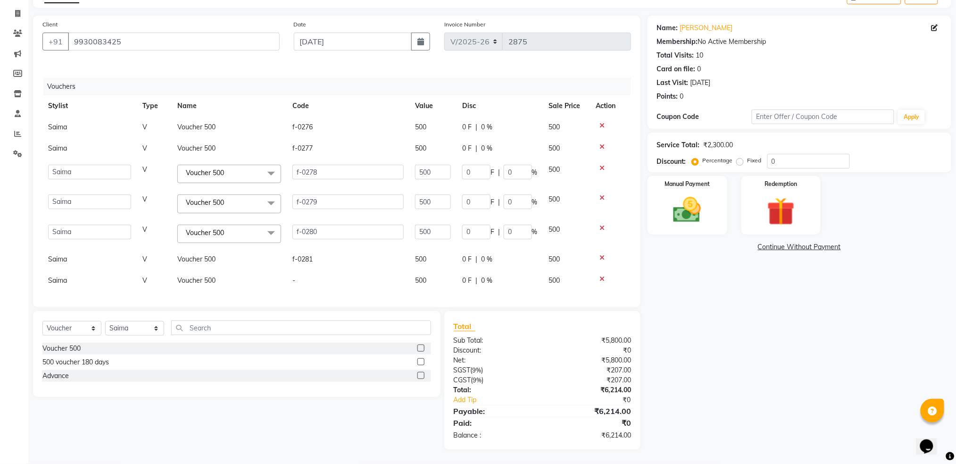
scroll to position [103, 0]
click at [304, 275] on td "-" at bounding box center [348, 279] width 123 height 21
select select "57333"
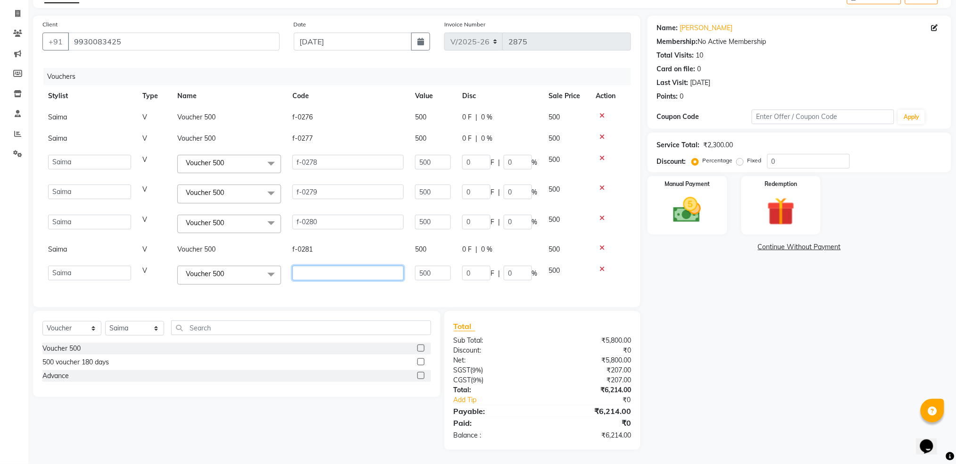
click at [311, 273] on input "text" at bounding box center [347, 273] width 111 height 15
type input "f-0282"
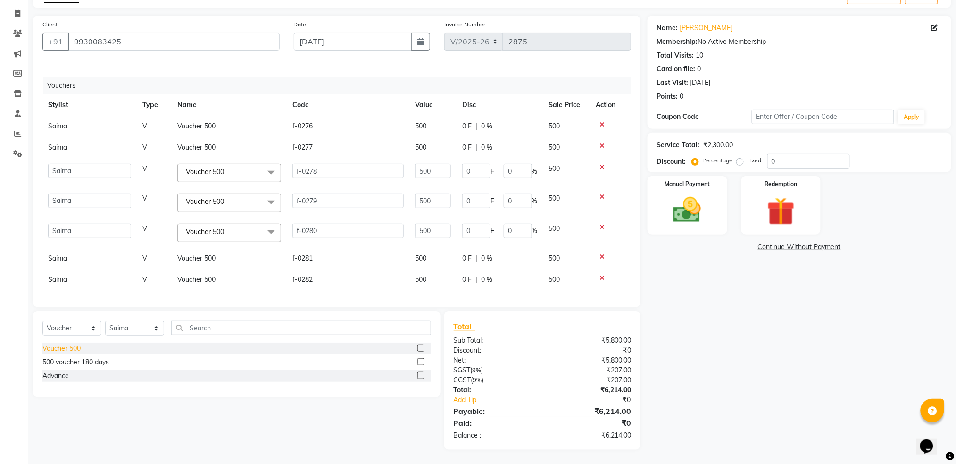
click at [76, 349] on div "Voucher 500" at bounding box center [61, 348] width 38 height 10
checkbox input "false"
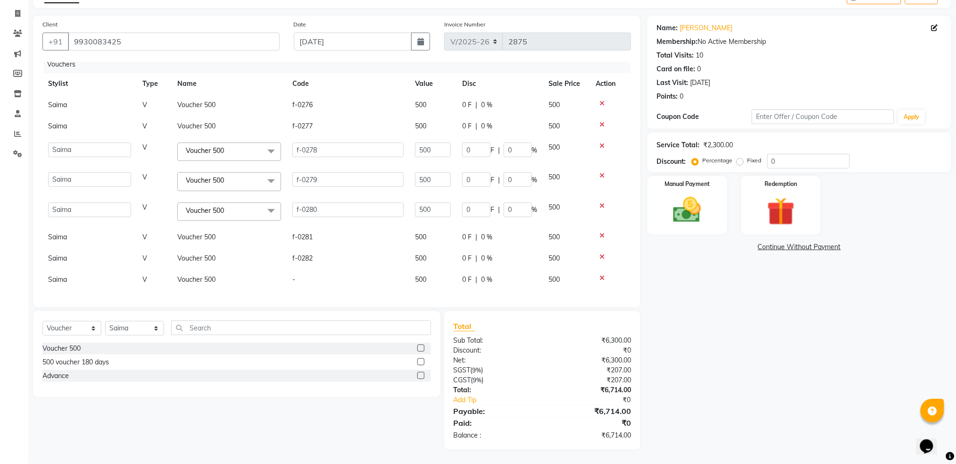
scroll to position [124, 0]
click at [303, 269] on td "-" at bounding box center [348, 279] width 123 height 21
select select "57333"
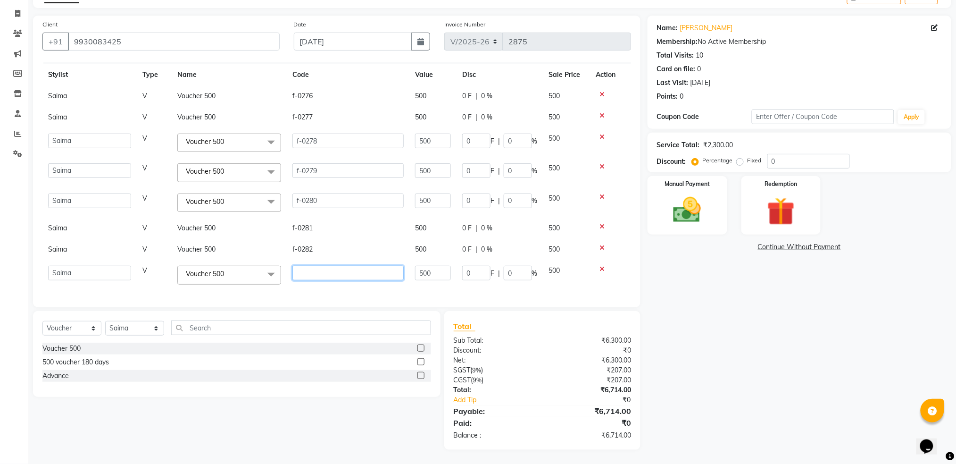
click at [307, 266] on input "text" at bounding box center [347, 273] width 111 height 15
type input "f-0283"
click at [76, 347] on div "Voucher 500" at bounding box center [61, 348] width 38 height 10
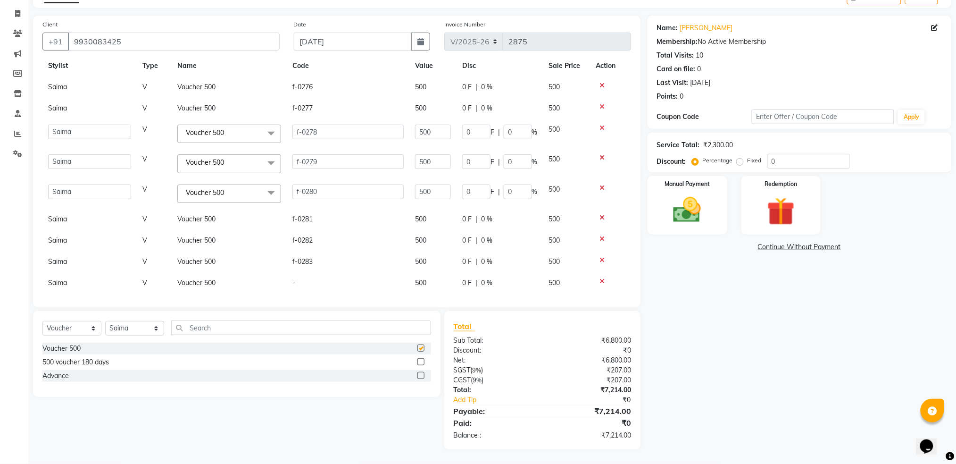
checkbox input "false"
click at [300, 269] on td "-" at bounding box center [348, 279] width 123 height 21
select select "57333"
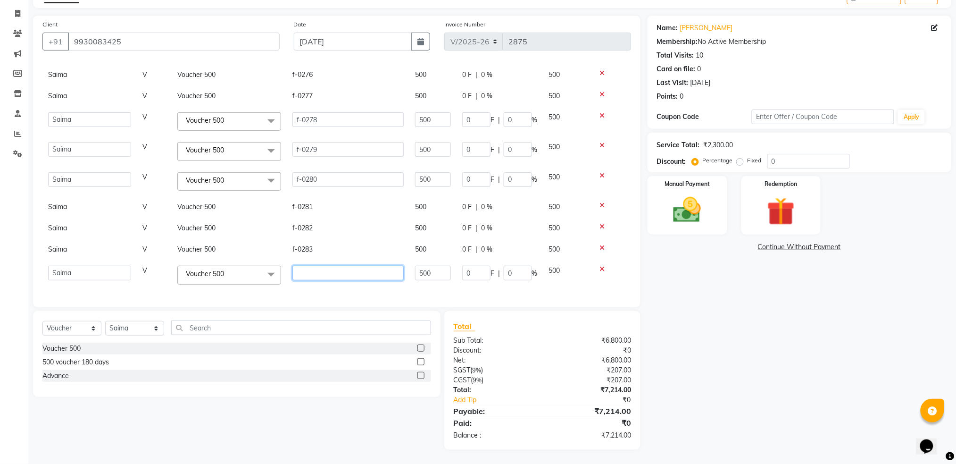
click at [382, 271] on input "text" at bounding box center [347, 273] width 111 height 15
type input "f-0284"
click at [232, 325] on input "text" at bounding box center [301, 327] width 260 height 15
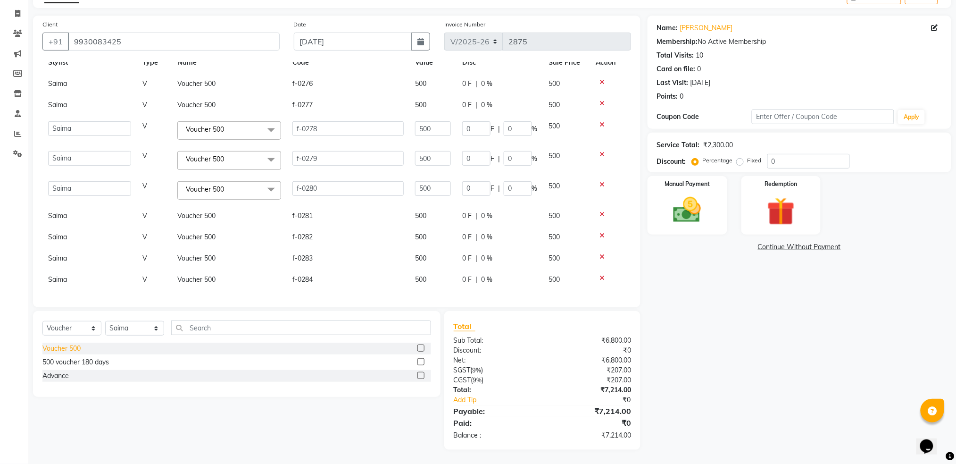
click at [74, 347] on div "Voucher 500" at bounding box center [61, 348] width 38 height 10
checkbox input "false"
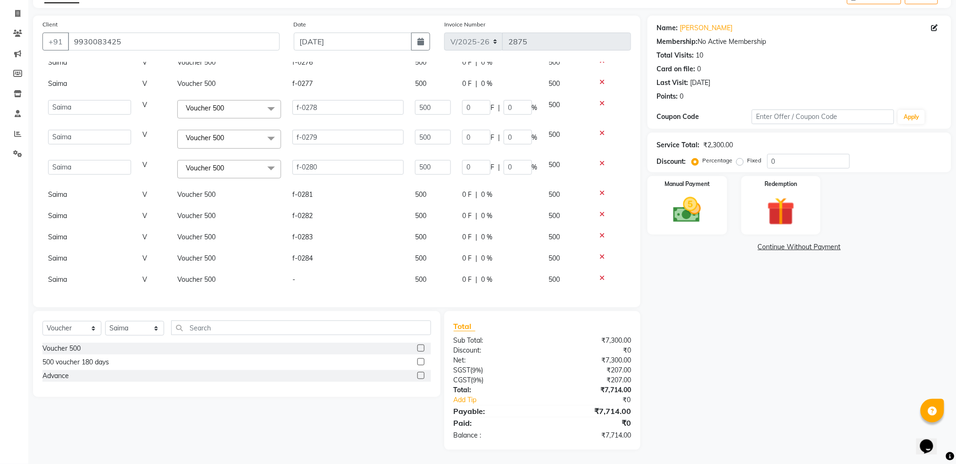
scroll to position [167, 0]
click at [305, 270] on td "-" at bounding box center [348, 279] width 123 height 21
select select "57333"
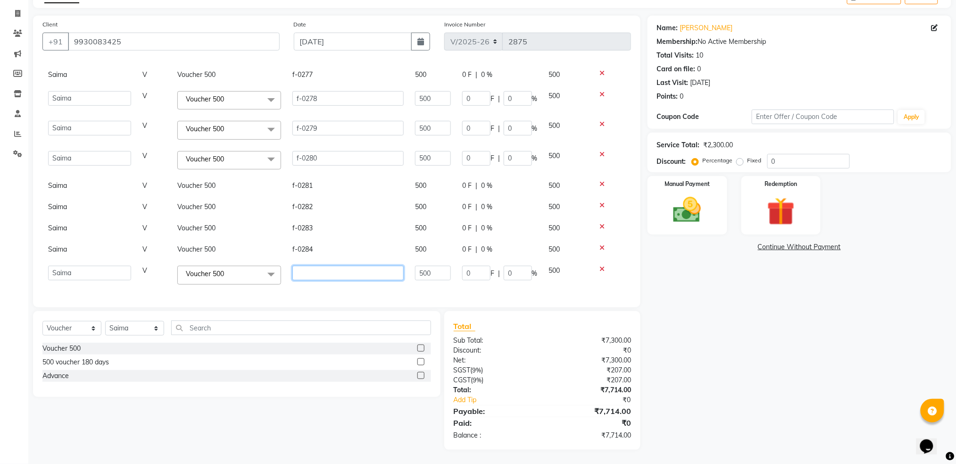
click at [305, 270] on input "text" at bounding box center [347, 273] width 111 height 15
type input "f-0285"
click at [689, 206] on img at bounding box center [687, 209] width 47 height 33
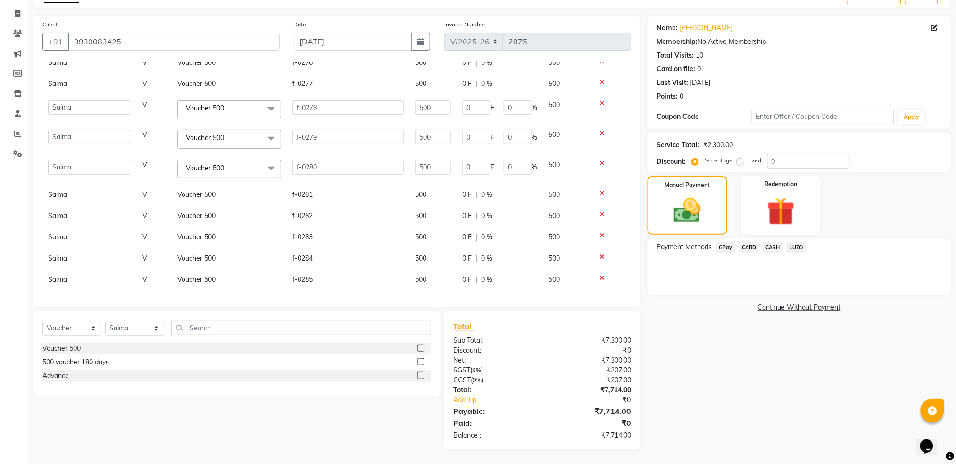
click at [779, 248] on span "CASH" at bounding box center [773, 247] width 20 height 11
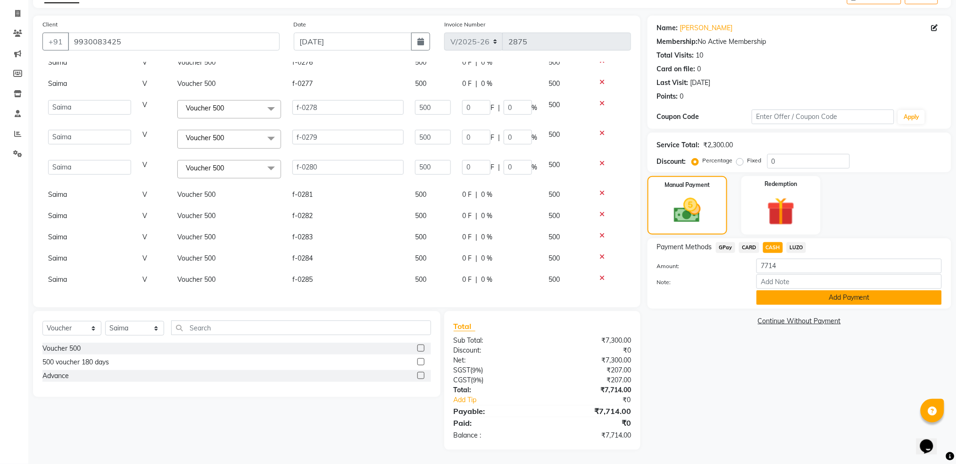
click at [836, 300] on button "Add Payment" at bounding box center [849, 297] width 185 height 15
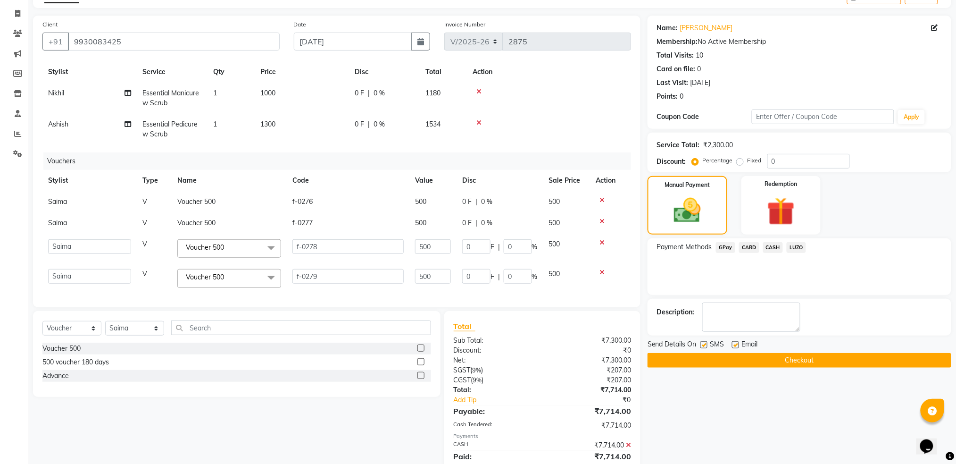
scroll to position [0, 0]
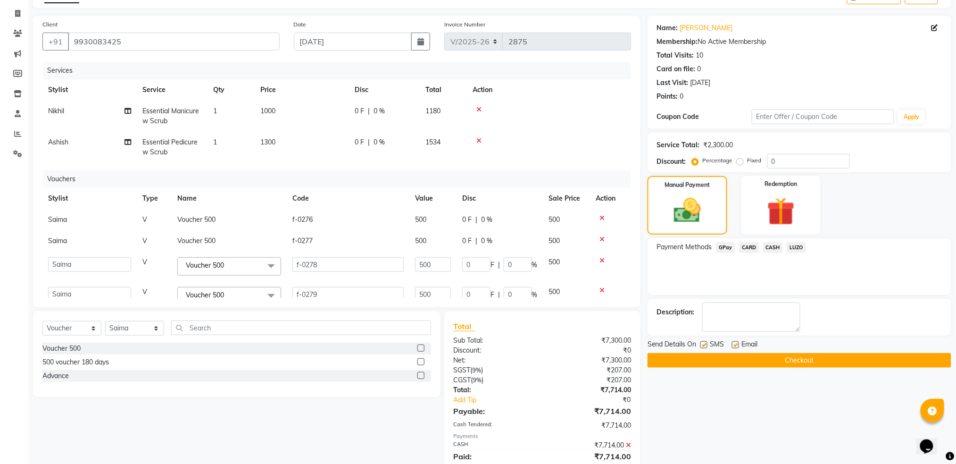
click at [762, 360] on button "Checkout" at bounding box center [800, 360] width 304 height 15
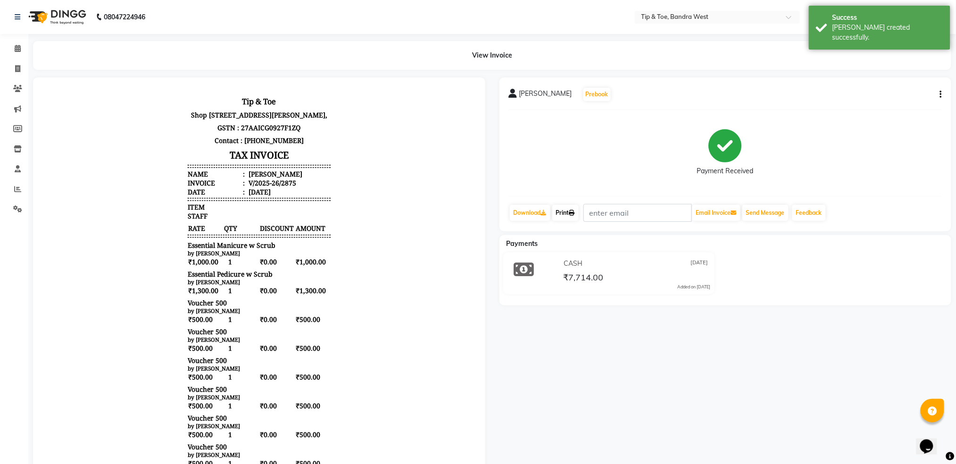
click at [562, 213] on link "Print" at bounding box center [565, 213] width 26 height 16
click at [17, 50] on icon at bounding box center [18, 48] width 6 height 7
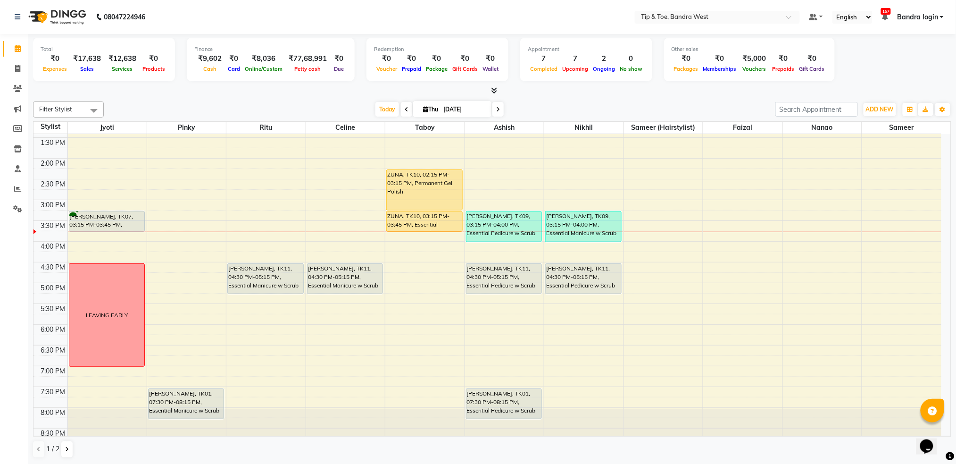
scroll to position [239, 0]
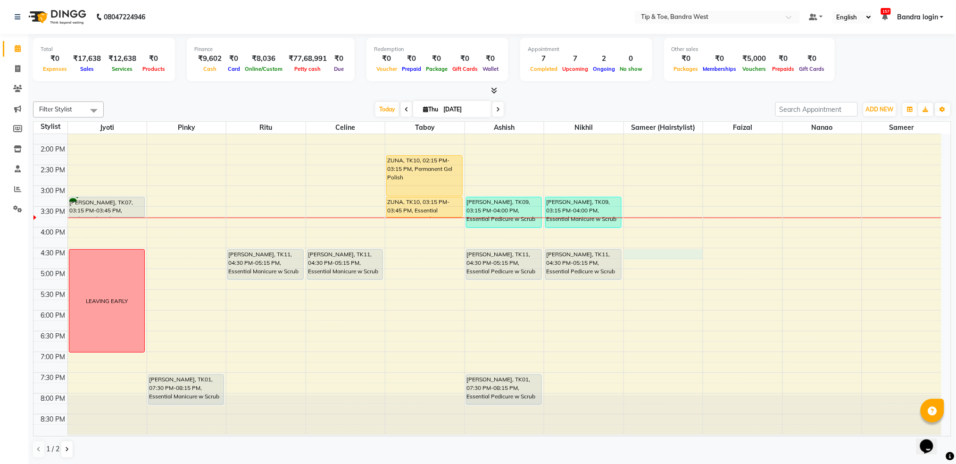
click at [665, 251] on div "8:00 AM 8:30 AM 9:00 AM 9:30 AM 10:00 AM 10:30 AM 11:00 AM 11:30 AM 12:00 PM 12…" at bounding box center [487, 164] width 908 height 539
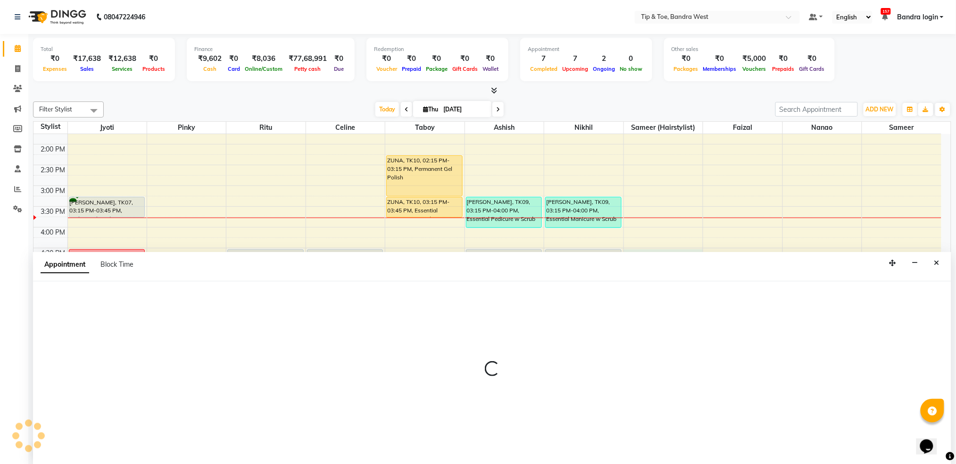
scroll to position [0, 0]
select select "64235"
select select "tentative"
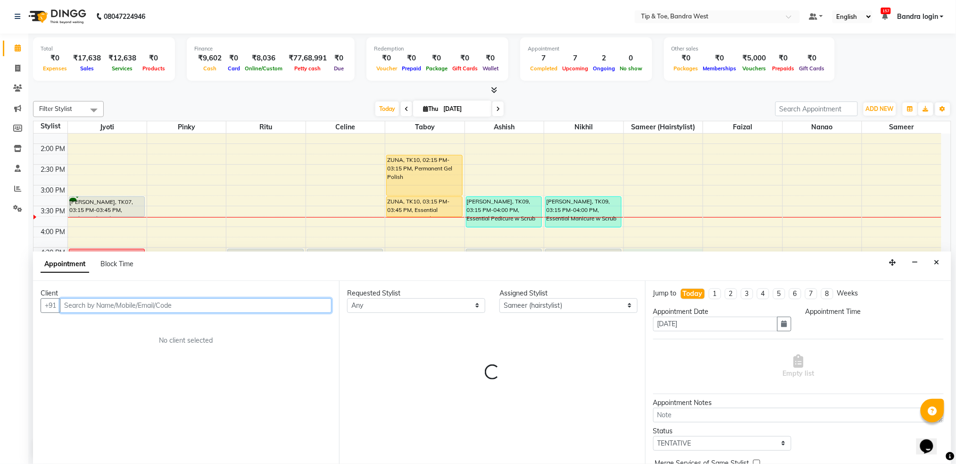
select select "990"
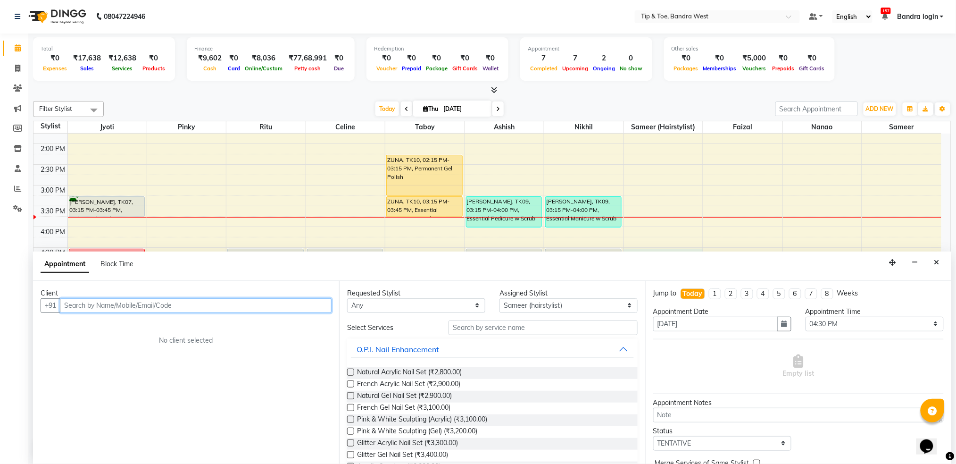
click at [176, 302] on input "text" at bounding box center [196, 305] width 272 height 15
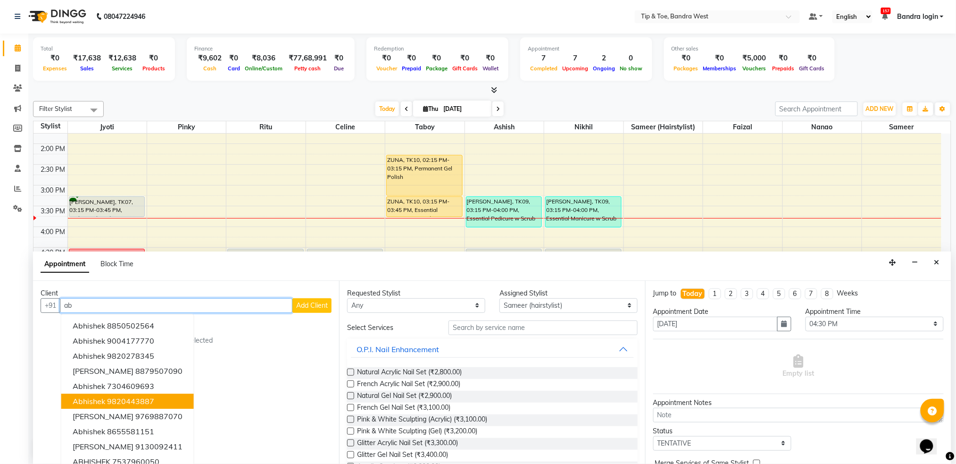
type input "a"
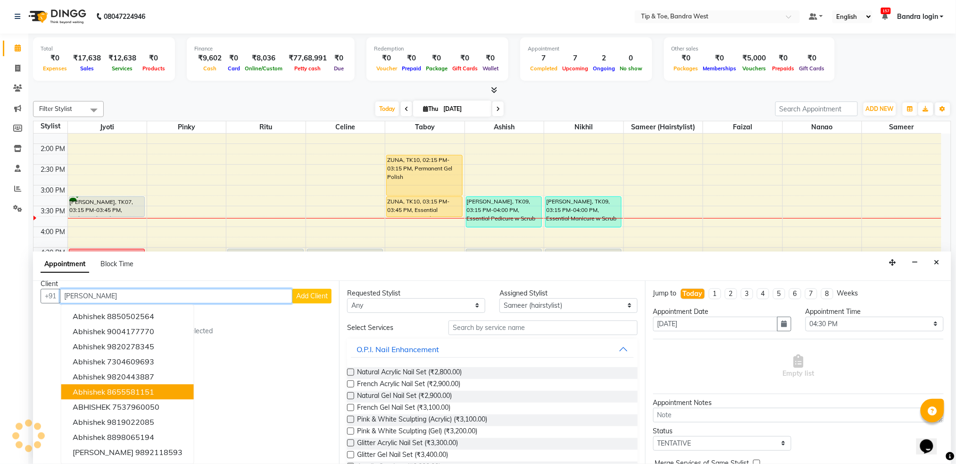
scroll to position [0, 0]
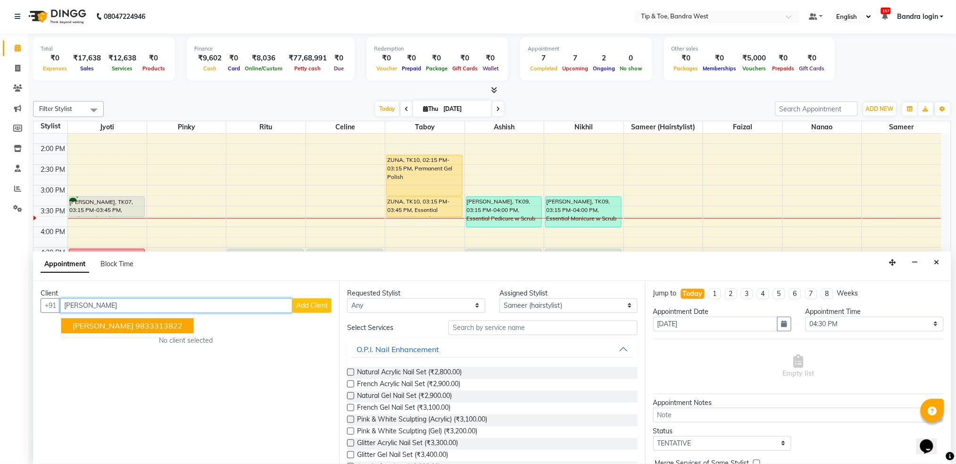
click at [137, 328] on ngb-highlight "9833313822" at bounding box center [158, 325] width 47 height 9
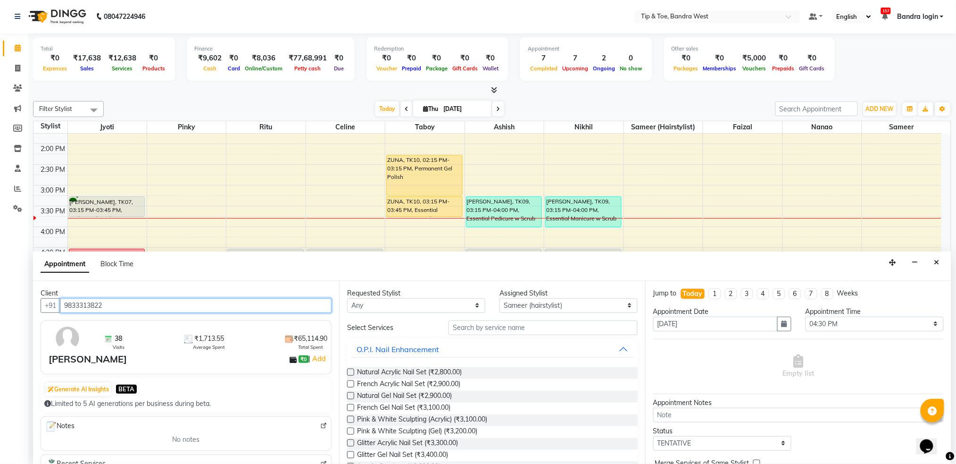
type input "9833313822"
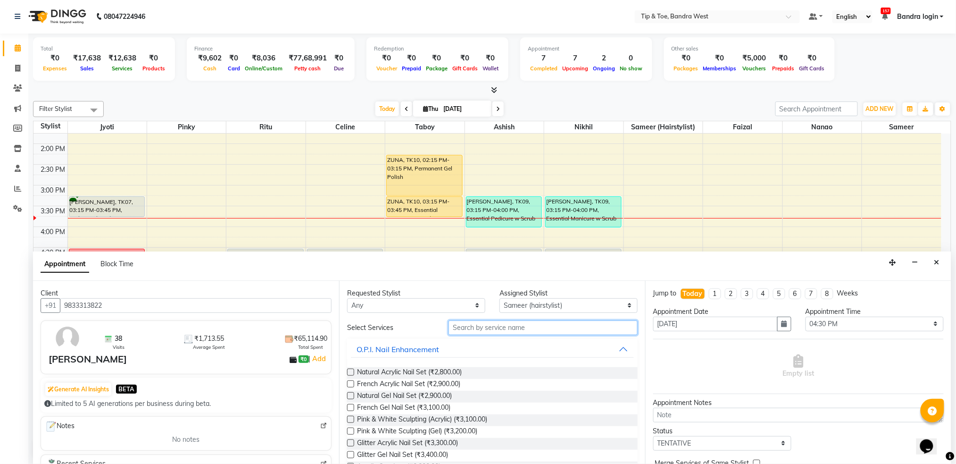
click at [500, 330] on input "text" at bounding box center [543, 327] width 189 height 15
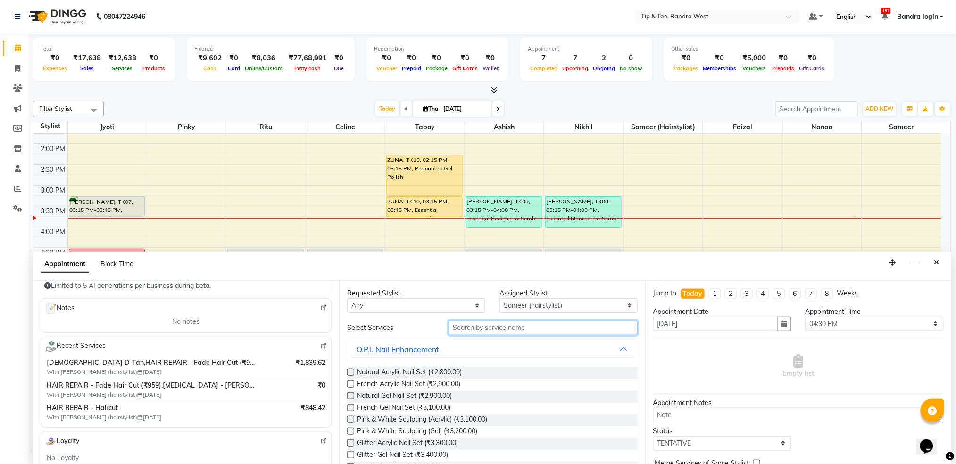
scroll to position [125, 0]
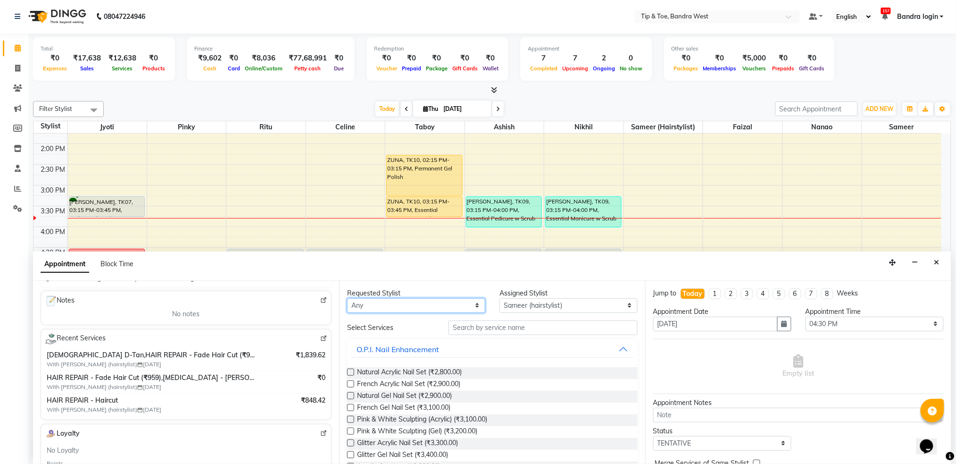
click at [425, 308] on select "Any Akash Ashish Celine Faizal Jigna Jyoti Nanao Nikhil Pinky Ritu Sameer Samee…" at bounding box center [416, 305] width 138 height 15
select select "57557"
click at [347, 299] on select "Any Akash Ashish Celine Faizal Jigna Jyoti Nanao Nikhil Pinky Ritu Sameer Samee…" at bounding box center [416, 306] width 138 height 15
select select "57557"
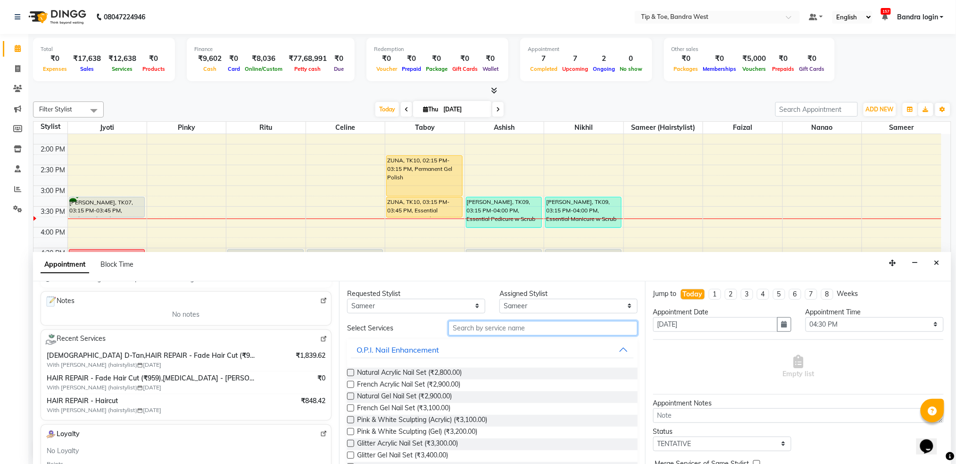
click at [504, 328] on input "text" at bounding box center [543, 328] width 189 height 15
click at [432, 302] on select "Any Akash Ashish Celine Faizal Jigna Jyoti Nanao Nikhil Pinky Ritu Sameer Samee…" at bounding box center [416, 306] width 138 height 15
select select "64235"
click at [347, 299] on select "Any Akash Ashish Celine Faizal Jigna Jyoti Nanao Nikhil Pinky Ritu Sameer Samee…" at bounding box center [416, 306] width 138 height 15
select select "64235"
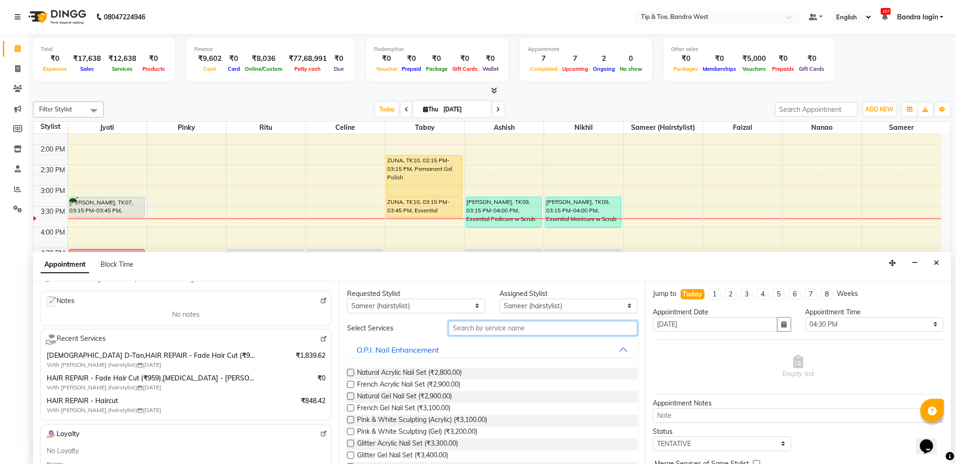
click at [478, 328] on input "text" at bounding box center [543, 328] width 189 height 15
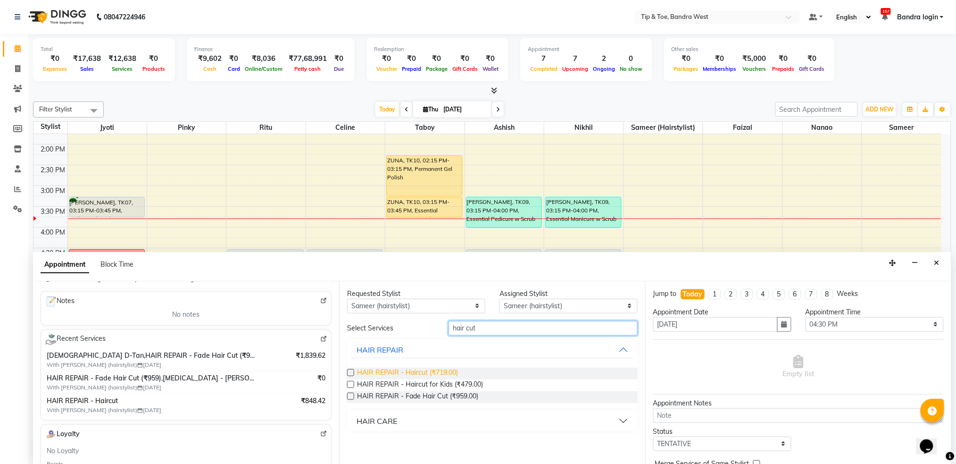
type input "hair cut"
click at [432, 370] on span "HAIR REPAIR - Haircut (₹719.00)" at bounding box center [407, 373] width 101 height 12
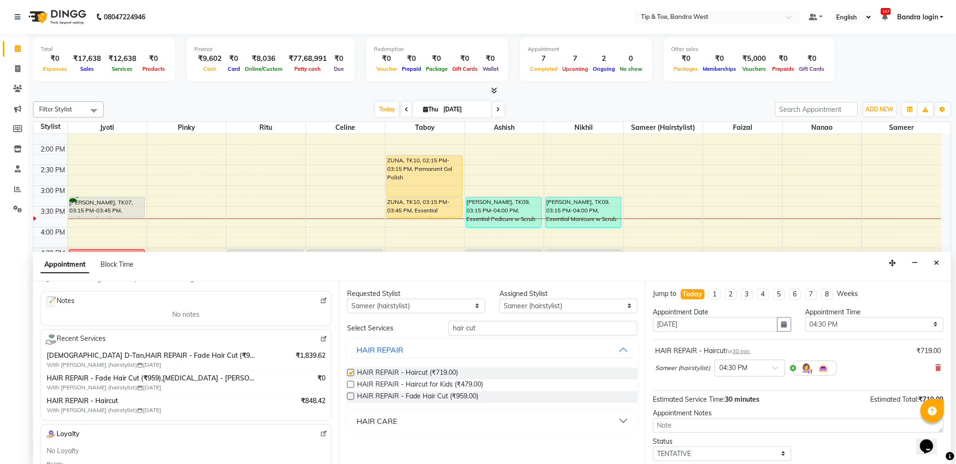
checkbox input "false"
click at [511, 327] on input "hair cut" at bounding box center [543, 328] width 189 height 15
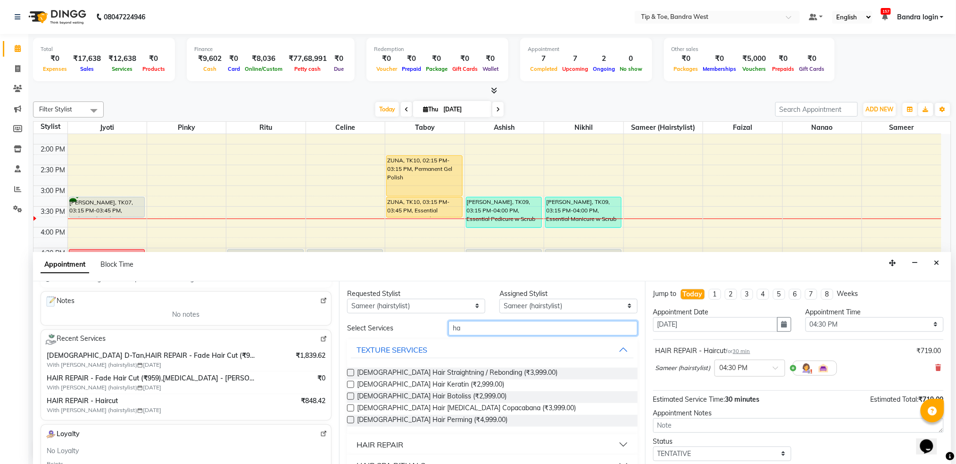
type input "h"
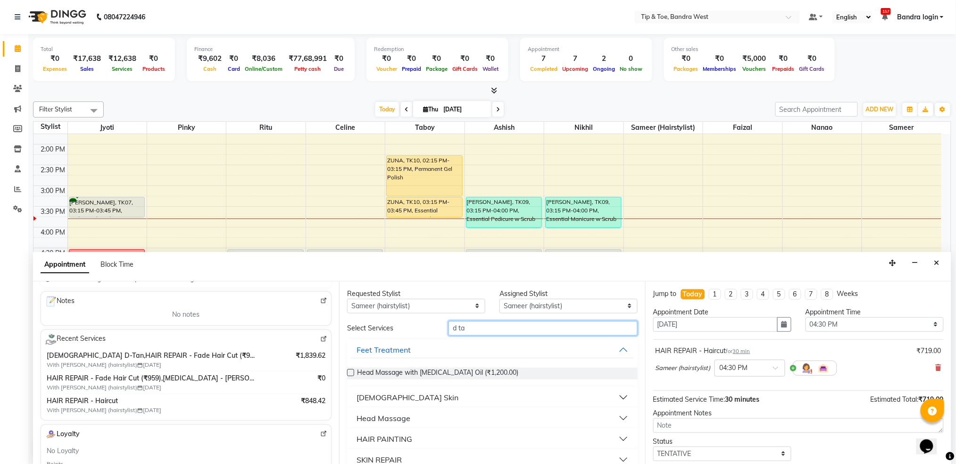
type input "d ta"
click at [377, 394] on div "Female Skin" at bounding box center [408, 397] width 102 height 11
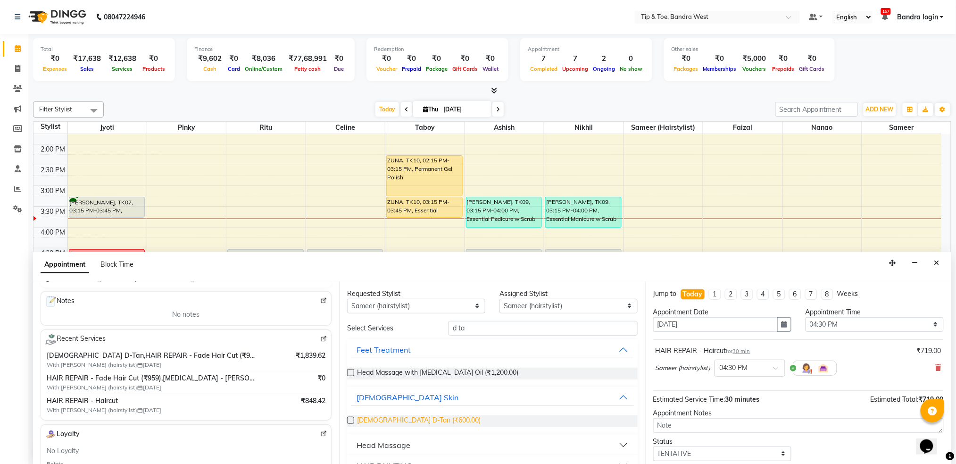
click at [409, 421] on span "Female D-Tan (₹600.00)" at bounding box center [419, 421] width 124 height 12
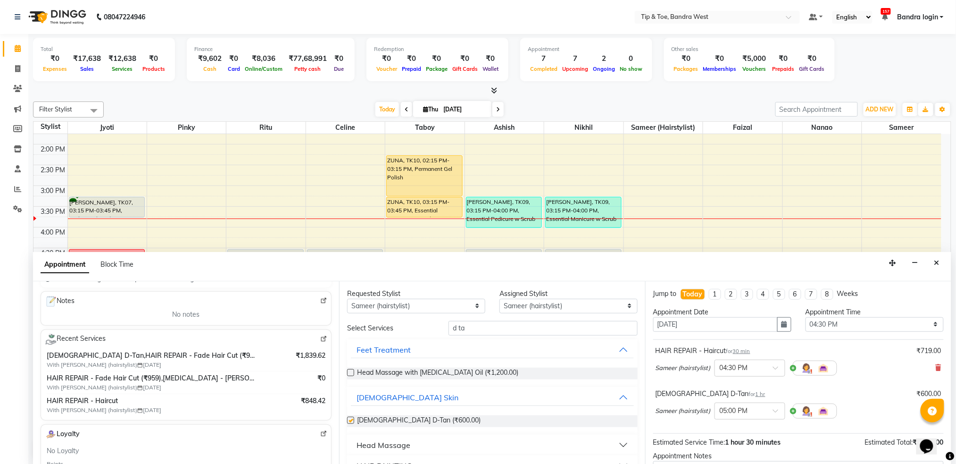
checkbox input "false"
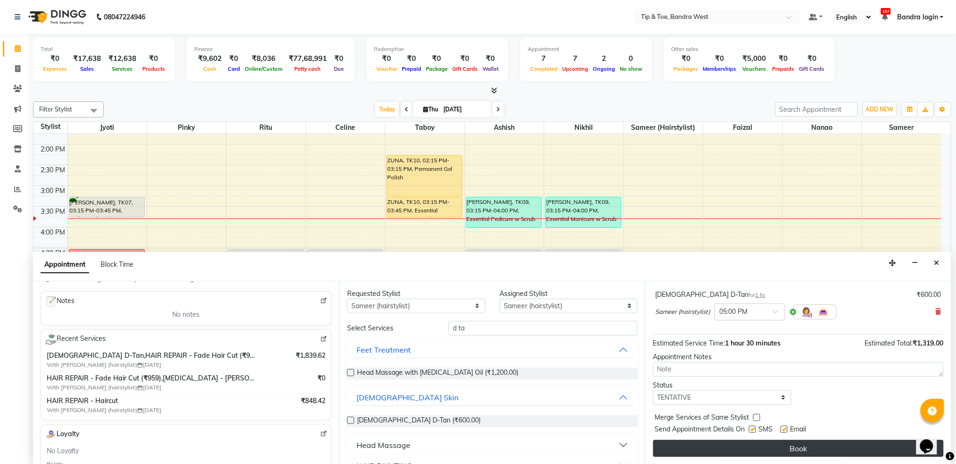
click at [823, 450] on button "Book" at bounding box center [798, 448] width 291 height 17
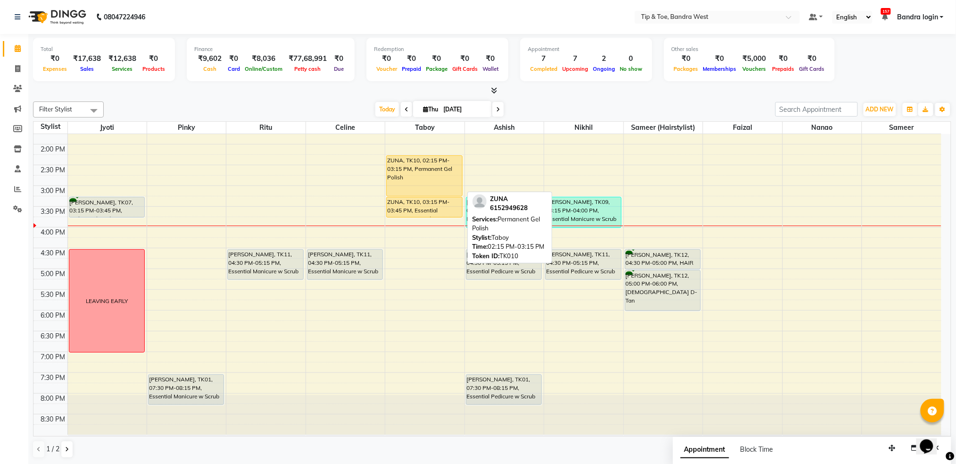
click at [392, 167] on div "ZUNA, TK10, 02:15 PM-03:15 PM, Permanent Gel Polish" at bounding box center [424, 176] width 75 height 40
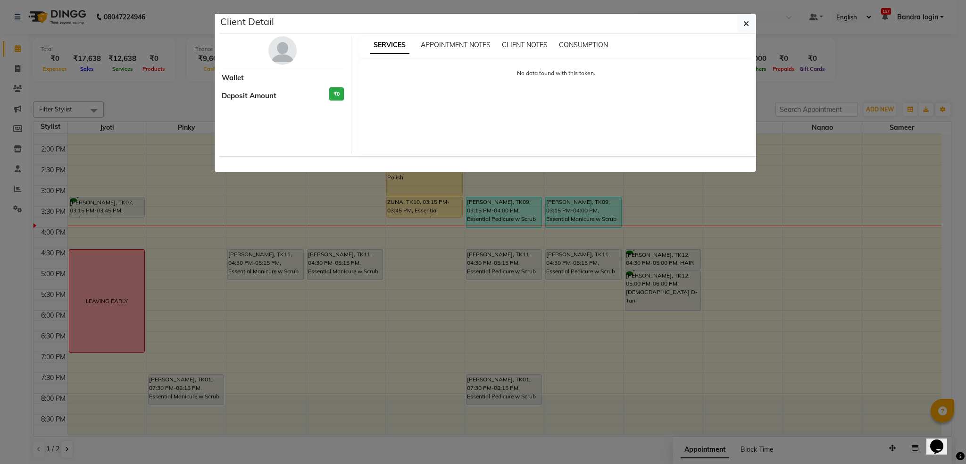
select select "1"
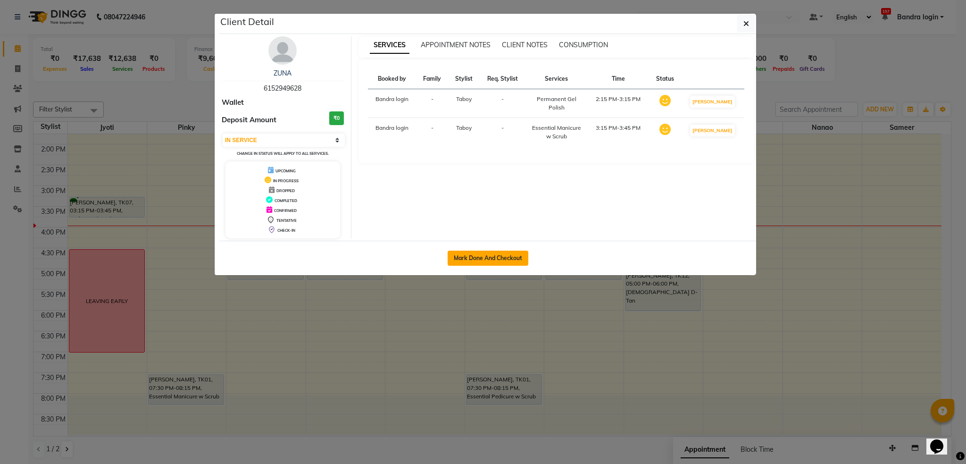
click at [475, 259] on button "Mark Done And Checkout" at bounding box center [488, 257] width 81 height 15
select select "service"
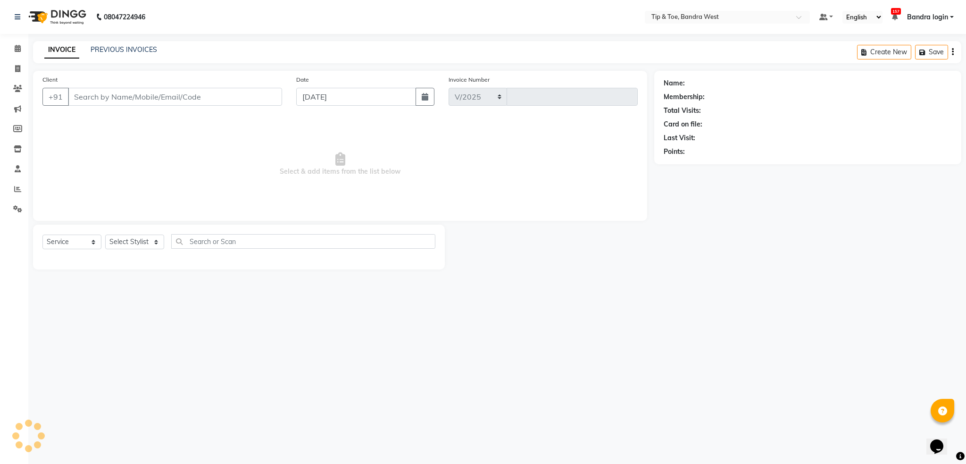
select select "5957"
type input "2876"
type input "6152949628"
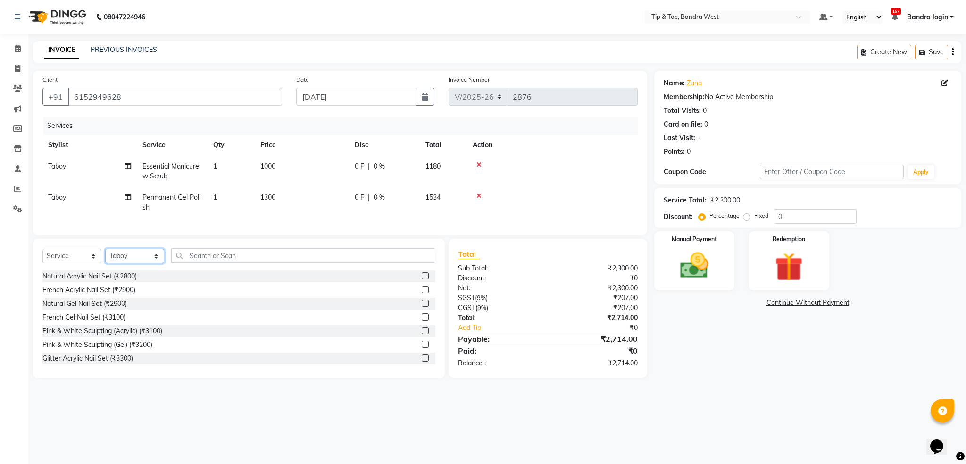
click at [128, 263] on select "Select Stylist Akash Ashish Bandra login Bilal Celine Danish Dhananjay Sharma F…" at bounding box center [134, 256] width 59 height 15
select select "42339"
click at [105, 259] on select "Select Stylist Akash Ashish Bandra login Bilal Celine Danish Dhananjay Sharma F…" at bounding box center [134, 256] width 59 height 15
click at [202, 263] on input "text" at bounding box center [303, 255] width 264 height 15
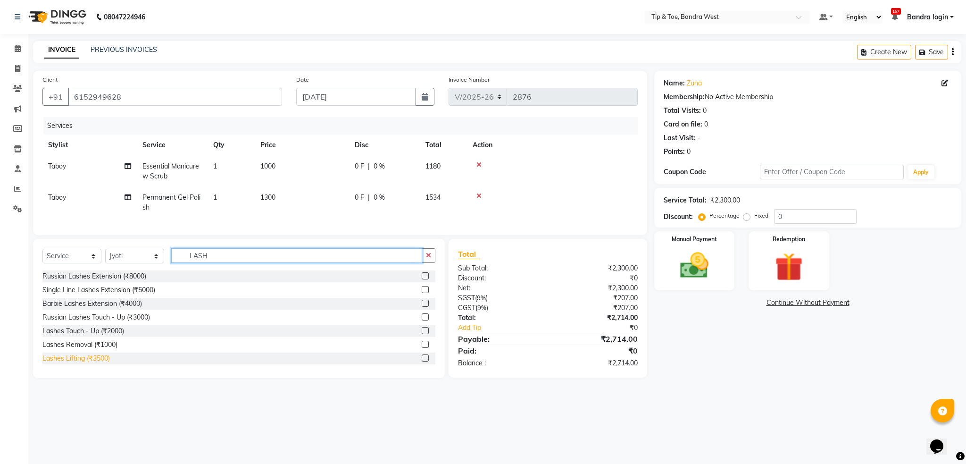
type input "LASH"
click at [107, 363] on div "Lashes Lifting (₹3500)" at bounding box center [75, 358] width 67 height 10
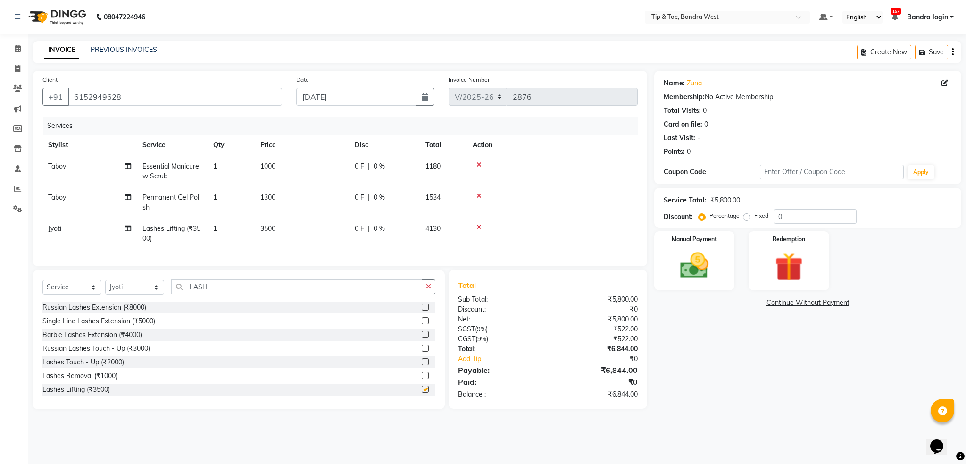
checkbox input "false"
click at [224, 294] on input "LASH" at bounding box center [296, 286] width 251 height 15
type input "L"
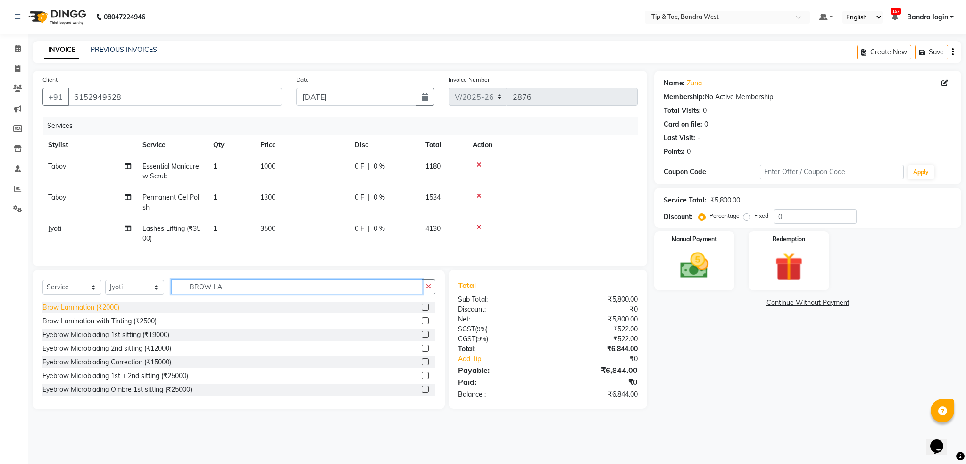
type input "BROW LA"
click at [103, 312] on div "Brow Lamination (₹2000)" at bounding box center [80, 307] width 77 height 10
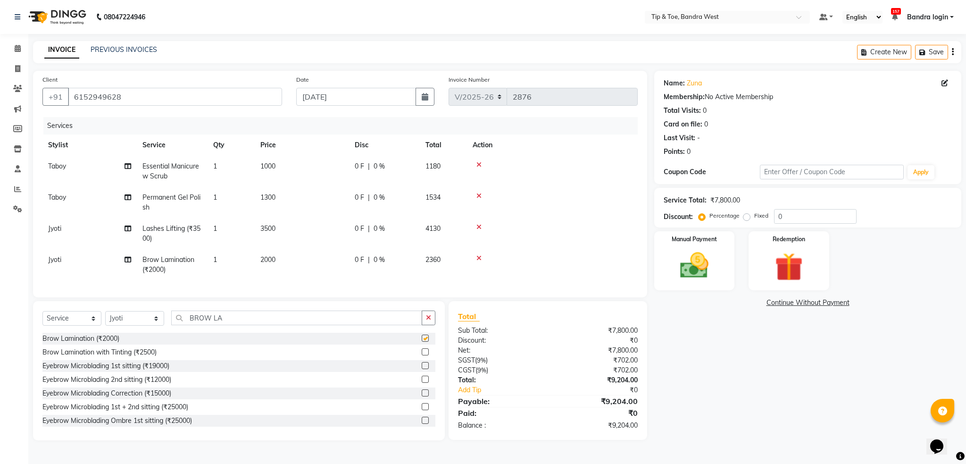
checkbox input "false"
click at [226, 325] on input "BROW LA" at bounding box center [296, 317] width 251 height 15
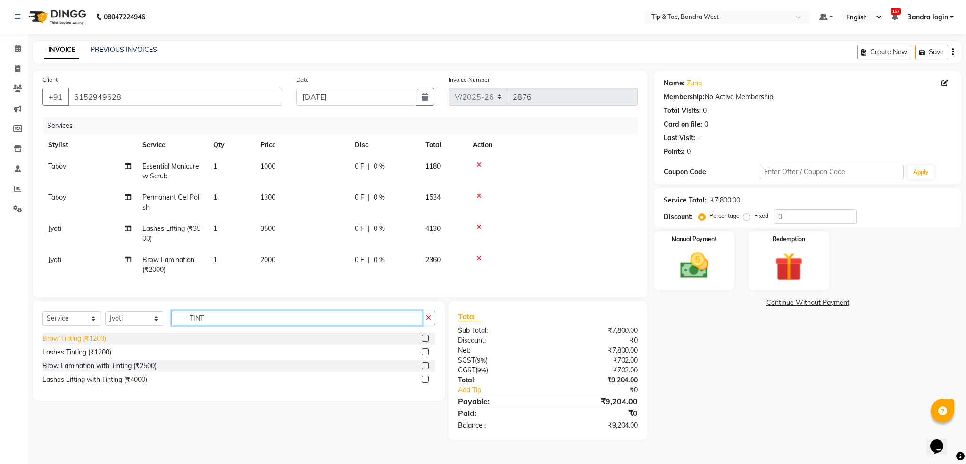
type input "TINT"
click at [78, 343] on div "Brow Tinting (₹1200)" at bounding box center [74, 339] width 64 height 10
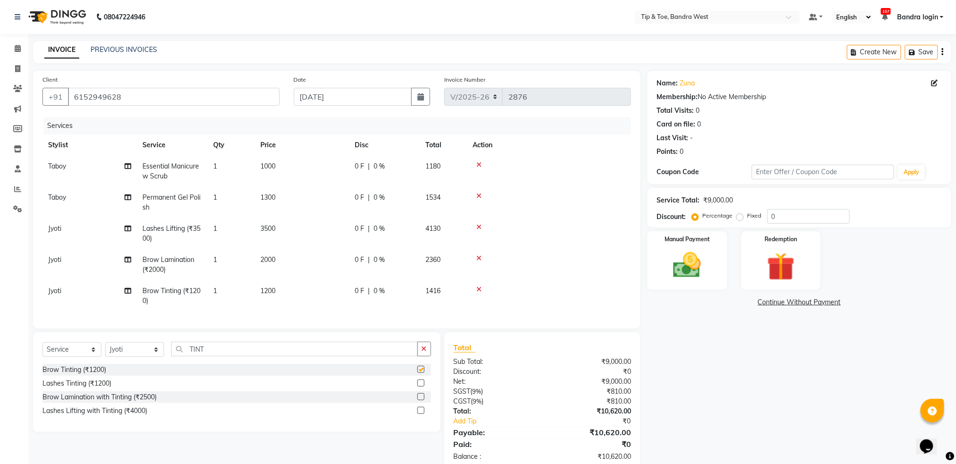
checkbox input "false"
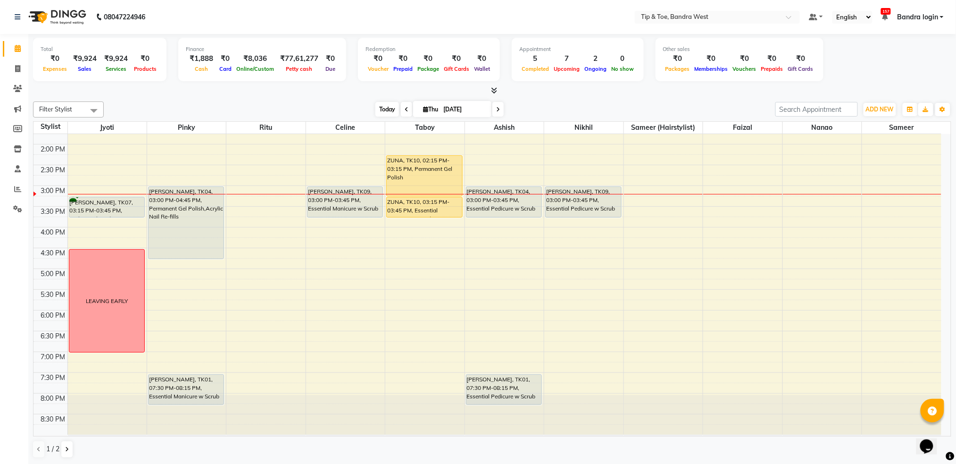
click at [386, 107] on span "Today" at bounding box center [387, 109] width 24 height 15
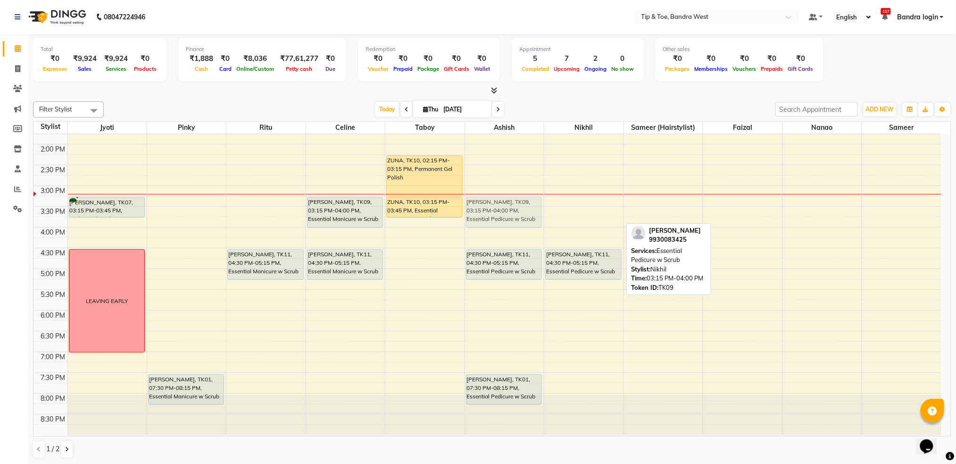
drag, startPoint x: 576, startPoint y: 200, endPoint x: 509, endPoint y: 203, distance: 67.0
click at [511, 203] on tr "NAINA, TK08, 12:00 PM-12:30 PM, Permanent Gel Polish Removal NAINA, TK08, 12:30…" at bounding box center [487, 164] width 908 height 539
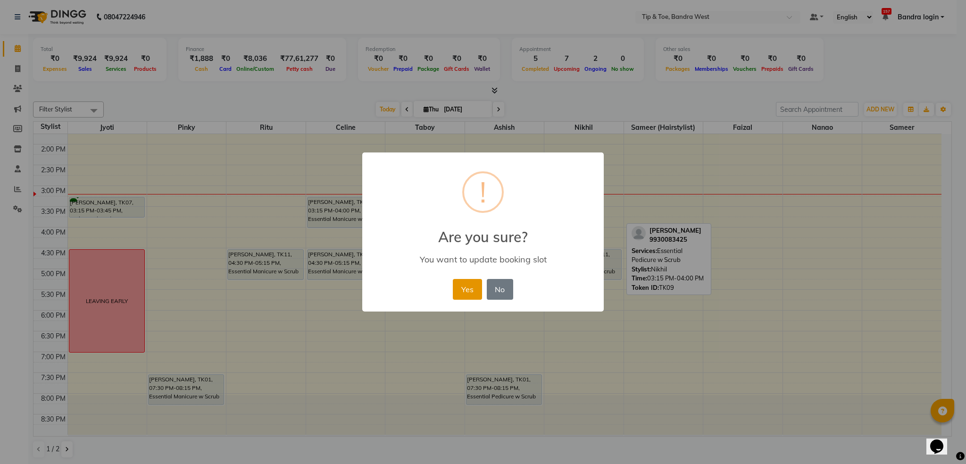
click at [469, 285] on button "Yes" at bounding box center [467, 289] width 29 height 21
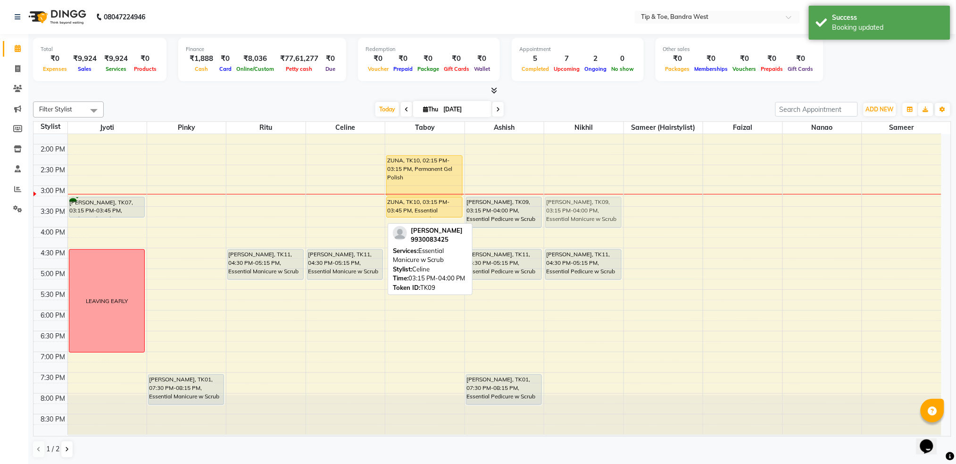
drag, startPoint x: 338, startPoint y: 204, endPoint x: 585, endPoint y: 208, distance: 246.7
click at [585, 208] on tr "NAINA, TK08, 12:00 PM-12:30 PM, Permanent Gel Polish Removal NAINA, TK08, 12:30…" at bounding box center [487, 164] width 908 height 539
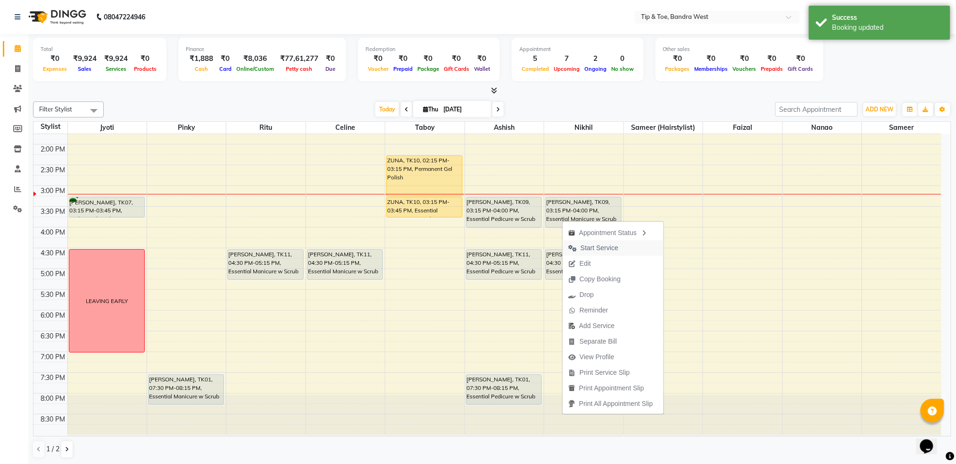
click at [576, 248] on icon "button" at bounding box center [572, 248] width 8 height 7
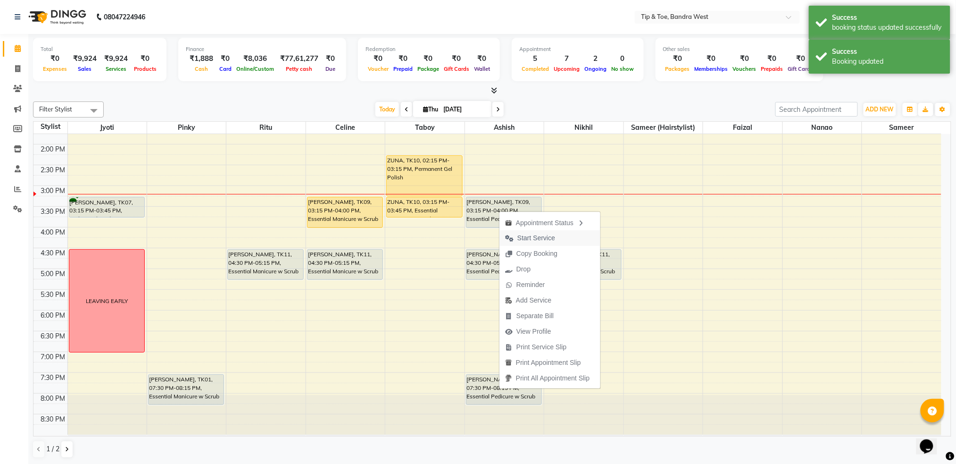
click at [512, 236] on icon "button" at bounding box center [509, 238] width 8 height 7
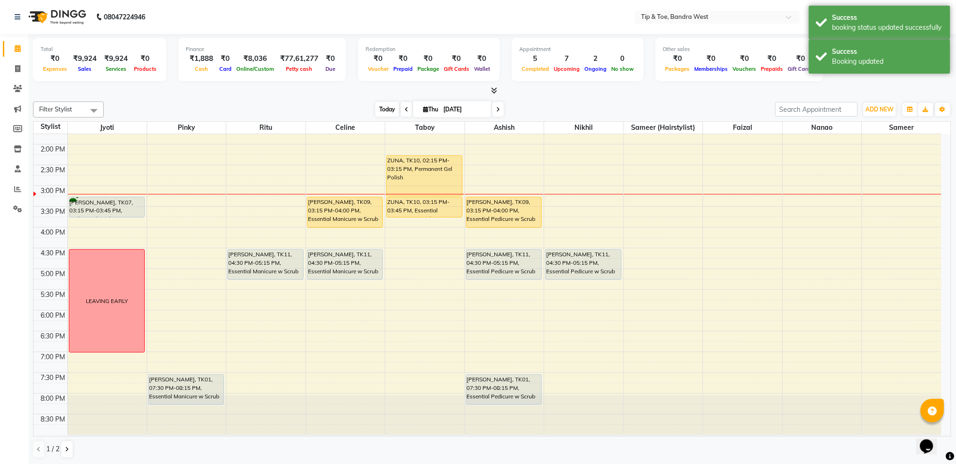
click at [391, 106] on span "Today" at bounding box center [387, 109] width 24 height 15
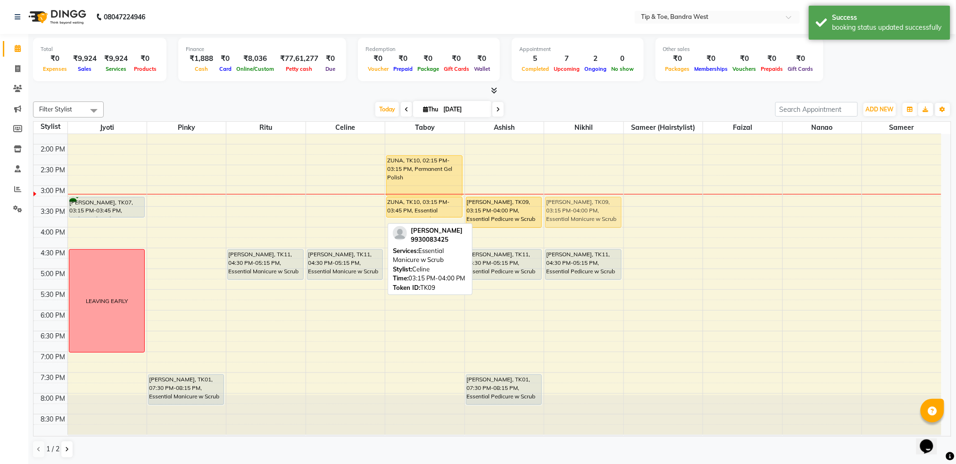
drag, startPoint x: 337, startPoint y: 210, endPoint x: 574, endPoint y: 208, distance: 236.8
click at [574, 208] on tr "NAINA, TK08, 12:00 PM-12:30 PM, Permanent Gel Polish Removal NAINA, TK08, 12:30…" at bounding box center [487, 164] width 908 height 539
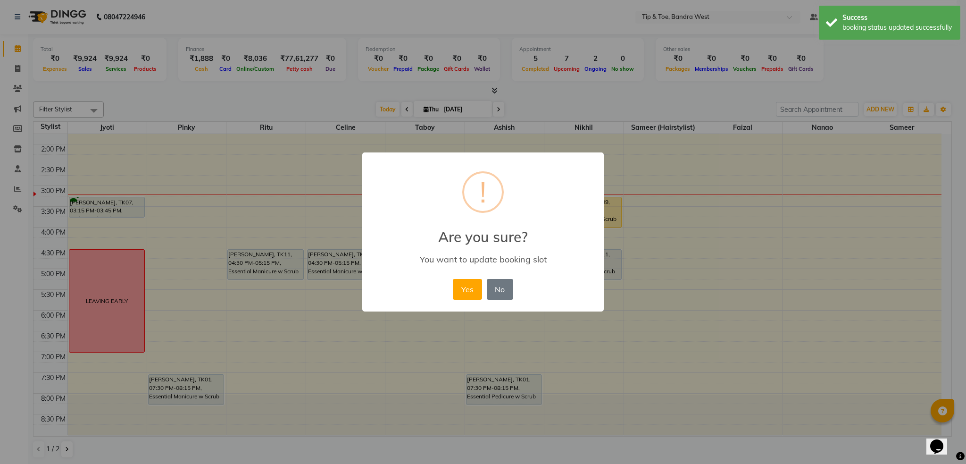
click at [463, 278] on div "Yes No No" at bounding box center [482, 288] width 65 height 25
click at [465, 290] on button "Yes" at bounding box center [467, 289] width 29 height 21
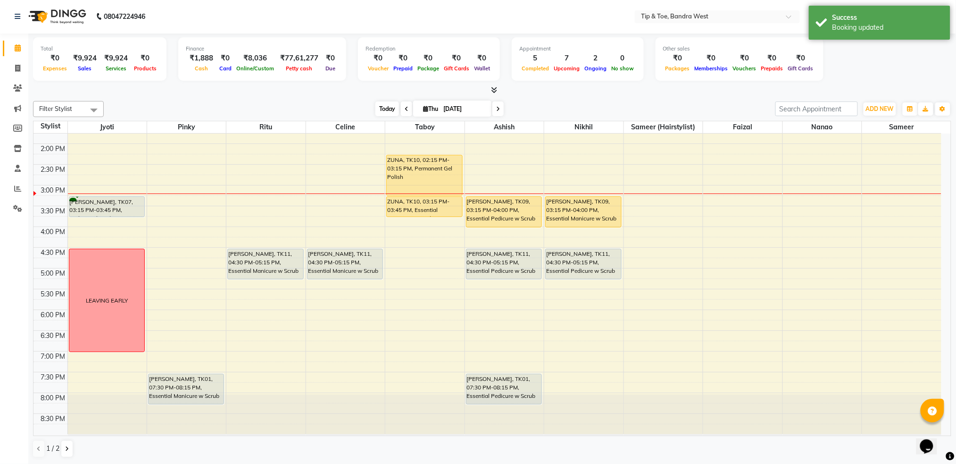
click at [377, 108] on span "Today" at bounding box center [387, 108] width 24 height 15
click at [380, 108] on span "Today" at bounding box center [387, 108] width 24 height 15
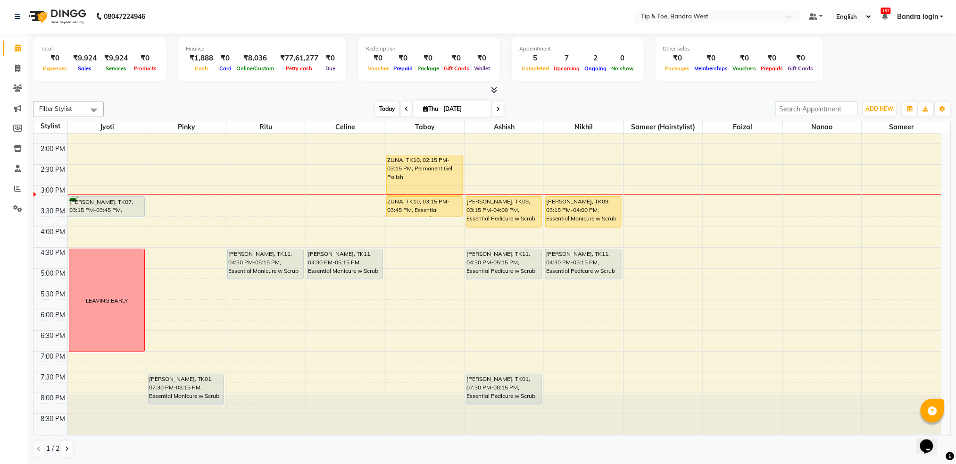
click at [379, 109] on span "Today" at bounding box center [387, 108] width 24 height 15
click at [395, 109] on span "Today" at bounding box center [387, 108] width 24 height 15
click at [386, 112] on span "Today" at bounding box center [387, 108] width 24 height 15
click at [381, 110] on span "Today" at bounding box center [387, 108] width 24 height 15
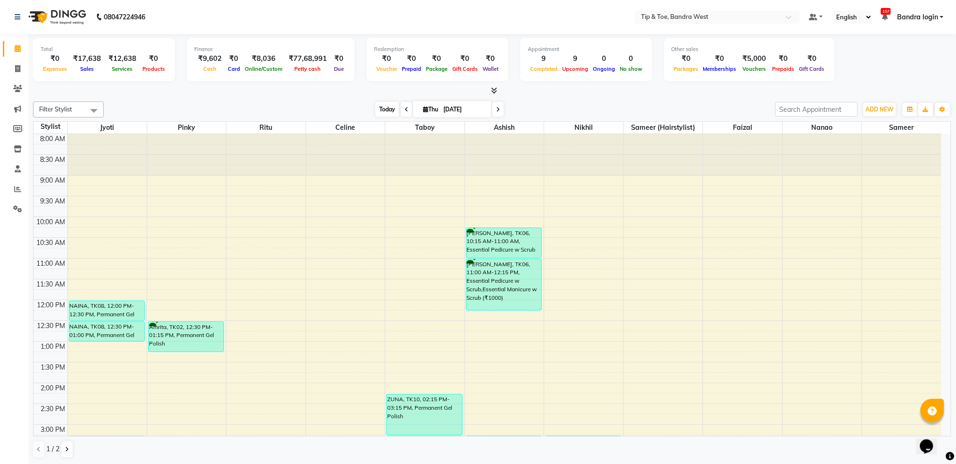
click at [386, 111] on span "Today" at bounding box center [387, 109] width 24 height 15
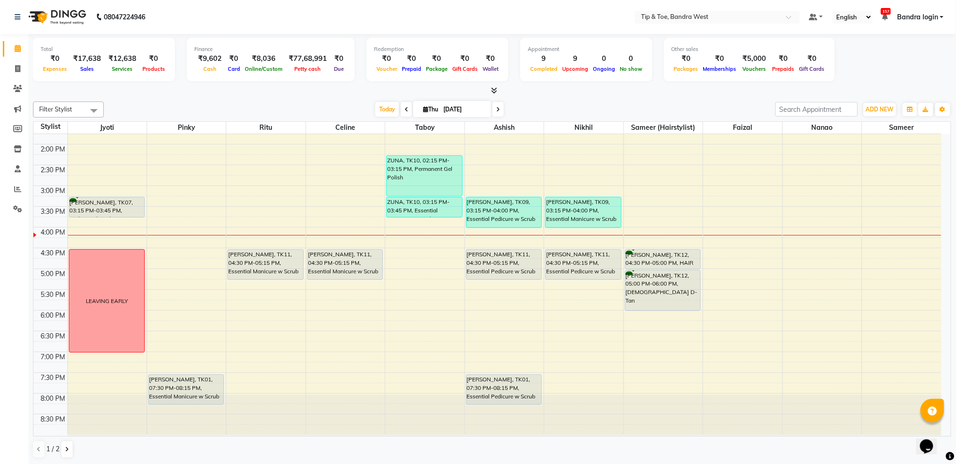
click at [203, 293] on div "8:00 AM 8:30 AM 9:00 AM 9:30 AM 10:00 AM 10:30 AM 11:00 AM 11:30 AM 12:00 PM 12…" at bounding box center [487, 164] width 908 height 539
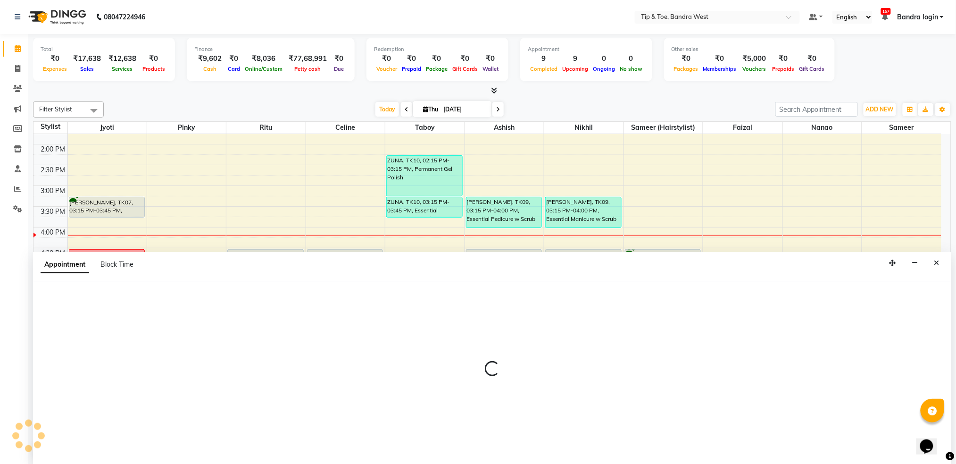
scroll to position [0, 0]
select select "42340"
select select "tentative"
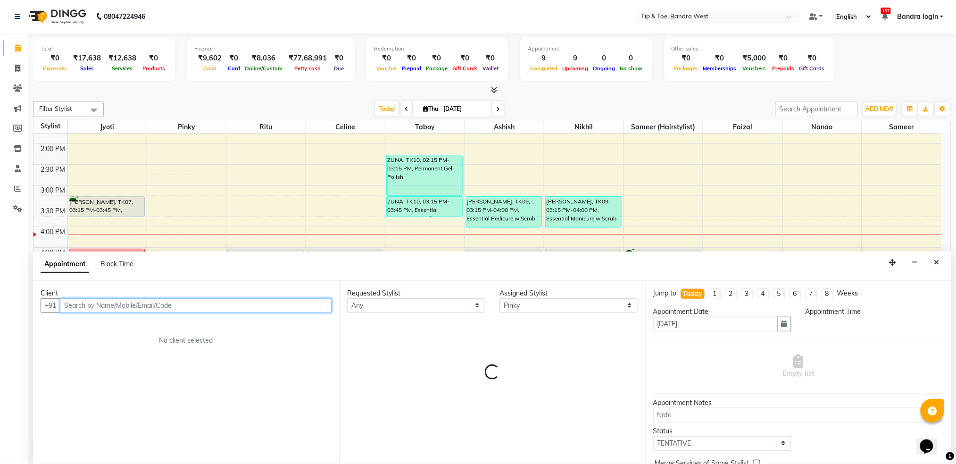
select select "1050"
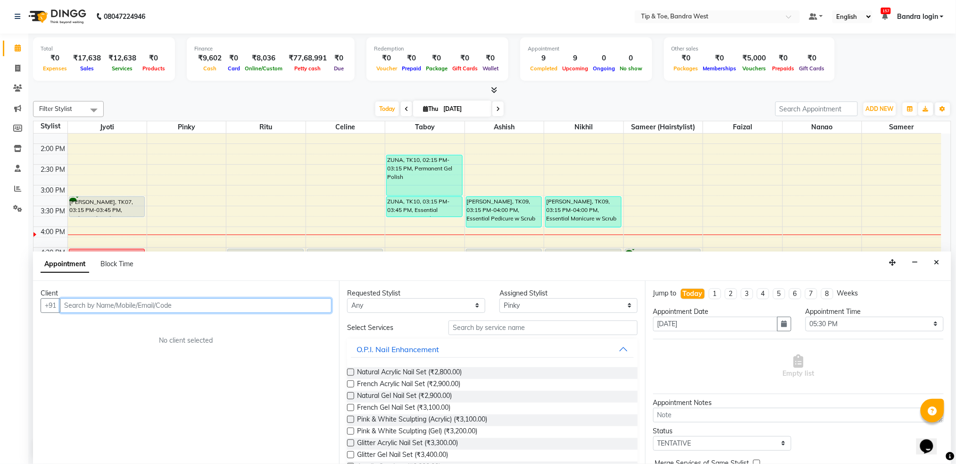
click at [108, 308] on input "text" at bounding box center [196, 305] width 272 height 15
click at [110, 309] on input "text" at bounding box center [196, 305] width 272 height 15
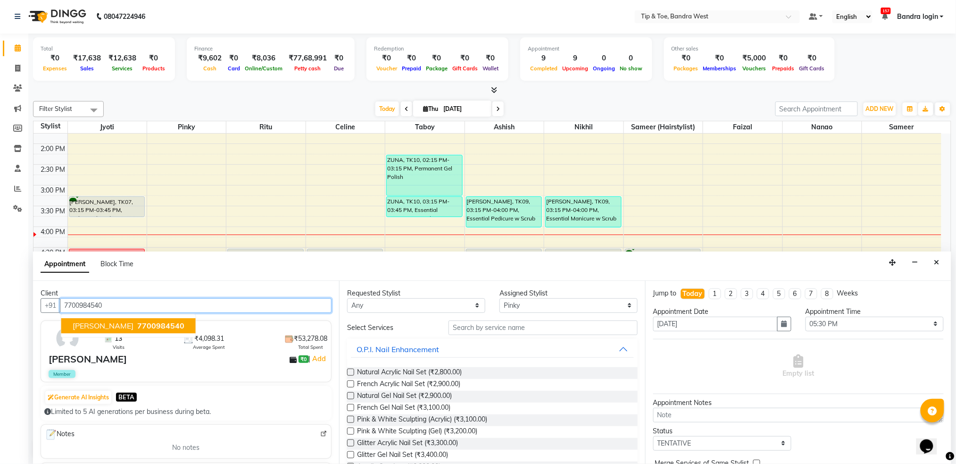
click at [135, 324] on ngb-highlight "7700984540" at bounding box center [159, 325] width 49 height 9
type input "7700984540"
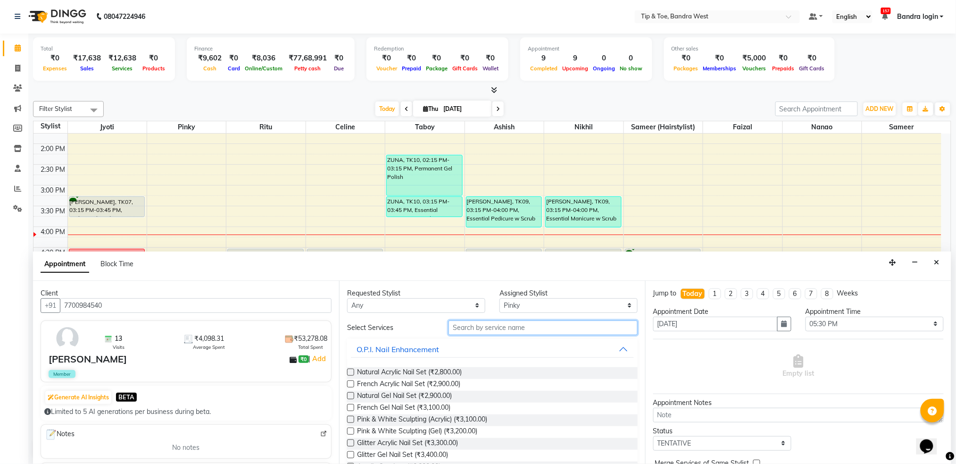
click at [478, 331] on input "text" at bounding box center [543, 327] width 189 height 15
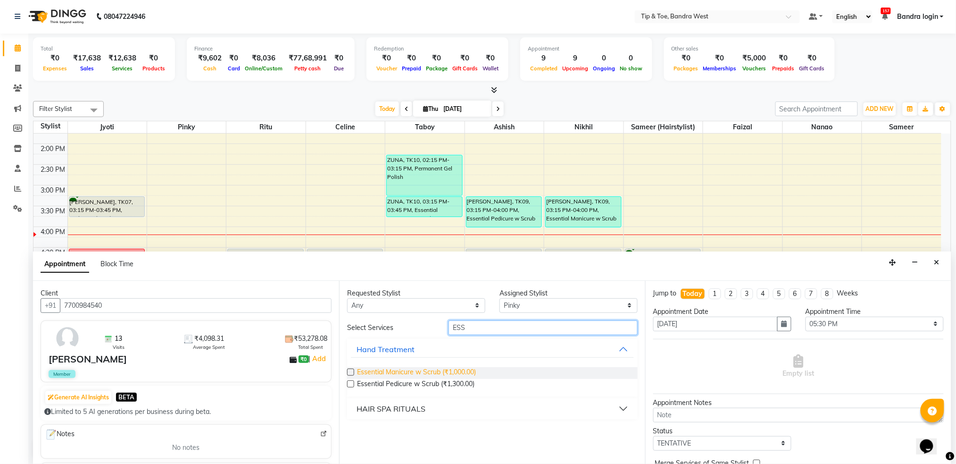
type input "ESS"
click at [428, 370] on span "Essential Manicure w Scrub (₹1,000.00)" at bounding box center [416, 373] width 119 height 12
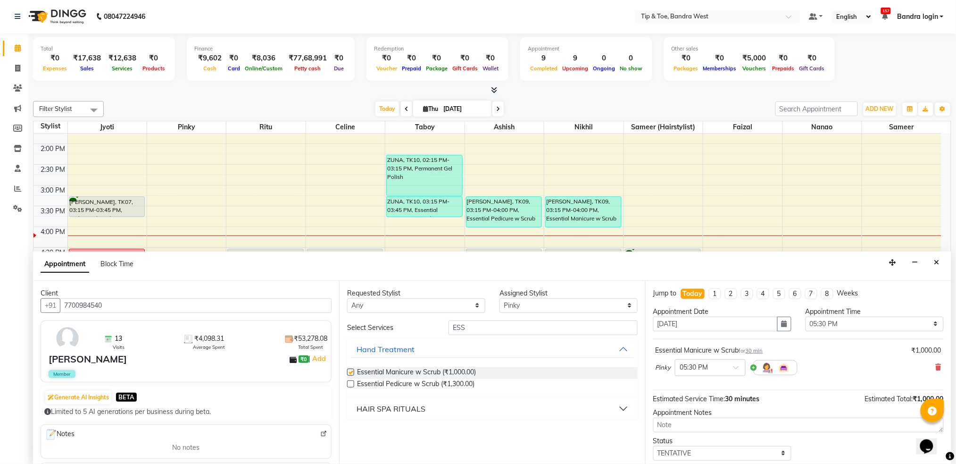
checkbox input "false"
click at [537, 304] on select "Select Akash Ashish [PERSON_NAME] [PERSON_NAME] (hairstylist) Solemn Taboy" at bounding box center [569, 305] width 138 height 15
select select "42304"
click at [500, 298] on select "Select Akash Ashish [PERSON_NAME] [PERSON_NAME] (hairstylist) Solemn Taboy" at bounding box center [569, 305] width 138 height 15
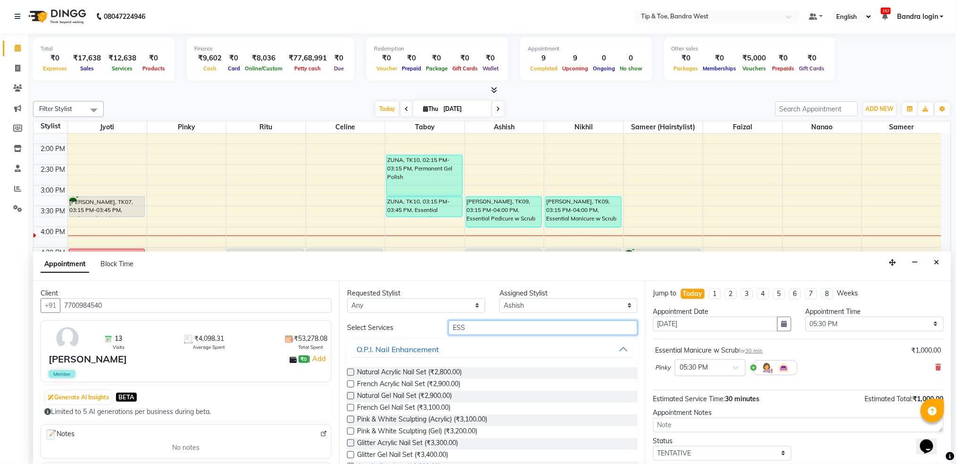
click at [504, 332] on input "ESS" at bounding box center [543, 327] width 189 height 15
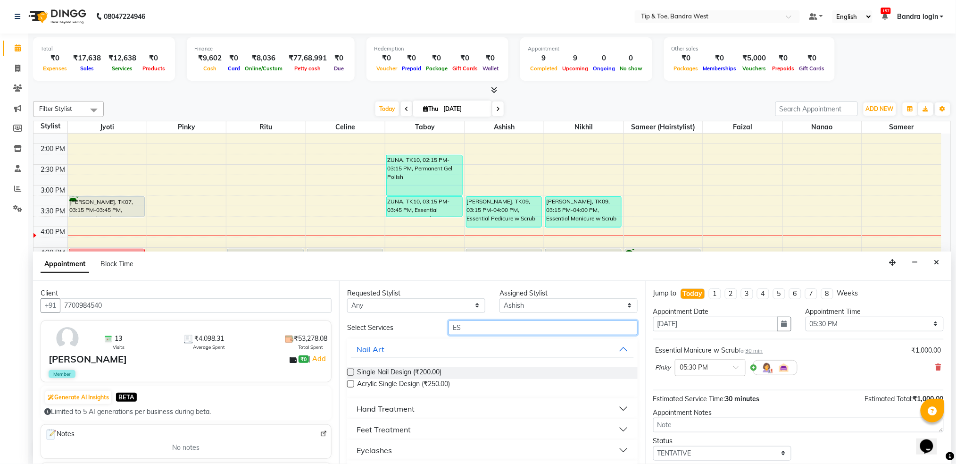
type input "ESS"
click at [439, 380] on span "Essential Pedicure w Scrub (₹1,300.00)" at bounding box center [415, 385] width 117 height 12
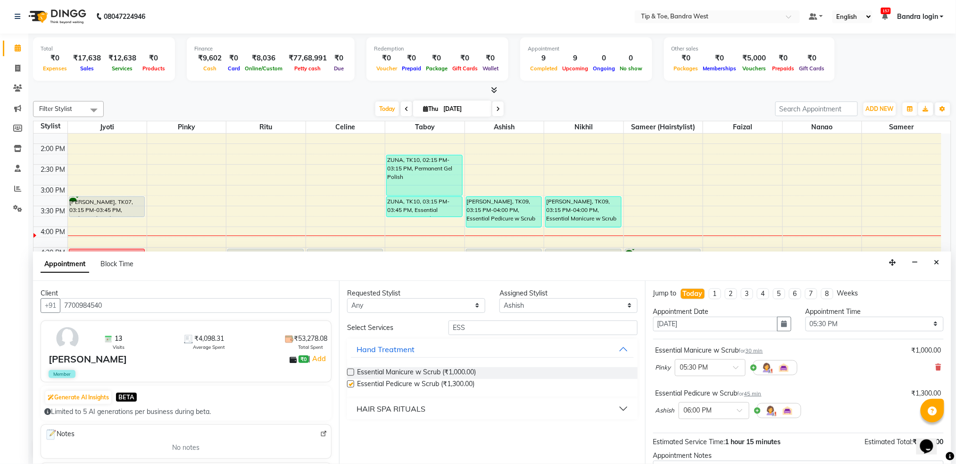
checkbox input "false"
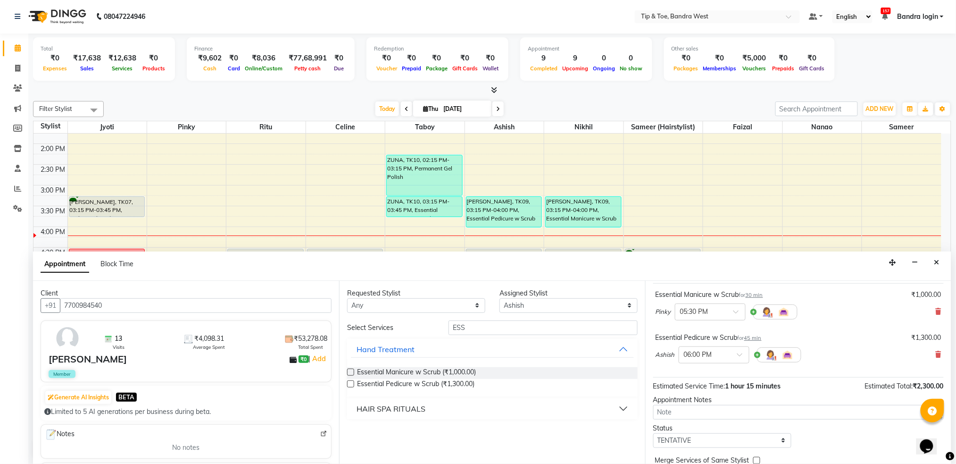
scroll to position [99, 0]
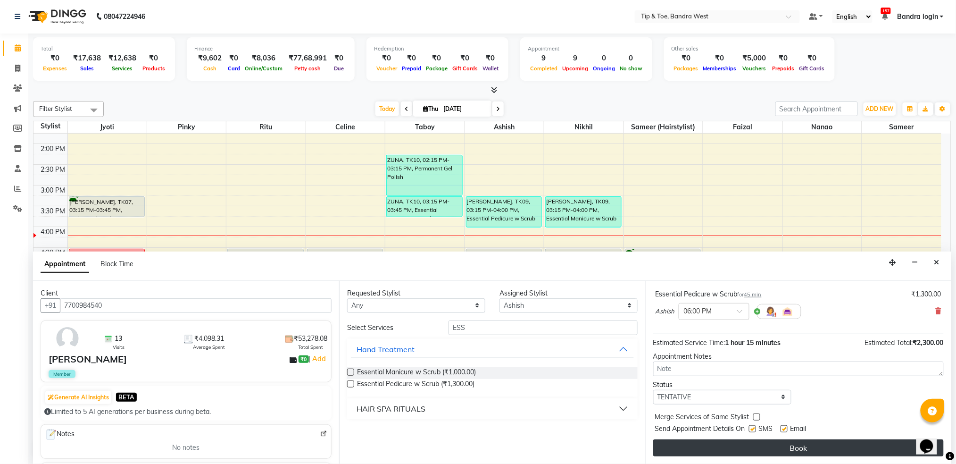
click at [791, 449] on button "Book" at bounding box center [798, 447] width 291 height 17
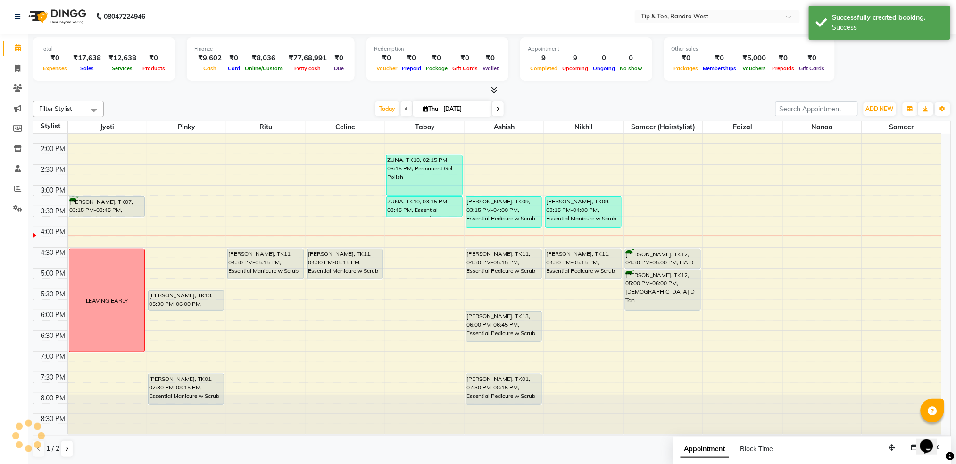
scroll to position [0, 0]
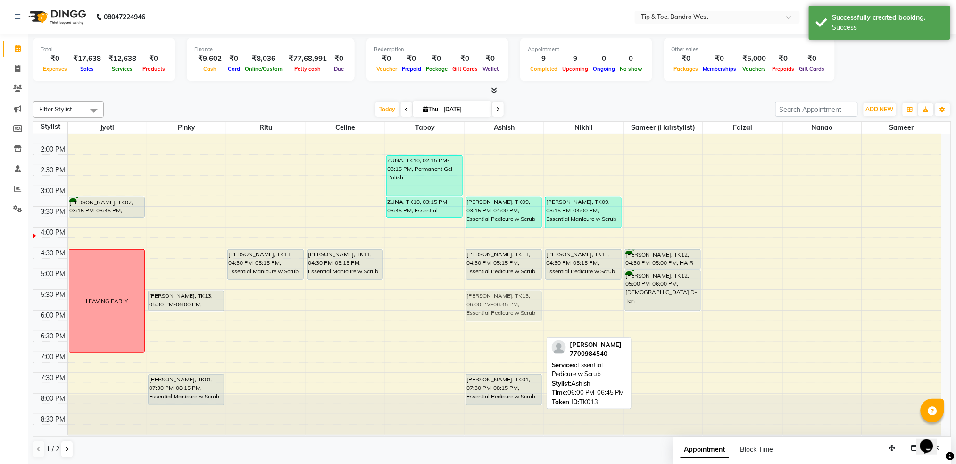
drag, startPoint x: 487, startPoint y: 319, endPoint x: 488, endPoint y: 313, distance: 6.2
click at [489, 299] on div "John Abraham, TK06, 10:15 AM-11:00 AM, Essential Pedicure w Scrub John Abraham,…" at bounding box center [504, 164] width 79 height 539
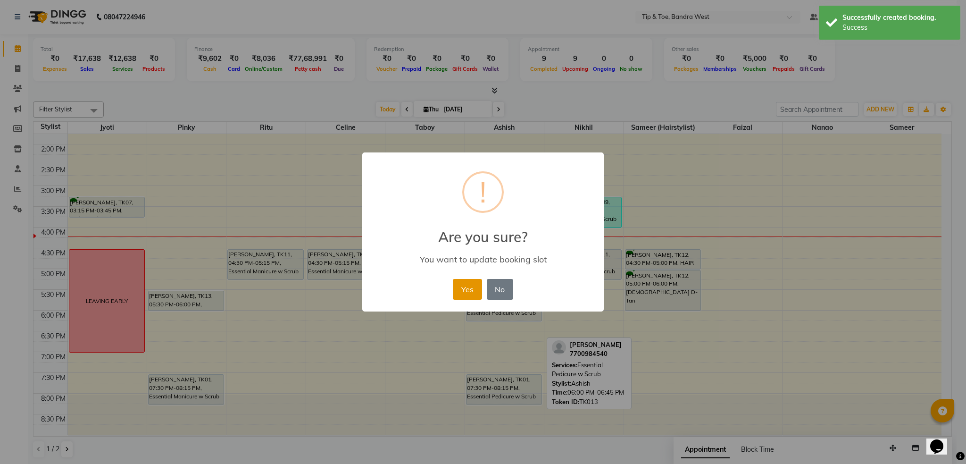
click at [473, 291] on button "Yes" at bounding box center [467, 289] width 29 height 21
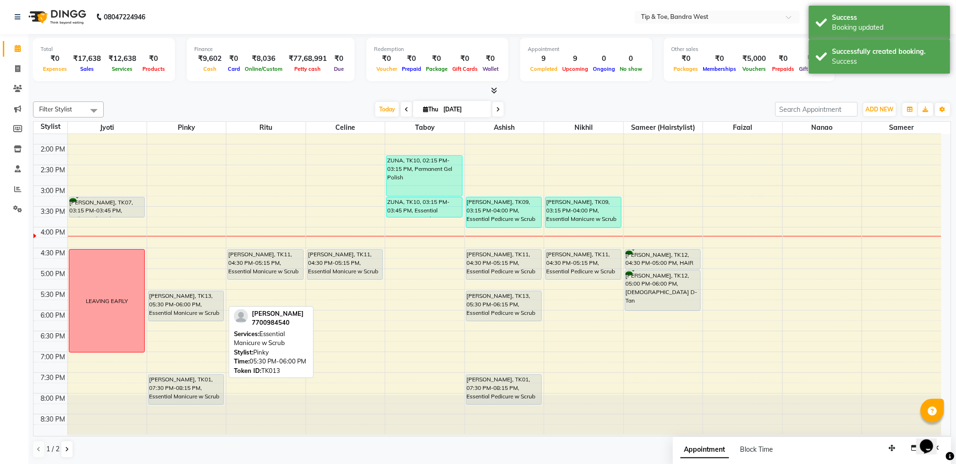
click at [189, 316] on div "Amrita, TK02, 12:30 PM-01:15 PM, Permanent Gel Polish DANIELLE, TK13, 05:30 PM-…" at bounding box center [186, 164] width 79 height 539
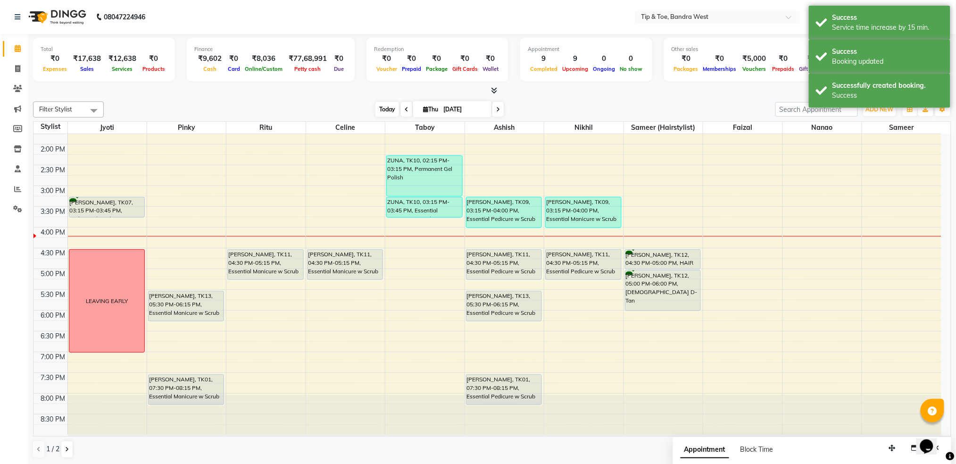
click at [388, 109] on span "Today" at bounding box center [387, 109] width 24 height 15
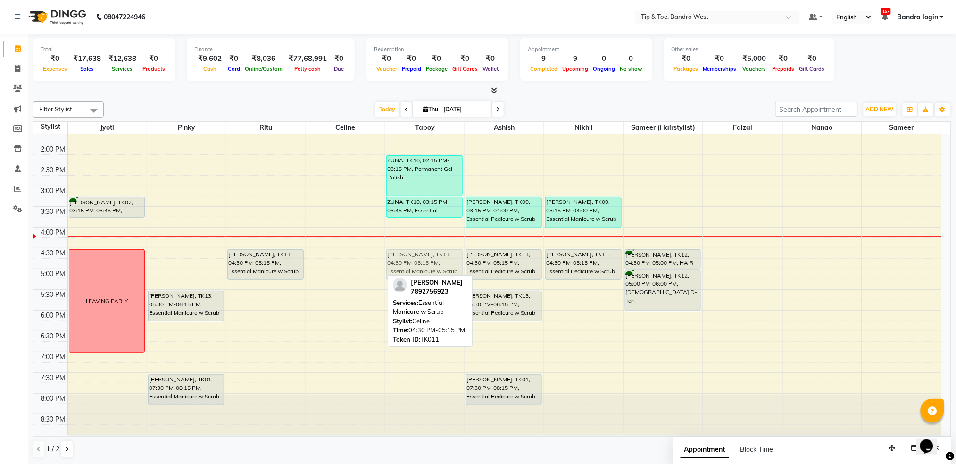
drag, startPoint x: 360, startPoint y: 271, endPoint x: 428, endPoint y: 270, distance: 67.9
click at [428, 270] on tr "NAINA, TK08, 12:00 PM-12:30 PM, Permanent Gel Polish Removal NAINA, TK08, 12:30…" at bounding box center [487, 164] width 908 height 539
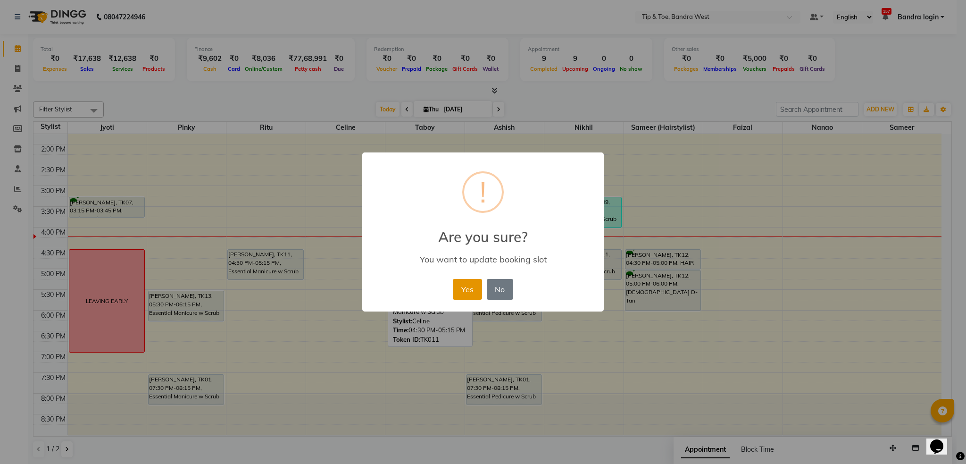
click at [459, 290] on button "Yes" at bounding box center [467, 289] width 29 height 21
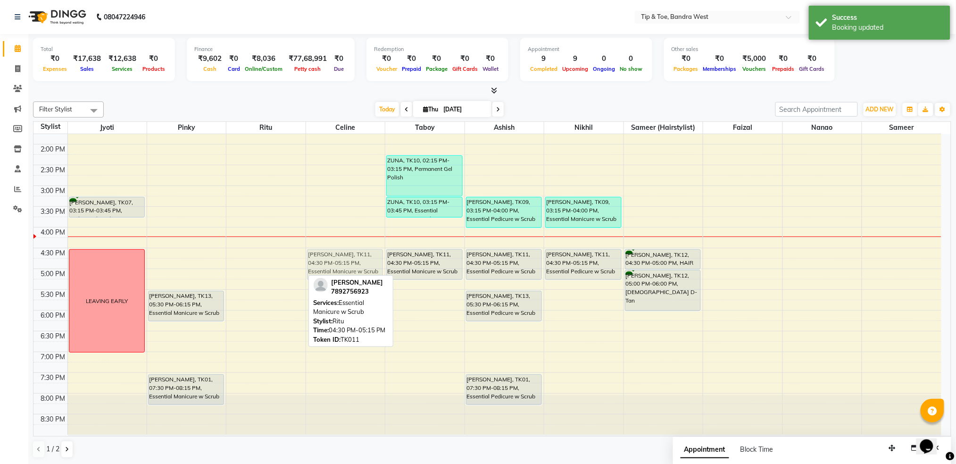
drag, startPoint x: 275, startPoint y: 261, endPoint x: 319, endPoint y: 259, distance: 43.9
click at [352, 258] on tr "NAINA, TK08, 12:00 PM-12:30 PM, Permanent Gel Polish Removal NAINA, TK08, 12:30…" at bounding box center [487, 164] width 908 height 539
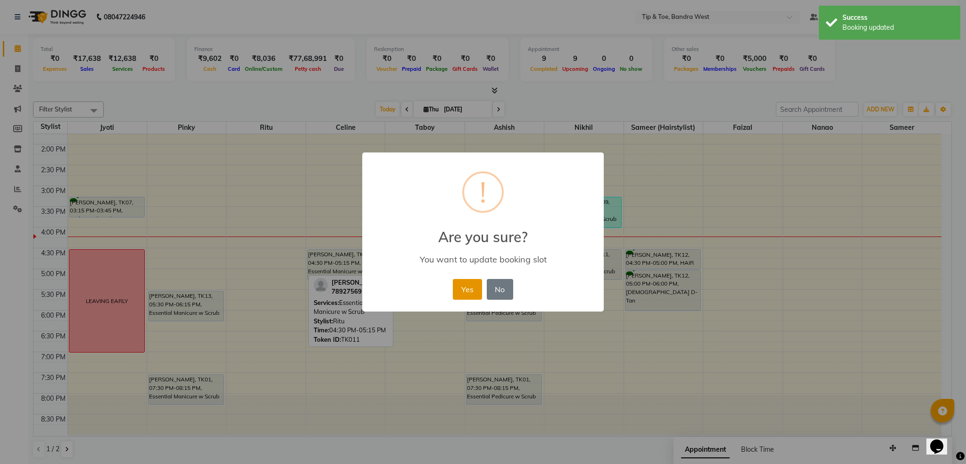
click at [473, 288] on button "Yes" at bounding box center [467, 289] width 29 height 21
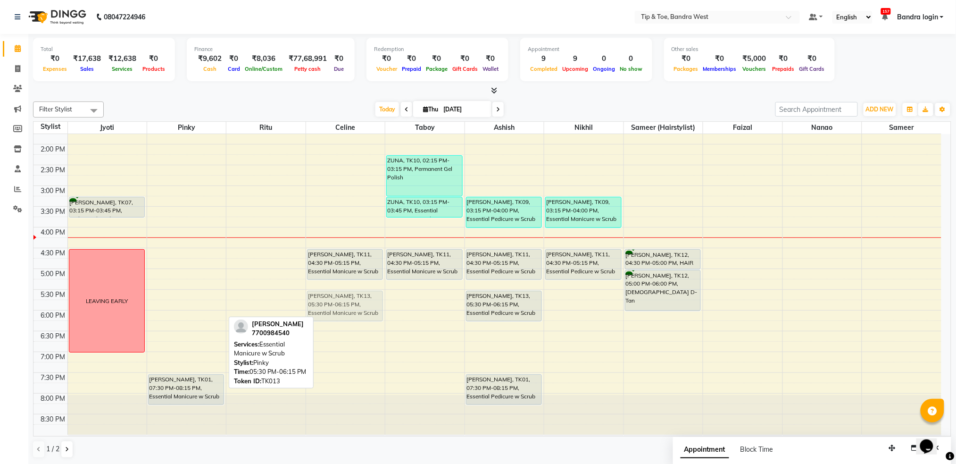
drag, startPoint x: 175, startPoint y: 301, endPoint x: 344, endPoint y: 302, distance: 169.4
click at [344, 302] on tr "NAINA, TK08, 12:00 PM-12:30 PM, Permanent Gel Polish Removal NAINA, TK08, 12:30…" at bounding box center [487, 164] width 908 height 539
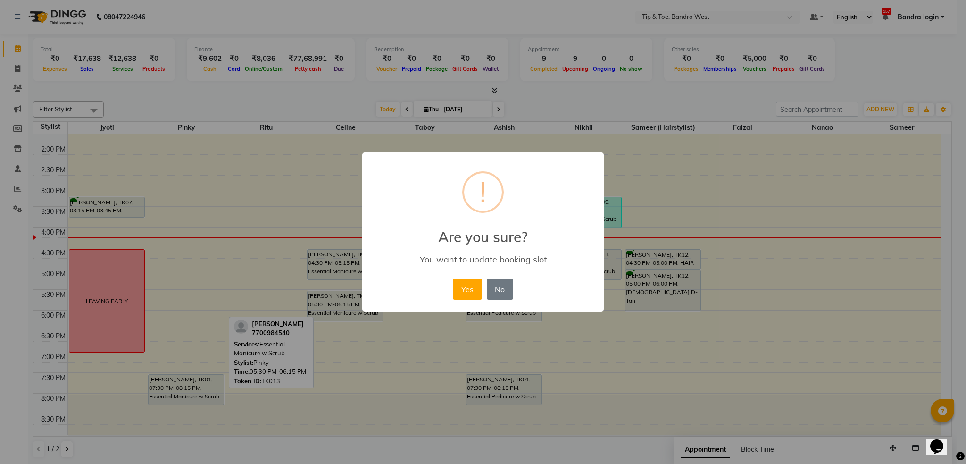
click at [468, 291] on button "Yes" at bounding box center [467, 289] width 29 height 21
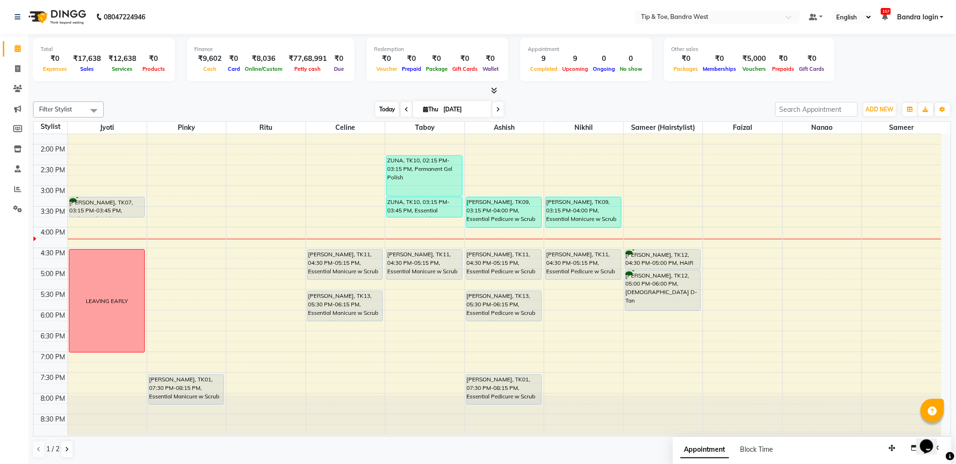
click at [383, 113] on span "Today" at bounding box center [387, 109] width 24 height 15
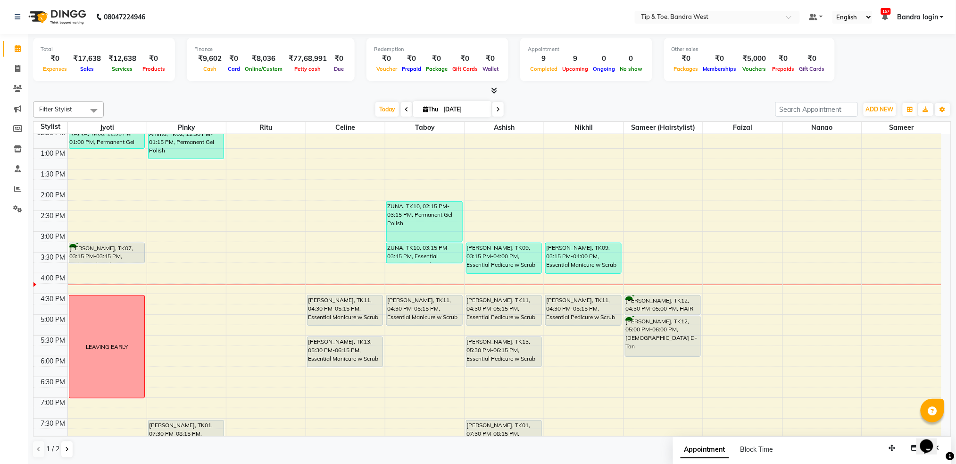
scroll to position [176, 0]
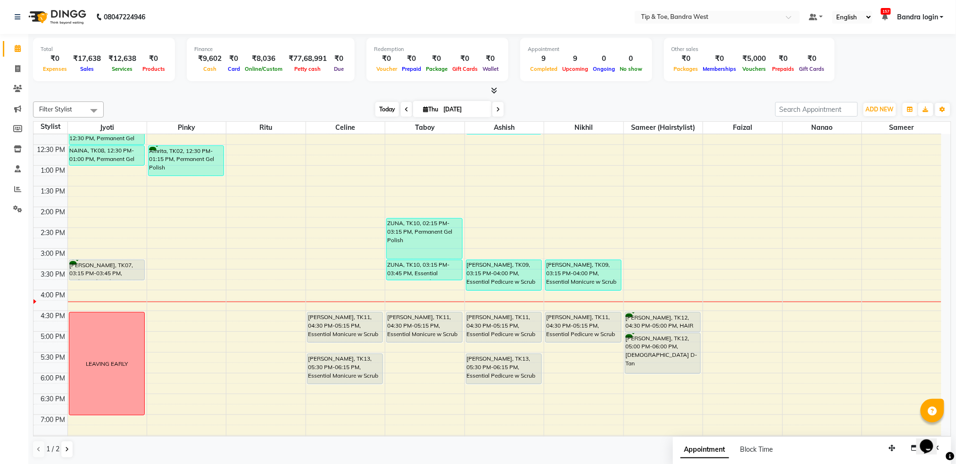
click at [385, 110] on span "Today" at bounding box center [387, 109] width 24 height 15
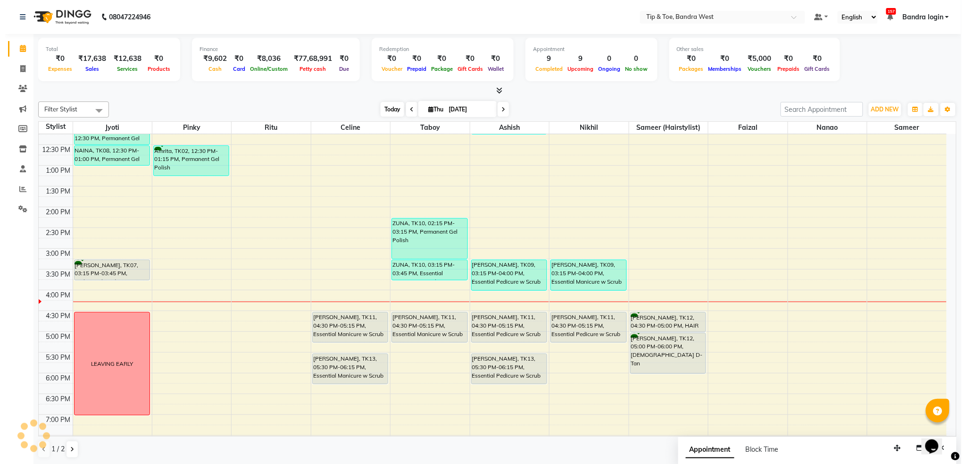
scroll to position [239, 0]
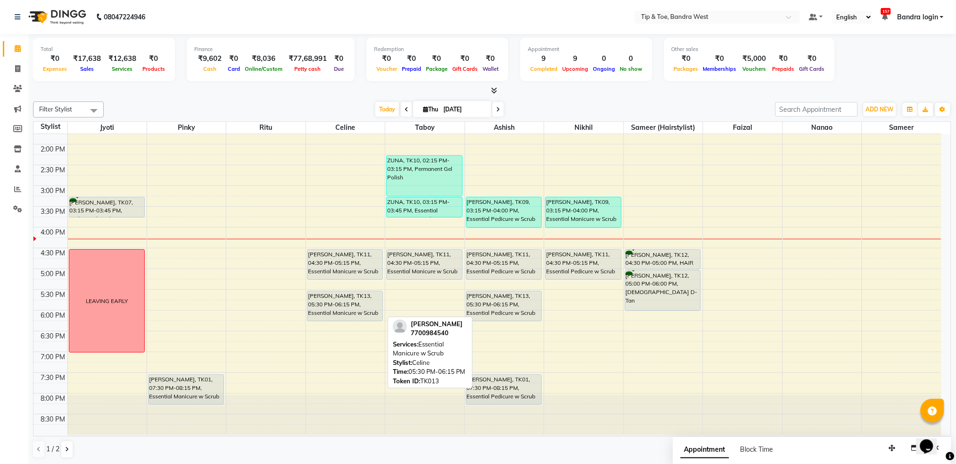
click at [359, 309] on div "DANIELLE, TK13, 05:30 PM-06:15 PM, Essential Manicure w Scrub" at bounding box center [345, 306] width 75 height 30
select select "7"
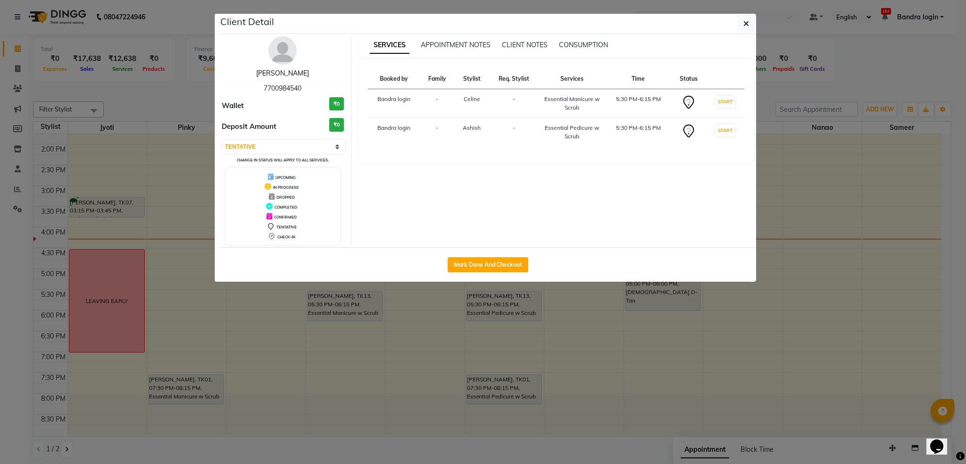
click at [290, 72] on link "[PERSON_NAME]" at bounding box center [282, 73] width 53 height 8
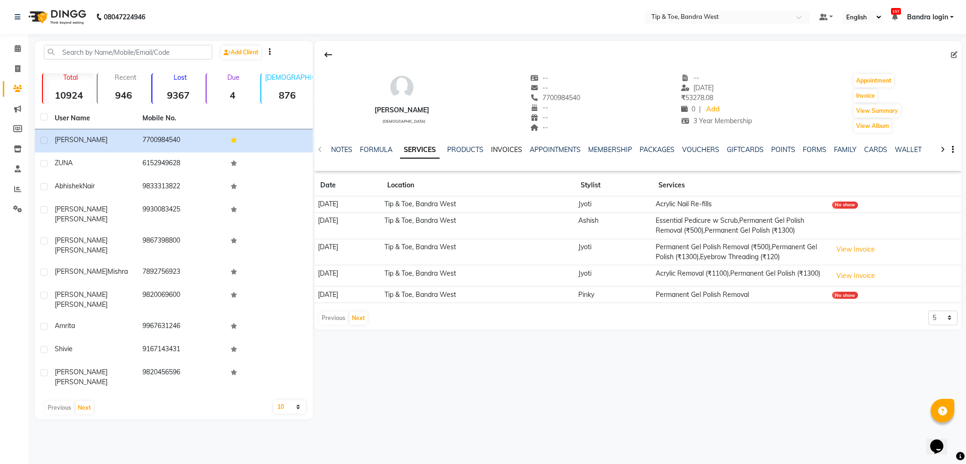
click at [494, 150] on link "INVOICES" at bounding box center [506, 149] width 31 height 8
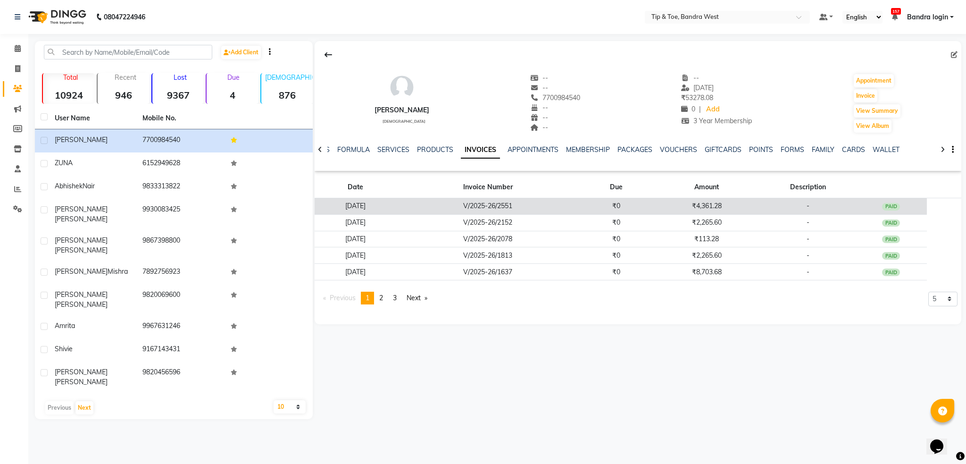
click at [540, 207] on td "V/2025-26/2551" at bounding box center [488, 206] width 184 height 17
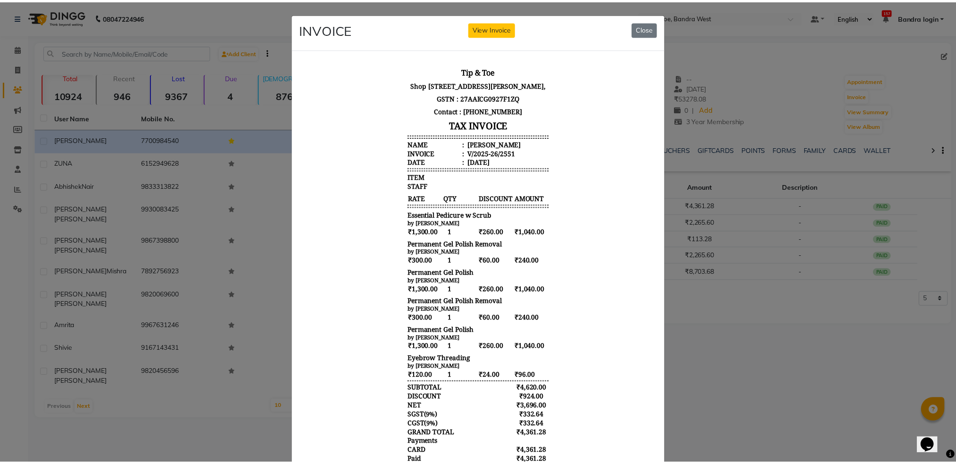
scroll to position [8, 0]
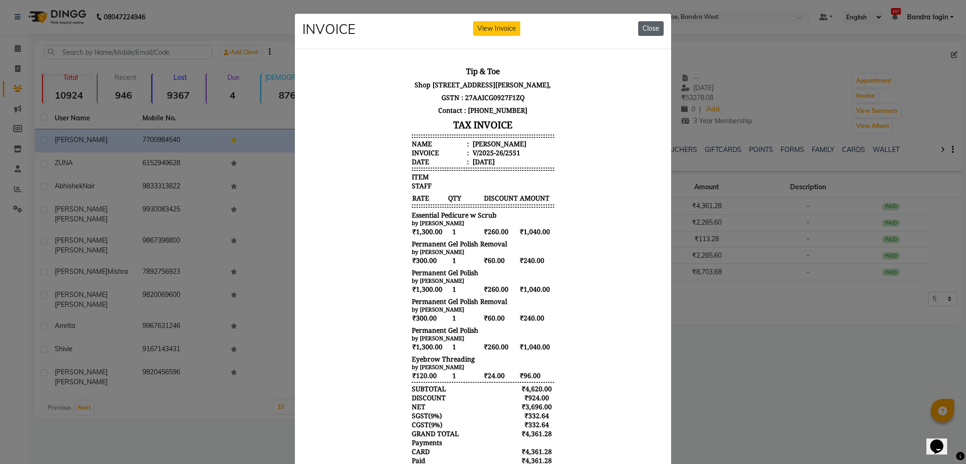
click at [646, 26] on button "Close" at bounding box center [650, 28] width 25 height 15
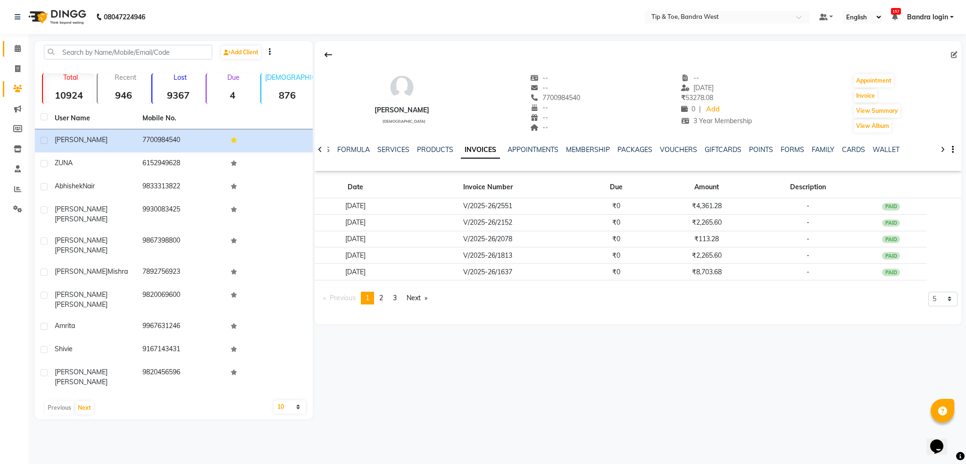
click at [19, 54] on span at bounding box center [17, 48] width 17 height 11
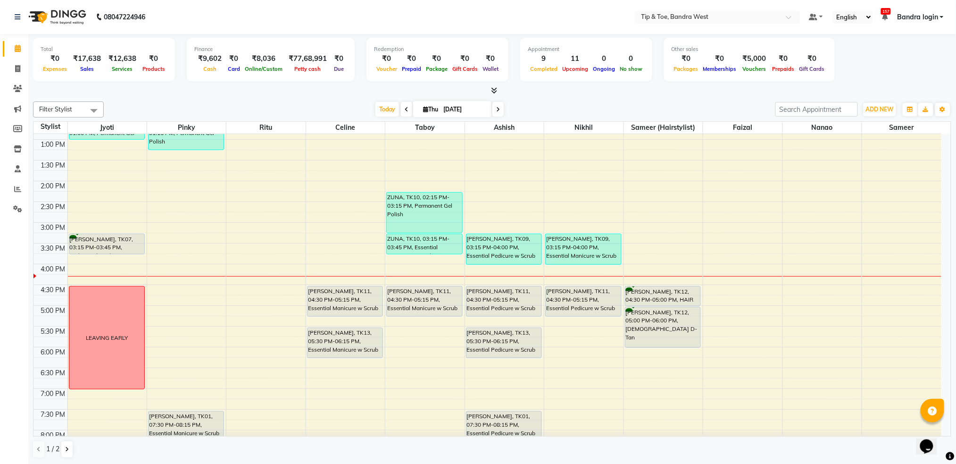
scroll to position [239, 0]
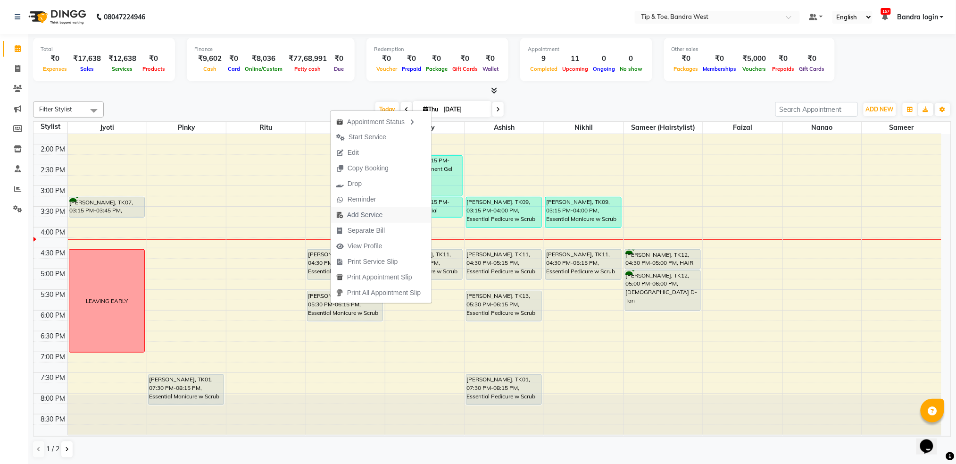
click at [374, 216] on span "Add Service" at bounding box center [364, 215] width 35 height 10
select select "58448"
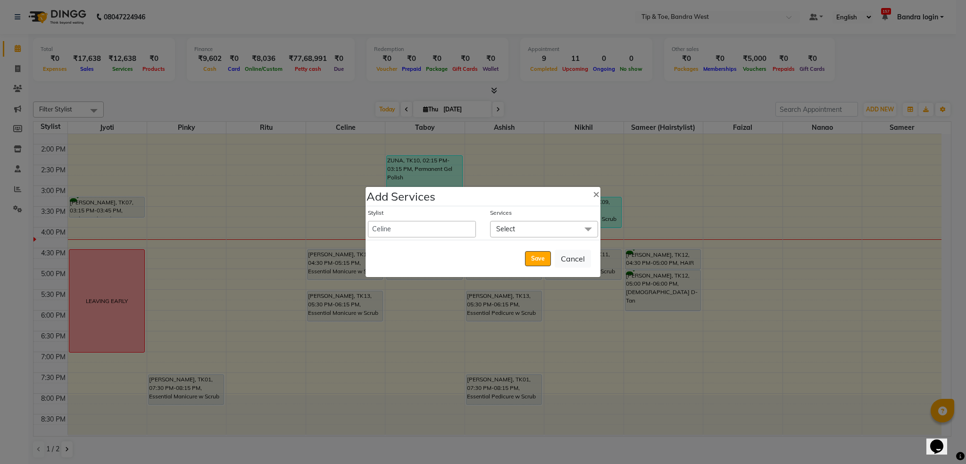
click at [525, 231] on span "Select" at bounding box center [544, 229] width 108 height 17
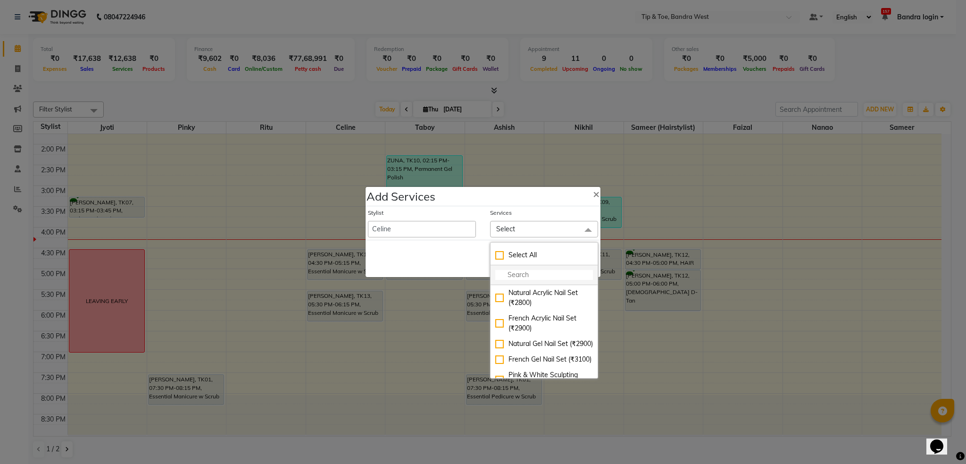
click at [523, 274] on input "multiselect-search" at bounding box center [544, 275] width 98 height 10
type input "1300"
click at [521, 297] on div "Permanent Gel Polish (₹1300)" at bounding box center [544, 298] width 98 height 20
checkbox input "true"
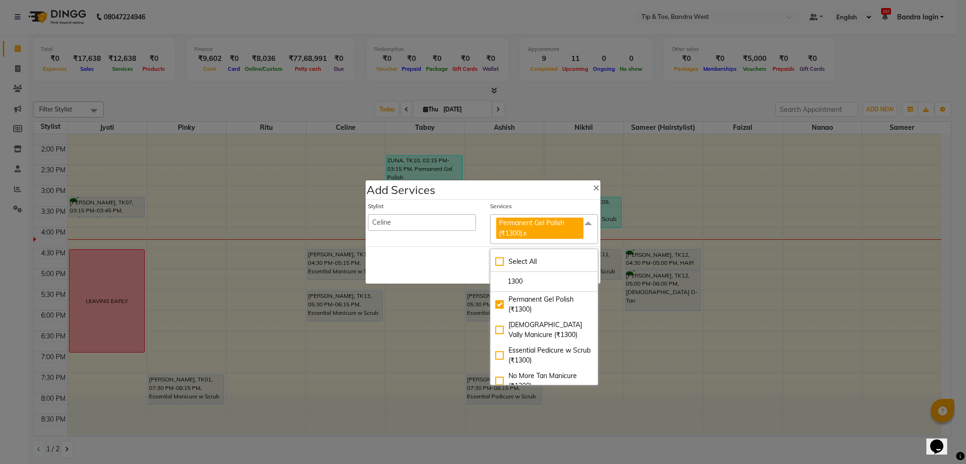
click at [454, 272] on div "Save Cancel" at bounding box center [483, 264] width 235 height 37
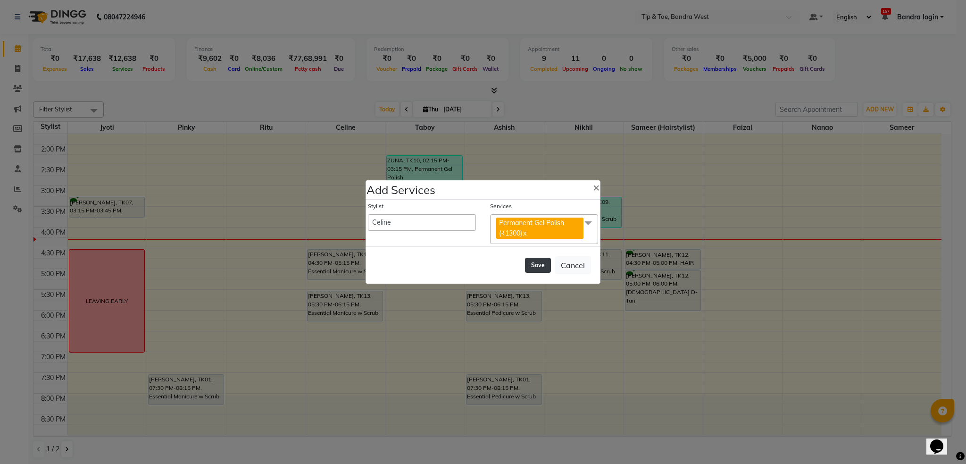
click at [540, 266] on button "Save" at bounding box center [538, 265] width 26 height 15
select select "42316"
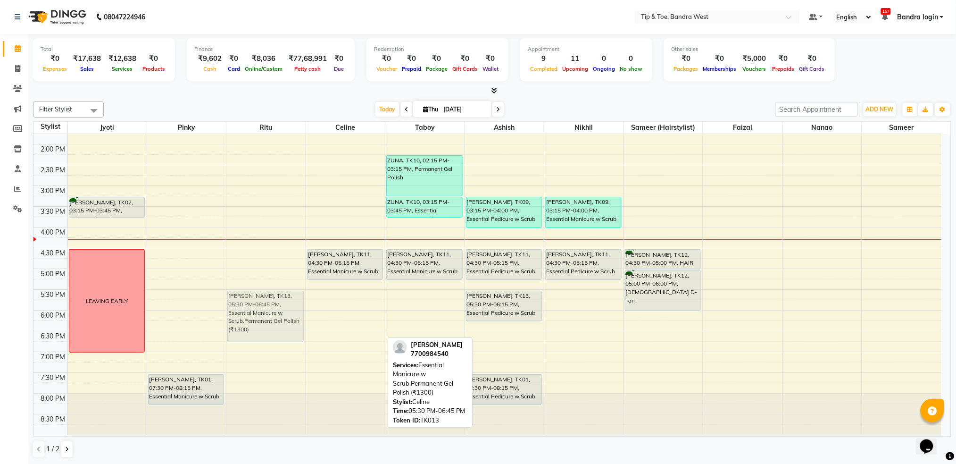
drag, startPoint x: 334, startPoint y: 305, endPoint x: 274, endPoint y: 303, distance: 59.9
click at [274, 303] on tr "NAINA, TK08, 12:00 PM-12:30 PM, Permanent Gel Polish Removal NAINA, TK08, 12:30…" at bounding box center [487, 164] width 908 height 539
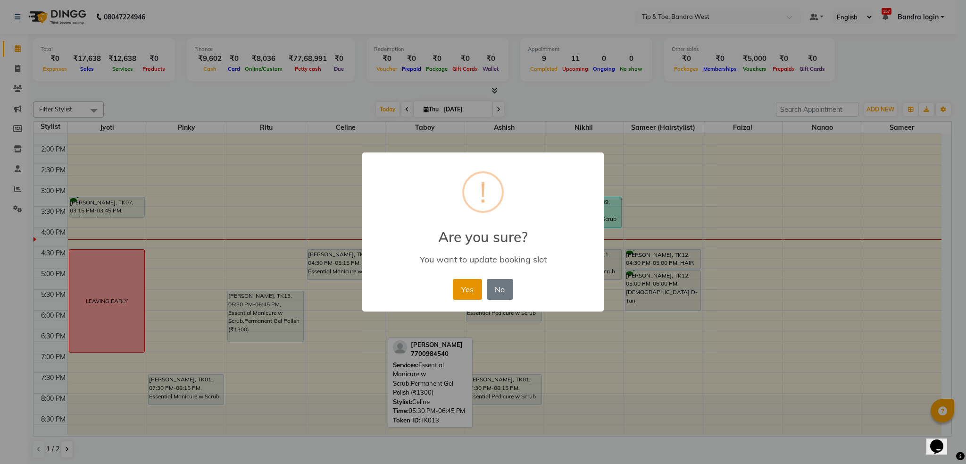
click at [467, 285] on button "Yes" at bounding box center [467, 289] width 29 height 21
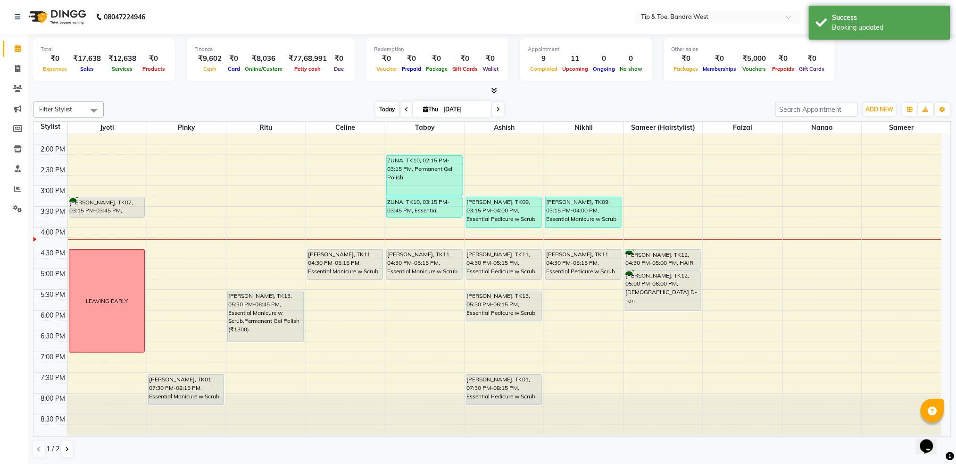
click at [384, 111] on span "Today" at bounding box center [387, 109] width 24 height 15
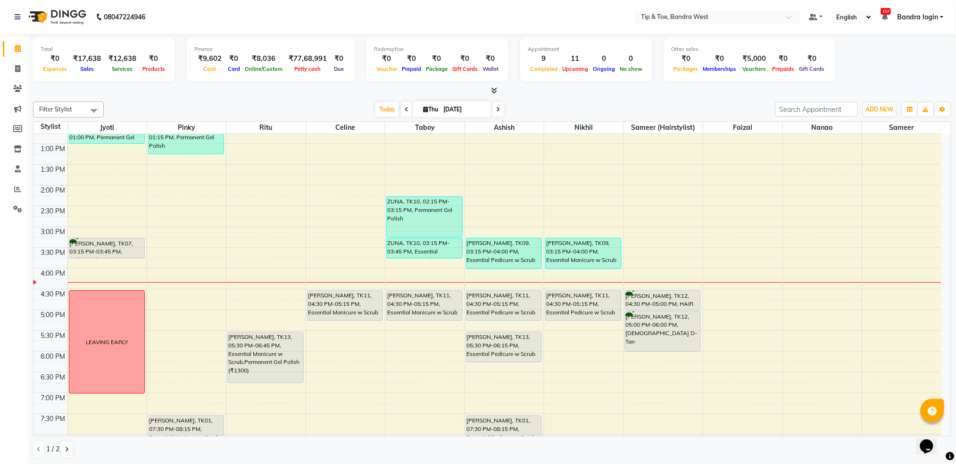
scroll to position [176, 0]
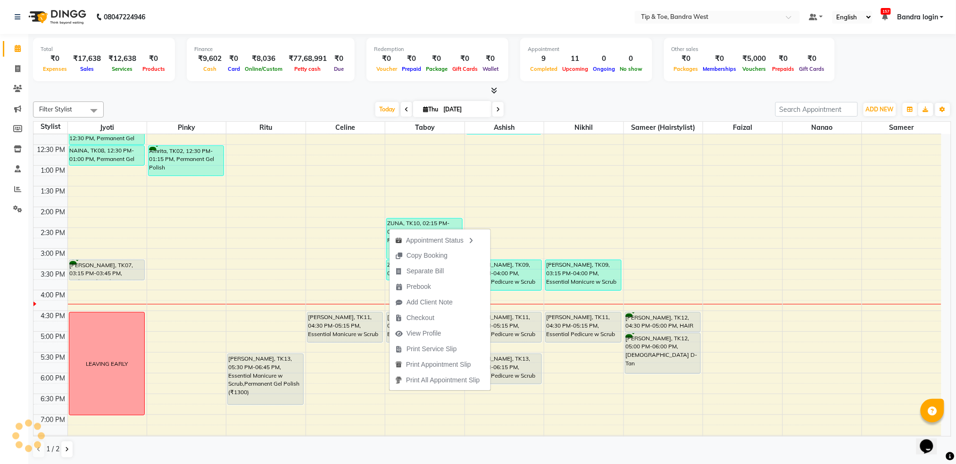
click at [348, 107] on div "Today Thu 04-09-2025" at bounding box center [439, 109] width 662 height 14
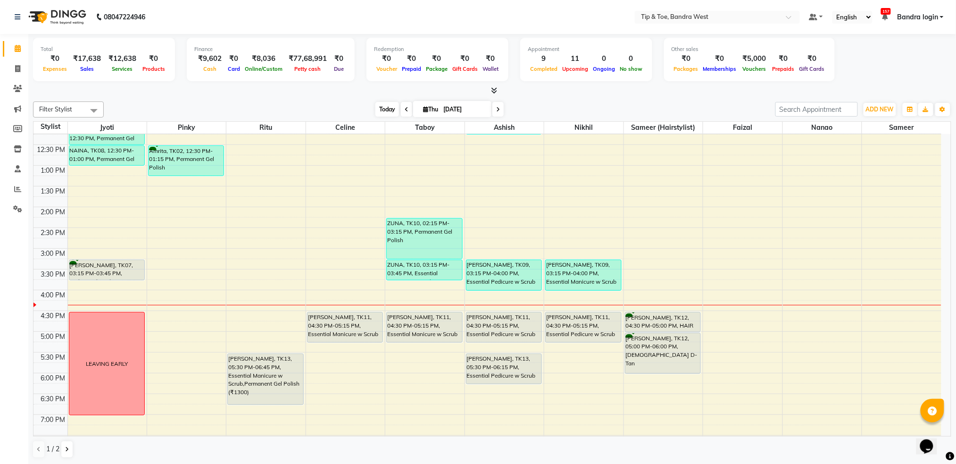
click at [378, 104] on span "Today" at bounding box center [387, 109] width 24 height 15
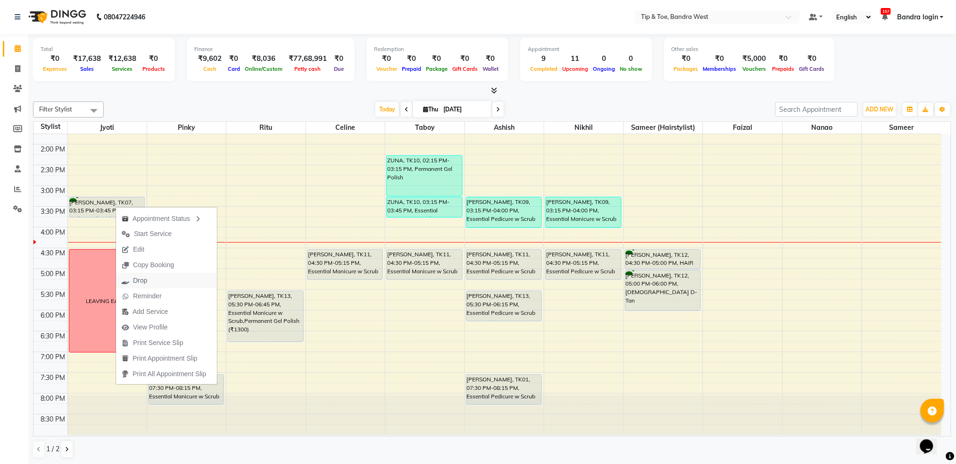
click at [149, 283] on span "Drop" at bounding box center [134, 281] width 37 height 16
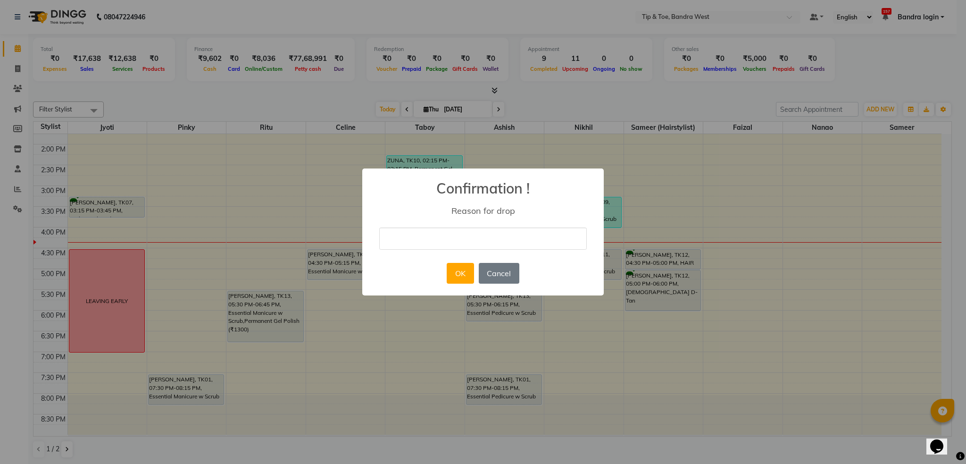
click at [441, 241] on input "text" at bounding box center [483, 238] width 208 height 22
type input "NN"
click at [456, 272] on button "OK" at bounding box center [460, 273] width 27 height 21
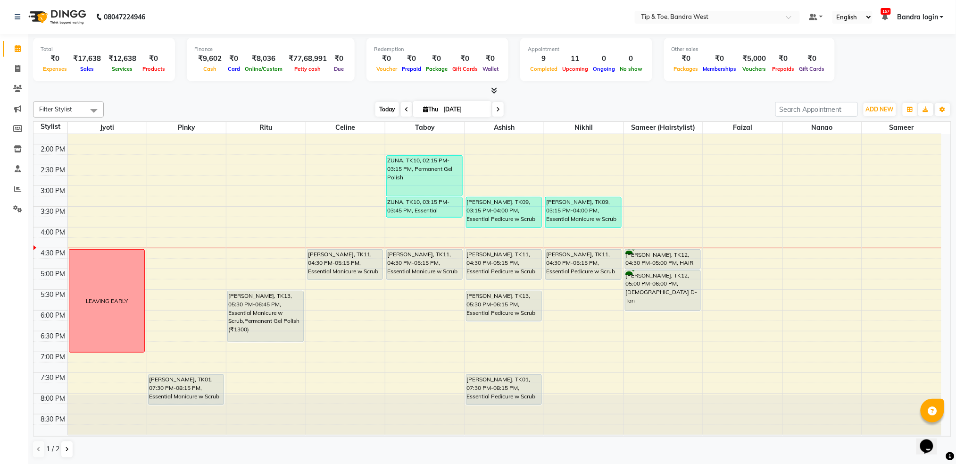
click at [384, 110] on span "Today" at bounding box center [387, 109] width 24 height 15
click at [496, 109] on icon at bounding box center [498, 110] width 4 height 6
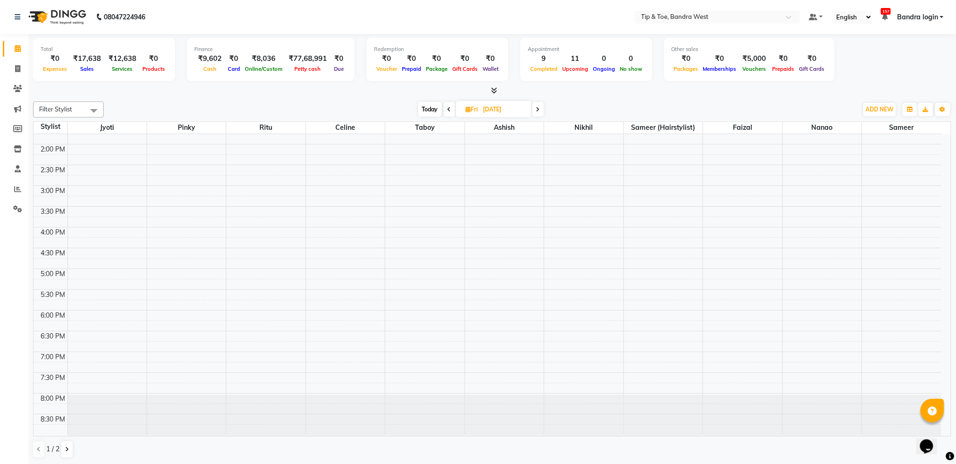
scroll to position [50, 0]
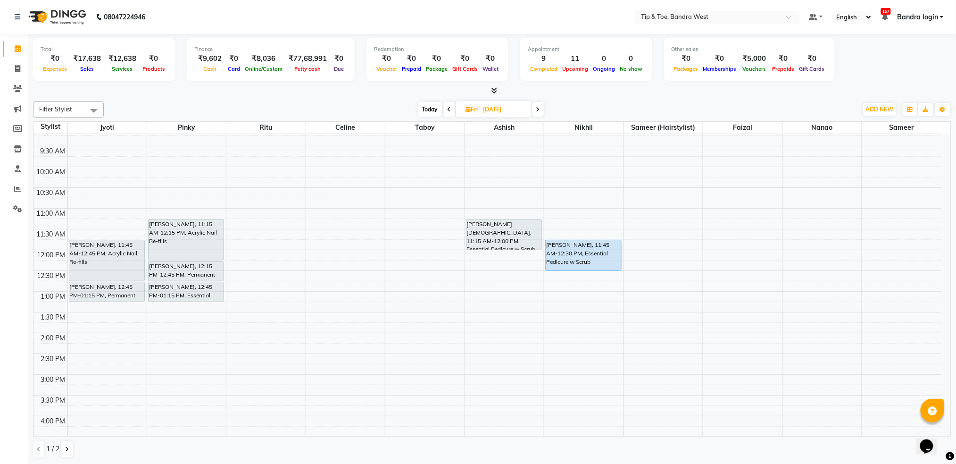
click at [424, 108] on span "Today" at bounding box center [430, 109] width 24 height 15
type input "[DATE]"
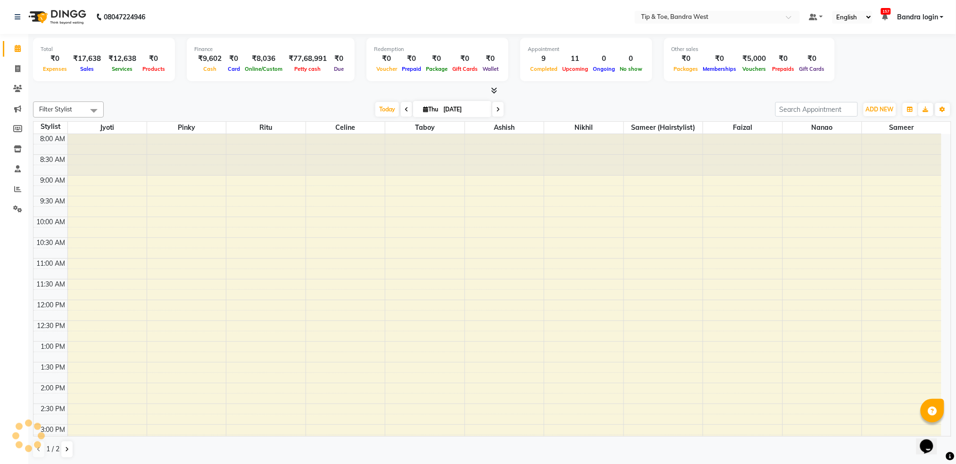
scroll to position [239, 0]
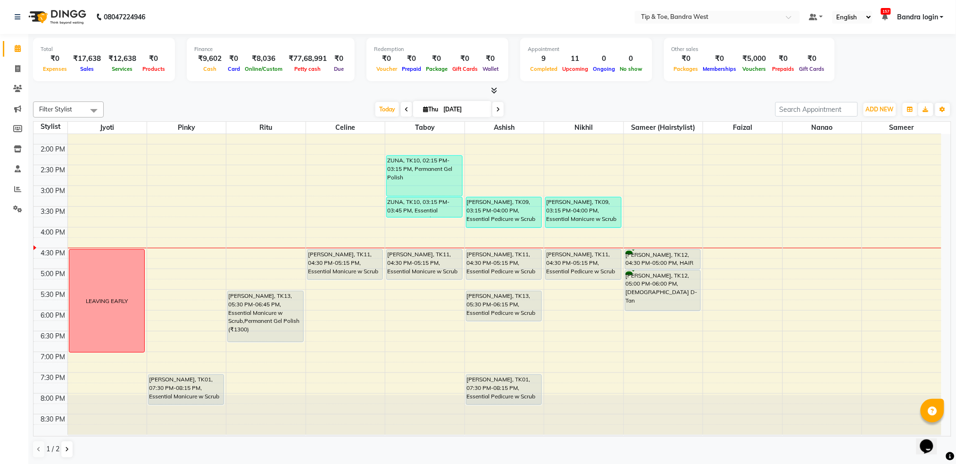
click at [749, 253] on div "8:00 AM 8:30 AM 9:00 AM 9:30 AM 10:00 AM 10:30 AM 11:00 AM 11:30 AM 12:00 PM 12…" at bounding box center [487, 164] width 908 height 539
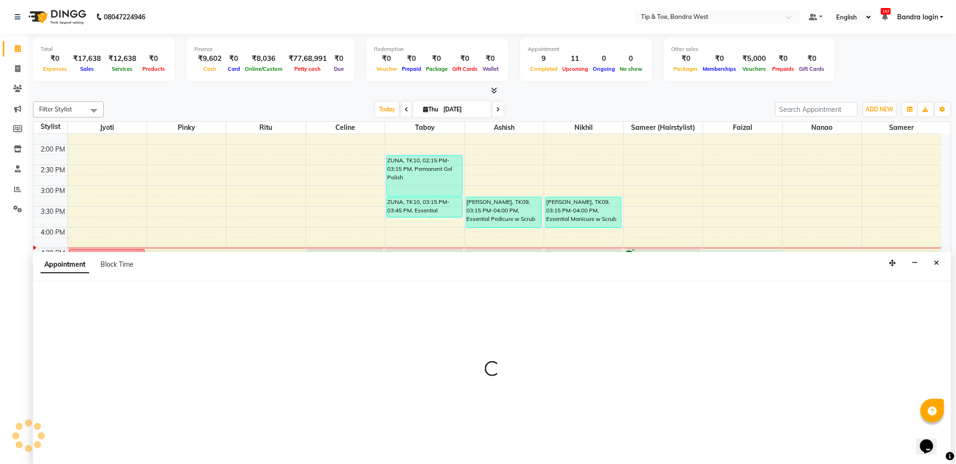
scroll to position [0, 0]
select select "83378"
select select "990"
select select "tentative"
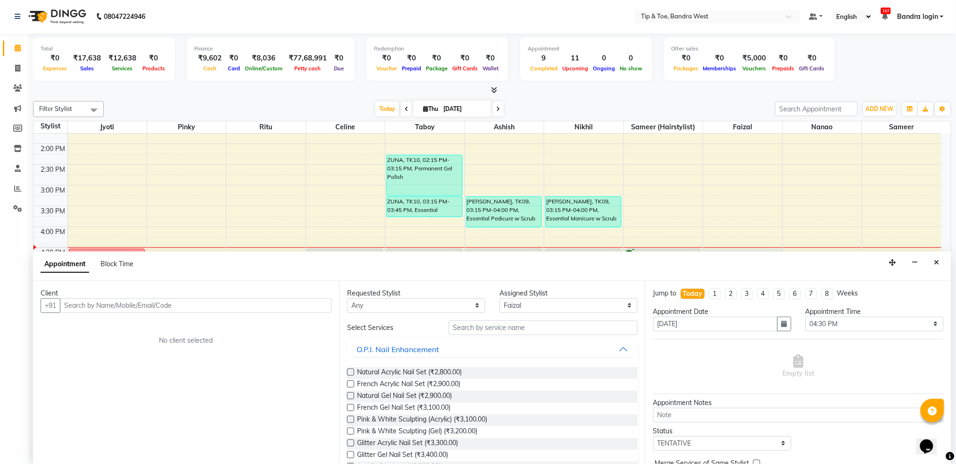
click at [172, 305] on input "text" at bounding box center [196, 305] width 272 height 15
click at [163, 302] on input "text" at bounding box center [196, 305] width 272 height 15
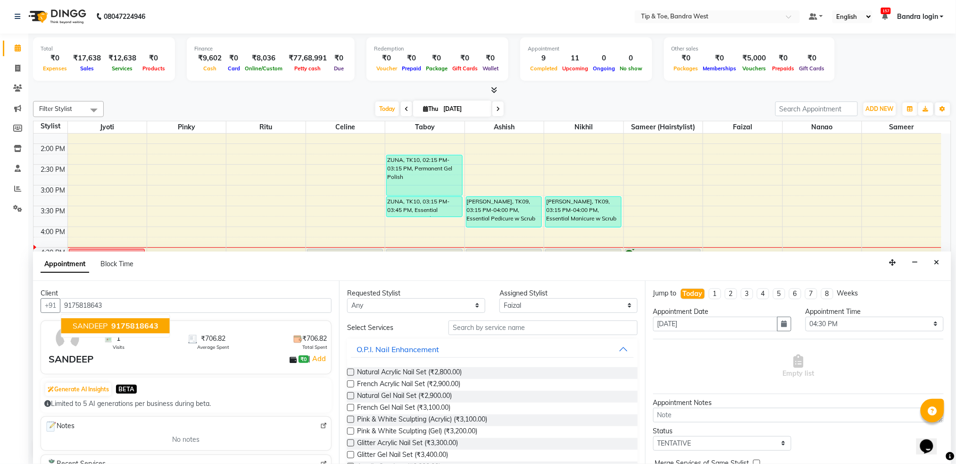
click at [112, 324] on span "9175818643" at bounding box center [134, 325] width 47 height 9
type input "9175818643"
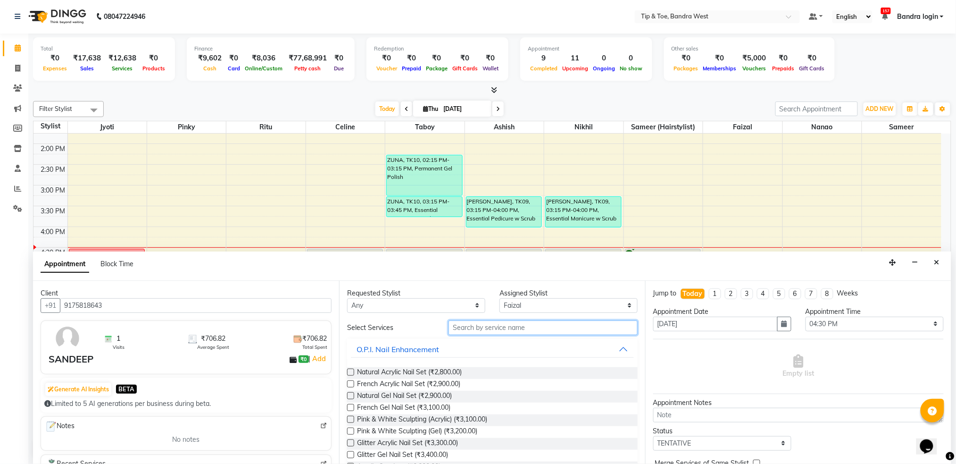
click at [517, 324] on input "text" at bounding box center [543, 327] width 189 height 15
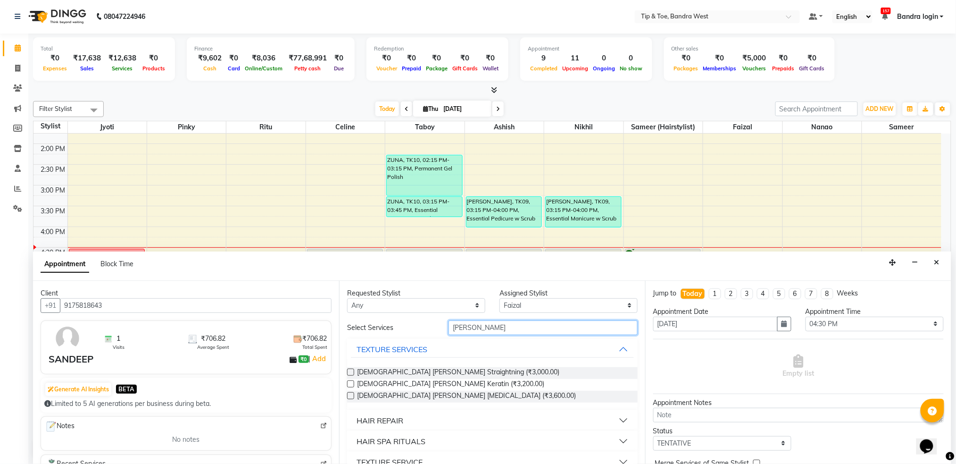
drag, startPoint x: 506, startPoint y: 325, endPoint x: 330, endPoint y: 311, distance: 176.5
click at [330, 311] on div "Client +91 9175818643 1 Visits ₹706.82 Average Spent ₹706.82 Total Spent SANDEE…" at bounding box center [492, 372] width 918 height 183
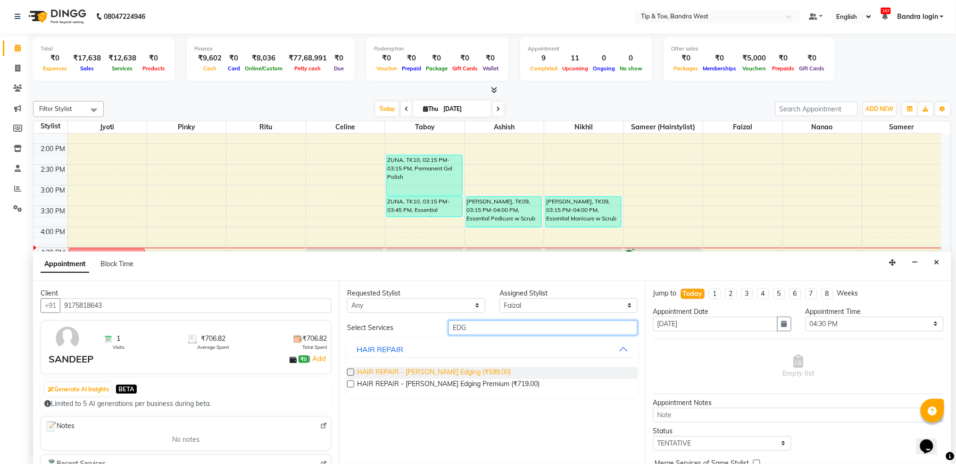
type input "EDG"
click at [447, 369] on span "HAIR REPAIR - Beard Edging (₹599.00)" at bounding box center [434, 373] width 154 height 12
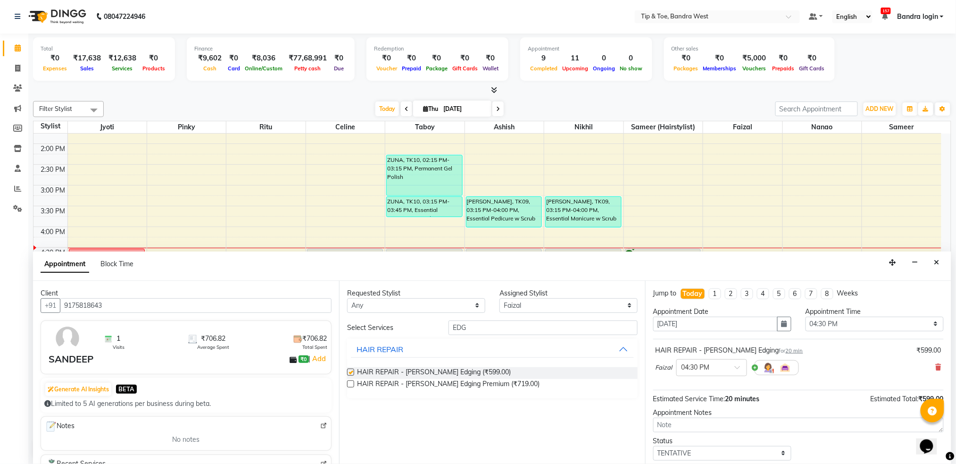
checkbox input "false"
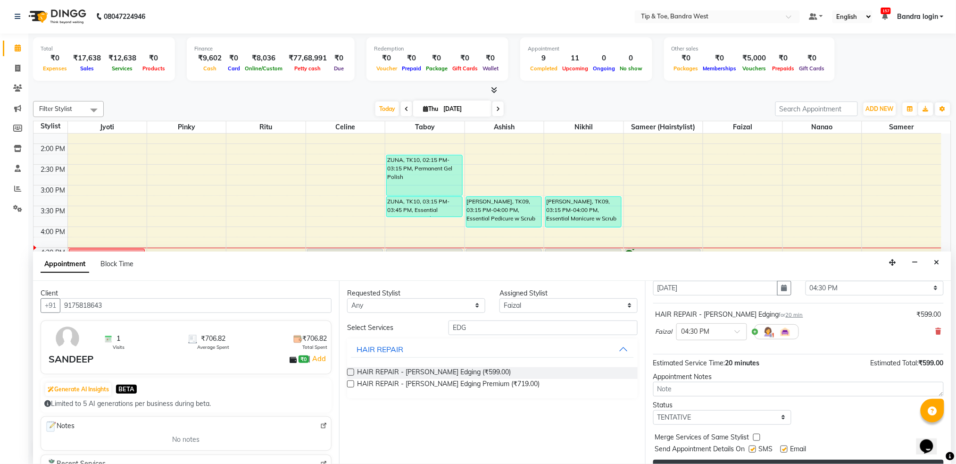
scroll to position [56, 0]
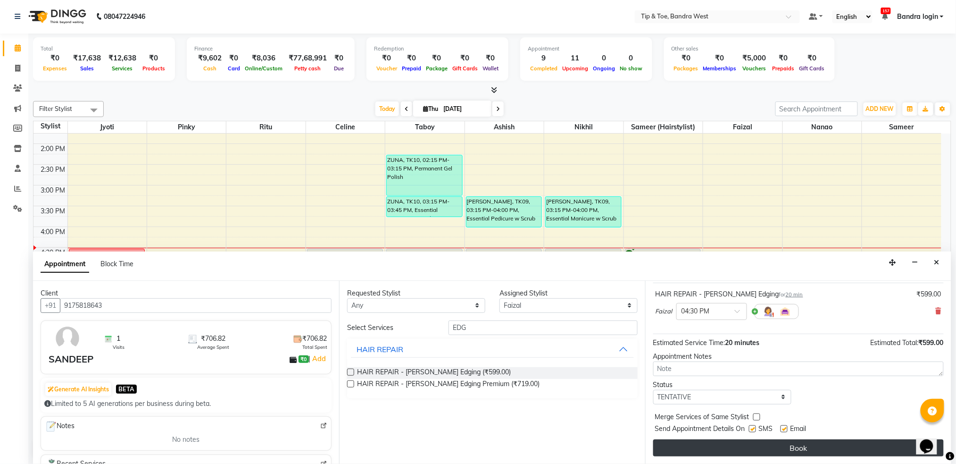
click at [786, 451] on button "Book" at bounding box center [798, 447] width 291 height 17
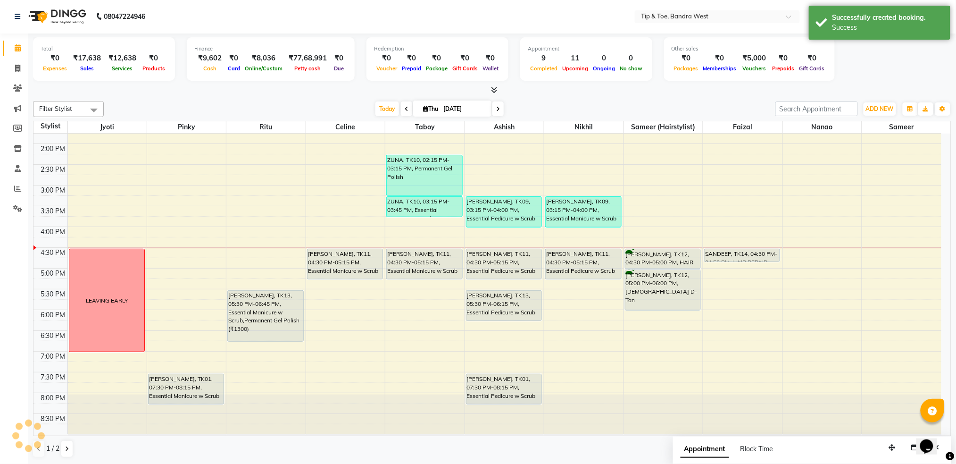
scroll to position [0, 0]
drag, startPoint x: 752, startPoint y: 261, endPoint x: 748, endPoint y: 284, distance: 23.0
click at [748, 286] on div "8:00 AM 8:30 AM 9:00 AM 9:30 AM 10:00 AM 10:30 AM 11:00 AM 11:30 AM 12:00 PM 12…" at bounding box center [487, 164] width 908 height 539
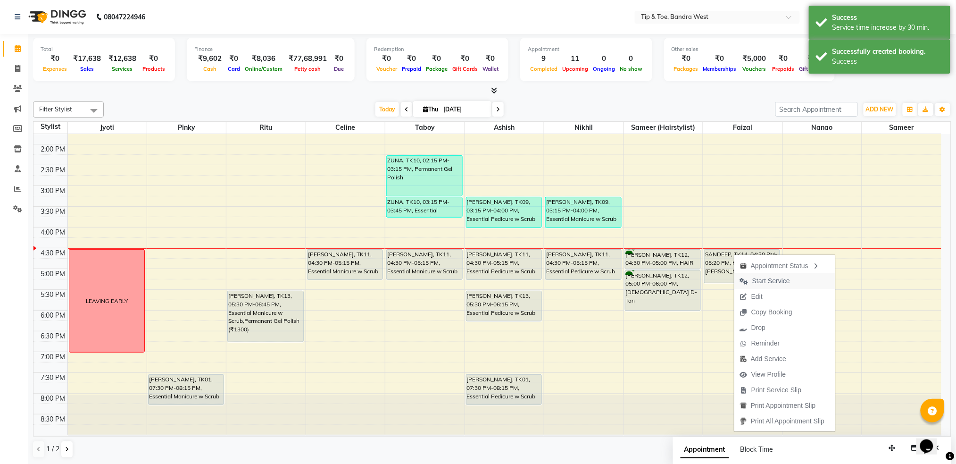
click at [749, 275] on span "Start Service" at bounding box center [764, 281] width 61 height 16
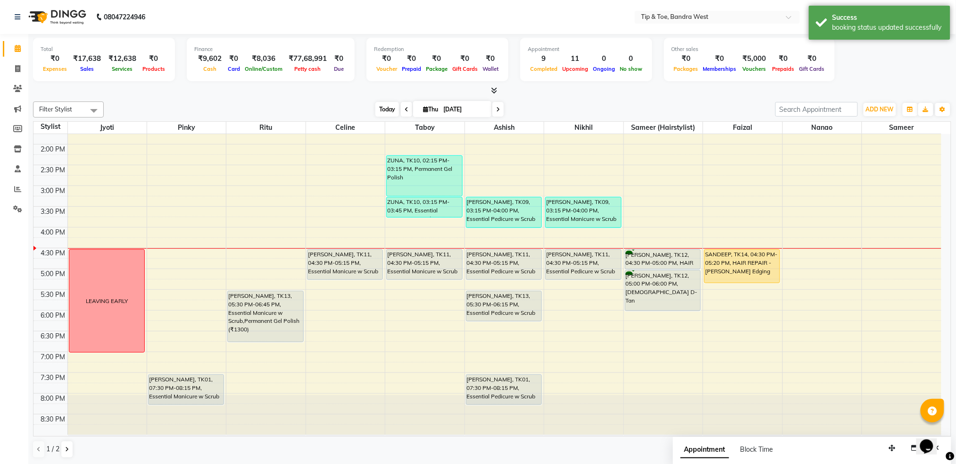
click at [384, 107] on span "Today" at bounding box center [387, 109] width 24 height 15
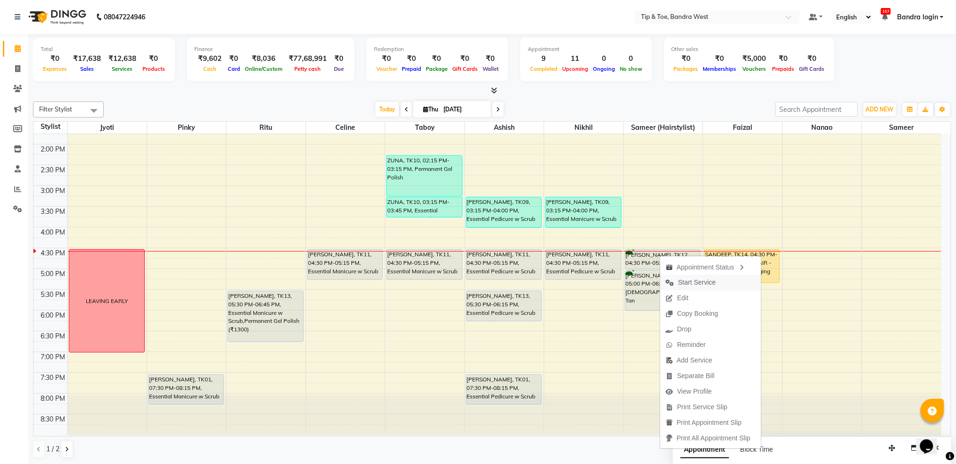
click at [674, 283] on icon "button" at bounding box center [670, 282] width 8 height 7
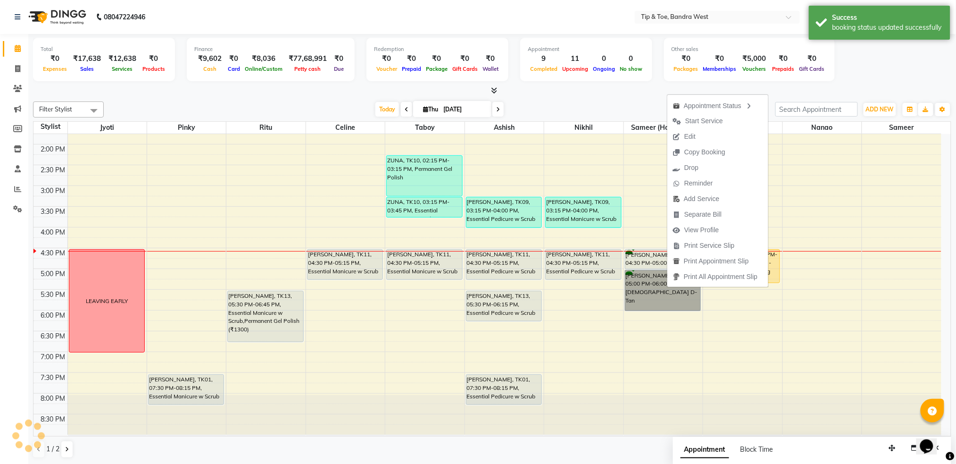
drag, startPoint x: 667, startPoint y: 287, endPoint x: 647, endPoint y: 287, distance: 19.8
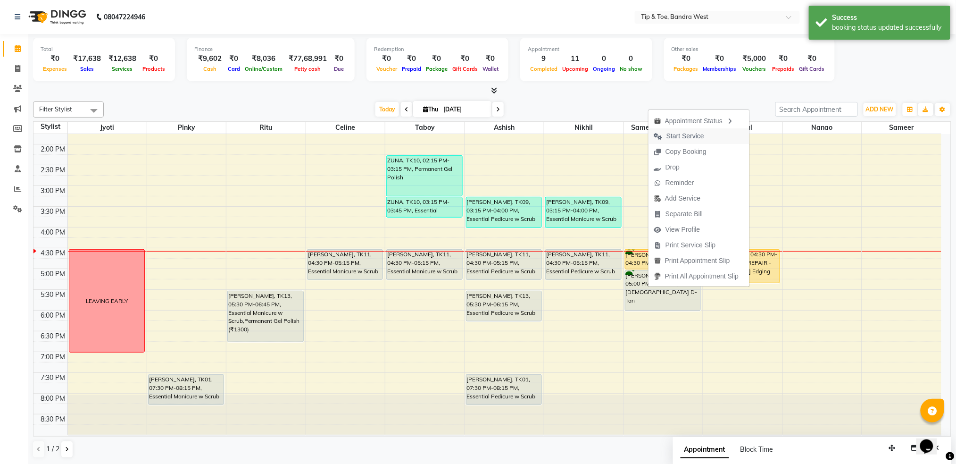
click at [691, 135] on span "Start Service" at bounding box center [686, 136] width 38 height 10
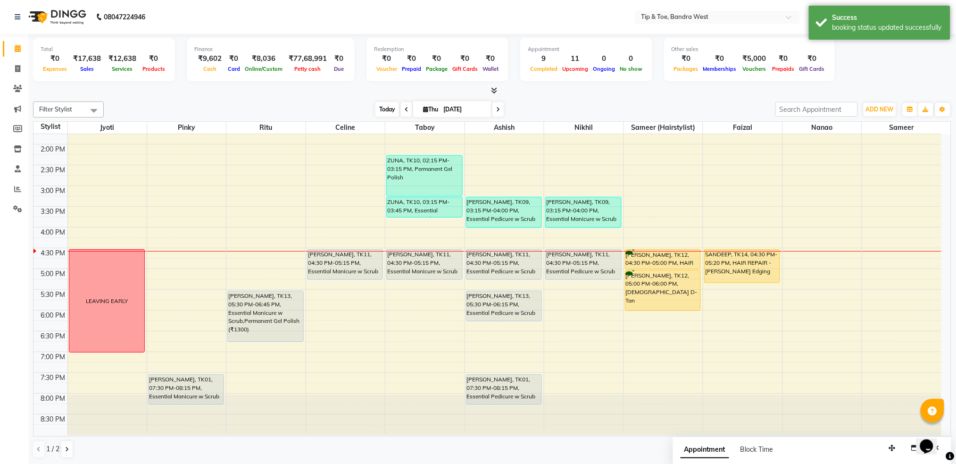
click at [392, 110] on span "Today" at bounding box center [387, 109] width 24 height 15
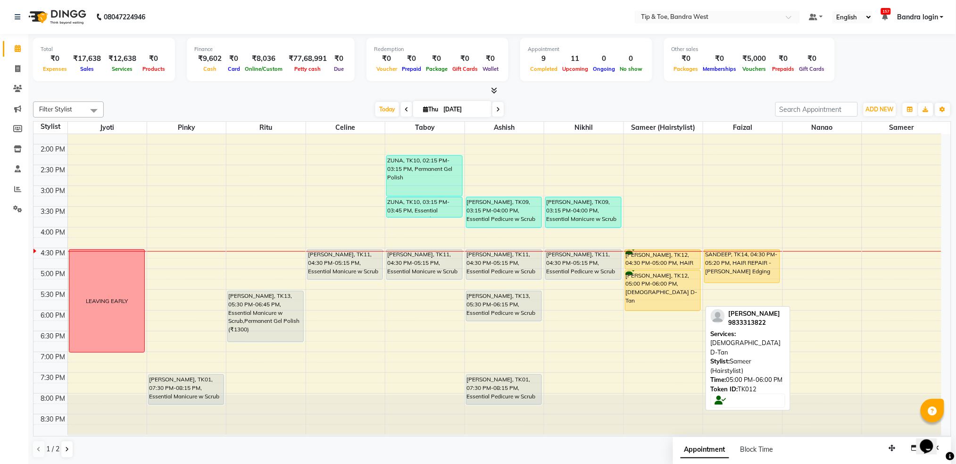
click at [635, 278] on div "Abhishek Nair, TK12, 05:00 PM-06:00 PM, Female D-Tan" at bounding box center [663, 290] width 75 height 40
click at [632, 276] on div "Abhishek Nair, TK12, 05:00 PM-06:00 PM, Female D-Tan" at bounding box center [663, 290] width 75 height 40
select select "1"
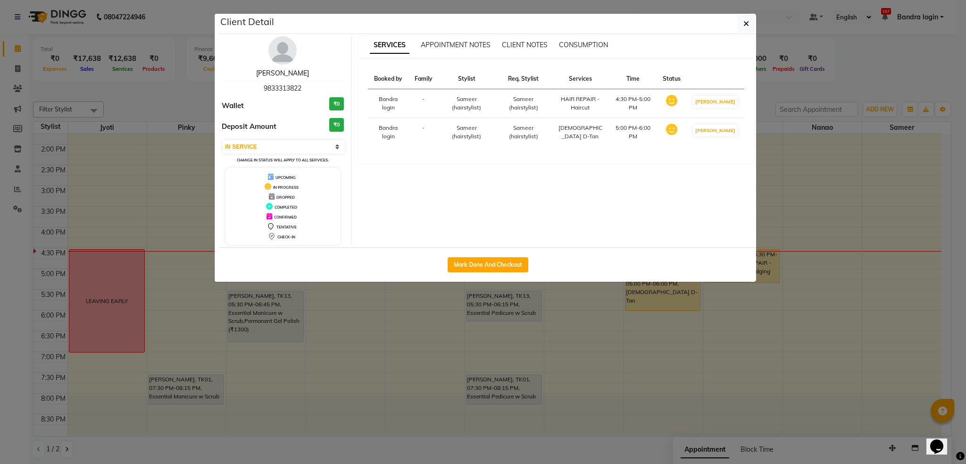
click at [283, 71] on link "[PERSON_NAME]" at bounding box center [282, 73] width 53 height 8
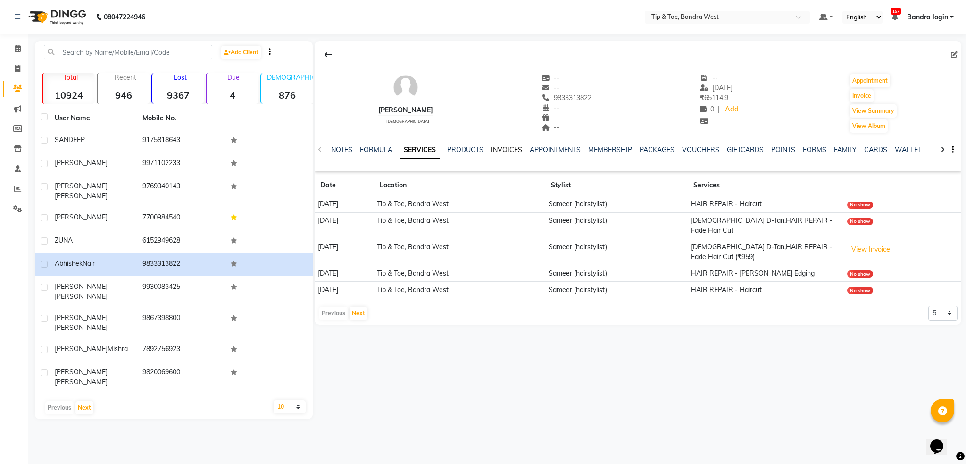
click at [511, 147] on link "INVOICES" at bounding box center [506, 149] width 31 height 8
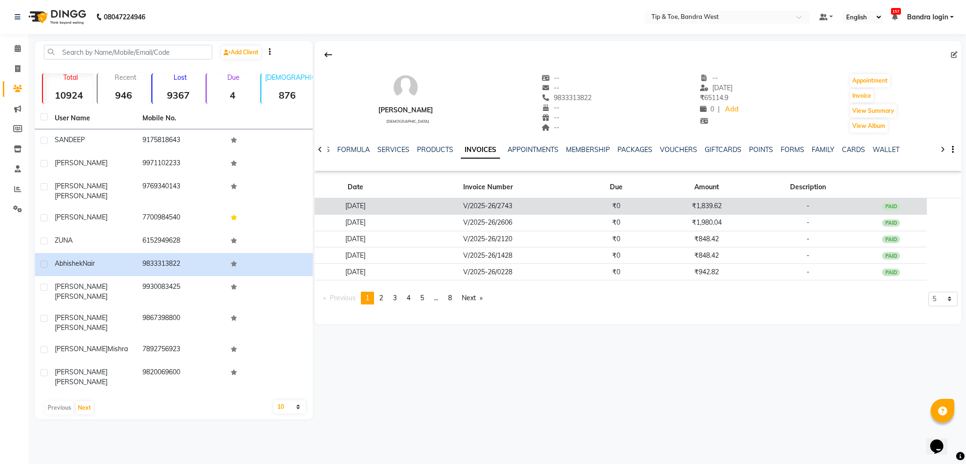
click at [572, 210] on td "V/2025-26/2743" at bounding box center [488, 206] width 184 height 17
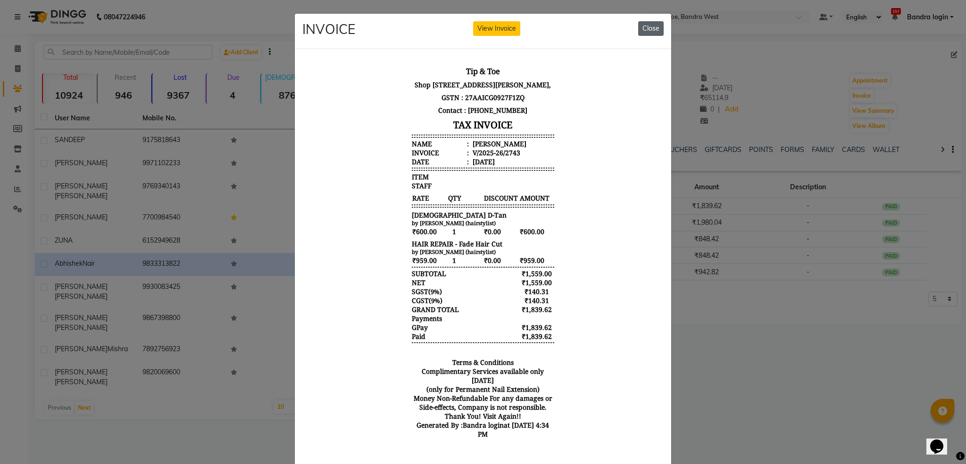
click at [645, 30] on button "Close" at bounding box center [650, 28] width 25 height 15
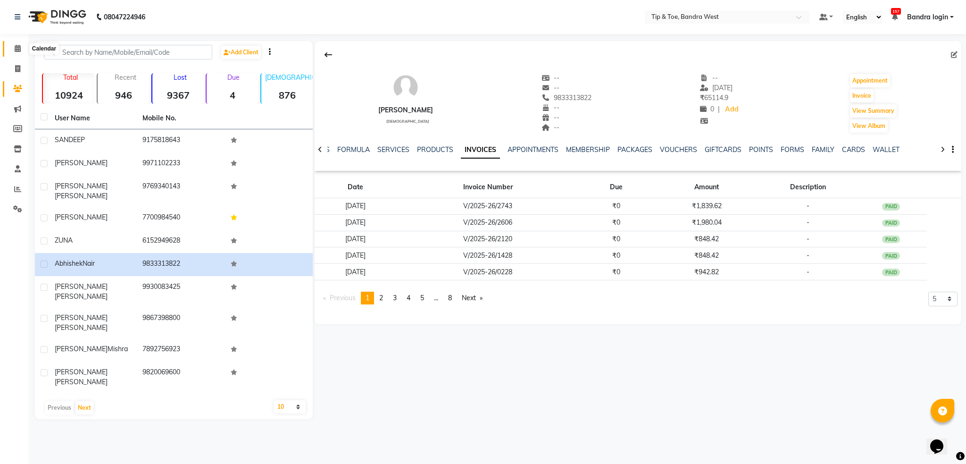
click at [11, 45] on span at bounding box center [17, 48] width 17 height 11
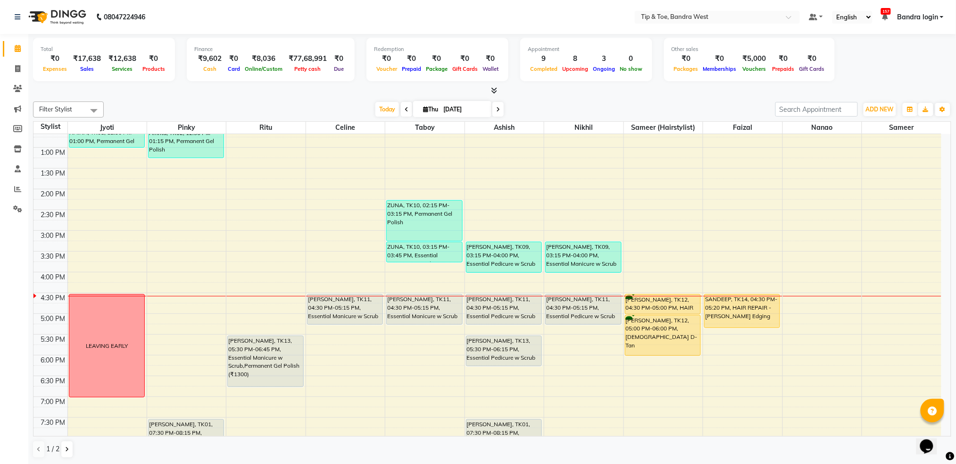
scroll to position [239, 0]
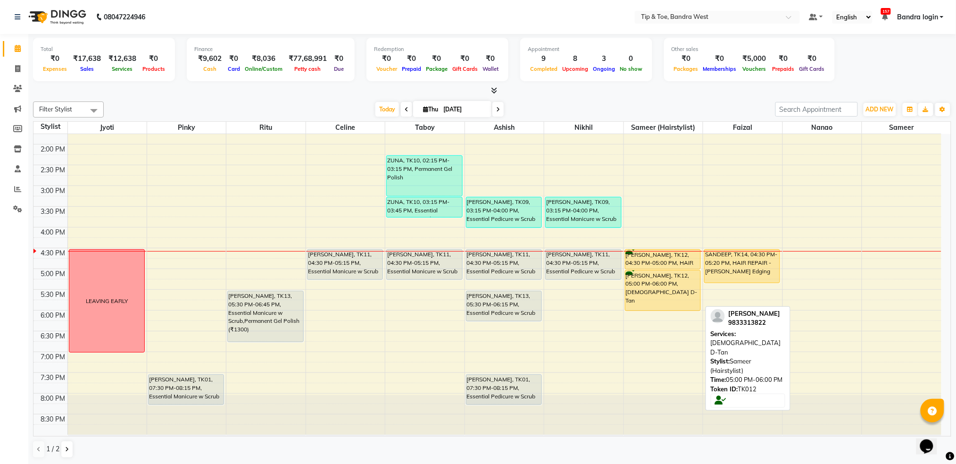
click at [651, 279] on div "Abhishek Nair, TK12, 05:00 PM-06:00 PM, Female D-Tan" at bounding box center [663, 290] width 75 height 40
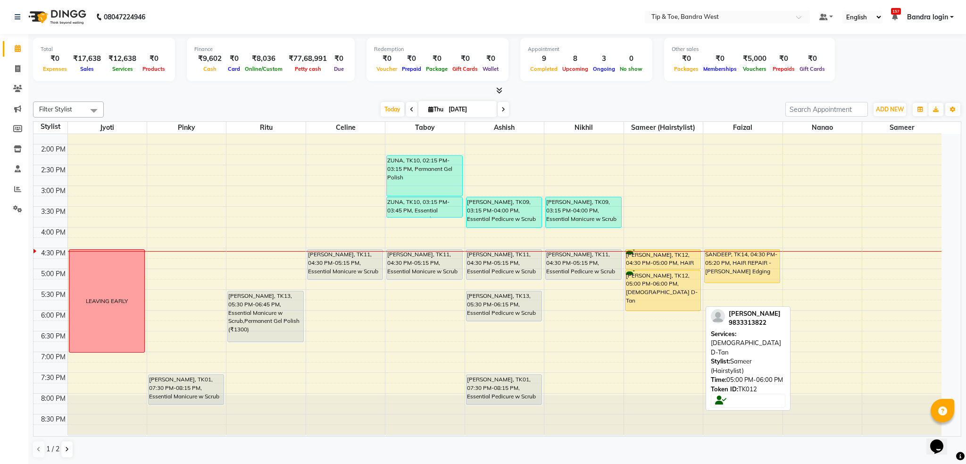
select select "1"
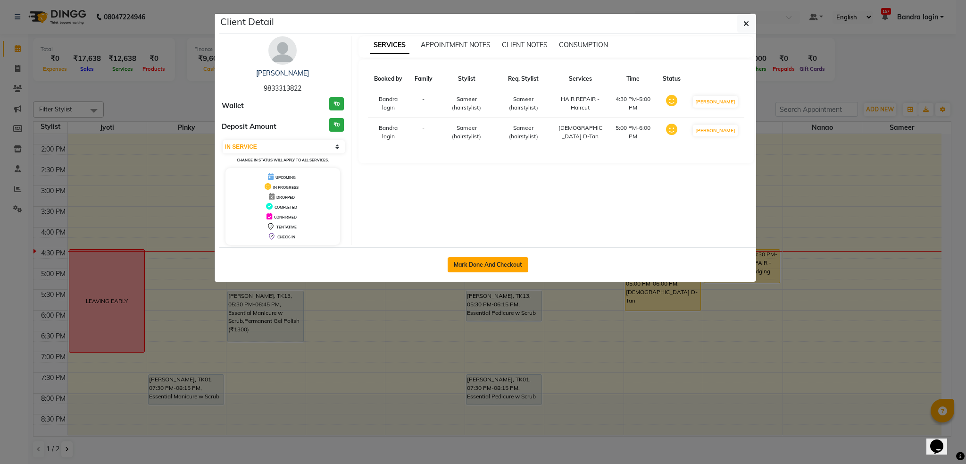
click at [509, 260] on button "Mark Done And Checkout" at bounding box center [488, 264] width 81 height 15
select select "service"
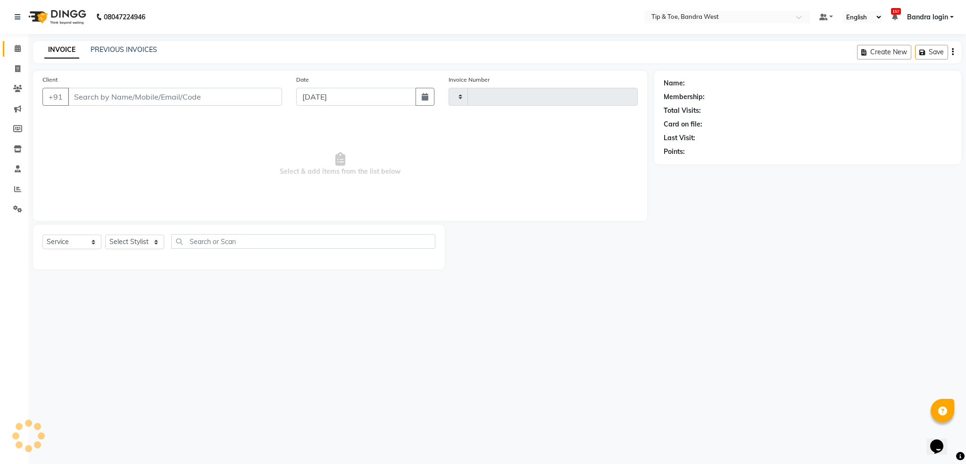
type input "9833313822"
select select "64235"
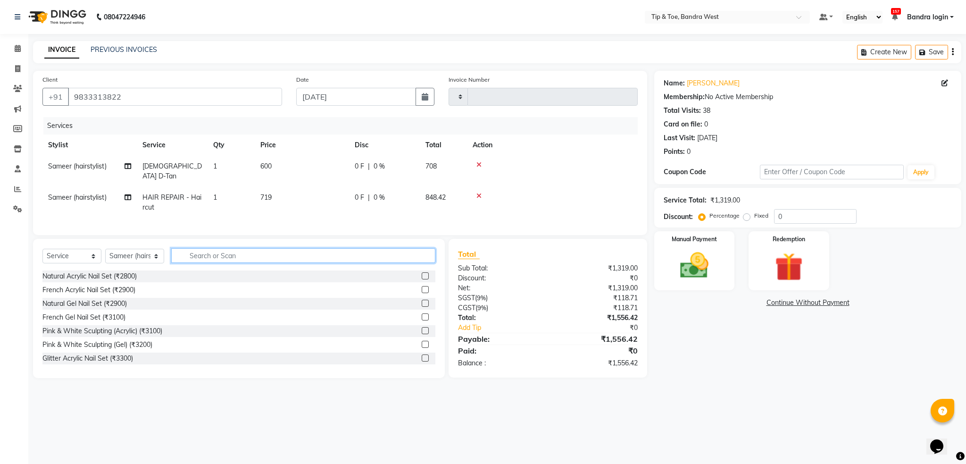
click at [343, 256] on input "text" at bounding box center [303, 255] width 264 height 15
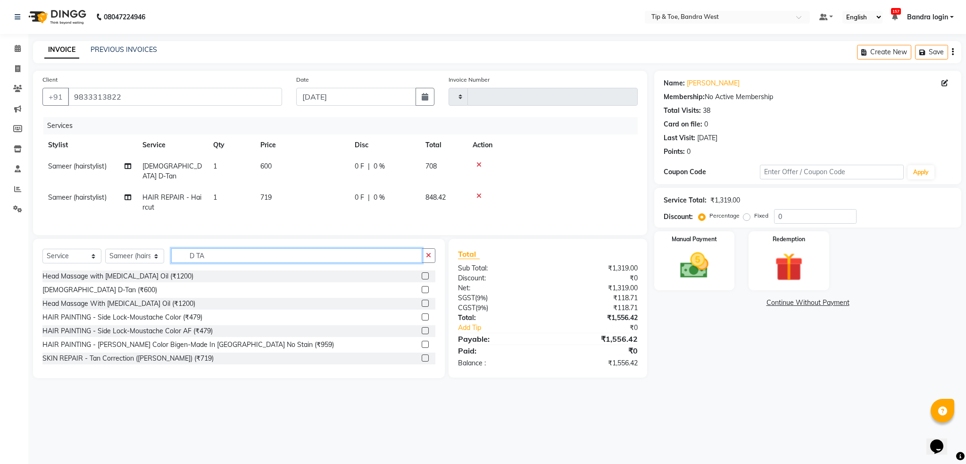
type input "D TA"
click at [174, 167] on span "Female D-Tan" at bounding box center [171, 171] width 59 height 18
select select "64235"
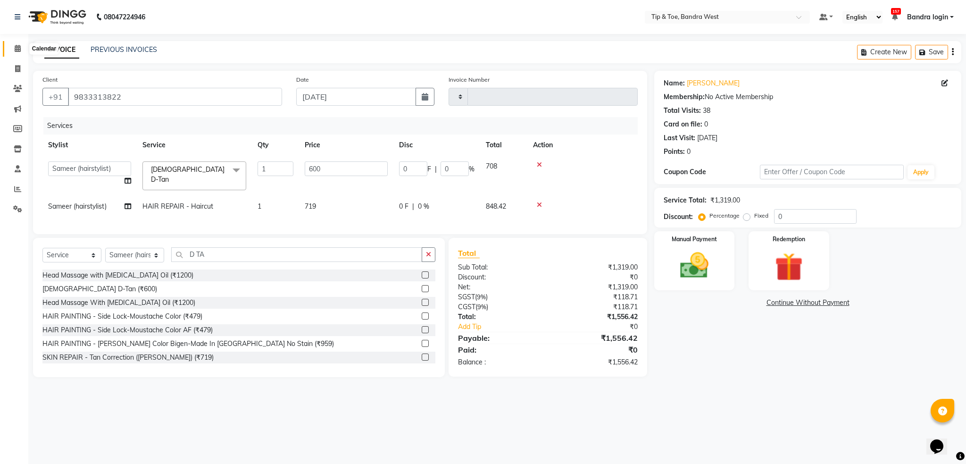
click at [19, 51] on icon at bounding box center [18, 48] width 6 height 7
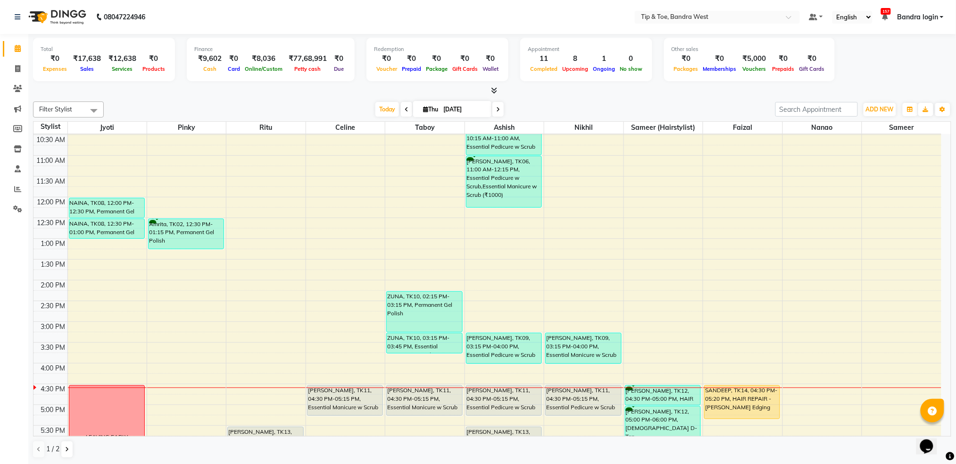
scroll to position [239, 0]
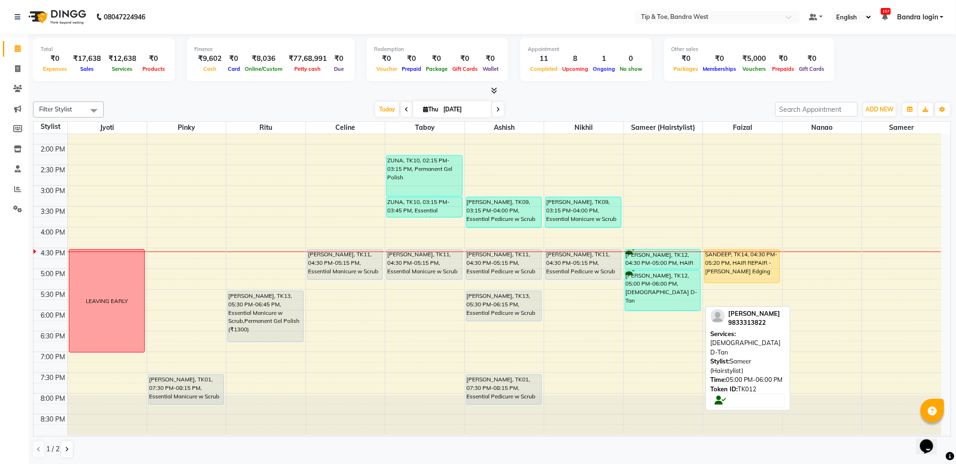
click at [676, 287] on div "Abhishek Nair, TK12, 05:00 PM-06:00 PM, Female D-Tan" at bounding box center [663, 290] width 75 height 40
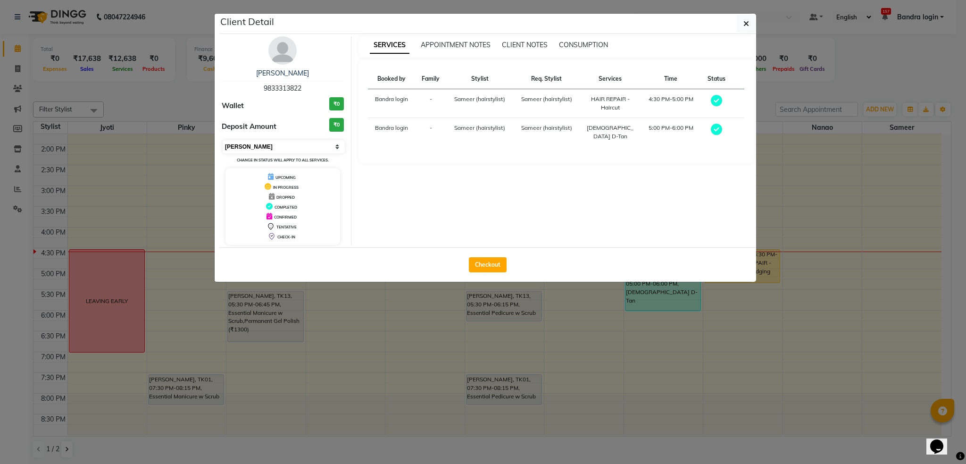
click at [252, 147] on select "Select MARK DONE UPCOMING" at bounding box center [284, 146] width 122 height 13
select select "5"
click at [223, 140] on select "Select MARK DONE UPCOMING" at bounding box center [284, 146] width 122 height 13
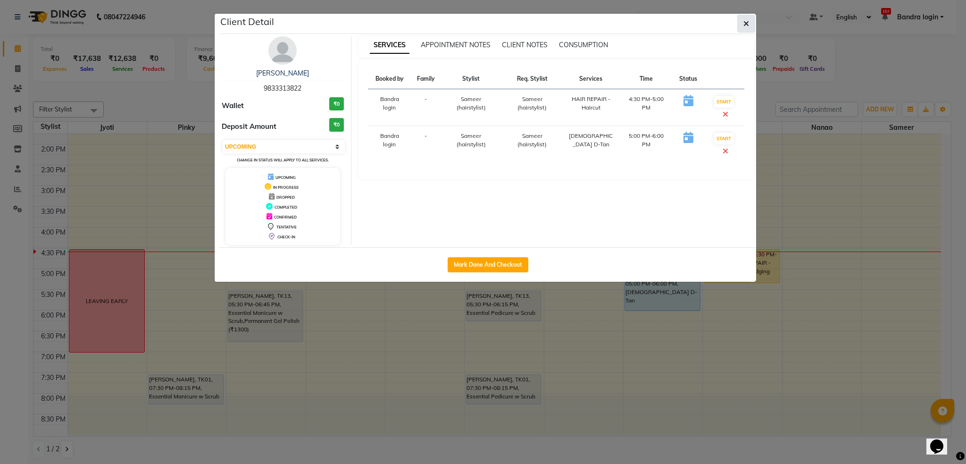
click at [742, 21] on button "button" at bounding box center [746, 24] width 18 height 18
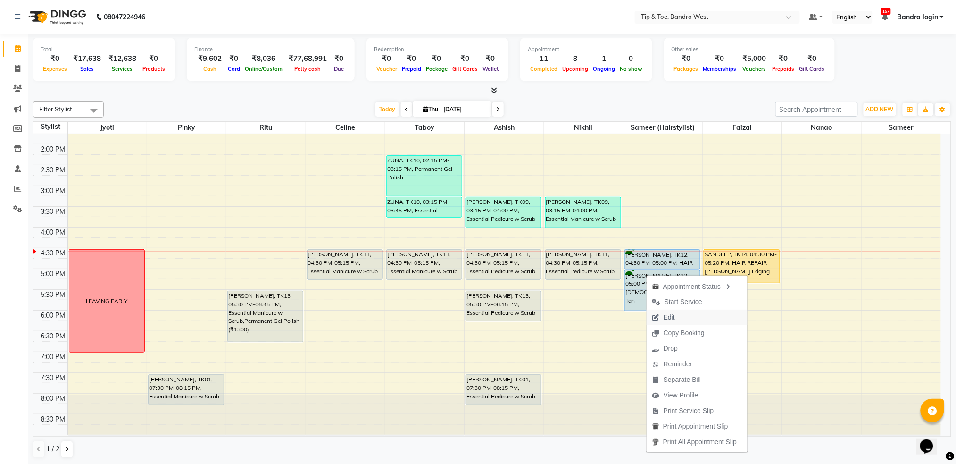
click at [666, 316] on span "Edit" at bounding box center [669, 317] width 11 height 10
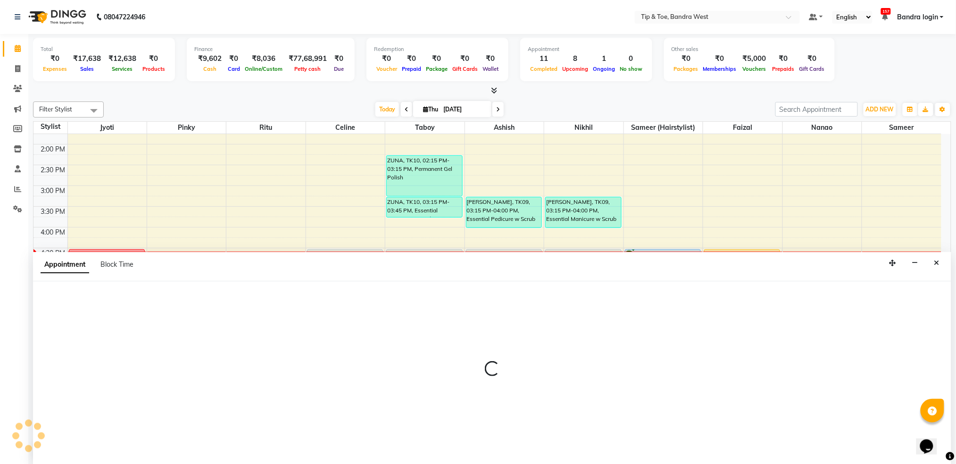
scroll to position [0, 0]
select select "upcoming"
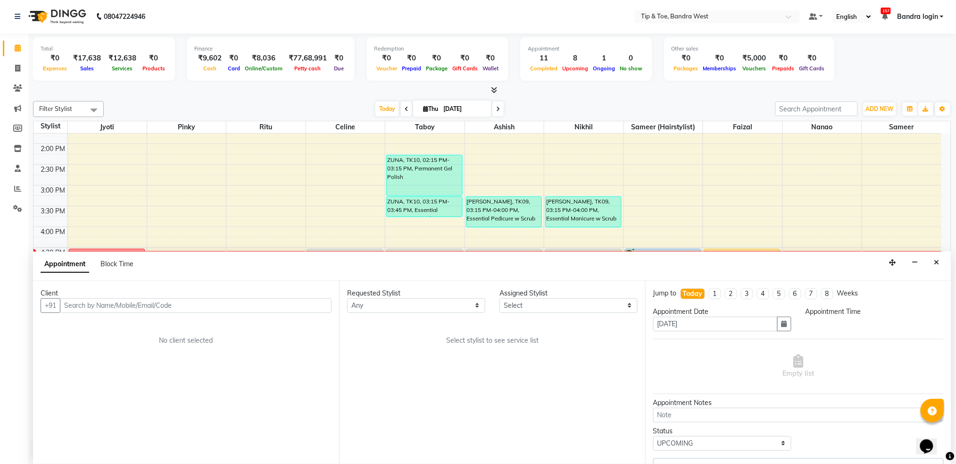
select select "64235"
select select "990"
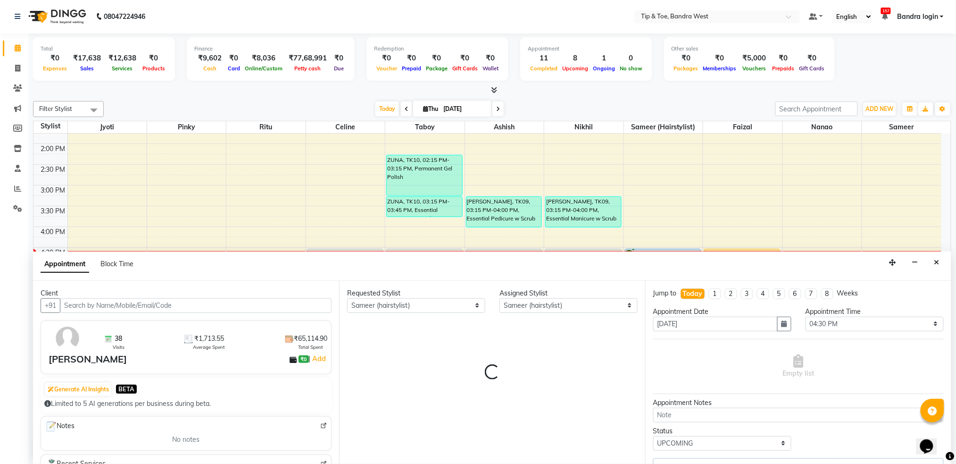
scroll to position [239, 0]
select select "2889"
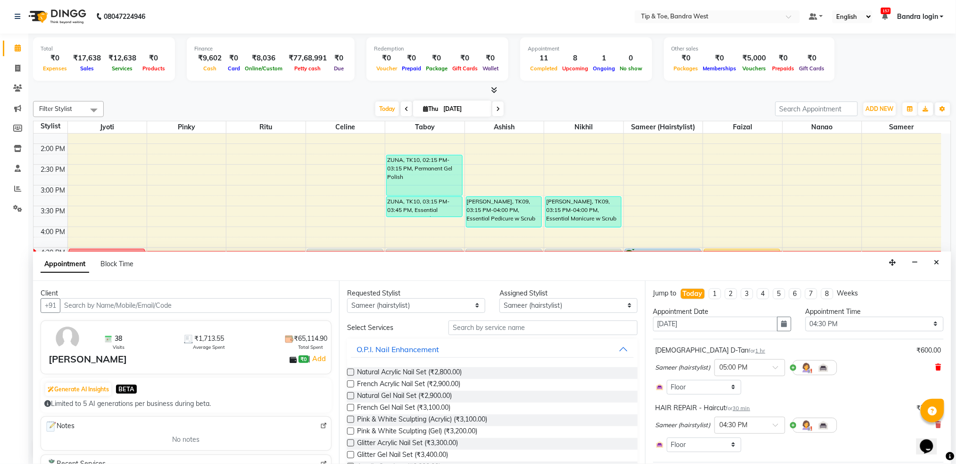
click at [936, 363] on span at bounding box center [939, 367] width 6 height 10
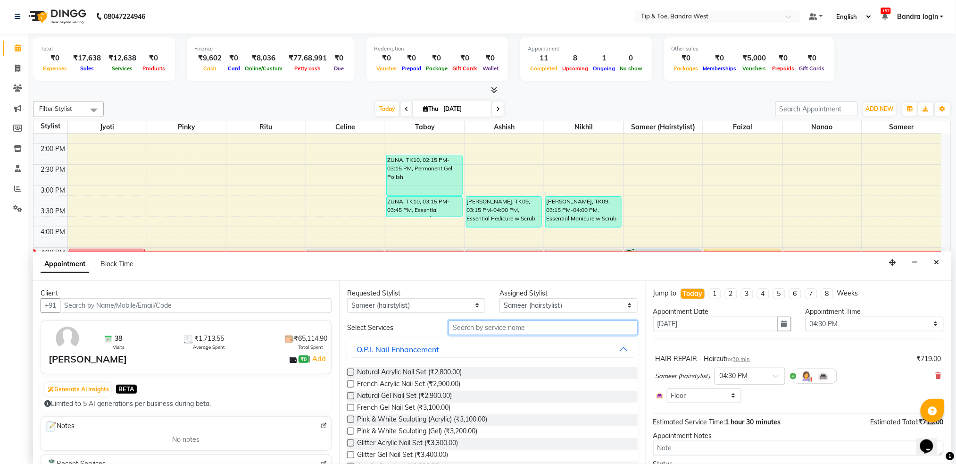
click at [499, 327] on input "text" at bounding box center [543, 327] width 189 height 15
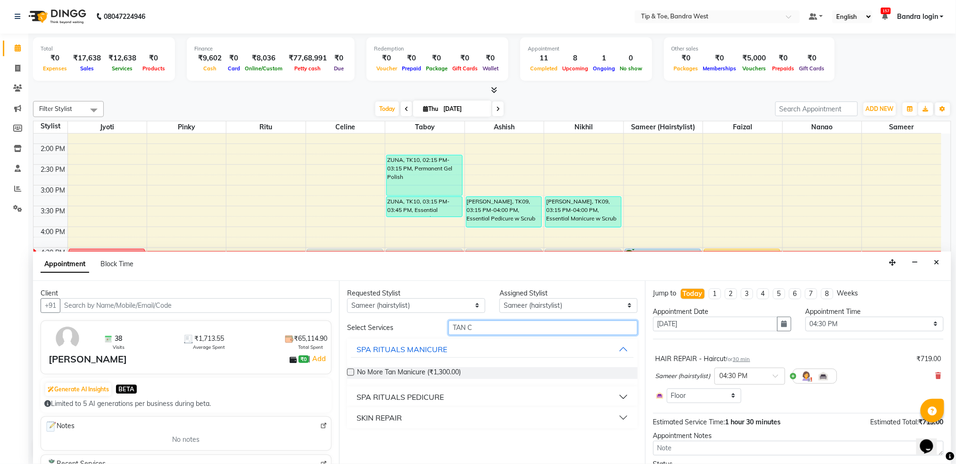
type input "TAN C"
click at [463, 414] on button "SKIN REPAIR" at bounding box center [492, 417] width 283 height 17
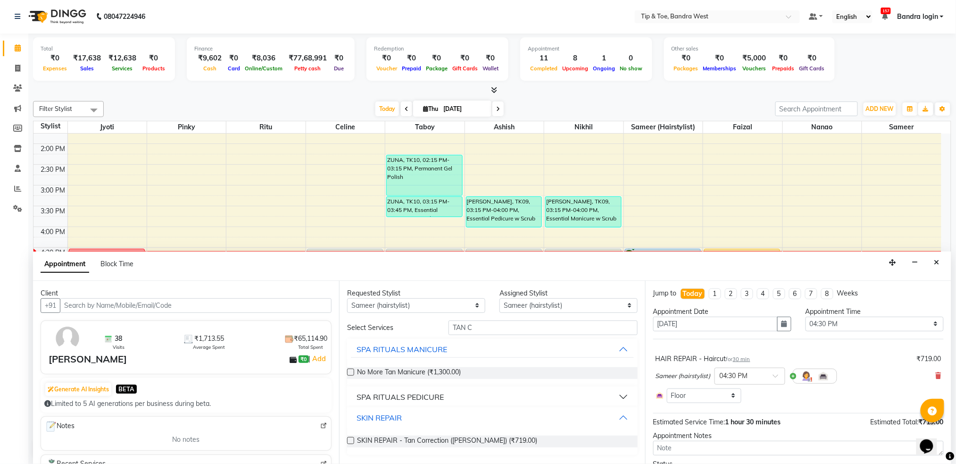
scroll to position [0, 0]
click at [463, 437] on span "SKIN REPAIR - Tan Correction (De-Tan) (₹719.00)" at bounding box center [447, 442] width 180 height 12
checkbox input "false"
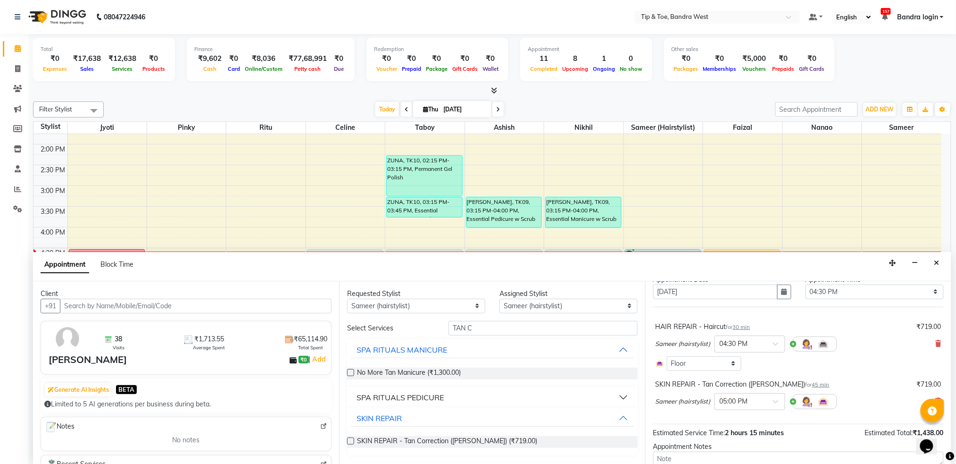
scroll to position [95, 0]
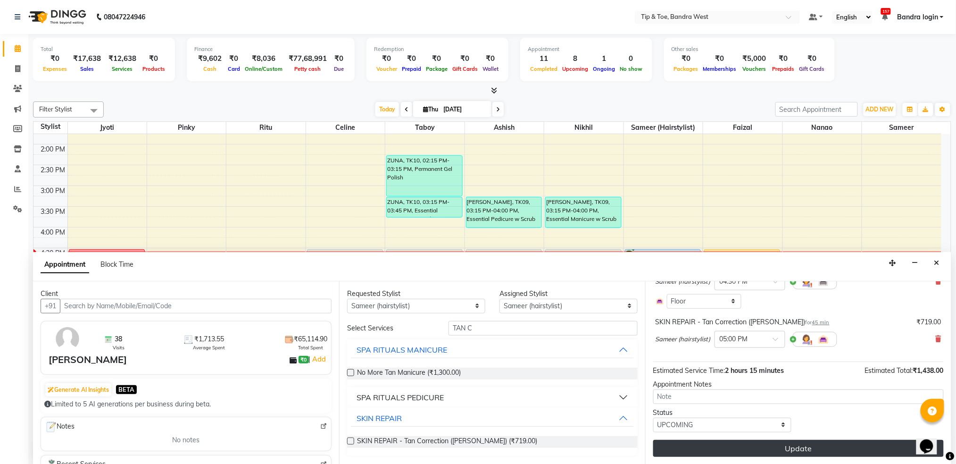
click at [771, 450] on button "Update" at bounding box center [798, 448] width 291 height 17
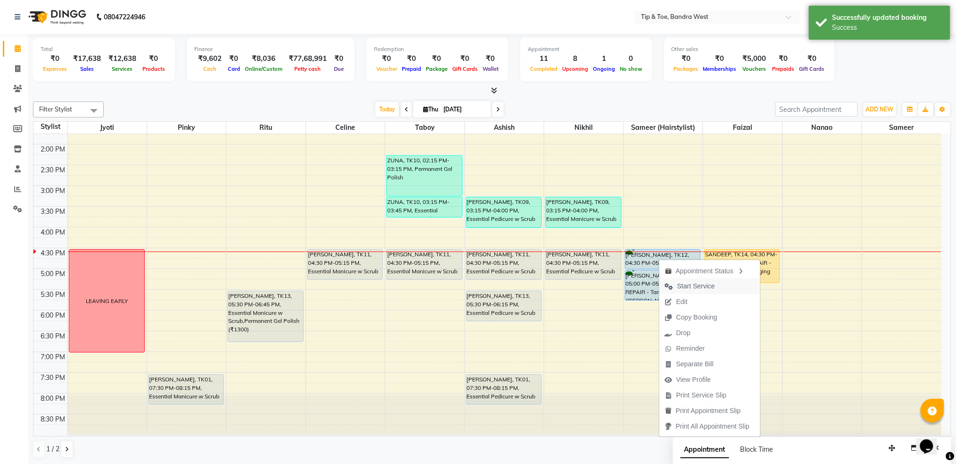
click at [672, 286] on icon "button" at bounding box center [669, 286] width 8 height 7
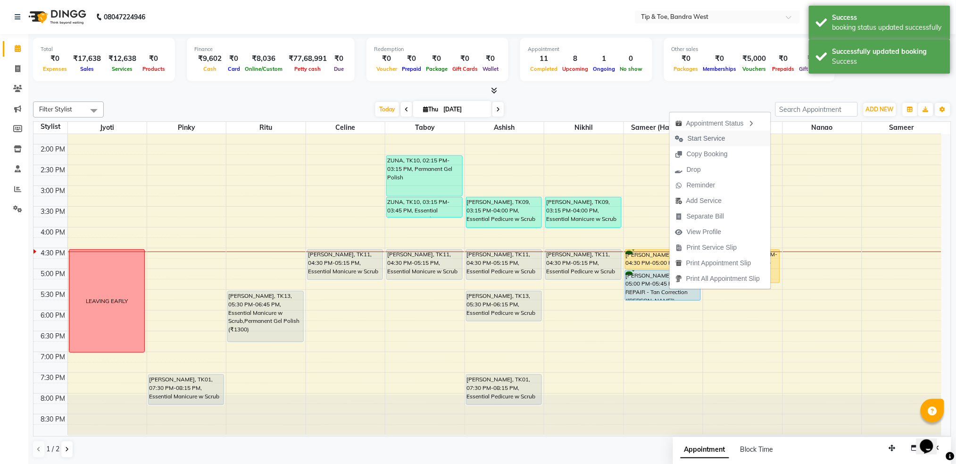
click at [693, 139] on span "Start Service" at bounding box center [707, 138] width 38 height 10
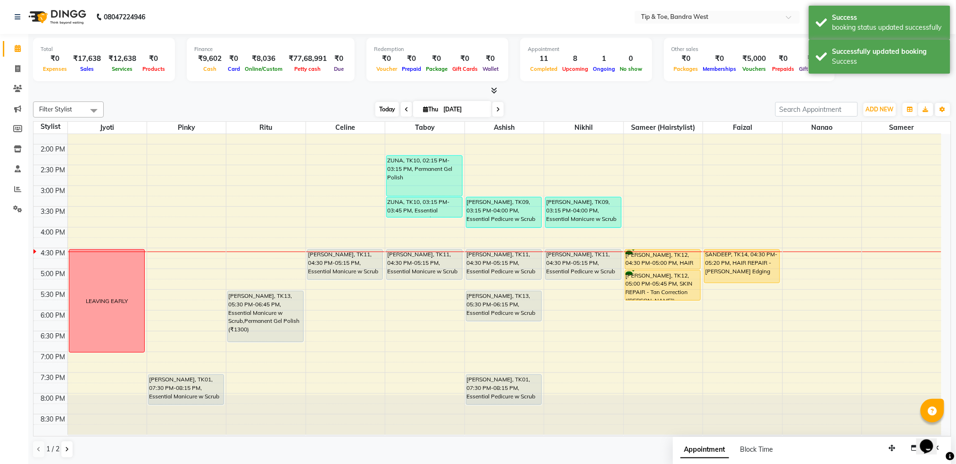
click at [380, 108] on span "Today" at bounding box center [387, 109] width 24 height 15
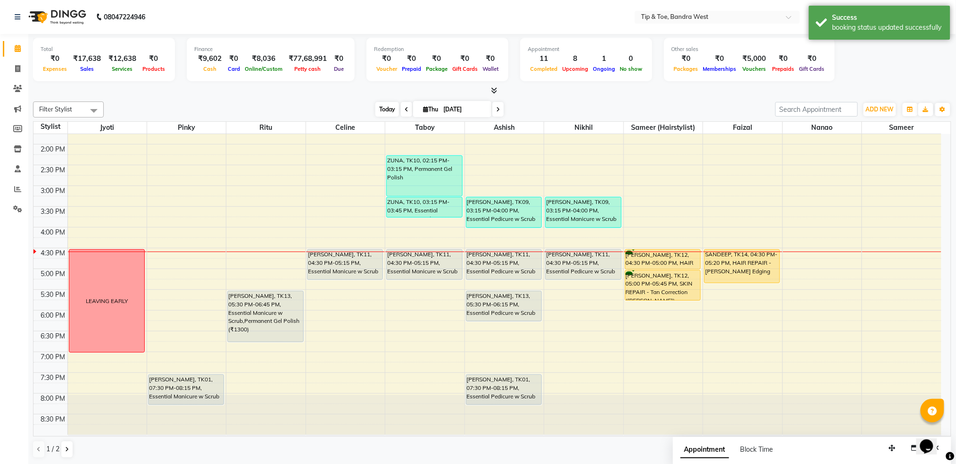
click at [380, 108] on span "Today" at bounding box center [387, 109] width 24 height 15
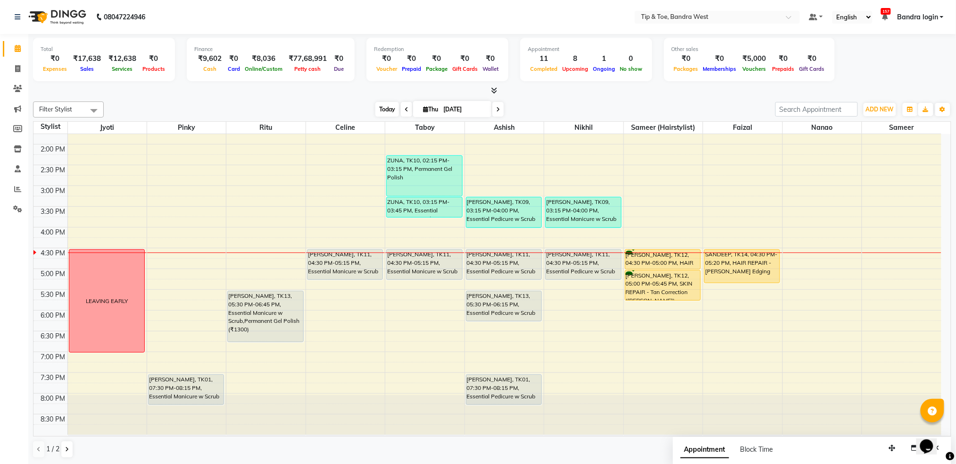
click at [381, 115] on span "Today" at bounding box center [387, 109] width 24 height 15
click at [391, 109] on span "Today" at bounding box center [387, 109] width 24 height 15
click at [392, 313] on div "8:00 AM 8:30 AM 9:00 AM 9:30 AM 10:00 AM 10:30 AM 11:00 AM 11:30 AM 12:00 PM 12…" at bounding box center [487, 164] width 908 height 539
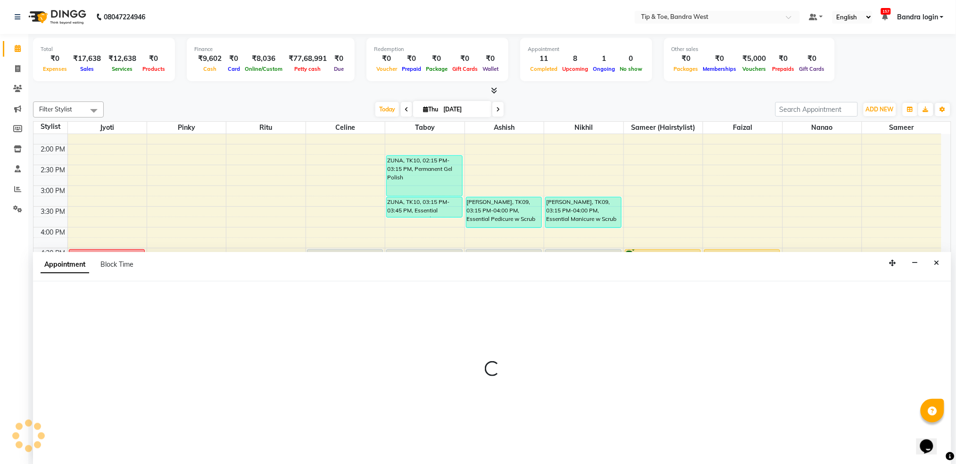
scroll to position [0, 0]
select select "90713"
select select "1080"
select select "tentative"
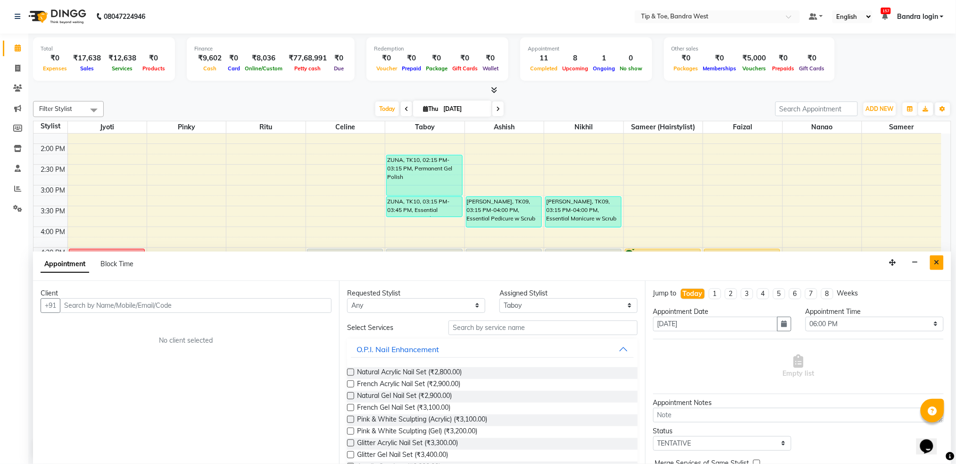
click at [942, 260] on button "Close" at bounding box center [937, 262] width 14 height 15
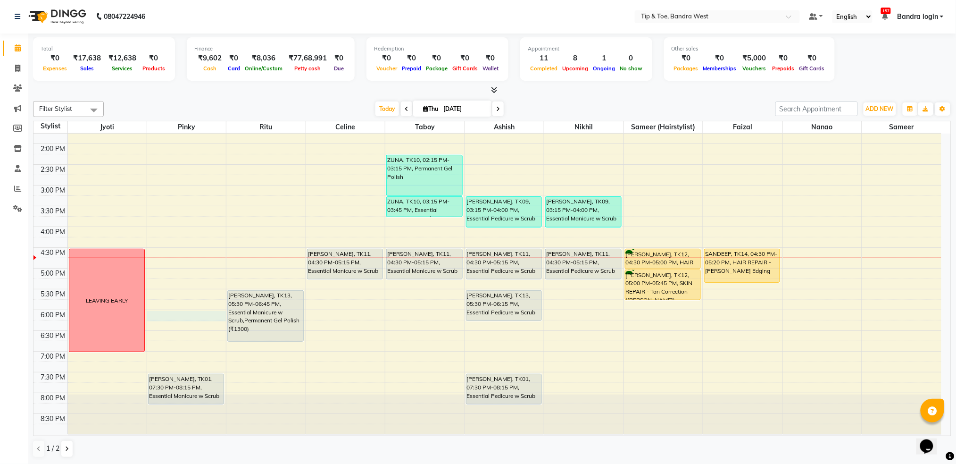
click at [204, 312] on div "8:00 AM 8:30 AM 9:00 AM 9:30 AM 10:00 AM 10:30 AM 11:00 AM 11:30 AM 12:00 PM 12…" at bounding box center [487, 164] width 908 height 539
select select "42340"
select select "1080"
select select "tentative"
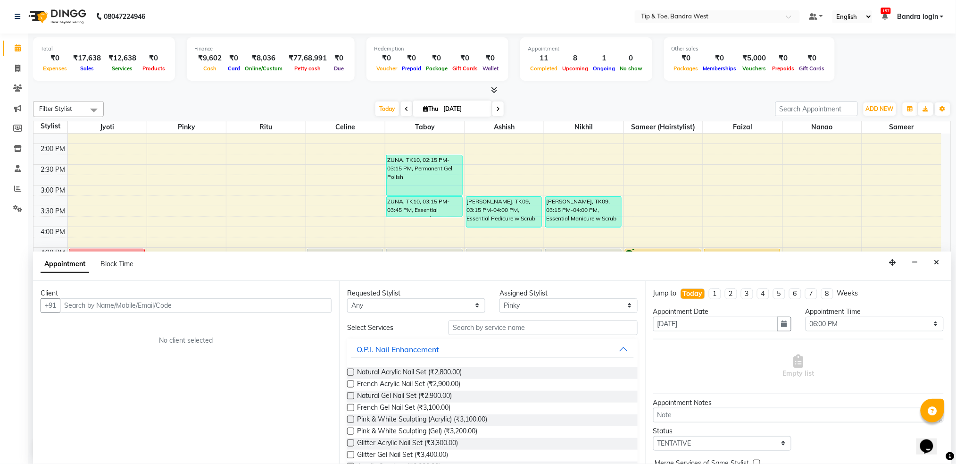
click at [191, 308] on input "text" at bounding box center [196, 305] width 272 height 15
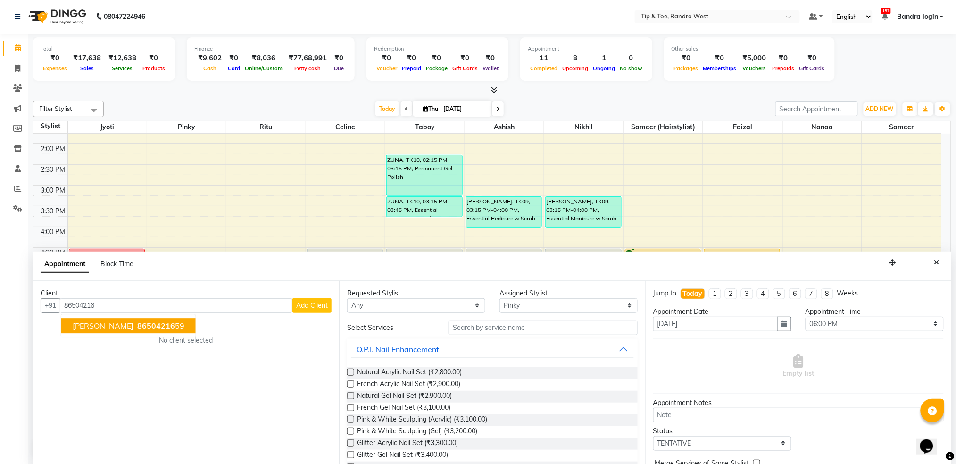
click at [154, 327] on span "86504216" at bounding box center [156, 325] width 38 height 9
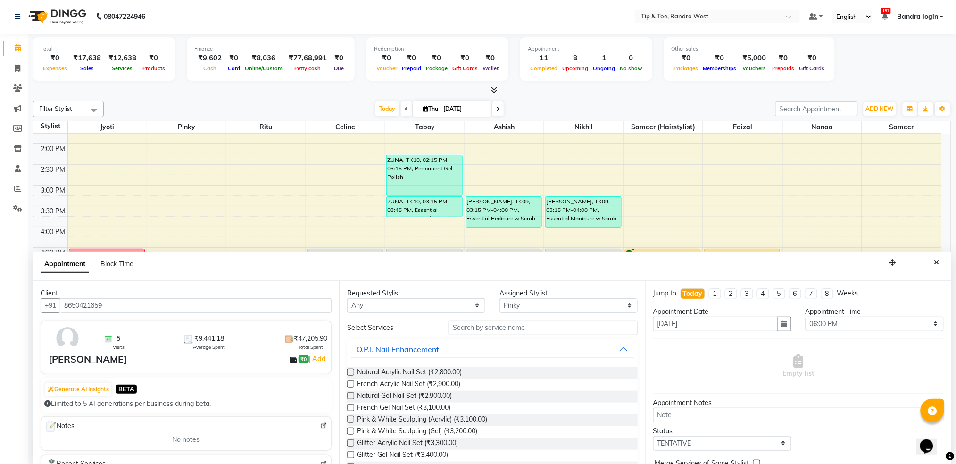
type input "8650421659"
click at [547, 332] on input "text" at bounding box center [543, 327] width 189 height 15
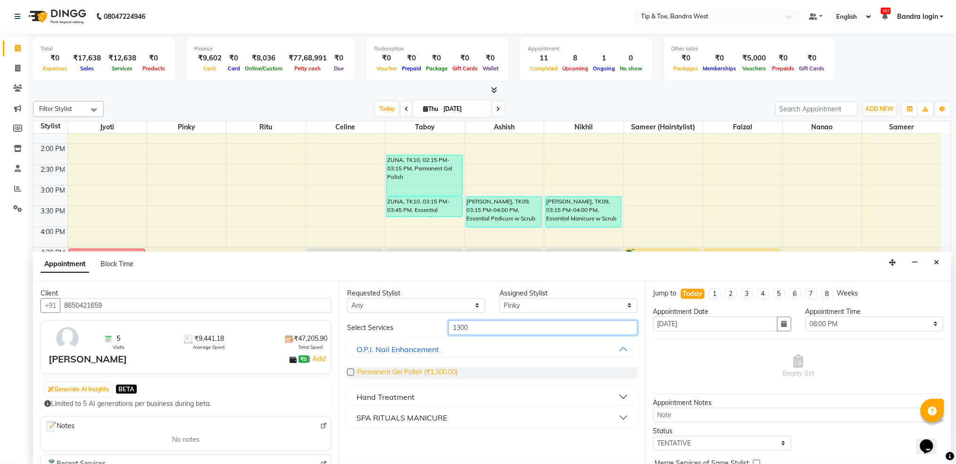
type input "1300"
click at [423, 374] on span "Permanent Gel Polish (₹1,300.00)" at bounding box center [407, 373] width 100 height 12
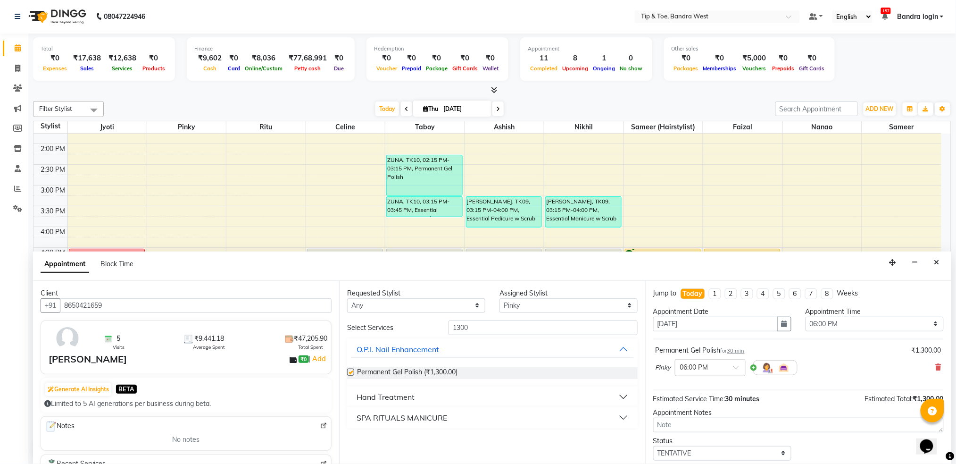
checkbox input "false"
click at [540, 309] on select "Select Akash Ashish Celine Faizal Jigna Jyoti Nanao Nikhil Pinky Ritu Sameer Sa…" at bounding box center [569, 305] width 138 height 15
select select "83378"
click at [500, 298] on select "Select Akash Ashish Celine Faizal Jigna Jyoti Nanao Nikhil Pinky Ritu Sameer Sa…" at bounding box center [569, 305] width 138 height 15
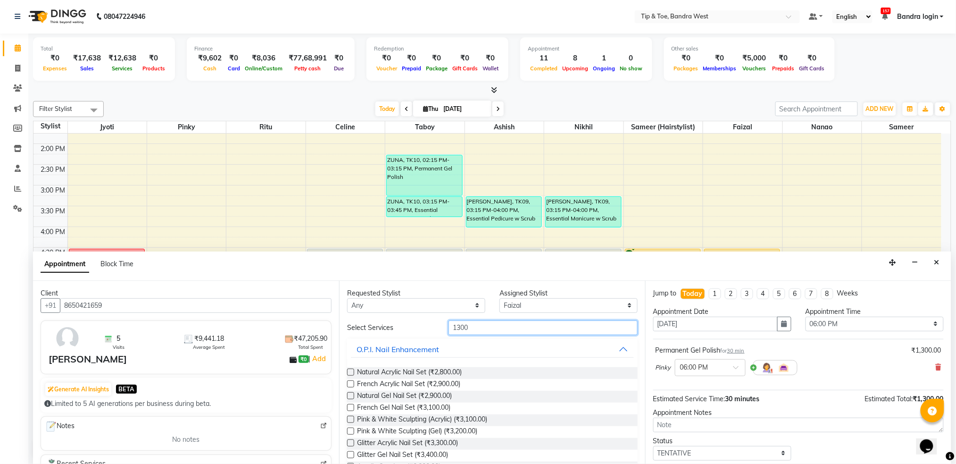
click at [486, 326] on input "1300" at bounding box center [543, 327] width 189 height 15
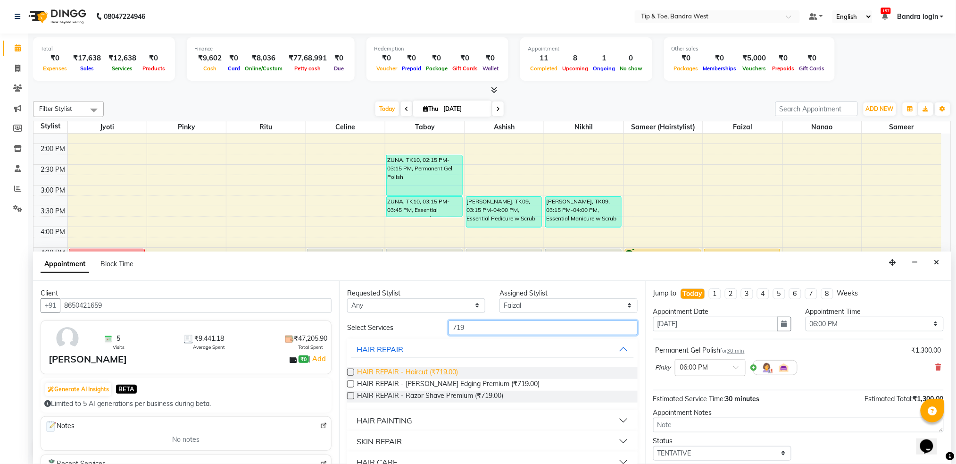
type input "719"
click at [440, 372] on span "HAIR REPAIR - Haircut (₹719.00)" at bounding box center [407, 373] width 101 height 12
checkbox input "false"
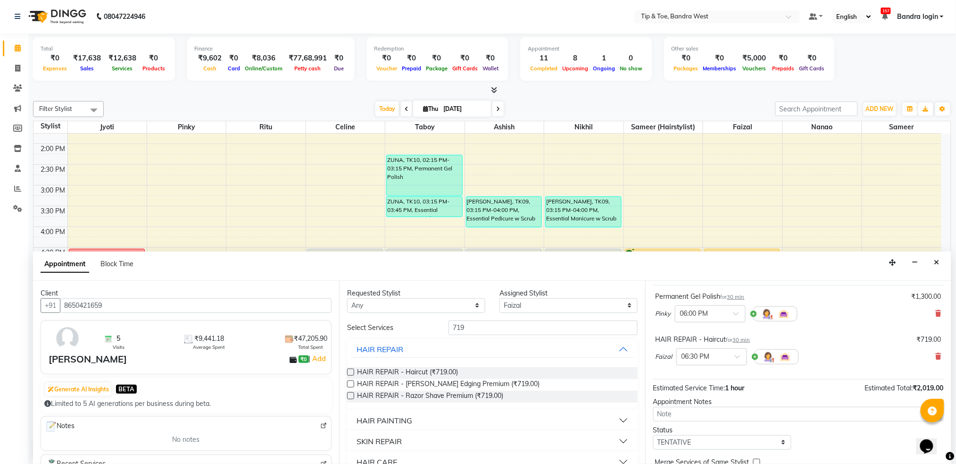
scroll to position [99, 0]
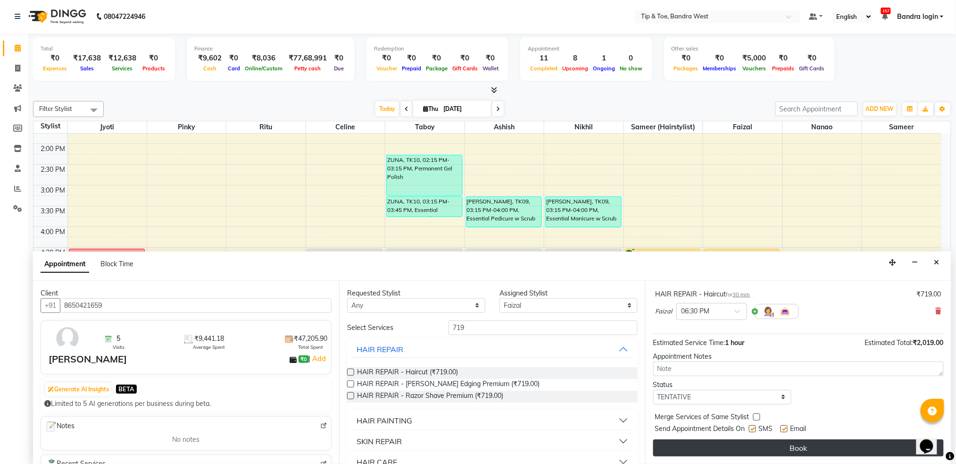
click at [764, 448] on button "Book" at bounding box center [798, 447] width 291 height 17
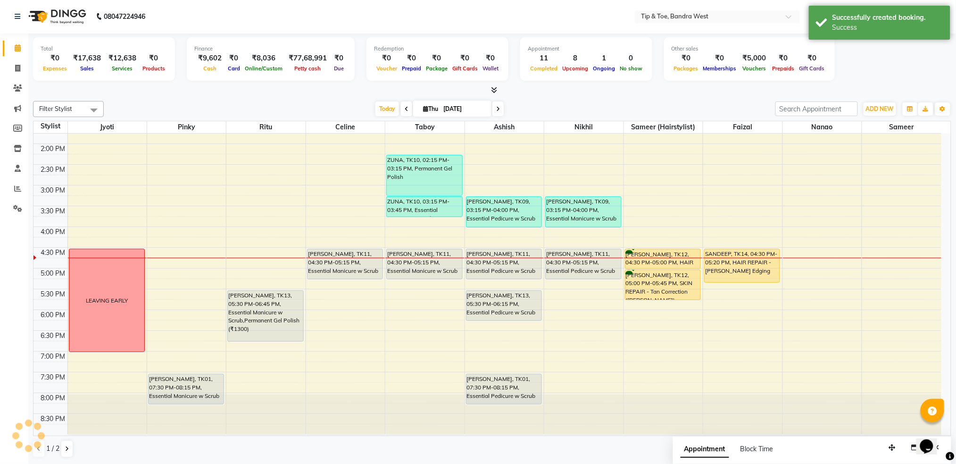
scroll to position [0, 0]
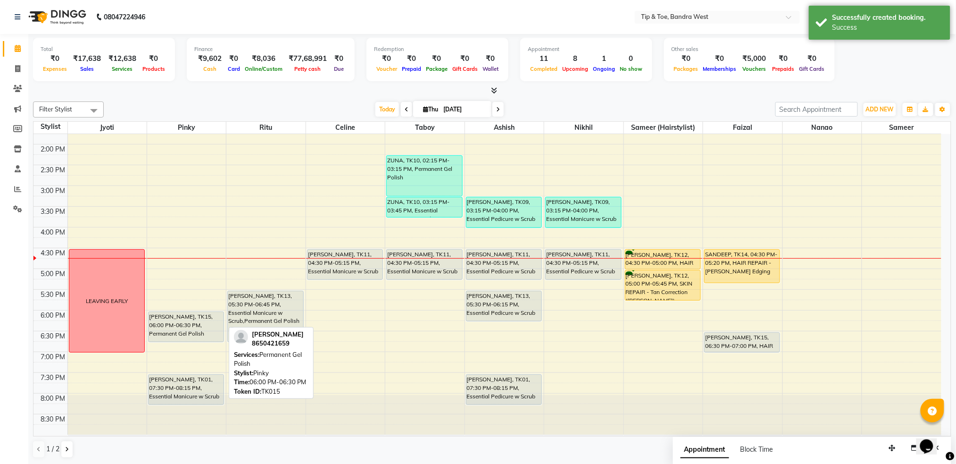
drag, startPoint x: 199, startPoint y: 328, endPoint x: 204, endPoint y: 341, distance: 13.3
click at [204, 341] on div "Amrita, TK02, 12:30 PM-01:15 PM, Permanent Gel Polish TERESA SINGH, TK15, 06:00…" at bounding box center [186, 164] width 79 height 539
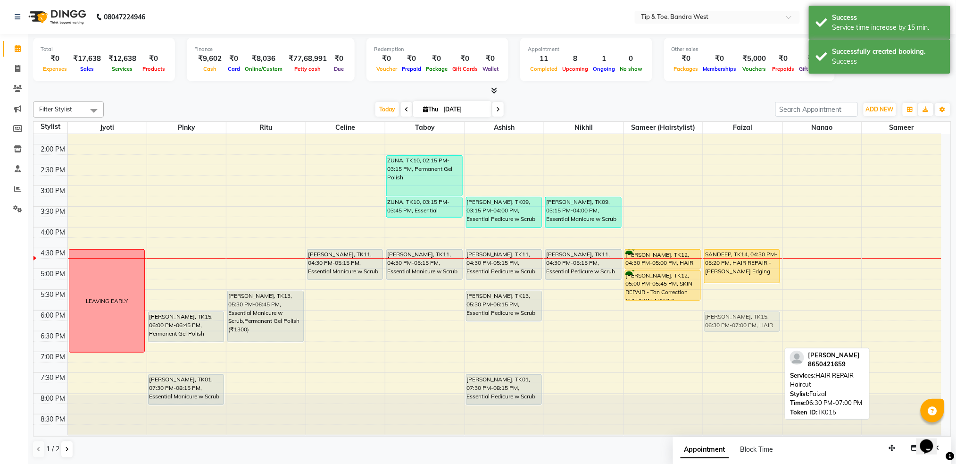
drag, startPoint x: 731, startPoint y: 340, endPoint x: 731, endPoint y: 320, distance: 19.3
click at [731, 320] on div "SANDEEP, TK14, 04:30 PM-05:20 PM, HAIR REPAIR - Beard Edging TERESA SINGH, TK15…" at bounding box center [742, 164] width 79 height 539
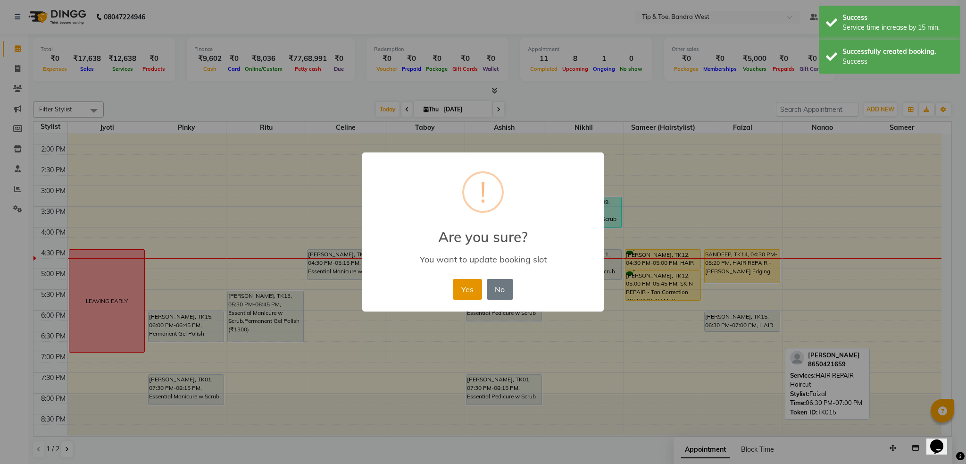
click at [463, 295] on button "Yes" at bounding box center [467, 289] width 29 height 21
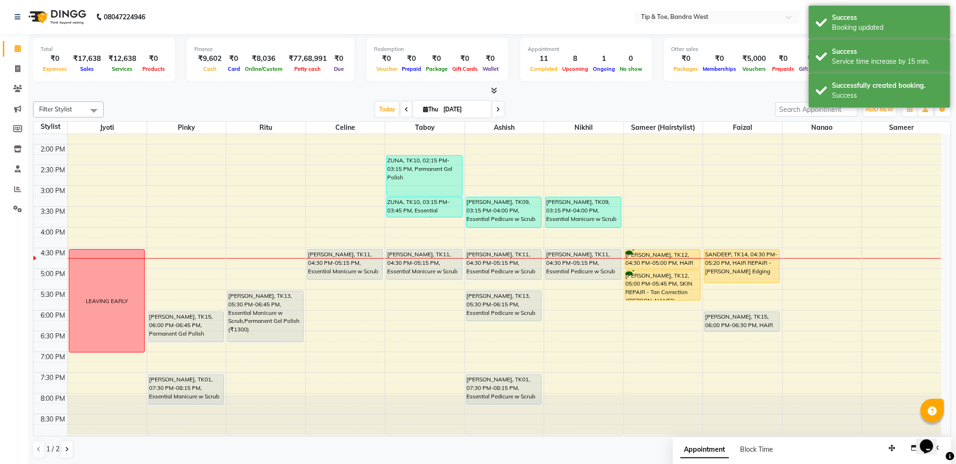
drag, startPoint x: 740, startPoint y: 333, endPoint x: 740, endPoint y: 342, distance: 9.0
click at [740, 342] on div "8:00 AM 8:30 AM 9:00 AM 9:30 AM 10:00 AM 10:30 AM 11:00 AM 11:30 AM 12:00 PM 12…" at bounding box center [487, 164] width 908 height 539
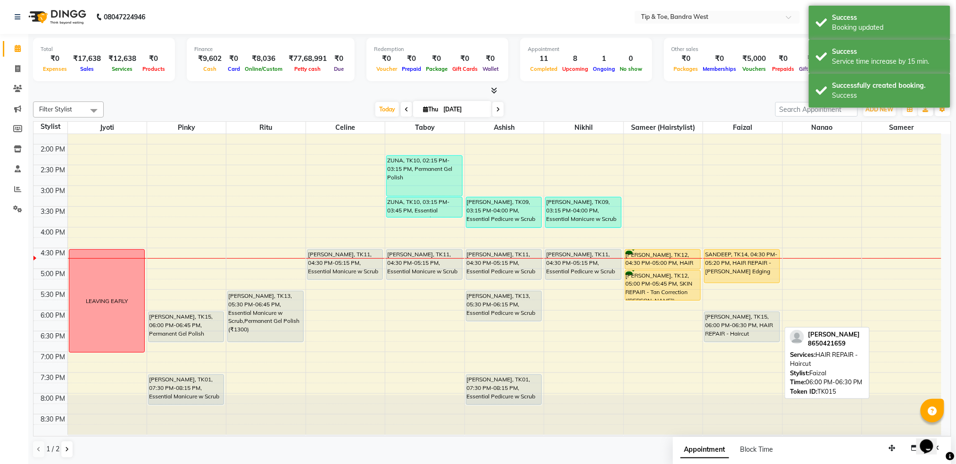
drag, startPoint x: 742, startPoint y: 329, endPoint x: 744, endPoint y: 339, distance: 10.0
click at [744, 339] on div "SANDEEP, TK14, 04:30 PM-05:20 PM, HAIR REPAIR - Beard Edging TERESA SINGH, TK15…" at bounding box center [742, 164] width 79 height 539
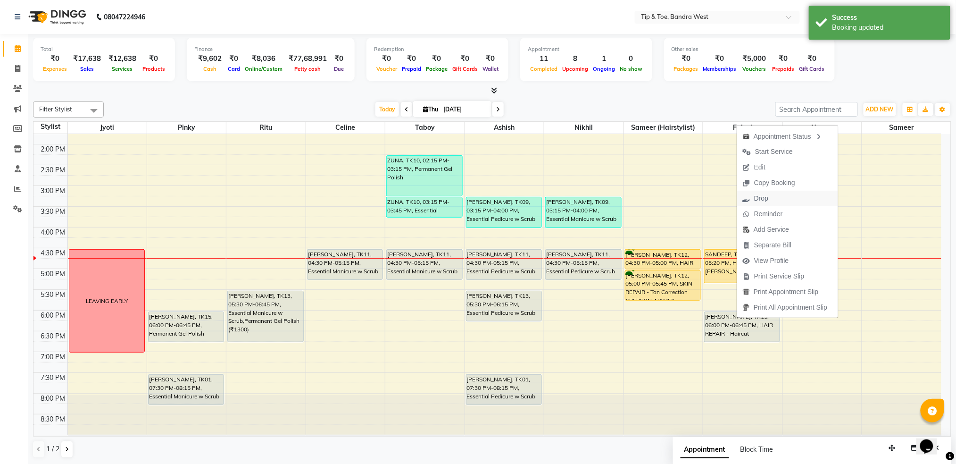
click at [762, 198] on span "Drop" at bounding box center [761, 198] width 14 height 10
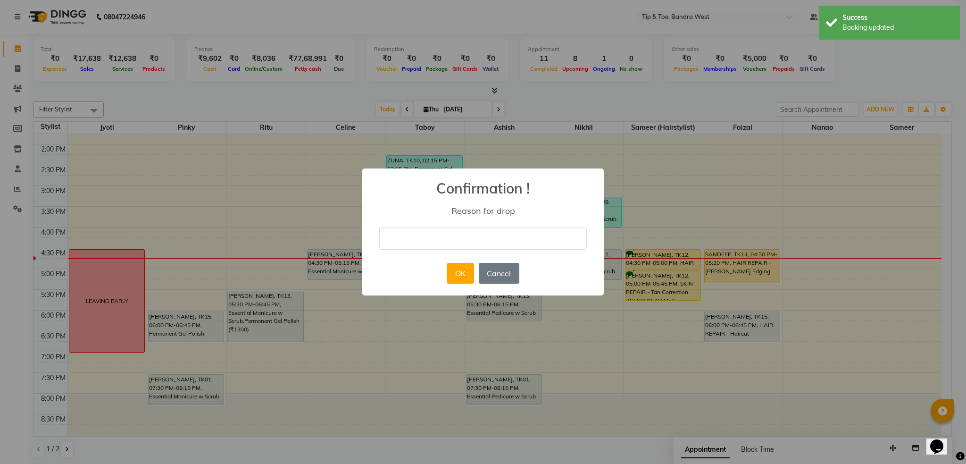
click at [484, 233] on input "text" at bounding box center [483, 238] width 208 height 22
type input "NN"
click at [461, 272] on button "OK" at bounding box center [460, 273] width 27 height 21
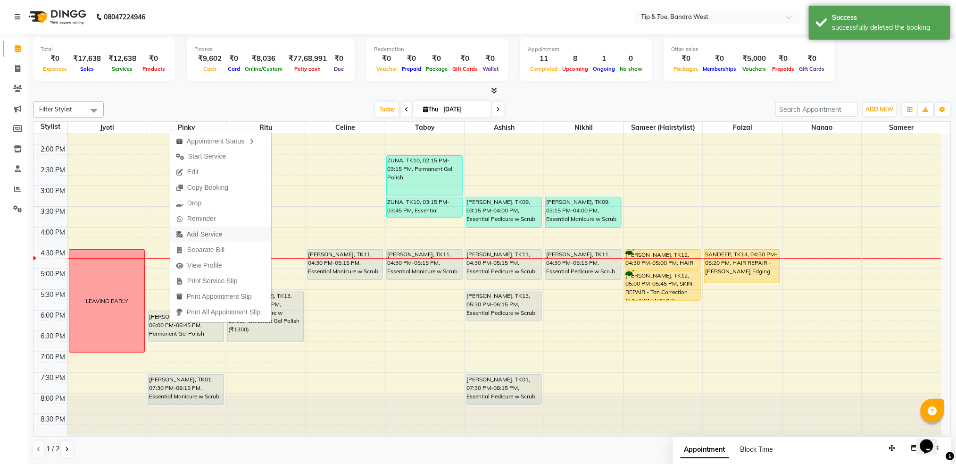
click at [204, 235] on span "Add Service" at bounding box center [204, 234] width 35 height 10
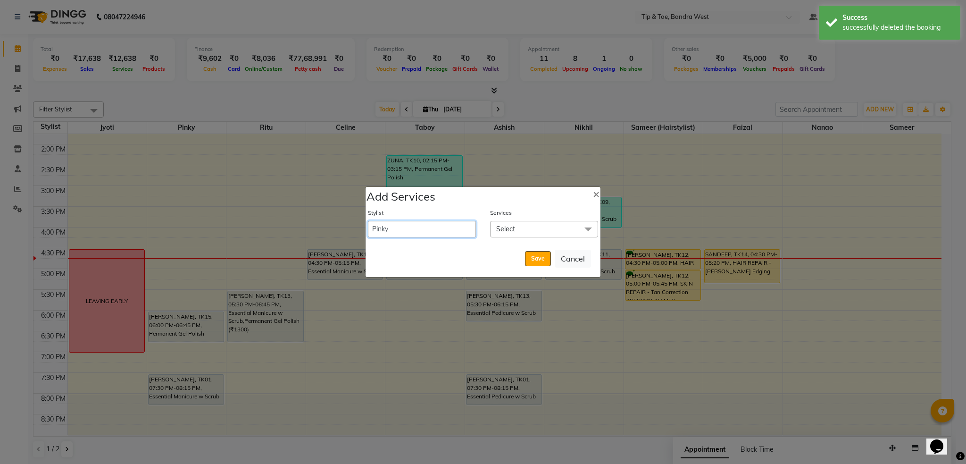
click at [406, 230] on select "Akash Ashish Bandra login Bilal Celine Danish Dhananjay Sharma Faizal Jai Chava…" at bounding box center [422, 229] width 108 height 17
select select "83378"
click at [368, 221] on select "Akash Ashish Bandra login Bilal Celine Danish Dhananjay Sharma Faizal Jai Chava…" at bounding box center [422, 229] width 108 height 17
select select "1110"
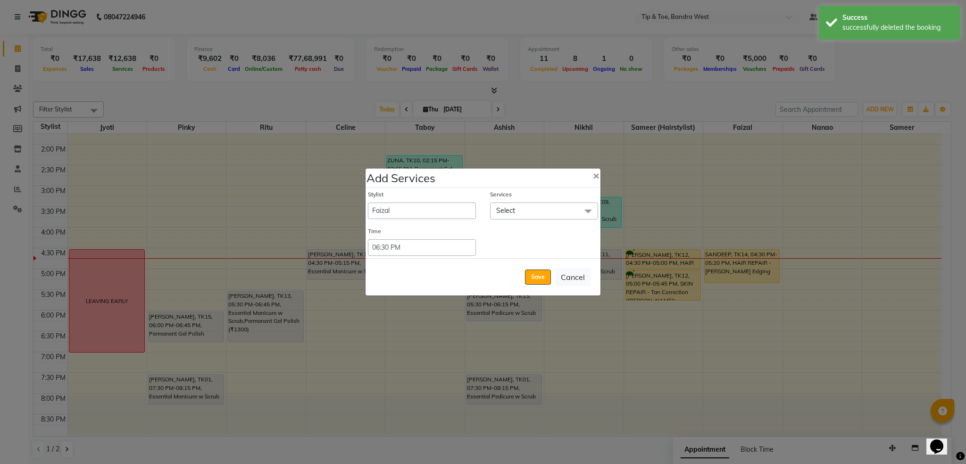
click at [567, 208] on span "Select" at bounding box center [544, 210] width 108 height 17
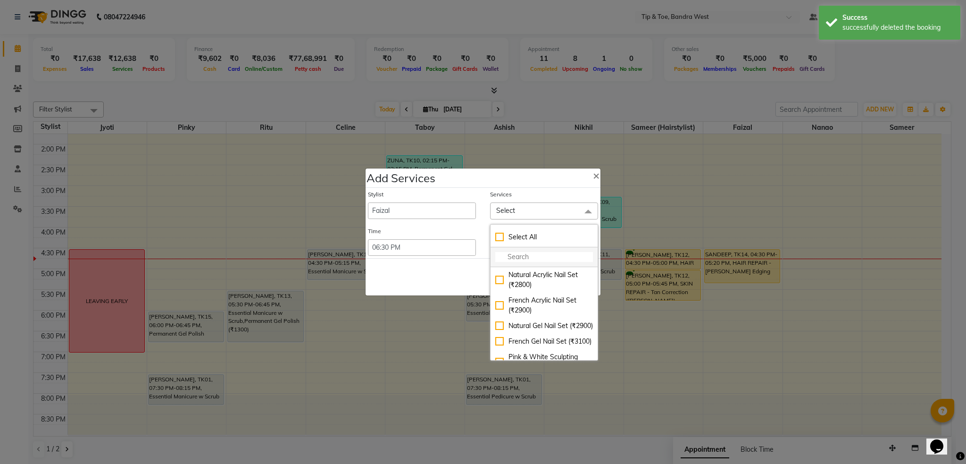
click at [550, 255] on input "multiselect-search" at bounding box center [544, 257] width 98 height 10
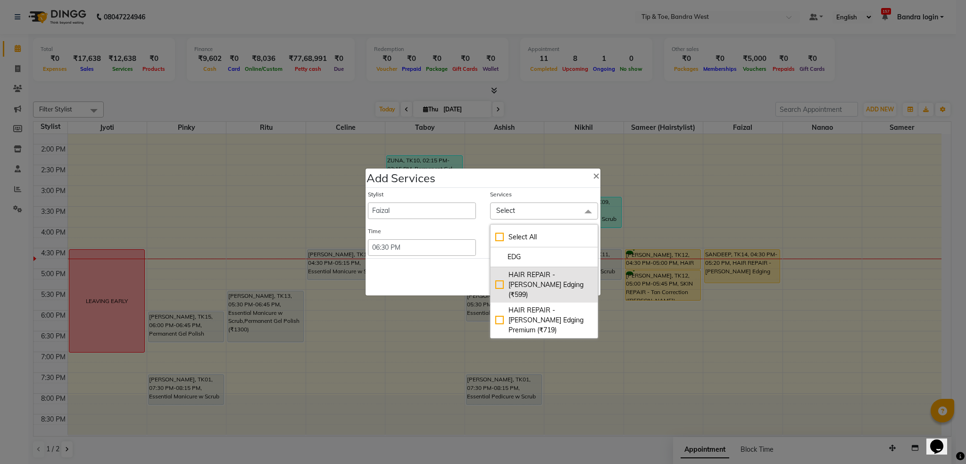
type input "EDG"
click at [545, 283] on div "HAIR REPAIR - [PERSON_NAME] Edging (₹599)" at bounding box center [544, 285] width 98 height 30
checkbox input "true"
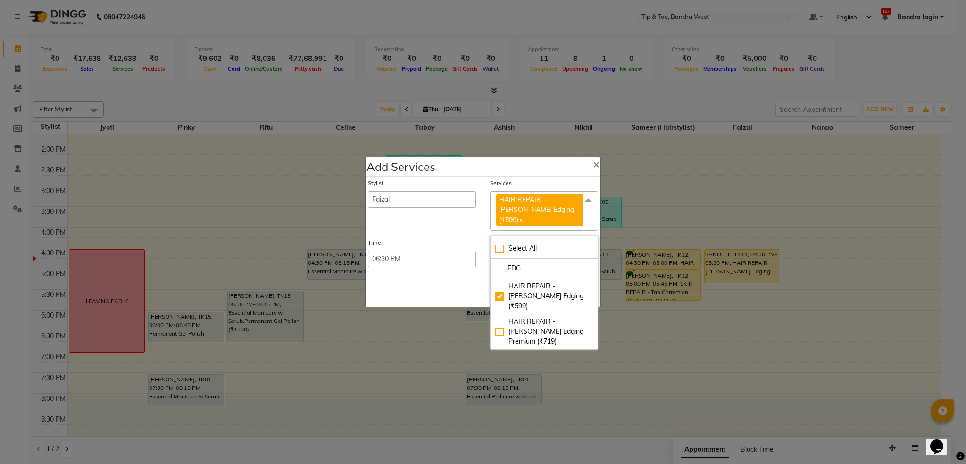
click at [456, 279] on div "Save Cancel" at bounding box center [483, 287] width 235 height 37
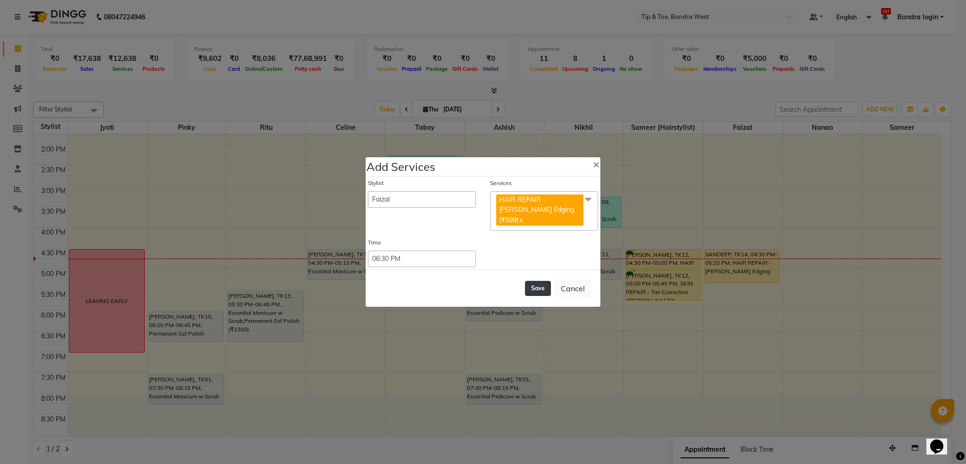
click at [535, 281] on button "Save" at bounding box center [538, 288] width 26 height 15
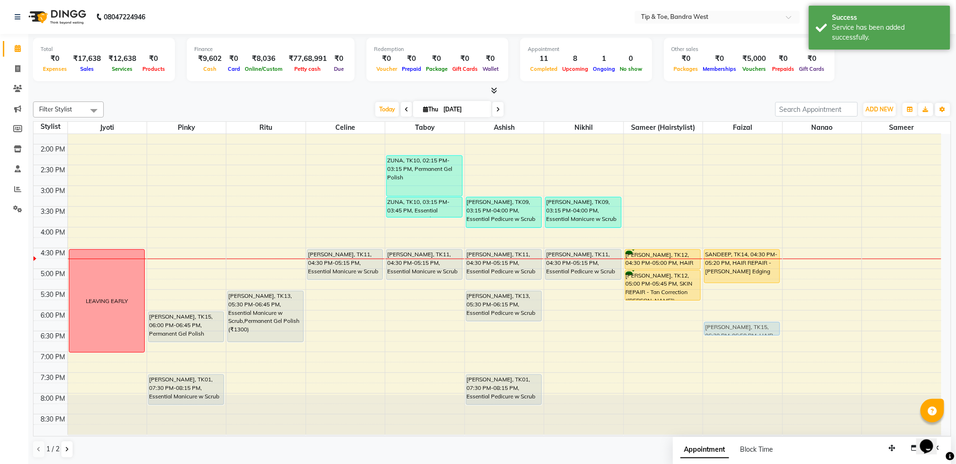
drag, startPoint x: 745, startPoint y: 333, endPoint x: 746, endPoint y: 317, distance: 16.0
click at [746, 317] on div "8:00 AM 8:30 AM 9:00 AM 9:30 AM 10:00 AM 10:30 AM 11:00 AM 11:30 AM 12:00 PM 12…" at bounding box center [487, 164] width 908 height 539
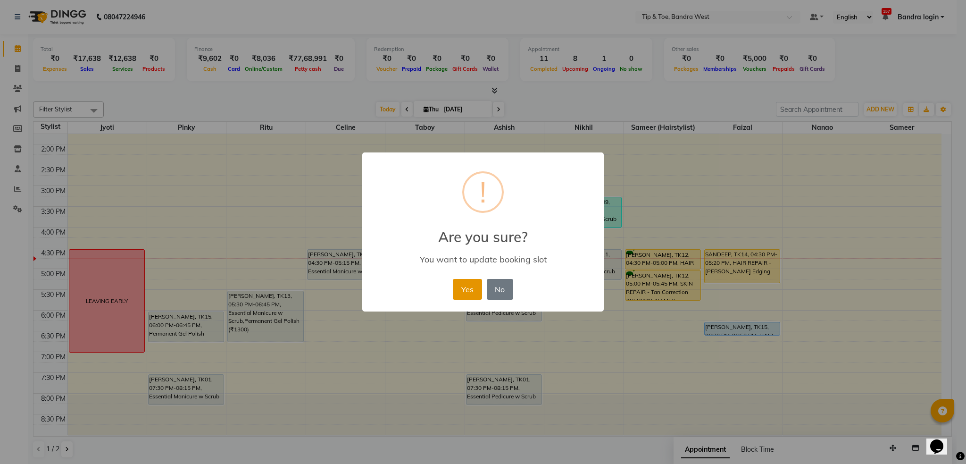
click at [470, 290] on button "Yes" at bounding box center [467, 289] width 29 height 21
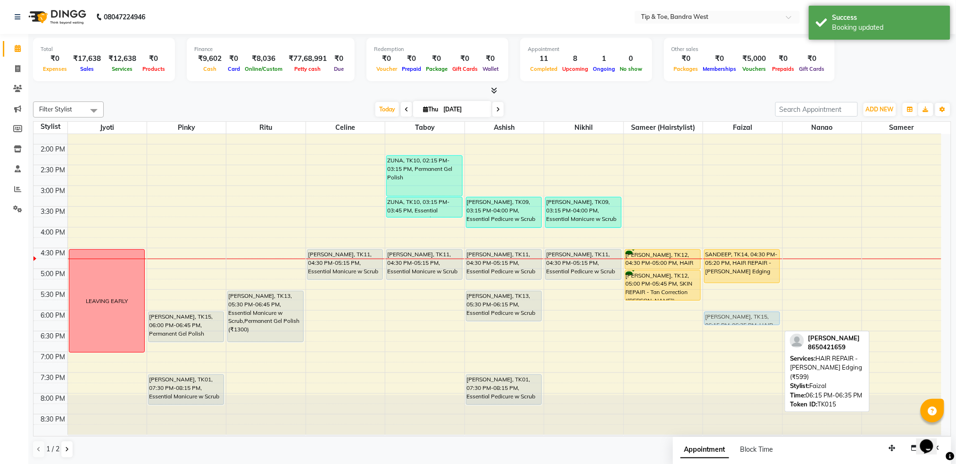
click at [726, 316] on div "SANDEEP, TK14, 04:30 PM-05:20 PM, HAIR REPAIR - Beard Edging TERESA SINGH, TK15…" at bounding box center [742, 164] width 79 height 539
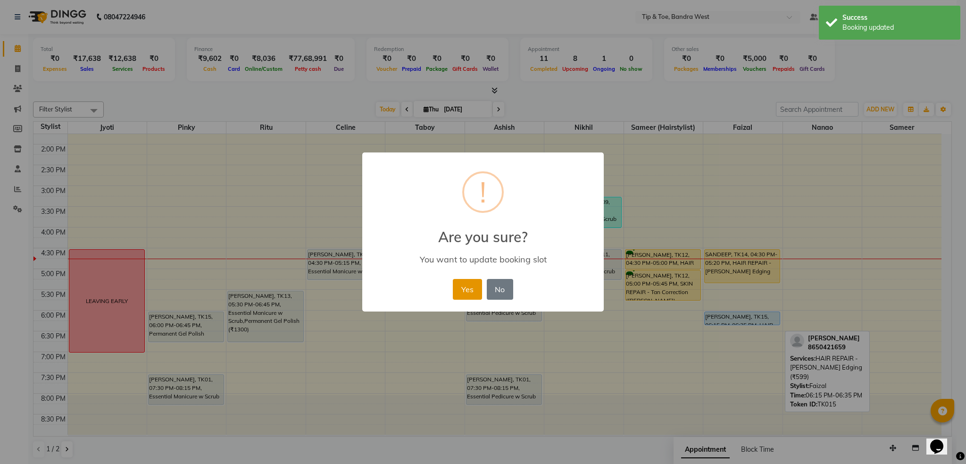
click at [469, 288] on button "Yes" at bounding box center [467, 289] width 29 height 21
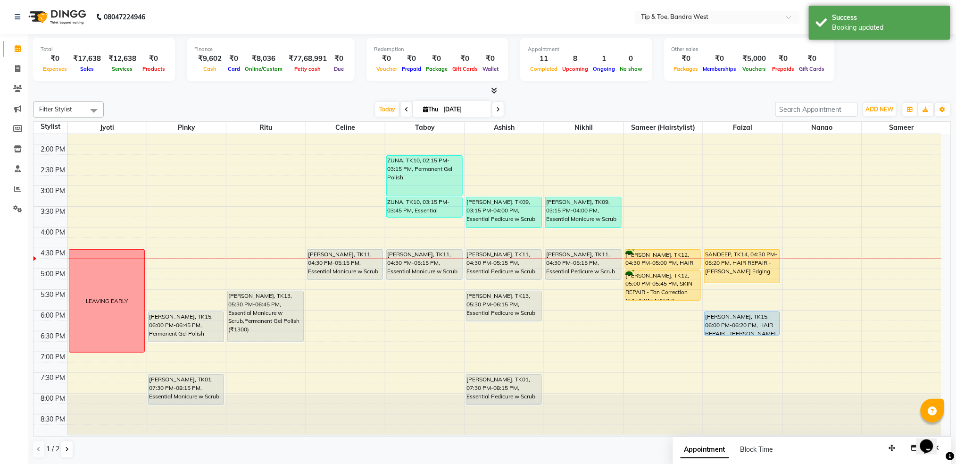
drag, startPoint x: 735, startPoint y: 324, endPoint x: 735, endPoint y: 338, distance: 14.2
click at [735, 338] on div "8:00 AM 8:30 AM 9:00 AM 9:30 AM 10:00 AM 10:30 AM 11:00 AM 11:30 AM 12:00 PM 12…" at bounding box center [487, 164] width 908 height 539
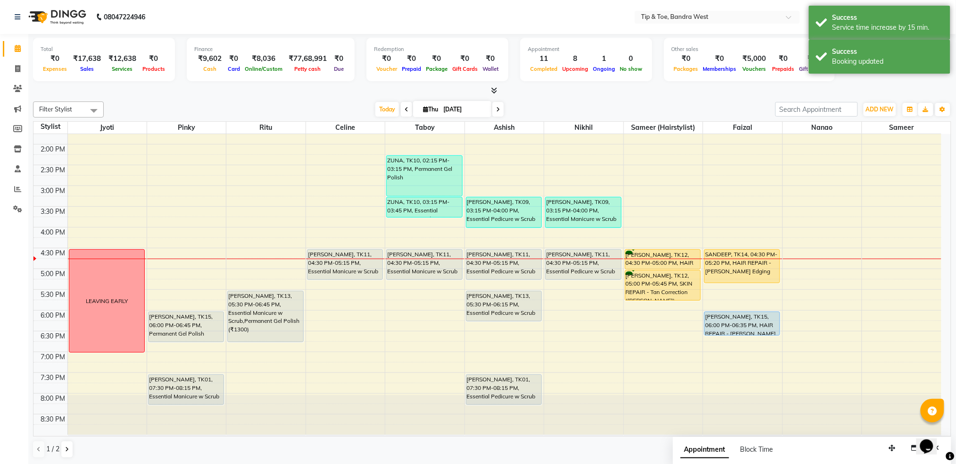
drag, startPoint x: 383, startPoint y: 105, endPoint x: 385, endPoint y: 135, distance: 29.8
click at [383, 106] on span "Today" at bounding box center [387, 109] width 24 height 15
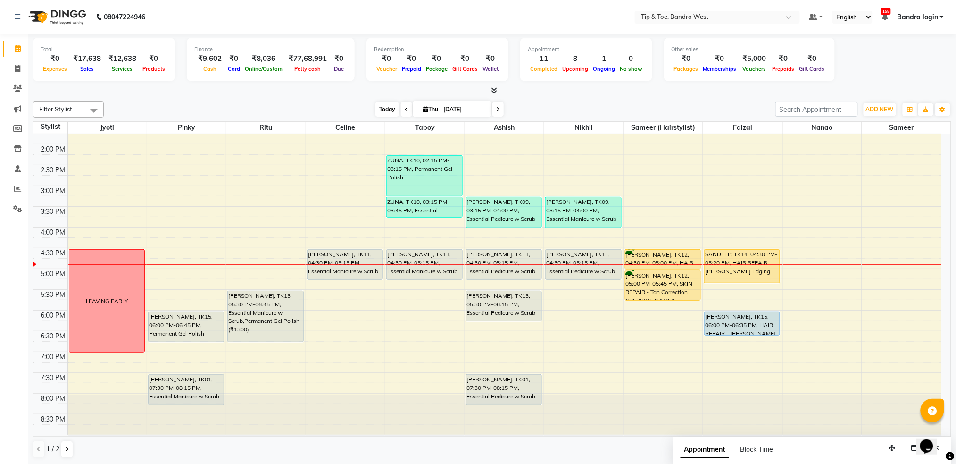
click at [389, 109] on span "Today" at bounding box center [387, 109] width 24 height 15
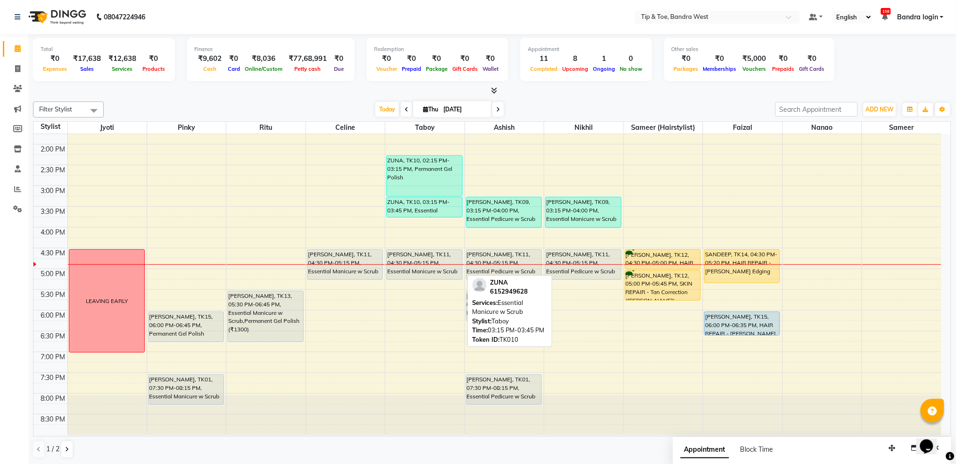
click at [443, 200] on div "ZUNA, TK10, 03:15 PM-03:45 PM, Essential Manicure w Scrub" at bounding box center [424, 207] width 75 height 20
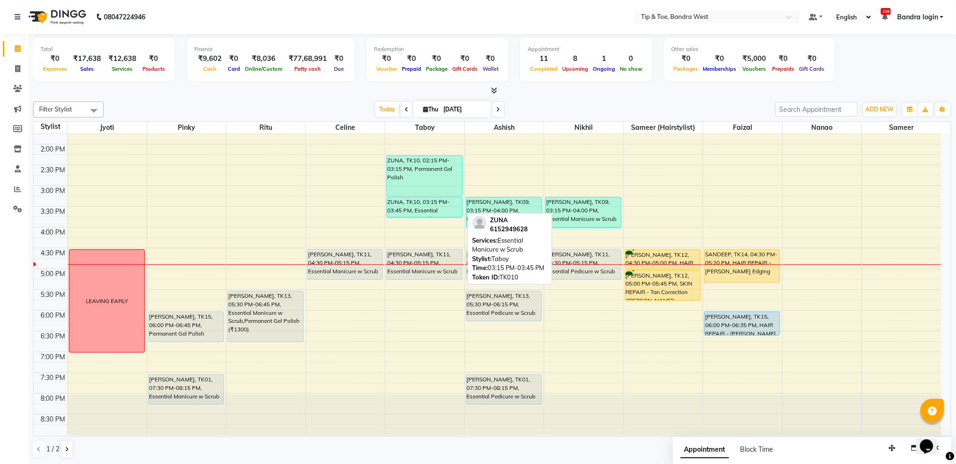
click at [390, 206] on div "ZUNA, TK10, 03:15 PM-03:45 PM, Essential Manicure w Scrub" at bounding box center [424, 207] width 75 height 20
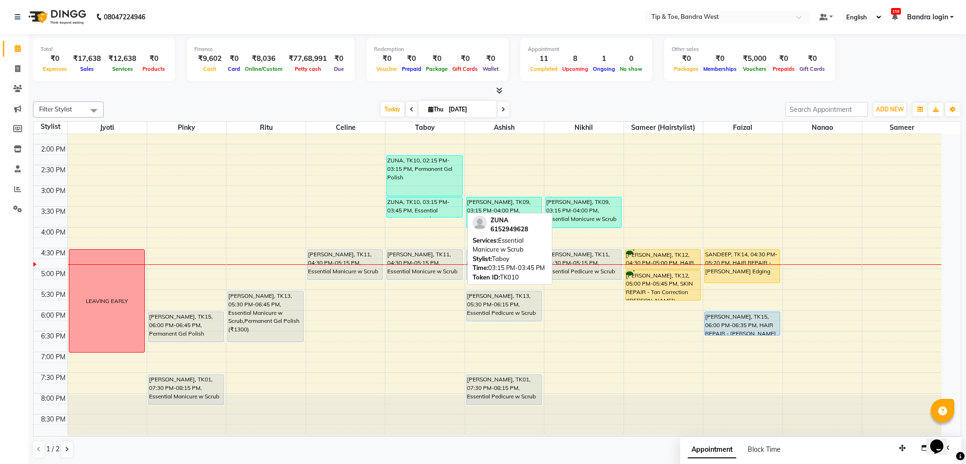
select select "3"
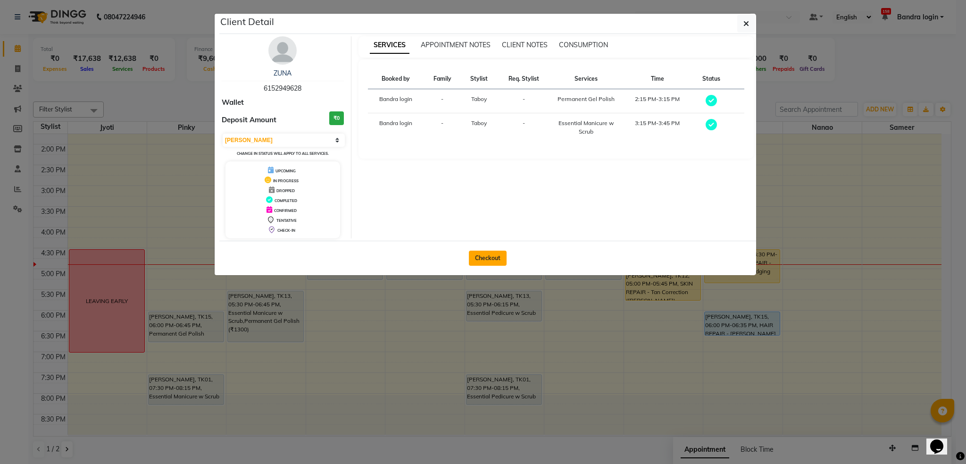
click at [484, 255] on button "Checkout" at bounding box center [488, 257] width 38 height 15
select select "5957"
select select "service"
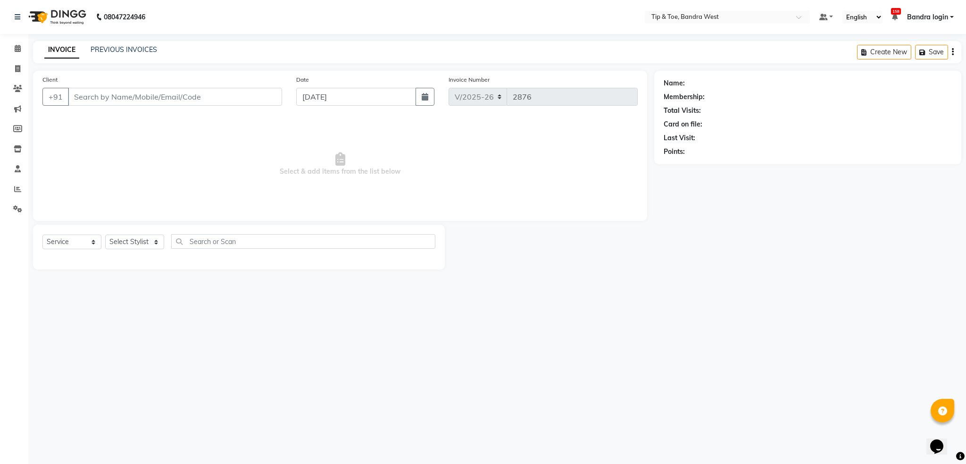
type input "6152949628"
select select "90713"
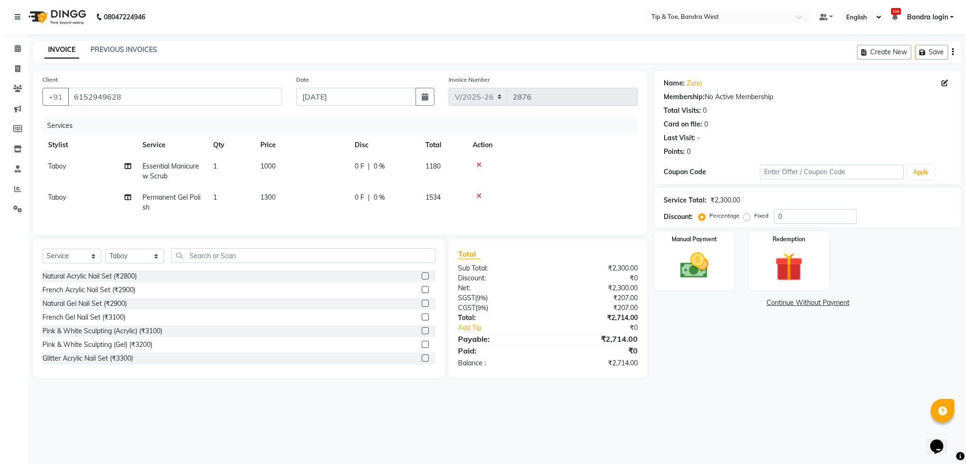
click at [179, 201] on td "Permanent Gel Polish" at bounding box center [172, 202] width 71 height 31
select select "90713"
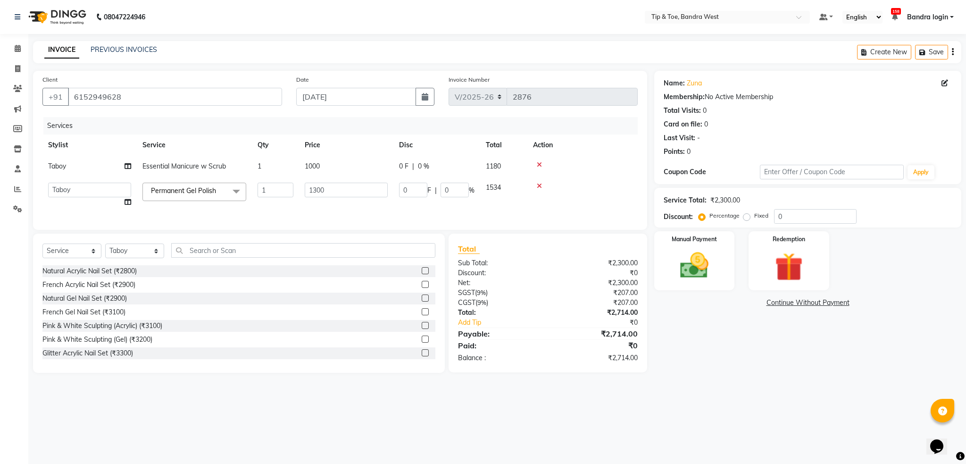
click at [182, 196] on span "Permanent Gel Polish x" at bounding box center [186, 191] width 74 height 10
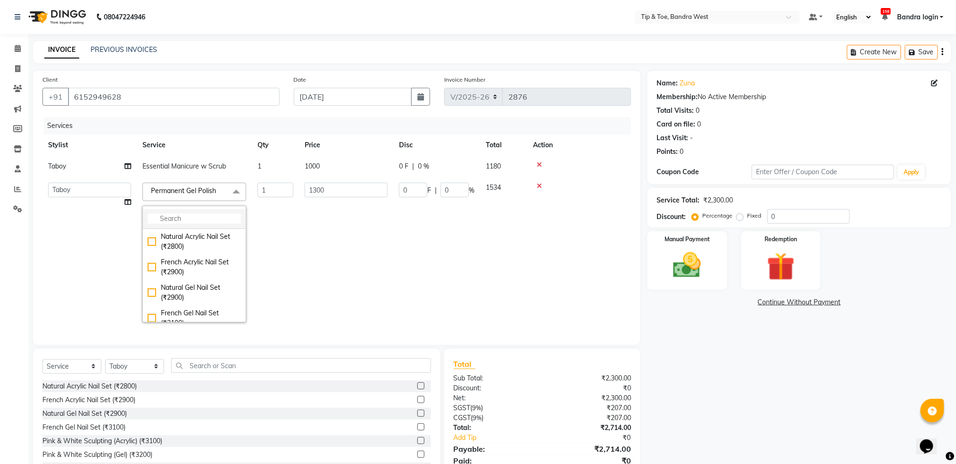
click at [185, 218] on input "multiselect-search" at bounding box center [194, 219] width 93 height 10
type input "FRENC"
click at [211, 297] on div "Permanent Gel Polish French (₹1600)" at bounding box center [194, 293] width 93 height 20
checkbox input "true"
type input "1600"
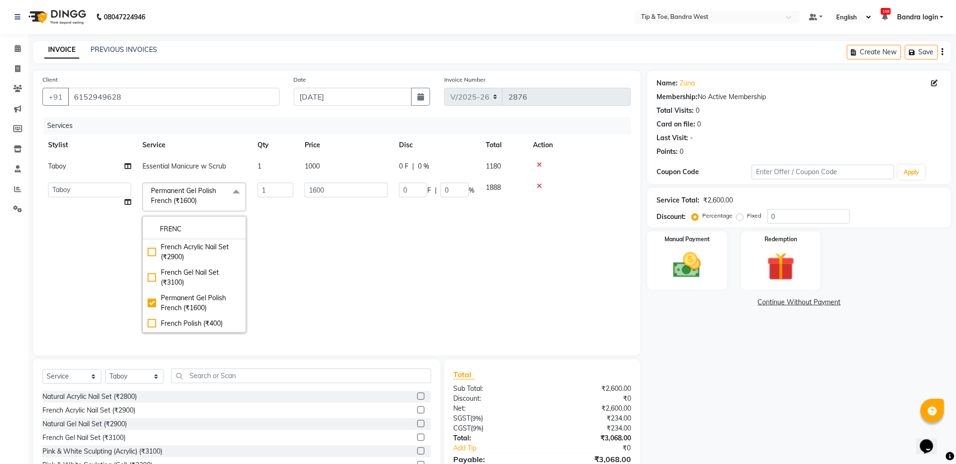
click at [391, 243] on td "1600" at bounding box center [346, 257] width 94 height 161
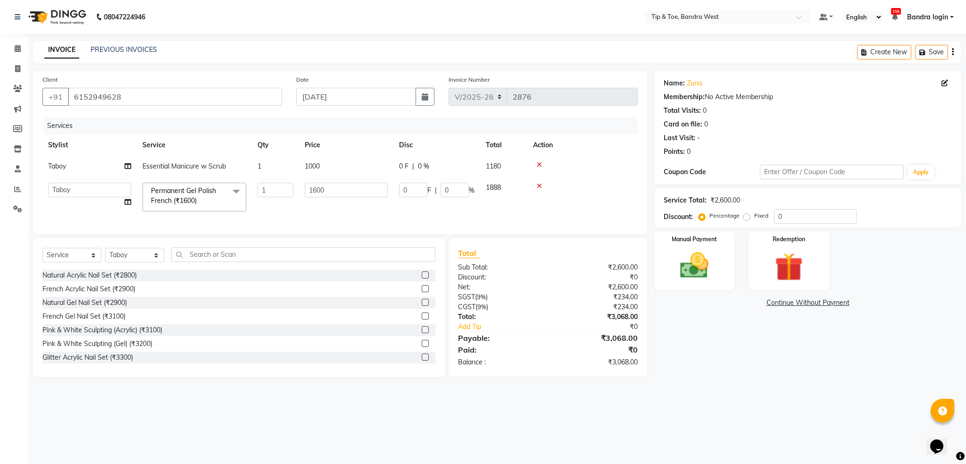
click at [183, 175] on td "Essential Manicure w Scrub" at bounding box center [194, 166] width 115 height 21
select select "90713"
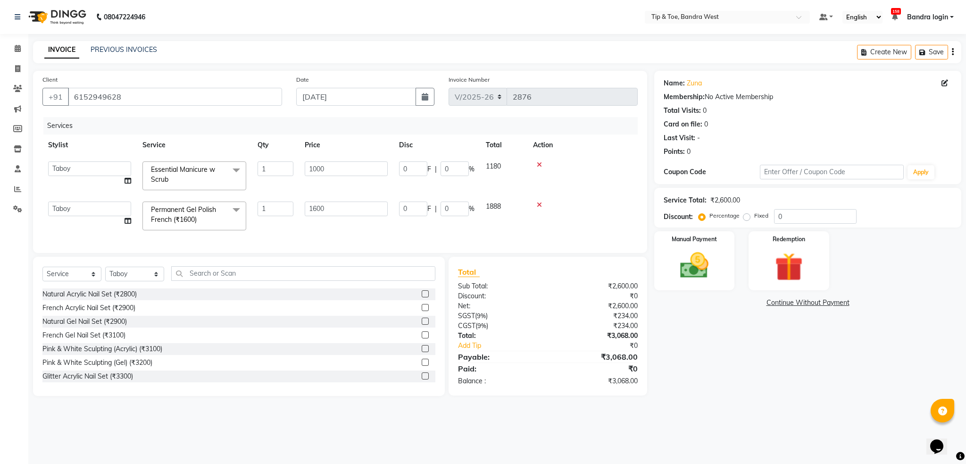
click at [186, 170] on span "Essential Manicure w Scrub" at bounding box center [183, 174] width 64 height 18
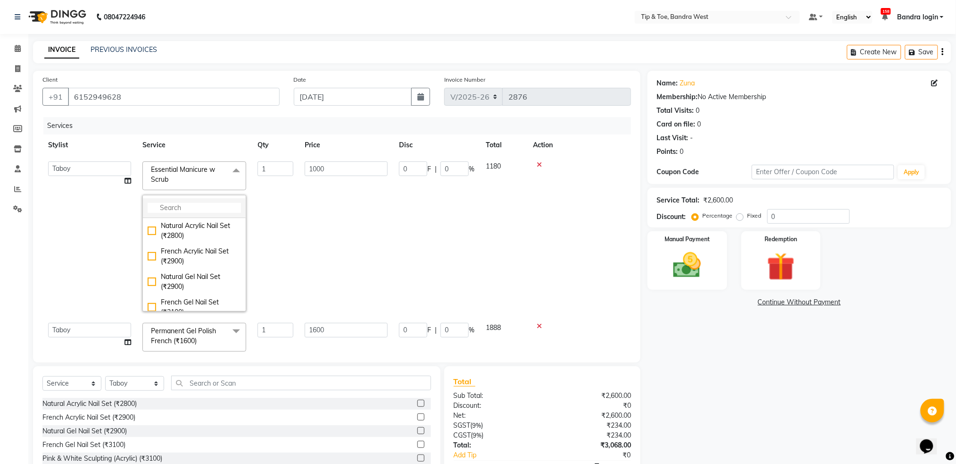
click at [185, 205] on input "multiselect-search" at bounding box center [194, 208] width 93 height 10
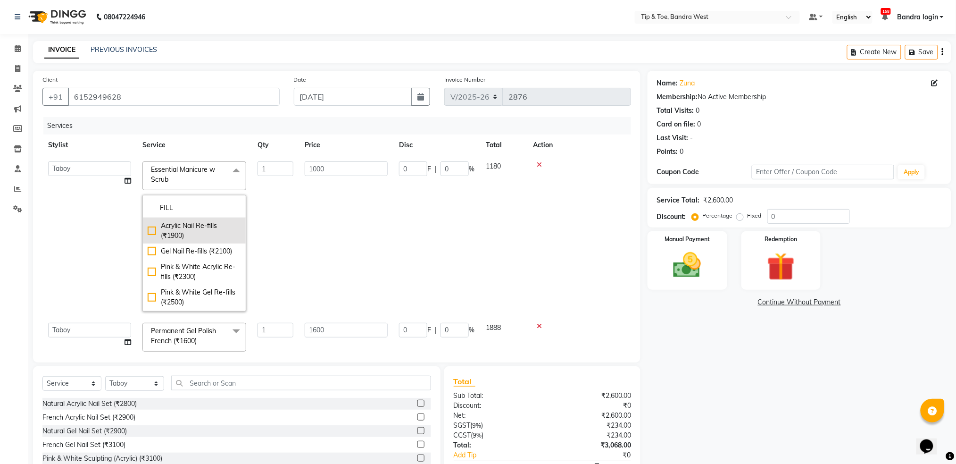
type input "FILL"
click at [186, 229] on div "Acrylic Nail Re-fills (₹1900)" at bounding box center [194, 231] width 93 height 20
checkbox input "true"
type input "1900"
click at [392, 209] on td "1900" at bounding box center [346, 236] width 94 height 161
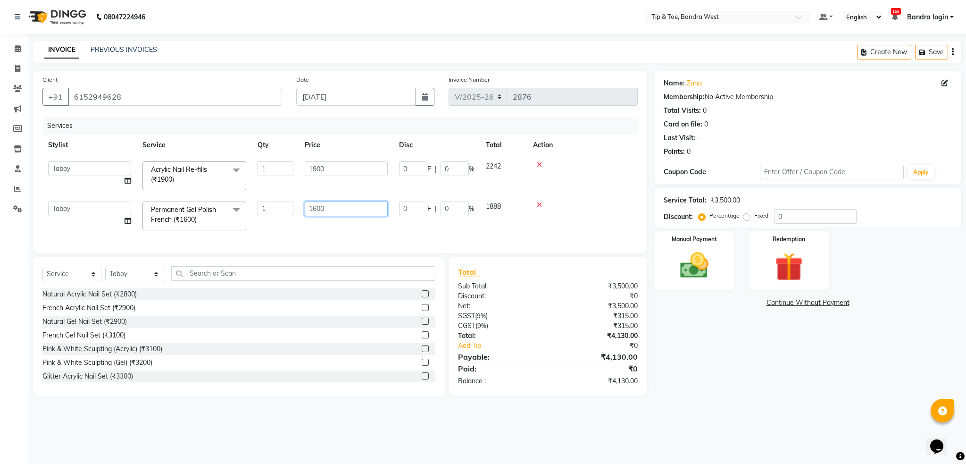
drag, startPoint x: 356, startPoint y: 205, endPoint x: 269, endPoint y: 206, distance: 87.3
click at [269, 206] on tr "Akash Ashish Bandra login Bilal Celine Danish Dhananjay Sharma Faizal Jai Chava…" at bounding box center [339, 216] width 595 height 40
type input "1800"
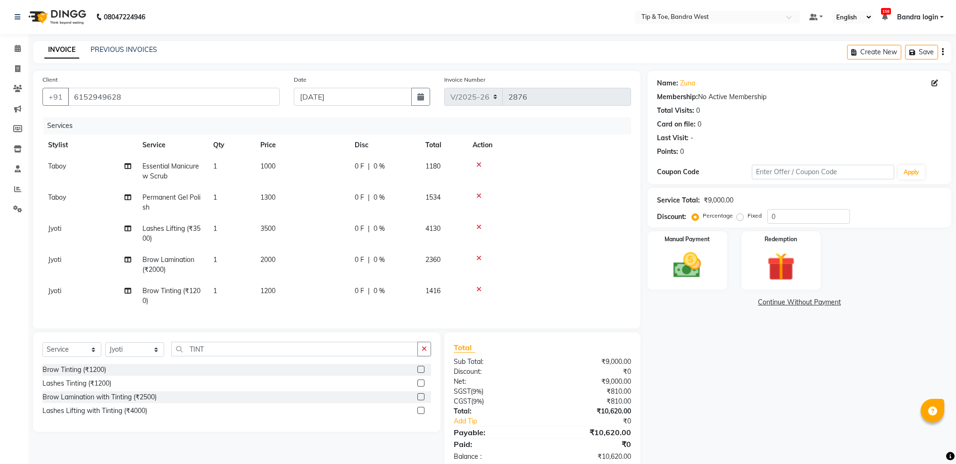
select select "5957"
select select "service"
select select "42339"
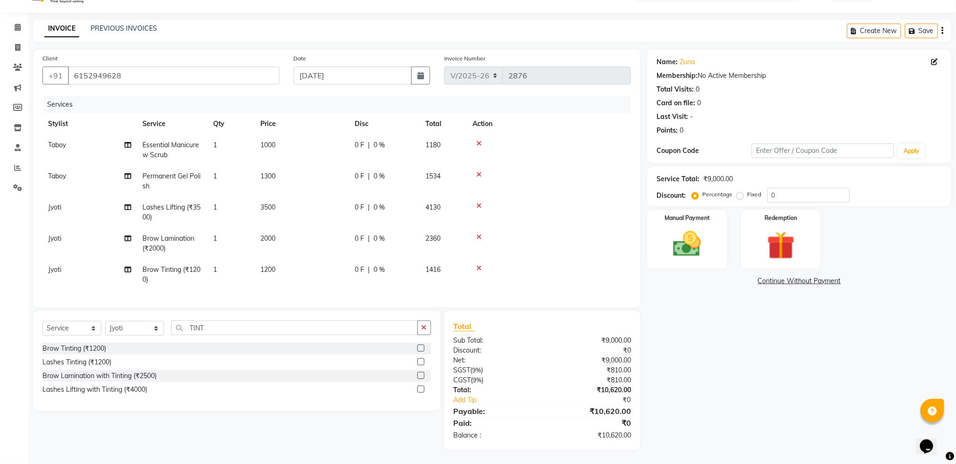
click at [170, 141] on span "Essential Manicure w Scrub" at bounding box center [170, 150] width 57 height 18
click at [170, 134] on th "Service" at bounding box center [172, 123] width 71 height 21
select select "90713"
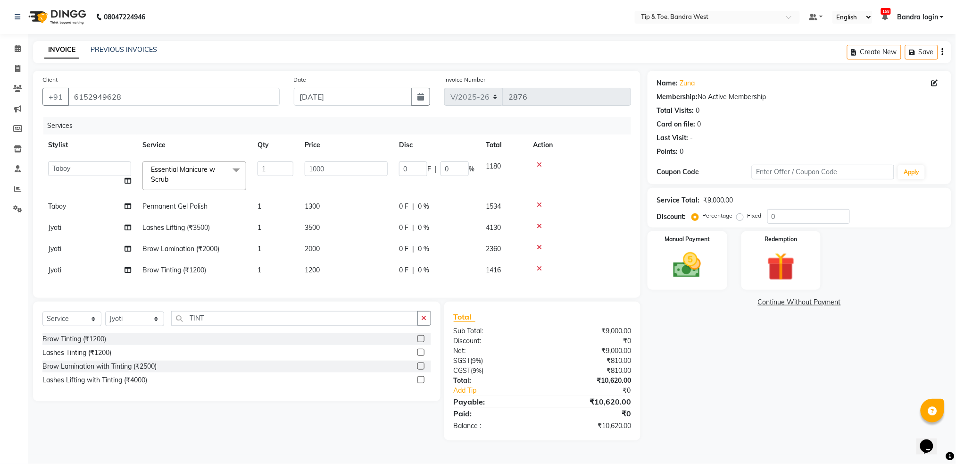
click at [172, 139] on th "Service" at bounding box center [194, 144] width 115 height 21
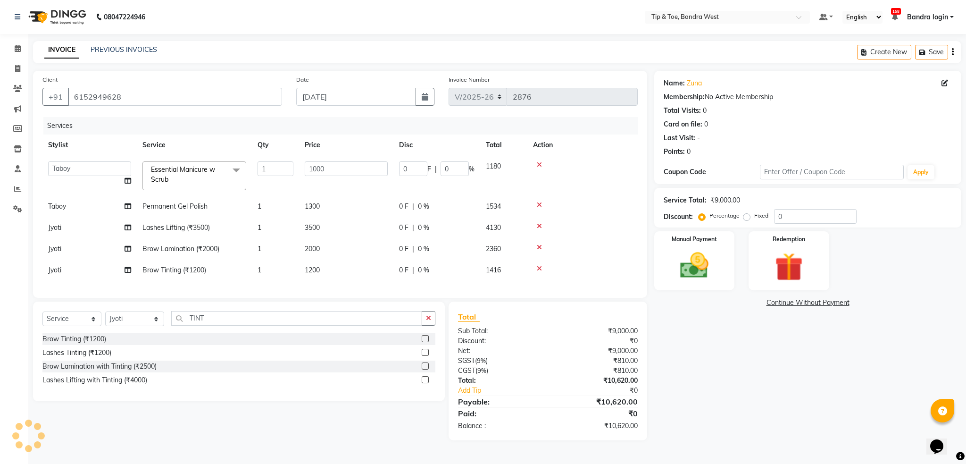
click at [190, 175] on span "Essential Manicure w Scrub x" at bounding box center [190, 175] width 83 height 20
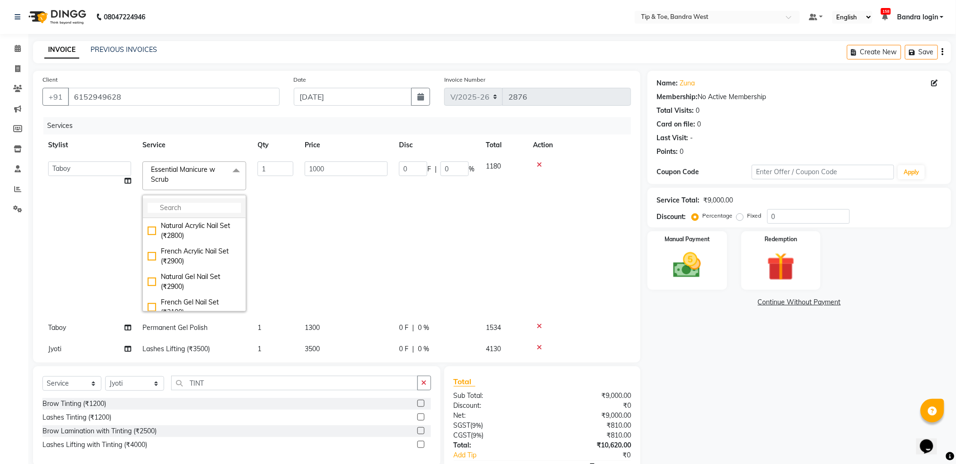
click at [196, 205] on input "multiselect-search" at bounding box center [194, 208] width 93 height 10
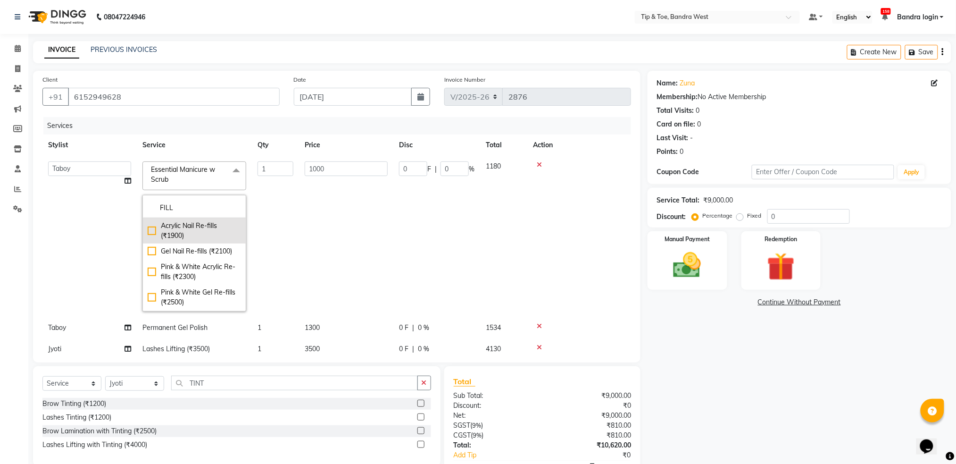
type input "FILL"
click at [200, 225] on div "Acrylic Nail Re-fills (₹1900)" at bounding box center [194, 231] width 93 height 20
checkbox input "true"
type input "1900"
click at [334, 225] on td "1900" at bounding box center [346, 236] width 94 height 161
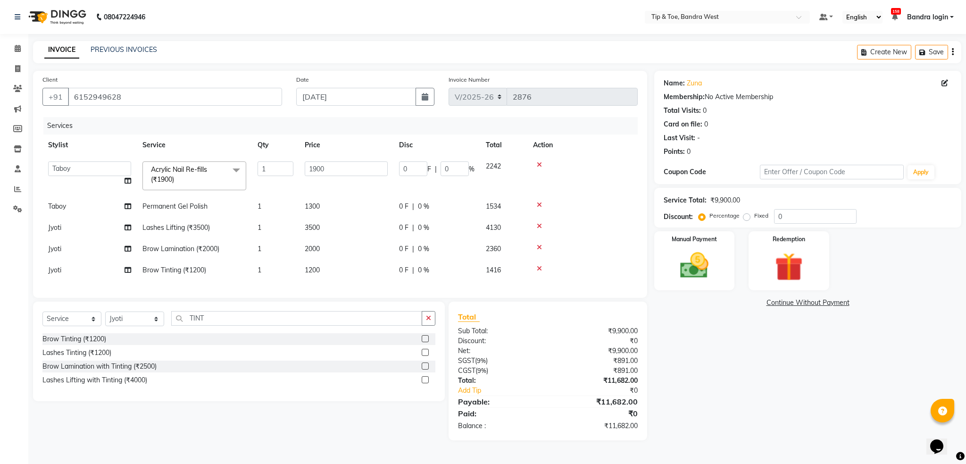
click at [194, 206] on span "Permanent Gel Polish" at bounding box center [174, 206] width 65 height 8
select select "90713"
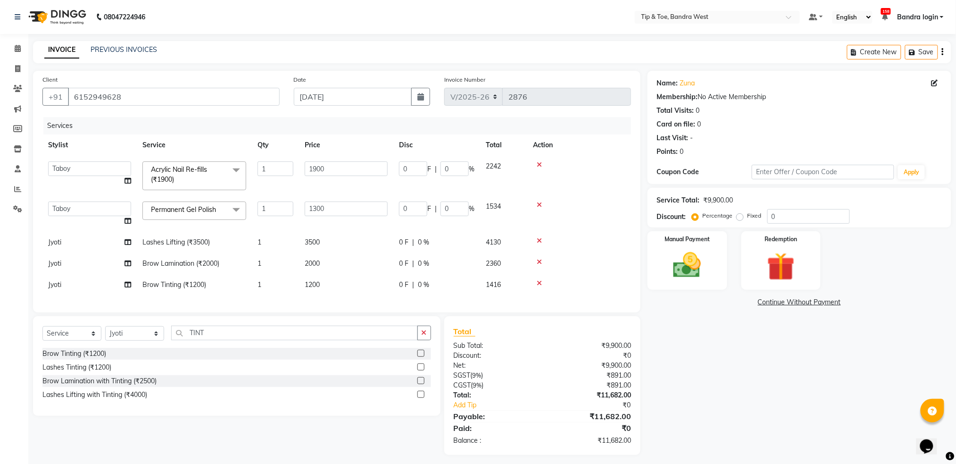
click at [194, 213] on span "Permanent Gel Polish" at bounding box center [183, 209] width 65 height 8
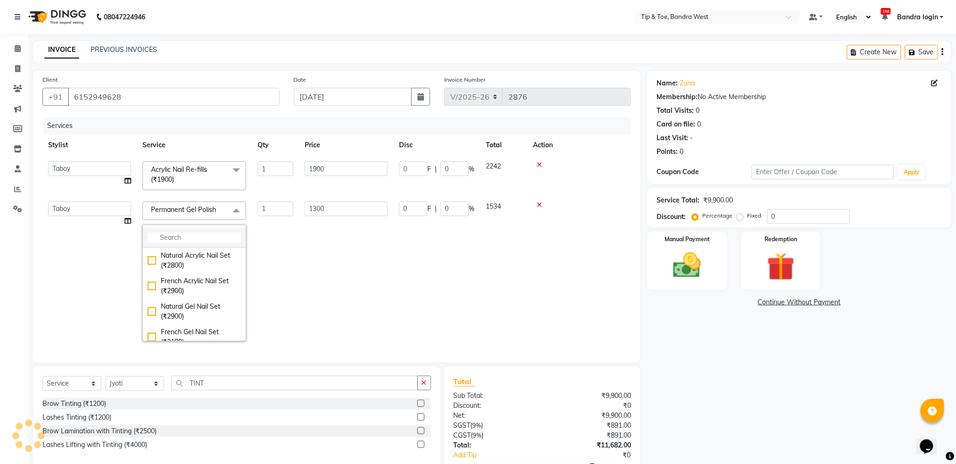
click at [187, 235] on input "multiselect-search" at bounding box center [194, 238] width 93 height 10
type input "FRENCH"
click at [209, 312] on div "Permanent Gel Polish French (₹1600)" at bounding box center [194, 311] width 93 height 20
checkbox input "true"
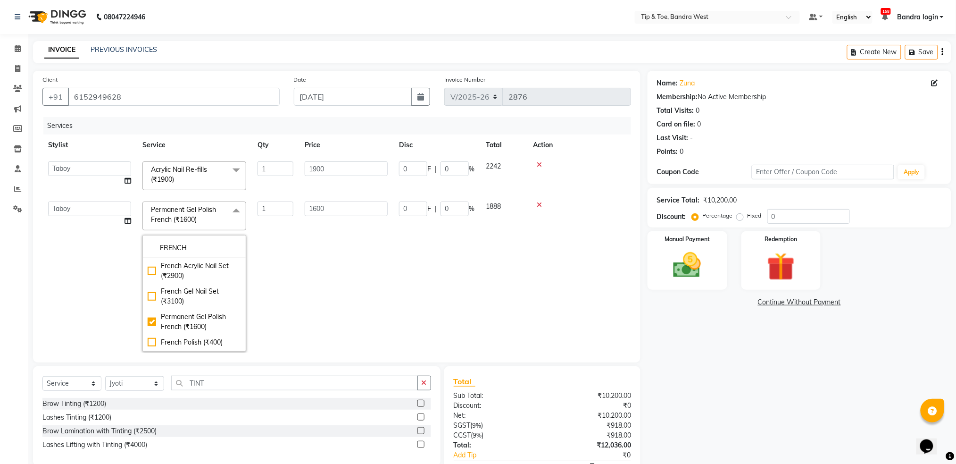
click at [348, 243] on td "1600" at bounding box center [346, 276] width 94 height 161
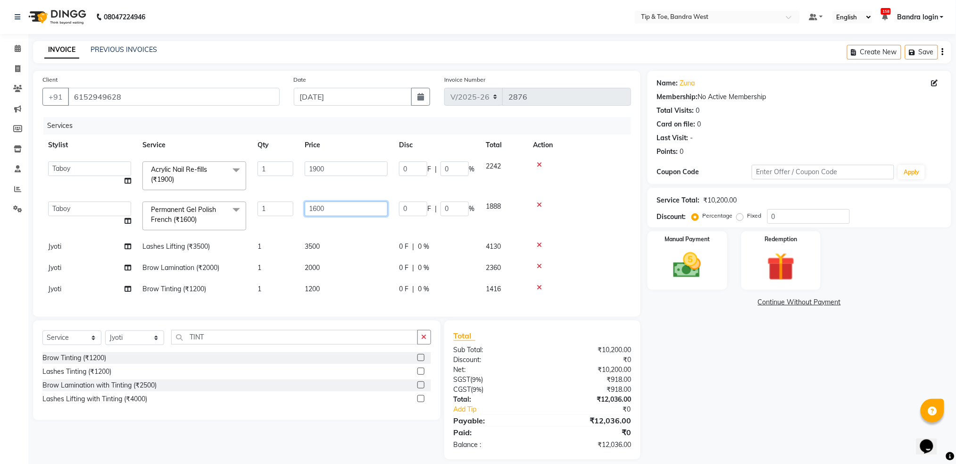
drag, startPoint x: 341, startPoint y: 207, endPoint x: 200, endPoint y: 185, distance: 142.8
click at [197, 188] on tbody "Akash Ashish Bandra login Bilal Celine Danish [PERSON_NAME] [PERSON_NAME] Jai […" at bounding box center [336, 228] width 589 height 144
type input "1800"
click at [251, 325] on div "Client [PHONE_NUMBER] Date [DATE] Invoice Number V/2025 V/[PHONE_NUMBER] Servic…" at bounding box center [337, 265] width 622 height 388
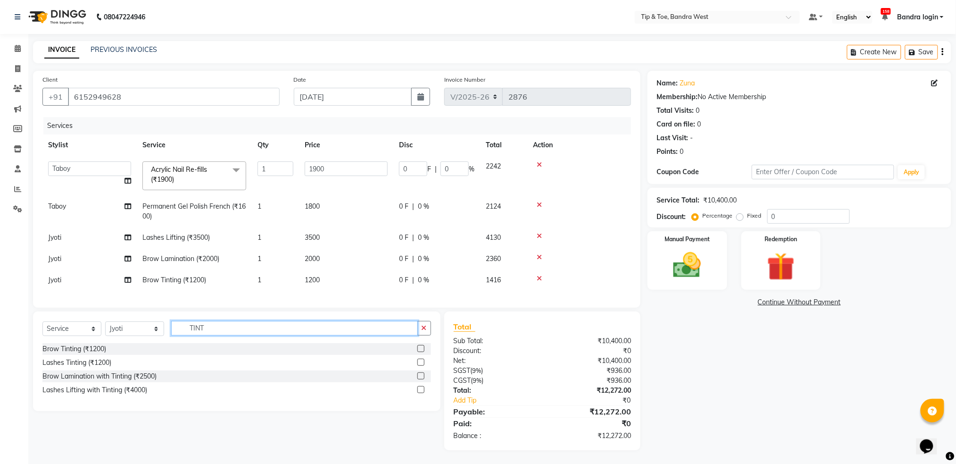
click at [228, 335] on input "TINT" at bounding box center [294, 328] width 247 height 15
type input "T"
type input "TIP RE"
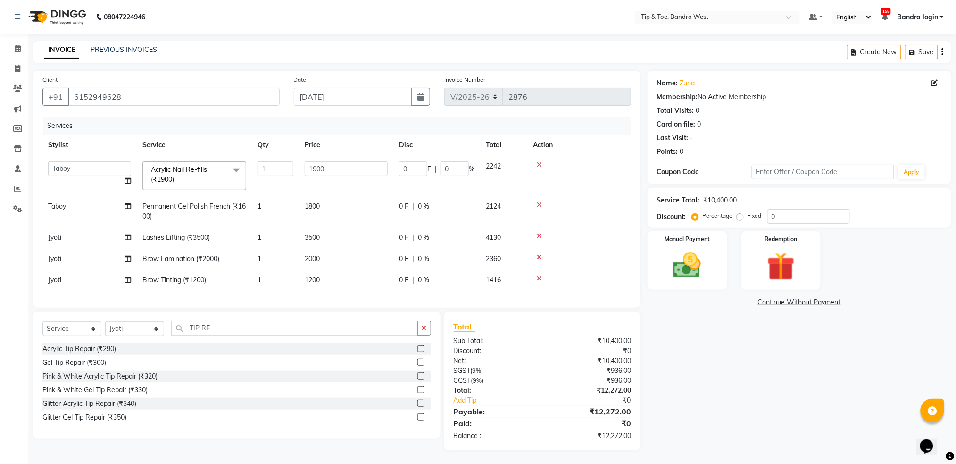
click at [419, 352] on label at bounding box center [420, 348] width 7 height 7
click at [419, 352] on input "checkbox" at bounding box center [420, 349] width 6 height 6
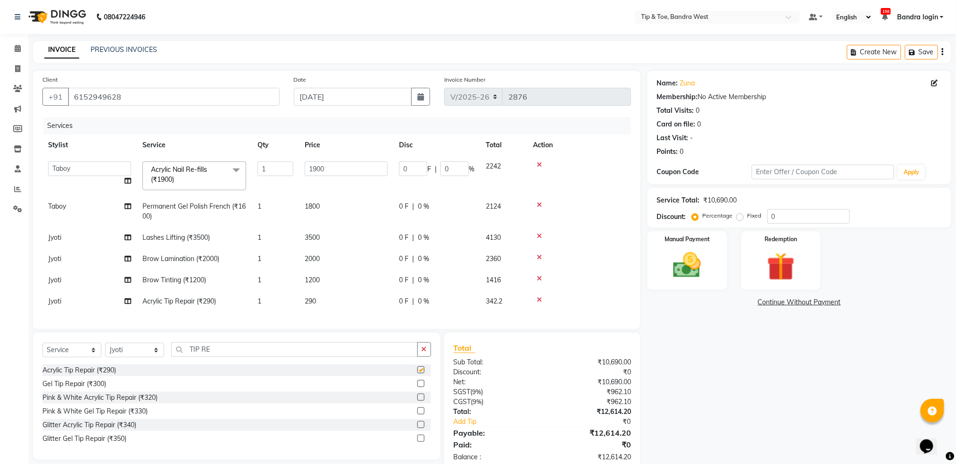
checkbox input "false"
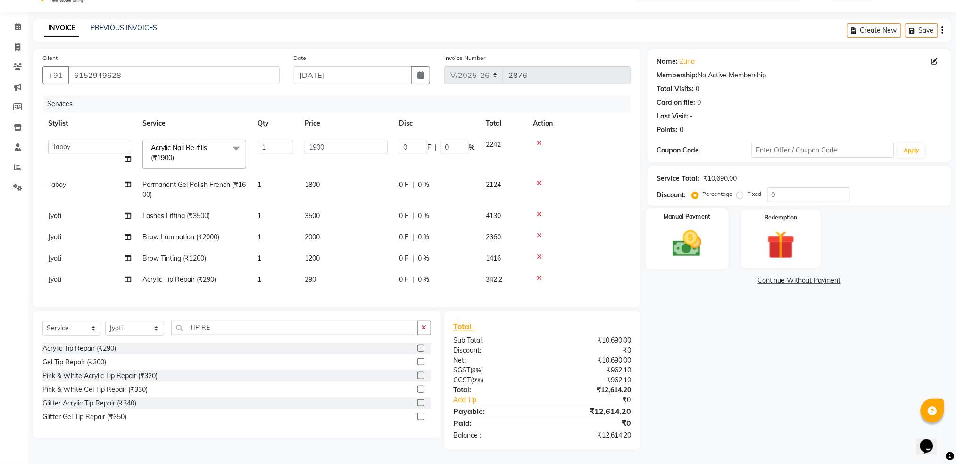
click at [692, 227] on img at bounding box center [687, 243] width 47 height 33
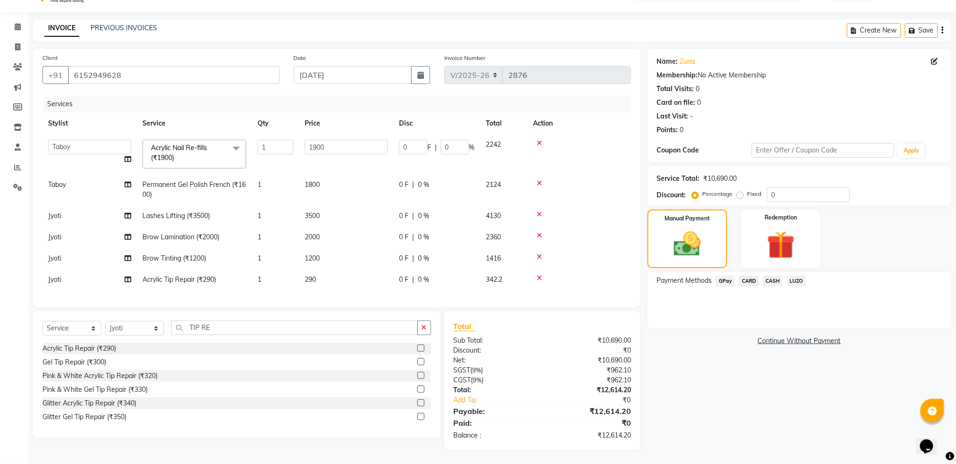
click at [776, 275] on span "CASH" at bounding box center [773, 280] width 20 height 11
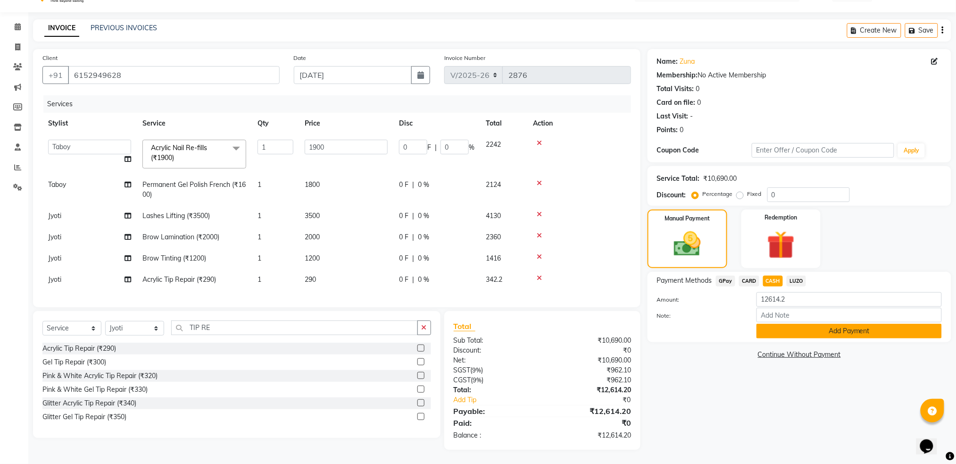
click at [786, 324] on button "Add Payment" at bounding box center [849, 331] width 185 height 15
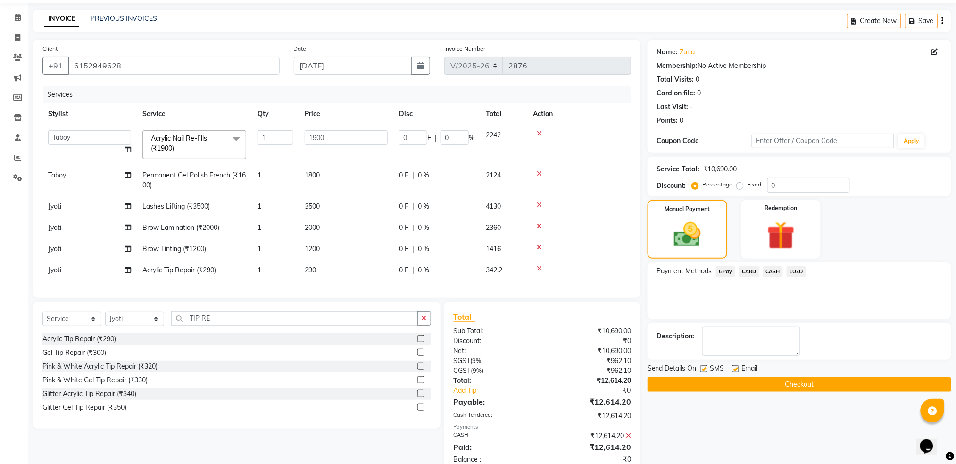
scroll to position [64, 0]
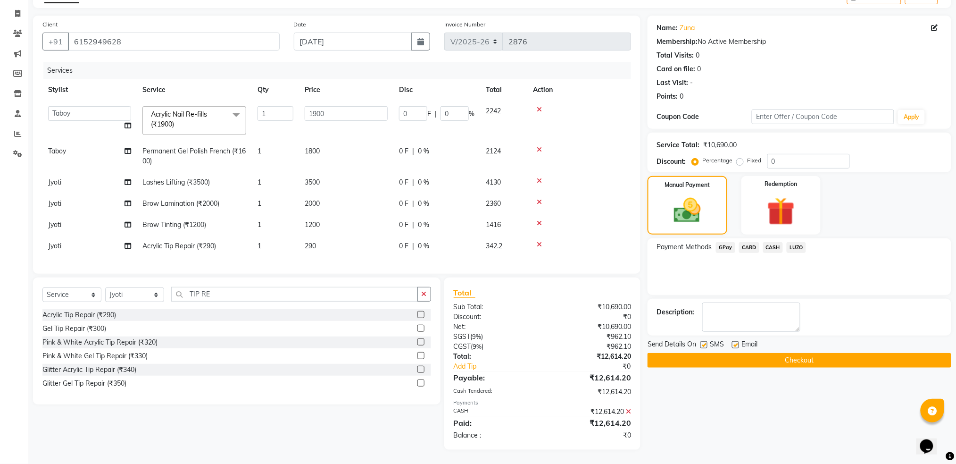
click at [770, 353] on button "Checkout" at bounding box center [800, 360] width 304 height 15
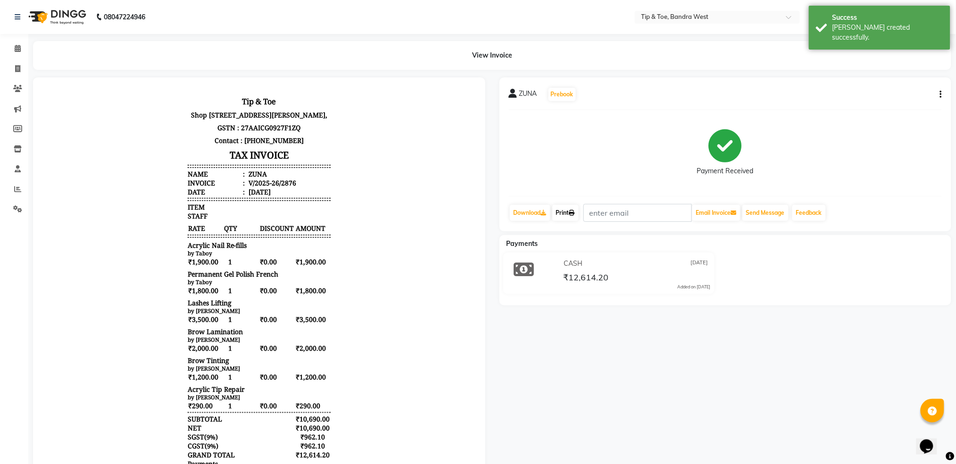
click at [568, 210] on link "Print" at bounding box center [565, 213] width 26 height 16
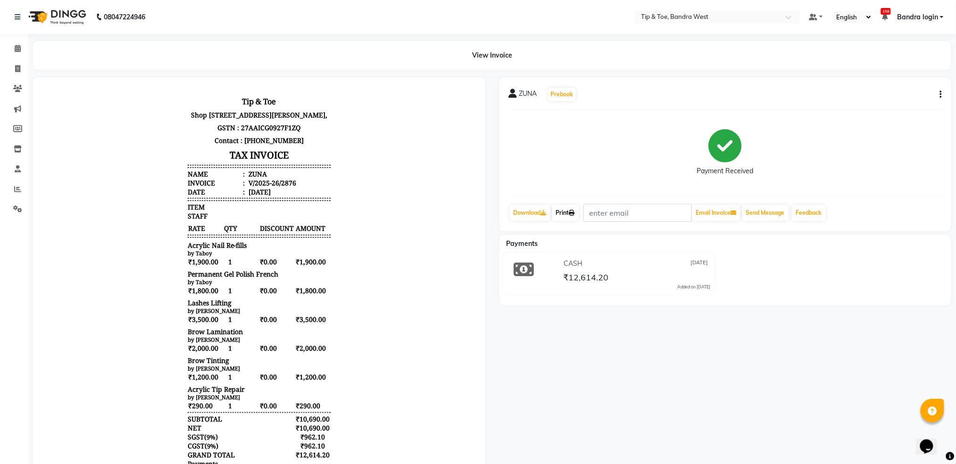
scroll to position [8, 0]
click at [20, 50] on span at bounding box center [17, 48] width 17 height 11
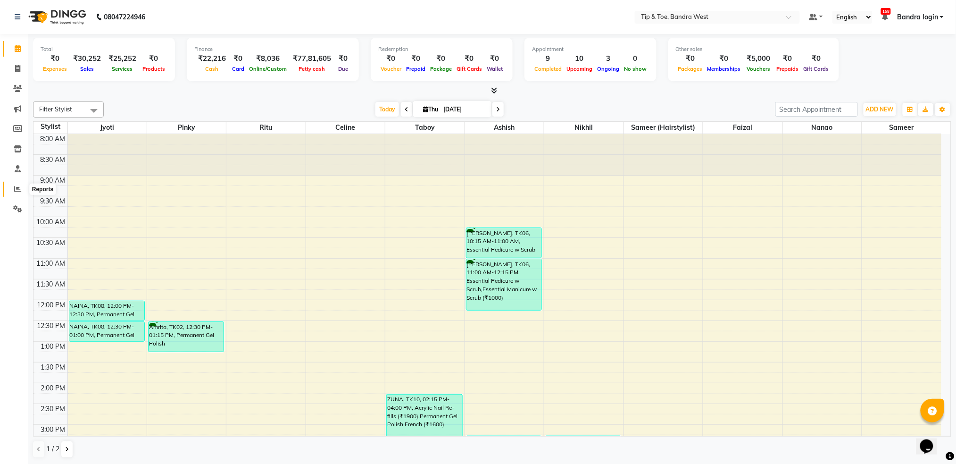
click at [14, 190] on icon at bounding box center [17, 188] width 7 height 7
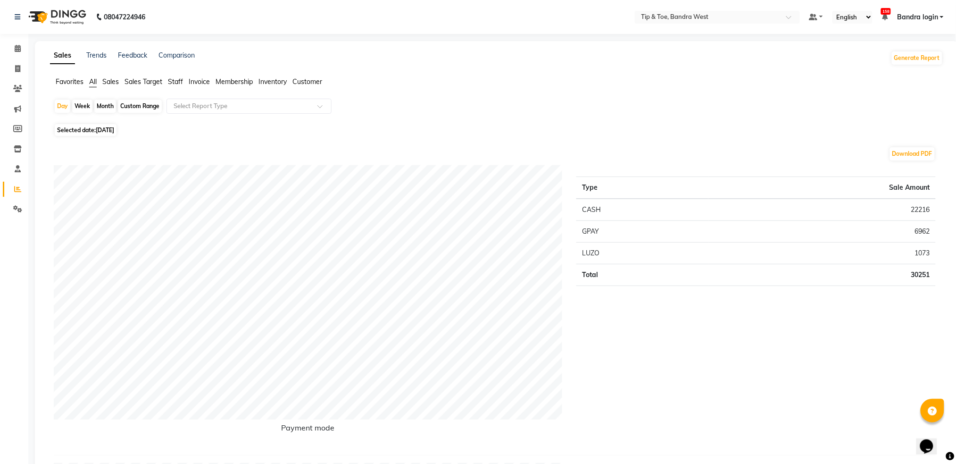
click at [176, 83] on span "Staff" at bounding box center [175, 81] width 15 height 8
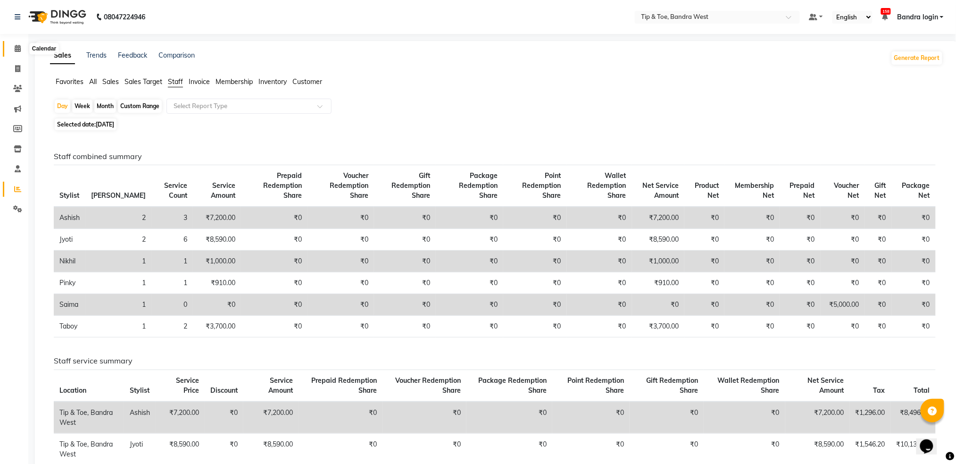
click at [13, 48] on span at bounding box center [17, 48] width 17 height 11
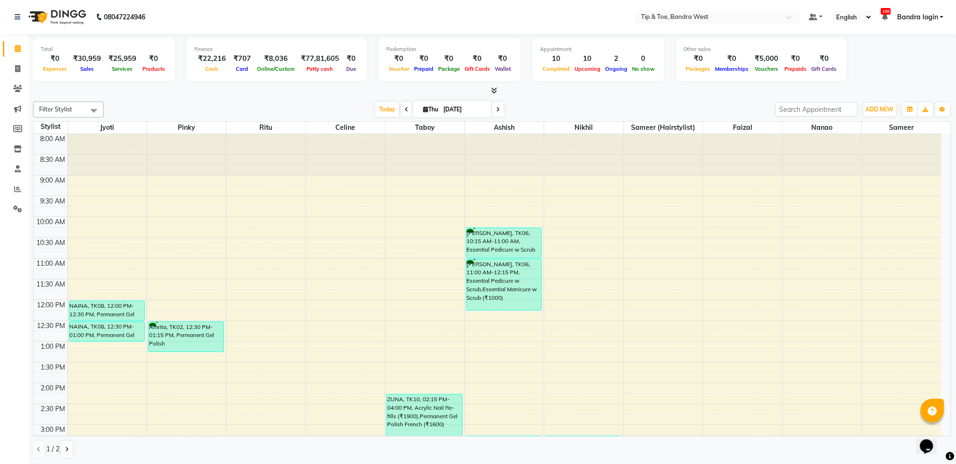
scroll to position [239, 0]
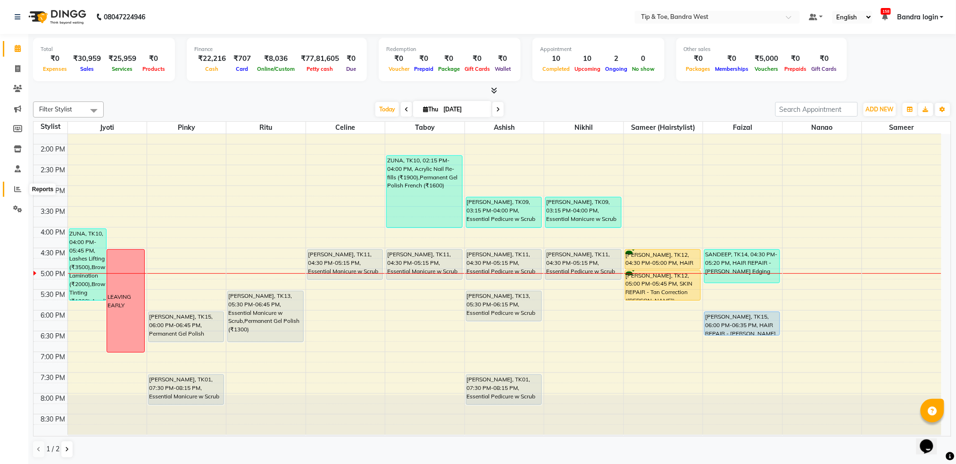
click at [17, 186] on icon at bounding box center [17, 188] width 7 height 7
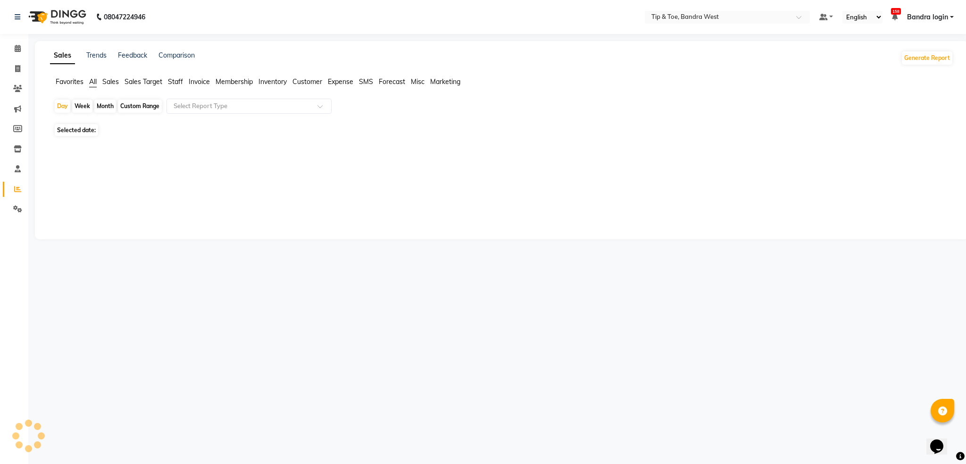
click at [204, 82] on span "Invoice" at bounding box center [199, 81] width 21 height 8
click at [177, 85] on span "Staff" at bounding box center [175, 81] width 15 height 8
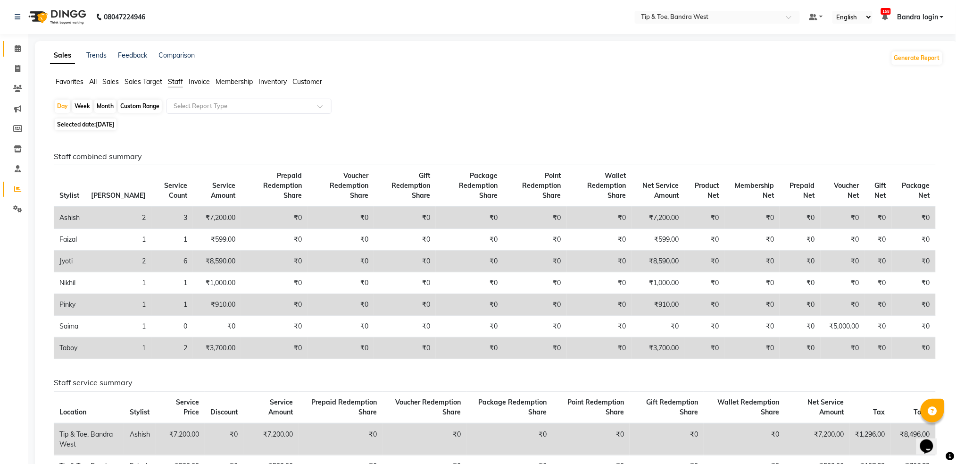
click at [12, 42] on link "Calendar" at bounding box center [14, 49] width 23 height 16
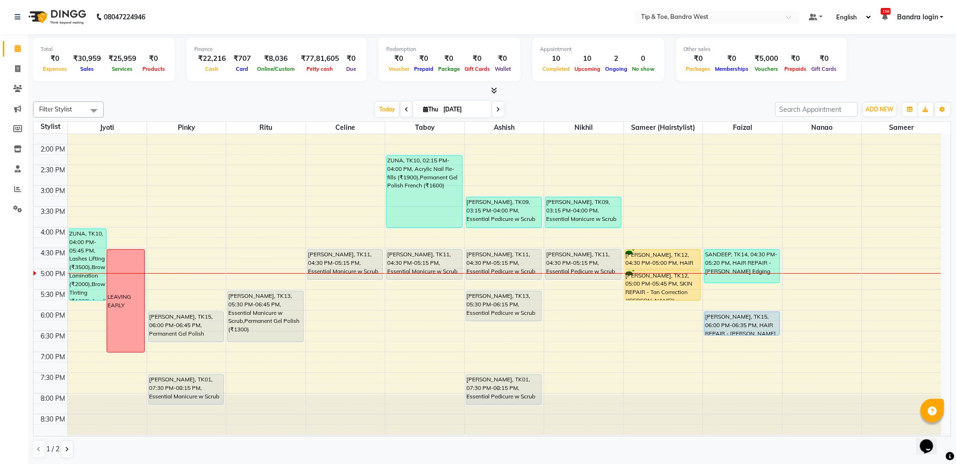
scroll to position [113, 0]
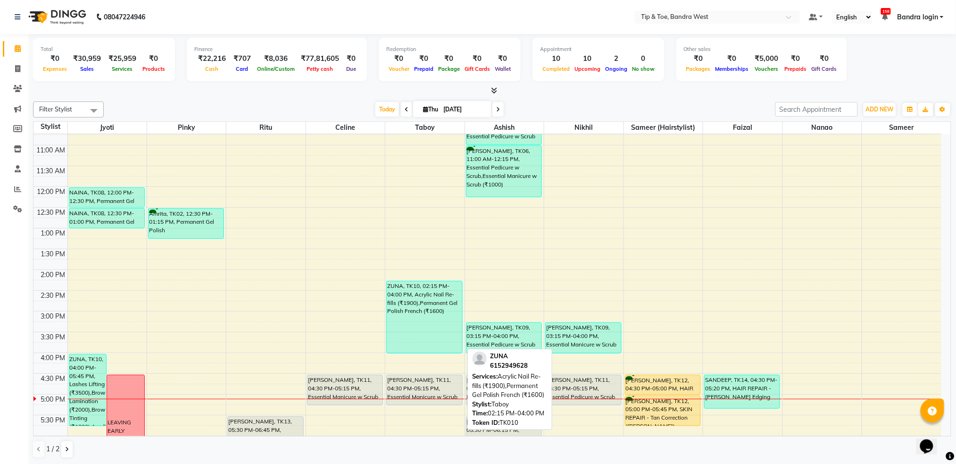
click at [403, 310] on div "ZUNA, TK10, 02:15 PM-04:00 PM, Acrylic Nail Re-fills (₹1900),Permanent Gel Poli…" at bounding box center [424, 317] width 75 height 72
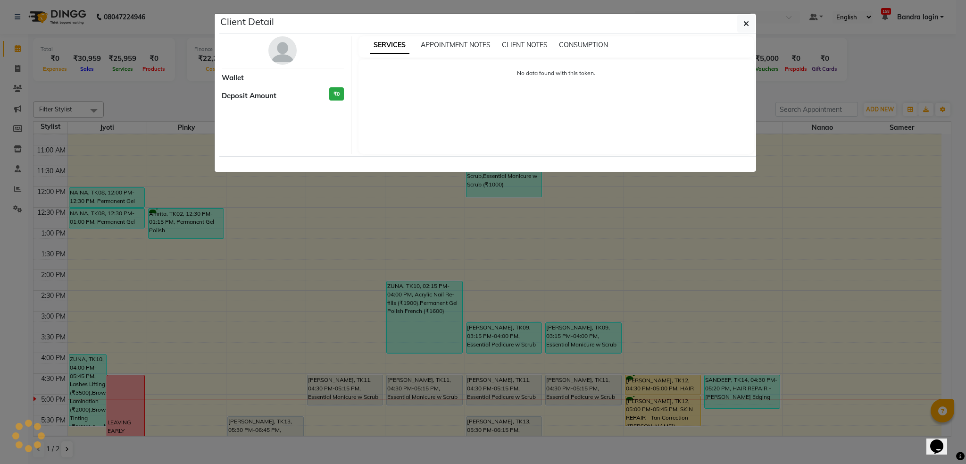
select select "3"
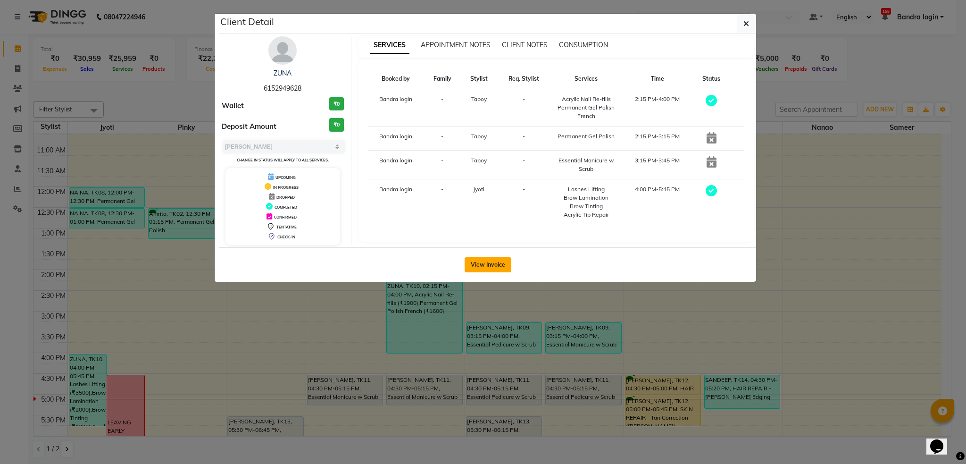
click at [500, 257] on button "View Invoice" at bounding box center [488, 264] width 47 height 15
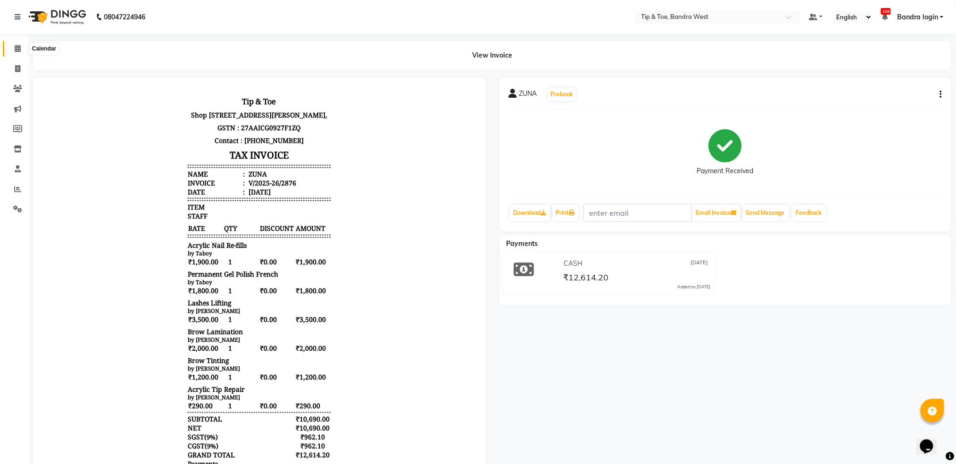
click at [20, 48] on icon at bounding box center [18, 48] width 6 height 7
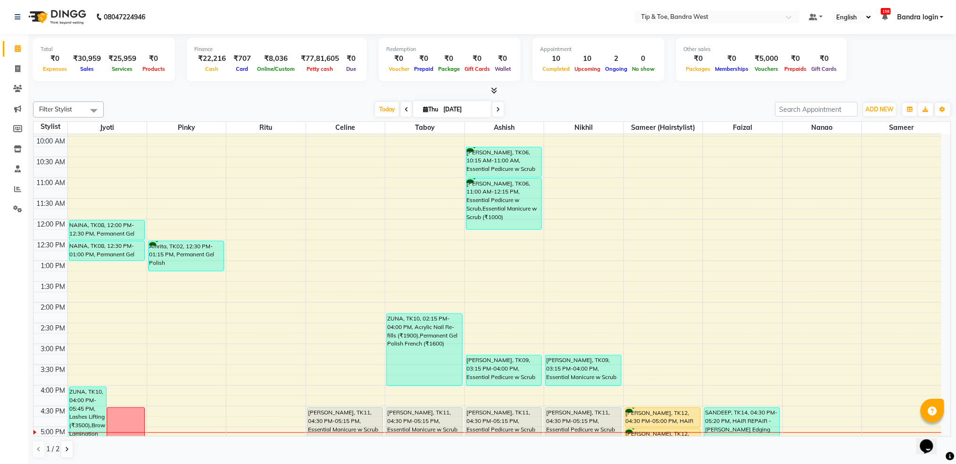
scroll to position [239, 0]
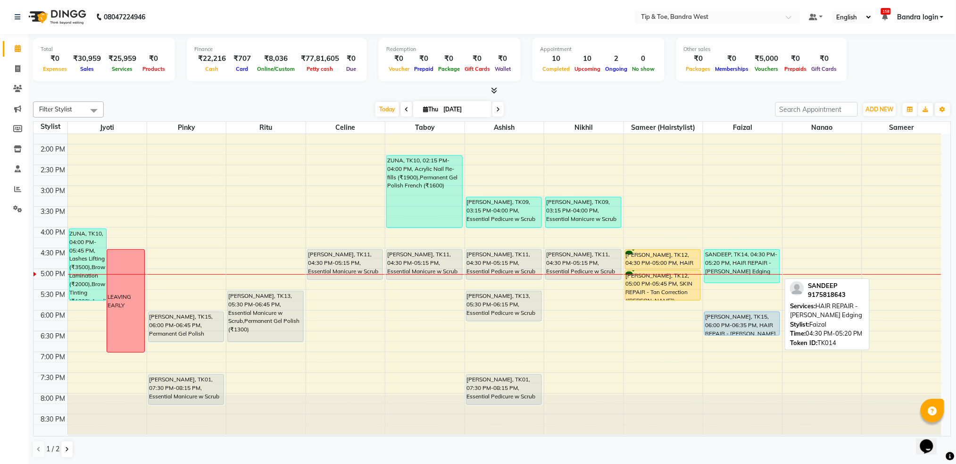
click at [741, 270] on div "SANDEEP, TK14, 04:30 PM-05:20 PM, HAIR REPAIR - [PERSON_NAME] Edging" at bounding box center [742, 266] width 75 height 33
select select "3"
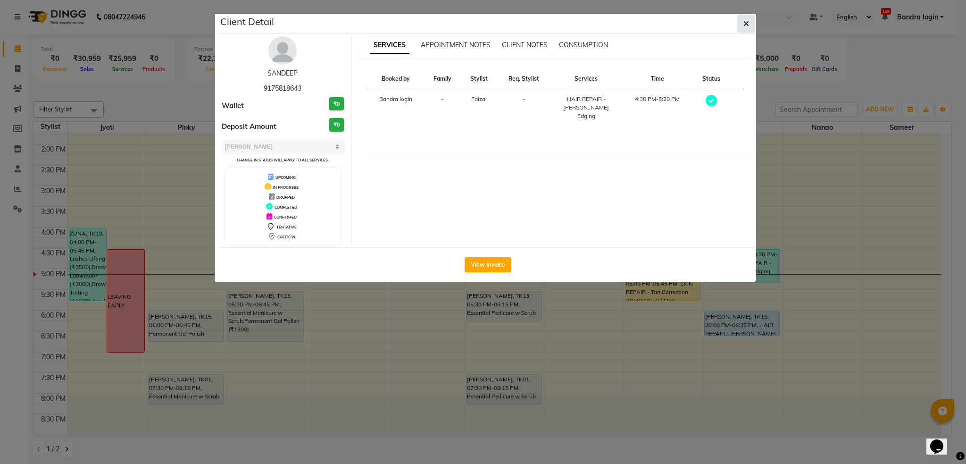
click at [748, 19] on span "button" at bounding box center [746, 23] width 6 height 9
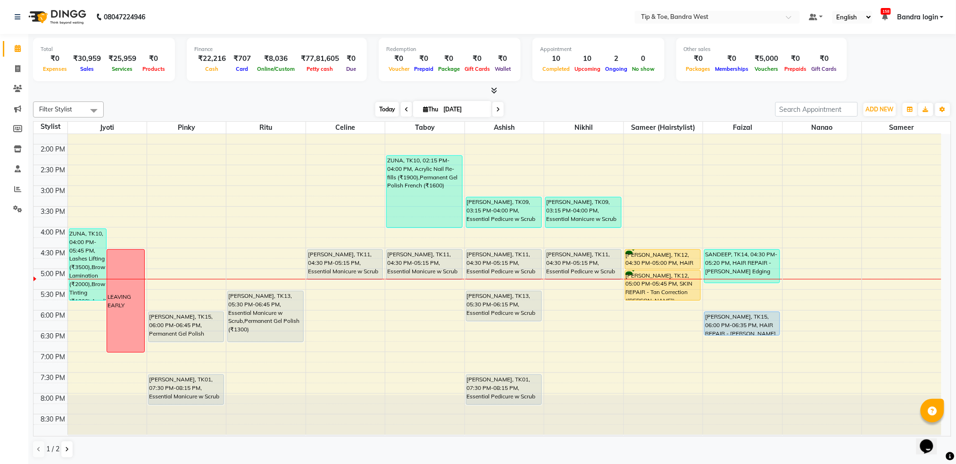
click at [386, 108] on span "Today" at bounding box center [387, 109] width 24 height 15
click at [381, 113] on span "Today" at bounding box center [387, 109] width 24 height 15
click at [375, 104] on span "Today" at bounding box center [387, 109] width 24 height 15
click at [383, 110] on span "Today" at bounding box center [387, 109] width 24 height 15
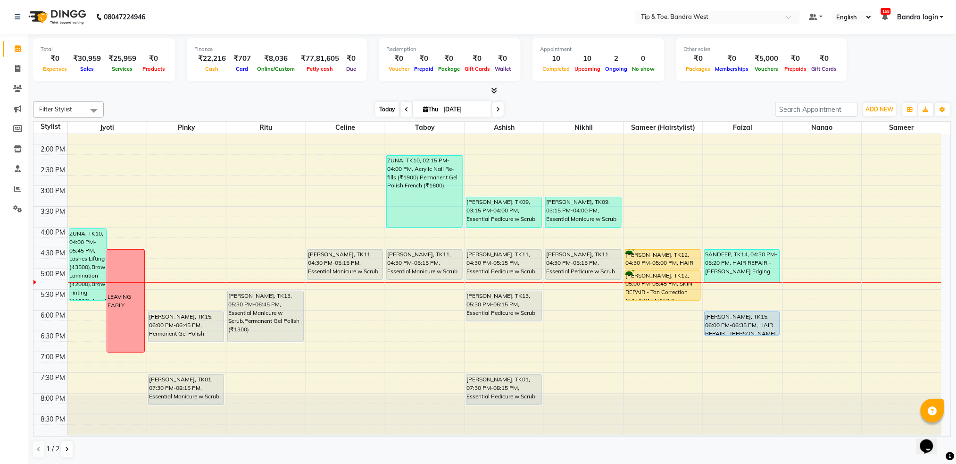
click at [382, 108] on span "Today" at bounding box center [387, 109] width 24 height 15
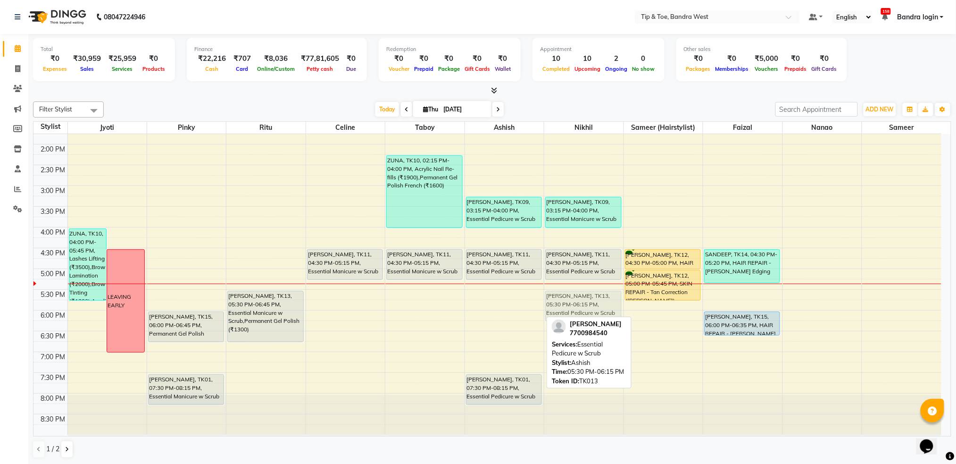
drag, startPoint x: 516, startPoint y: 303, endPoint x: 565, endPoint y: 301, distance: 49.6
click at [565, 301] on tr "ZUNA, TK10, 04:00 PM-05:45 PM, Lashes Lifting (₹3500),Brow Lamination (₹2000),B…" at bounding box center [487, 164] width 908 height 539
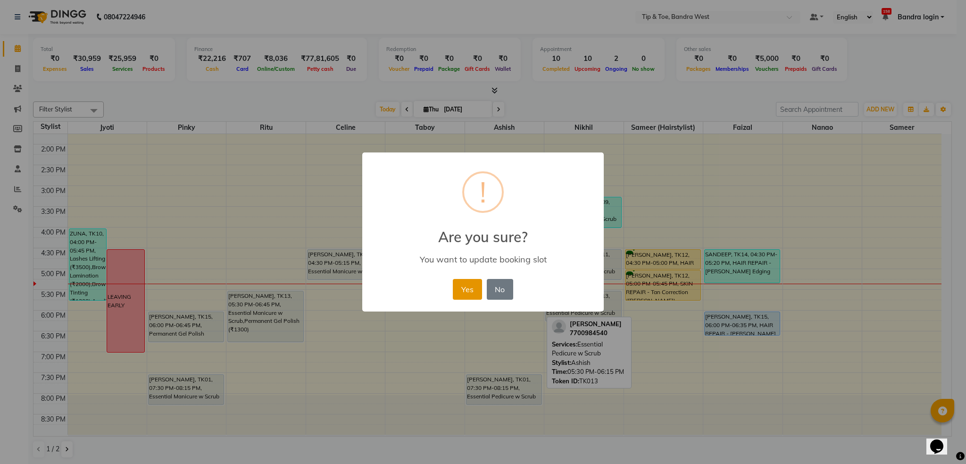
click at [455, 287] on button "Yes" at bounding box center [467, 289] width 29 height 21
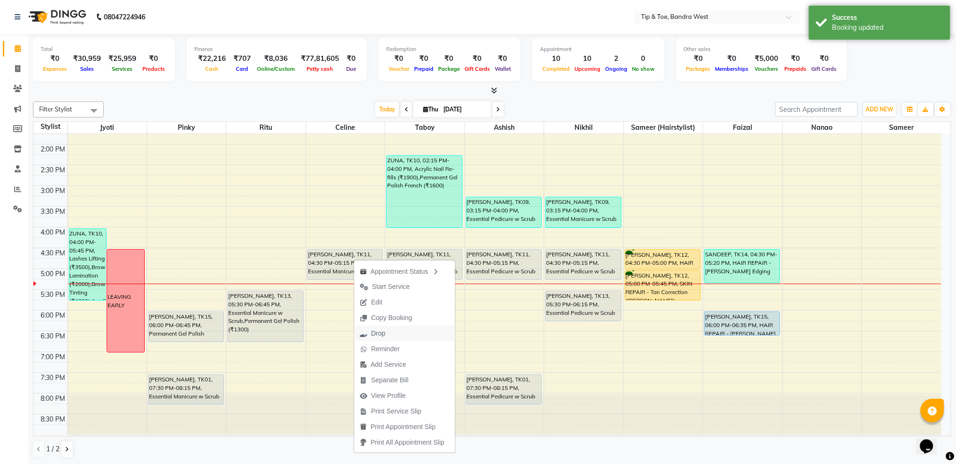
click at [386, 330] on span "Drop" at bounding box center [372, 333] width 37 height 16
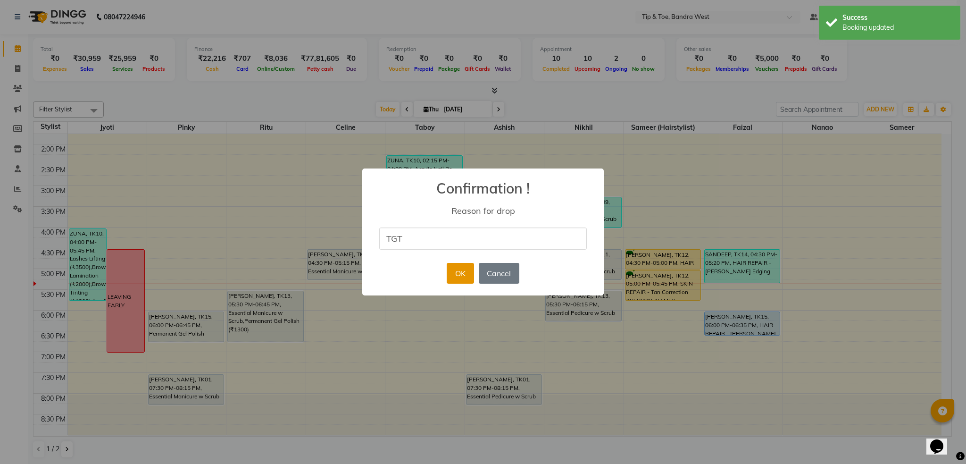
type input "TGT"
click at [467, 271] on button "OK" at bounding box center [460, 273] width 27 height 21
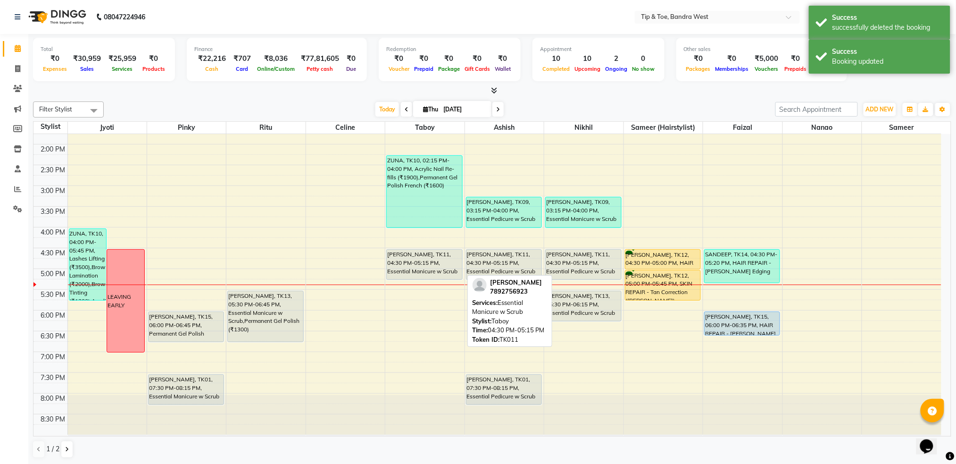
click at [411, 259] on div "[PERSON_NAME], TK11, 04:30 PM-05:15 PM, Essential Manicure w Scrub" at bounding box center [424, 265] width 75 height 30
click at [424, 265] on div "[PERSON_NAME], TK11, 04:30 PM-05:15 PM, Essential Manicure w Scrub" at bounding box center [424, 265] width 75 height 30
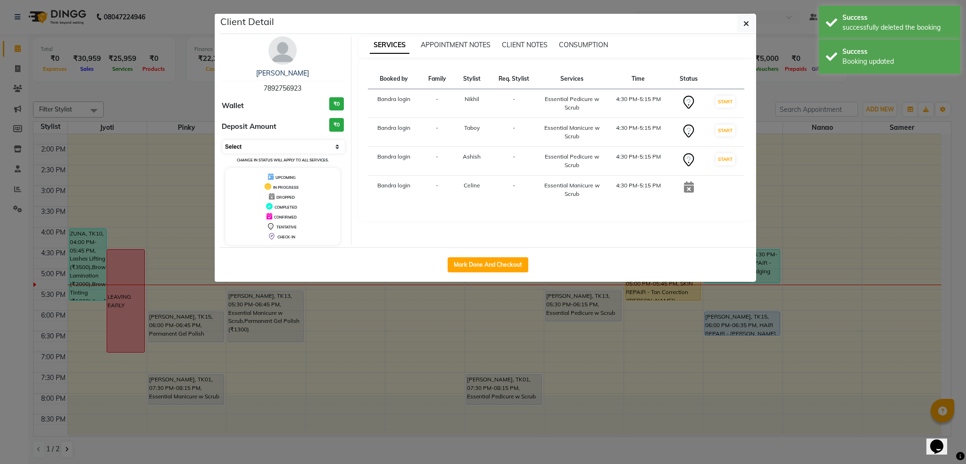
click at [287, 151] on select "Select IN SERVICE CONFIRMED TENTATIVE CHECK IN MARK DONE DROPPED UPCOMING" at bounding box center [284, 146] width 122 height 13
select select "2"
click at [223, 140] on select "Select IN SERVICE CONFIRMED TENTATIVE CHECK IN MARK DONE DROPPED UPCOMING" at bounding box center [284, 146] width 122 height 13
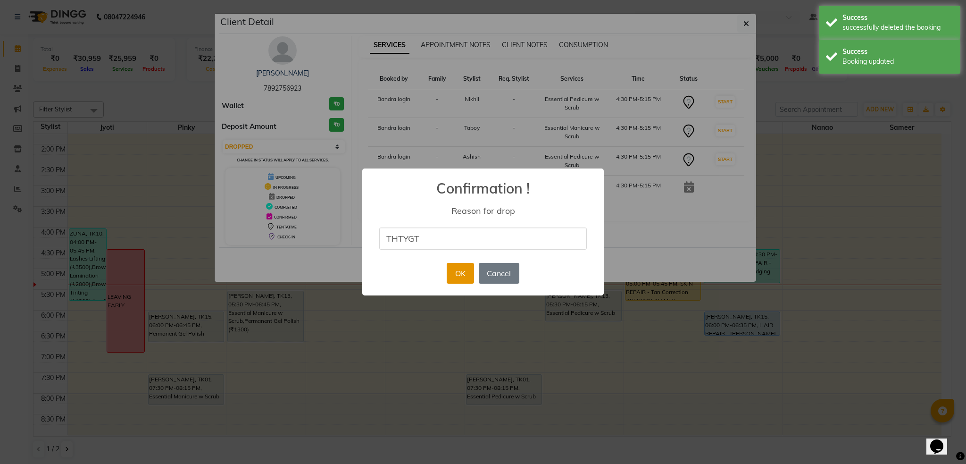
type input "THTYGT"
click at [457, 271] on button "OK" at bounding box center [460, 273] width 27 height 21
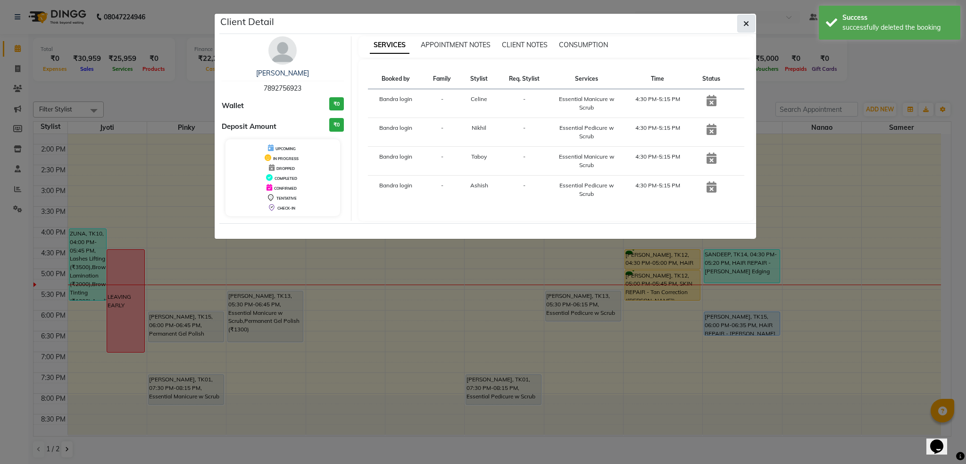
click at [742, 17] on button "button" at bounding box center [746, 24] width 18 height 18
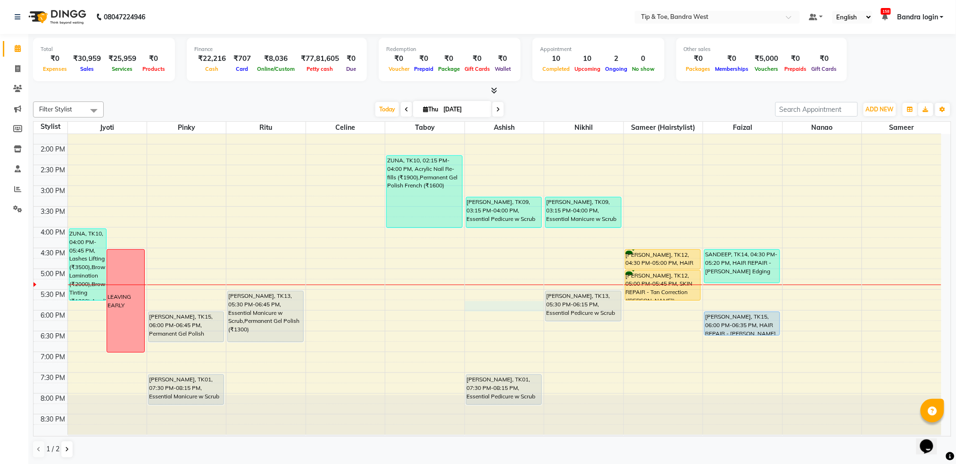
click at [479, 309] on div "8:00 AM 8:30 AM 9:00 AM 9:30 AM 10:00 AM 10:30 AM 11:00 AM 11:30 AM 12:00 PM 12…" at bounding box center [487, 164] width 908 height 539
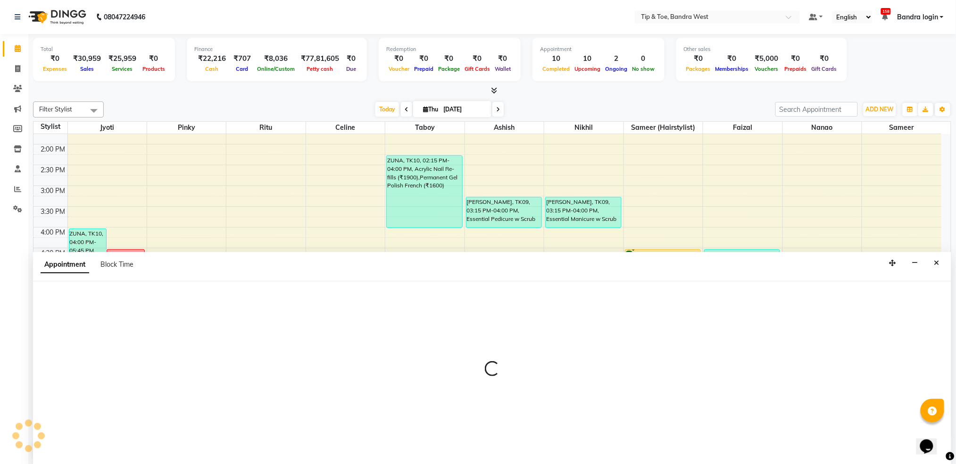
scroll to position [0, 0]
select select "42304"
select select "1065"
select select "tentative"
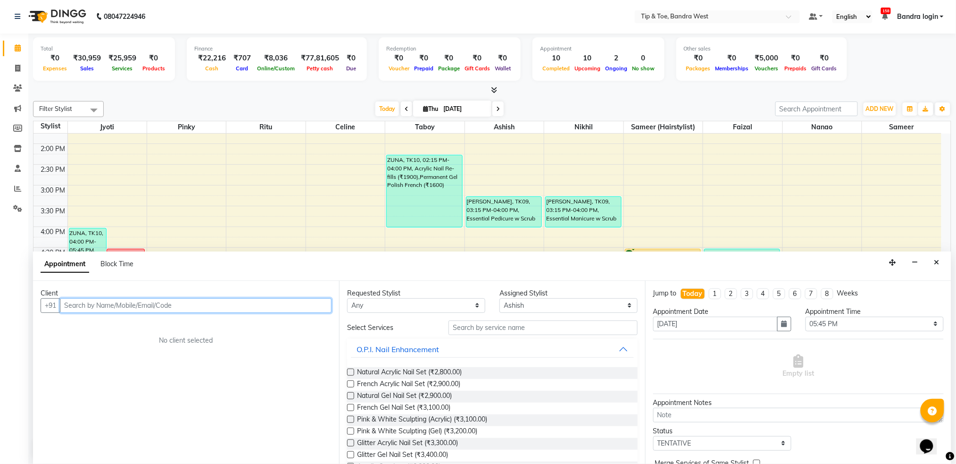
click at [174, 302] on input "text" at bounding box center [196, 305] width 272 height 15
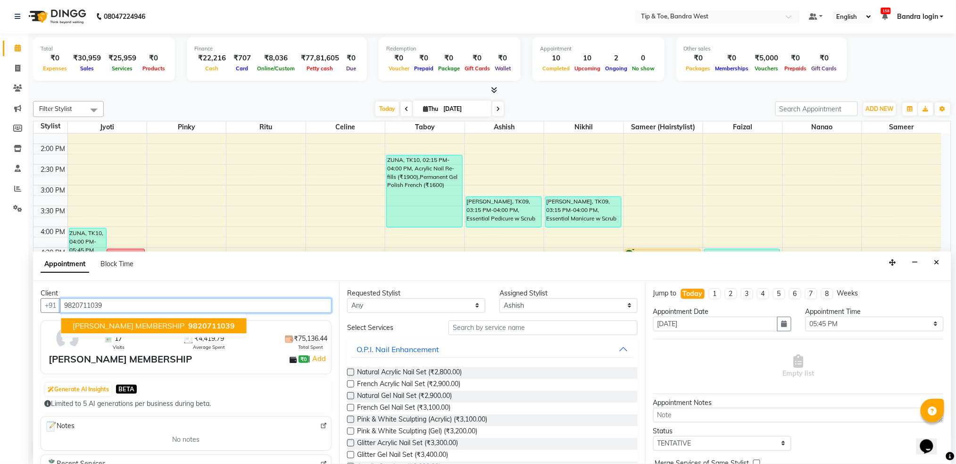
click at [127, 321] on span "[PERSON_NAME] MEMBERSHIP" at bounding box center [129, 325] width 112 height 9
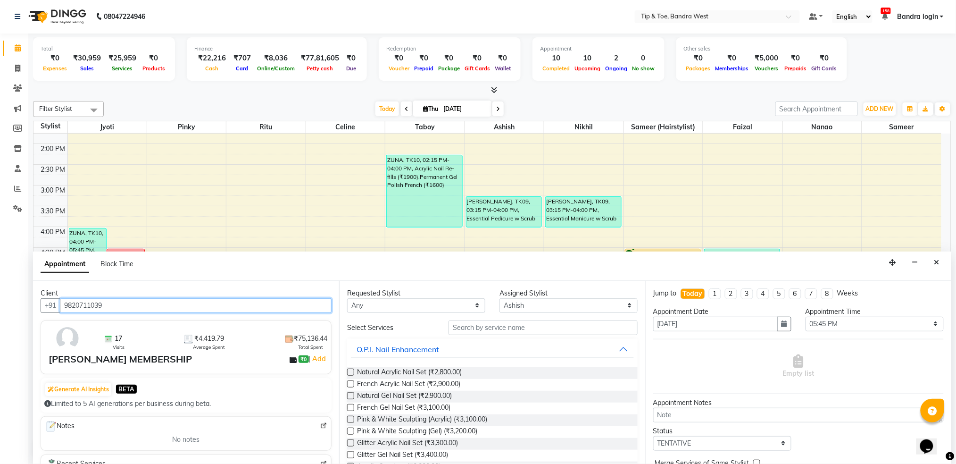
type input "9820711039"
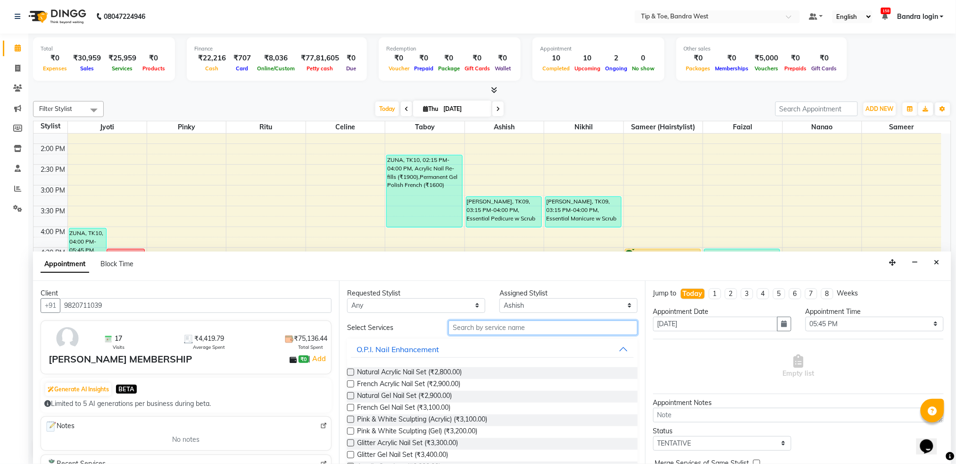
click at [495, 327] on input "text" at bounding box center [543, 327] width 189 height 15
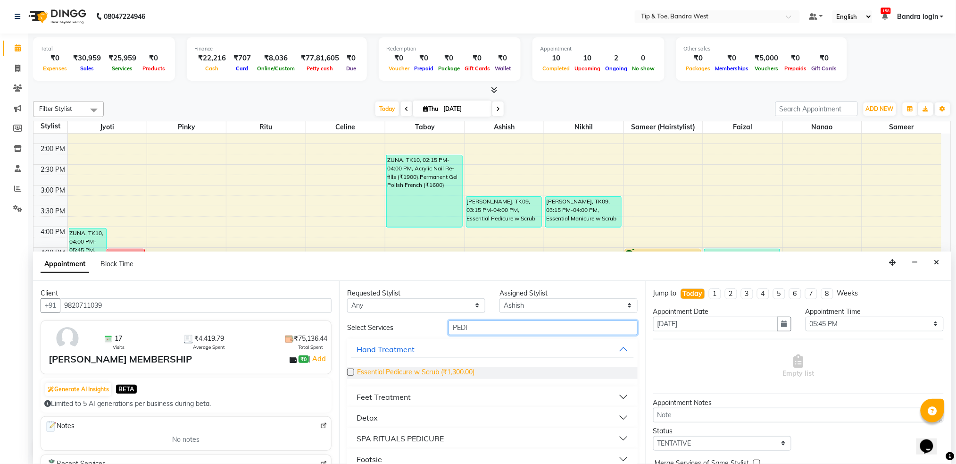
type input "PEDI"
click at [447, 376] on span "Essential Pedicure w Scrub (₹1,300.00)" at bounding box center [415, 373] width 117 height 12
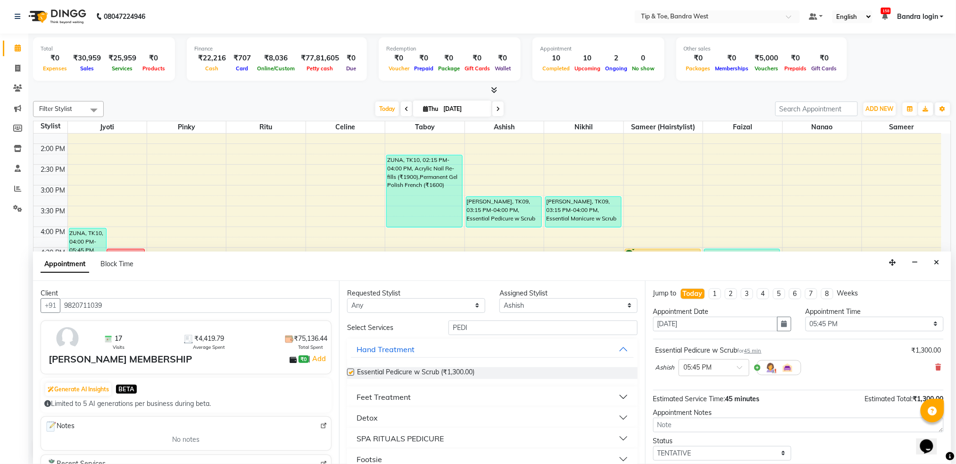
checkbox input "false"
click at [505, 302] on select "Select Akash Ashish [PERSON_NAME] [PERSON_NAME] (hairstylist) Solemn Taboy" at bounding box center [569, 305] width 138 height 15
select select "58448"
click at [500, 298] on select "Select Akash Ashish [PERSON_NAME] [PERSON_NAME] (hairstylist) Solemn Taboy" at bounding box center [569, 305] width 138 height 15
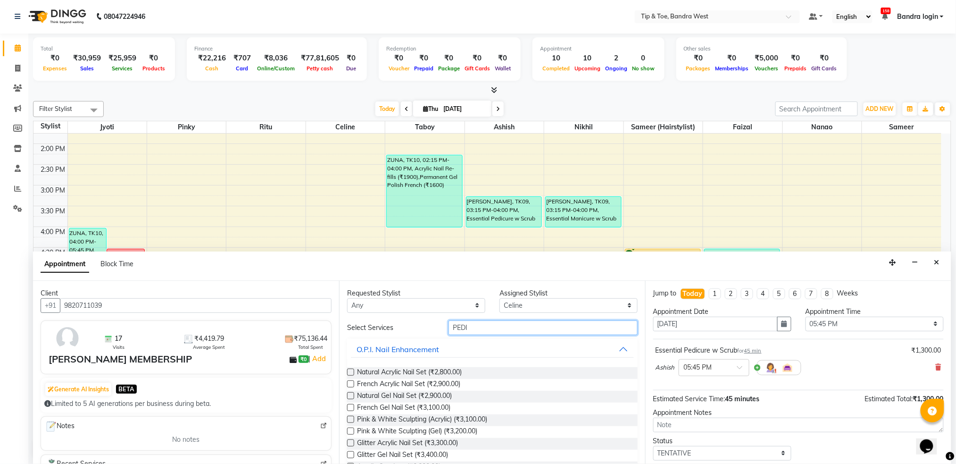
click at [468, 321] on input "PEDI" at bounding box center [543, 327] width 189 height 15
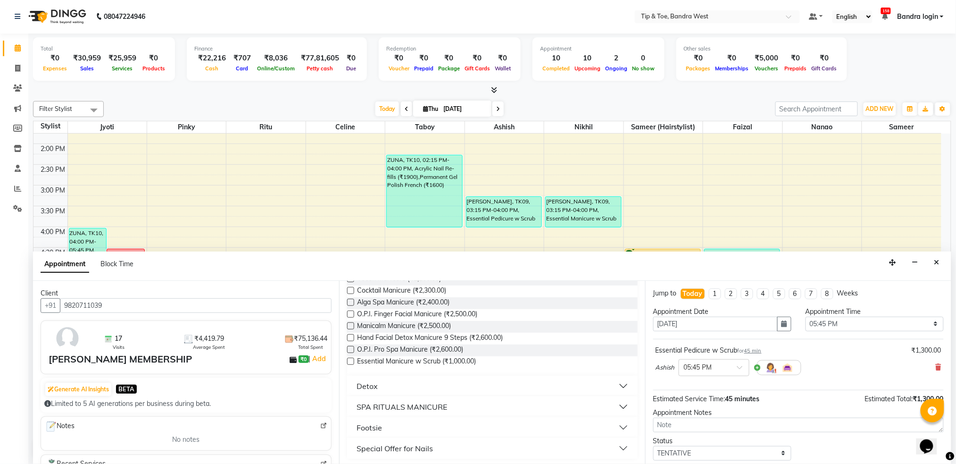
scroll to position [119, 0]
type input "MANI"
click at [469, 359] on span "Essential Manicure w Scrub (₹1,000.00)" at bounding box center [416, 360] width 119 height 12
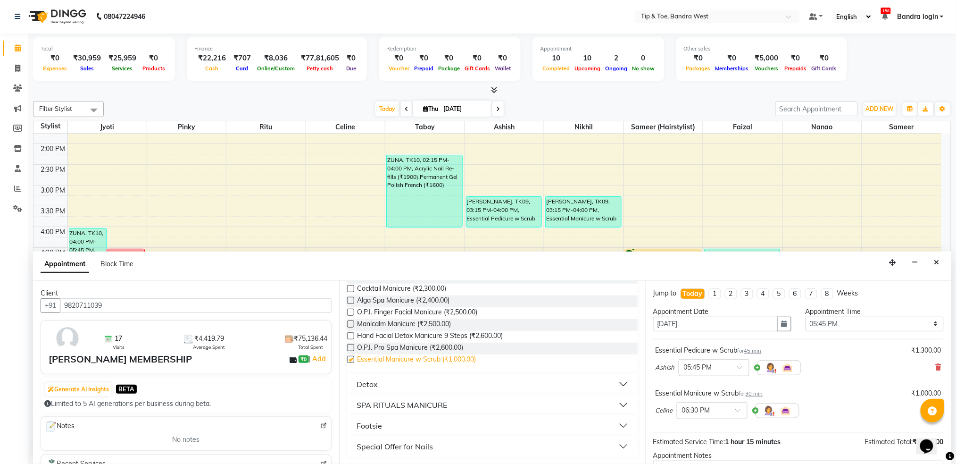
checkbox input "false"
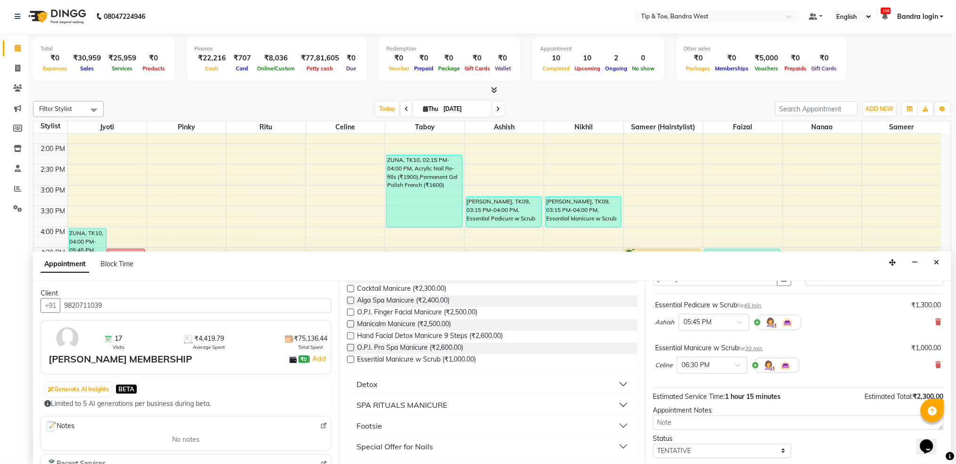
scroll to position [99, 0]
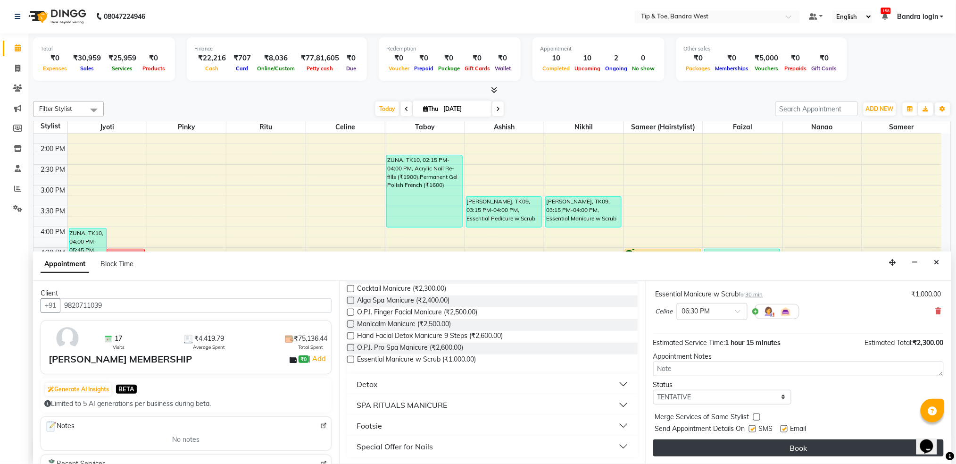
click at [792, 452] on button "Book" at bounding box center [798, 447] width 291 height 17
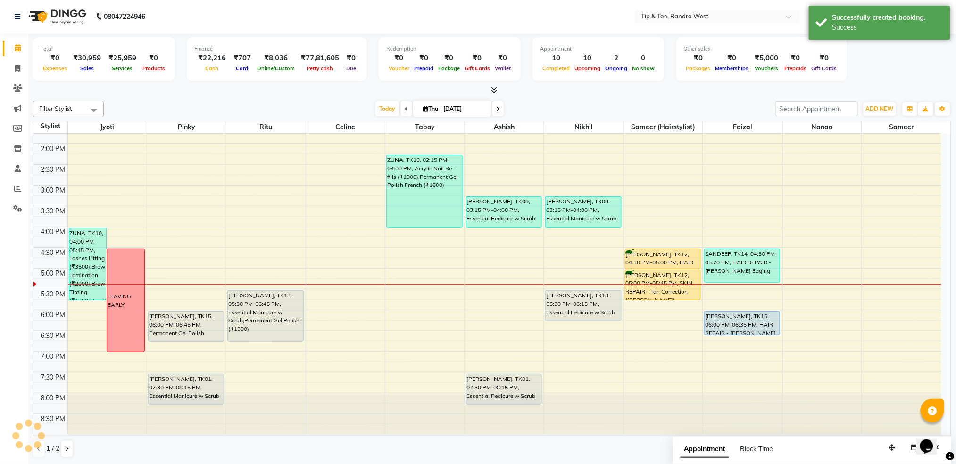
scroll to position [0, 0]
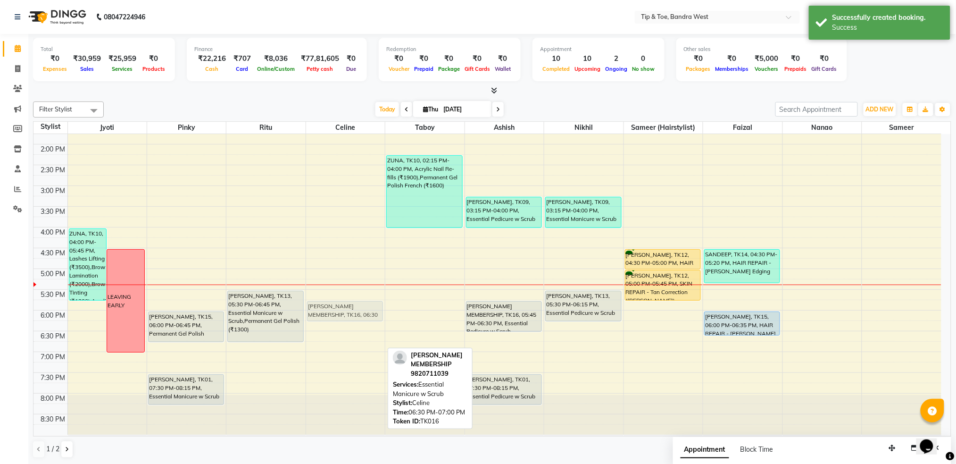
drag, startPoint x: 341, startPoint y: 344, endPoint x: 347, endPoint y: 317, distance: 28.1
click at [347, 317] on div "[PERSON_NAME] MEMBERSHIP, TK16, 06:30 PM-07:00 PM, Essential Manicure w Scrub […" at bounding box center [345, 164] width 79 height 539
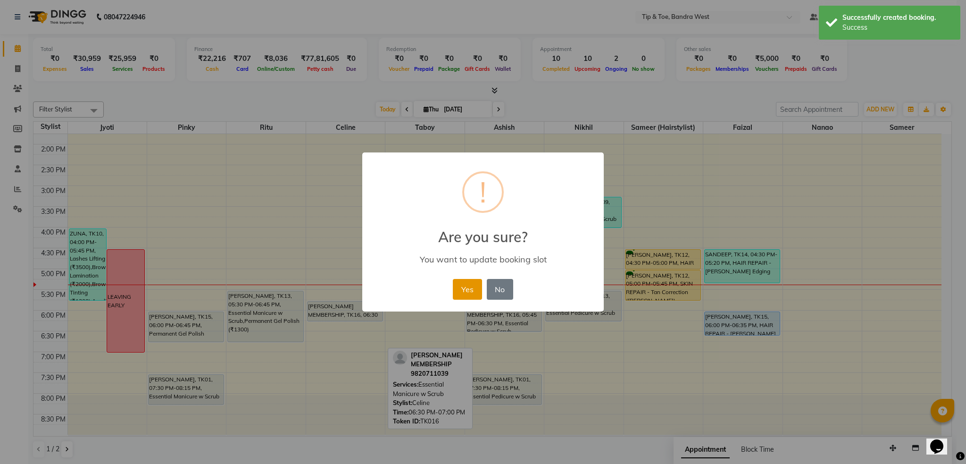
click at [467, 289] on button "Yes" at bounding box center [467, 289] width 29 height 21
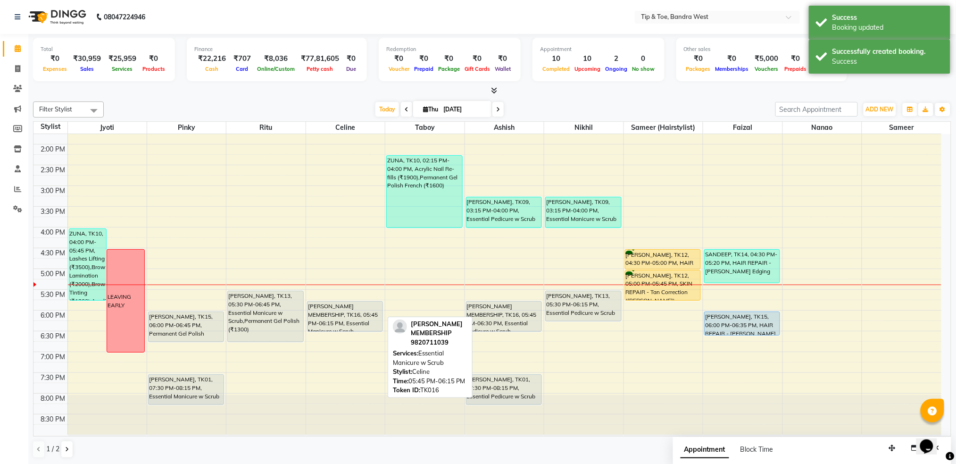
drag, startPoint x: 337, startPoint y: 318, endPoint x: 342, endPoint y: 325, distance: 8.0
click at [342, 325] on div "[PERSON_NAME] MEMBERSHIP, TK16, 05:45 PM-06:15 PM, Essential Manicure w Scrub […" at bounding box center [345, 164] width 79 height 539
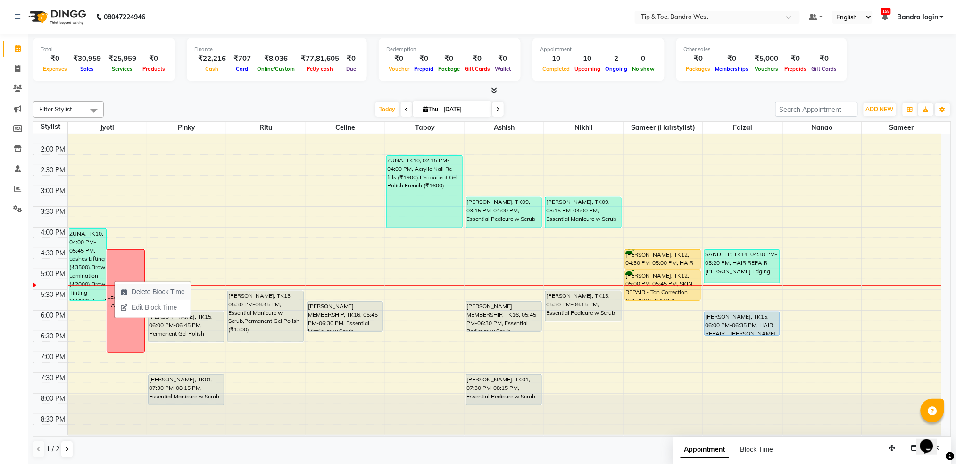
click at [149, 289] on span "Delete Block Time" at bounding box center [158, 292] width 53 height 10
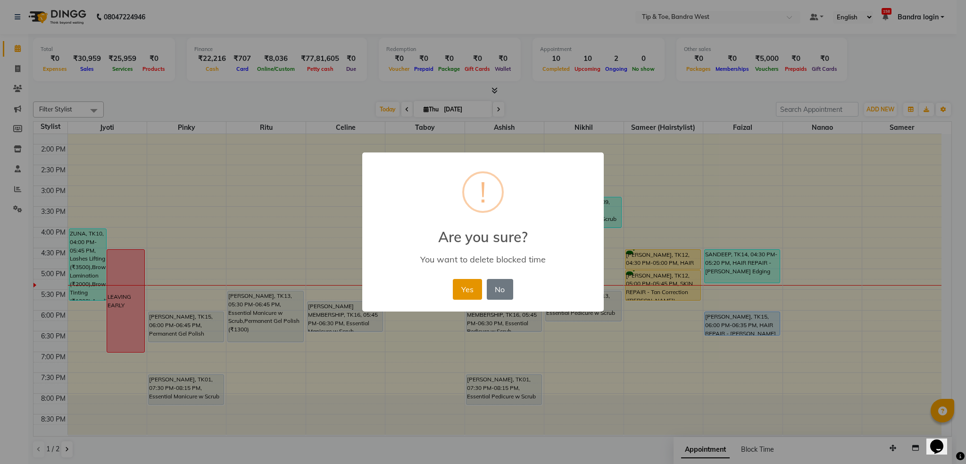
click at [468, 291] on button "Yes" at bounding box center [467, 289] width 29 height 21
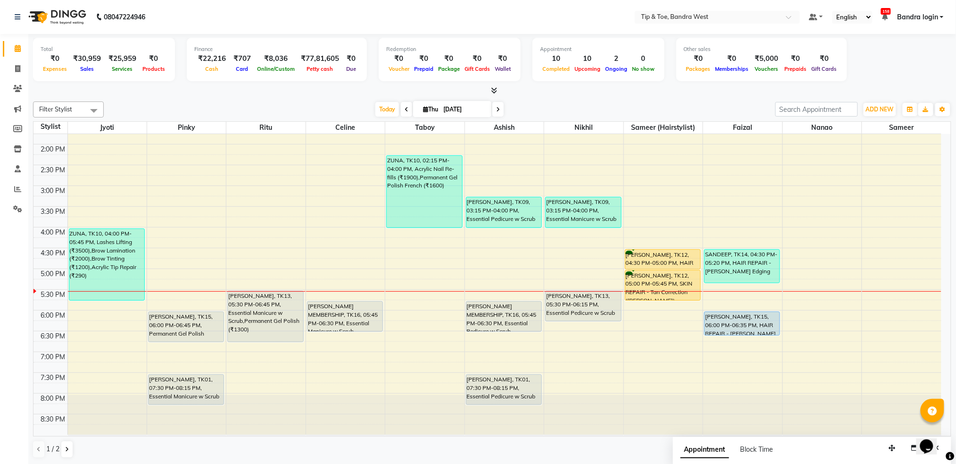
click at [494, 108] on span at bounding box center [497, 109] width 11 height 15
type input "[DATE]"
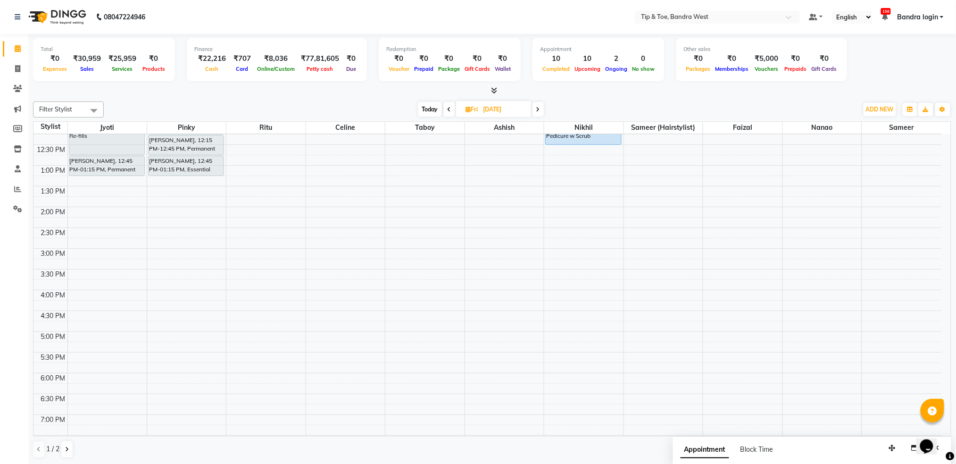
scroll to position [239, 0]
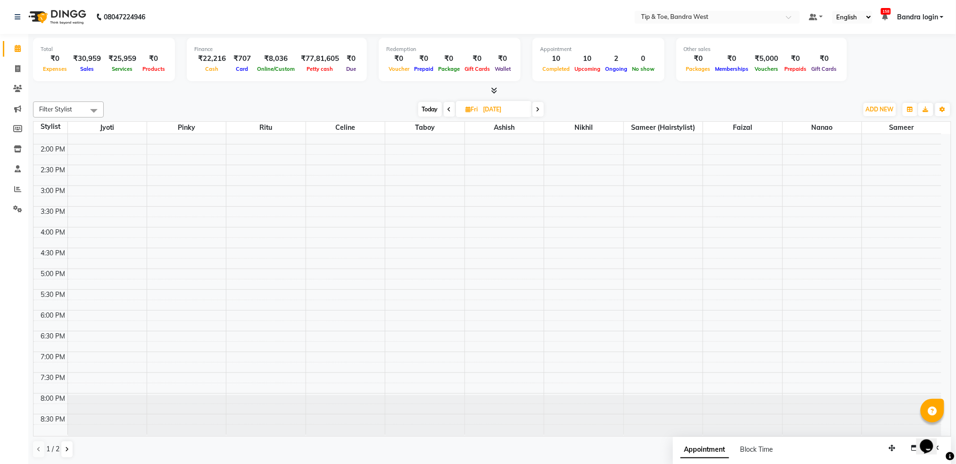
click at [477, 293] on div "8:00 AM 8:30 AM 9:00 AM 9:30 AM 10:00 AM 10:30 AM 11:00 AM 11:30 AM 12:00 PM 12…" at bounding box center [487, 164] width 908 height 539
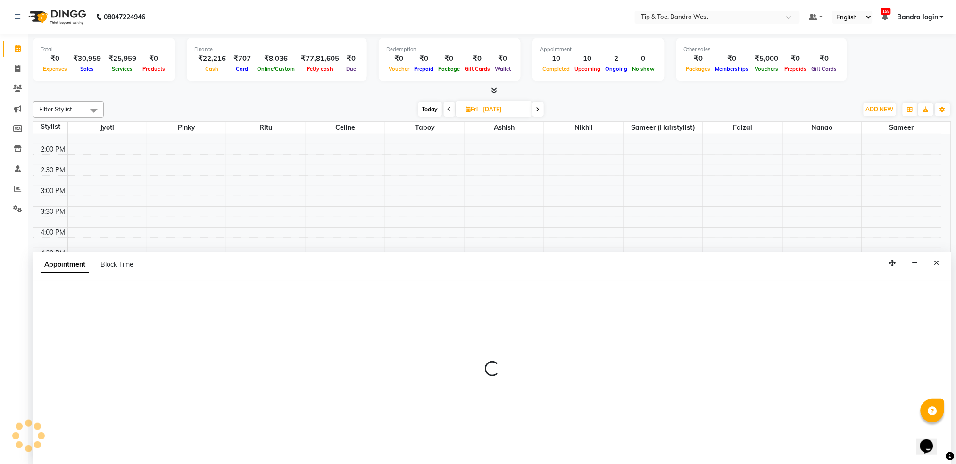
select select "42304"
select select "tentative"
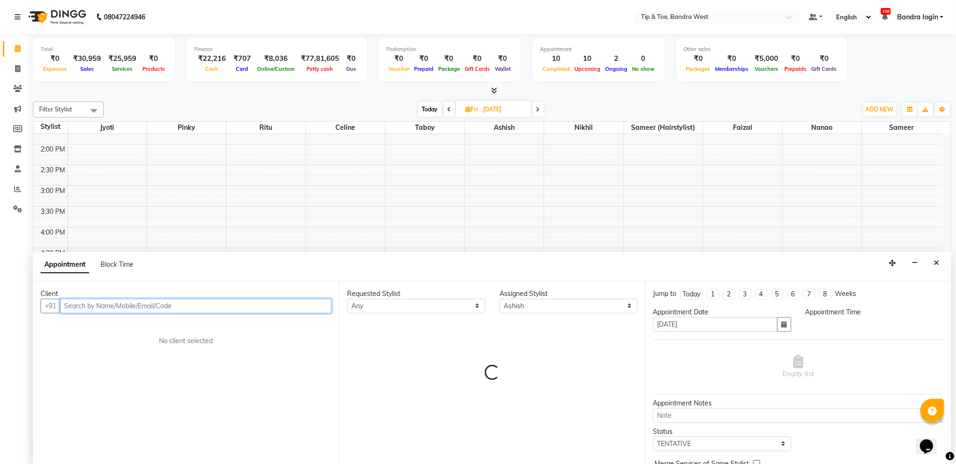
scroll to position [0, 0]
select select "1050"
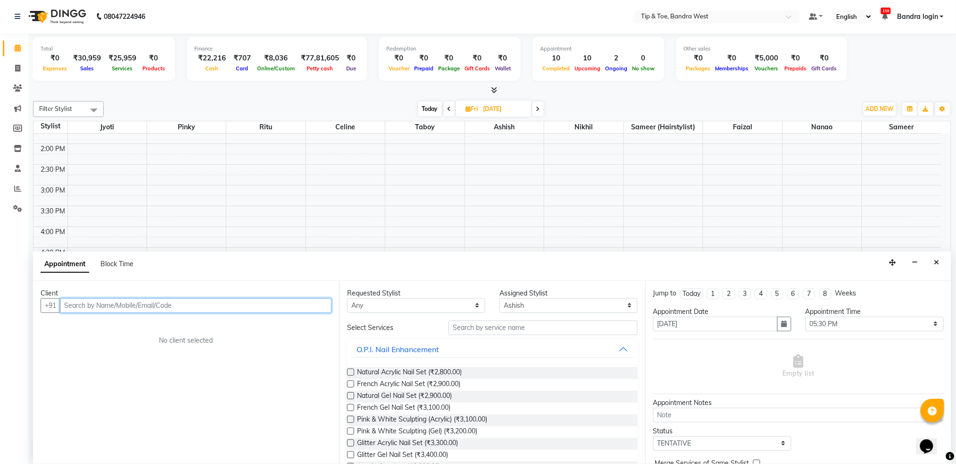
click at [148, 305] on input "text" at bounding box center [196, 305] width 272 height 15
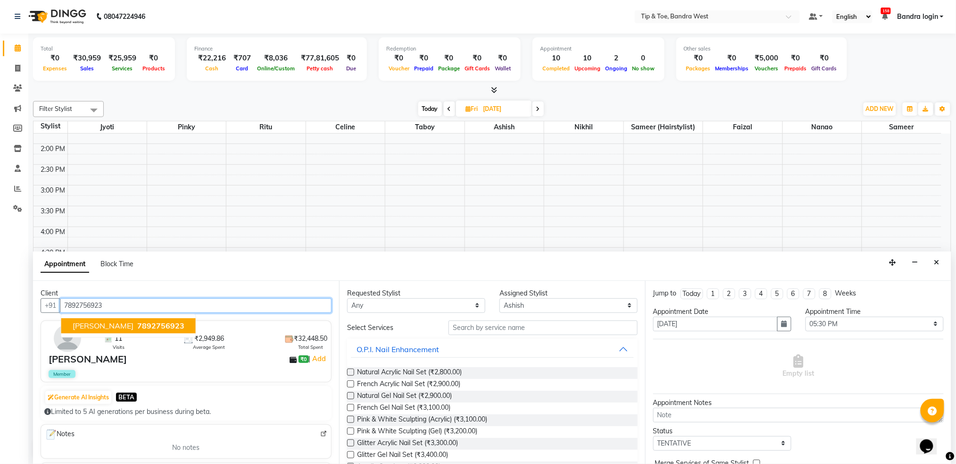
type input "7892756923"
click at [488, 331] on input "text" at bounding box center [543, 327] width 189 height 15
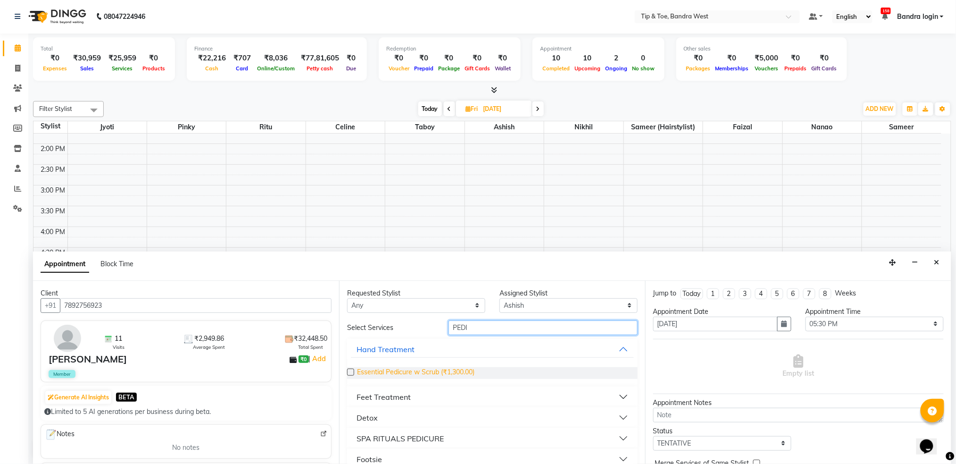
type input "PEDI"
click at [459, 372] on span "Essential Pedicure w Scrub (₹1,300.00)" at bounding box center [415, 373] width 117 height 12
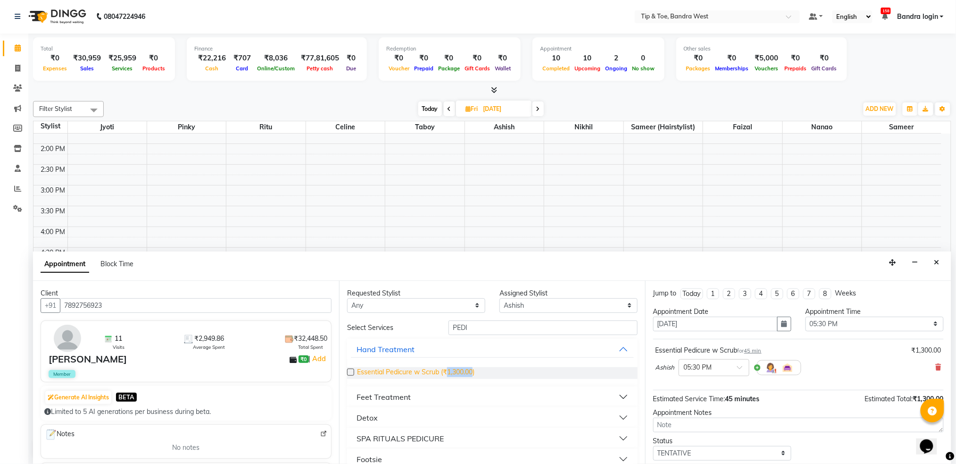
click at [459, 372] on span "Essential Pedicure w Scrub (₹1,300.00)" at bounding box center [415, 373] width 117 height 12
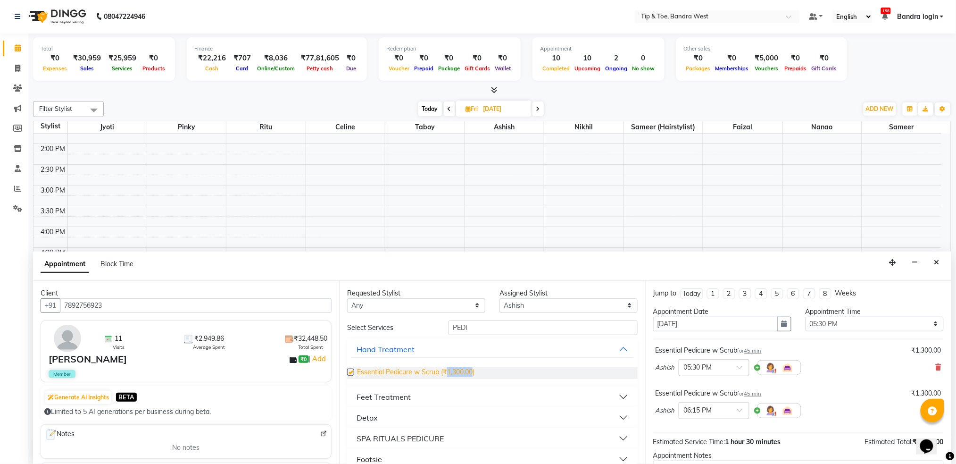
checkbox input "false"
click at [510, 305] on select "Select Akash Ashish [PERSON_NAME] [PERSON_NAME] (hairstylist) Solemn Taboy" at bounding box center [569, 305] width 138 height 15
select select "58448"
click at [500, 298] on select "Select Akash Ashish [PERSON_NAME] [PERSON_NAME] (hairstylist) Solemn Taboy" at bounding box center [569, 305] width 138 height 15
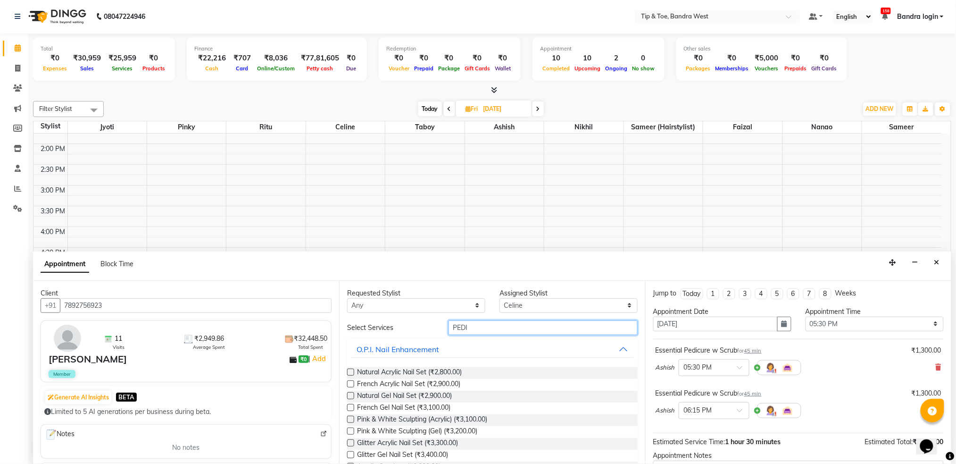
click at [475, 329] on input "PEDI" at bounding box center [543, 327] width 189 height 15
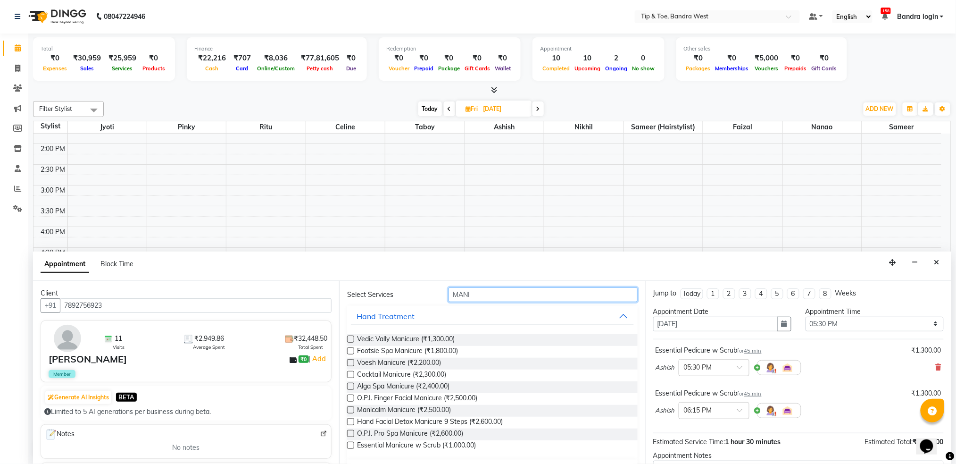
scroll to position [119, 0]
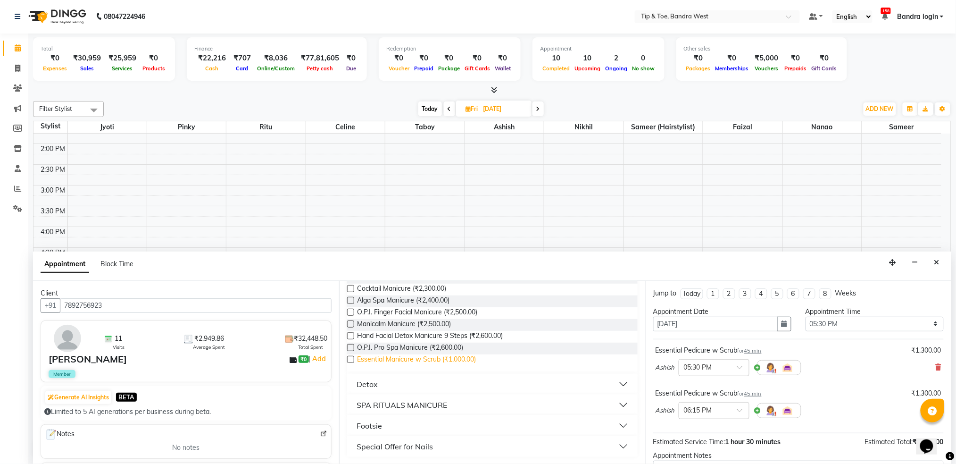
type input "MANI"
click at [455, 357] on span "Essential Manicure w Scrub (₹1,000.00)" at bounding box center [416, 360] width 119 height 12
checkbox input "false"
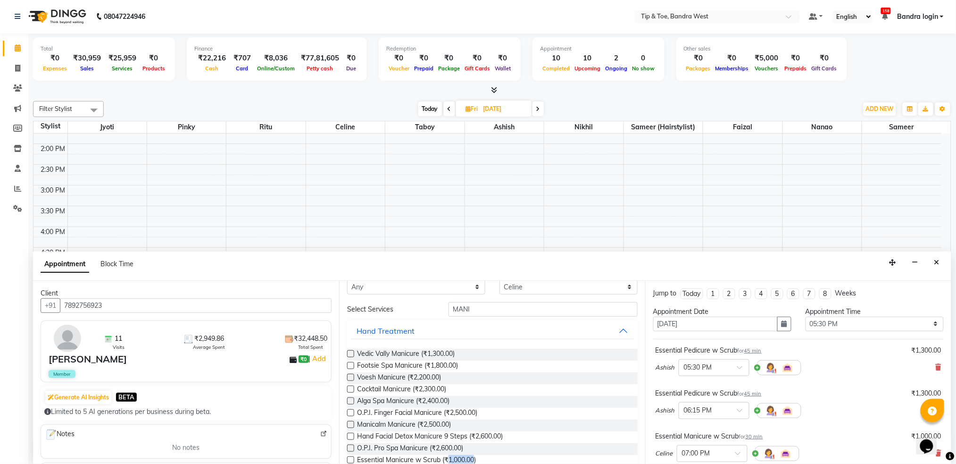
scroll to position [0, 0]
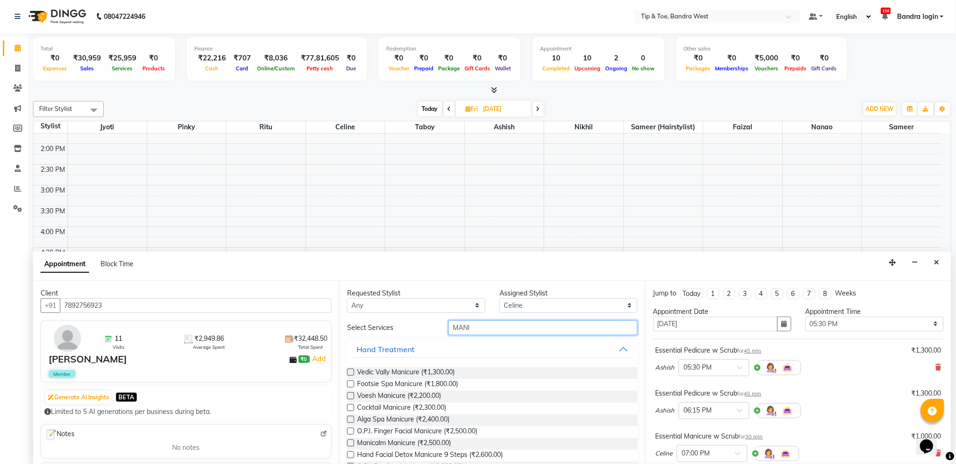
click at [490, 332] on input "MANI" at bounding box center [543, 327] width 189 height 15
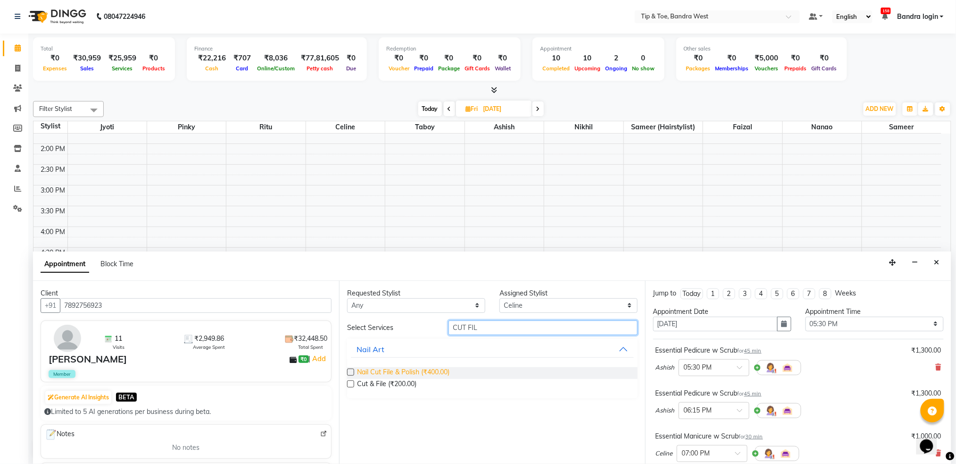
type input "CUT FIL"
click at [426, 369] on span "Nail Cut File & Polish (₹400.00)" at bounding box center [403, 373] width 92 height 12
checkbox input "false"
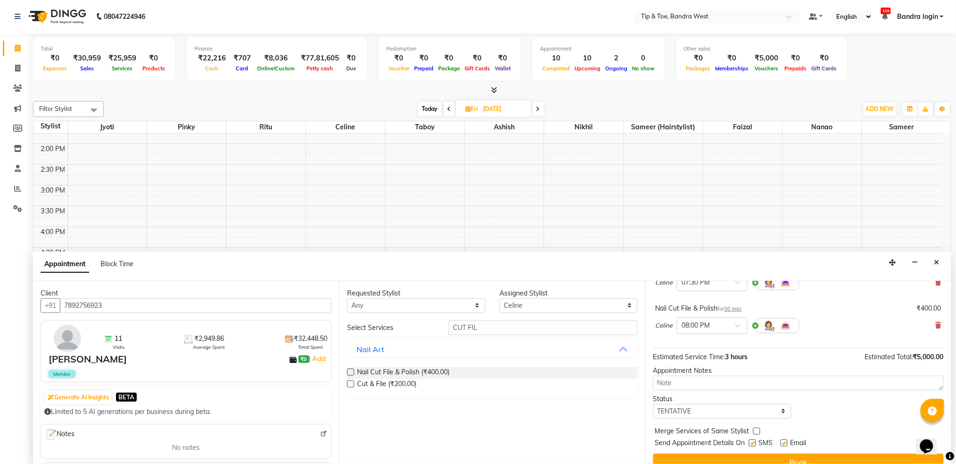
scroll to position [228, 0]
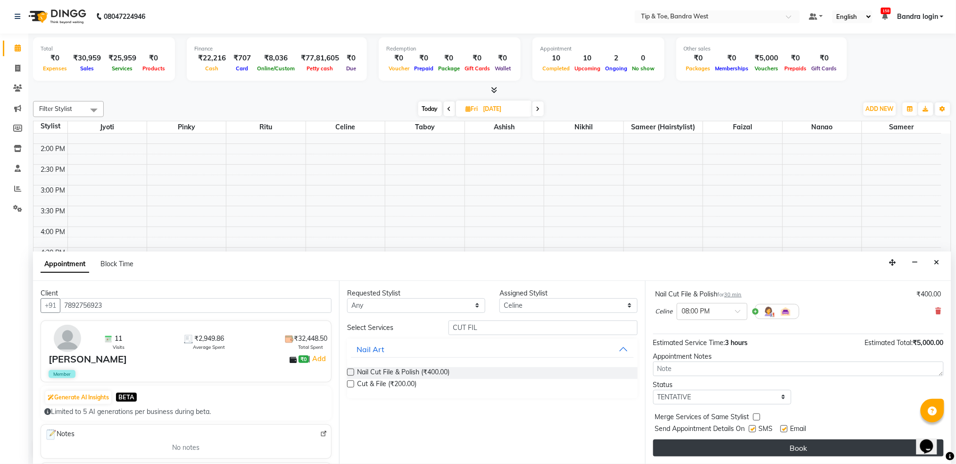
click at [786, 449] on button "Book" at bounding box center [798, 447] width 291 height 17
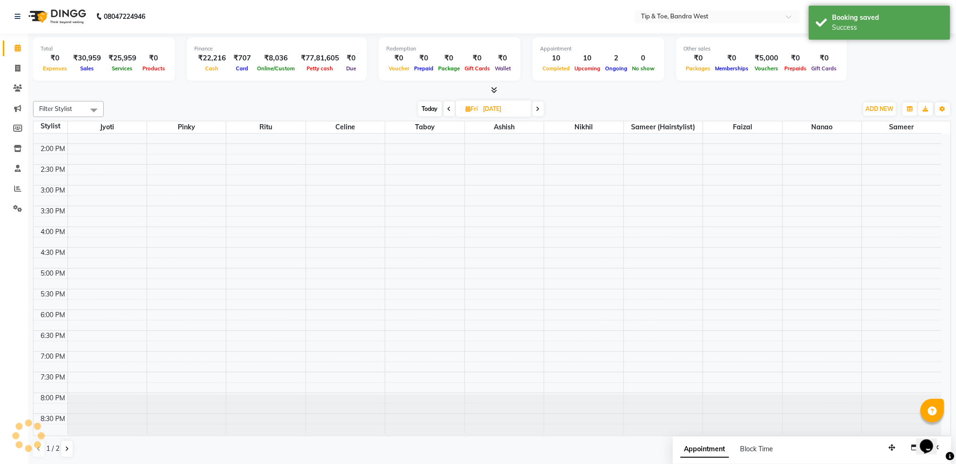
scroll to position [0, 0]
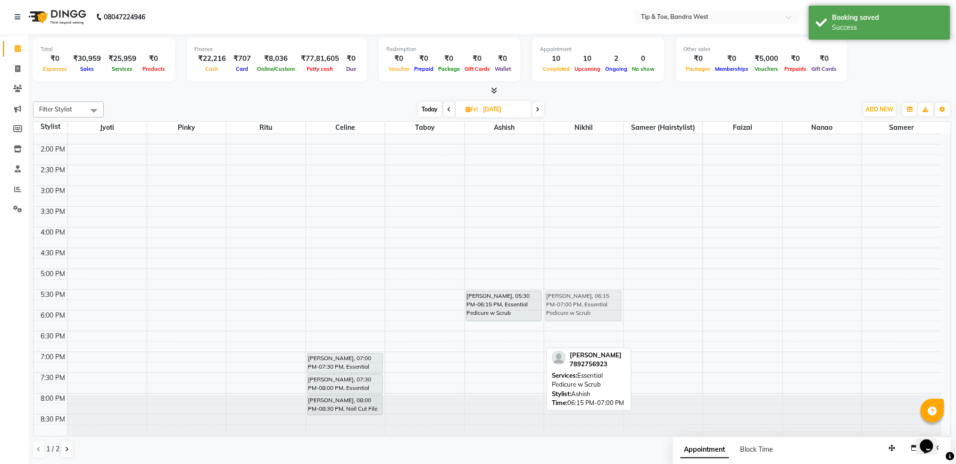
drag, startPoint x: 501, startPoint y: 342, endPoint x: 570, endPoint y: 311, distance: 75.3
click at [570, 311] on tr "[PERSON_NAME], 11:45 AM-12:45 PM, Acrylic Nail Re-fills [PERSON_NAME], 12:45 PM…" at bounding box center [487, 164] width 908 height 539
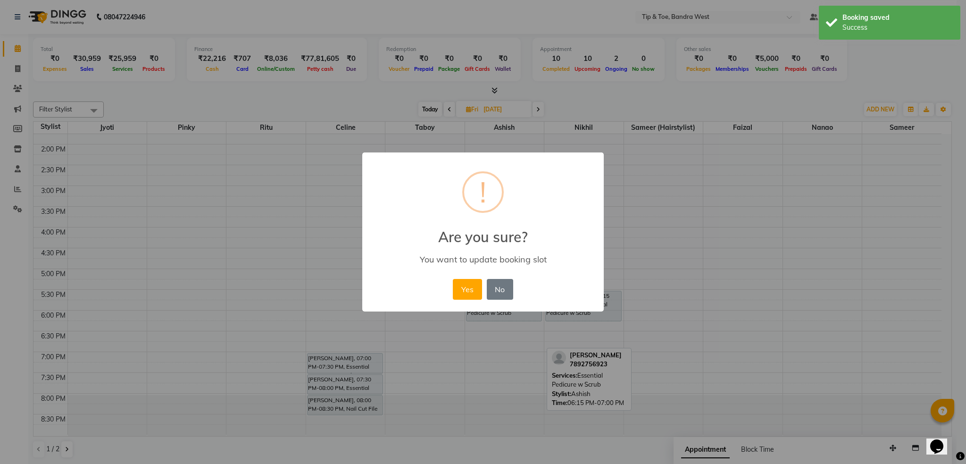
click at [468, 275] on div "× ! Are you sure? You want to update booking slot Yes No No" at bounding box center [483, 231] width 242 height 159
click at [475, 282] on button "Yes" at bounding box center [467, 289] width 29 height 21
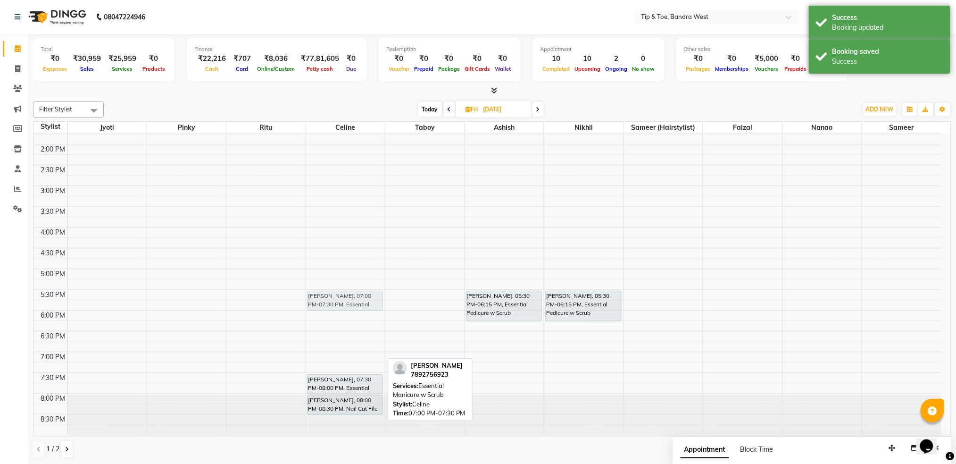
drag, startPoint x: 332, startPoint y: 359, endPoint x: 350, endPoint y: 300, distance: 61.8
click at [350, 300] on div "[PERSON_NAME], 07:00 PM-07:30 PM, Essential Manicure w Scrub [PERSON_NAME], 07:…" at bounding box center [345, 164] width 79 height 539
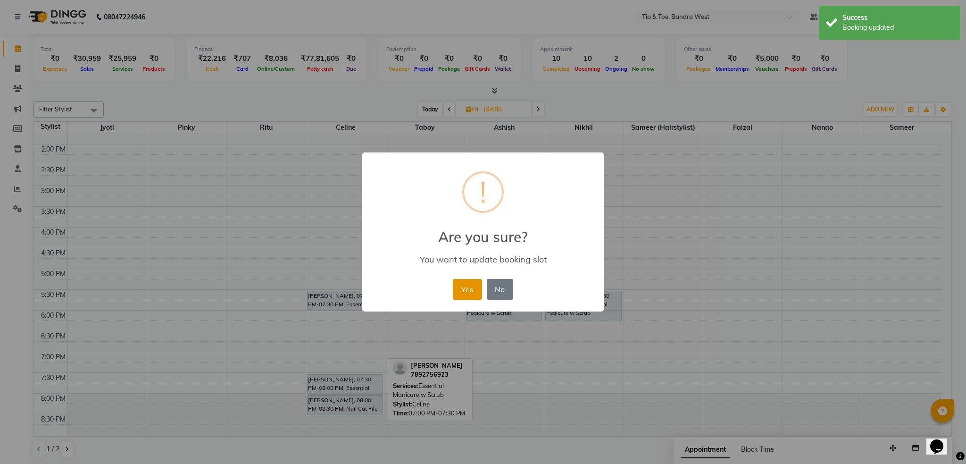
click at [467, 284] on button "Yes" at bounding box center [467, 289] width 29 height 21
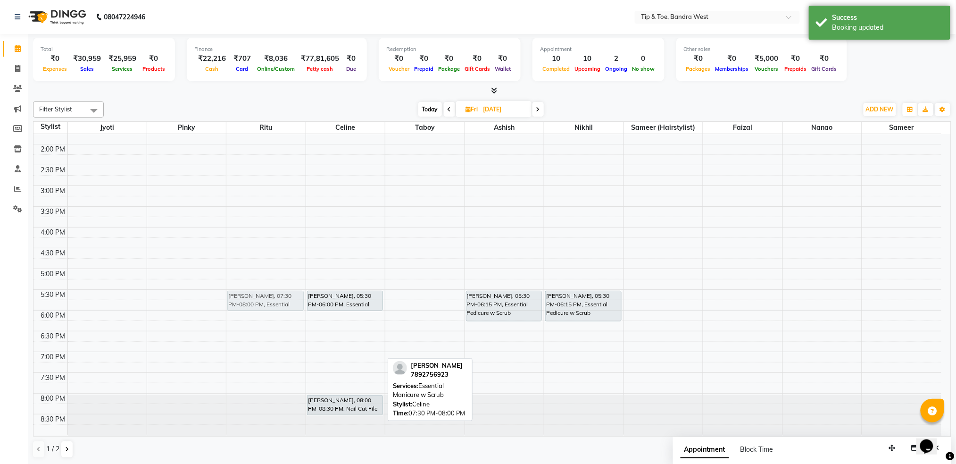
drag, startPoint x: 340, startPoint y: 384, endPoint x: 273, endPoint y: 298, distance: 109.0
click at [273, 298] on tr "[PERSON_NAME], 11:45 AM-12:45 PM, Acrylic Nail Re-fills [PERSON_NAME], 12:45 PM…" at bounding box center [487, 164] width 908 height 539
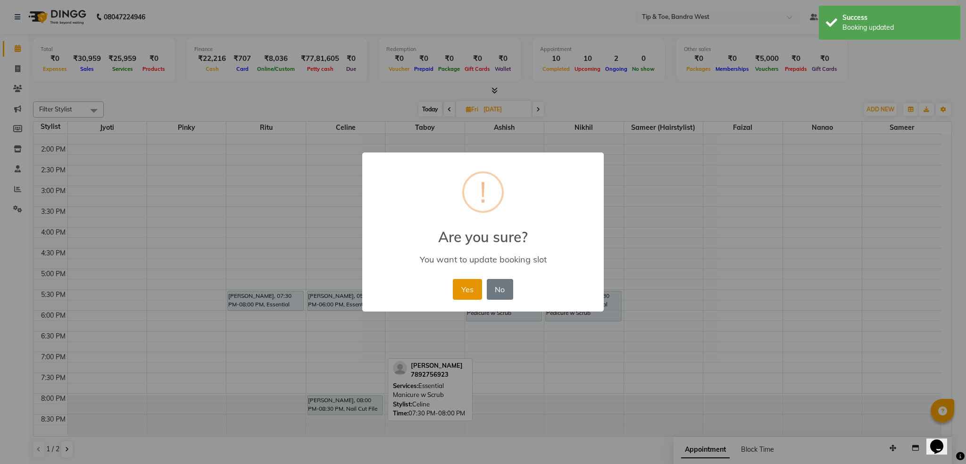
click at [472, 287] on button "Yes" at bounding box center [467, 289] width 29 height 21
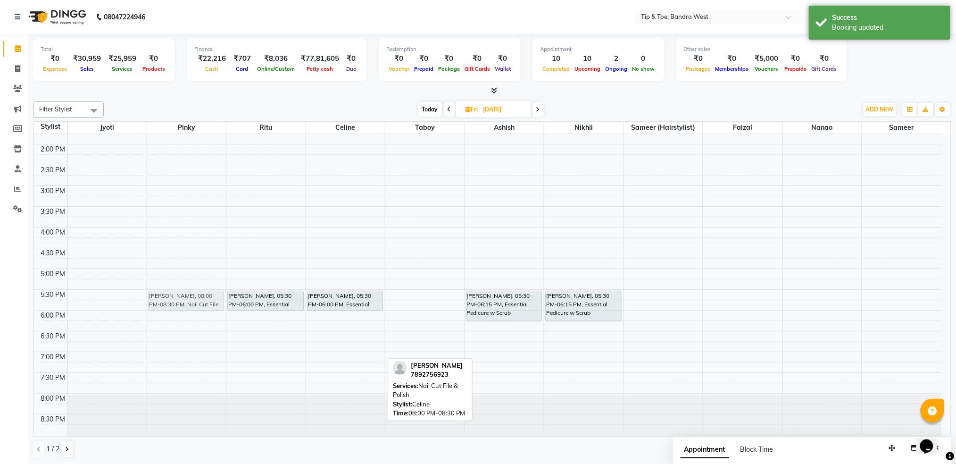
drag, startPoint x: 334, startPoint y: 404, endPoint x: 199, endPoint y: 300, distance: 170.5
click at [199, 300] on tr "[PERSON_NAME], 11:45 AM-12:45 PM, Acrylic Nail Re-fills [PERSON_NAME], 12:45 PM…" at bounding box center [487, 164] width 908 height 539
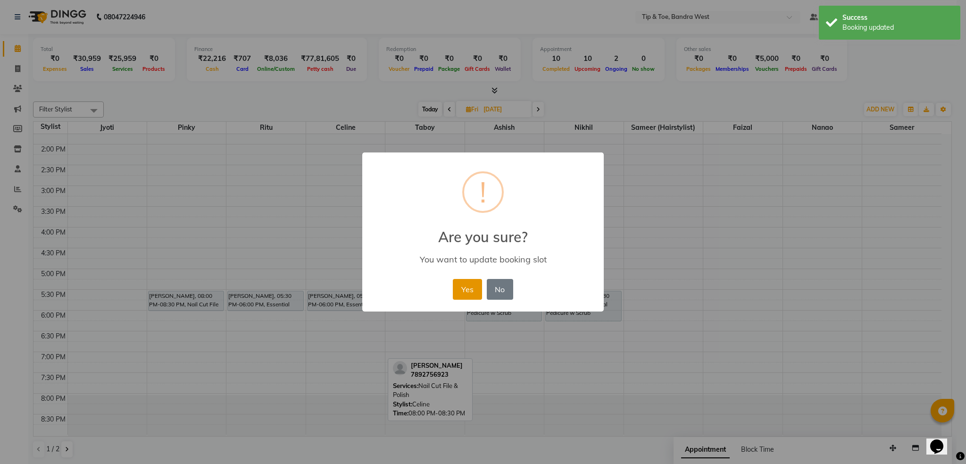
click at [469, 286] on button "Yes" at bounding box center [467, 289] width 29 height 21
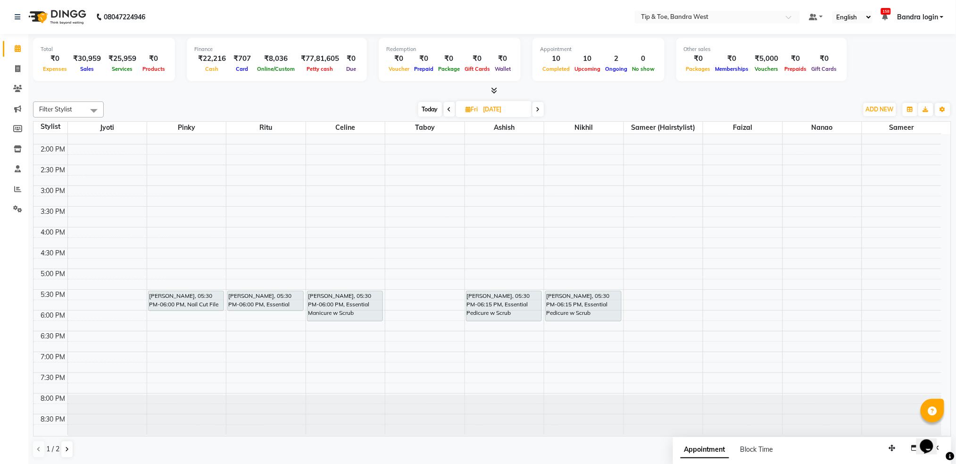
drag, startPoint x: 342, startPoint y: 309, endPoint x: 335, endPoint y: 316, distance: 9.3
click at [342, 317] on div "[PERSON_NAME], 05:30 PM-06:00 PM, Essential Manicure w Scrub [PERSON_NAME], 05:…" at bounding box center [345, 164] width 79 height 539
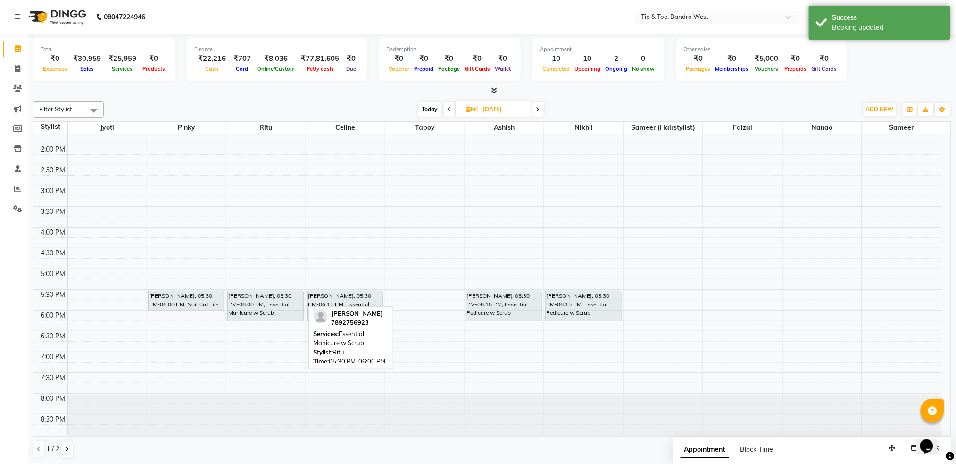
drag, startPoint x: 291, startPoint y: 308, endPoint x: 281, endPoint y: 313, distance: 11.0
click at [292, 316] on div "[PERSON_NAME], 05:30 PM-06:00 PM, Essential Manicure w Scrub [PERSON_NAME], 05:…" at bounding box center [265, 164] width 79 height 539
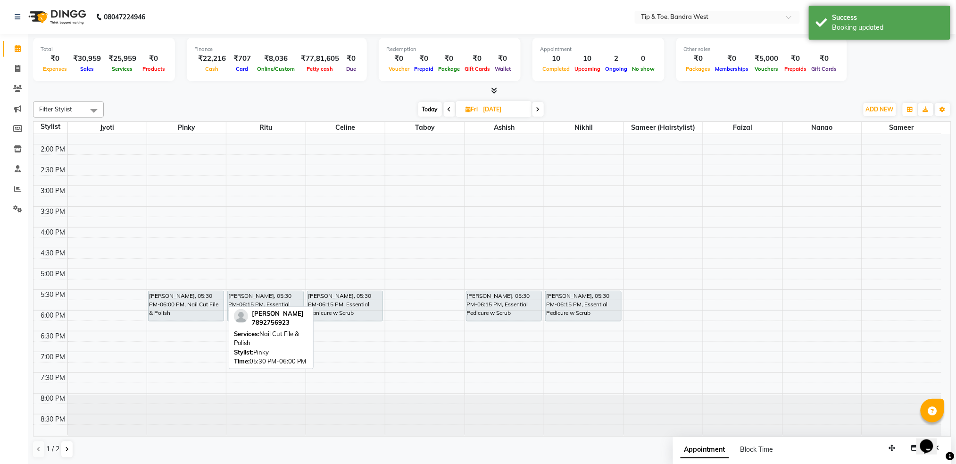
drag, startPoint x: 209, startPoint y: 309, endPoint x: 215, endPoint y: 317, distance: 10.4
click at [213, 315] on div "[PERSON_NAME], 11:15 AM-12:15 PM, Acrylic Nail Re-fills [PERSON_NAME], 12:15 PM…" at bounding box center [186, 164] width 79 height 539
click at [436, 112] on span "Today" at bounding box center [430, 109] width 24 height 15
type input "[DATE]"
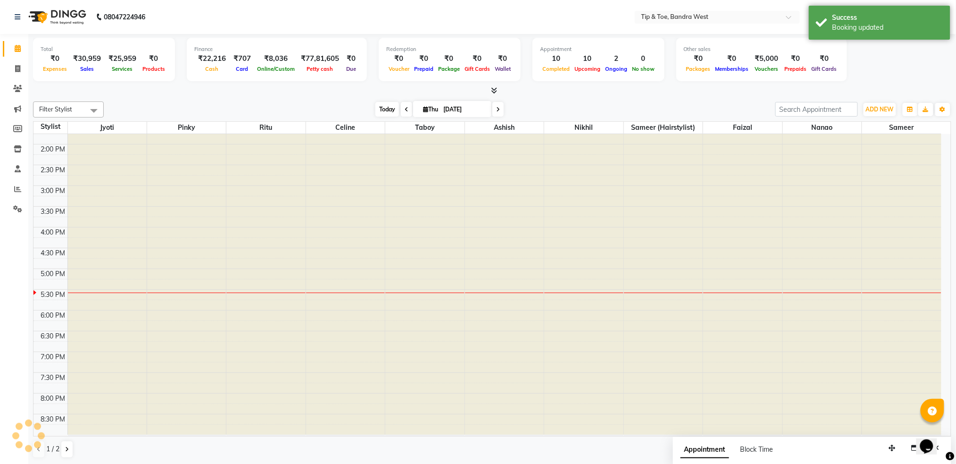
scroll to position [239, 0]
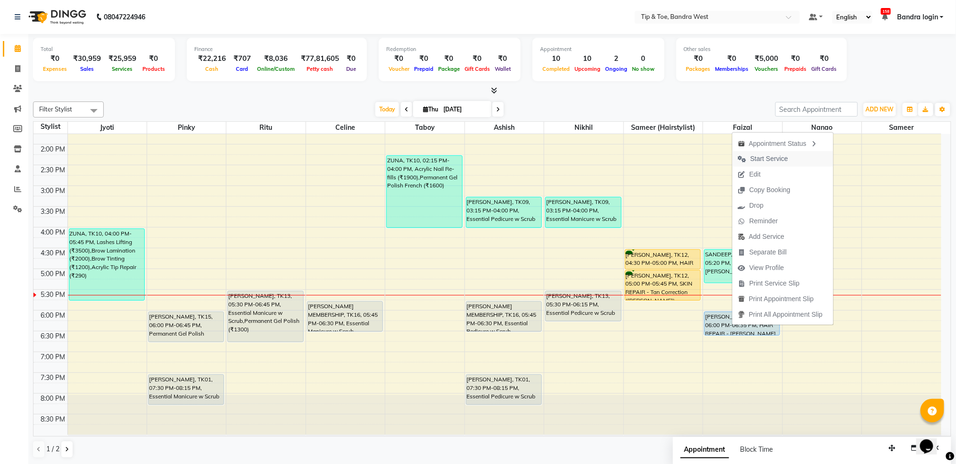
click at [776, 158] on span "Start Service" at bounding box center [770, 159] width 38 height 10
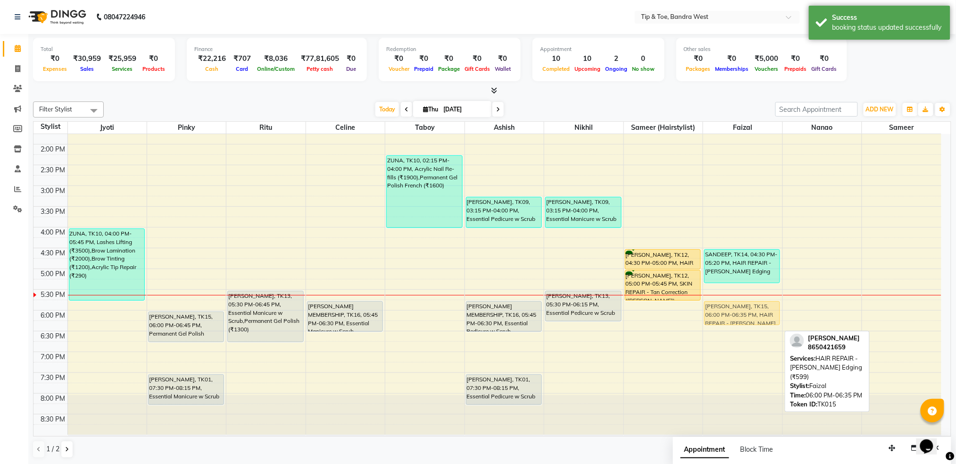
click at [727, 304] on div "SANDEEP, TK14, 04:30 PM-05:20 PM, HAIR REPAIR - [PERSON_NAME] Edging [PERSON_NA…" at bounding box center [742, 164] width 79 height 539
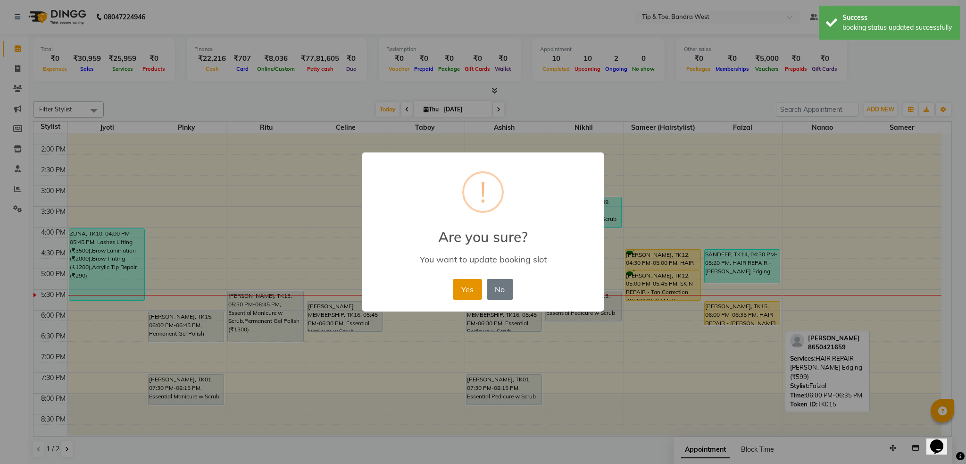
click at [469, 286] on button "Yes" at bounding box center [467, 289] width 29 height 21
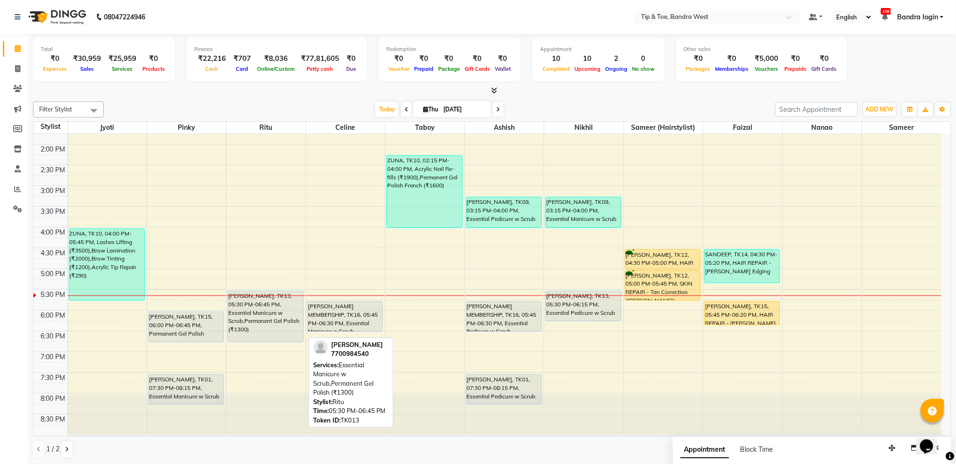
click at [276, 316] on div "[PERSON_NAME], TK13, 05:30 PM-06:45 PM, Essential Manicure w Scrub,Permanent Ge…" at bounding box center [265, 316] width 75 height 50
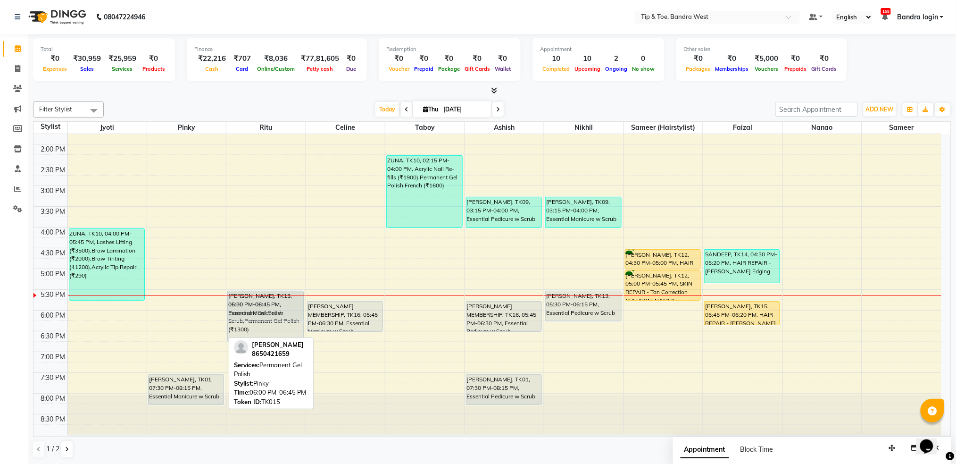
drag, startPoint x: 193, startPoint y: 327, endPoint x: 250, endPoint y: 310, distance: 59.0
click at [250, 310] on tr "NAINA, TK08, 12:00 PM-12:30 PM, Permanent Gel Polish Removal NAINA, TK08, 12:30…" at bounding box center [487, 164] width 908 height 539
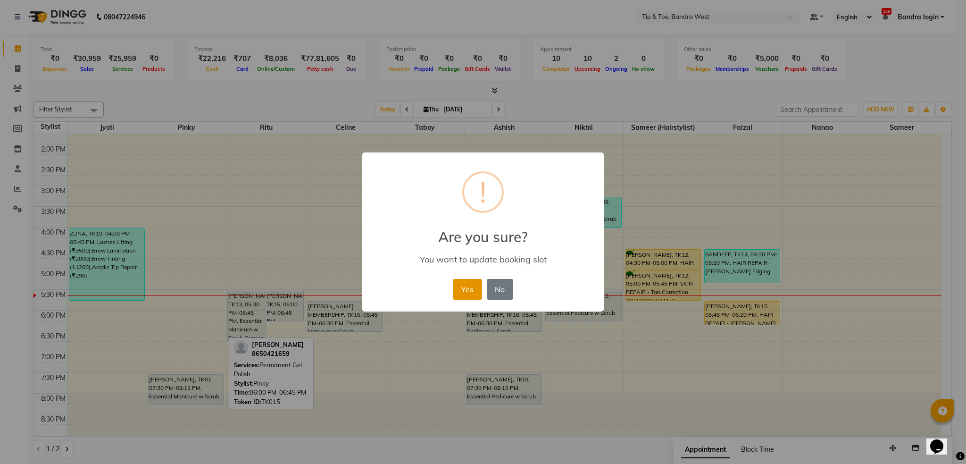
click at [468, 291] on button "Yes" at bounding box center [467, 289] width 29 height 21
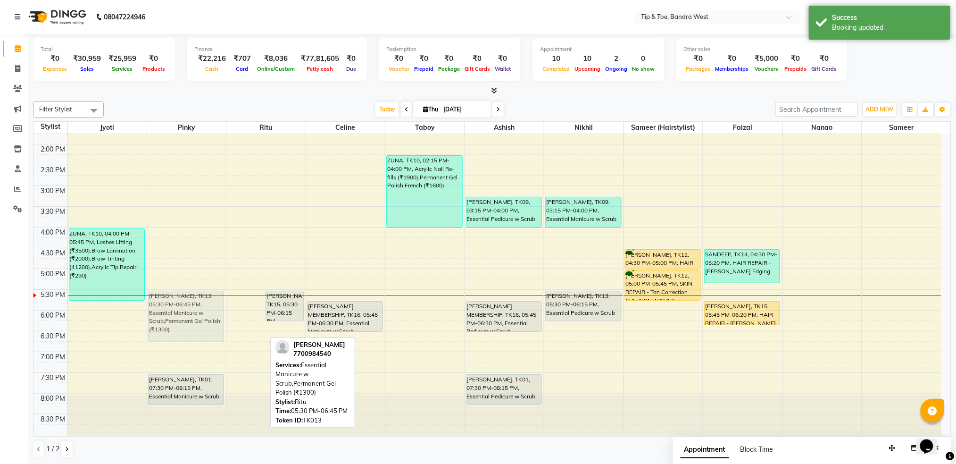
drag, startPoint x: 251, startPoint y: 304, endPoint x: 224, endPoint y: 304, distance: 27.4
click at [207, 304] on tr "NAINA, TK08, 12:00 PM-12:30 PM, Permanent Gel Polish Removal NAINA, TK08, 12:30…" at bounding box center [487, 164] width 908 height 539
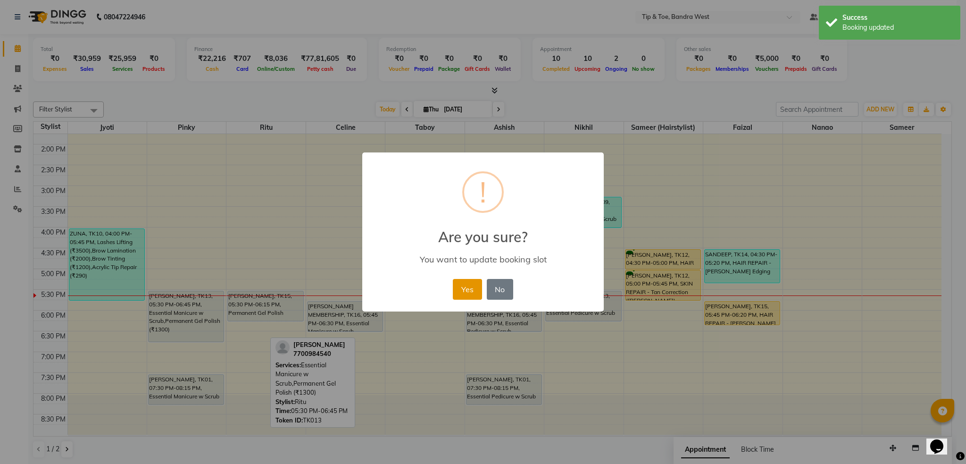
click at [466, 289] on button "Yes" at bounding box center [467, 289] width 29 height 21
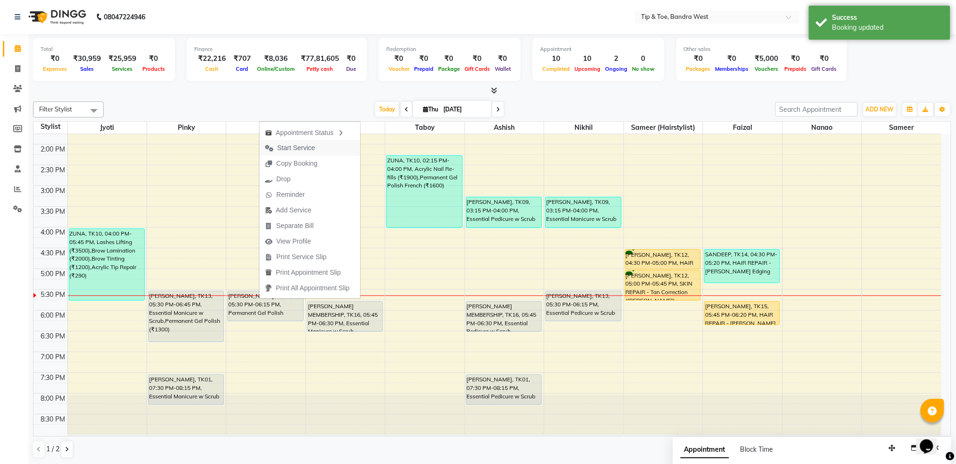
click at [292, 150] on span "Start Service" at bounding box center [296, 148] width 38 height 10
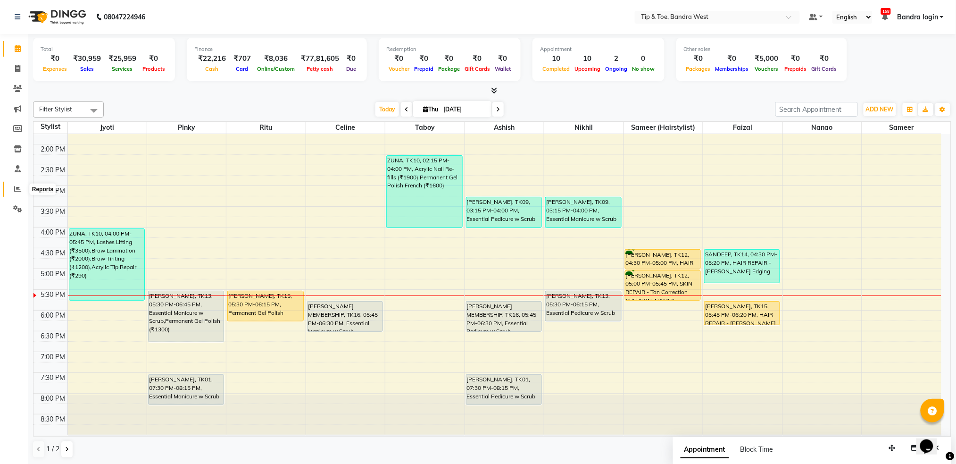
click at [16, 191] on icon at bounding box center [17, 188] width 7 height 7
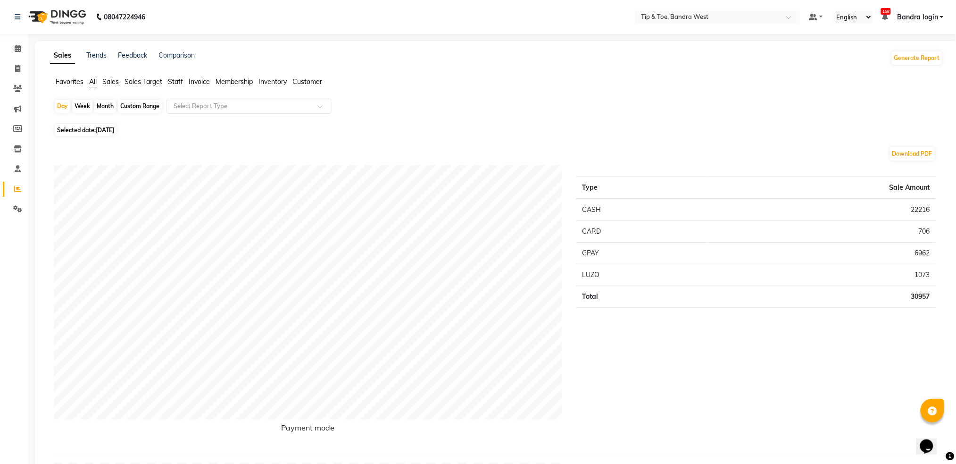
click at [176, 84] on span "Staff" at bounding box center [175, 81] width 15 height 8
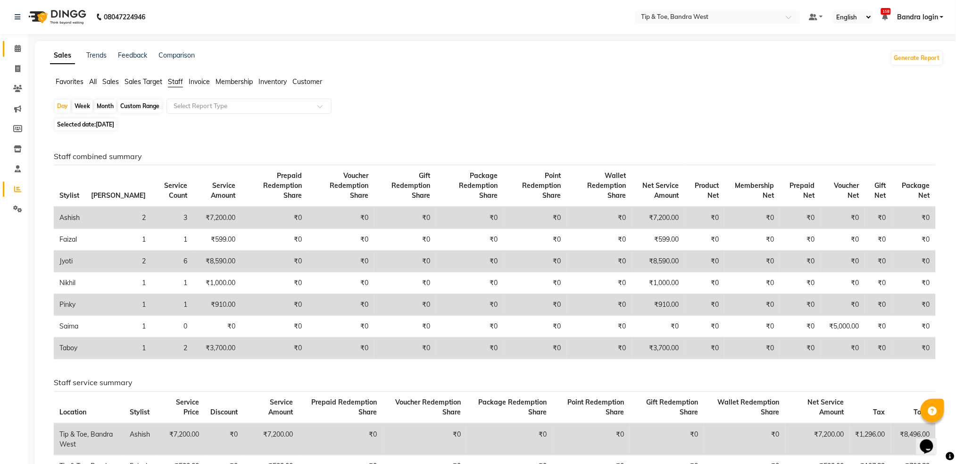
click at [20, 42] on link "Calendar" at bounding box center [14, 49] width 23 height 16
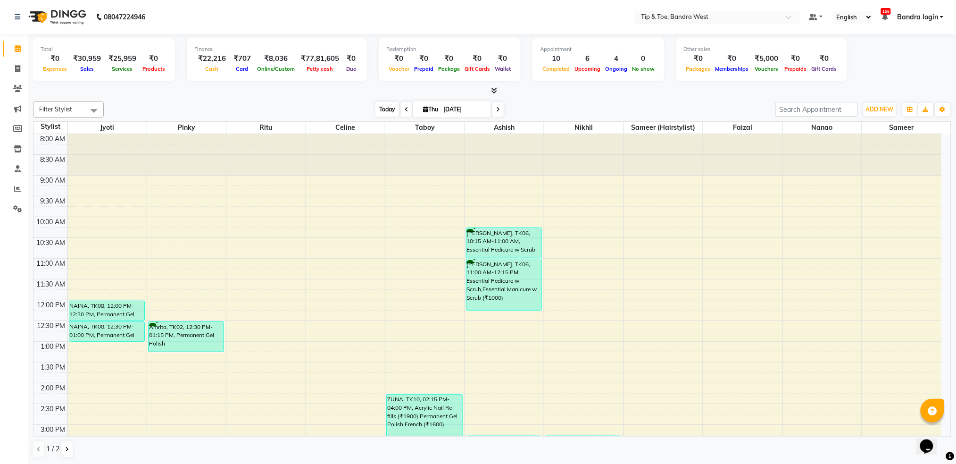
click at [390, 106] on span "Today" at bounding box center [387, 109] width 24 height 15
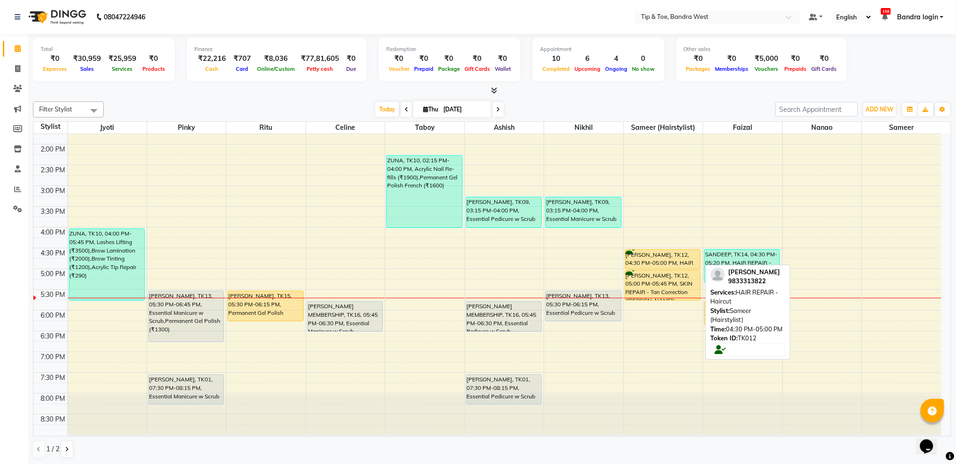
click at [673, 263] on div "[PERSON_NAME], TK12, 04:30 PM-05:00 PM, HAIR REPAIR - Haircut" at bounding box center [663, 259] width 75 height 19
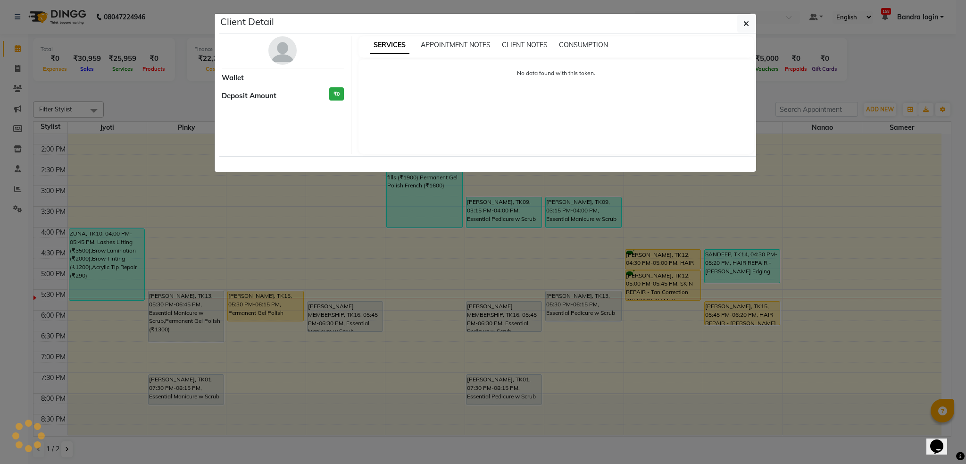
select select "1"
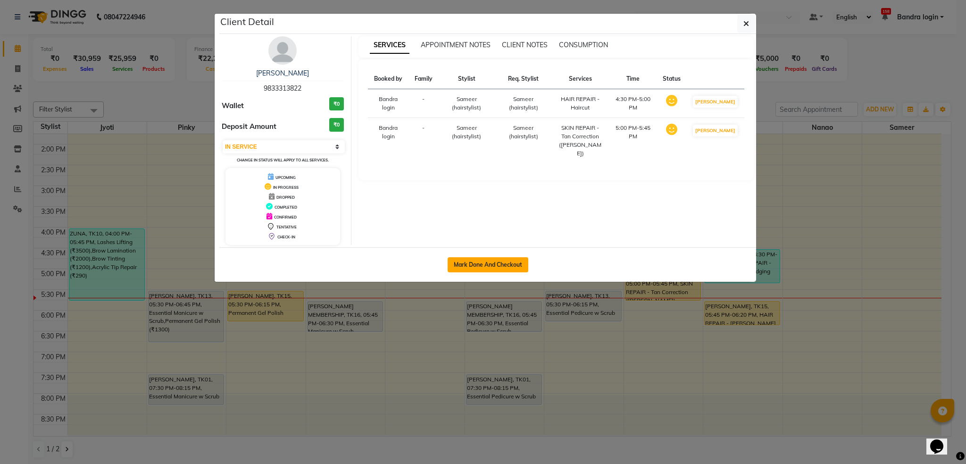
click at [527, 263] on button "Mark Done And Checkout" at bounding box center [488, 264] width 81 height 15
select select "5957"
select select "service"
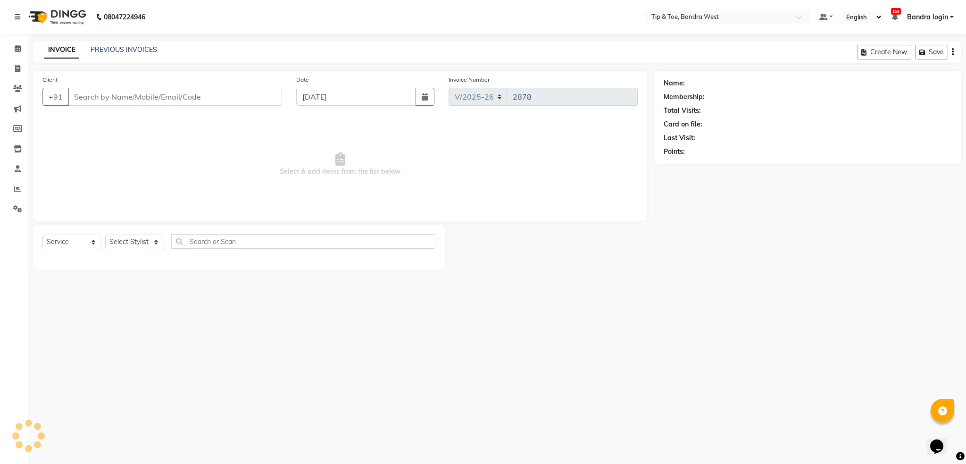
type input "9833313822"
select select "64235"
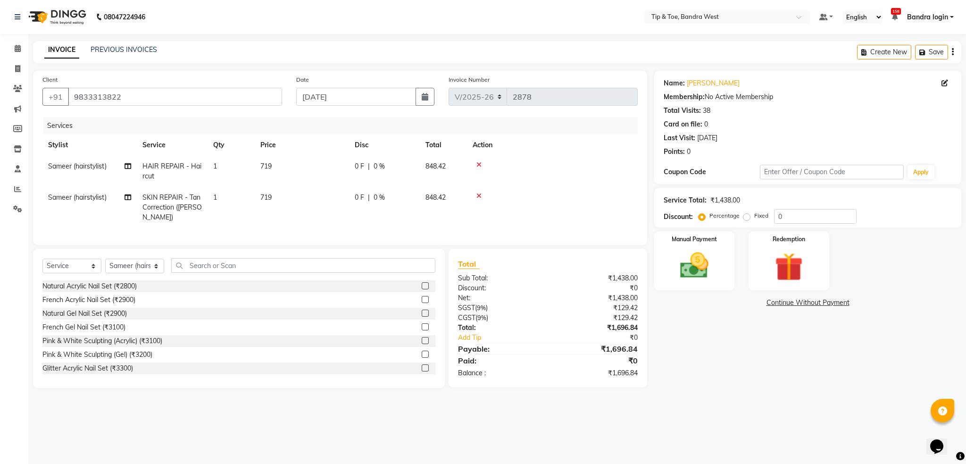
click at [173, 158] on td "HAIR REPAIR - Haircut" at bounding box center [172, 171] width 71 height 31
select select "64235"
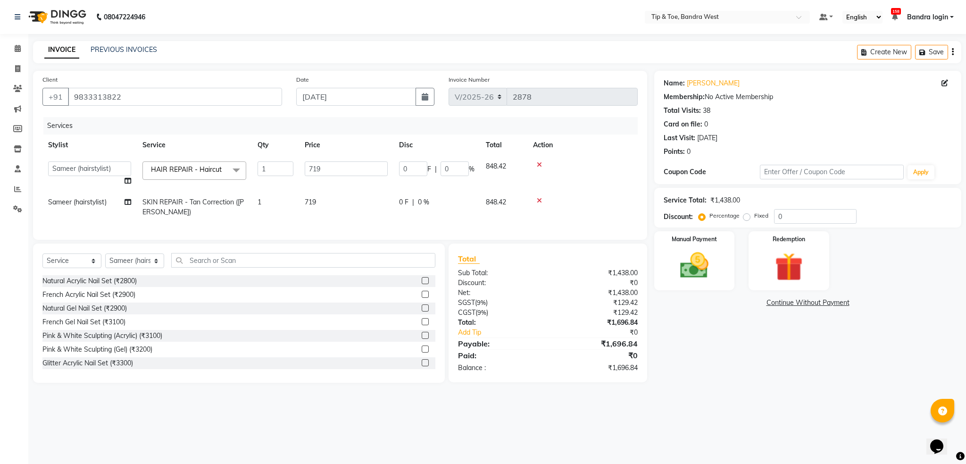
drag, startPoint x: 179, startPoint y: 169, endPoint x: 184, endPoint y: 185, distance: 16.7
click at [180, 169] on span "HAIR REPAIR - Haircut" at bounding box center [186, 169] width 71 height 8
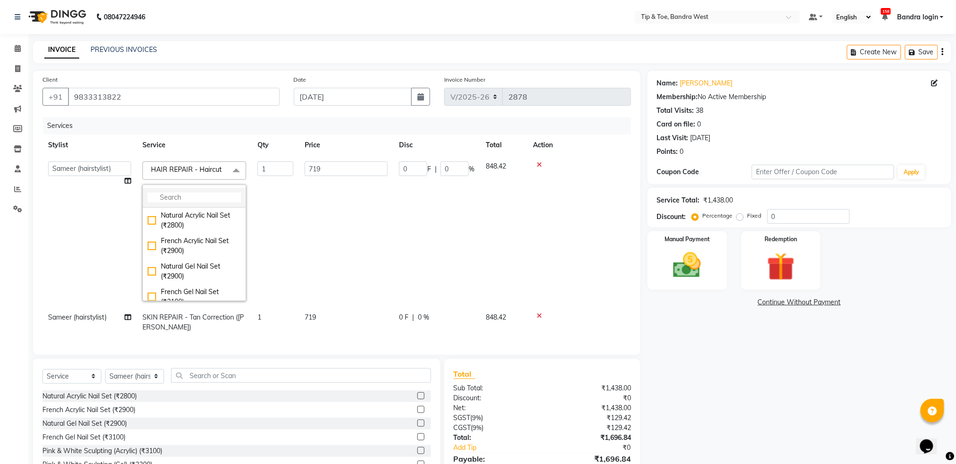
click at [191, 204] on li at bounding box center [194, 198] width 103 height 20
click at [195, 202] on input "multiselect-search" at bounding box center [194, 197] width 93 height 10
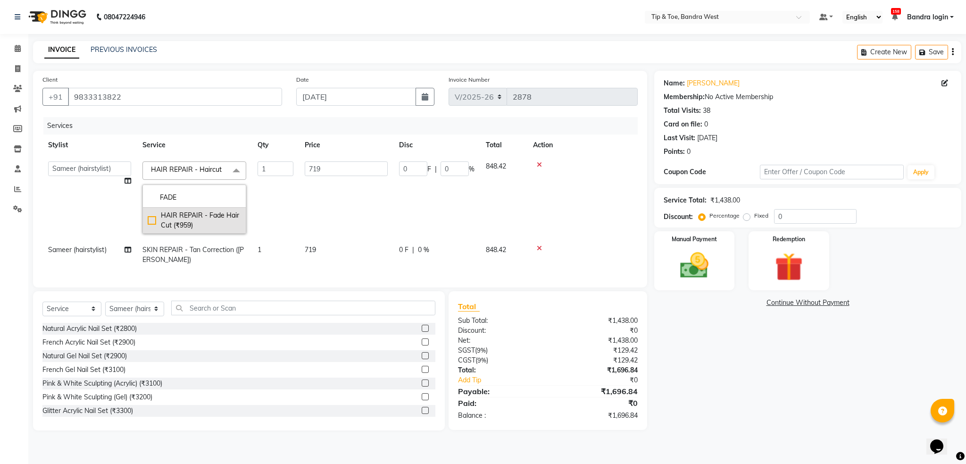
type input "FADE"
click at [190, 227] on div "HAIR REPAIR - Fade Hair Cut (₹959)" at bounding box center [194, 220] width 93 height 20
checkbox input "true"
type input "959"
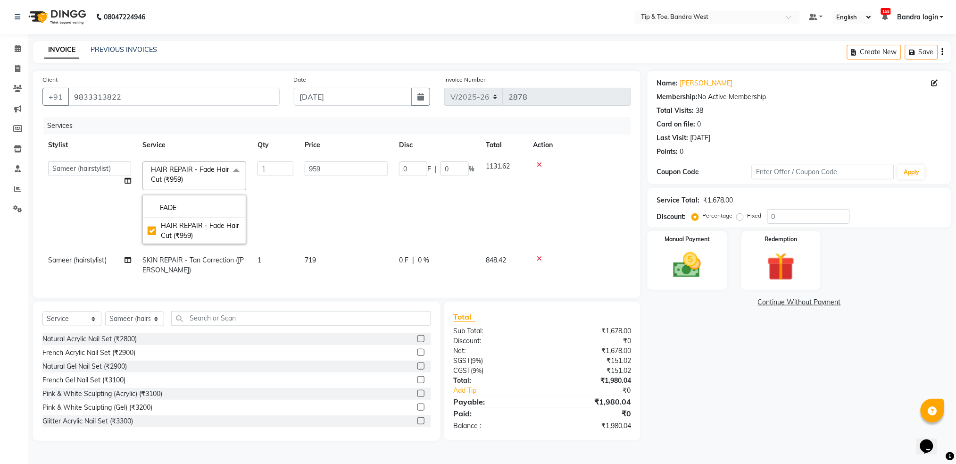
click at [321, 206] on td "959" at bounding box center [346, 203] width 94 height 94
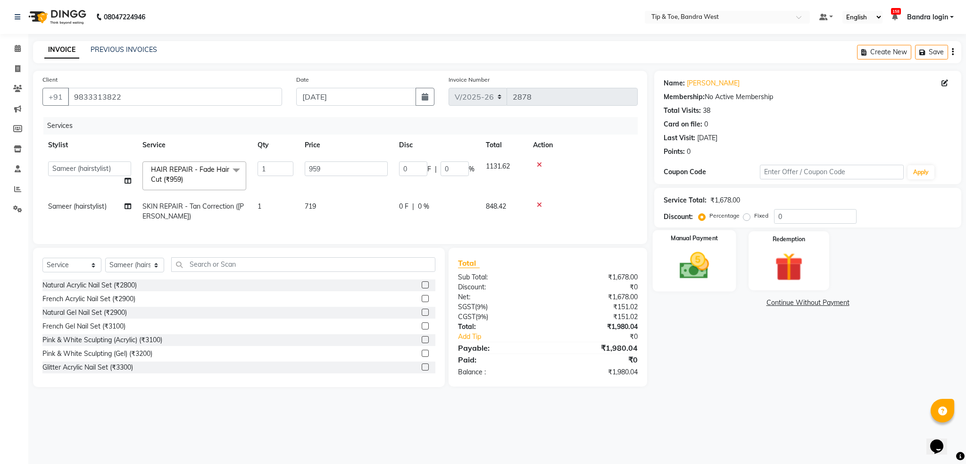
click at [703, 260] on img at bounding box center [694, 266] width 48 height 34
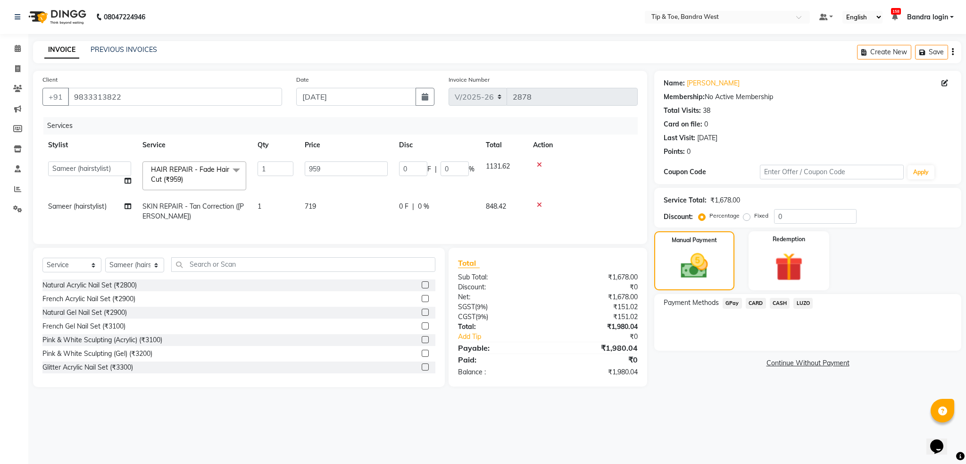
click at [736, 300] on span "GPay" at bounding box center [732, 303] width 19 height 11
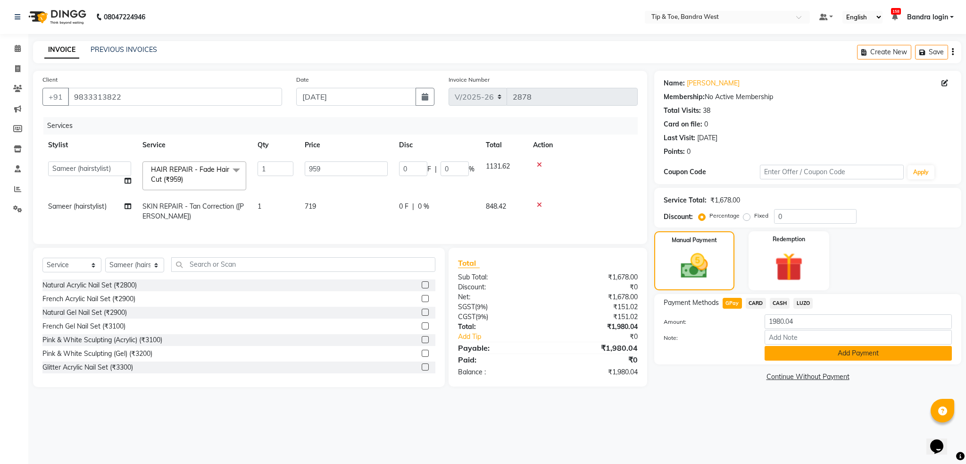
click at [842, 352] on button "Add Payment" at bounding box center [858, 353] width 187 height 15
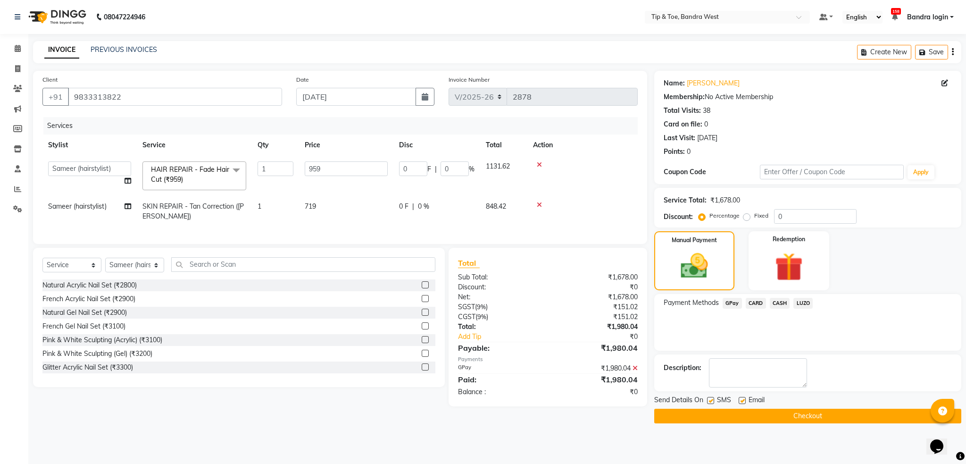
click at [777, 416] on button "Checkout" at bounding box center [807, 416] width 307 height 15
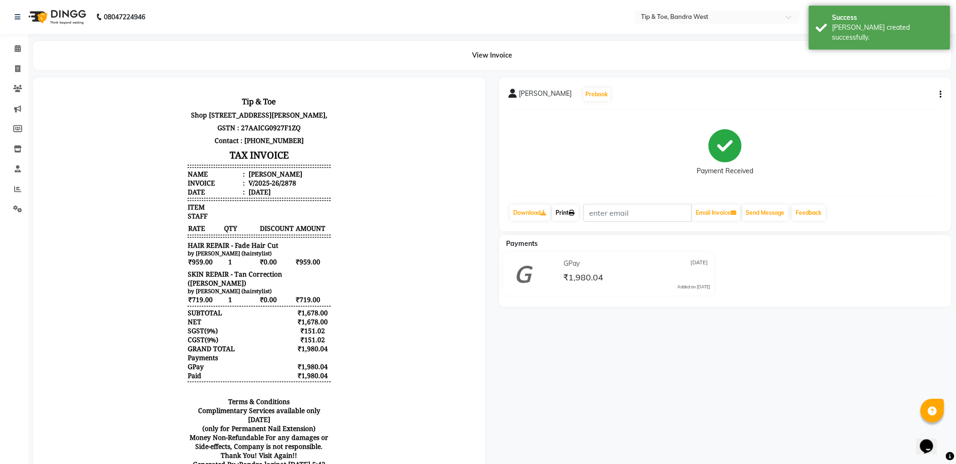
click at [575, 215] on icon at bounding box center [572, 213] width 6 height 6
drag, startPoint x: 17, startPoint y: 47, endPoint x: 152, endPoint y: 6, distance: 140.4
click at [18, 47] on icon at bounding box center [18, 48] width 6 height 7
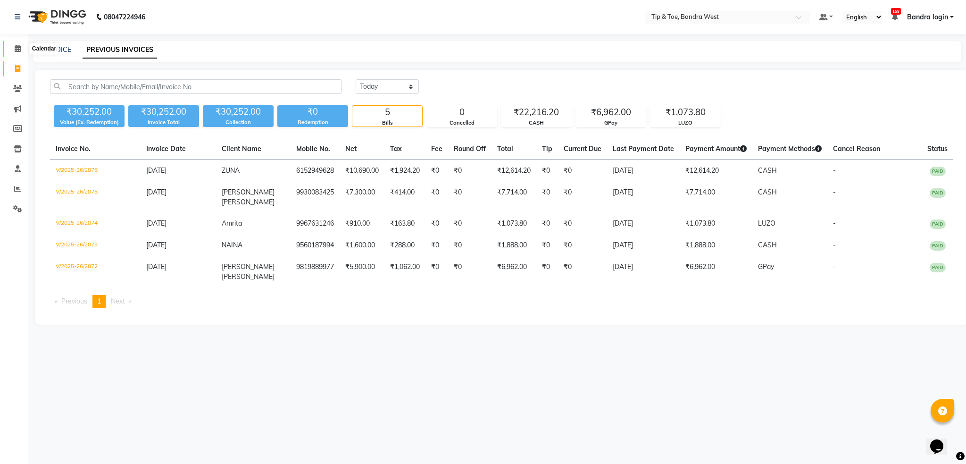
click at [16, 48] on icon at bounding box center [18, 48] width 6 height 7
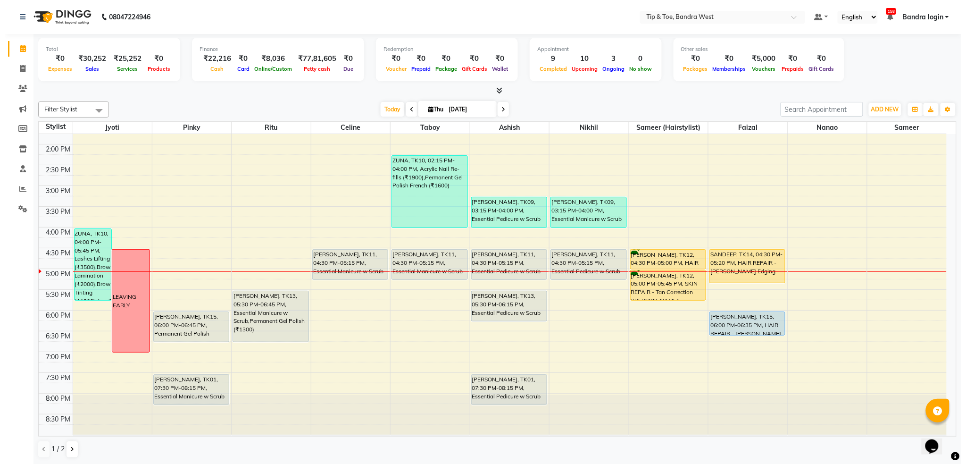
scroll to position [0, 0]
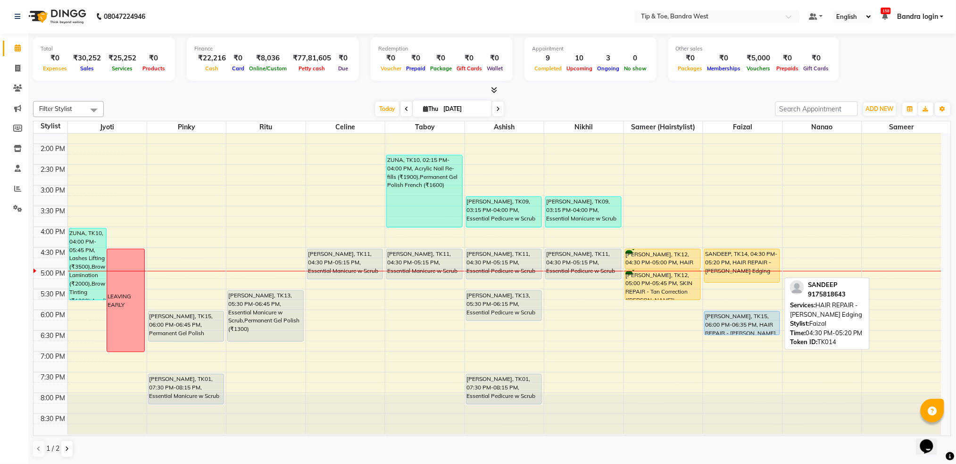
click at [729, 260] on div "SANDEEP, TK14, 04:30 PM-05:20 PM, HAIR REPAIR - [PERSON_NAME] Edging" at bounding box center [742, 265] width 75 height 33
select select "1"
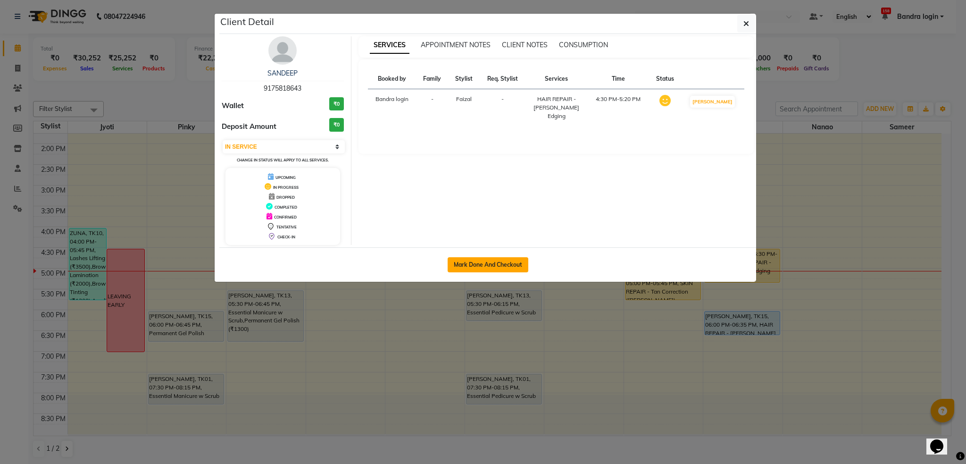
click at [480, 259] on button "Mark Done And Checkout" at bounding box center [488, 264] width 81 height 15
select select "5957"
select select "service"
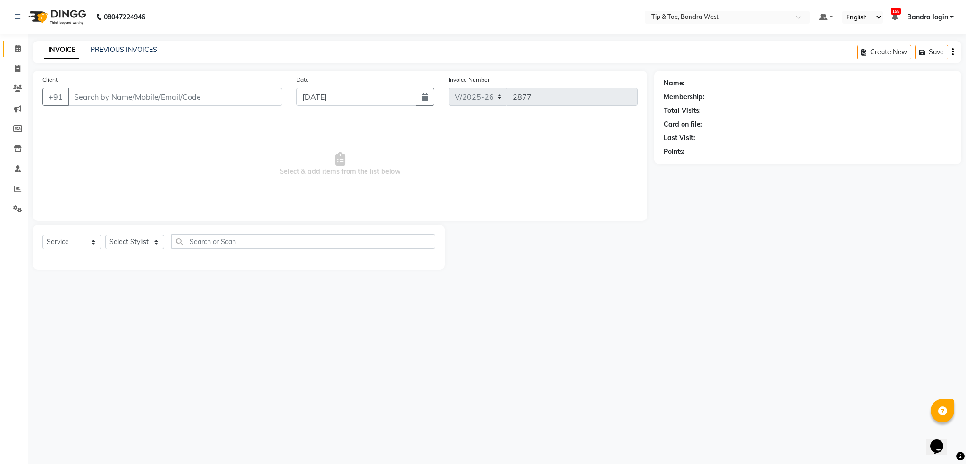
type input "9175818643"
select select "83378"
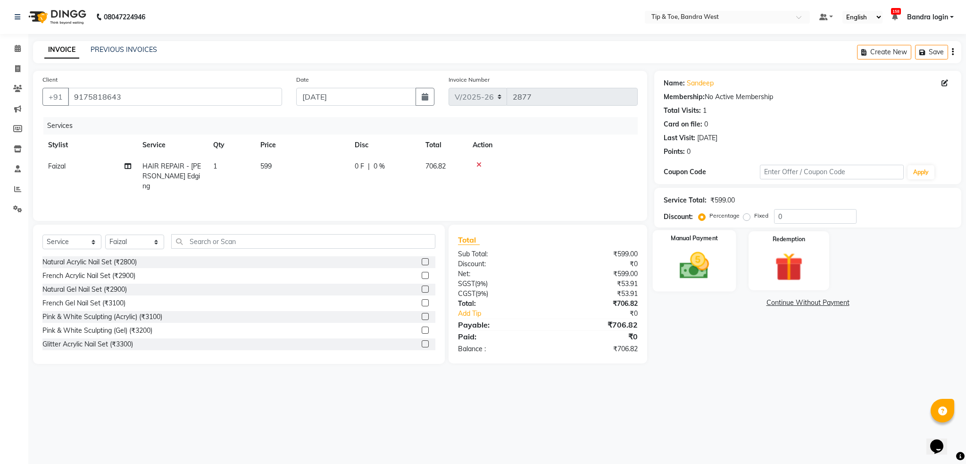
click at [705, 264] on img at bounding box center [694, 266] width 48 height 34
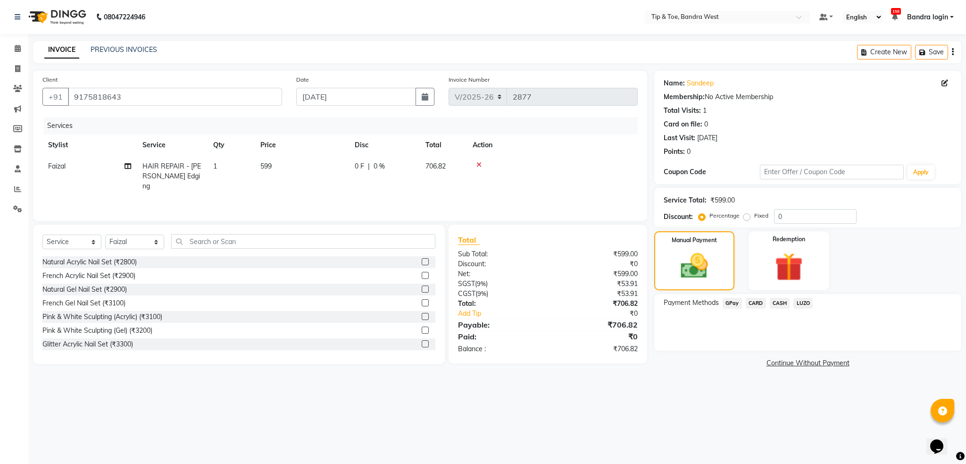
click at [757, 298] on span "CARD" at bounding box center [756, 303] width 20 height 11
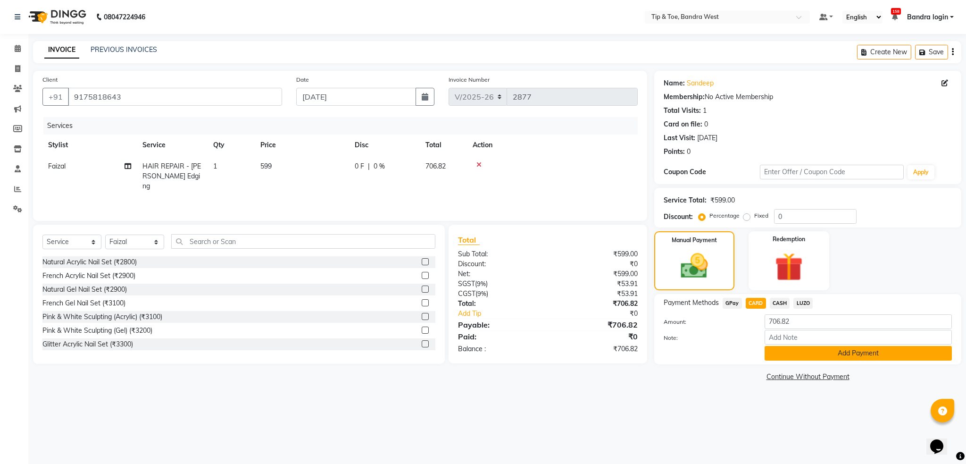
click at [847, 359] on button "Add Payment" at bounding box center [858, 353] width 187 height 15
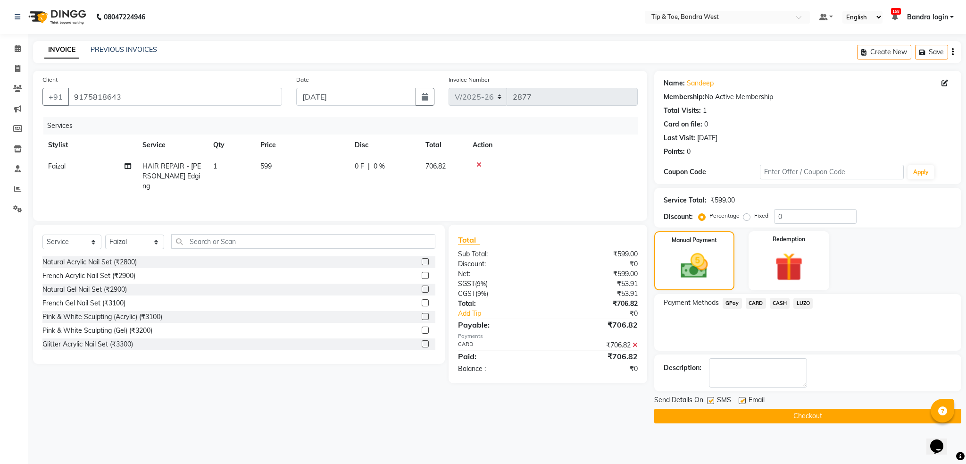
click at [816, 416] on button "Checkout" at bounding box center [807, 416] width 307 height 15
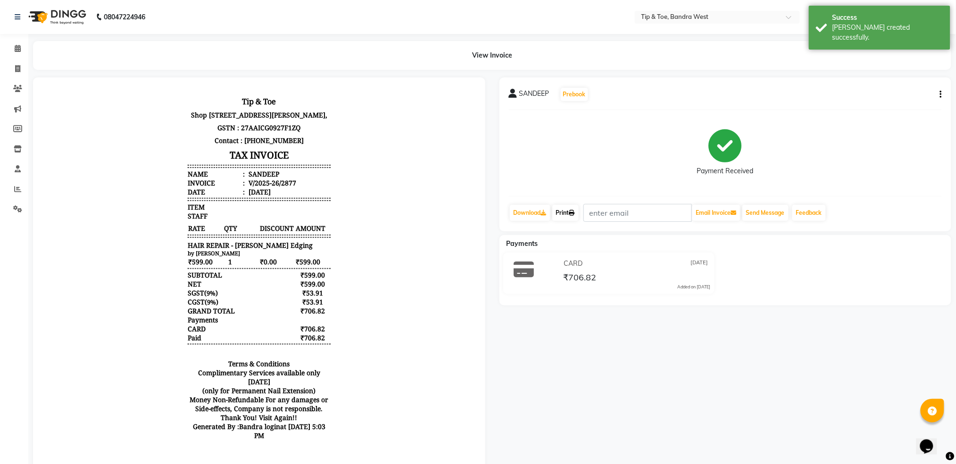
click at [574, 208] on link "Print" at bounding box center [565, 213] width 26 height 16
click at [11, 51] on span at bounding box center [17, 48] width 17 height 11
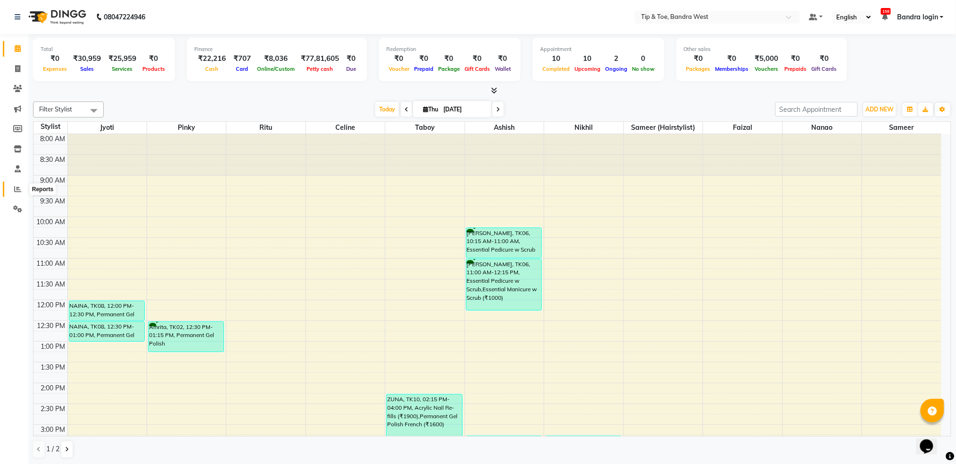
click at [16, 190] on icon at bounding box center [17, 188] width 7 height 7
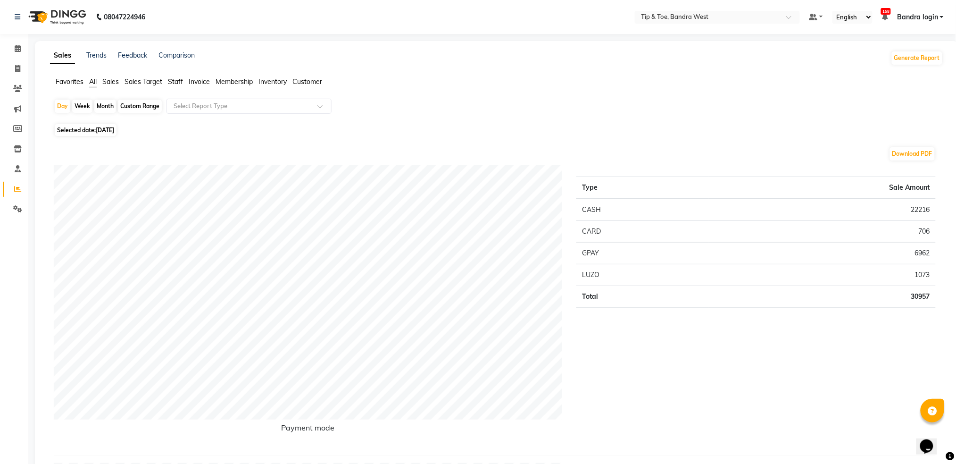
click at [182, 80] on span "Staff" at bounding box center [175, 81] width 15 height 8
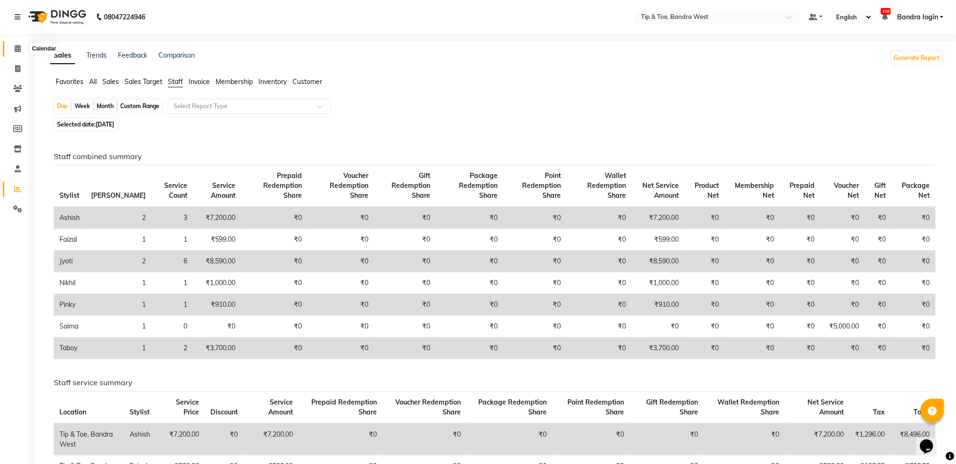
click at [19, 45] on icon at bounding box center [18, 48] width 6 height 7
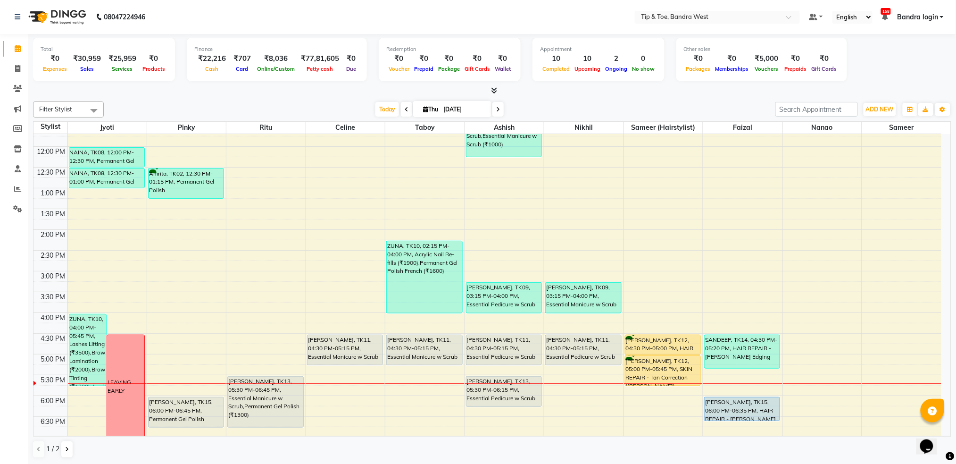
scroll to position [189, 0]
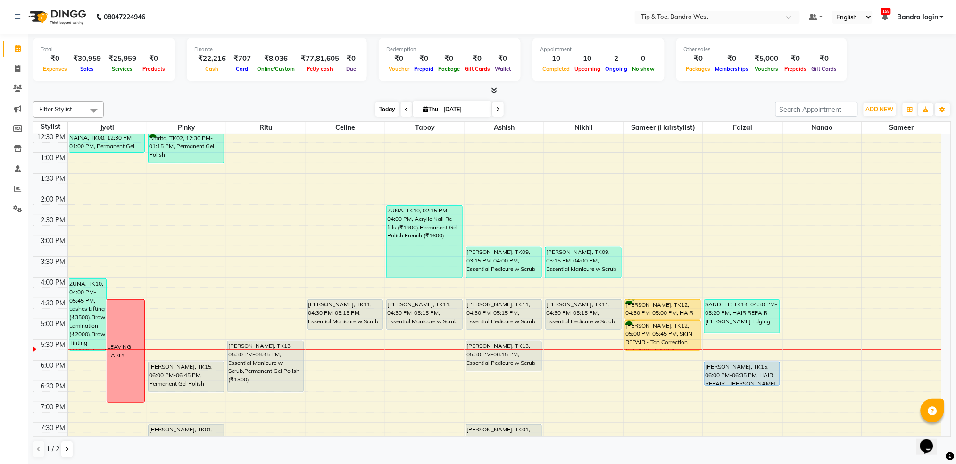
click at [386, 108] on span "Today" at bounding box center [387, 109] width 24 height 15
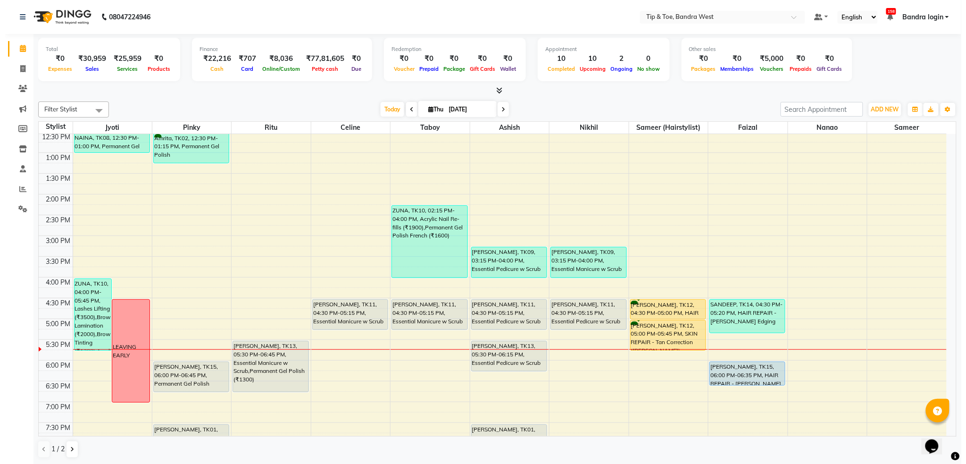
scroll to position [239, 0]
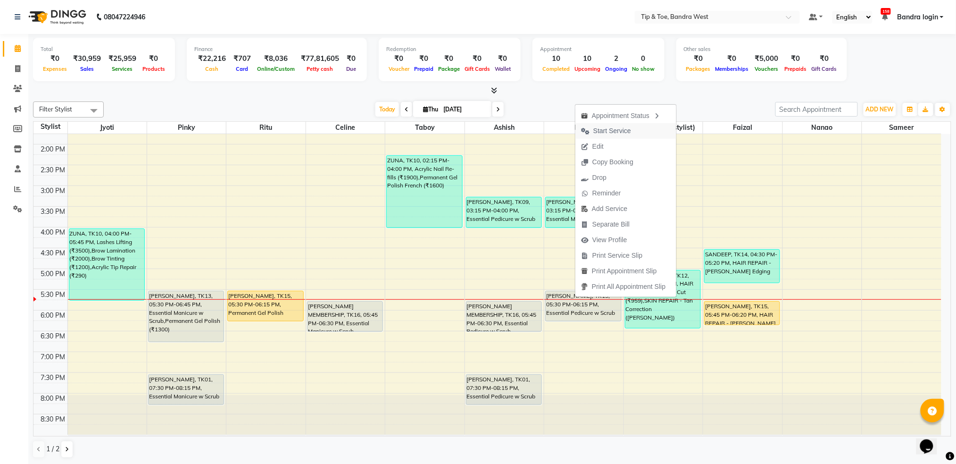
click at [600, 132] on span "Start Service" at bounding box center [612, 131] width 38 height 10
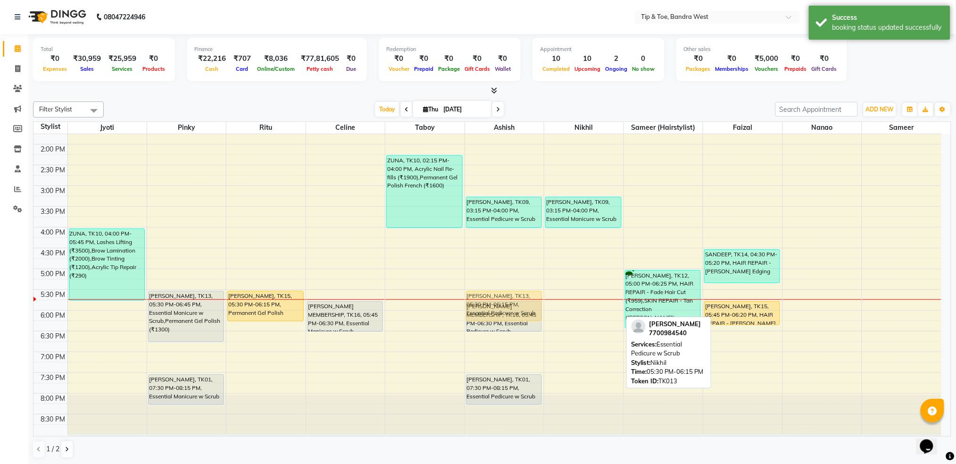
drag, startPoint x: 585, startPoint y: 303, endPoint x: 542, endPoint y: 300, distance: 43.0
click at [529, 300] on tr "NAINA, TK08, 12:00 PM-12:30 PM, Permanent Gel Polish Removal NAINA, TK08, 12:30…" at bounding box center [487, 164] width 908 height 539
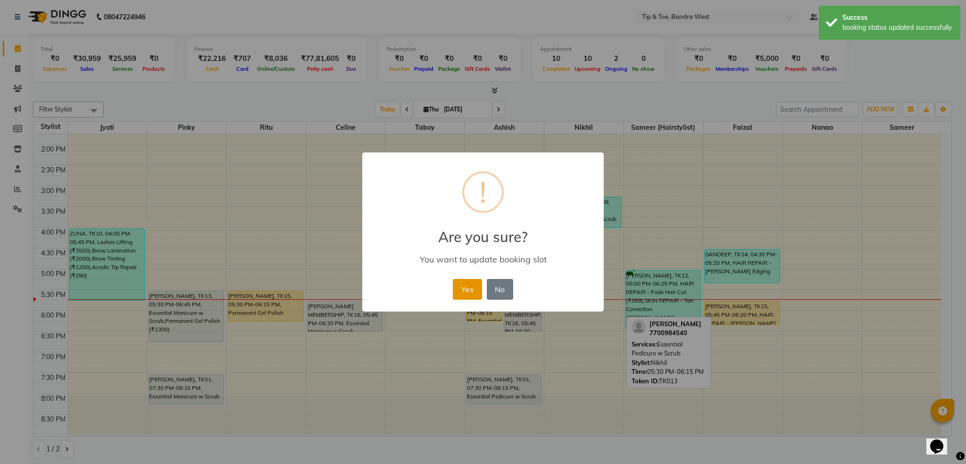
drag, startPoint x: 462, startPoint y: 289, endPoint x: 503, endPoint y: 299, distance: 42.3
click at [464, 291] on button "Yes" at bounding box center [467, 289] width 29 height 21
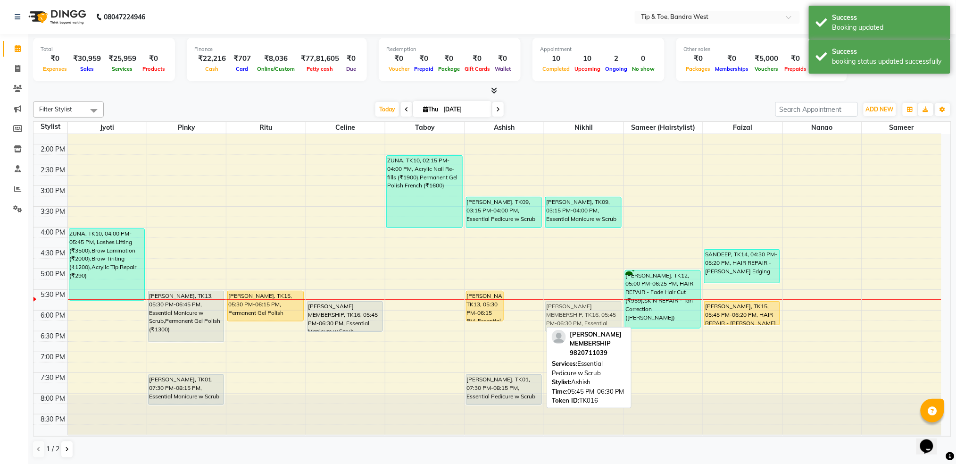
drag, startPoint x: 516, startPoint y: 308, endPoint x: 560, endPoint y: 302, distance: 44.7
click at [560, 302] on tr "NAINA, TK08, 12:00 PM-12:30 PM, Permanent Gel Polish Removal NAINA, TK08, 12:30…" at bounding box center [487, 164] width 908 height 539
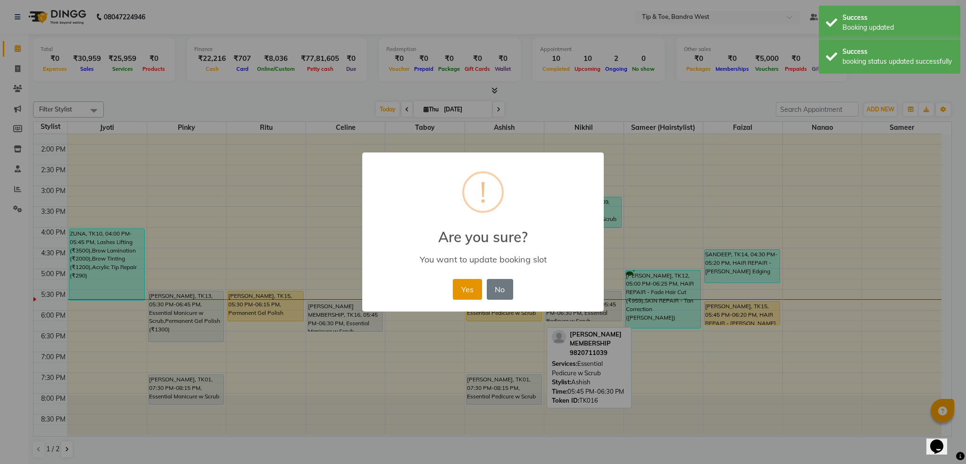
click at [473, 282] on button "Yes" at bounding box center [467, 289] width 29 height 21
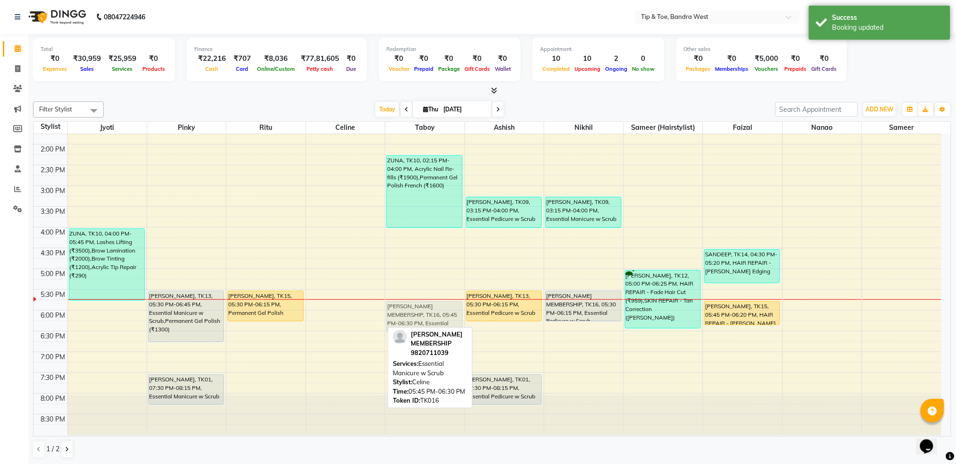
drag, startPoint x: 342, startPoint y: 316, endPoint x: 391, endPoint y: 313, distance: 48.2
click at [391, 313] on tr "NAINA, TK08, 12:00 PM-12:30 PM, Permanent Gel Polish Removal NAINA, TK08, 12:30…" at bounding box center [487, 164] width 908 height 539
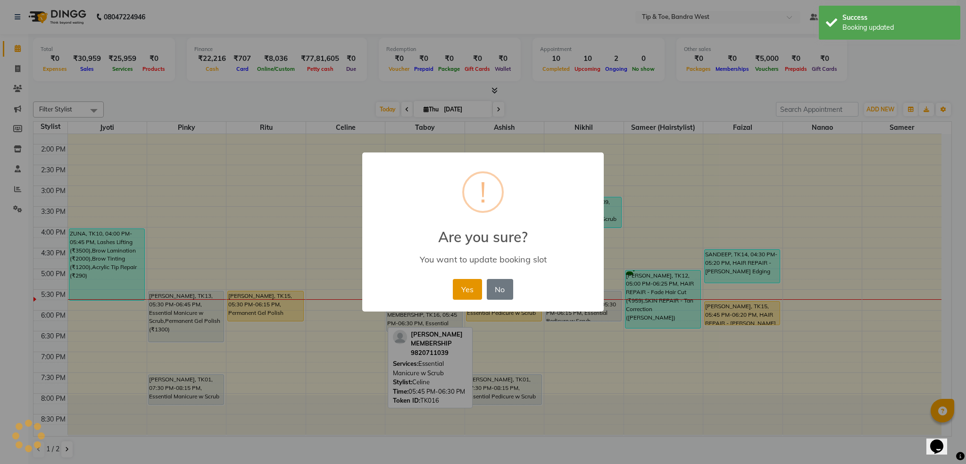
click at [477, 289] on button "Yes" at bounding box center [467, 289] width 29 height 21
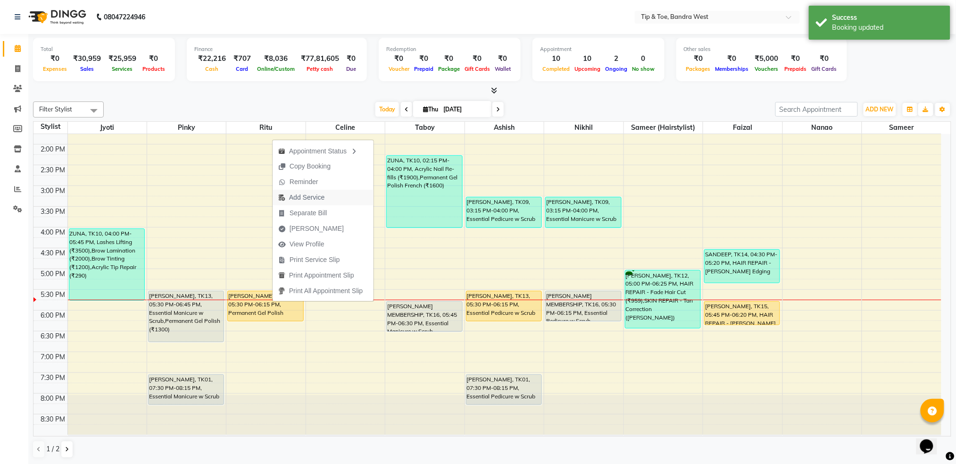
click at [307, 197] on span "Add Service" at bounding box center [306, 197] width 35 height 10
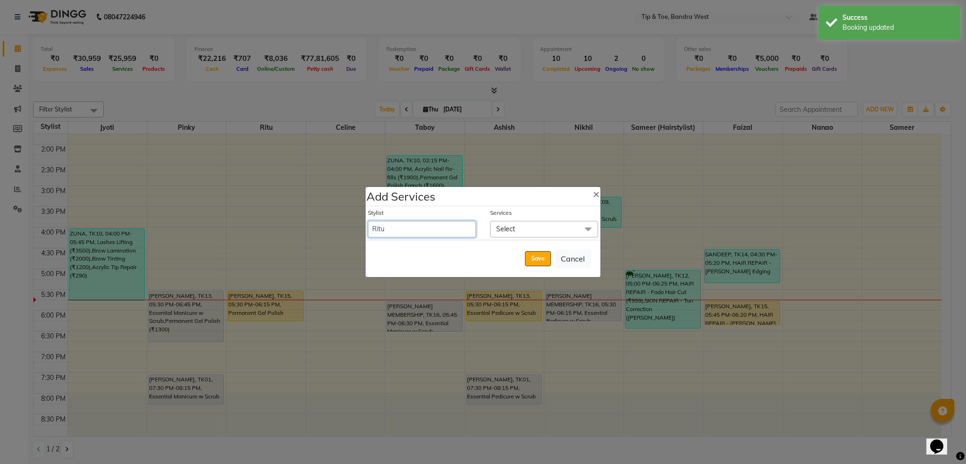
click at [424, 228] on select "Akash Ashish Bandra login Bilal Celine Danish Dhananjay Sharma Faizal Jai Chava…" at bounding box center [422, 229] width 108 height 17
select select "42340"
click at [368, 221] on select "Akash Ashish Bandra login Bilal Celine Danish Dhananjay Sharma Faizal Jai Chava…" at bounding box center [422, 229] width 108 height 17
select select "1095"
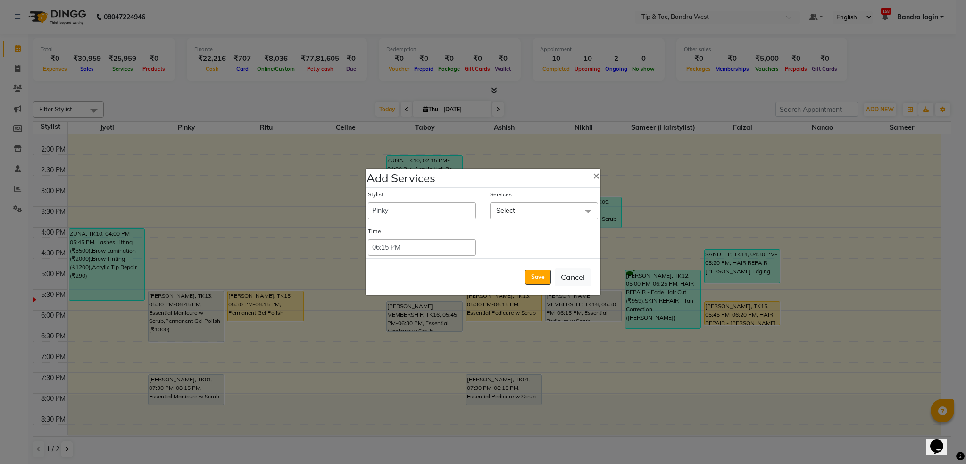
drag, startPoint x: 507, startPoint y: 212, endPoint x: 506, endPoint y: 225, distance: 12.3
click at [508, 213] on span "Select" at bounding box center [505, 210] width 19 height 8
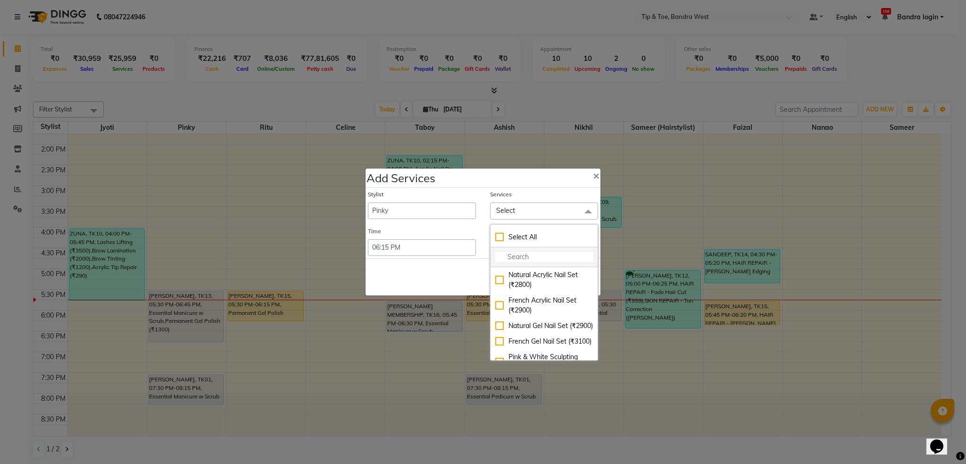
click at [514, 259] on input "multiselect-search" at bounding box center [544, 257] width 98 height 10
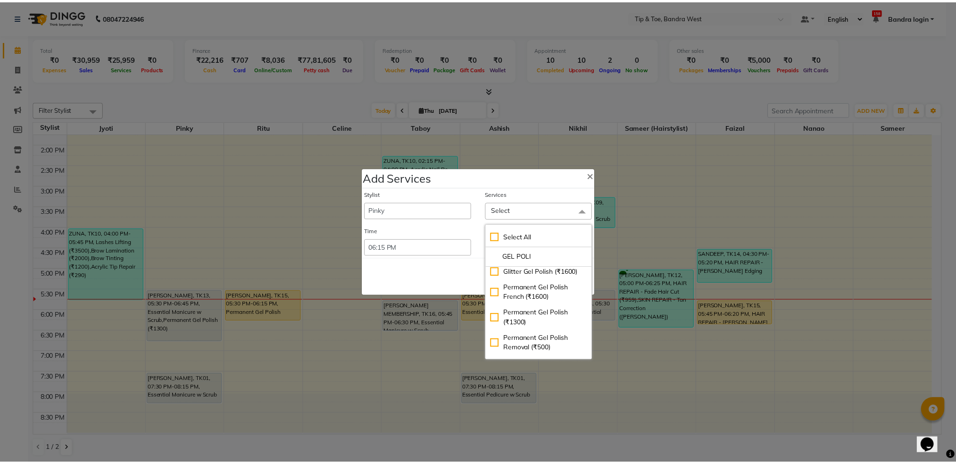
scroll to position [63, 0]
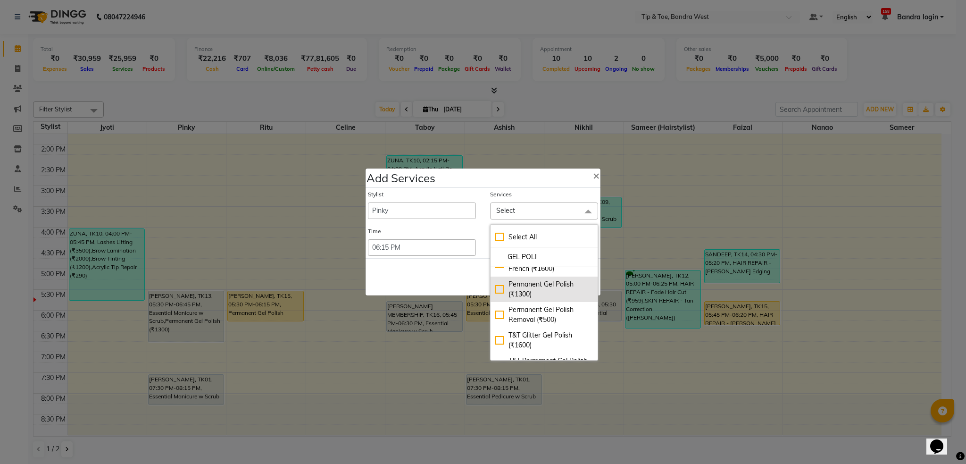
type input "GEL POLI"
click at [535, 299] on div "Permanent Gel Polish (₹1300)" at bounding box center [544, 289] width 98 height 20
checkbox input "true"
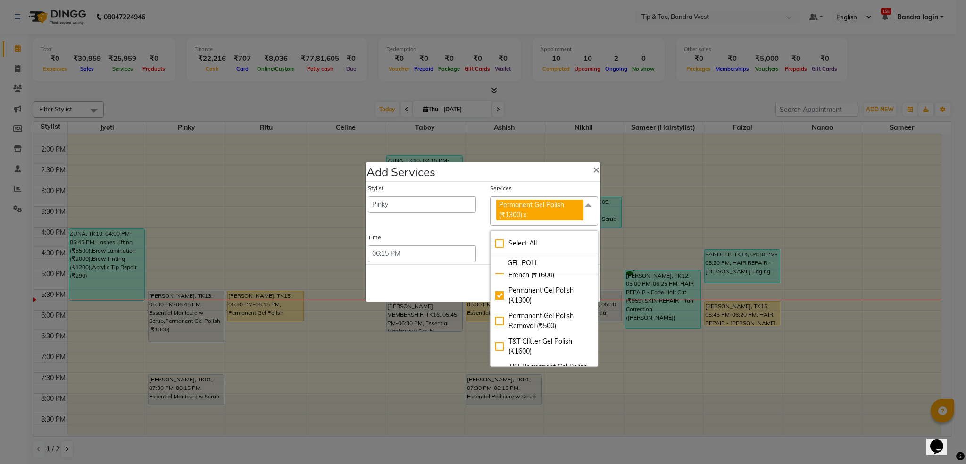
click at [435, 296] on div "Save Cancel" at bounding box center [483, 282] width 235 height 37
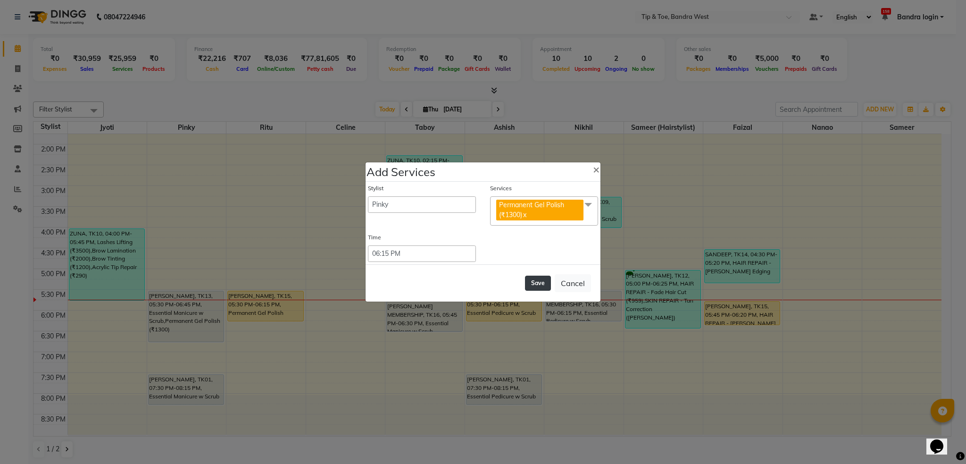
click at [535, 283] on button "Save" at bounding box center [538, 282] width 26 height 15
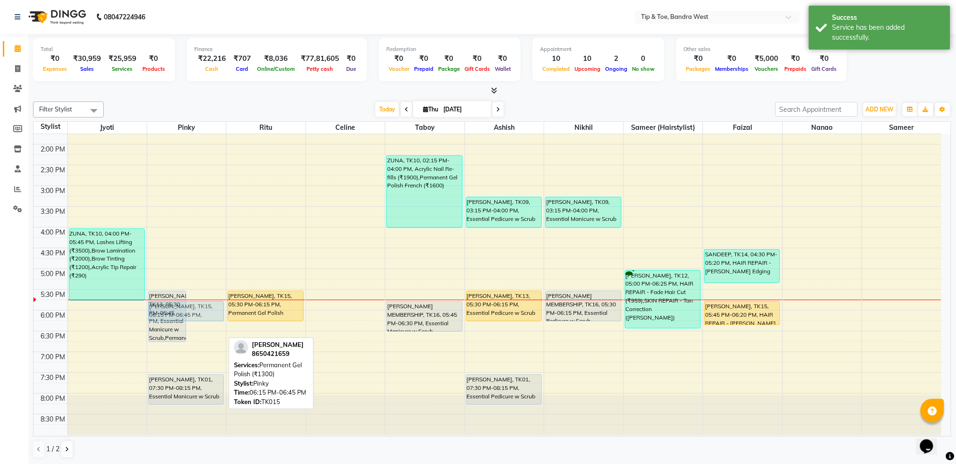
drag, startPoint x: 207, startPoint y: 331, endPoint x: 206, endPoint y: 306, distance: 25.0
click at [206, 306] on div "DANIELLE, TK13, 05:30 PM-06:45 PM, Essential Manicure w Scrub,Permanent Gel Pol…" at bounding box center [186, 164] width 79 height 539
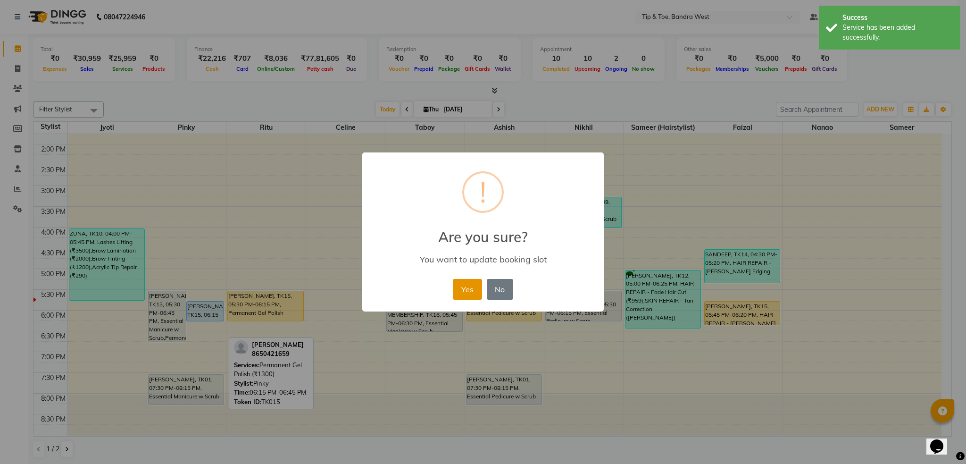
click at [467, 287] on button "Yes" at bounding box center [467, 289] width 29 height 21
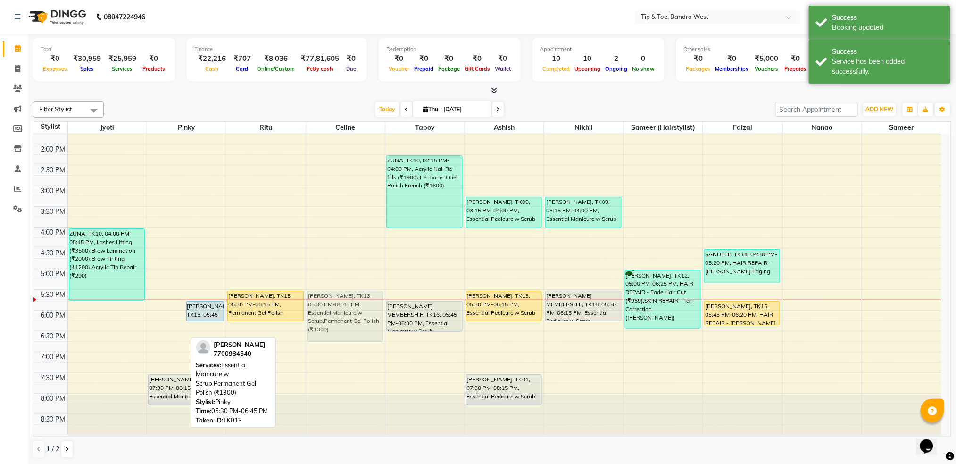
drag, startPoint x: 159, startPoint y: 300, endPoint x: 344, endPoint y: 300, distance: 184.9
click at [344, 300] on tr "NAINA, TK08, 12:00 PM-12:30 PM, Permanent Gel Polish Removal NAINA, TK08, 12:30…" at bounding box center [487, 164] width 908 height 539
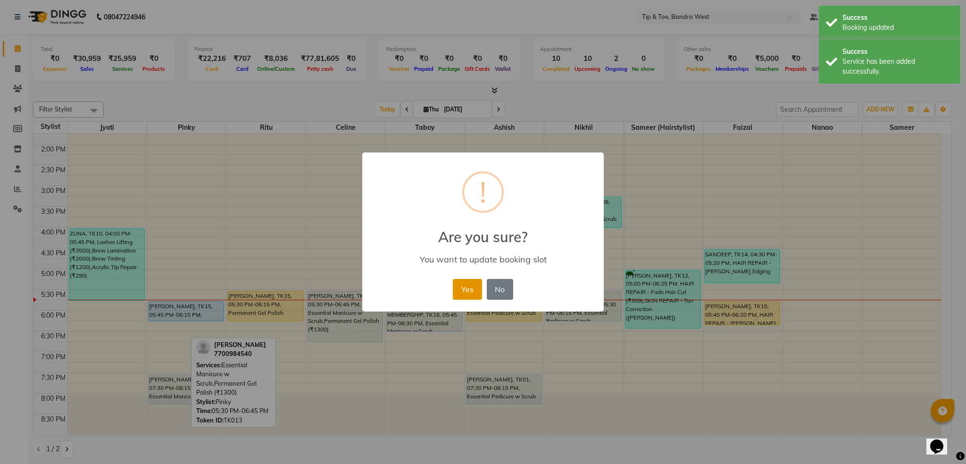
click at [466, 287] on button "Yes" at bounding box center [467, 289] width 29 height 21
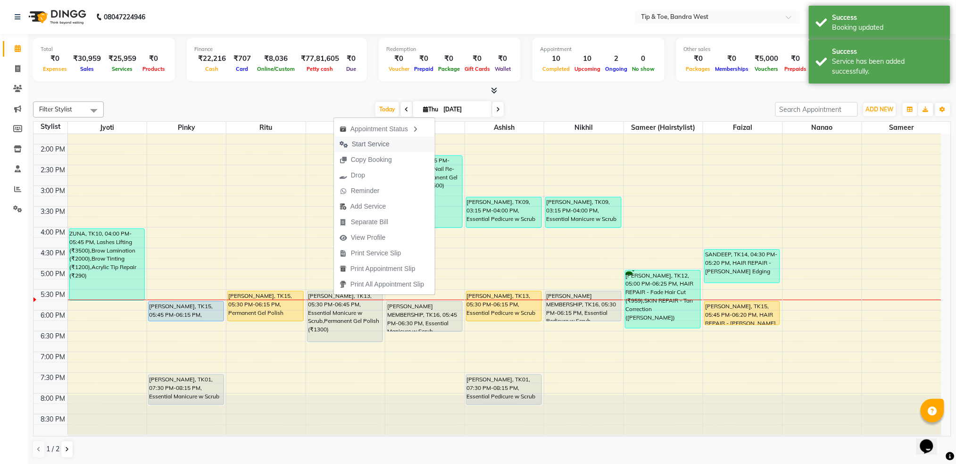
click at [378, 143] on span "Start Service" at bounding box center [371, 144] width 38 height 10
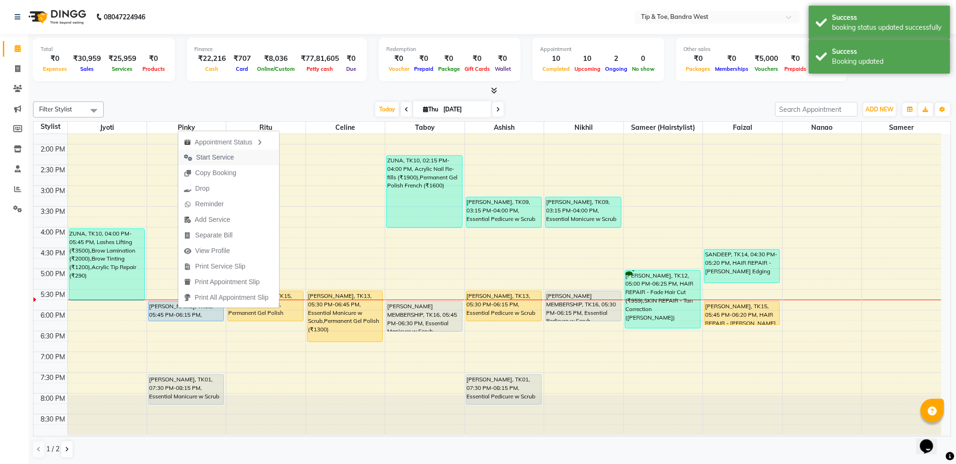
click at [209, 157] on span "Start Service" at bounding box center [215, 157] width 38 height 10
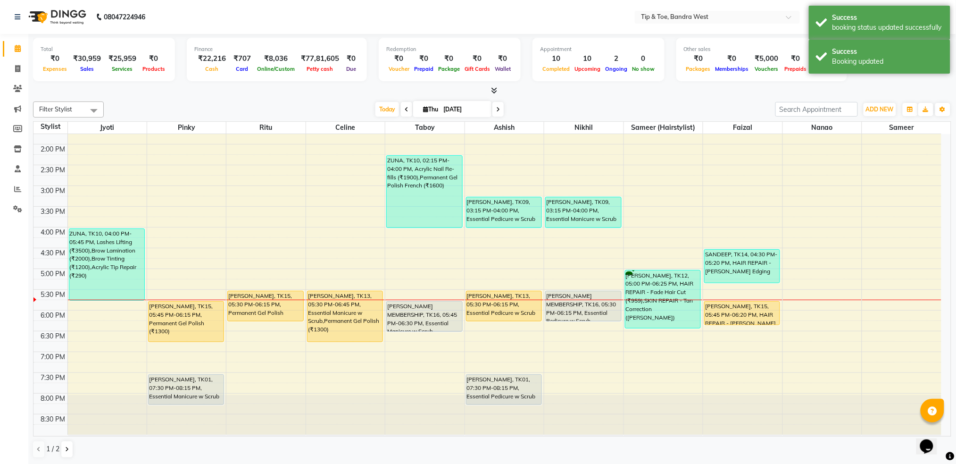
drag, startPoint x: 192, startPoint y: 321, endPoint x: 193, endPoint y: 332, distance: 11.3
click at [193, 332] on div "Amrita, TK02, 12:30 PM-01:15 PM, Permanent Gel Polish TERESA SINGH, TK15, 05:45…" at bounding box center [186, 164] width 79 height 539
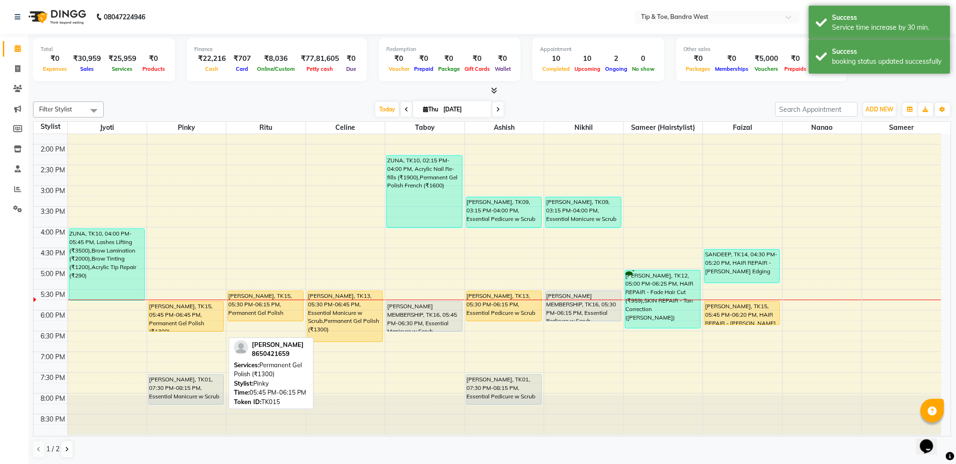
click at [193, 331] on div "Amrita, TK02, 12:30 PM-01:15 PM, Permanent Gel Polish TERESA SINGH, TK15, 05:45…" at bounding box center [186, 164] width 79 height 539
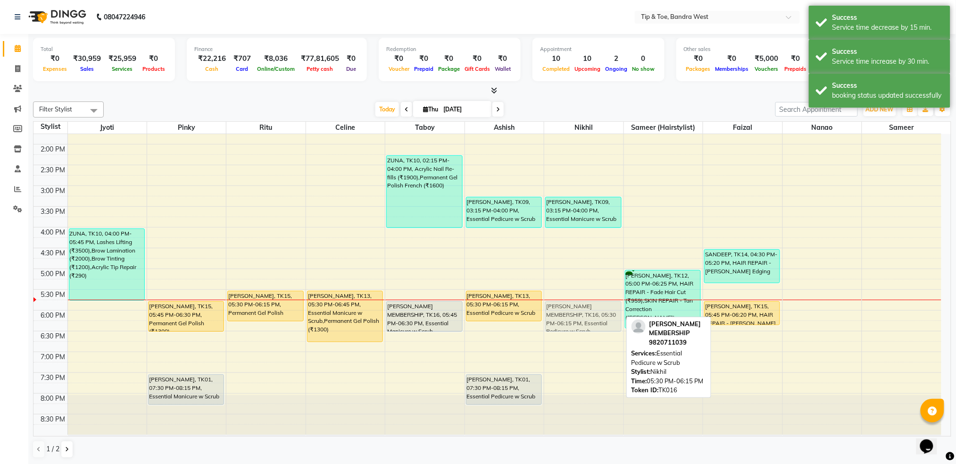
drag, startPoint x: 570, startPoint y: 312, endPoint x: 569, endPoint y: 322, distance: 10.0
click at [569, 322] on div "Bianca Nagpal, TK09, 03:15 PM-04:00 PM, Essential Manicure w Scrub RUCHI AGARWA…" at bounding box center [583, 164] width 79 height 539
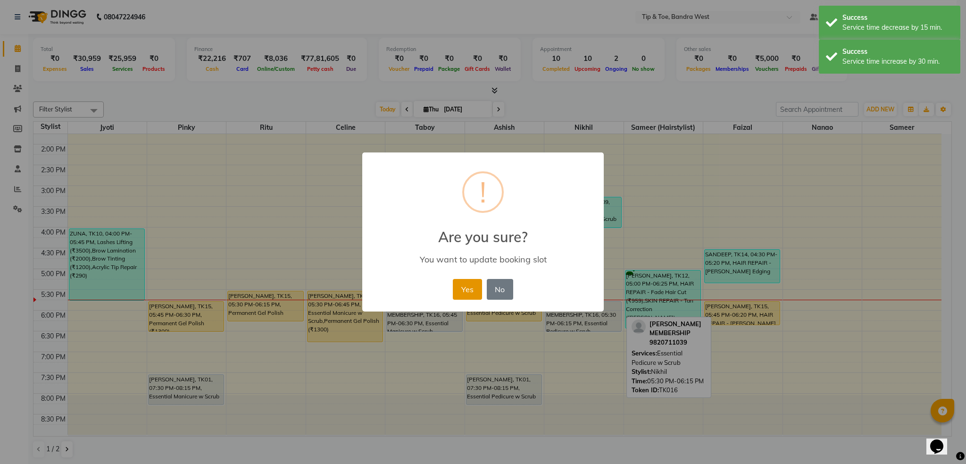
click at [476, 294] on button "Yes" at bounding box center [467, 289] width 29 height 21
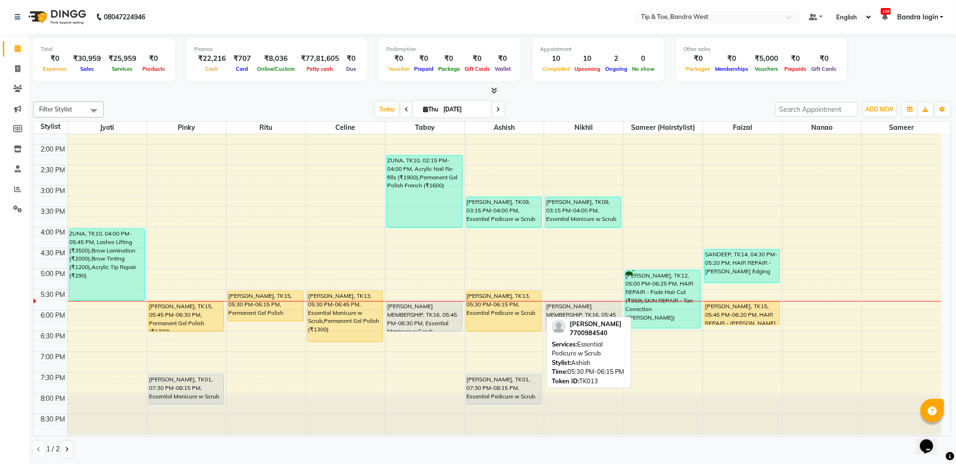
drag, startPoint x: 496, startPoint y: 319, endPoint x: 496, endPoint y: 325, distance: 5.7
click at [496, 325] on div "John Abraham, TK06, 10:15 AM-11:00 AM, Essential Pedicure w Scrub John Abraham,…" at bounding box center [504, 164] width 79 height 539
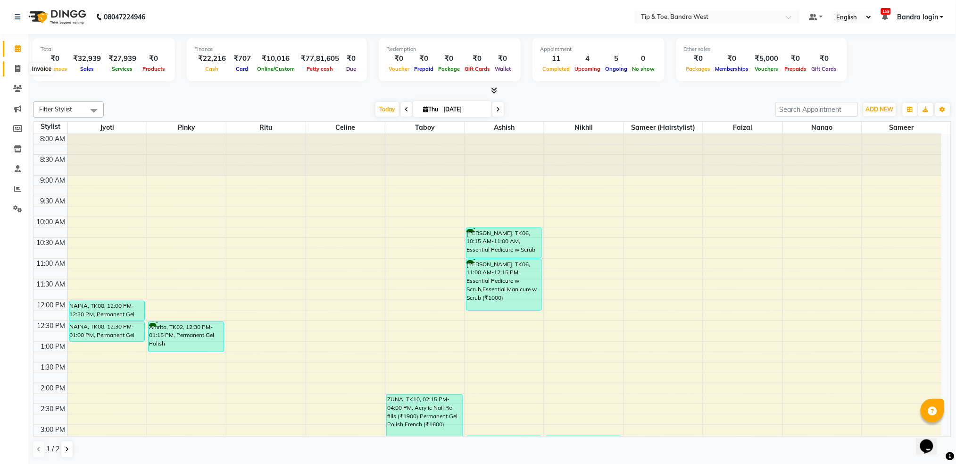
click at [19, 70] on icon at bounding box center [17, 68] width 5 height 7
select select "5957"
select select "service"
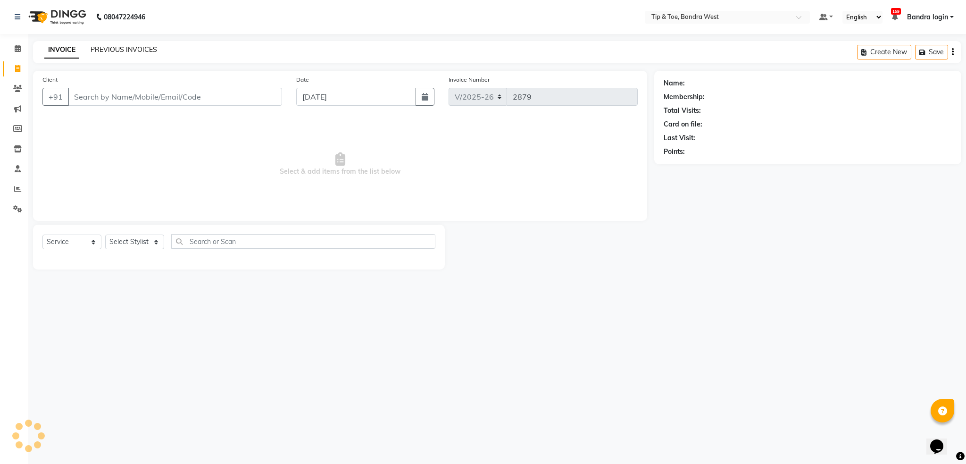
click at [109, 46] on link "PREVIOUS INVOICES" at bounding box center [124, 49] width 67 height 8
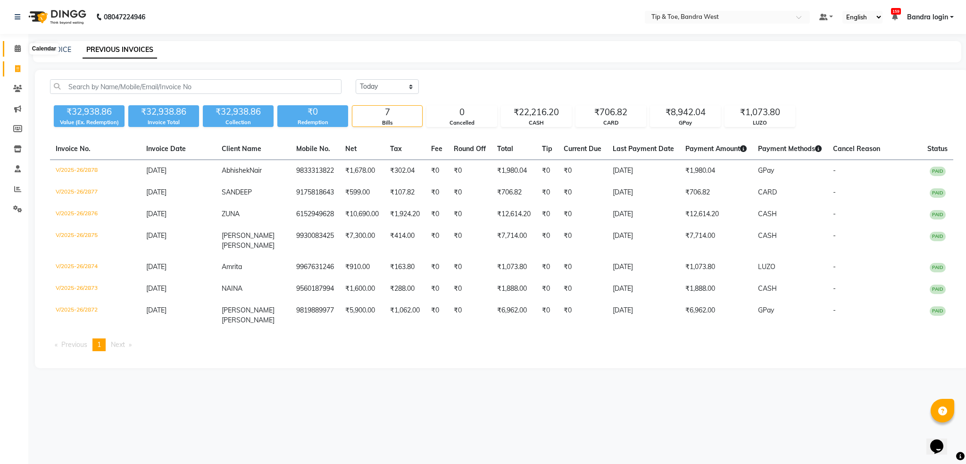
click at [17, 53] on span at bounding box center [17, 48] width 17 height 11
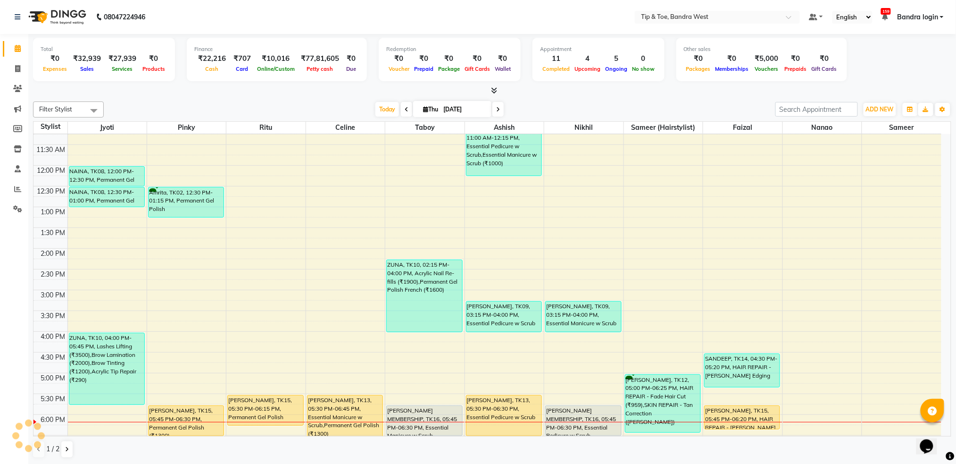
scroll to position [239, 0]
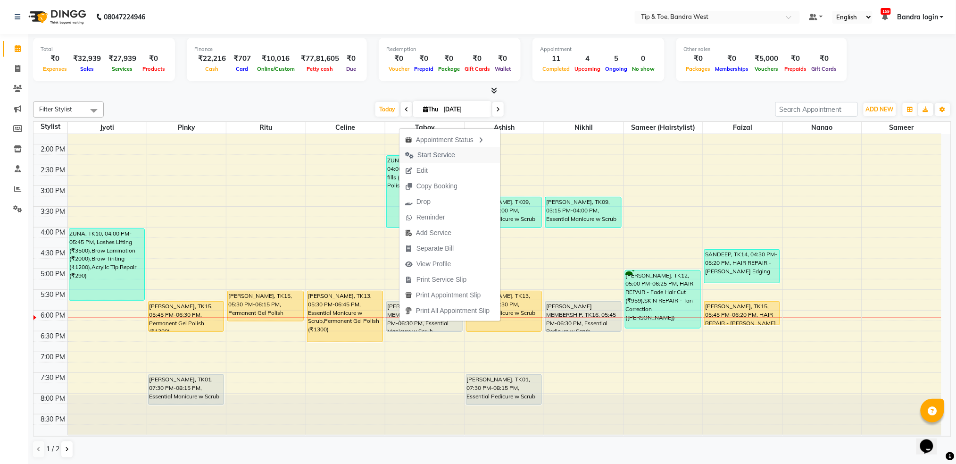
click at [445, 150] on span "Start Service" at bounding box center [436, 155] width 38 height 10
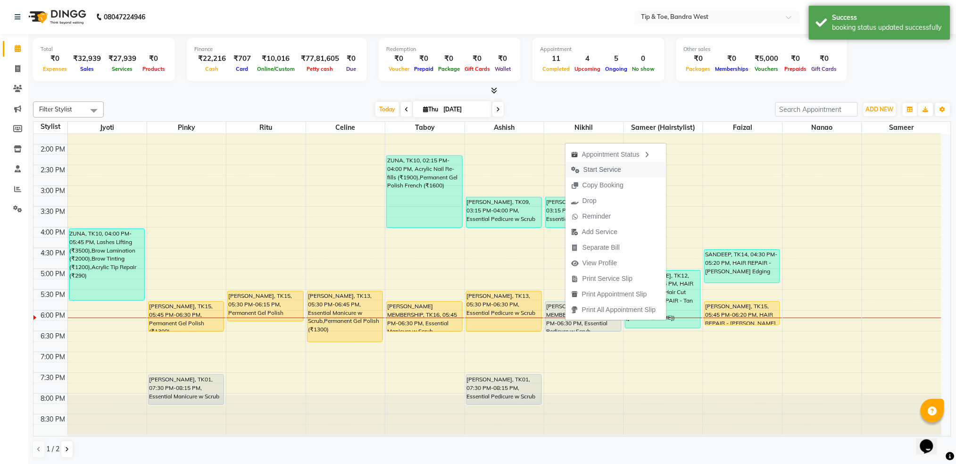
click at [598, 169] on span "Start Service" at bounding box center [603, 170] width 38 height 10
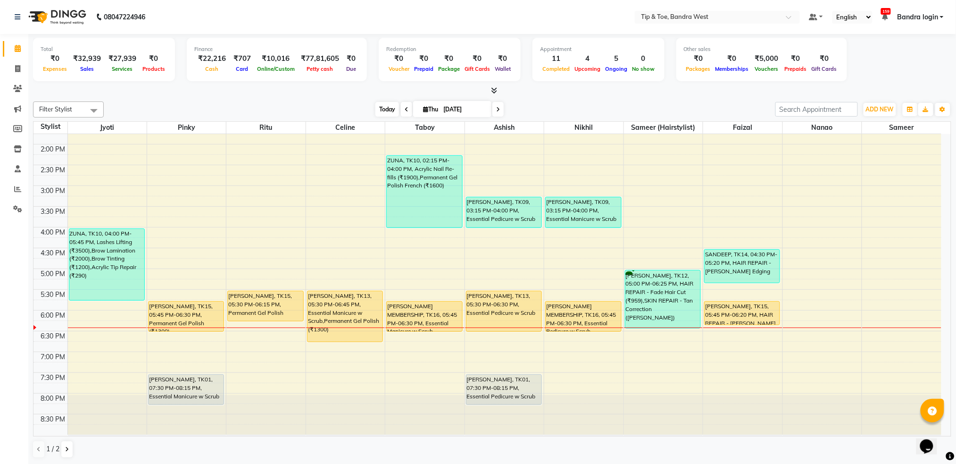
click at [389, 108] on span "Today" at bounding box center [387, 109] width 24 height 15
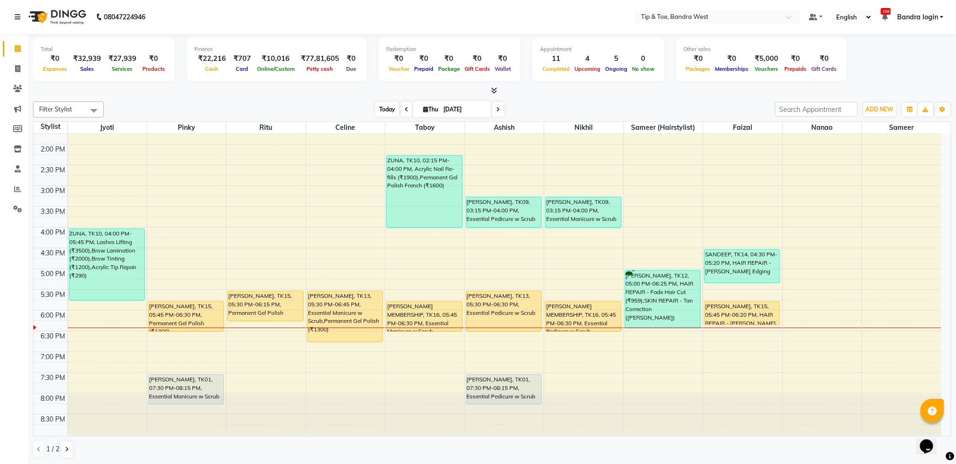
click at [389, 108] on span "Today" at bounding box center [387, 109] width 24 height 15
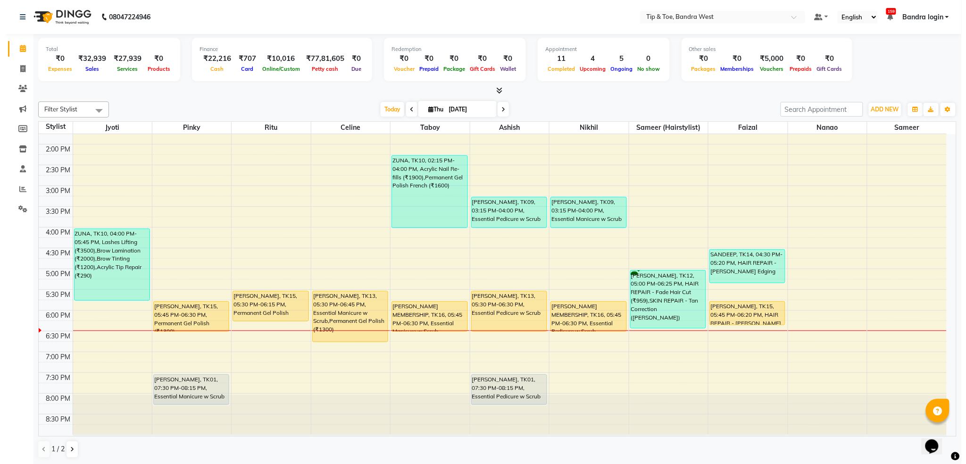
scroll to position [0, 0]
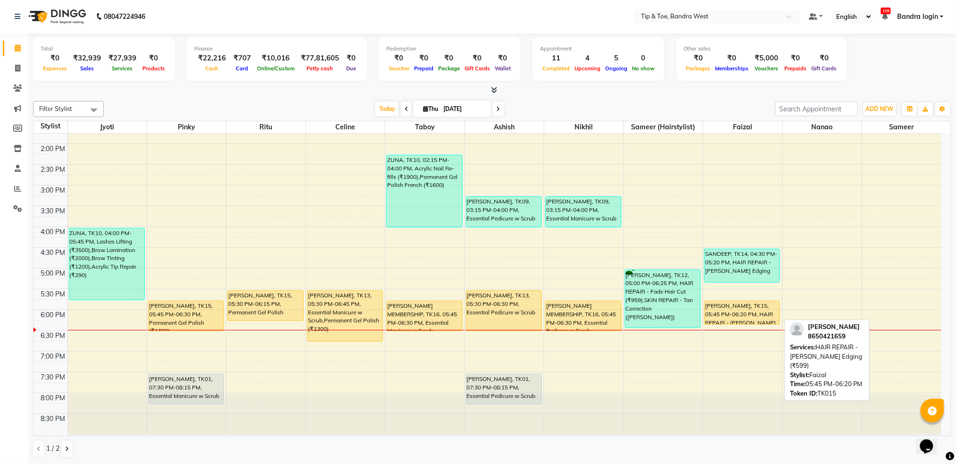
click at [707, 311] on div "[PERSON_NAME], TK15, 05:45 PM-06:20 PM, HAIR REPAIR - [PERSON_NAME] Edging (₹59…" at bounding box center [742, 312] width 75 height 23
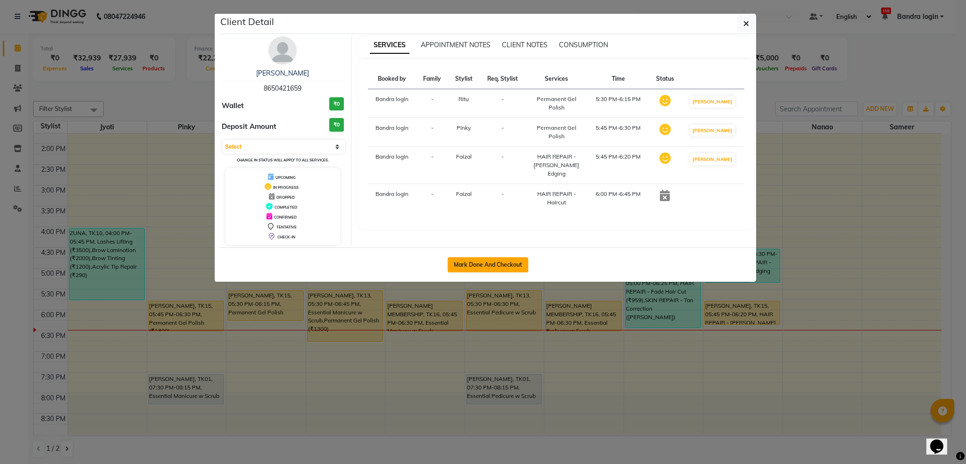
click at [492, 257] on button "Mark Done And Checkout" at bounding box center [488, 264] width 81 height 15
select select "5957"
select select "service"
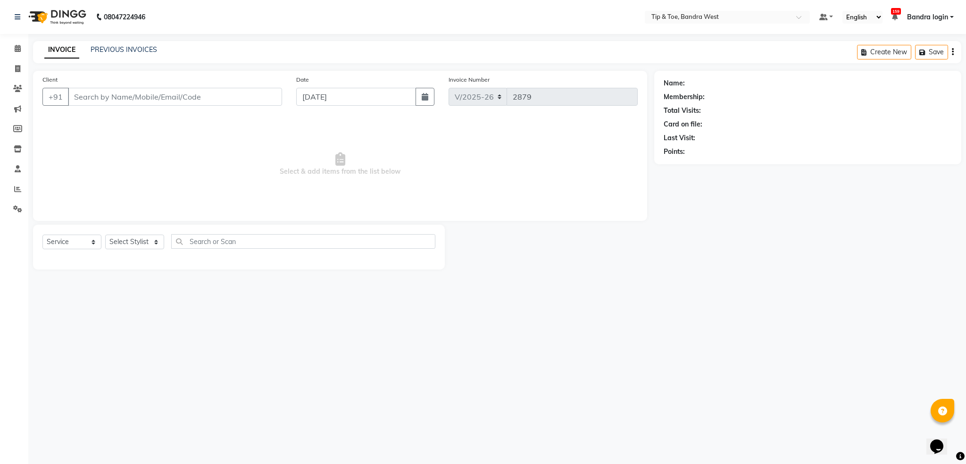
type input "8650421659"
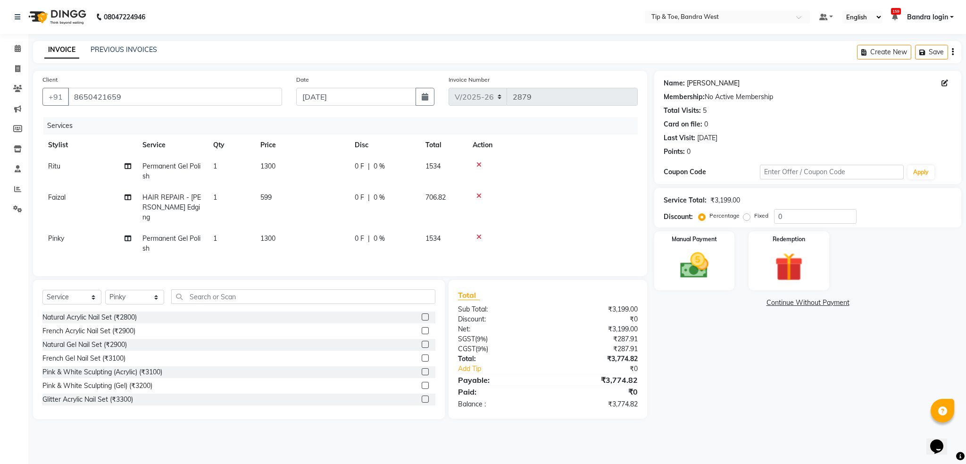
click at [691, 86] on link "[PERSON_NAME]" at bounding box center [713, 83] width 53 height 10
click at [478, 196] on icon at bounding box center [478, 195] width 5 height 7
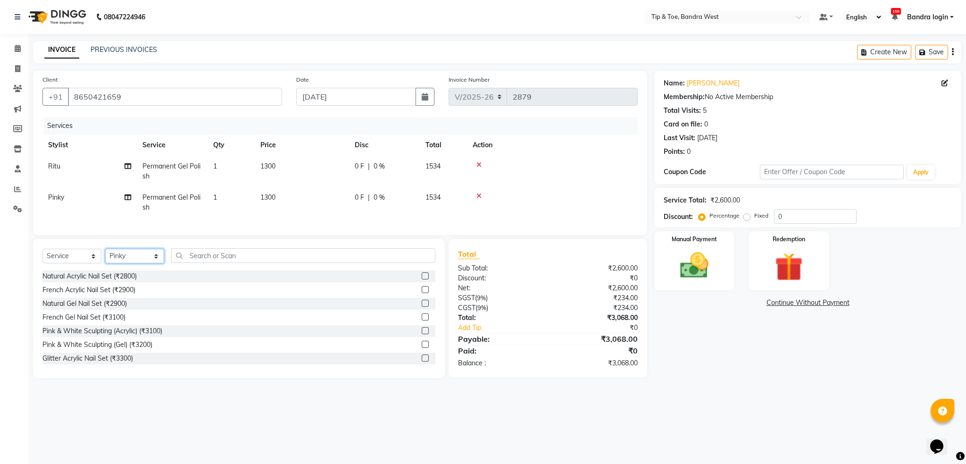
click at [132, 263] on select "Select Stylist Akash Ashish Bandra login Bilal [PERSON_NAME] [PERSON_NAME] [PER…" at bounding box center [134, 256] width 59 height 15
select select "83378"
click at [105, 259] on select "Select Stylist Akash Ashish Bandra login Bilal [PERSON_NAME] [PERSON_NAME] [PER…" at bounding box center [134, 256] width 59 height 15
click at [209, 263] on input "text" at bounding box center [303, 255] width 264 height 15
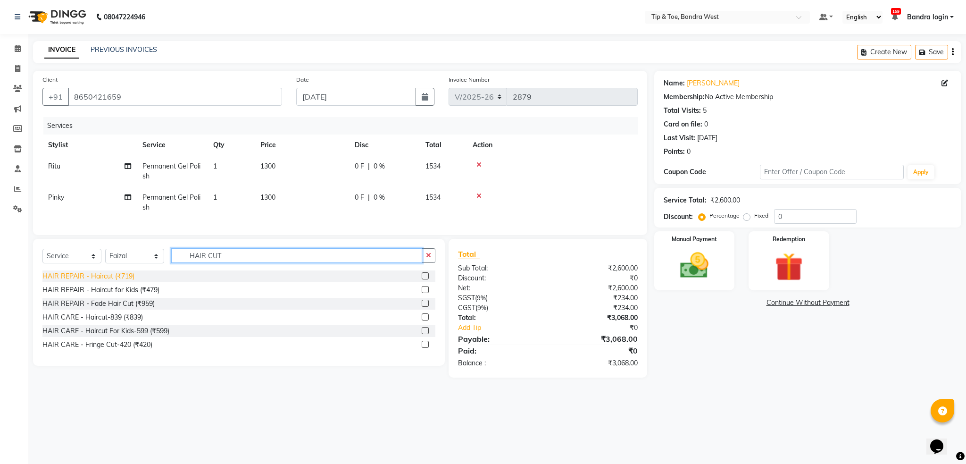
type input "HAIR CUT"
click at [122, 281] on div "HAIR REPAIR - Haircut (₹719)" at bounding box center [88, 276] width 92 height 10
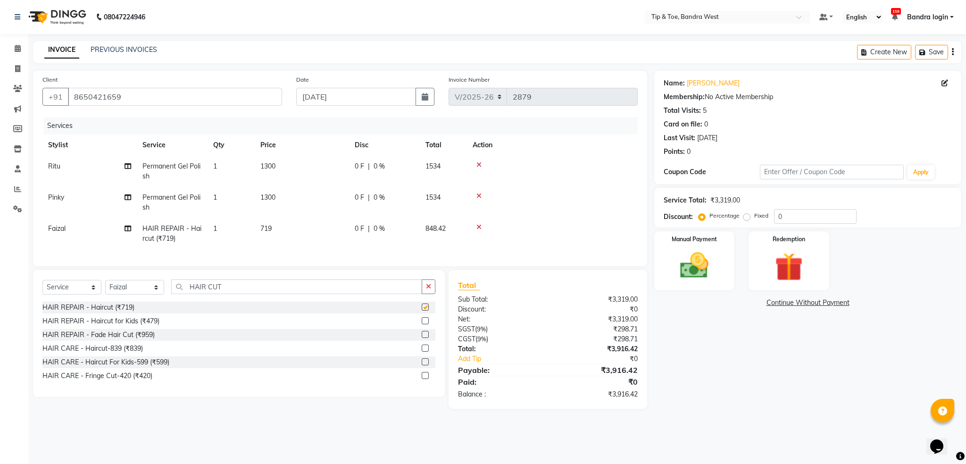
checkbox input "false"
click at [230, 294] on input "HAIR CUT" at bounding box center [296, 286] width 251 height 15
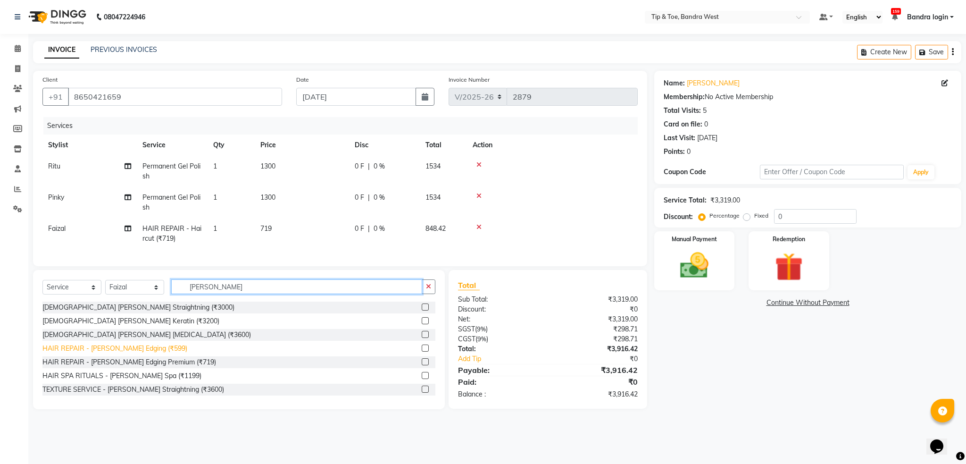
type input "[PERSON_NAME]"
click at [142, 353] on div "HAIR REPAIR - [PERSON_NAME] Edging (₹599)" at bounding box center [114, 348] width 145 height 10
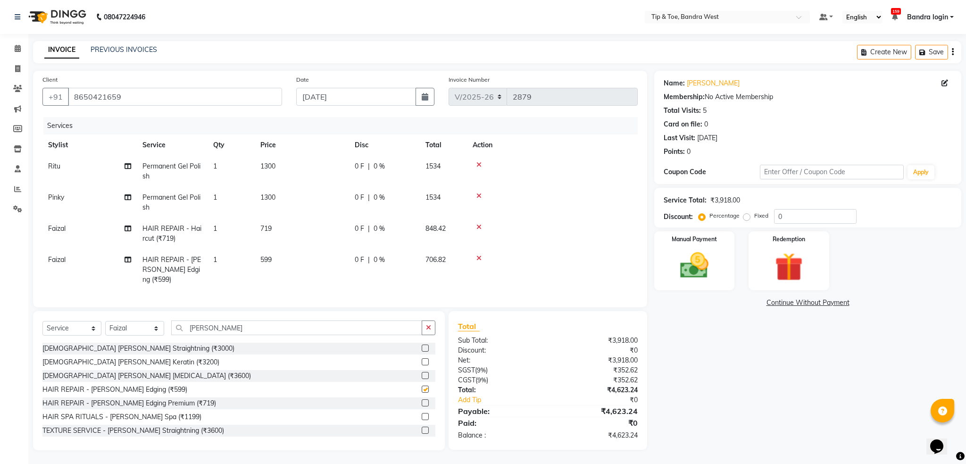
checkbox input "false"
click at [698, 259] on img at bounding box center [694, 266] width 48 height 34
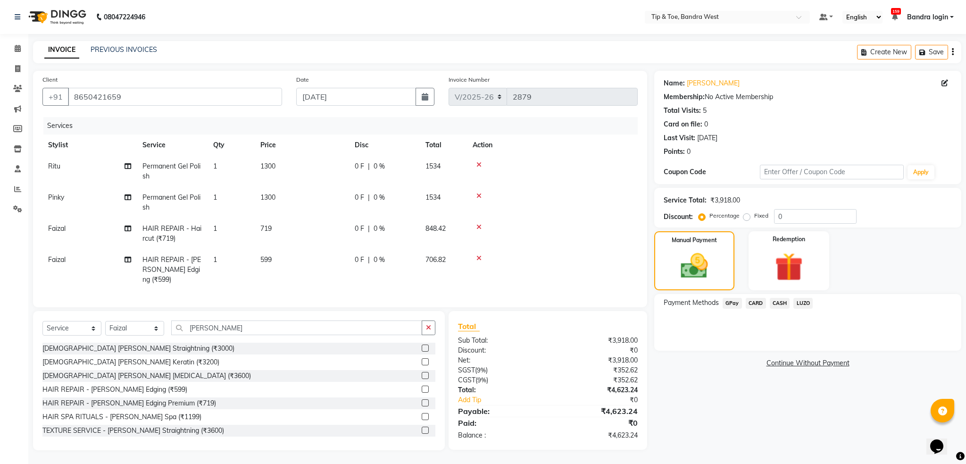
click at [729, 302] on span "GPay" at bounding box center [732, 303] width 19 height 11
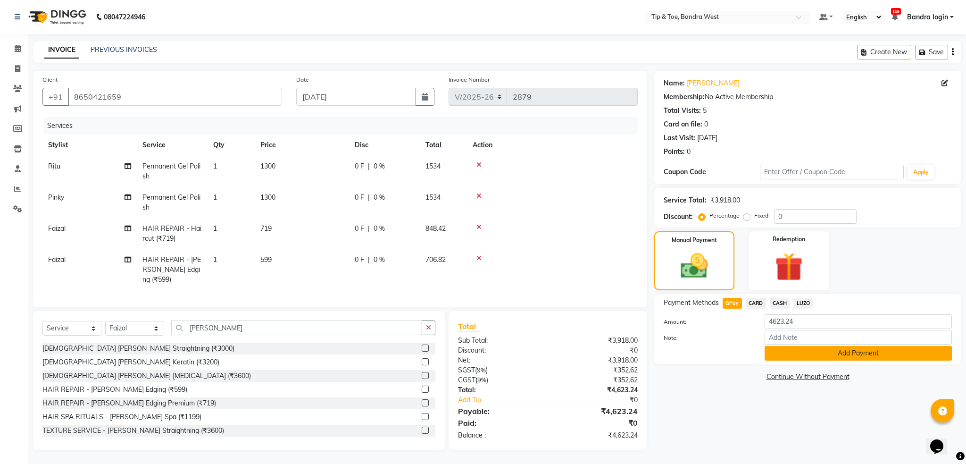
click at [787, 347] on button "Add Payment" at bounding box center [858, 353] width 187 height 15
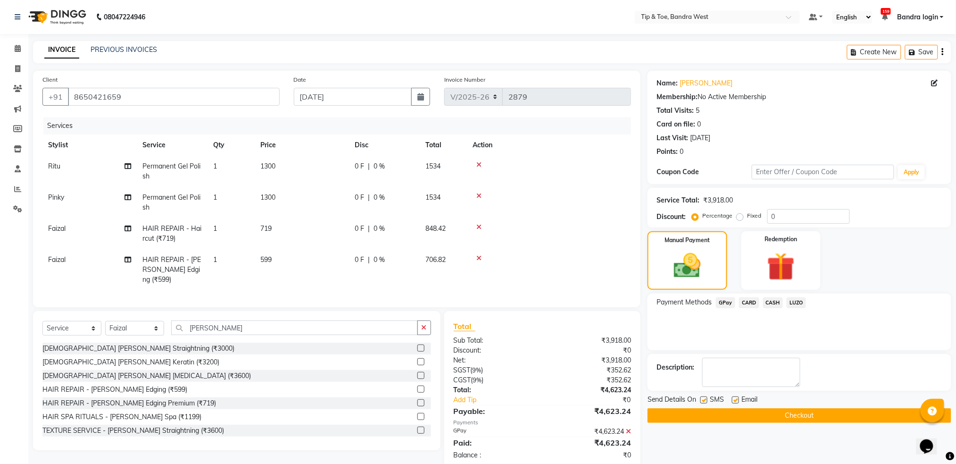
scroll to position [19, 0]
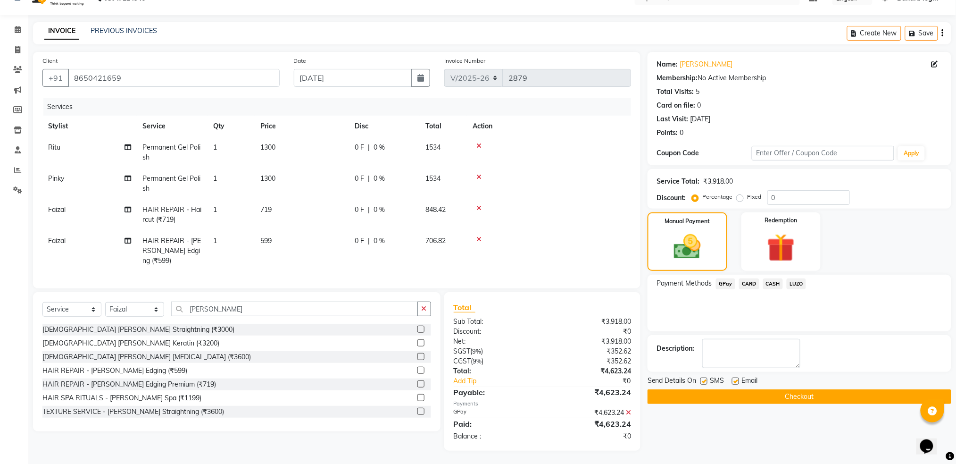
click at [749, 394] on button "Checkout" at bounding box center [800, 396] width 304 height 15
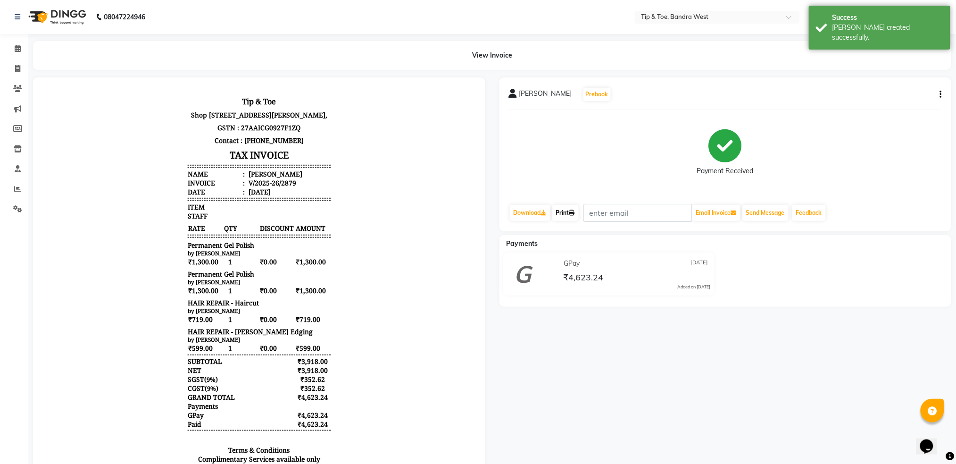
click at [559, 209] on link "Print" at bounding box center [565, 213] width 26 height 16
click at [22, 44] on span at bounding box center [17, 48] width 17 height 11
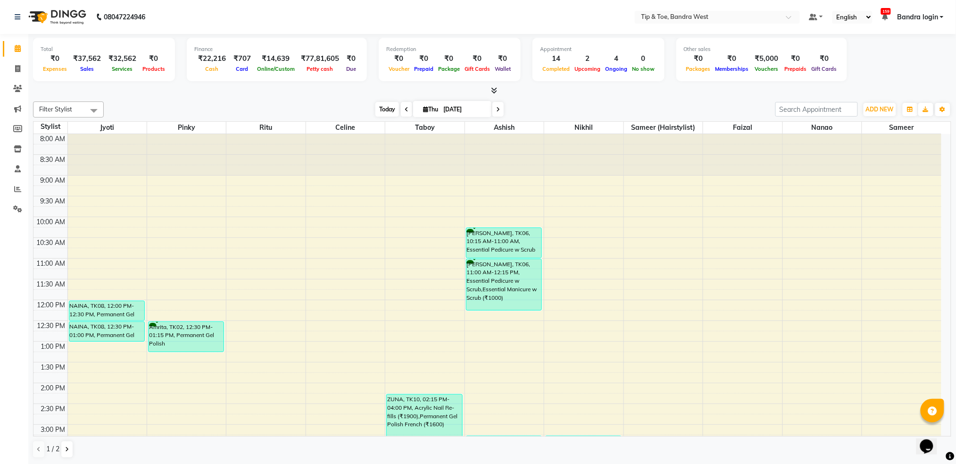
click at [382, 105] on span "Today" at bounding box center [387, 109] width 24 height 15
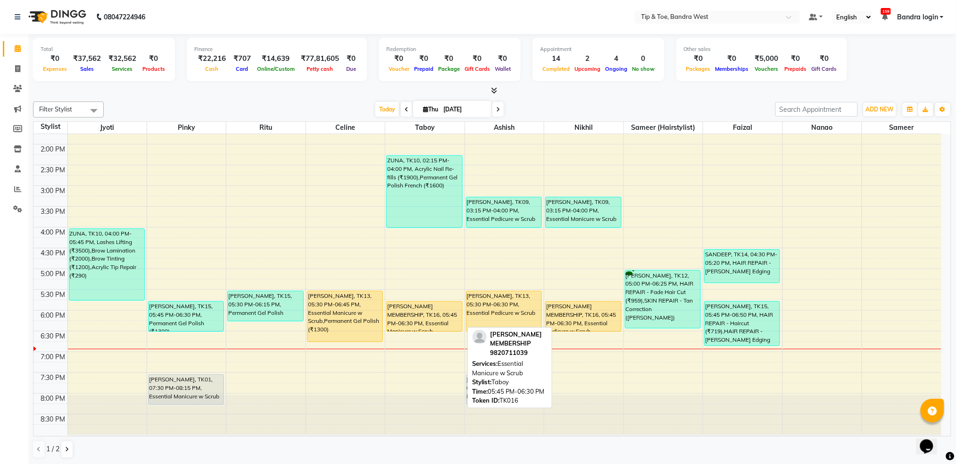
click at [413, 316] on div "[PERSON_NAME] MEMBERSHIP, TK16, 05:45 PM-06:30 PM, Essential Manicure w Scrub" at bounding box center [424, 316] width 75 height 30
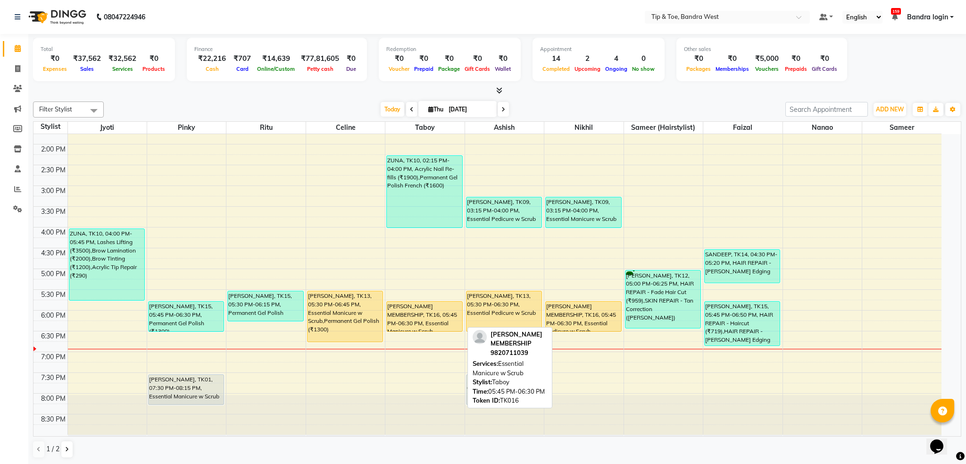
select select "1"
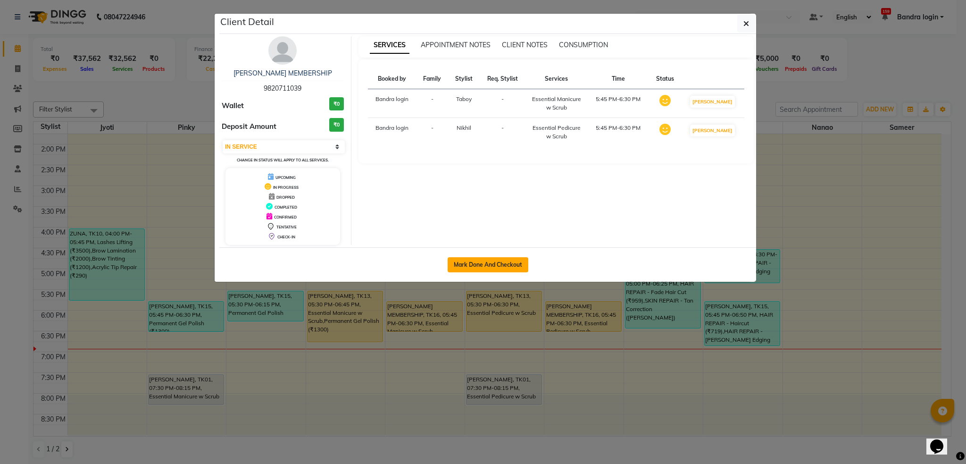
click at [504, 261] on button "Mark Done And Checkout" at bounding box center [488, 264] width 81 height 15
select select "service"
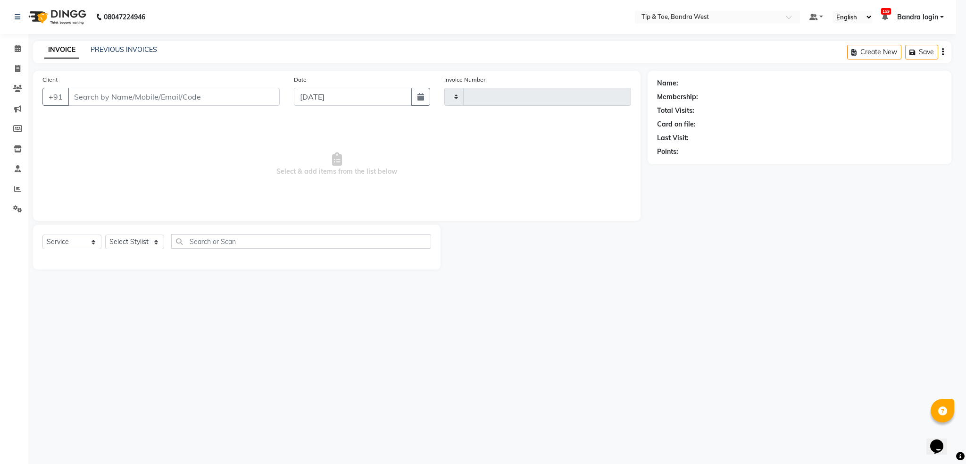
type input "2880"
select select "5957"
type input "9820711039"
select select "90713"
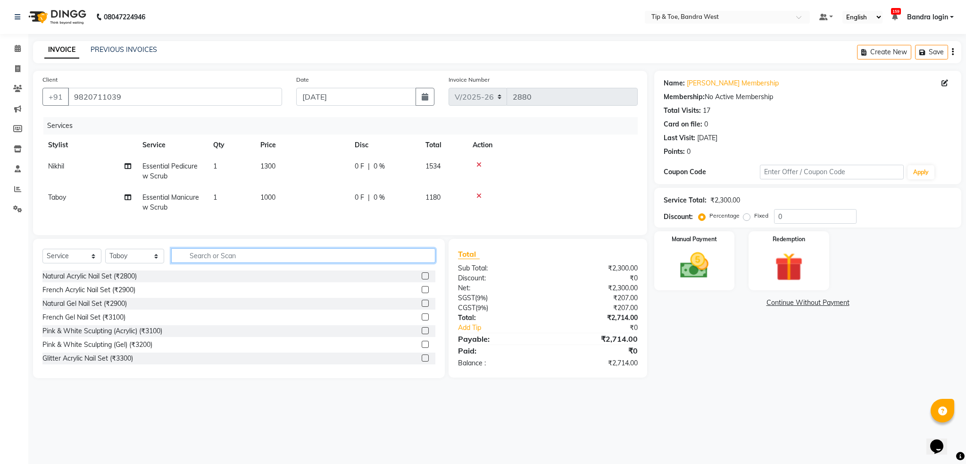
click at [217, 263] on input "text" at bounding box center [303, 255] width 264 height 15
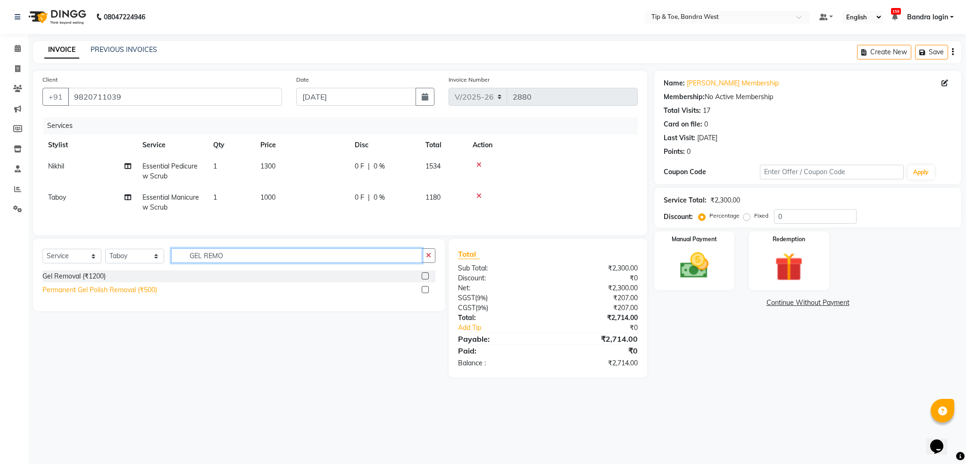
type input "GEL REMO"
click at [142, 295] on div "Permanent Gel Polish Removal (₹500)" at bounding box center [99, 290] width 115 height 10
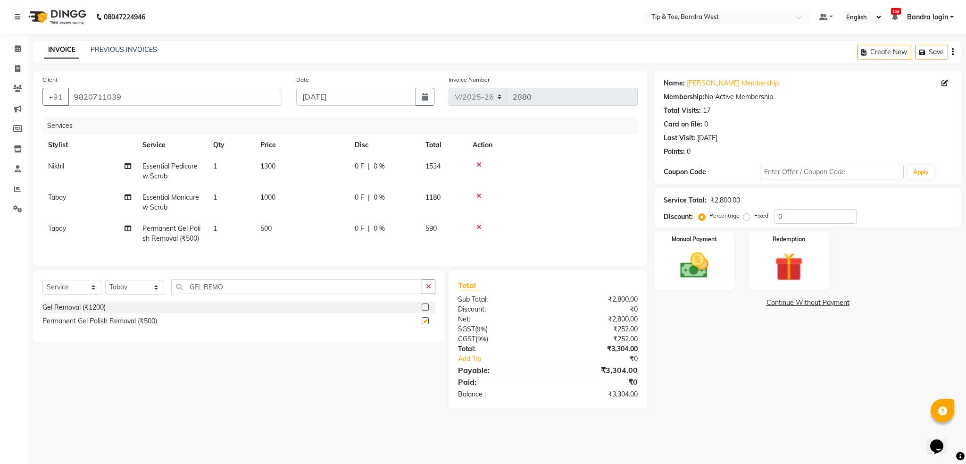
checkbox input "false"
click at [124, 293] on select "Select Stylist Akash Ashish Bandra login Bilal [PERSON_NAME] [PERSON_NAME] [PER…" at bounding box center [134, 287] width 59 height 15
select select "77899"
click at [105, 290] on select "Select Stylist Akash Ashish Bandra login Bilal [PERSON_NAME] [PERSON_NAME] [PER…" at bounding box center [134, 287] width 59 height 15
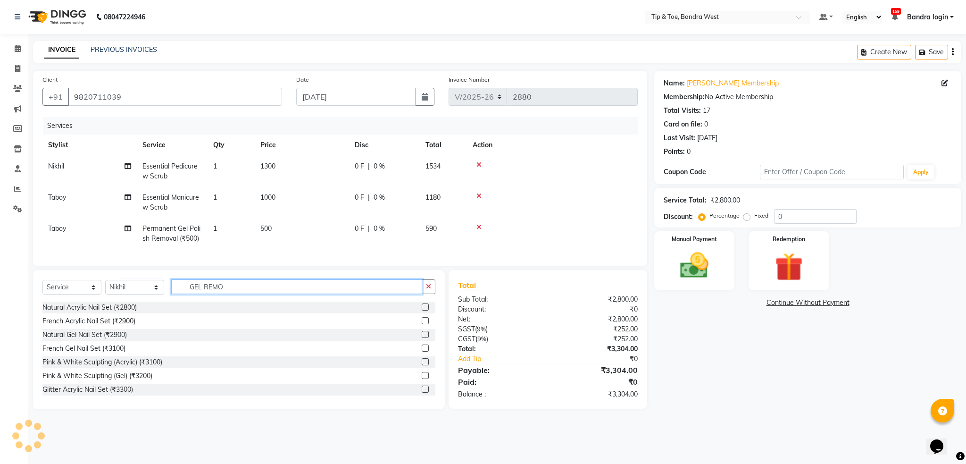
click at [246, 294] on input "GEL REMO" at bounding box center [296, 286] width 251 height 15
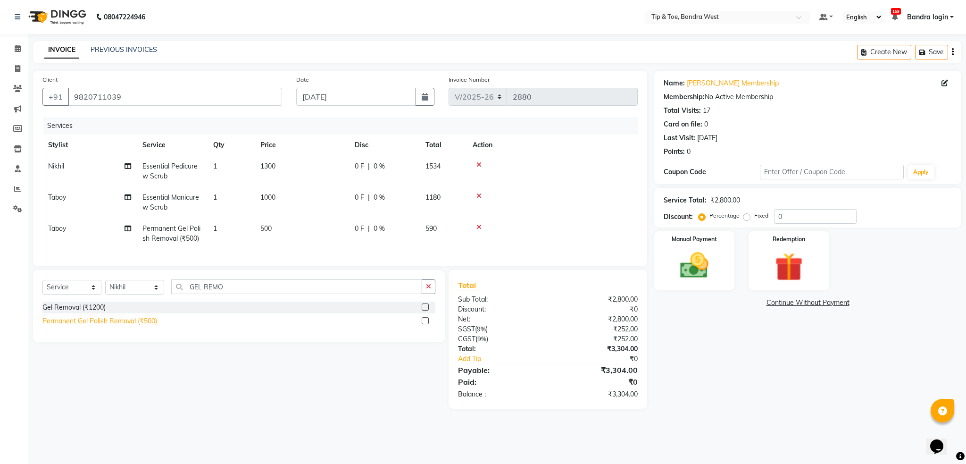
click at [146, 326] on div "Permanent Gel Polish Removal (₹500)" at bounding box center [99, 321] width 115 height 10
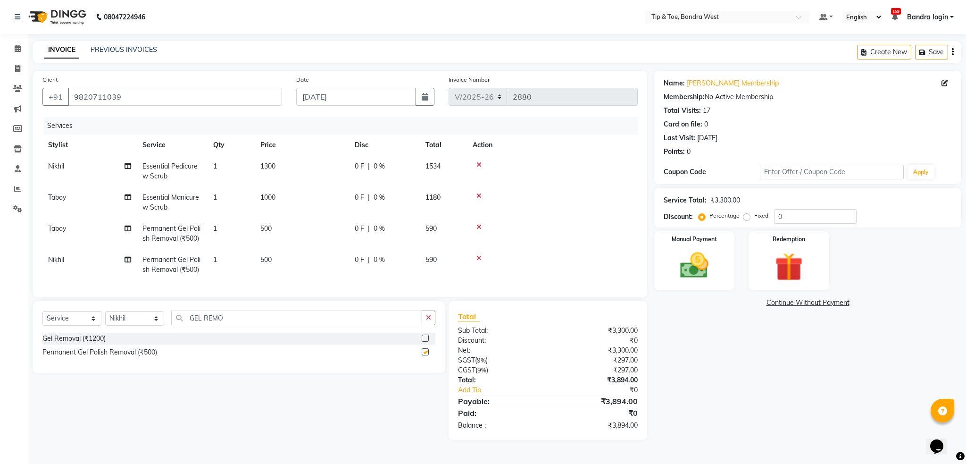
checkbox input "false"
click at [282, 255] on td "500" at bounding box center [302, 264] width 94 height 31
select select "77899"
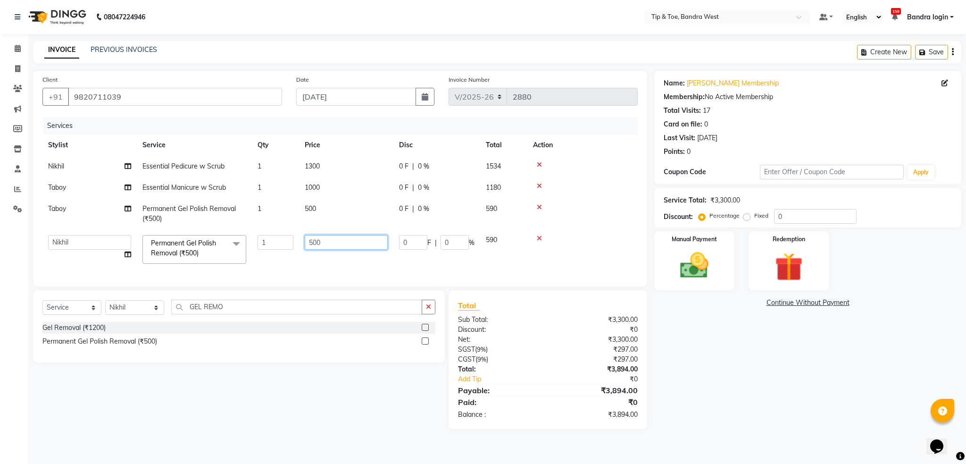
click at [335, 237] on input "500" at bounding box center [346, 242] width 83 height 15
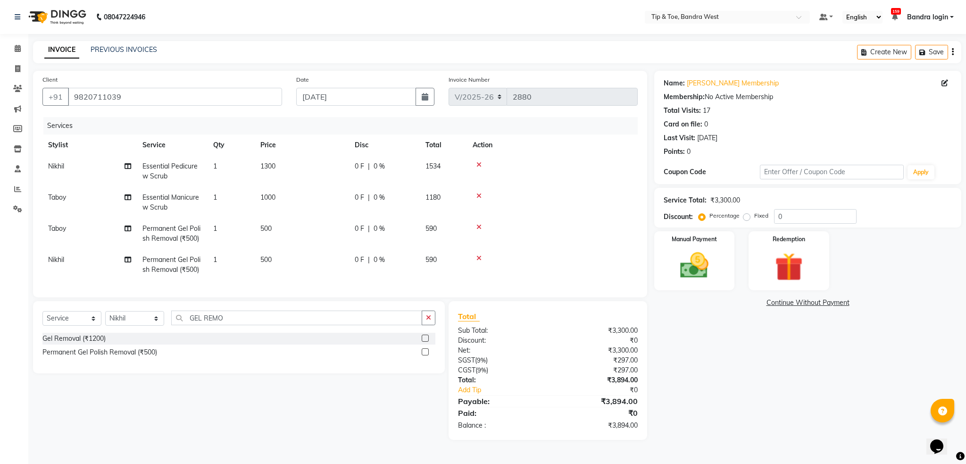
click at [319, 205] on tbody "Nikhil Essential Pedicure w Scrub 1 1300 0 F | 0 % 1534 Taboy Essential Manicur…" at bounding box center [339, 218] width 595 height 125
click at [305, 226] on td "500" at bounding box center [302, 233] width 94 height 31
select select "90713"
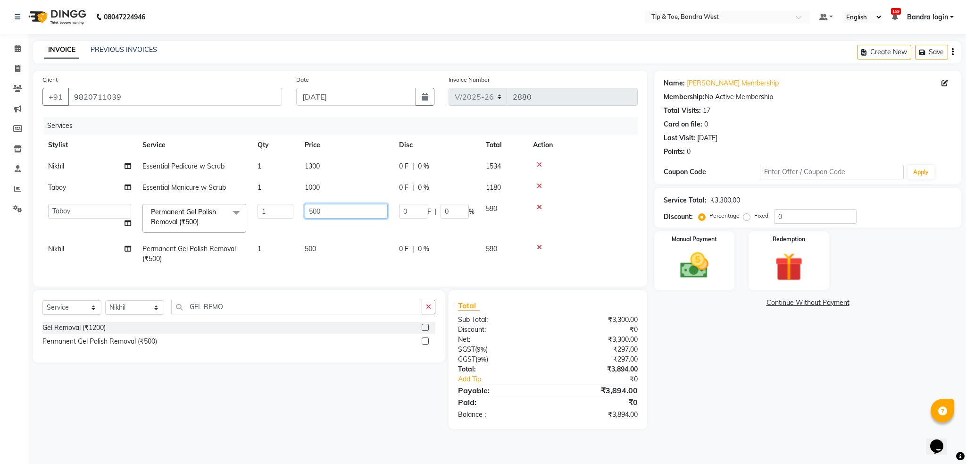
click at [325, 214] on input "500" at bounding box center [346, 211] width 83 height 15
type input "300"
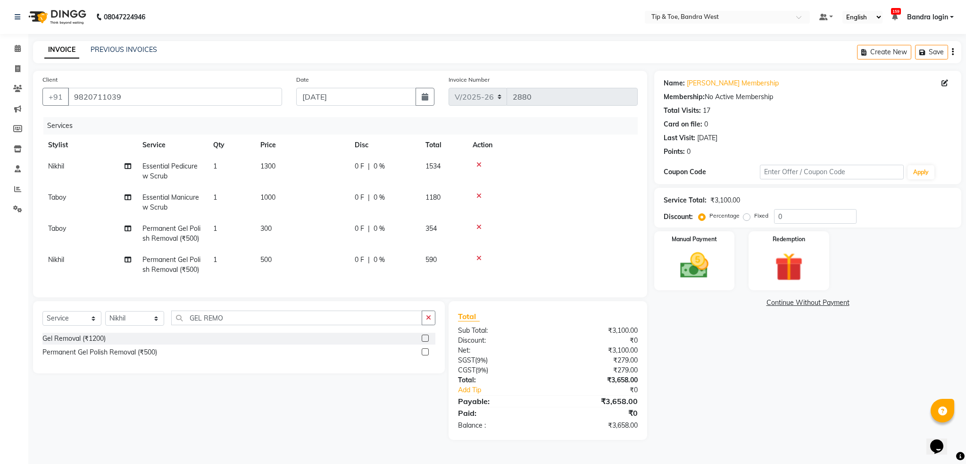
click at [321, 231] on td "300" at bounding box center [302, 233] width 94 height 31
select select "90713"
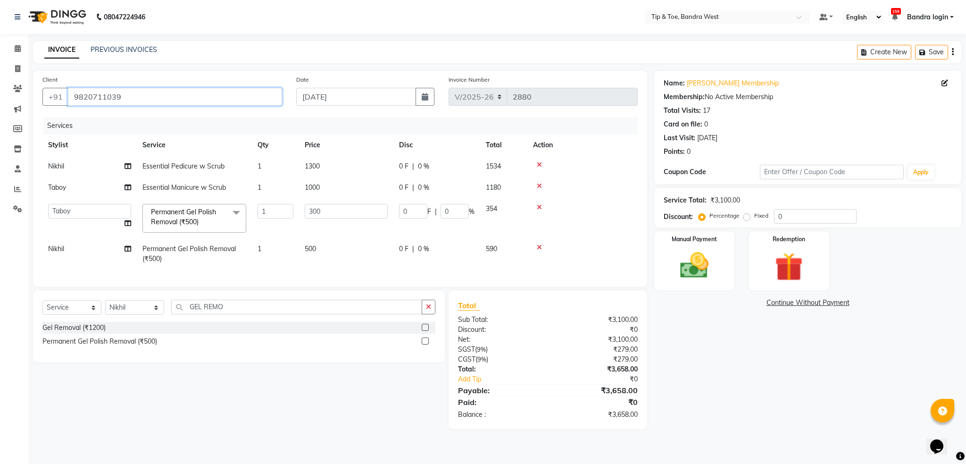
click at [97, 96] on input "9820711039" at bounding box center [175, 97] width 214 height 18
click at [778, 220] on input "0" at bounding box center [815, 216] width 83 height 15
type input "20"
type input "60"
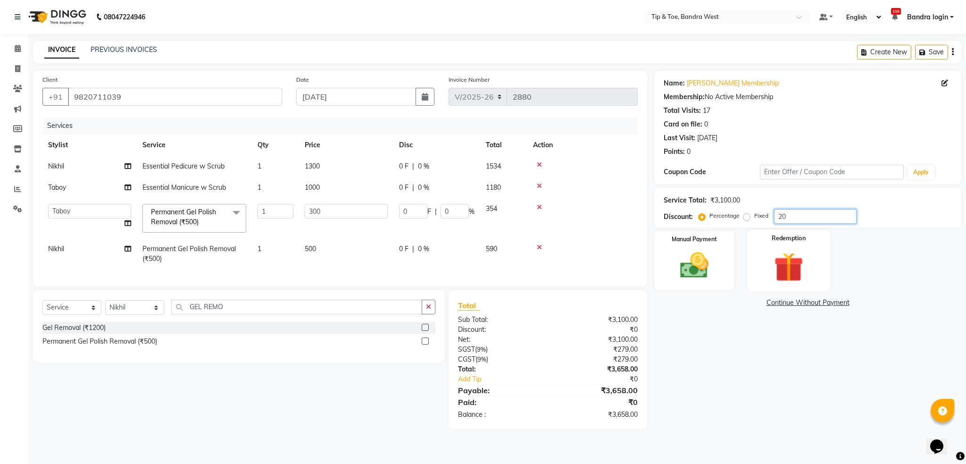
type input "20"
click at [604, 221] on td at bounding box center [582, 218] width 110 height 40
click at [333, 258] on td "500" at bounding box center [346, 253] width 94 height 31
select select "77899"
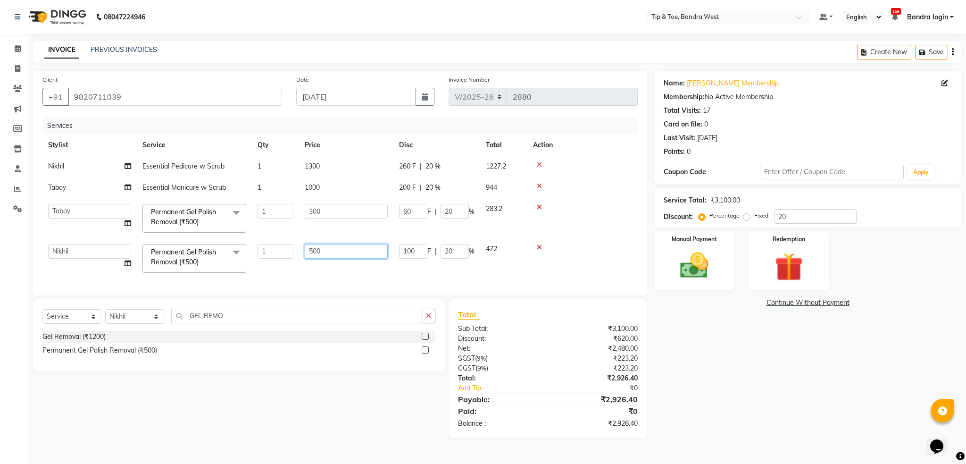
click at [341, 255] on input "500" at bounding box center [346, 251] width 83 height 15
click at [582, 245] on div at bounding box center [582, 247] width 99 height 7
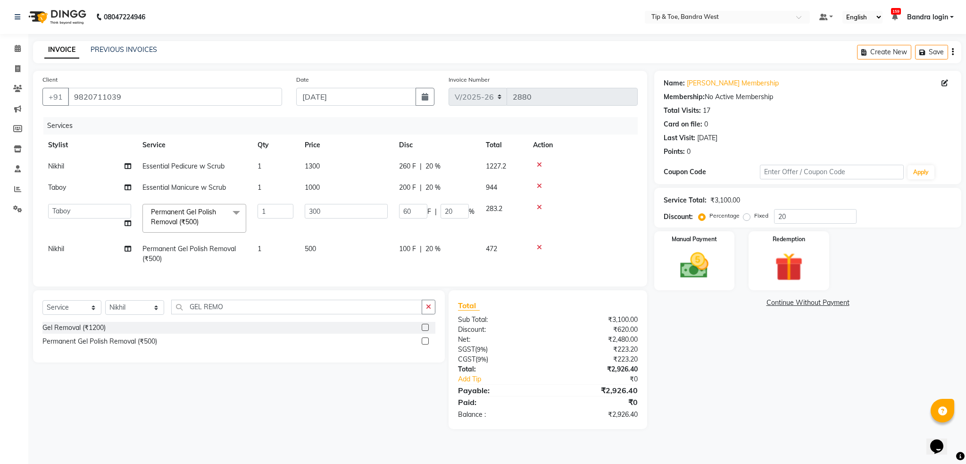
click at [580, 245] on div at bounding box center [582, 247] width 99 height 7
click at [703, 252] on img at bounding box center [694, 266] width 48 height 34
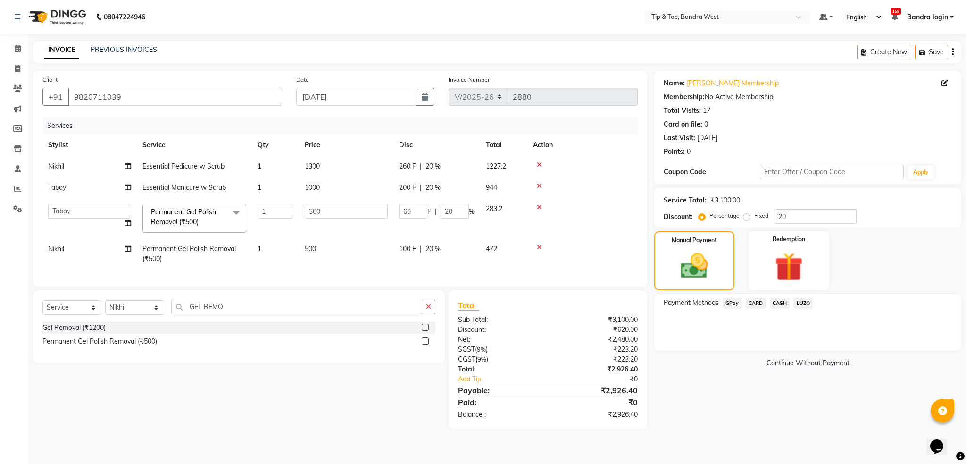
click at [752, 304] on span "CARD" at bounding box center [756, 303] width 20 height 11
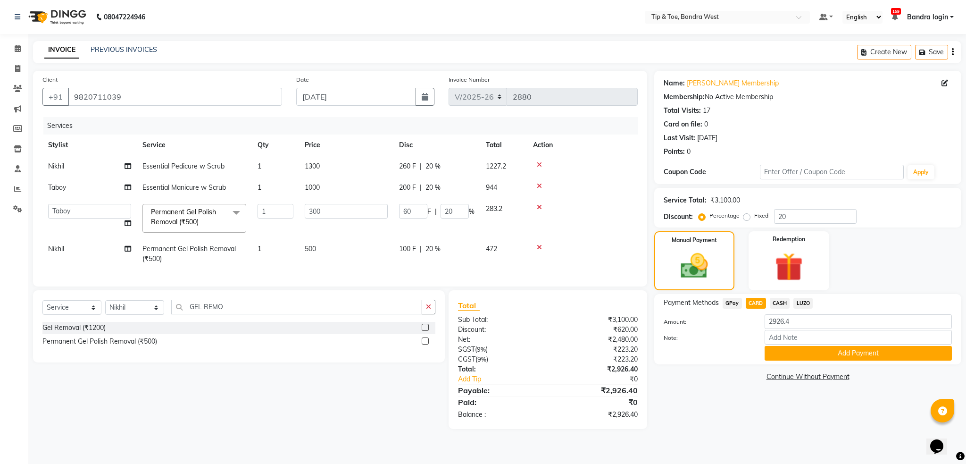
click at [794, 344] on div "Note:" at bounding box center [808, 338] width 302 height 16
click at [797, 355] on button "Add Payment" at bounding box center [858, 353] width 187 height 15
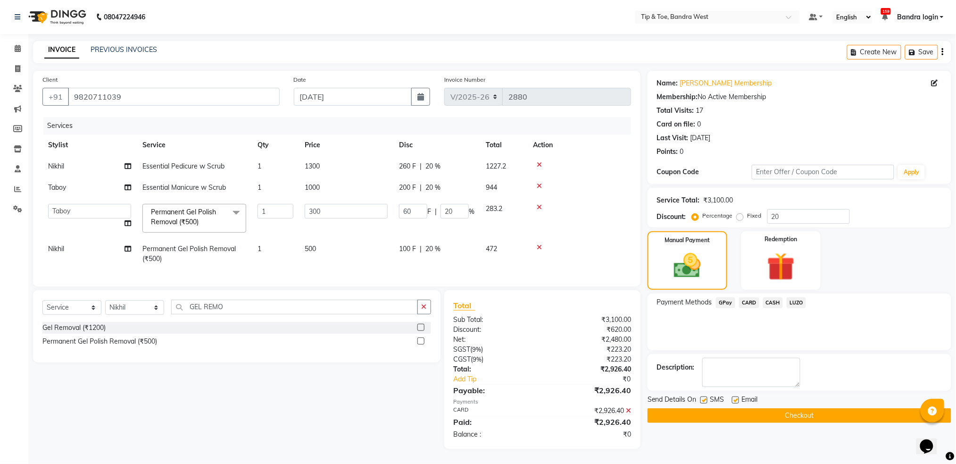
click at [800, 422] on button "Checkout" at bounding box center [800, 415] width 304 height 15
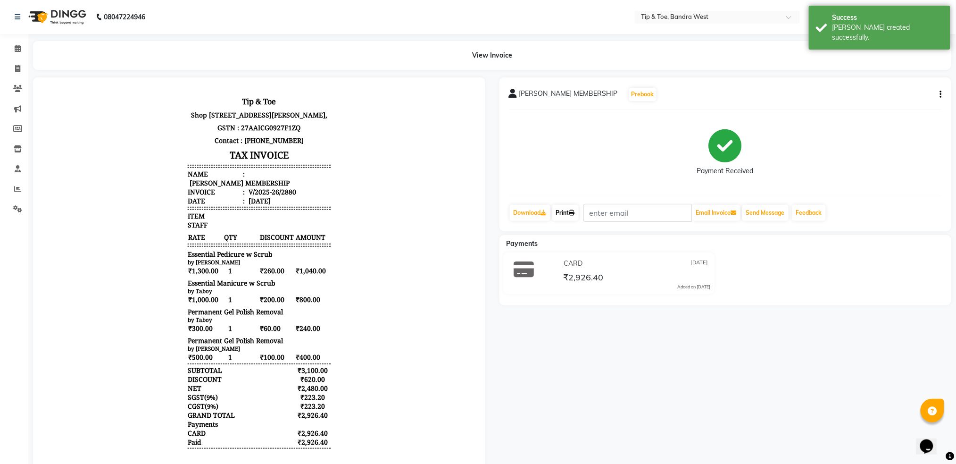
click at [567, 216] on link "Print" at bounding box center [565, 213] width 26 height 16
click at [18, 50] on icon at bounding box center [18, 48] width 6 height 7
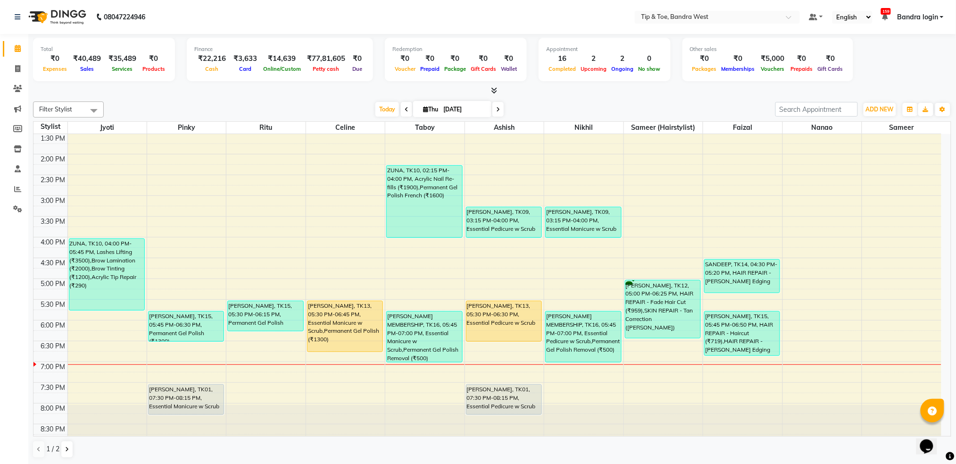
scroll to position [239, 0]
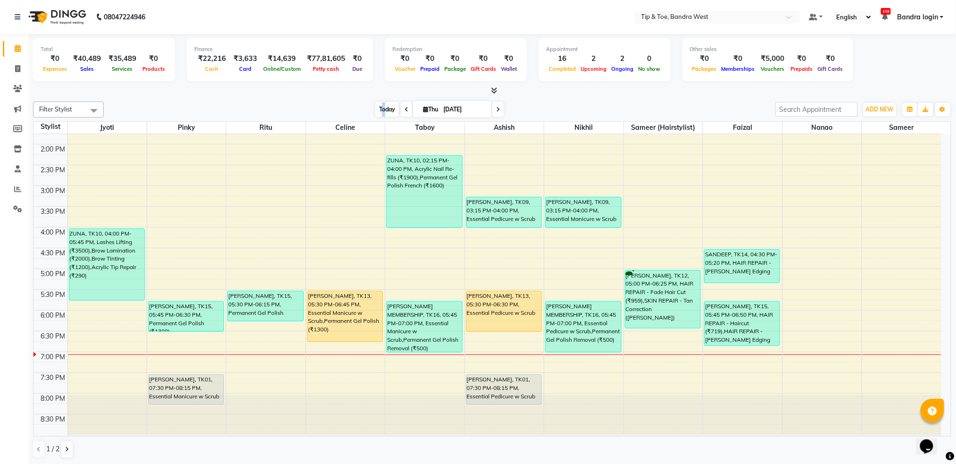
click at [382, 107] on span "Today" at bounding box center [387, 109] width 24 height 15
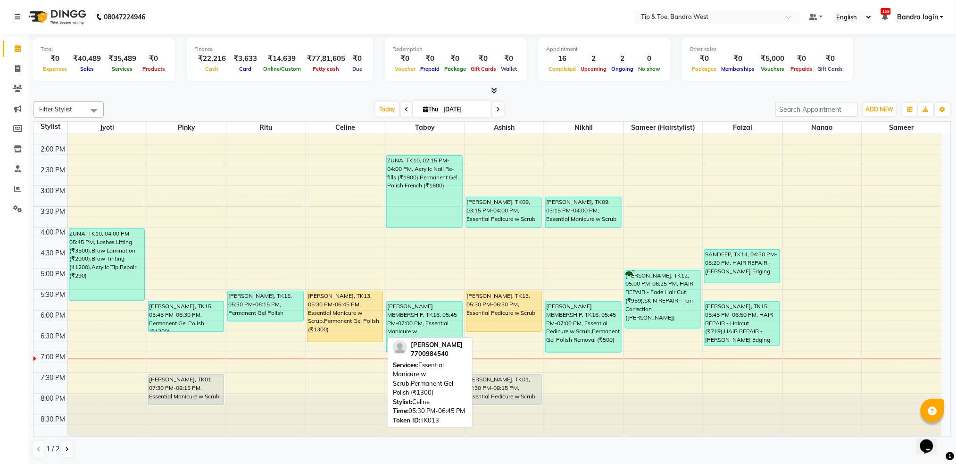
click at [345, 291] on div "[PERSON_NAME], TK13, 05:30 PM-06:45 PM, Essential Manicure w Scrub,Permanent Ge…" at bounding box center [345, 316] width 75 height 50
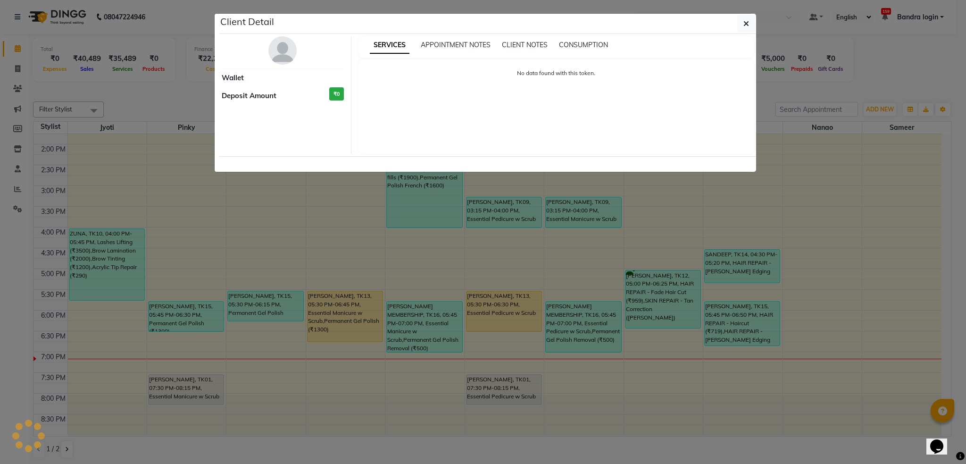
select select "1"
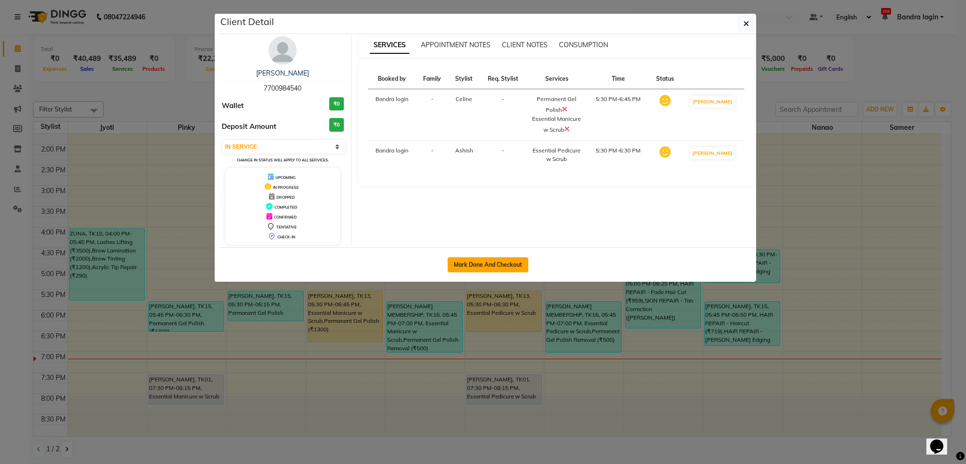
click at [468, 264] on button "Mark Done And Checkout" at bounding box center [488, 264] width 81 height 15
select select "service"
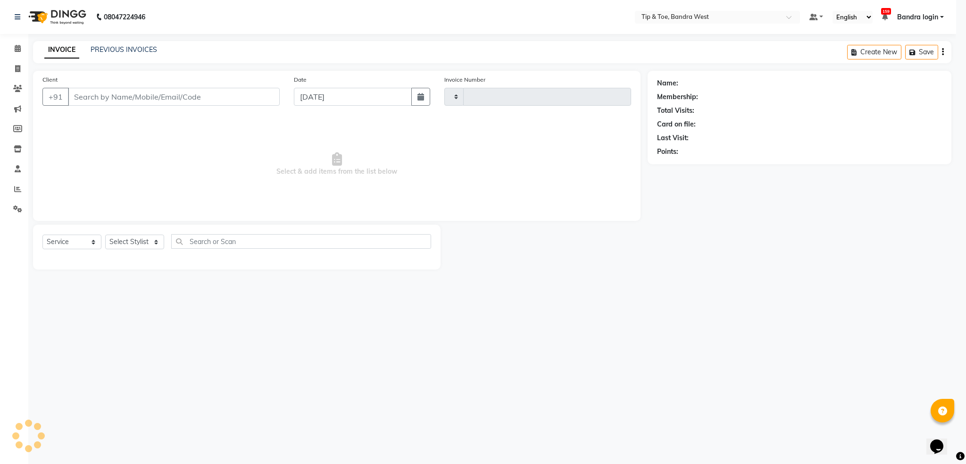
type input "2881"
select select "5957"
type input "7700984540"
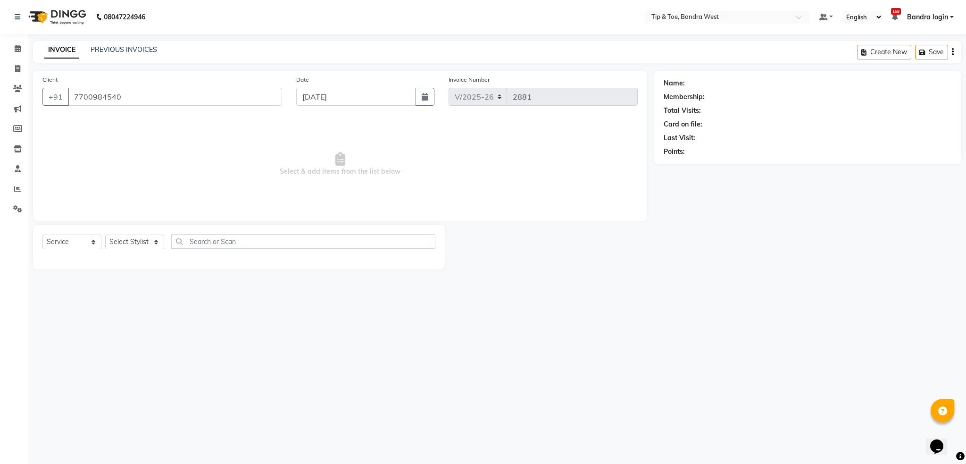
select select "58448"
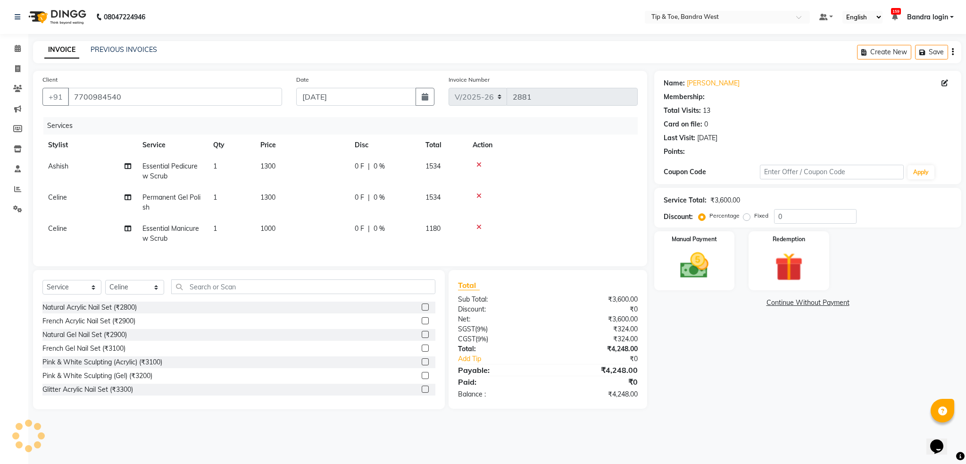
type input "20"
select select "1: Object"
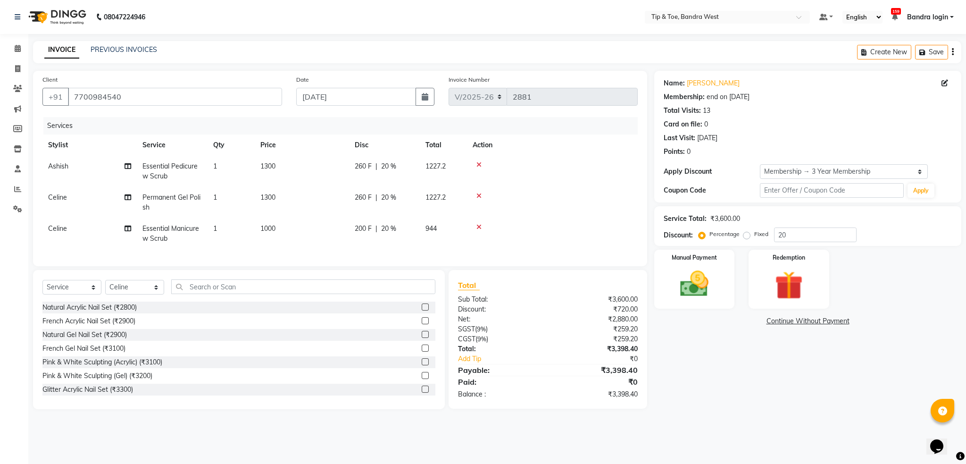
click at [475, 192] on div at bounding box center [552, 195] width 159 height 7
click at [480, 195] on icon at bounding box center [478, 195] width 5 height 7
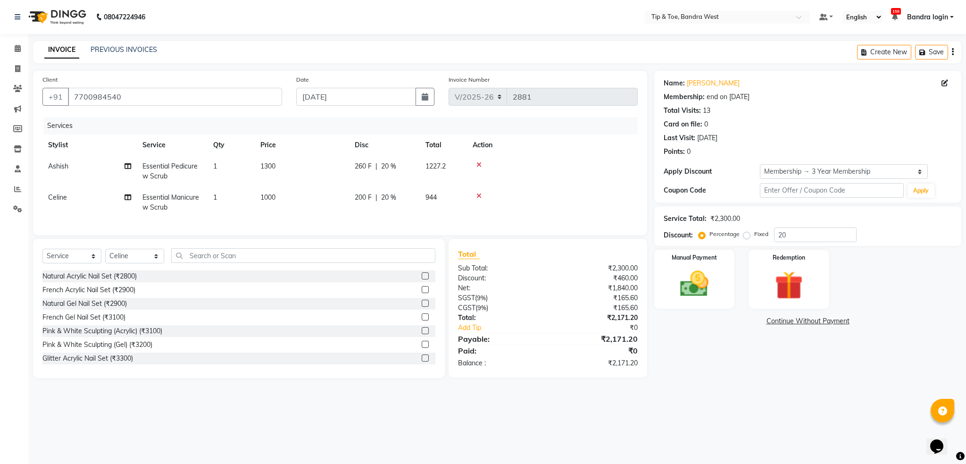
click at [477, 193] on icon at bounding box center [478, 195] width 5 height 7
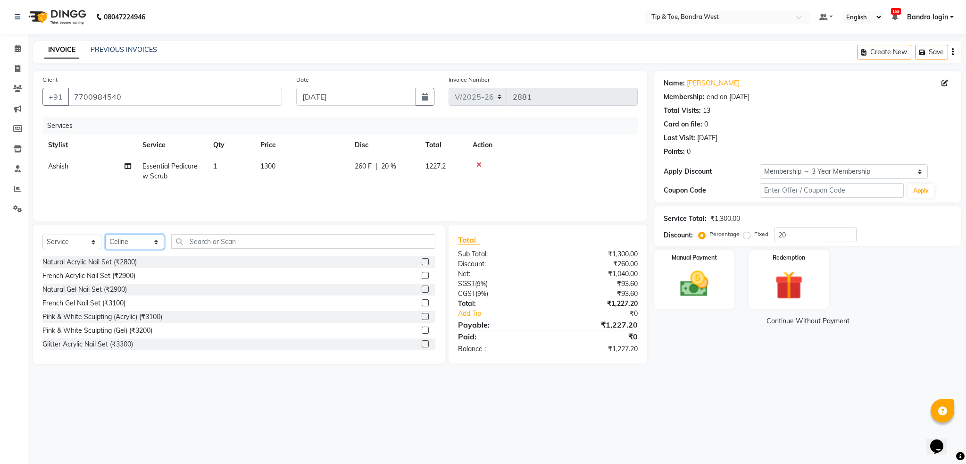
click at [108, 246] on select "Select Stylist Akash Ashish Bandra login Bilal [PERSON_NAME] [PERSON_NAME] [PER…" at bounding box center [134, 241] width 59 height 15
select select "42304"
click at [105, 235] on select "Select Stylist Akash Ashish Bandra login Bilal [PERSON_NAME] [PERSON_NAME] [PER…" at bounding box center [134, 241] width 59 height 15
click at [212, 239] on input "text" at bounding box center [303, 241] width 264 height 15
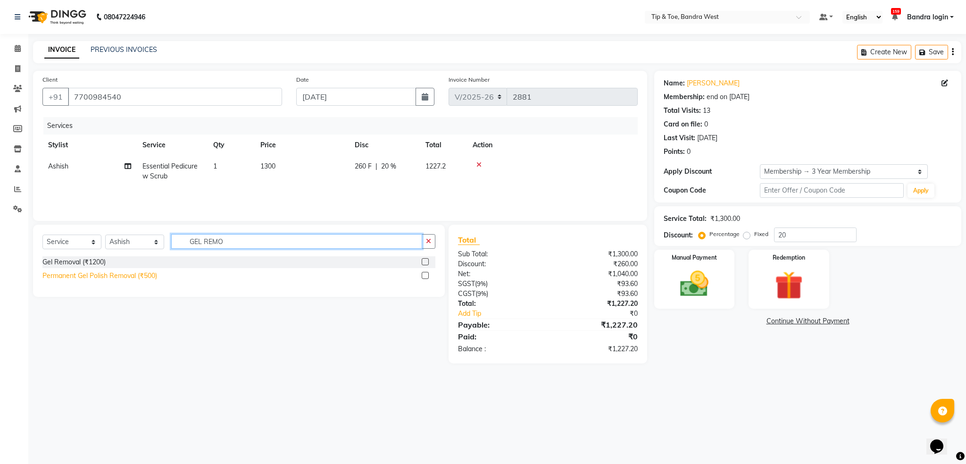
type input "GEL REMO"
click at [152, 271] on div "Permanent Gel Polish Removal (₹500)" at bounding box center [99, 276] width 115 height 10
checkbox input "false"
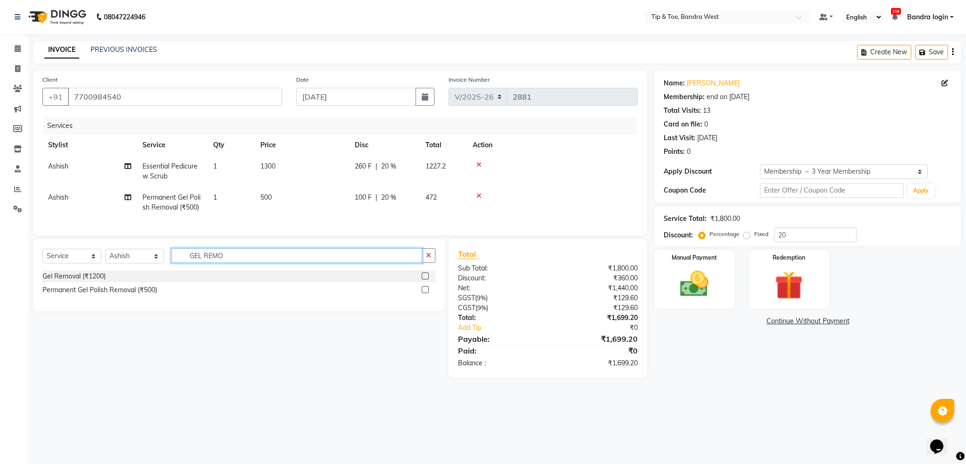
click at [224, 263] on input "GEL REMO" at bounding box center [296, 255] width 251 height 15
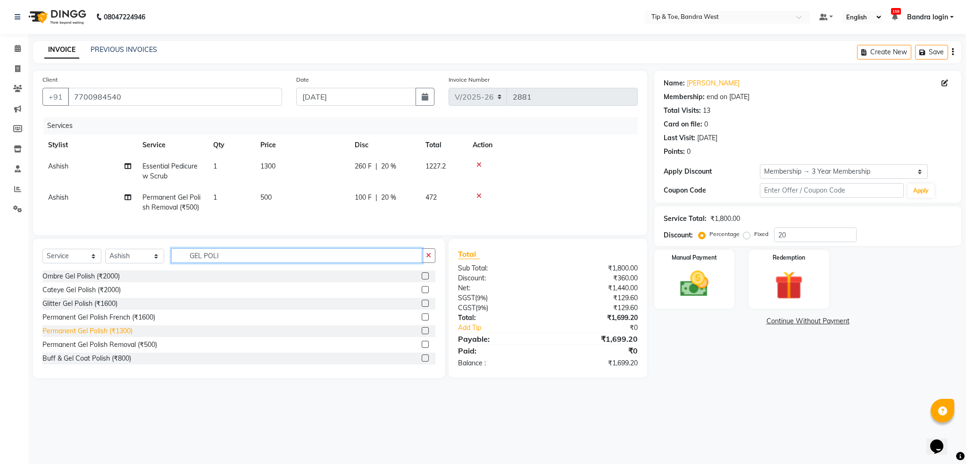
type input "GEL POLI"
click at [113, 336] on div "Permanent Gel Polish (₹1300)" at bounding box center [87, 331] width 90 height 10
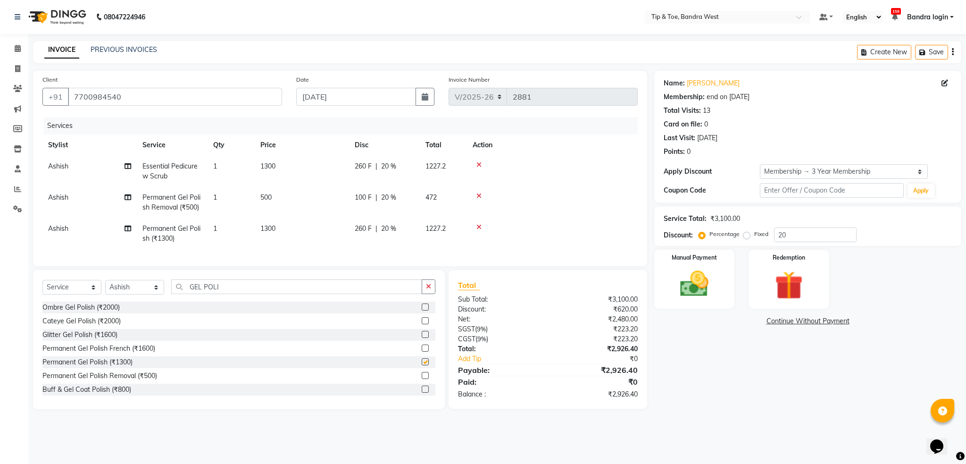
checkbox input "false"
click at [269, 199] on span "500" at bounding box center [265, 197] width 11 height 8
select select "42304"
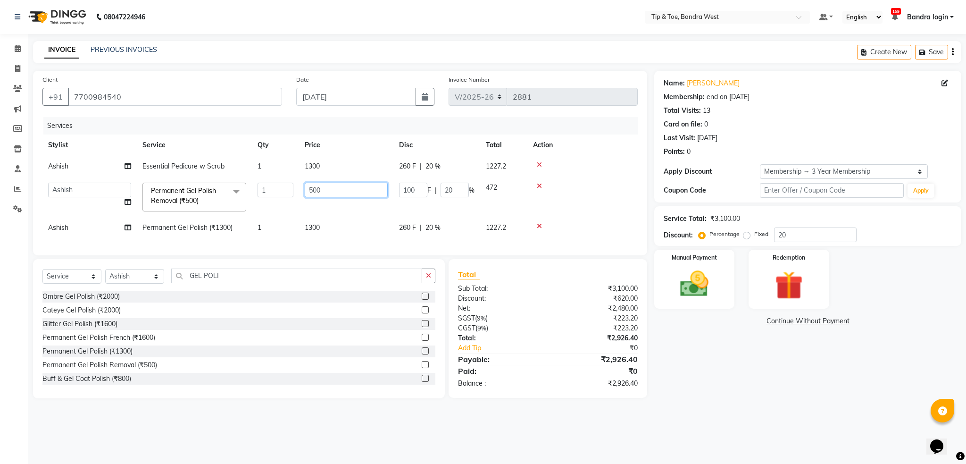
click at [333, 188] on input "500" at bounding box center [346, 190] width 83 height 15
type input "300"
click at [254, 228] on tr "Ashish Permanent Gel Polish (₹1300) 1 1300 260 F | 20 % 1227.2" at bounding box center [339, 227] width 595 height 21
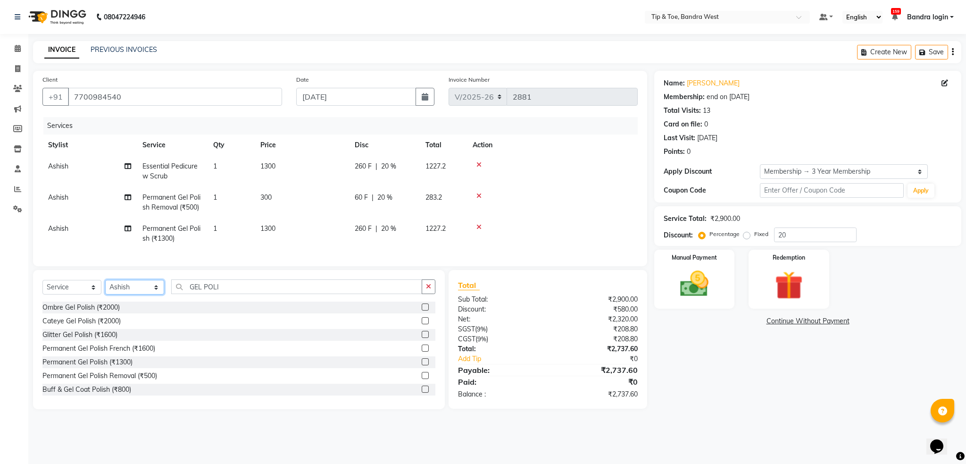
click at [138, 294] on select "Select Stylist Akash Ashish Bandra login Bilal [PERSON_NAME] [PERSON_NAME] [PER…" at bounding box center [134, 287] width 59 height 15
select select "58448"
click at [105, 290] on select "Select Stylist Akash Ashish Bandra login Bilal [PERSON_NAME] [PERSON_NAME] [PER…" at bounding box center [134, 287] width 59 height 15
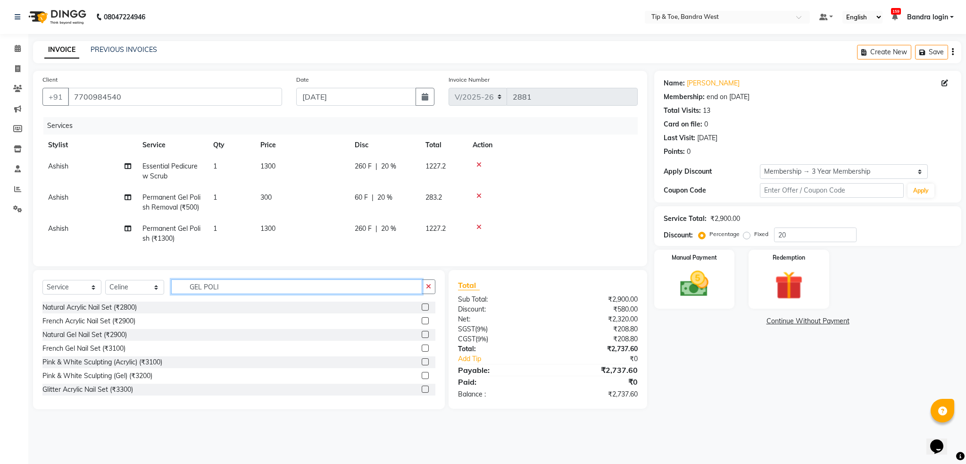
click at [261, 294] on input "GEL POLI" at bounding box center [296, 286] width 251 height 15
click at [225, 294] on input "GEL POLI" at bounding box center [296, 286] width 251 height 15
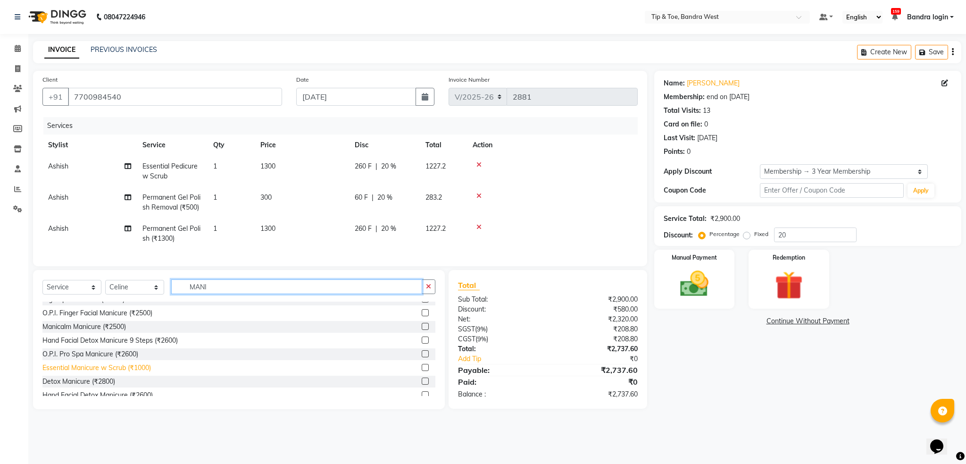
type input "MANI"
click at [137, 373] on div "Essential Manicure w Scrub (₹1000)" at bounding box center [96, 368] width 108 height 10
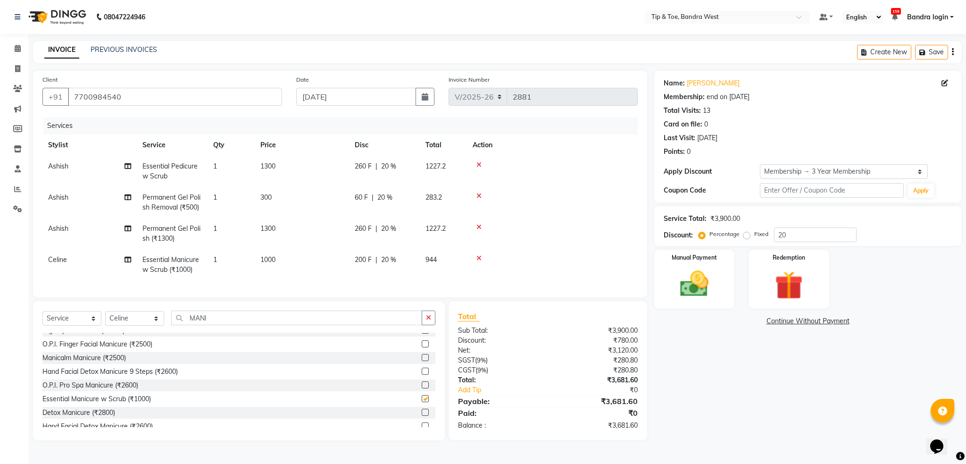
checkbox input "false"
click at [217, 325] on input "MANI" at bounding box center [296, 317] width 251 height 15
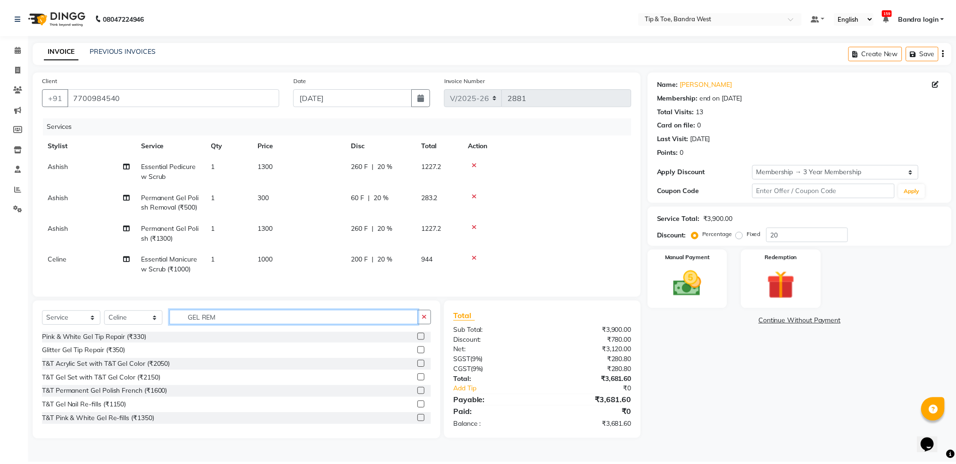
scroll to position [0, 0]
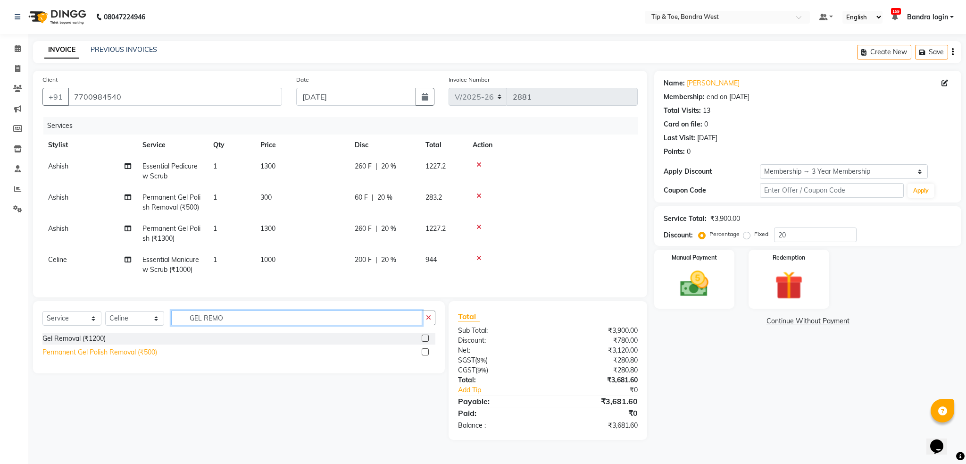
type input "GEL REMO"
click at [140, 357] on div "Permanent Gel Polish Removal (₹500)" at bounding box center [99, 352] width 115 height 10
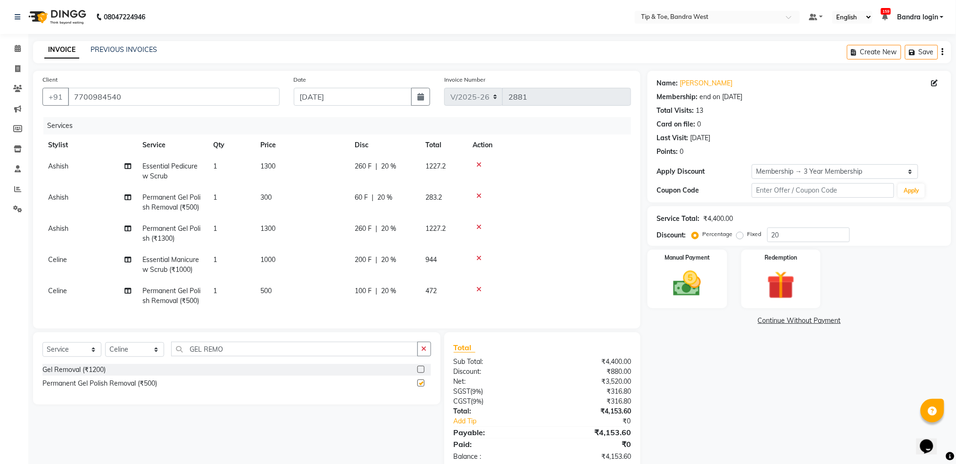
checkbox input "false"
click at [336, 280] on td "500" at bounding box center [302, 295] width 94 height 31
select select "58448"
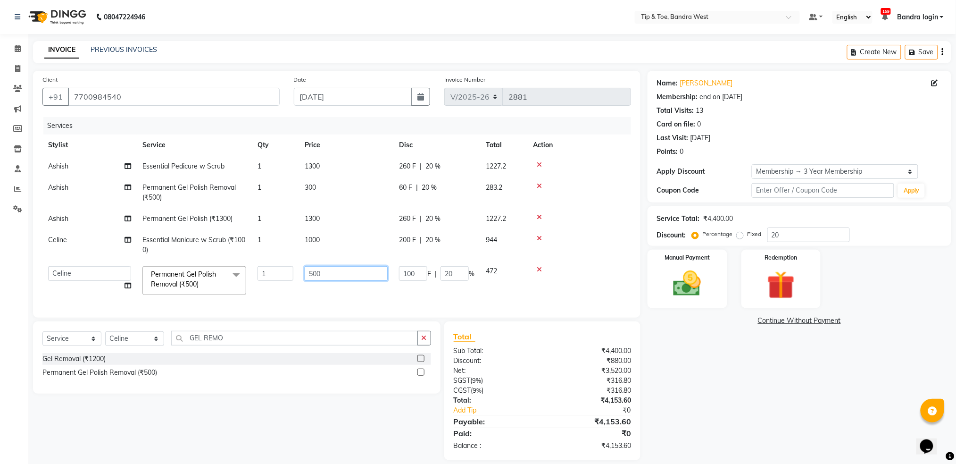
click at [329, 280] on input "500" at bounding box center [346, 273] width 83 height 15
type input "300"
click at [327, 288] on td "300" at bounding box center [346, 280] width 94 height 40
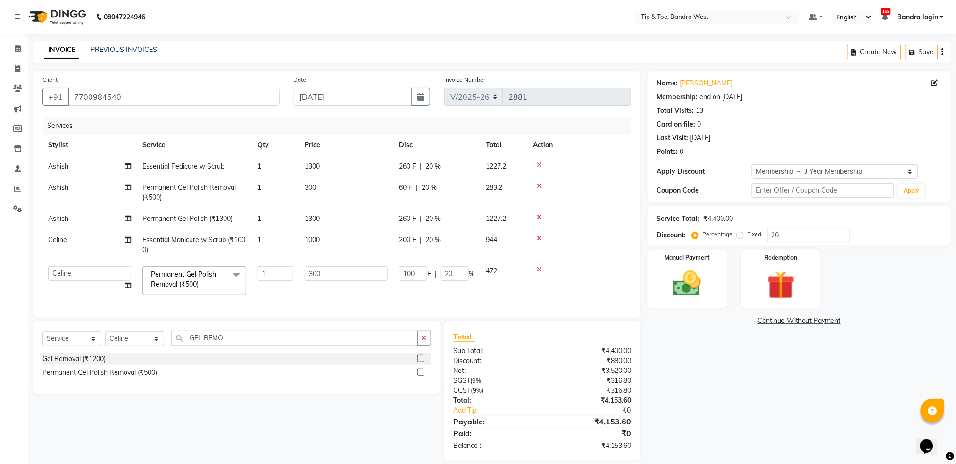
select select "58448"
click at [218, 336] on div "Select Service Product Membership Package Voucher Prepaid Gift Card Select Styl…" at bounding box center [237, 357] width 408 height 72
click at [224, 342] on input "GEL REMO" at bounding box center [294, 338] width 247 height 15
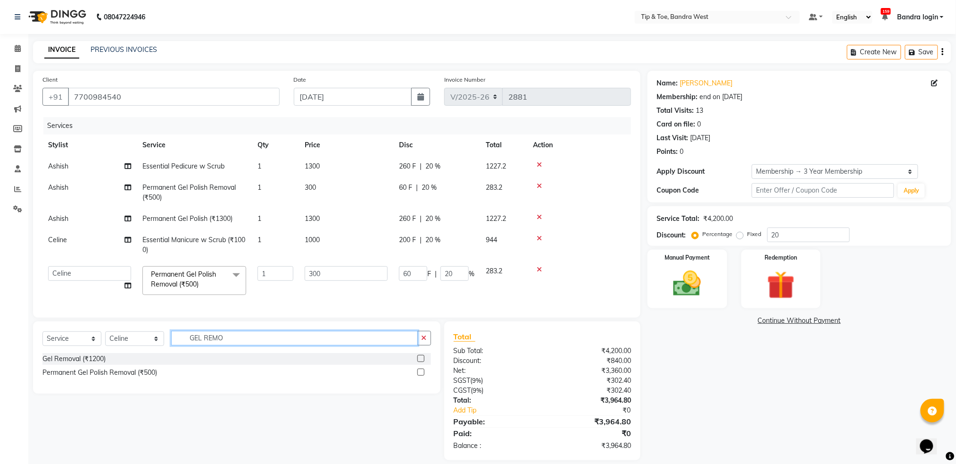
click at [224, 342] on input "GEL REMO" at bounding box center [294, 338] width 247 height 15
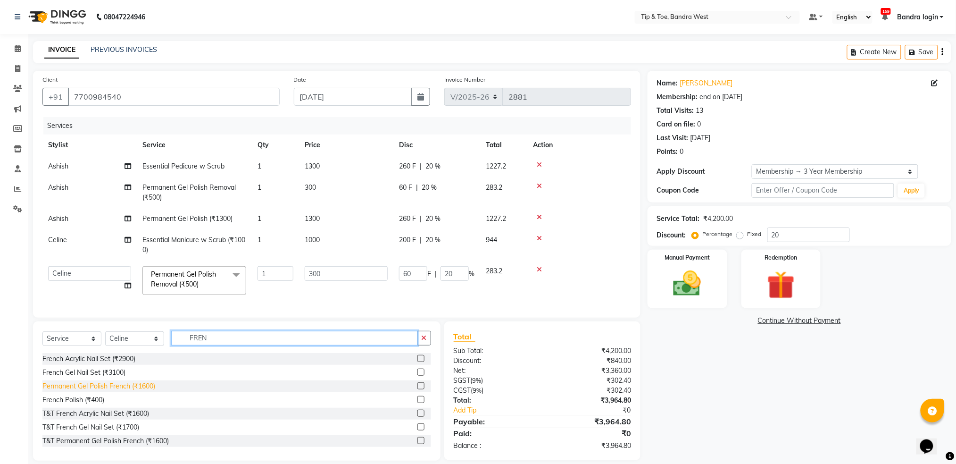
type input "FREN"
click at [142, 391] on div "Permanent Gel Polish French (₹1600)" at bounding box center [98, 386] width 113 height 10
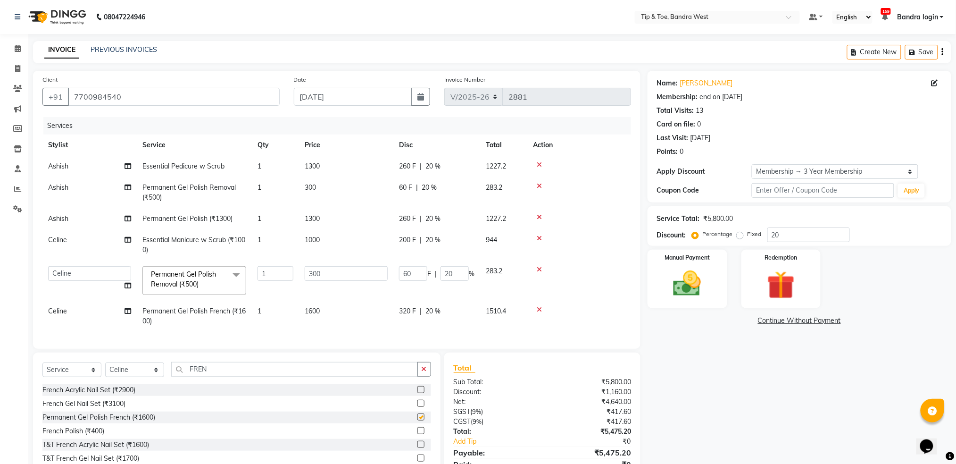
checkbox input "false"
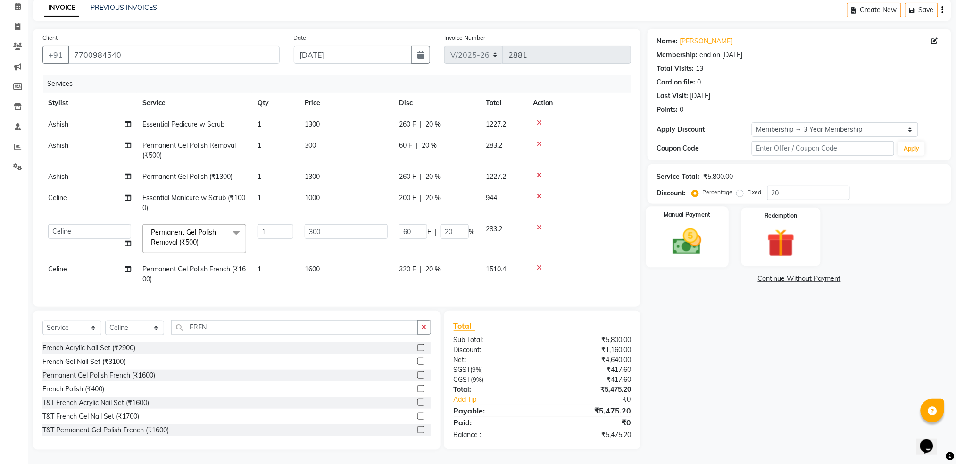
click at [699, 225] on img at bounding box center [687, 241] width 47 height 33
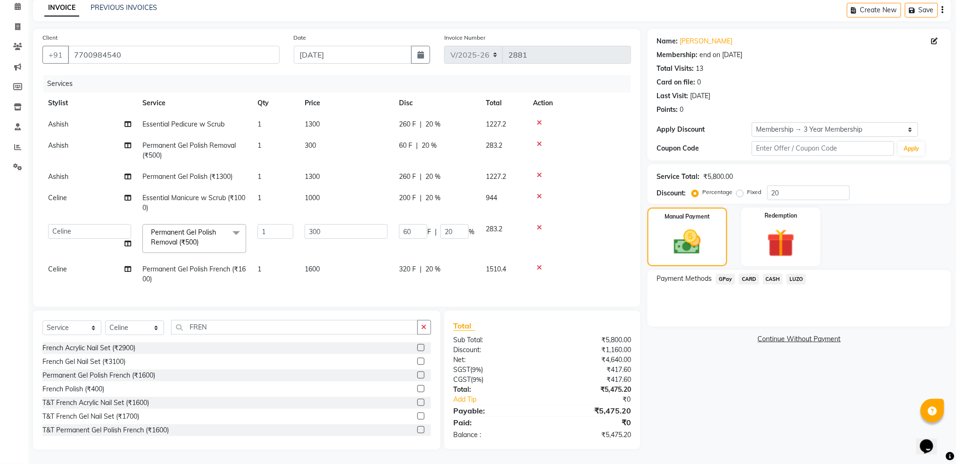
click at [747, 274] on span "CARD" at bounding box center [749, 279] width 20 height 11
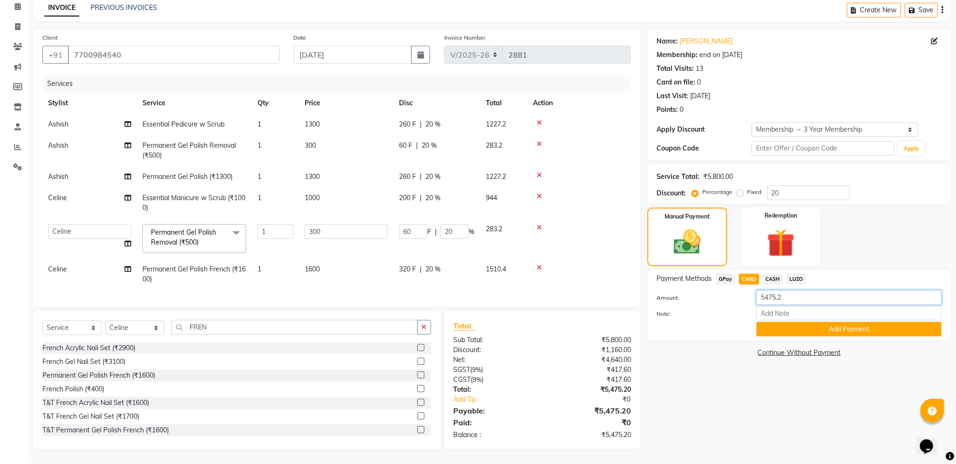
click at [771, 290] on input "5475.2" at bounding box center [849, 297] width 185 height 15
type input "4000"
click at [826, 322] on button "Add Payment" at bounding box center [849, 329] width 185 height 15
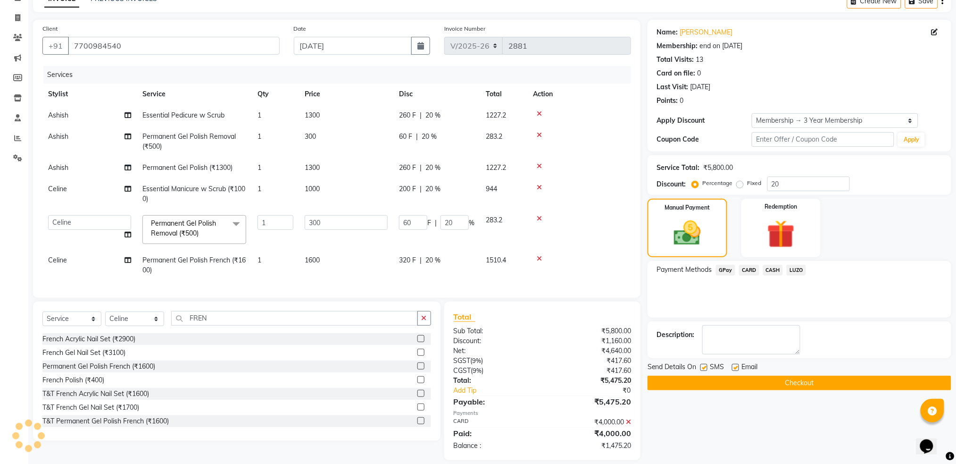
click at [752, 268] on span "CARD" at bounding box center [749, 270] width 20 height 11
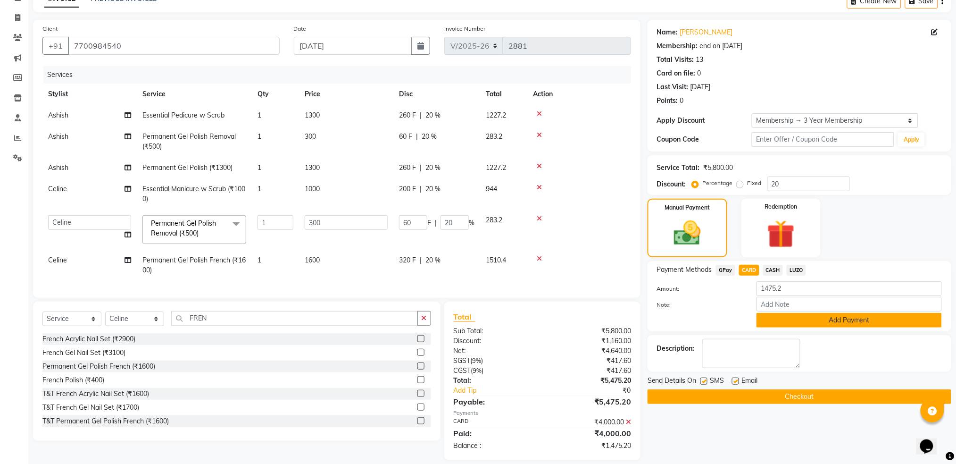
click at [801, 317] on button "Add Payment" at bounding box center [849, 320] width 185 height 15
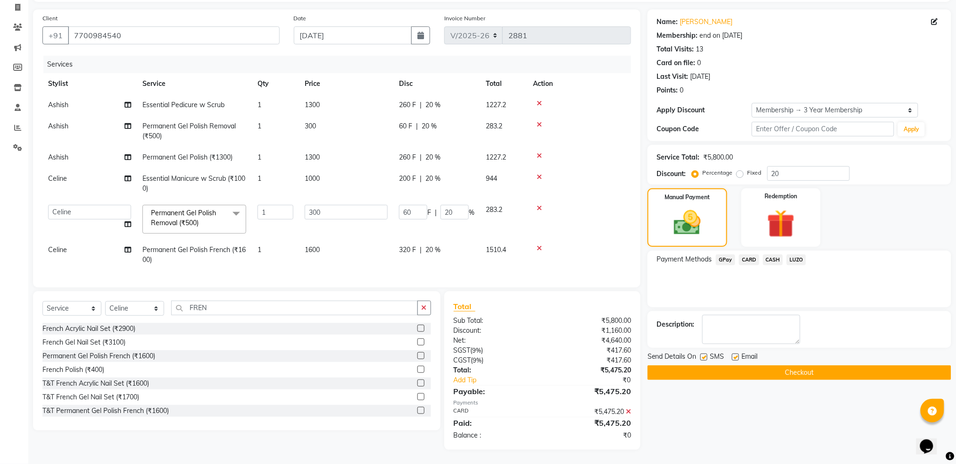
scroll to position [8, 0]
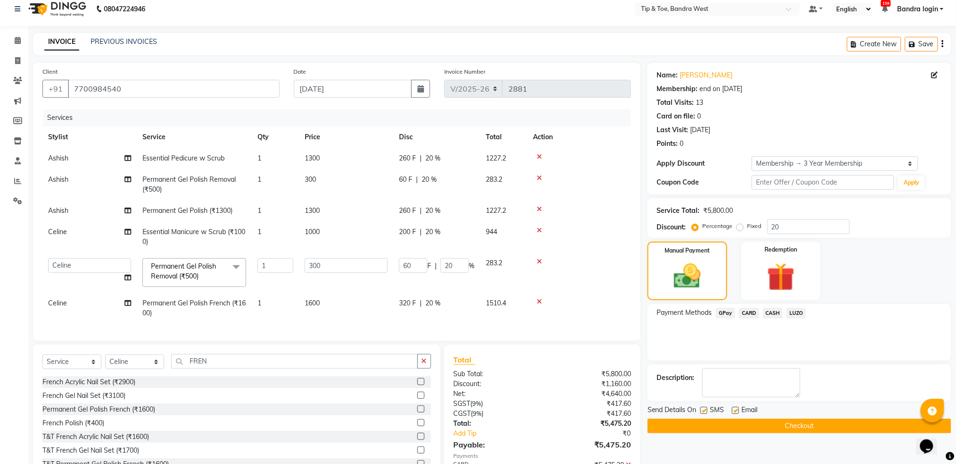
click at [272, 167] on td "1" at bounding box center [275, 158] width 47 height 21
select select "42304"
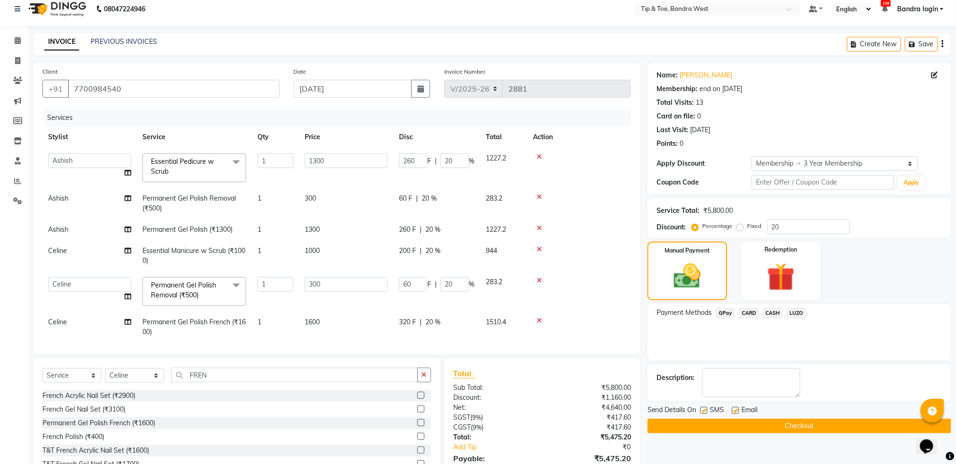
click at [224, 191] on td "Permanent Gel Polish Removal (₹500)" at bounding box center [194, 203] width 115 height 31
select select "42304"
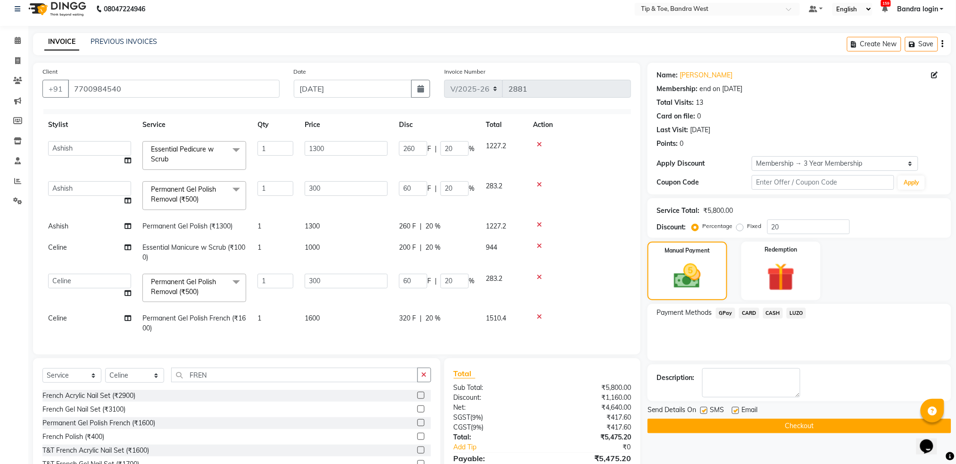
scroll to position [23, 0]
click at [225, 220] on span "Permanent Gel Polish (₹1300)" at bounding box center [187, 224] width 90 height 8
select select "42304"
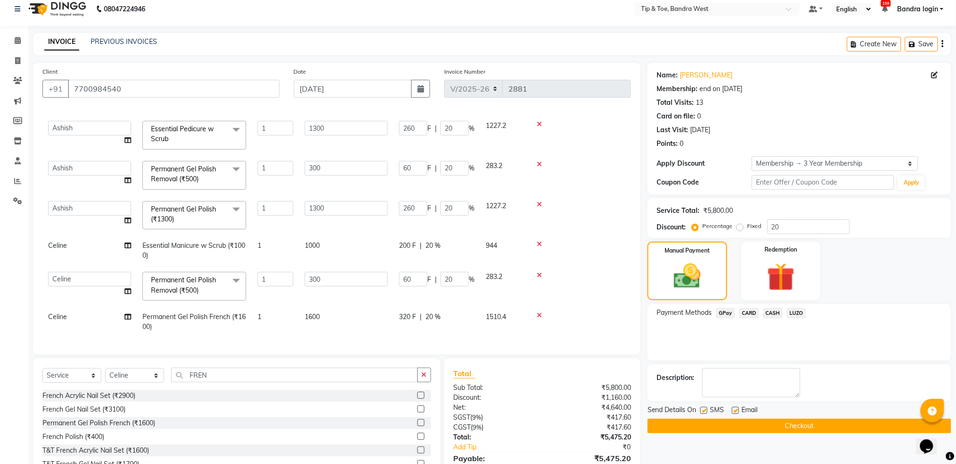
scroll to position [42, 0]
click at [210, 241] on span "Essential Manicure w Scrub (₹1000)" at bounding box center [193, 250] width 103 height 18
select select "58448"
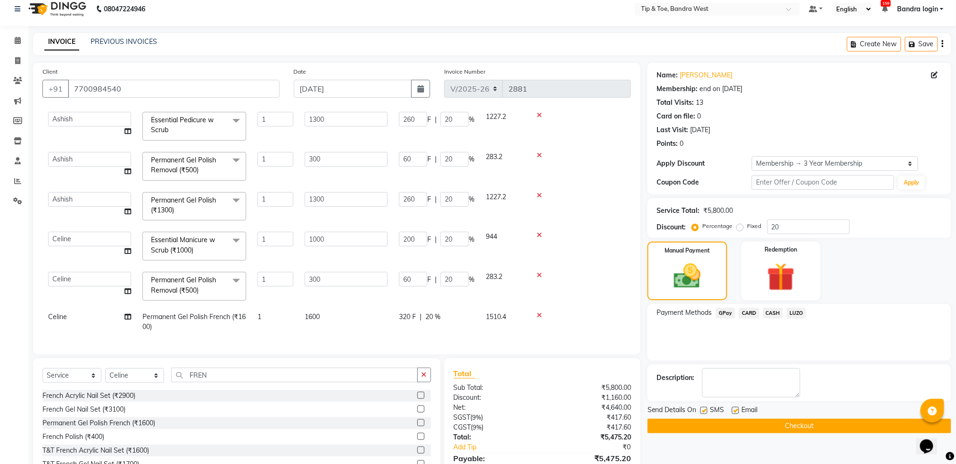
drag, startPoint x: 203, startPoint y: 278, endPoint x: 192, endPoint y: 283, distance: 11.4
click at [201, 286] on link "x" at bounding box center [201, 290] width 4 height 8
checkbox input "false"
type input "0"
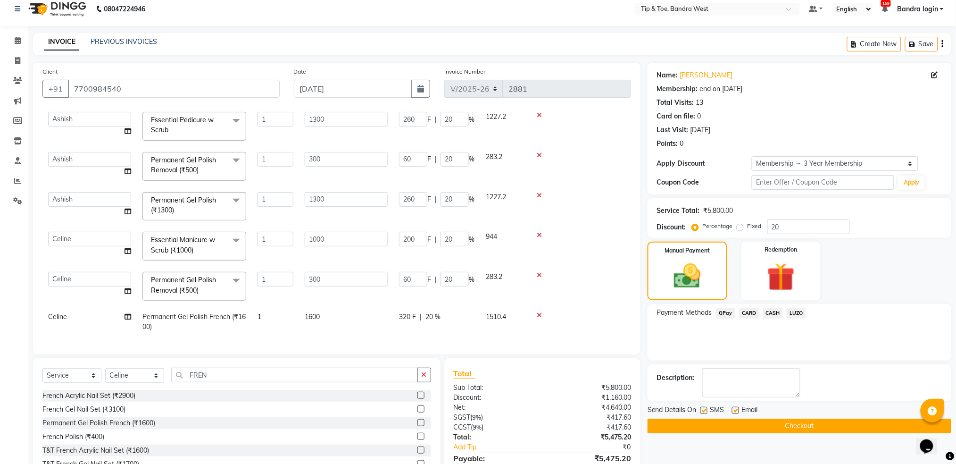
type input "0"
click at [207, 316] on td "Permanent Gel Polish French (₹1600)" at bounding box center [194, 321] width 115 height 31
select select "58448"
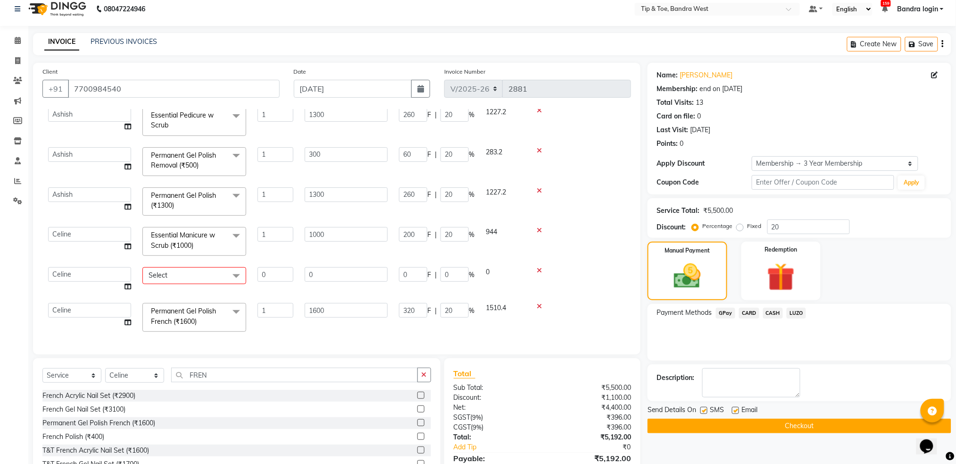
click at [206, 279] on span "Select" at bounding box center [194, 275] width 104 height 17
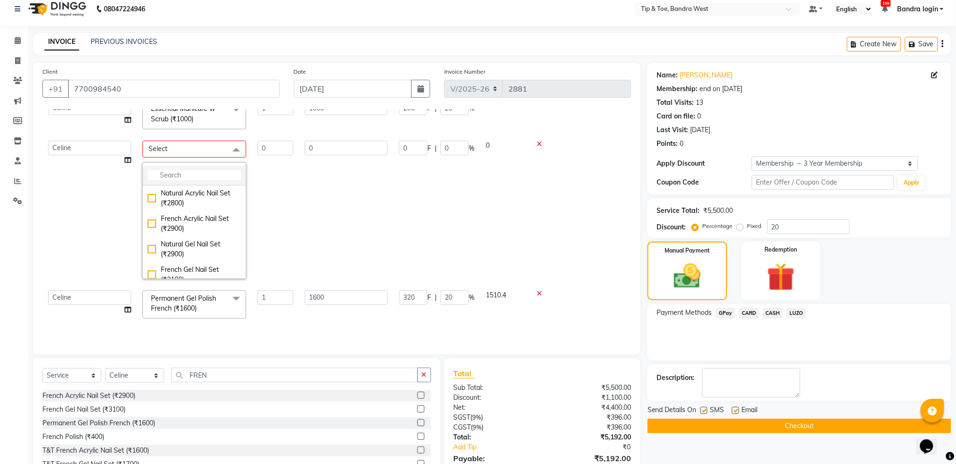
click at [209, 166] on li at bounding box center [194, 176] width 103 height 20
click at [217, 175] on input "multiselect-search" at bounding box center [194, 175] width 93 height 10
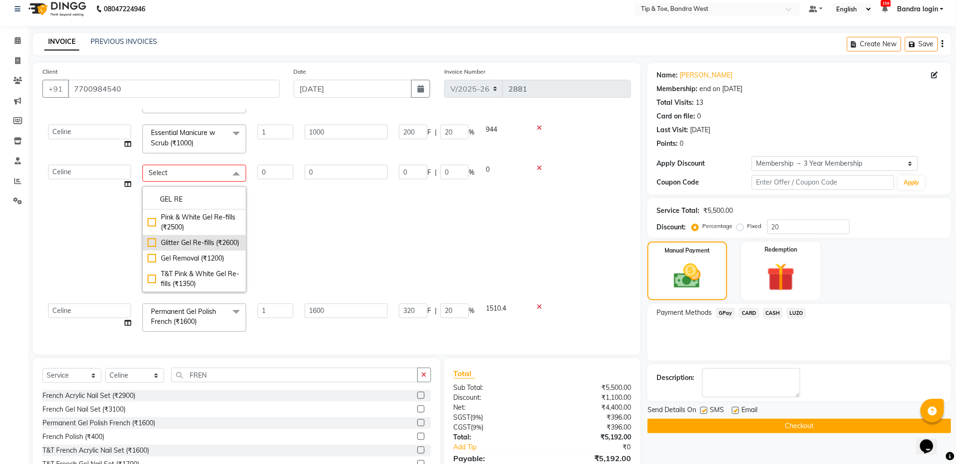
scroll to position [71, 0]
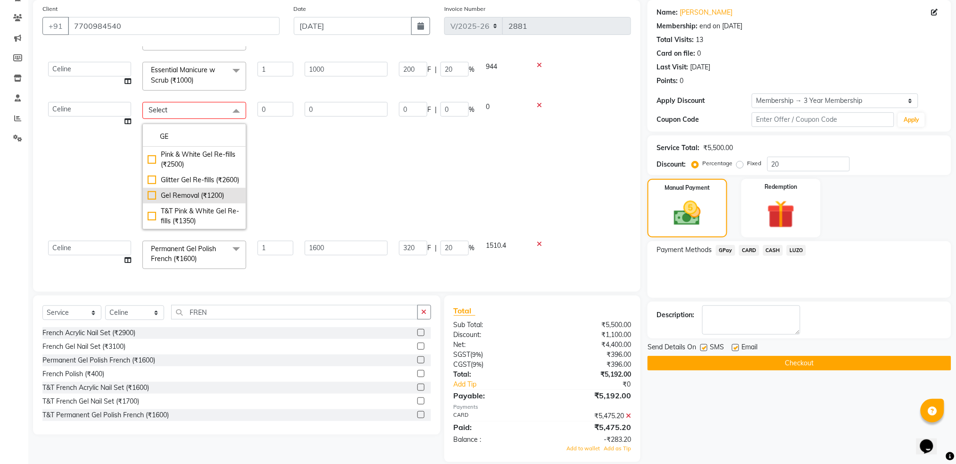
type input "G"
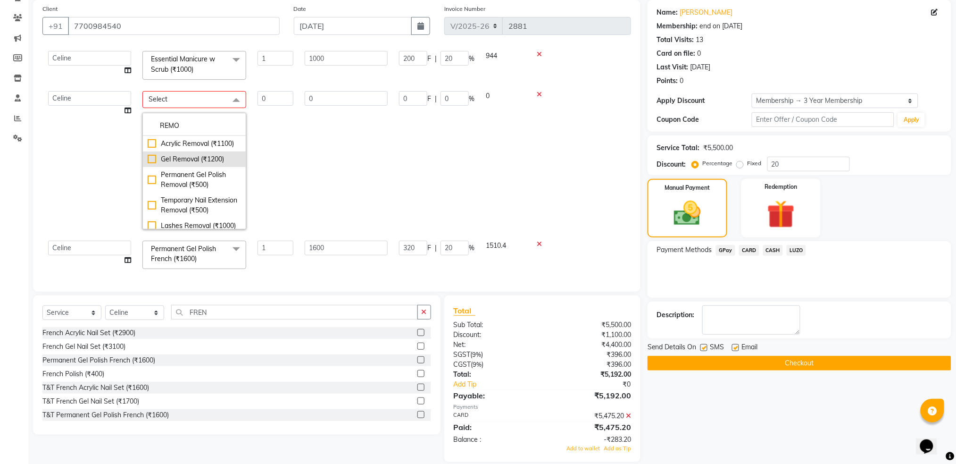
scroll to position [169, 0]
type input "REMO"
click at [200, 178] on div "Permanent Gel Polish Removal (₹500)" at bounding box center [194, 180] width 93 height 20
type input "1"
type input "500"
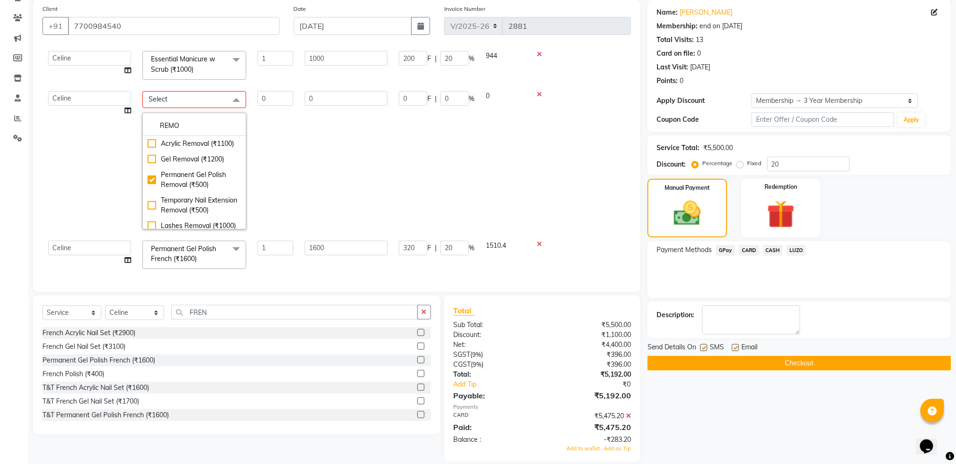
type input "100"
type input "20"
checkbox input "true"
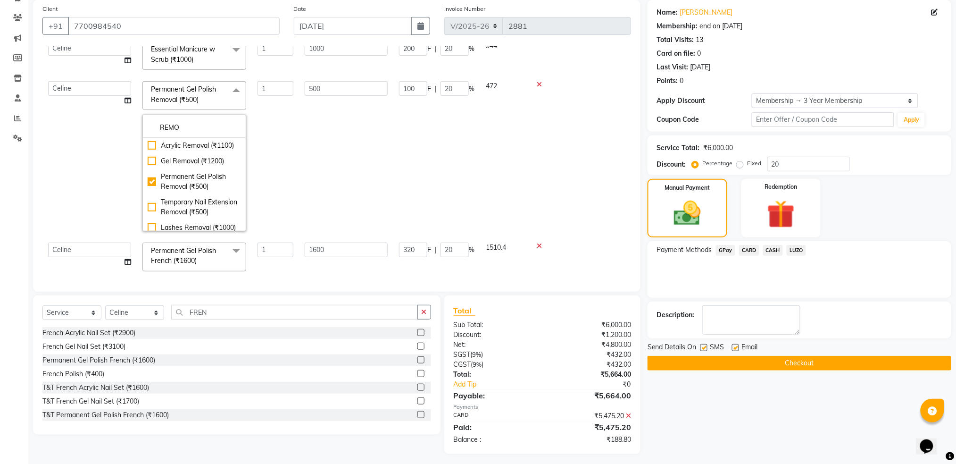
click at [468, 143] on td "100 F | 20 %" at bounding box center [436, 155] width 87 height 161
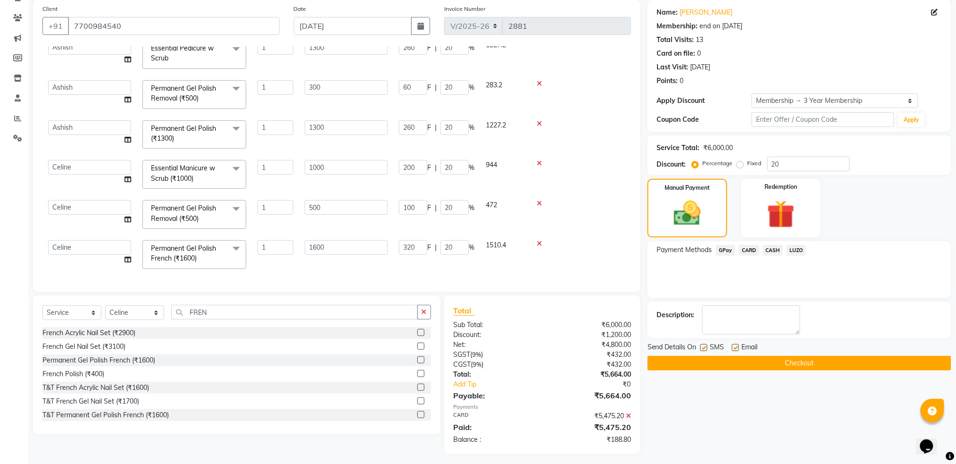
scroll to position [60, 0]
click at [331, 200] on input "500" at bounding box center [346, 207] width 83 height 15
click at [321, 200] on input "500" at bounding box center [346, 207] width 83 height 15
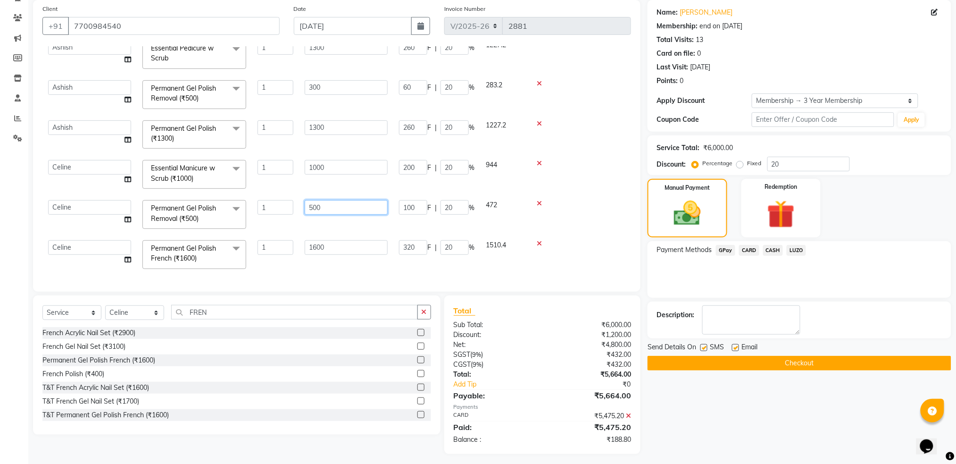
click at [321, 200] on input "500" at bounding box center [346, 207] width 83 height 15
type input "300"
click at [321, 215] on td "300" at bounding box center [346, 214] width 94 height 40
select select "58448"
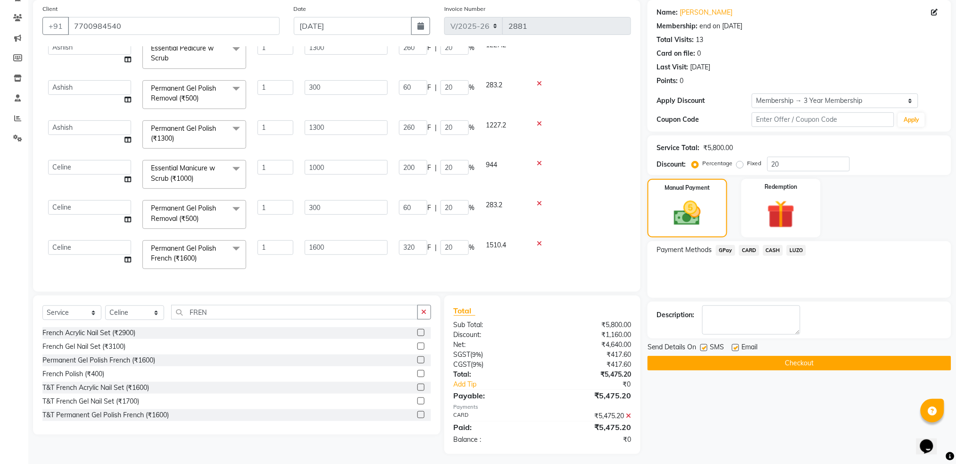
click at [746, 364] on button "Checkout" at bounding box center [800, 363] width 304 height 15
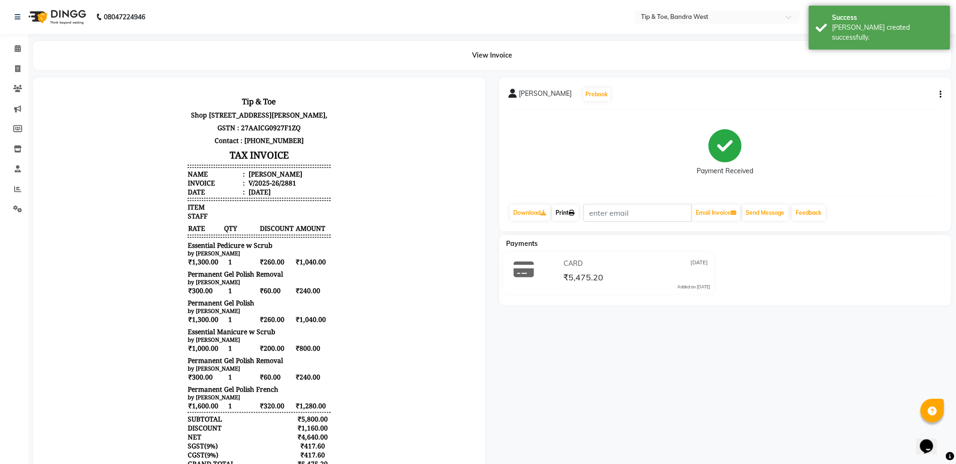
click at [567, 210] on link "Print" at bounding box center [565, 213] width 26 height 16
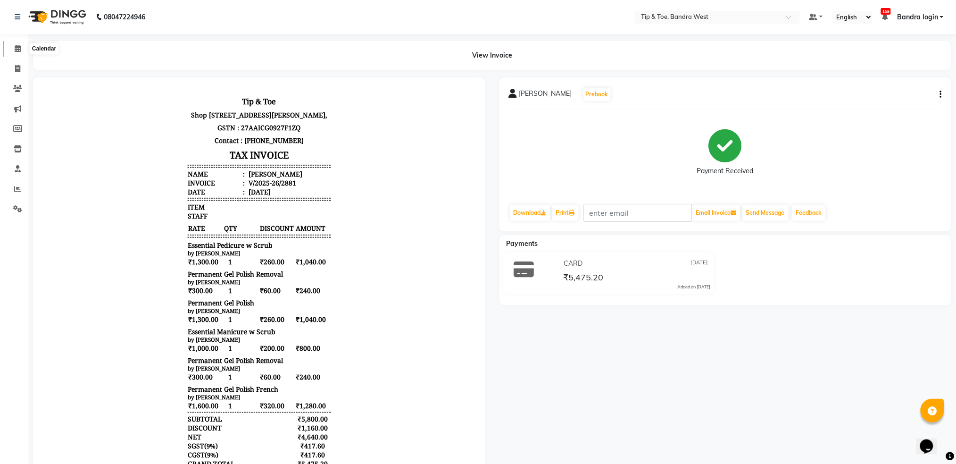
click at [21, 48] on span at bounding box center [17, 48] width 17 height 11
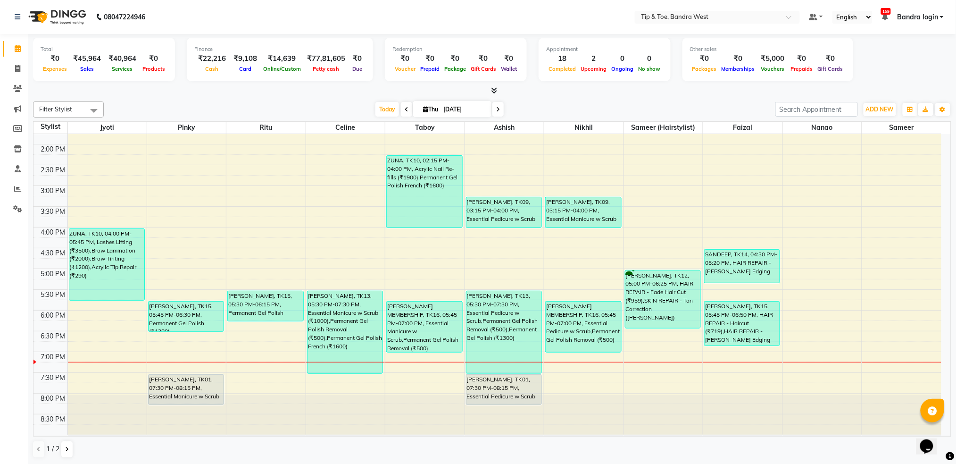
scroll to position [0, 0]
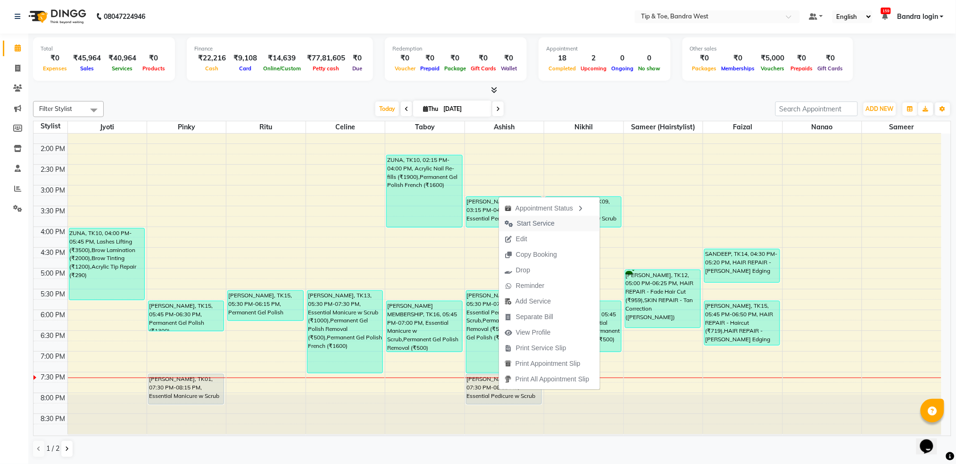
click at [526, 221] on span "Start Service" at bounding box center [536, 223] width 38 height 10
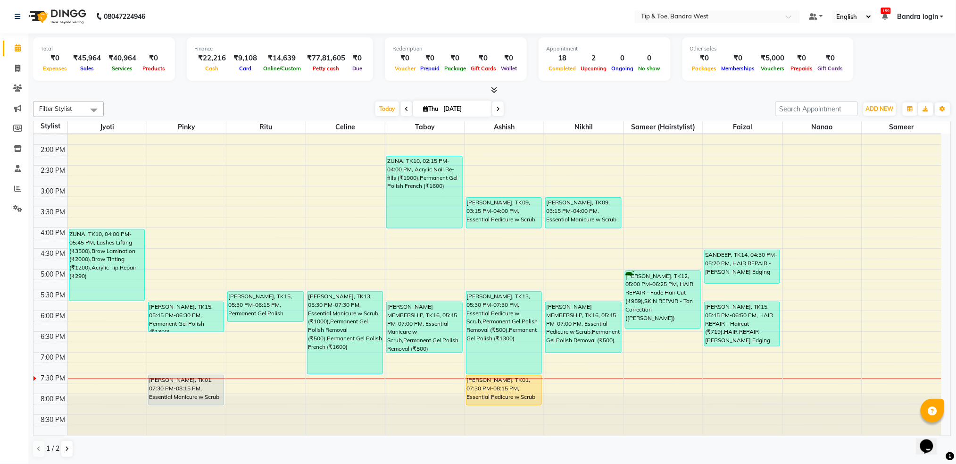
scroll to position [239, 0]
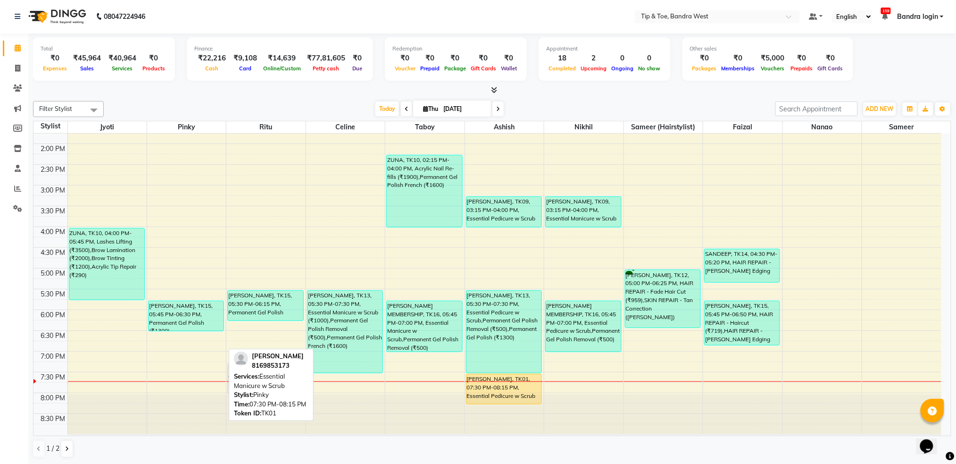
drag, startPoint x: 169, startPoint y: 389, endPoint x: 257, endPoint y: 377, distance: 88.5
click at [257, 377] on div "Filter Stylist Select All Jyoti Pinky Ritu Celine [PERSON_NAME] (hairstylist) F…" at bounding box center [492, 279] width 918 height 364
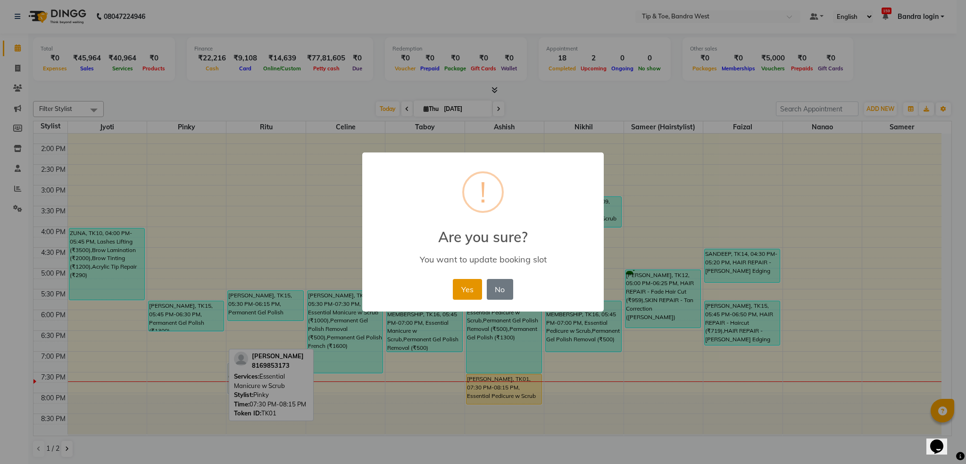
click at [473, 282] on button "Yes" at bounding box center [467, 289] width 29 height 21
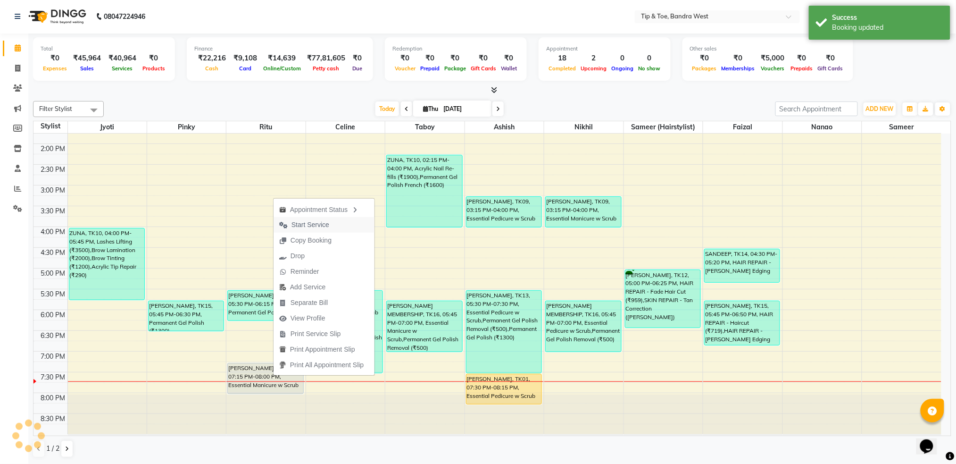
click at [303, 221] on span "Start Service" at bounding box center [311, 225] width 38 height 10
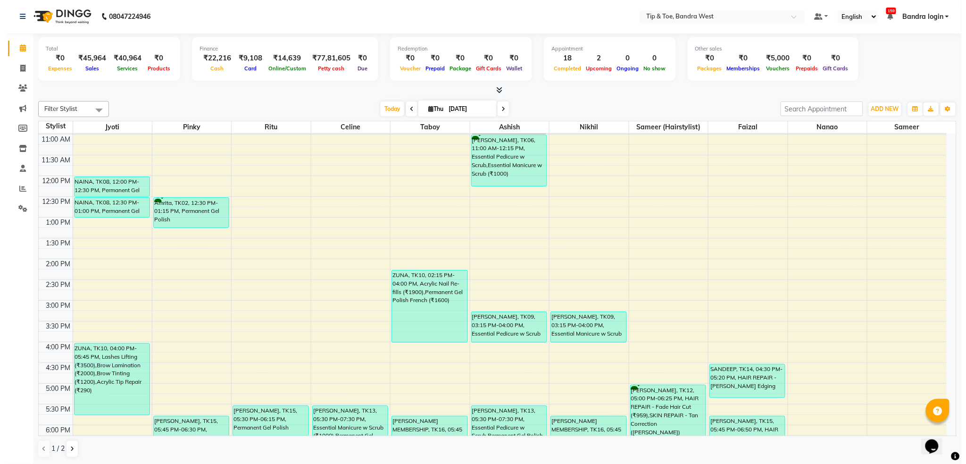
scroll to position [125, 0]
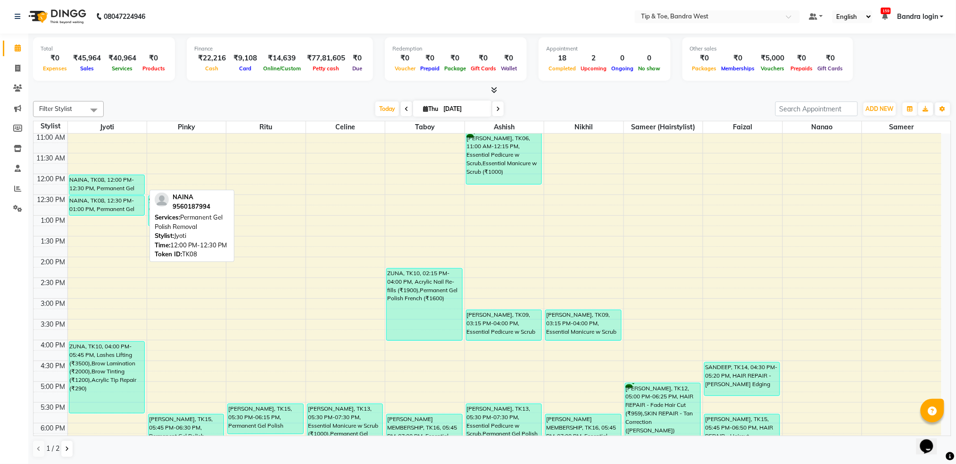
click at [122, 179] on div "NAINA, TK08, 12:00 PM-12:30 PM, Permanent Gel Polish Removal" at bounding box center [106, 184] width 75 height 19
click at [88, 182] on div "NAINA, TK08, 12:00 PM-12:30 PM, Permanent Gel Polish Removal" at bounding box center [106, 184] width 75 height 19
select select "3"
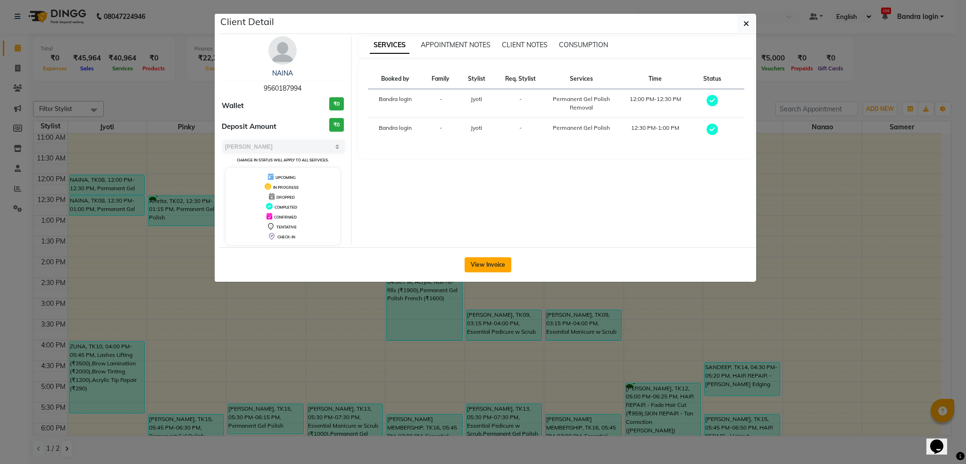
click at [492, 267] on button "View Invoice" at bounding box center [488, 264] width 47 height 15
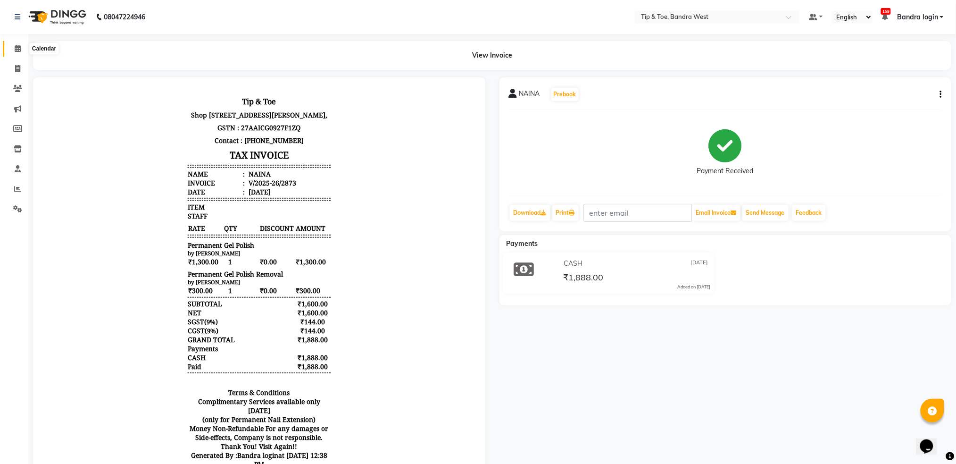
click at [15, 45] on icon at bounding box center [18, 48] width 6 height 7
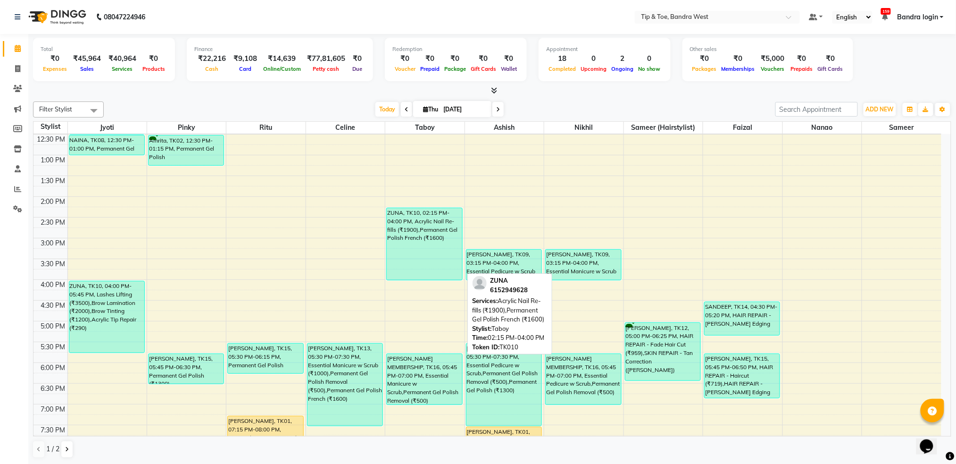
scroll to position [189, 0]
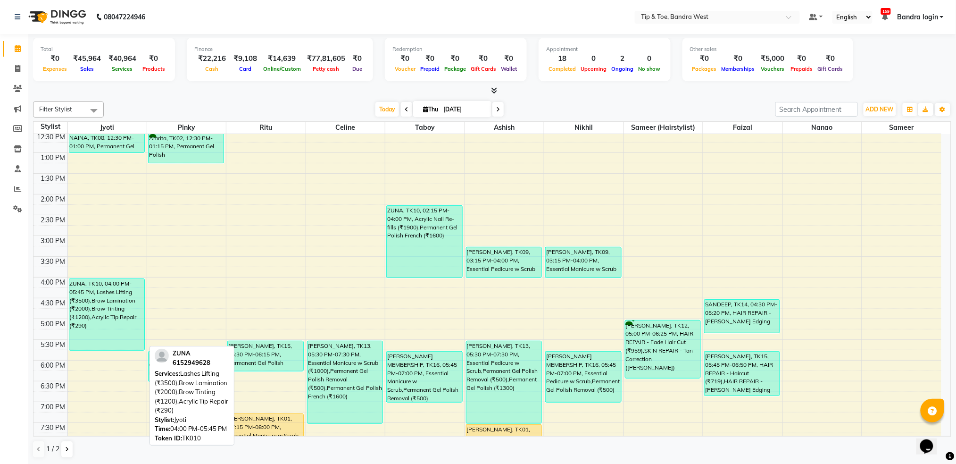
click at [104, 287] on div "ZUNA, TK10, 04:00 PM-05:45 PM, Lashes Lifting (₹3500),Brow Lamination (₹2000),B…" at bounding box center [106, 314] width 75 height 71
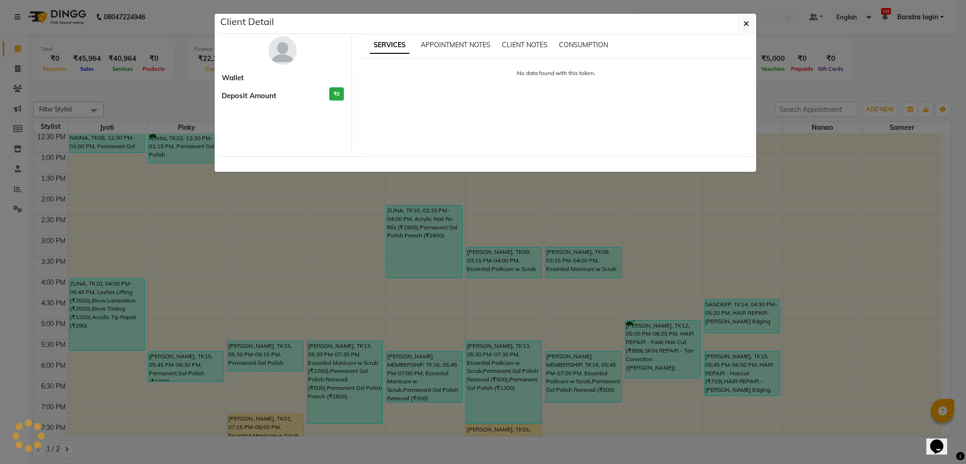
select select "3"
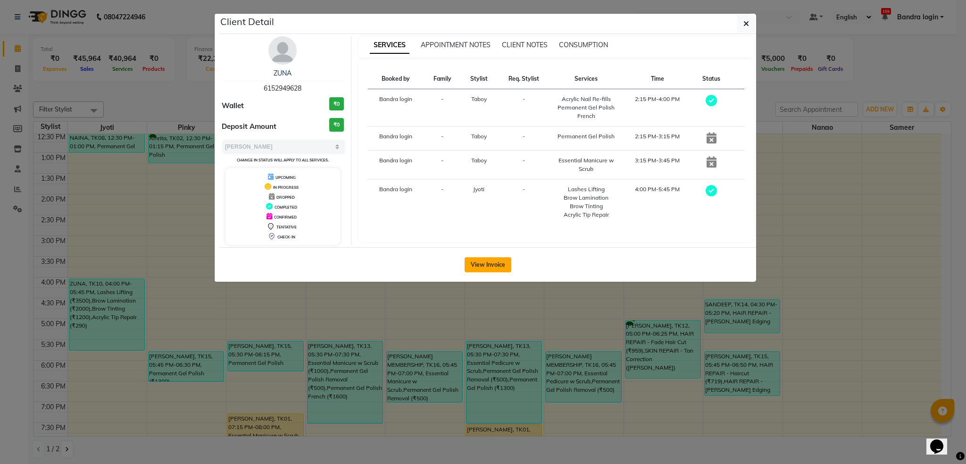
click at [499, 266] on button "View Invoice" at bounding box center [488, 264] width 47 height 15
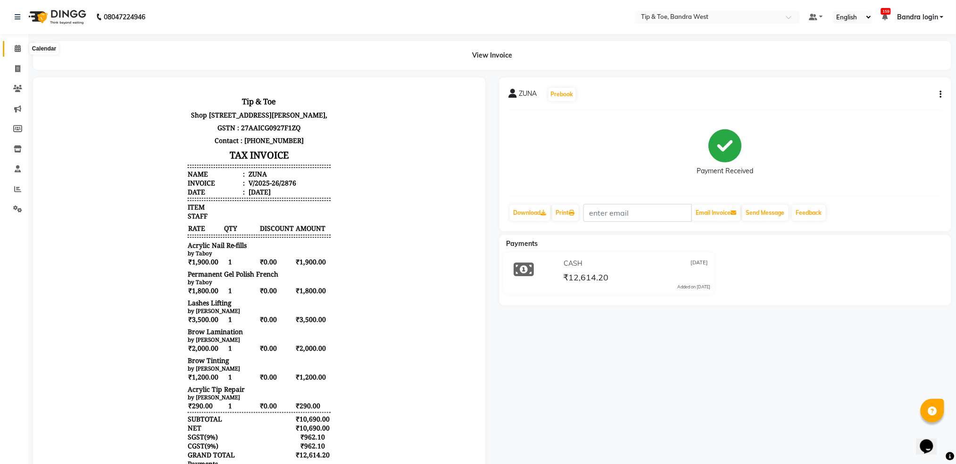
click at [18, 52] on icon at bounding box center [18, 48] width 6 height 7
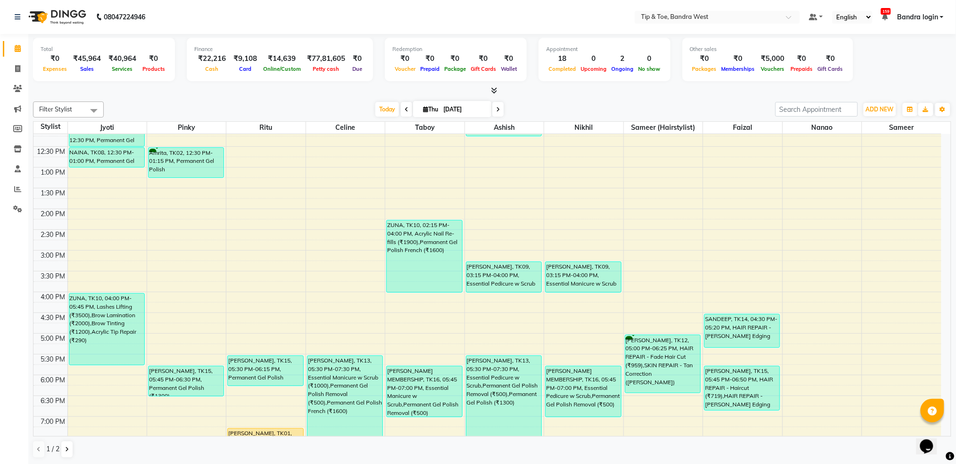
scroll to position [176, 0]
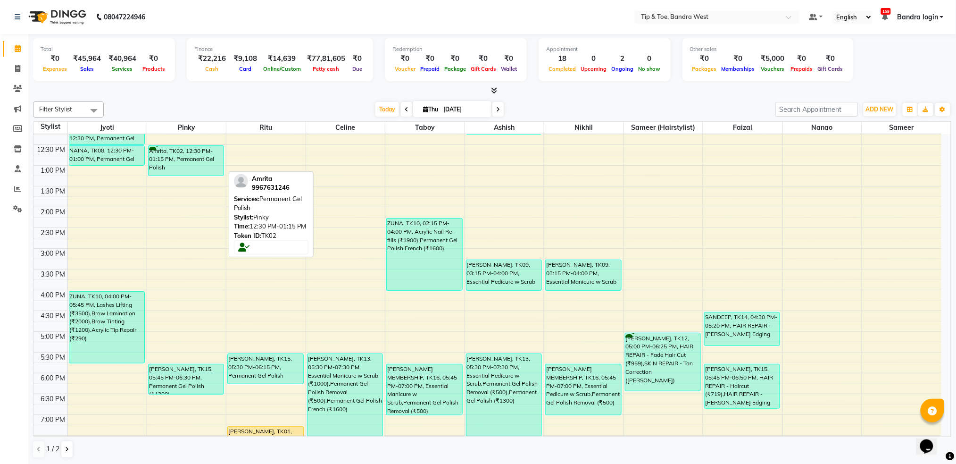
click at [187, 163] on div "Amrita, TK02, 12:30 PM-01:15 PM, Permanent Gel Polish" at bounding box center [186, 161] width 75 height 30
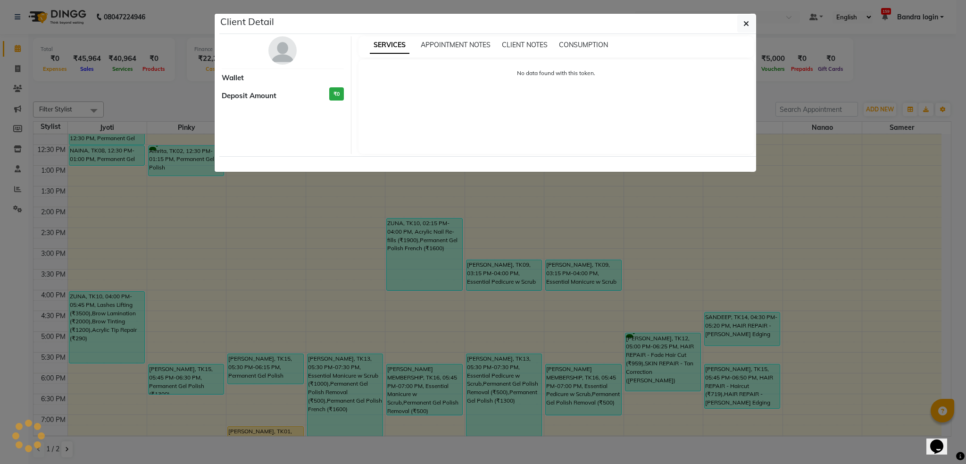
select select "3"
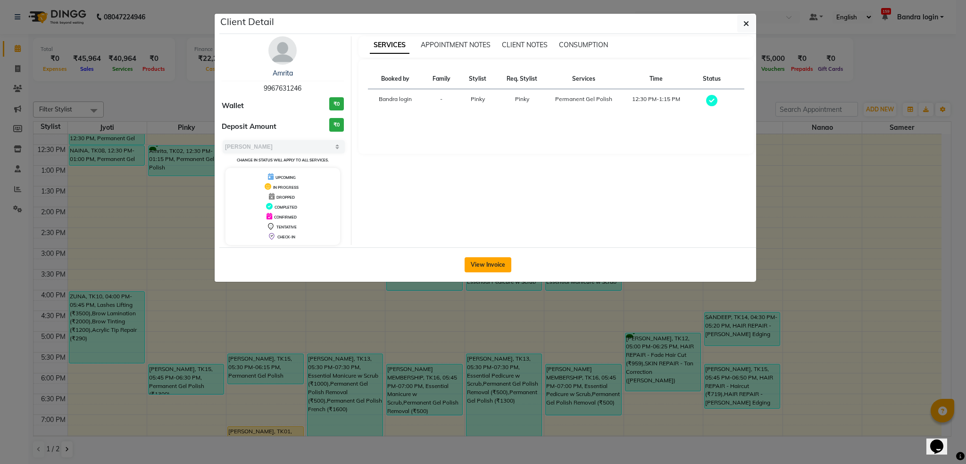
click at [483, 263] on button "View Invoice" at bounding box center [488, 264] width 47 height 15
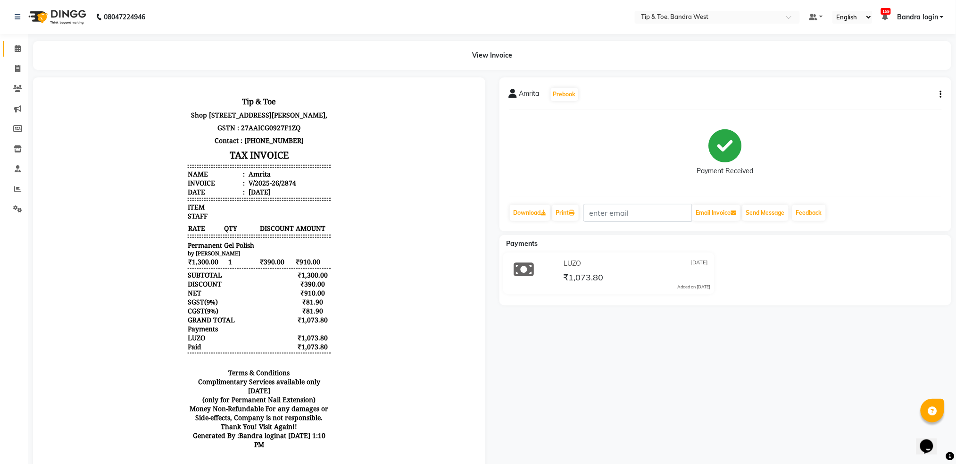
click at [10, 44] on link "Calendar" at bounding box center [14, 49] width 23 height 16
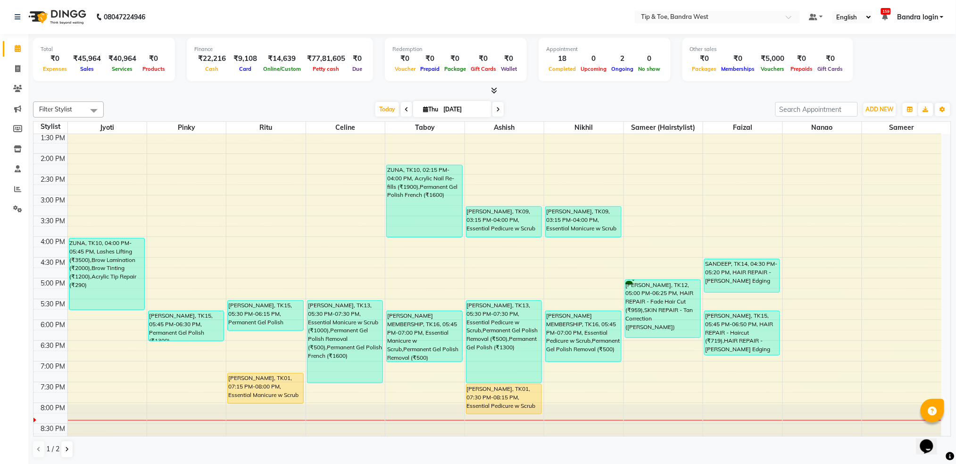
scroll to position [239, 0]
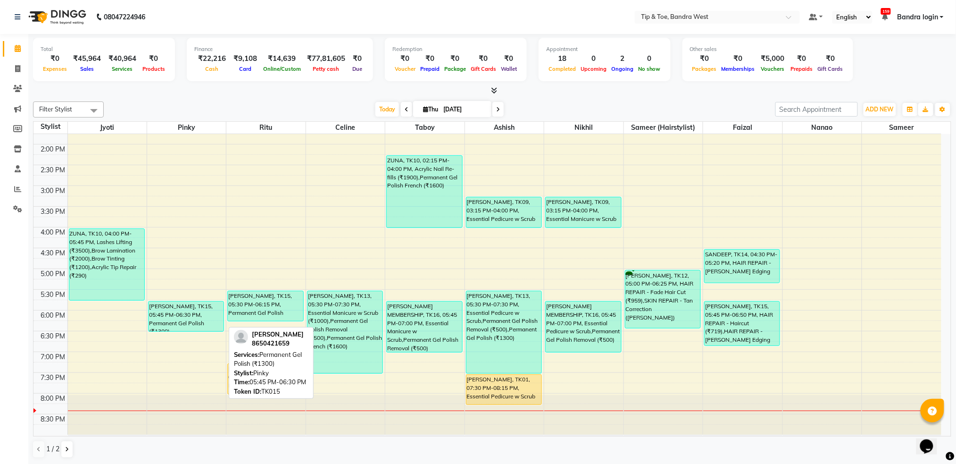
click at [188, 321] on div "[PERSON_NAME], TK15, 05:45 PM-06:30 PM, Permanent Gel Polish (₹1300)" at bounding box center [186, 316] width 75 height 30
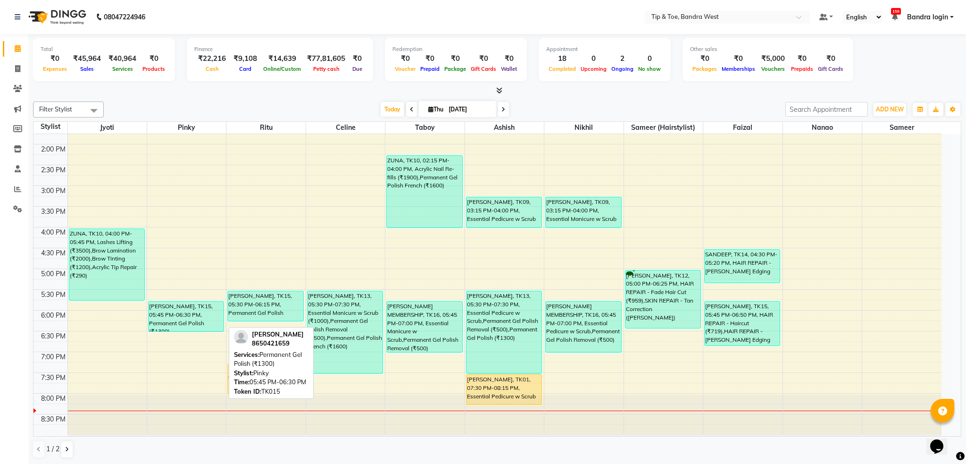
select select "3"
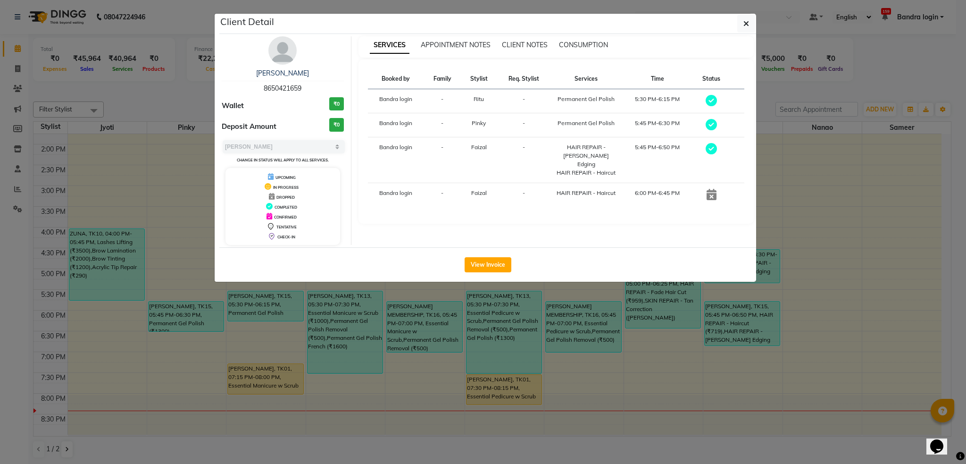
click at [287, 90] on span "8650421659" at bounding box center [283, 88] width 38 height 8
copy span "8650421659"
click at [745, 22] on icon "button" at bounding box center [746, 24] width 6 height 8
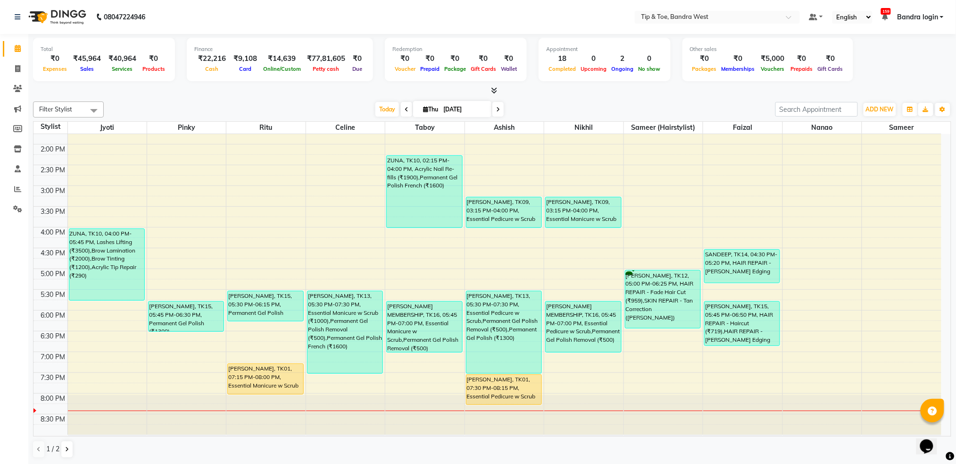
click at [182, 342] on td at bounding box center [504, 346] width 874 height 10
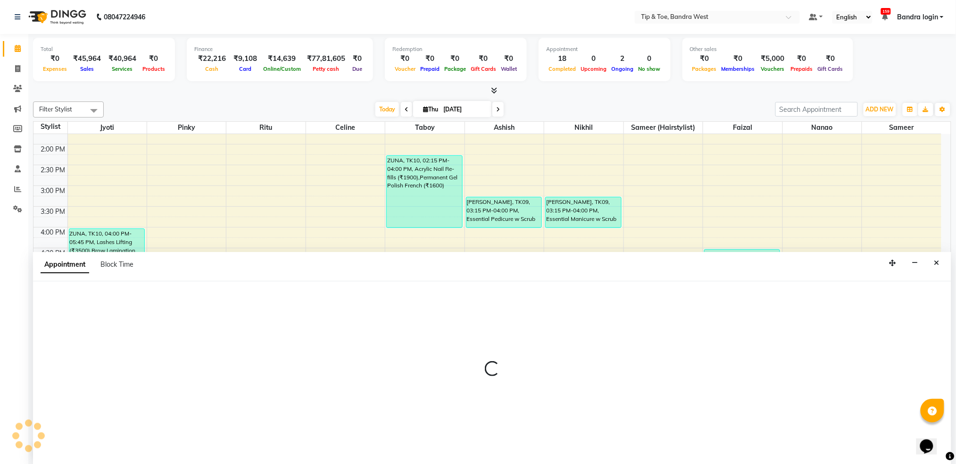
scroll to position [0, 0]
select select "42340"
select select "1110"
select select "tentative"
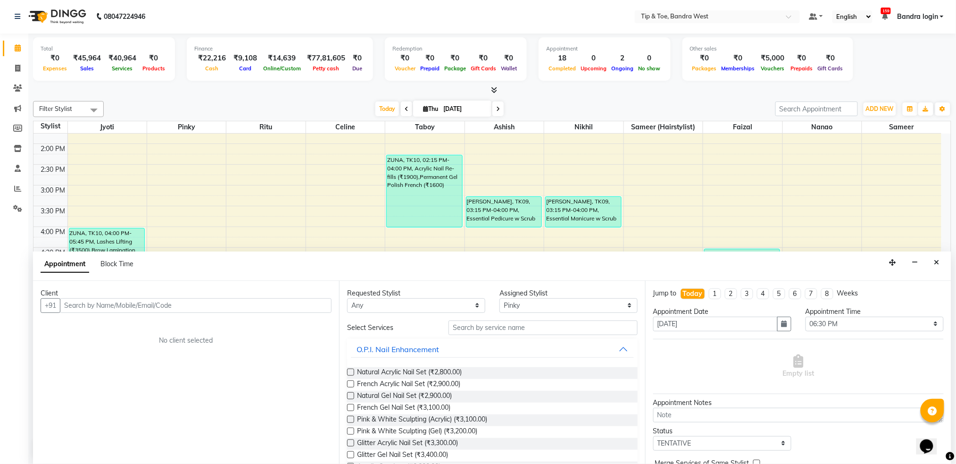
click at [149, 303] on input "text" at bounding box center [196, 305] width 272 height 15
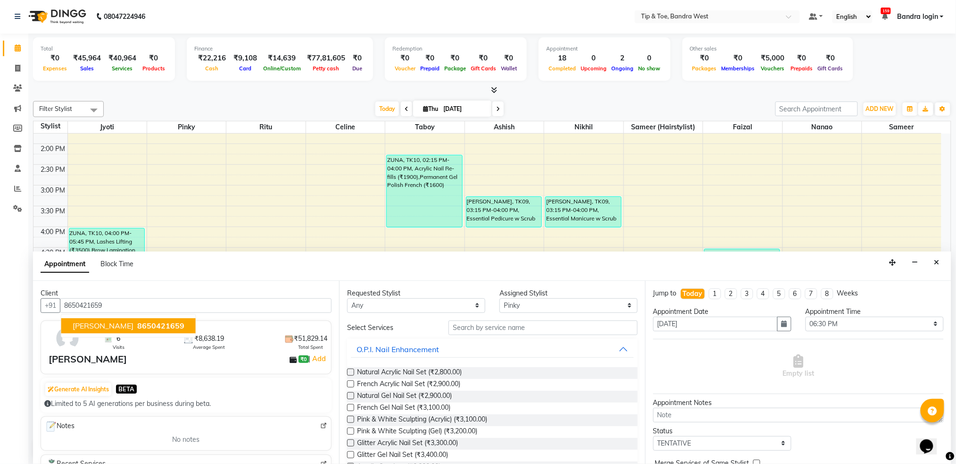
click at [117, 328] on span "[PERSON_NAME]" at bounding box center [103, 325] width 61 height 9
type input "8650421659"
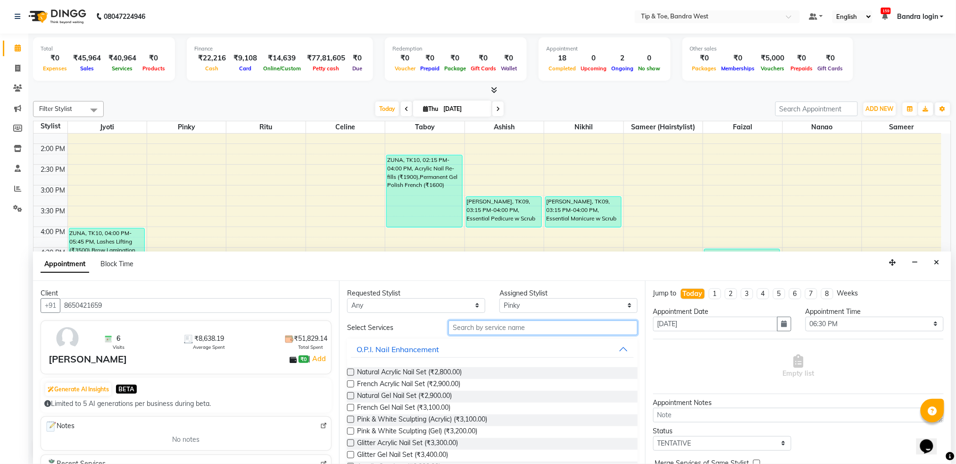
click at [495, 326] on input "text" at bounding box center [543, 327] width 189 height 15
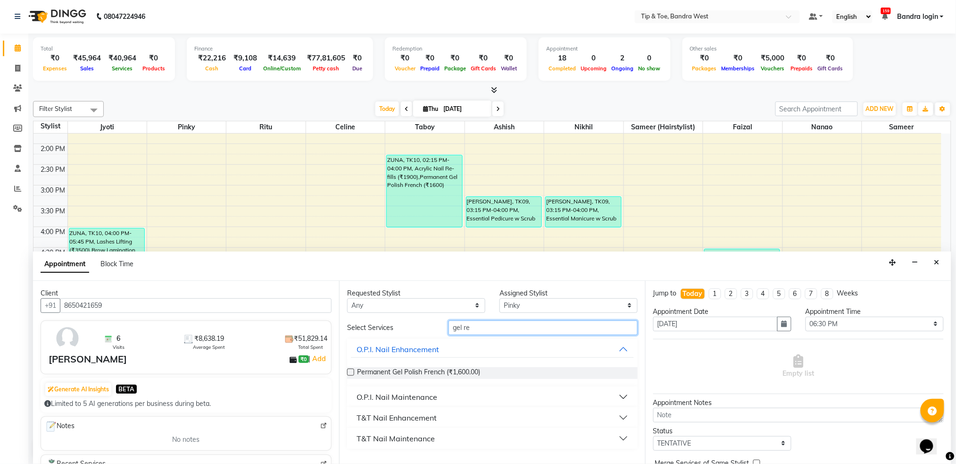
type input "gel re"
click at [406, 396] on div "O.P.I. Nail Maintenance" at bounding box center [397, 396] width 81 height 11
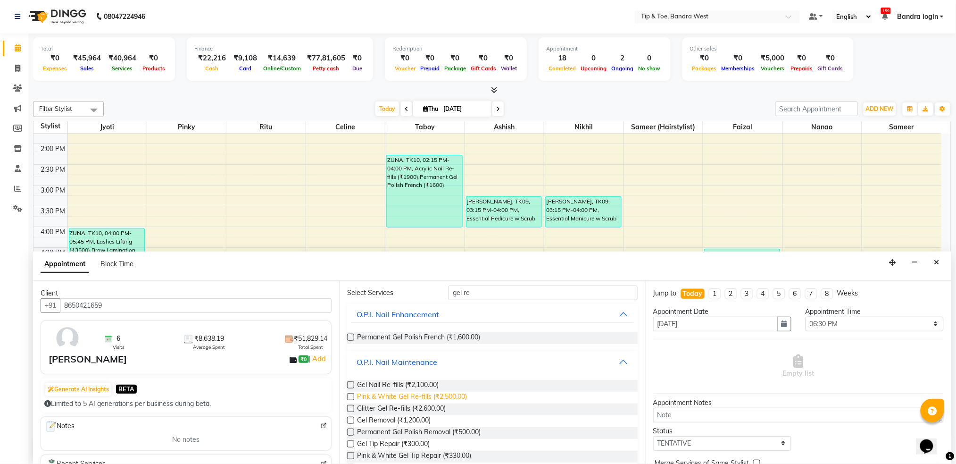
scroll to position [63, 0]
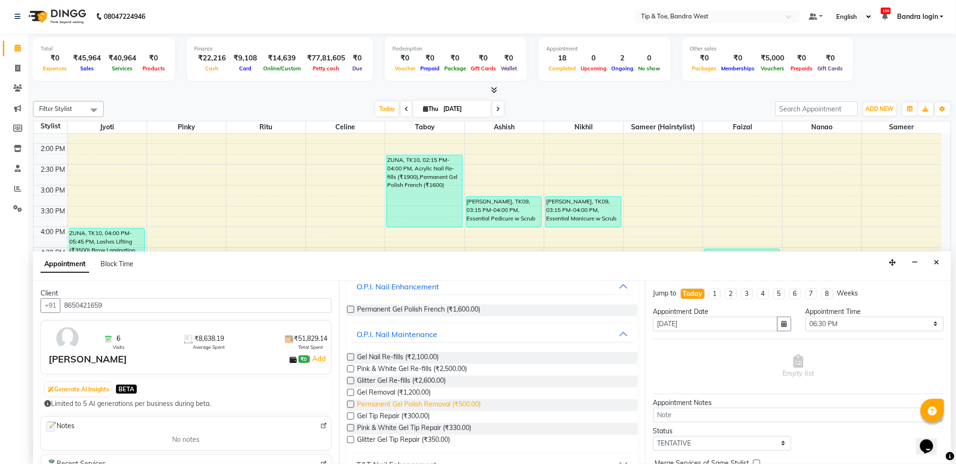
click at [459, 405] on span "Permanent Gel Polish Removal (₹500.00)" at bounding box center [419, 405] width 124 height 12
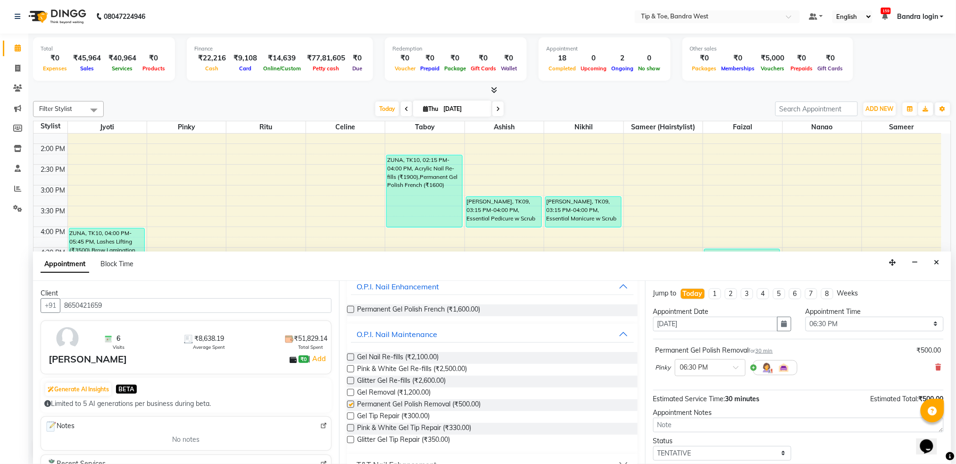
checkbox input "false"
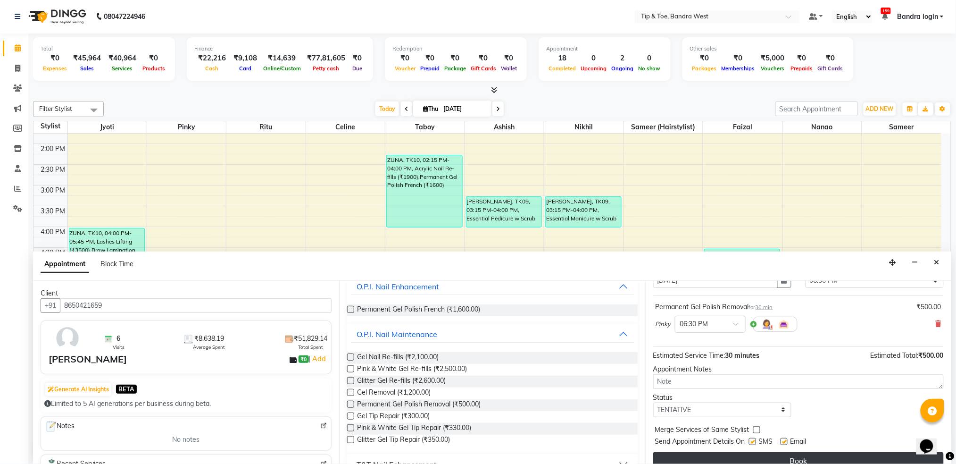
scroll to position [56, 0]
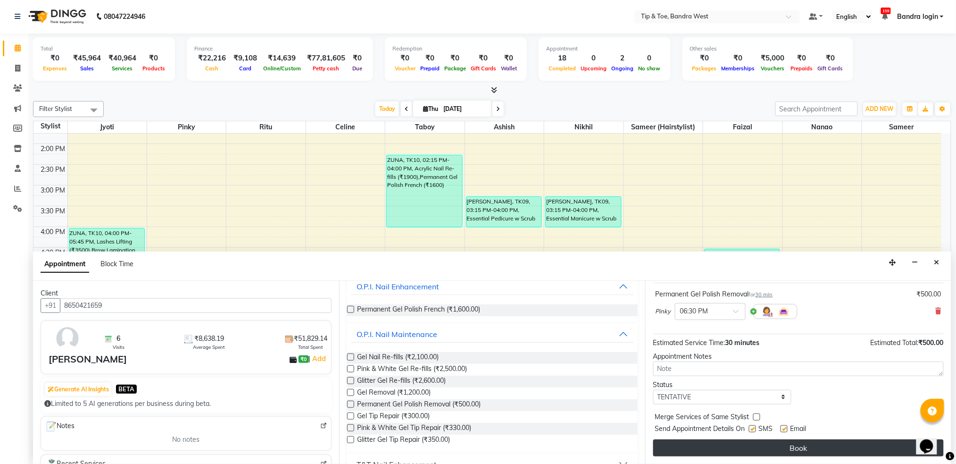
click at [788, 451] on button "Book" at bounding box center [798, 447] width 291 height 17
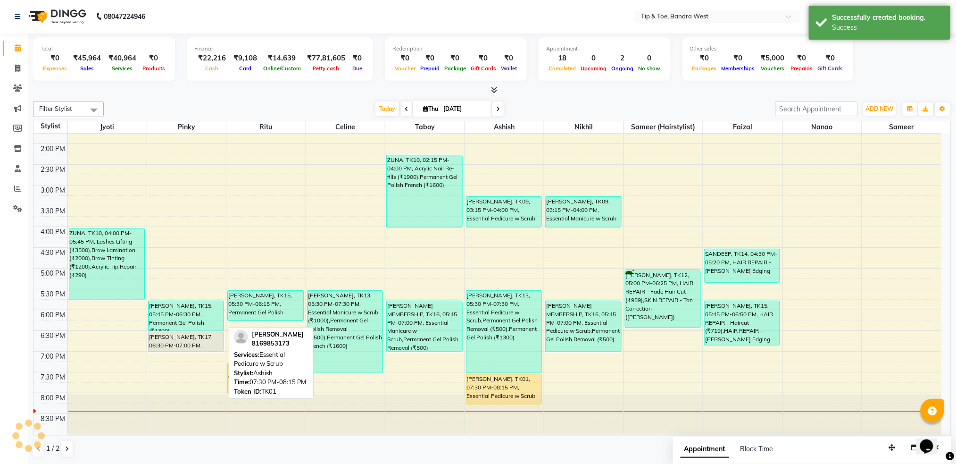
scroll to position [0, 0]
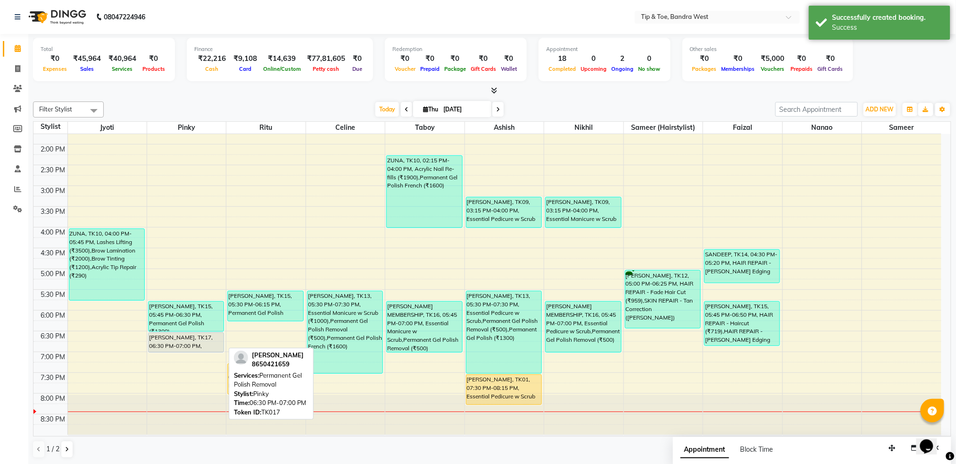
click at [184, 340] on div "[PERSON_NAME], TK17, 06:30 PM-07:00 PM, Permanent Gel Polish Removal" at bounding box center [186, 342] width 75 height 19
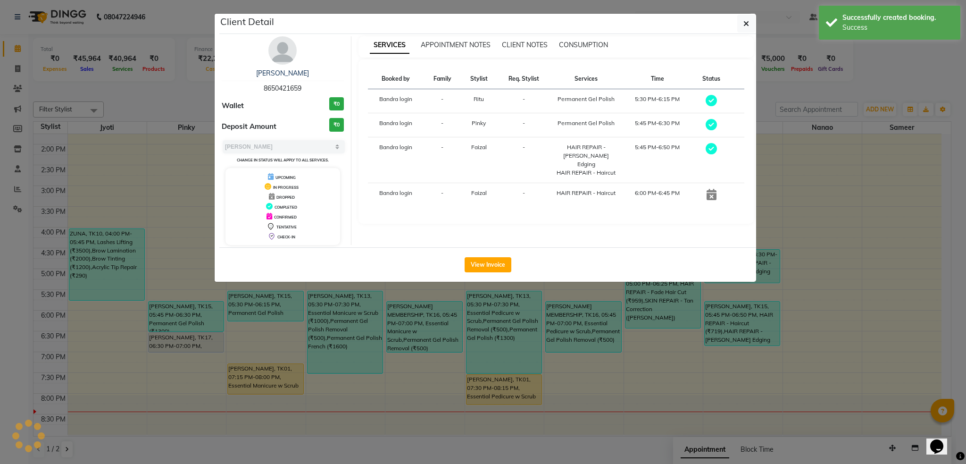
select select "7"
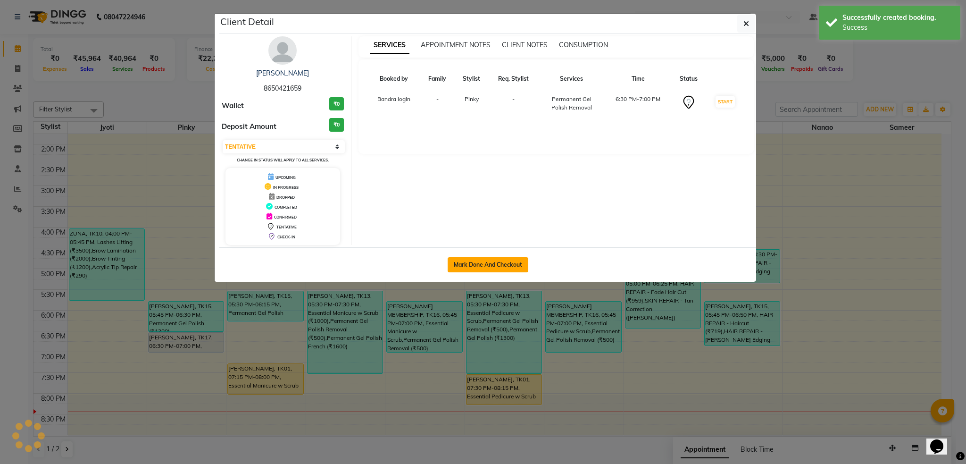
click at [482, 265] on button "Mark Done And Checkout" at bounding box center [488, 264] width 81 height 15
select select "service"
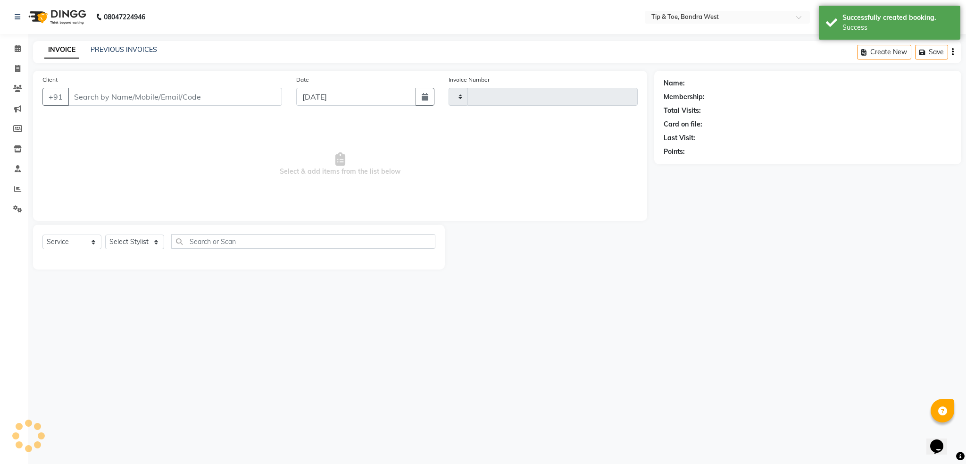
type input "2882"
select select "5957"
type input "8650421659"
select select "42340"
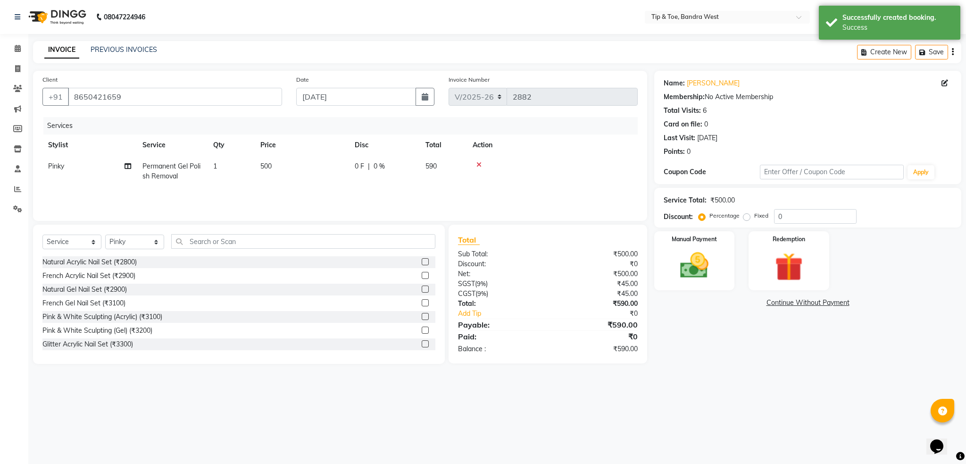
click at [274, 166] on td "500" at bounding box center [302, 171] width 94 height 31
select select "42340"
click at [288, 170] on input "1" at bounding box center [276, 168] width 36 height 15
click at [317, 167] on td "500" at bounding box center [302, 171] width 94 height 31
select select "42340"
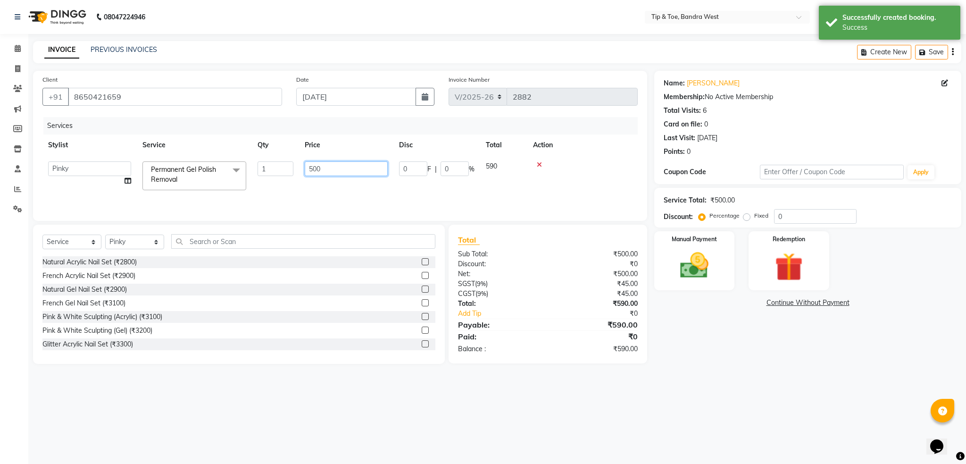
click at [317, 167] on input "500" at bounding box center [346, 168] width 83 height 15
type input "300"
click at [320, 183] on td "300" at bounding box center [346, 176] width 94 height 40
select select "42340"
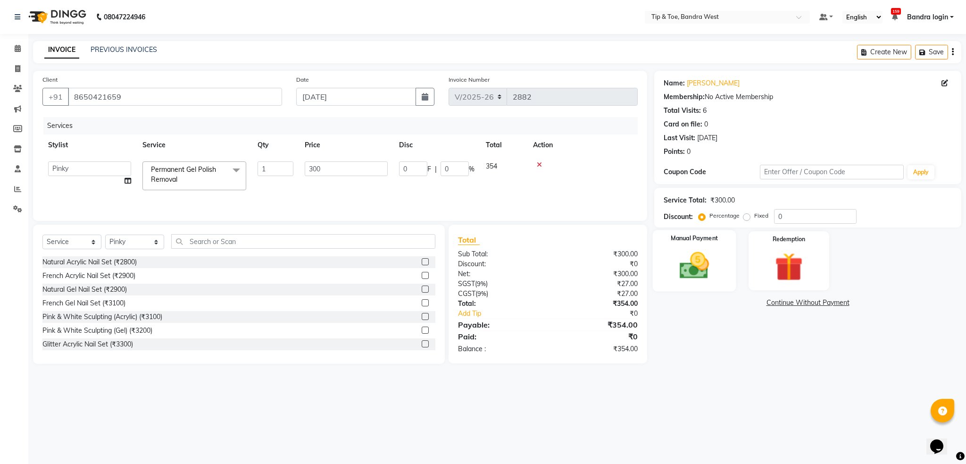
click at [709, 248] on div "Manual Payment" at bounding box center [694, 260] width 83 height 61
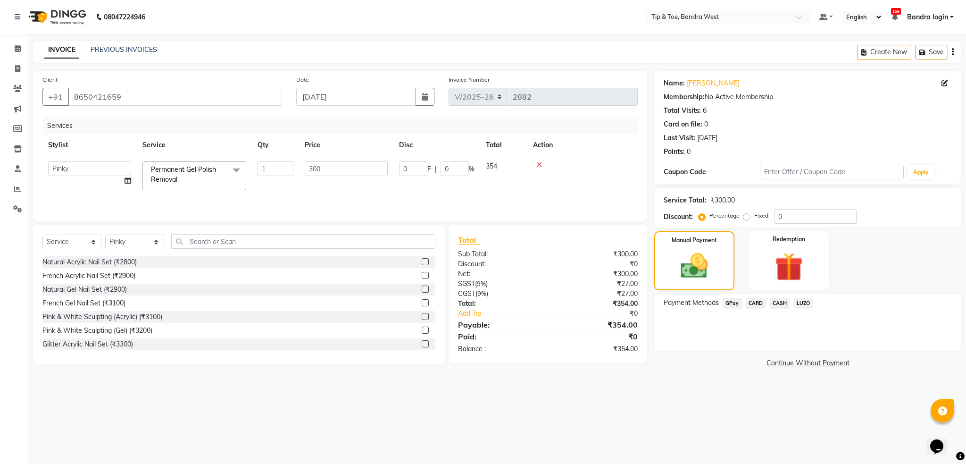
click at [734, 302] on span "GPay" at bounding box center [732, 303] width 19 height 11
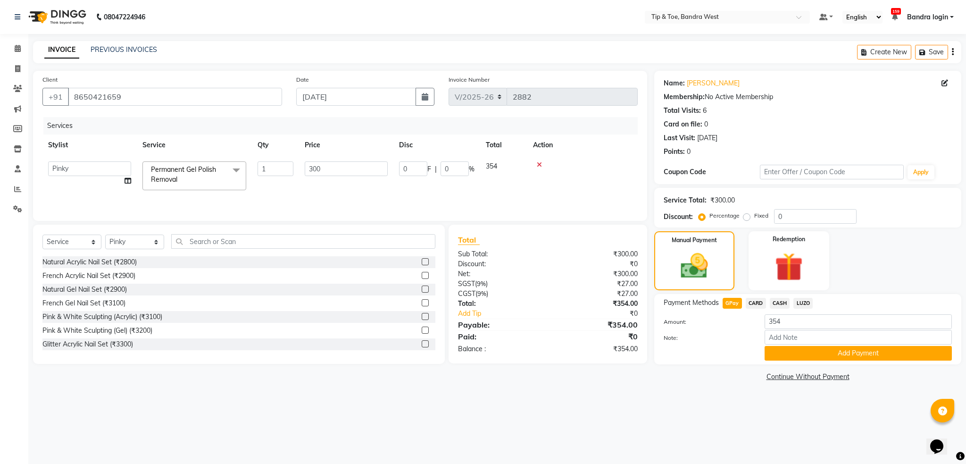
drag, startPoint x: 794, startPoint y: 346, endPoint x: 797, endPoint y: 353, distance: 7.5
click at [795, 346] on button "Add Payment" at bounding box center [858, 353] width 187 height 15
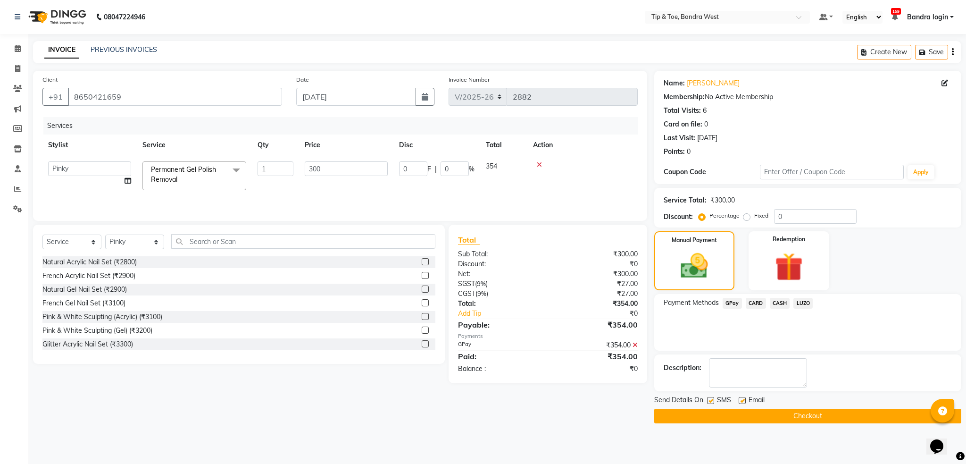
click at [796, 403] on div "Send Details On SMS Email" at bounding box center [807, 401] width 307 height 12
click at [793, 409] on button "Checkout" at bounding box center [807, 416] width 307 height 15
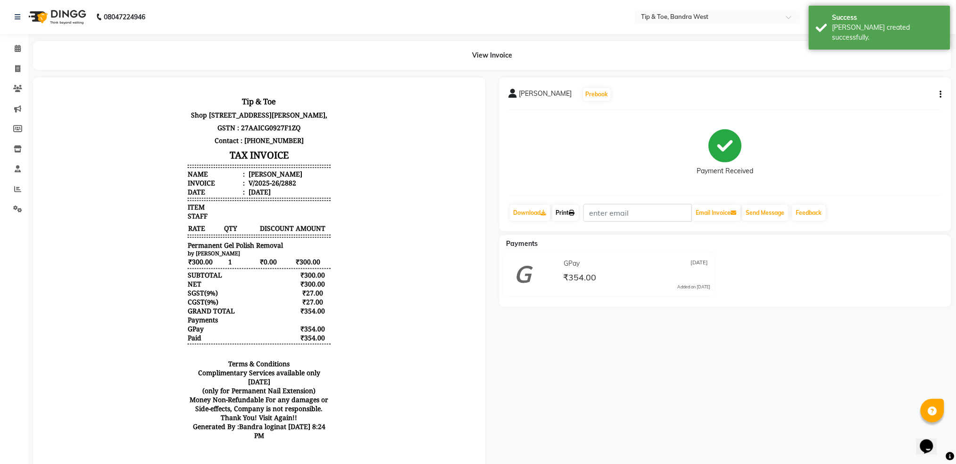
click at [565, 216] on link "Print" at bounding box center [565, 213] width 26 height 16
click at [17, 49] on icon at bounding box center [18, 48] width 6 height 7
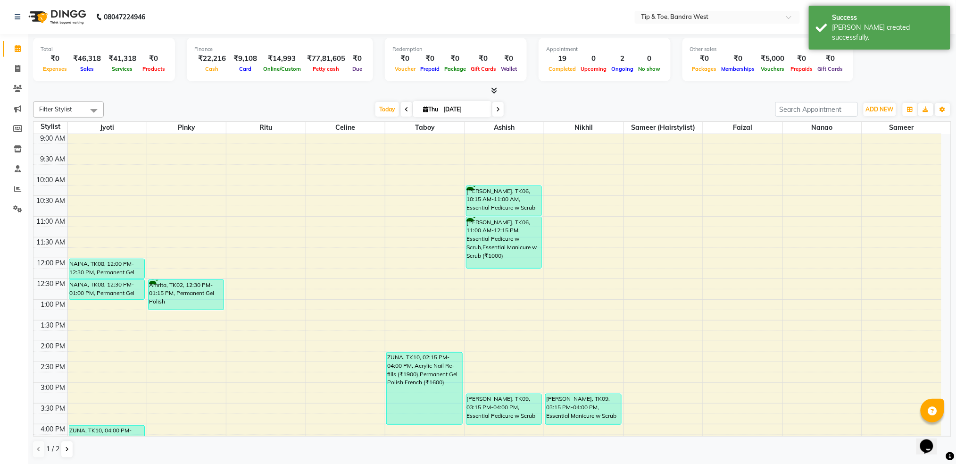
scroll to position [189, 0]
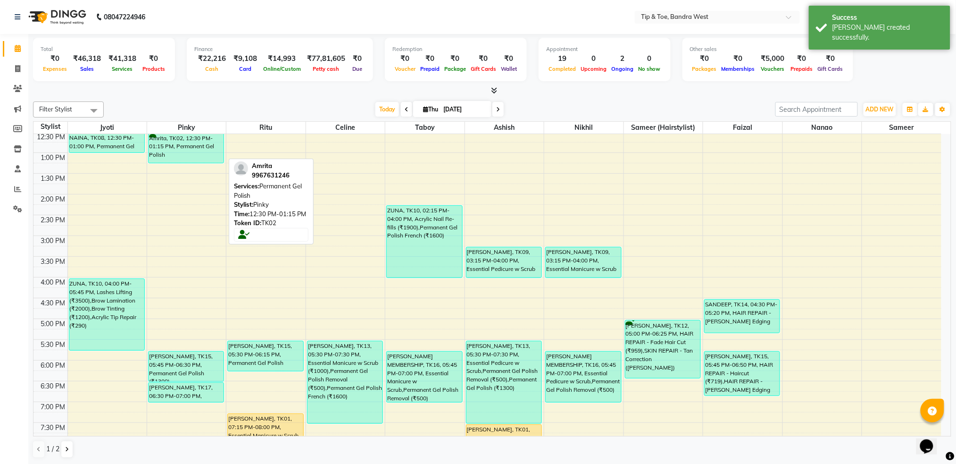
click at [202, 150] on div "Amrita, TK02, 12:30 PM-01:15 PM, Permanent Gel Polish" at bounding box center [186, 148] width 75 height 30
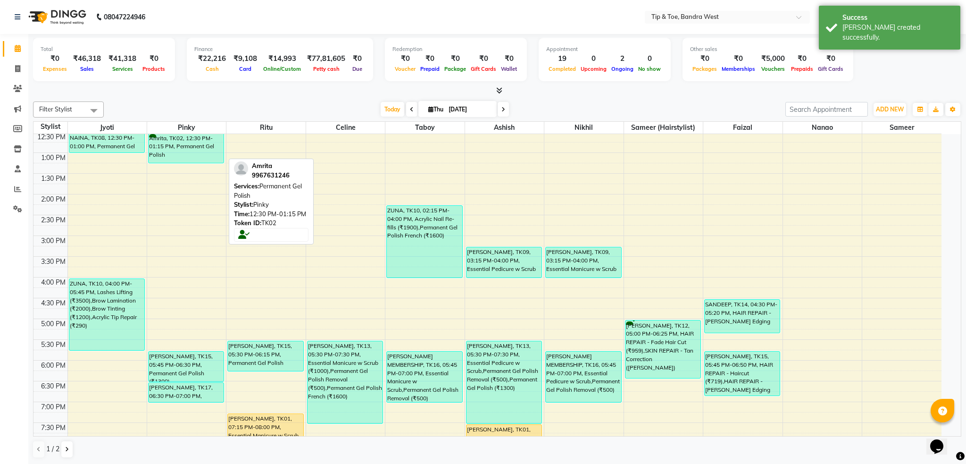
select select "3"
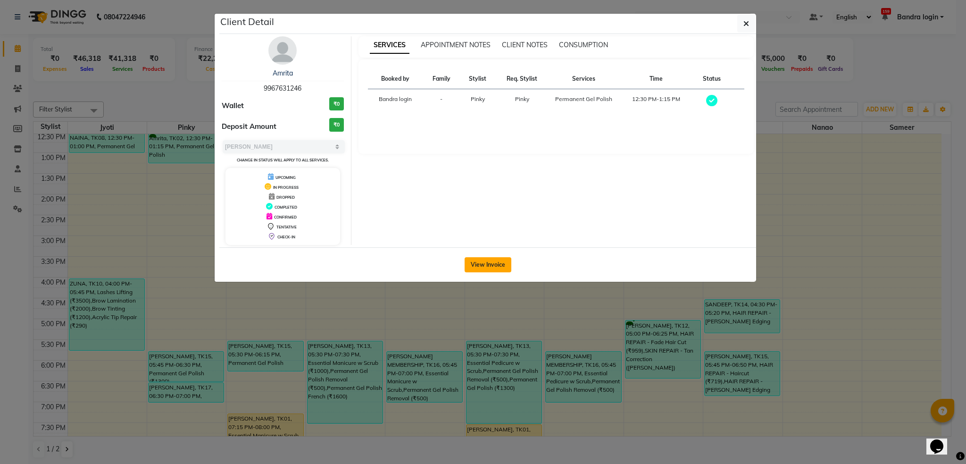
click at [482, 266] on button "View Invoice" at bounding box center [488, 264] width 47 height 15
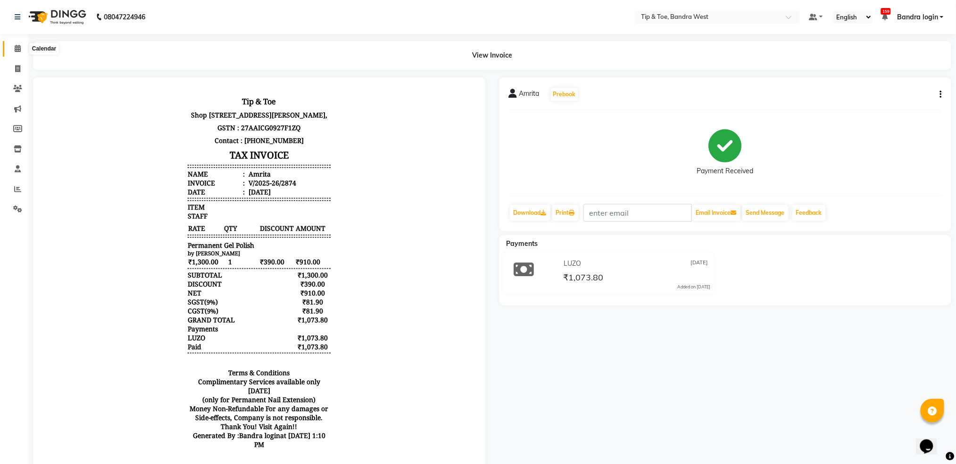
click at [13, 51] on span at bounding box center [17, 48] width 17 height 11
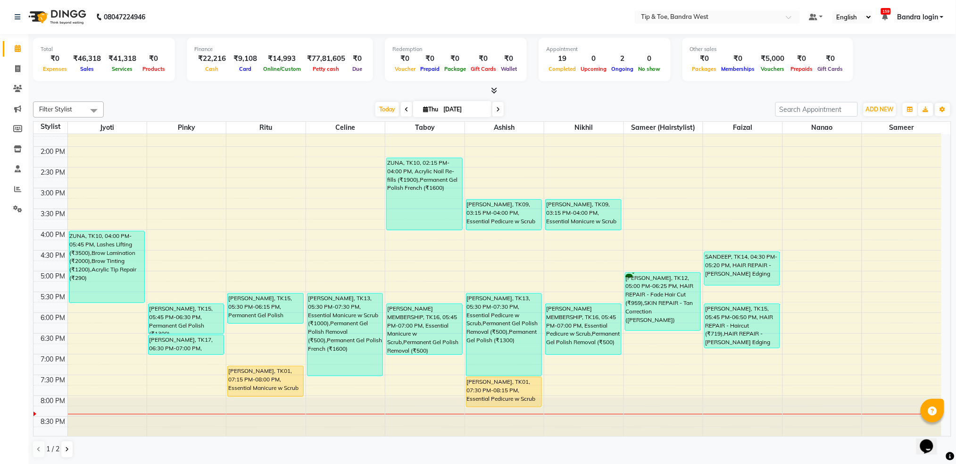
scroll to position [239, 0]
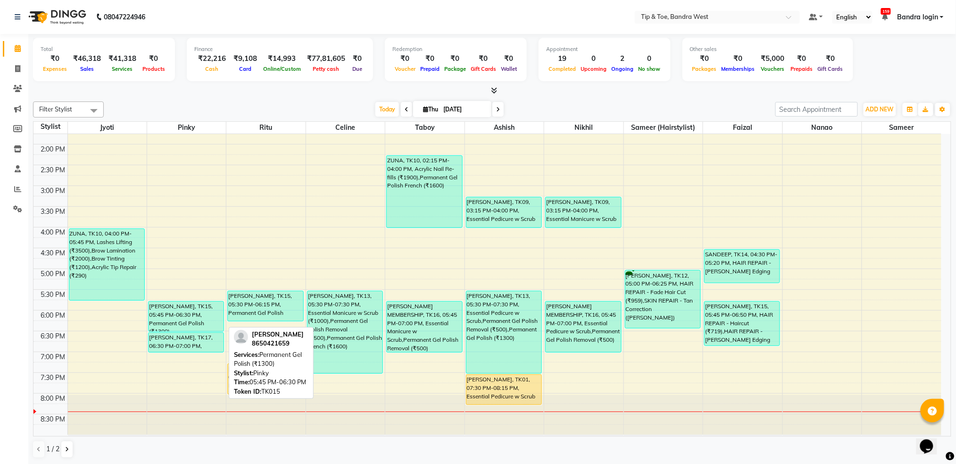
click at [175, 316] on div "[PERSON_NAME], TK15, 05:45 PM-06:30 PM, Permanent Gel Polish (₹1300)" at bounding box center [186, 316] width 75 height 30
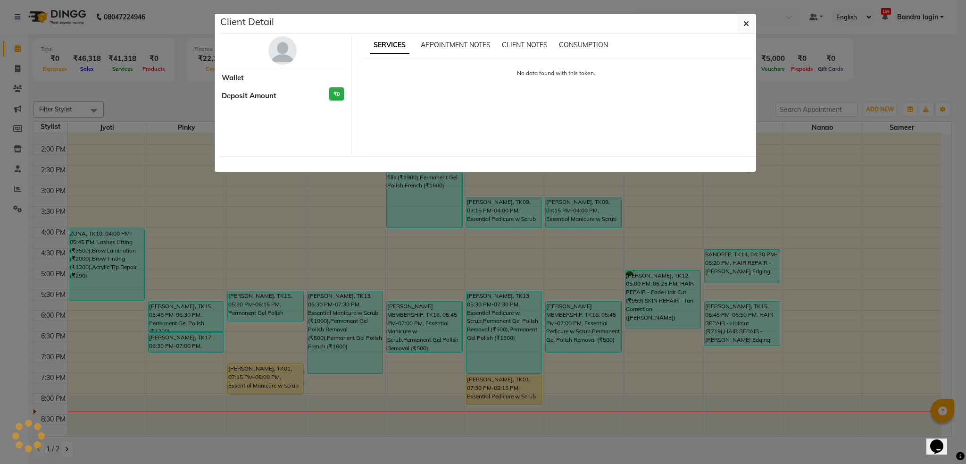
select select "3"
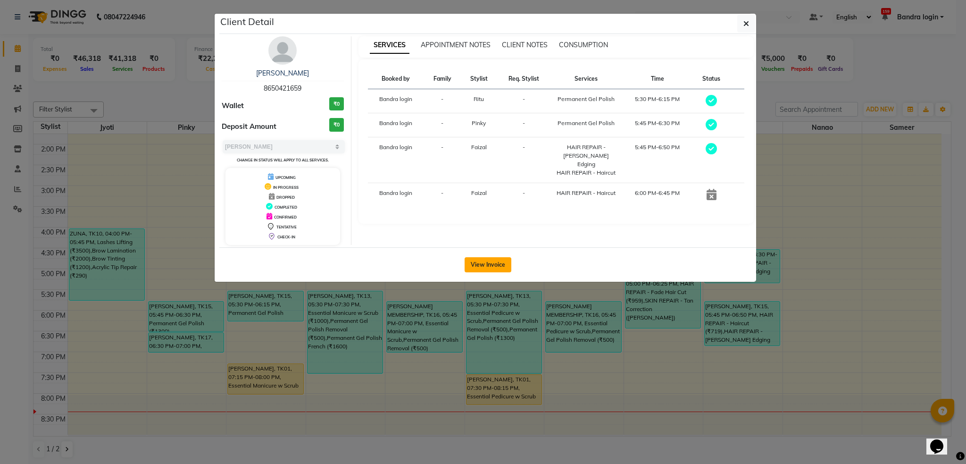
click at [489, 268] on button "View Invoice" at bounding box center [488, 264] width 47 height 15
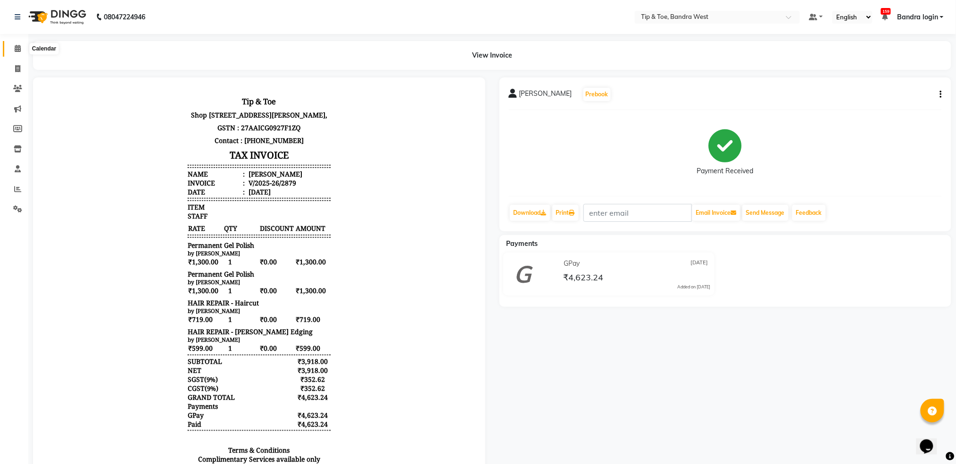
click at [16, 46] on icon at bounding box center [18, 48] width 6 height 7
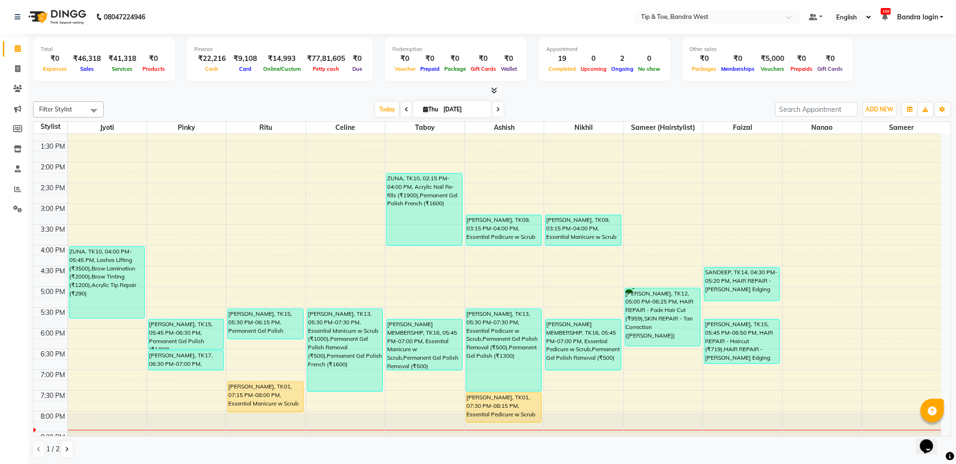
scroll to position [239, 0]
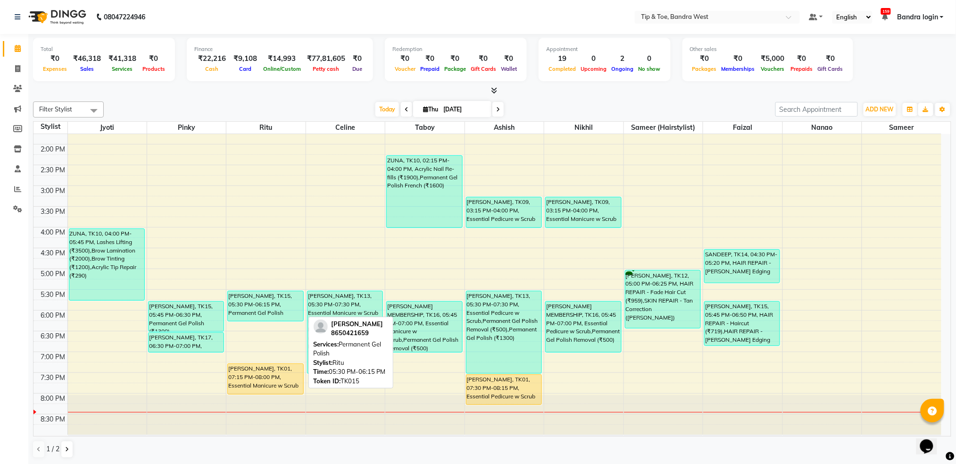
click at [254, 310] on div "[PERSON_NAME], TK15, 05:30 PM-06:15 PM, Permanent Gel Polish" at bounding box center [265, 306] width 75 height 30
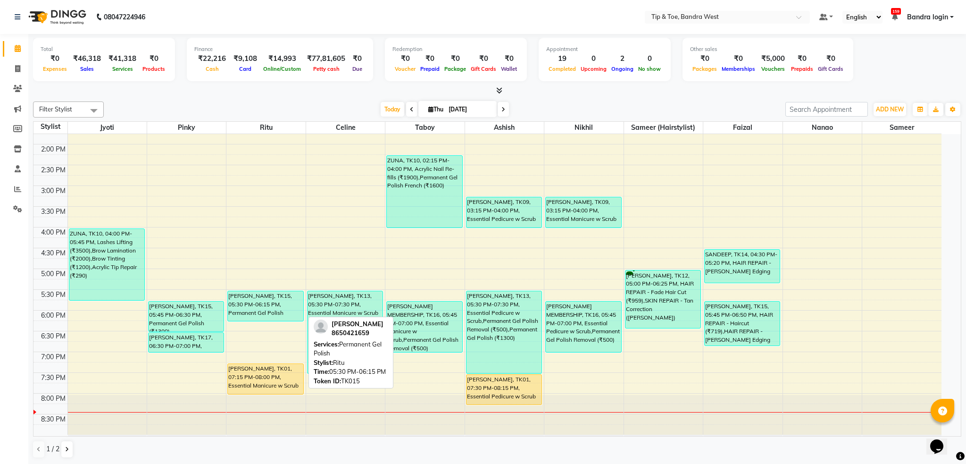
select select "3"
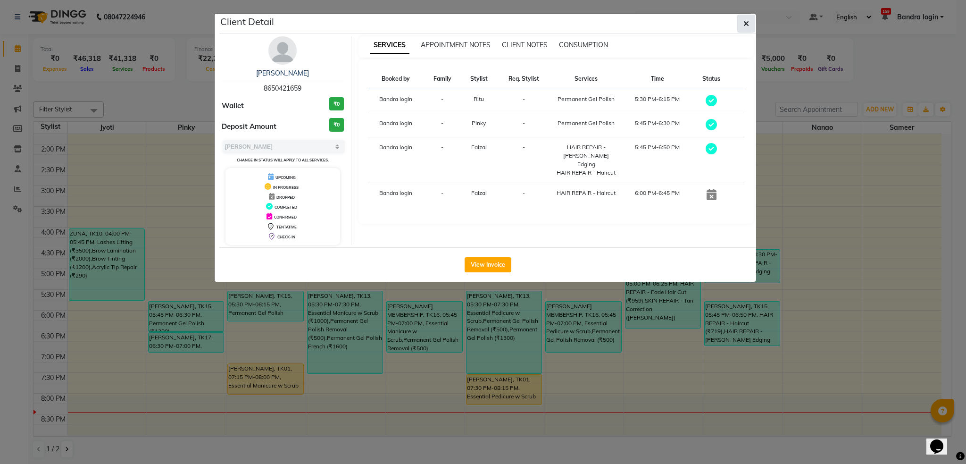
click at [748, 25] on icon "button" at bounding box center [746, 24] width 6 height 8
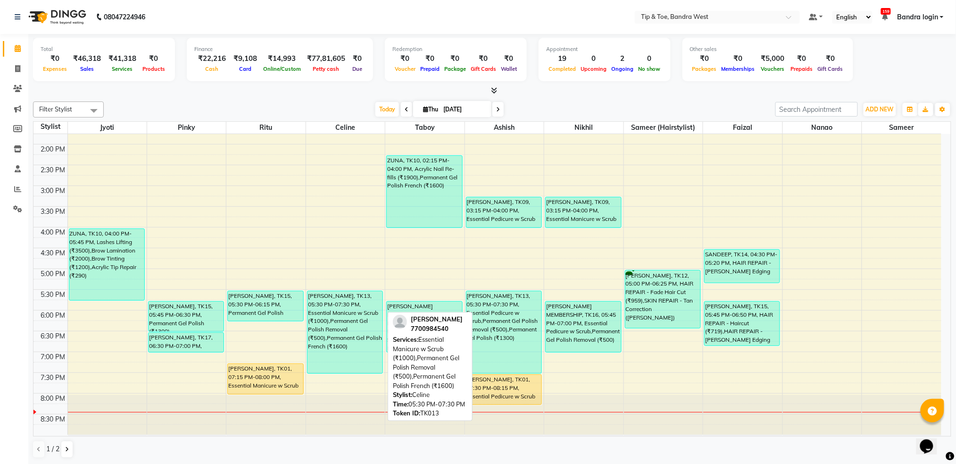
click at [345, 308] on div "[PERSON_NAME], TK13, 05:30 PM-07:30 PM, Essential Manicure w Scrub (₹1000),Perm…" at bounding box center [345, 332] width 75 height 82
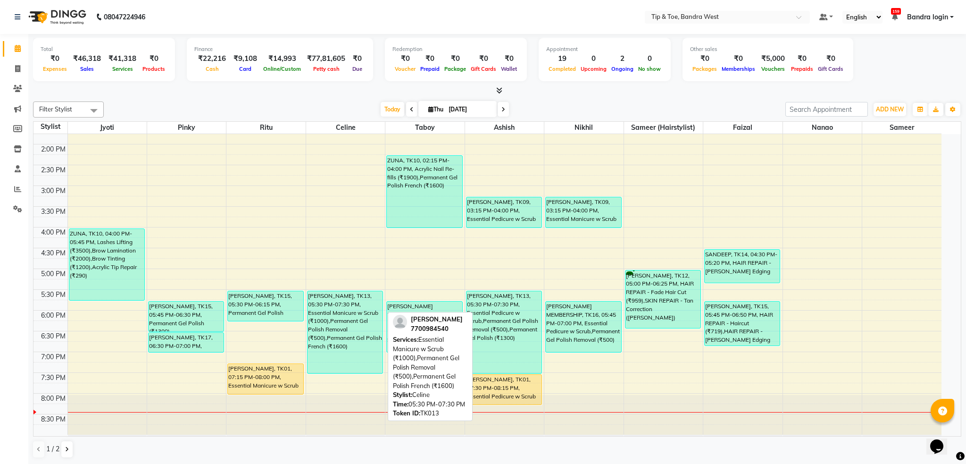
select select "3"
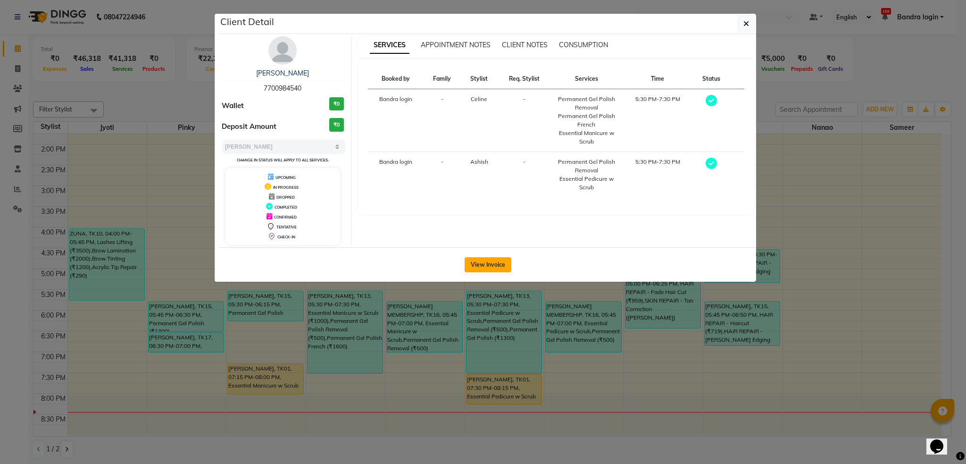
click at [495, 265] on button "View Invoice" at bounding box center [488, 264] width 47 height 15
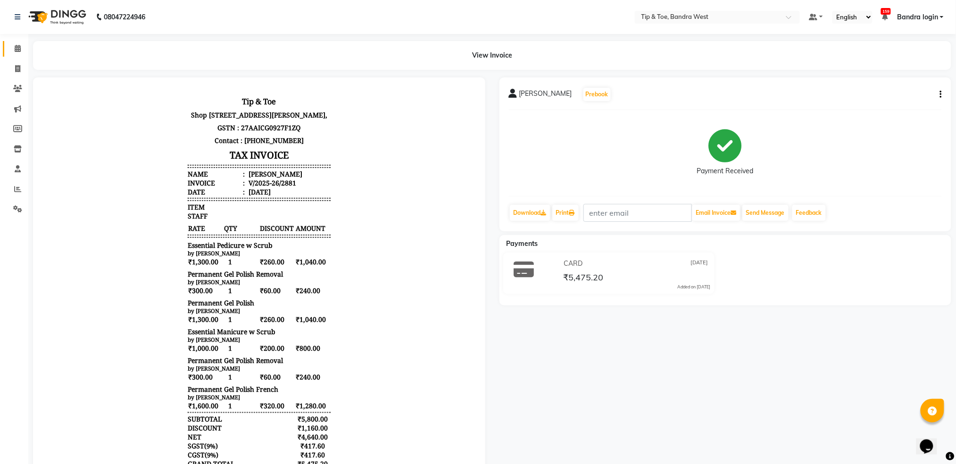
click at [14, 46] on span at bounding box center [17, 48] width 17 height 11
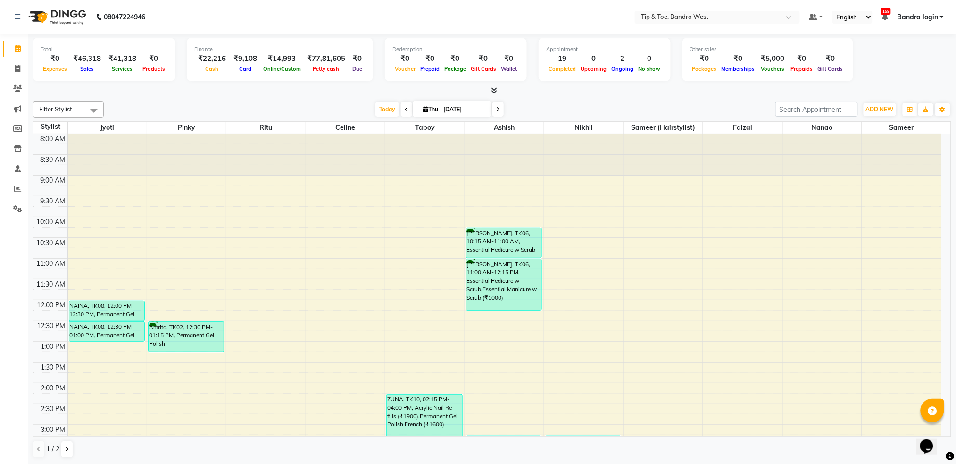
click at [506, 108] on div "[DATE] [DATE]" at bounding box center [439, 109] width 662 height 14
click at [490, 109] on span "[DATE]" at bounding box center [452, 109] width 78 height 16
click at [496, 109] on icon at bounding box center [498, 110] width 4 height 6
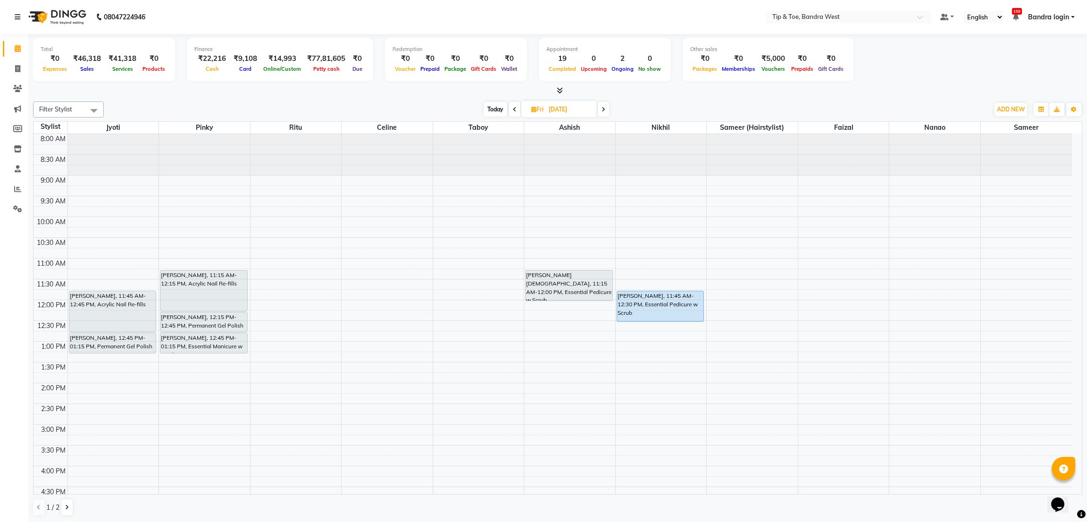
drag, startPoint x: 917, startPoint y: 1, endPoint x: 792, endPoint y: 93, distance: 155.6
click at [792, 93] on div at bounding box center [557, 91] width 1049 height 10
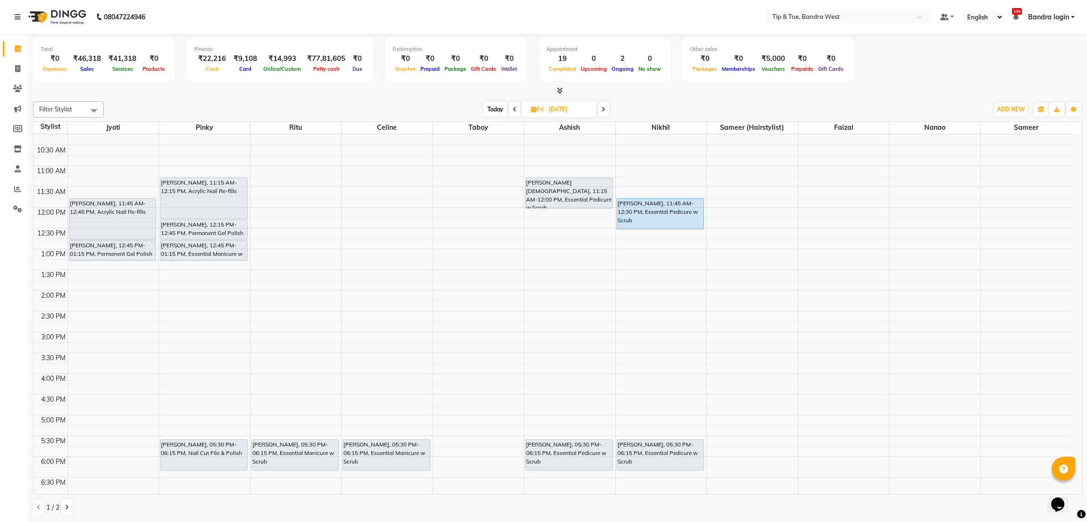
scroll to position [100, 0]
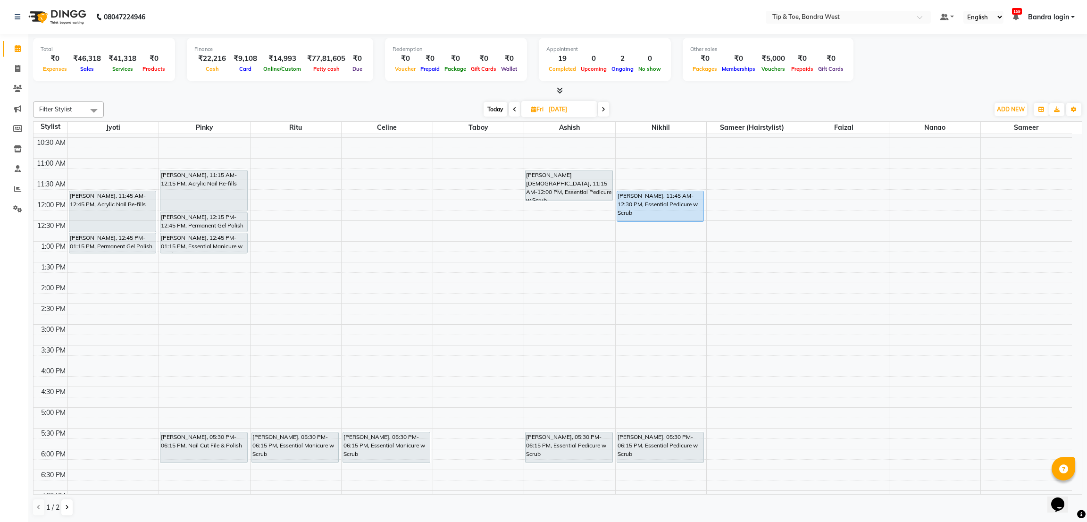
click at [494, 105] on span "Today" at bounding box center [496, 109] width 24 height 15
type input "[DATE]"
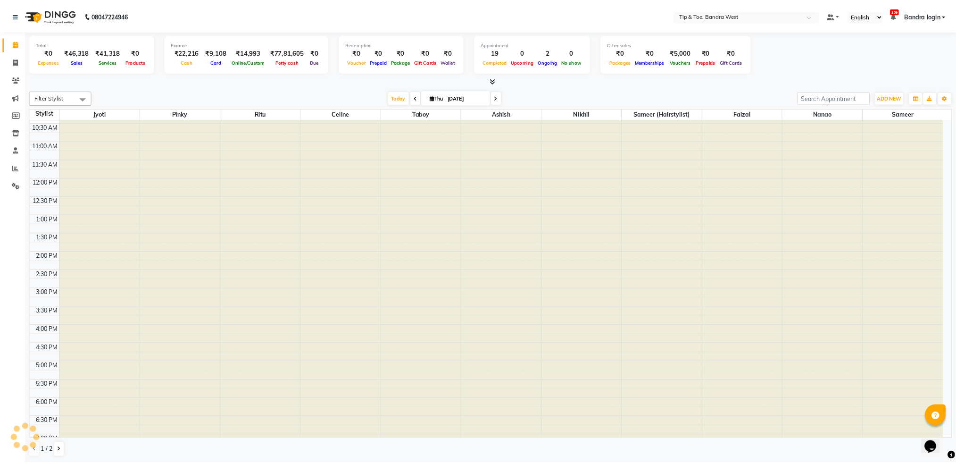
scroll to position [183, 0]
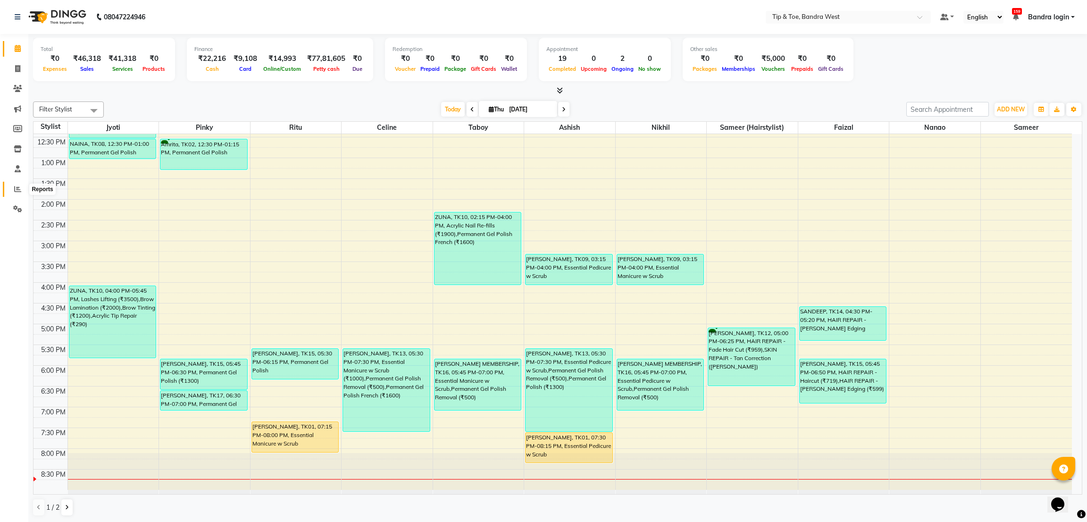
click at [10, 188] on span at bounding box center [17, 189] width 17 height 11
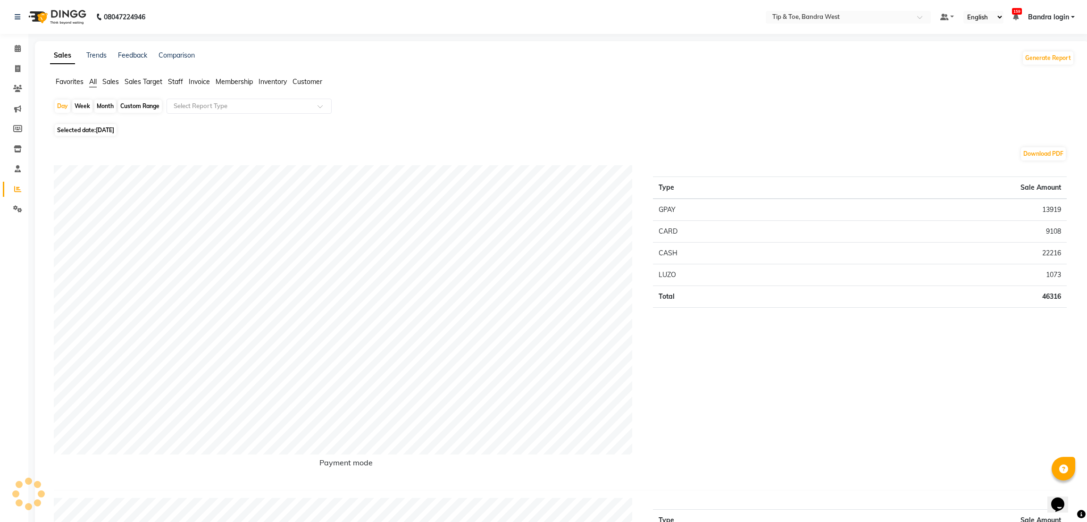
click at [174, 81] on span "Staff" at bounding box center [175, 81] width 15 height 8
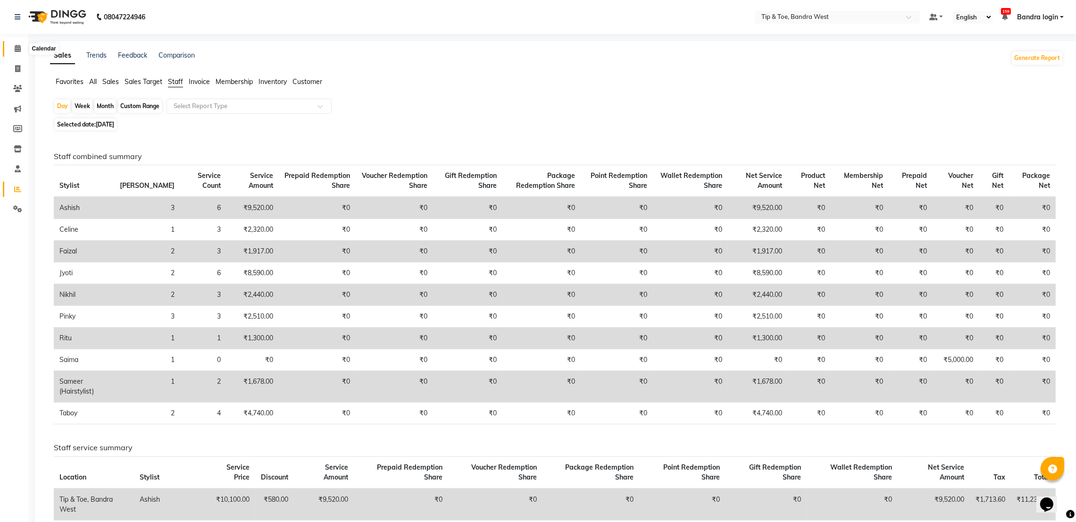
drag, startPoint x: 15, startPoint y: 47, endPoint x: 409, endPoint y: 0, distance: 396.1
click at [16, 47] on icon at bounding box center [18, 48] width 6 height 7
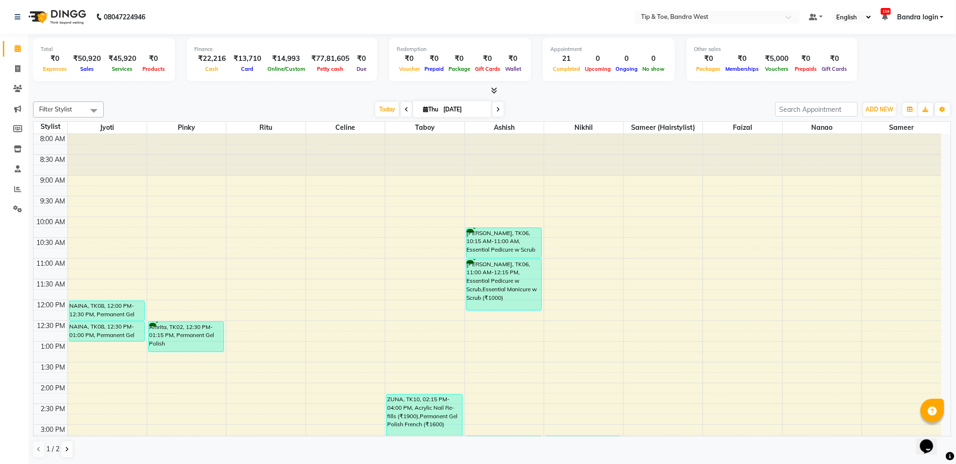
drag, startPoint x: 386, startPoint y: 106, endPoint x: 417, endPoint y: 125, distance: 36.2
click at [386, 107] on span "Today" at bounding box center [387, 109] width 24 height 15
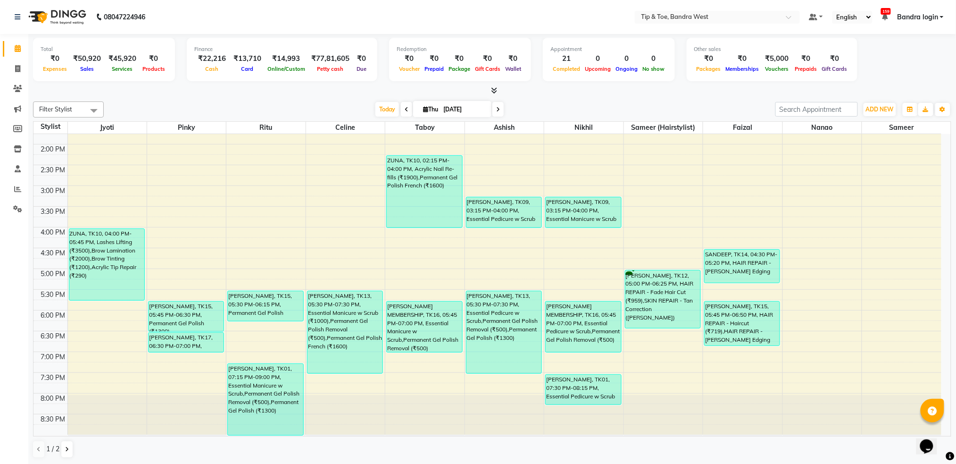
click at [203, 169] on div "8:00 AM 8:30 AM 9:00 AM 9:30 AM 10:00 AM 10:30 AM 11:00 AM 11:30 AM 12:00 PM 12…" at bounding box center [487, 164] width 908 height 539
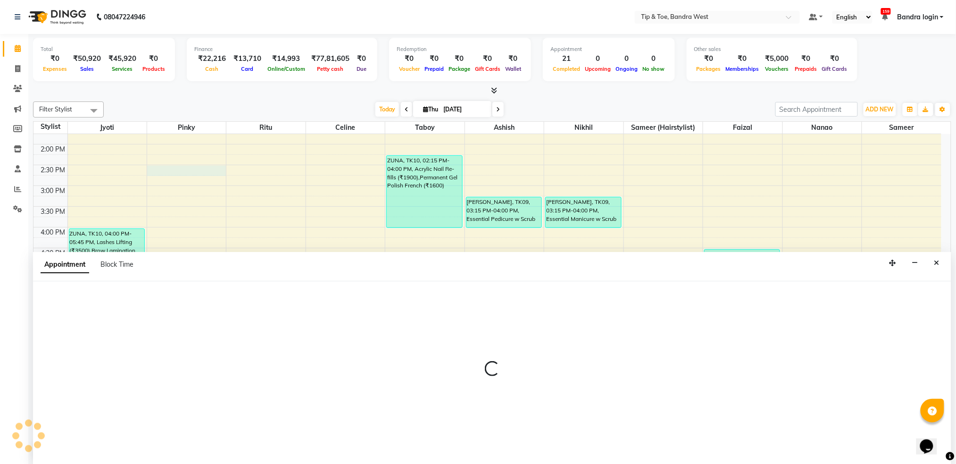
scroll to position [0, 0]
select select "42340"
select select "tentative"
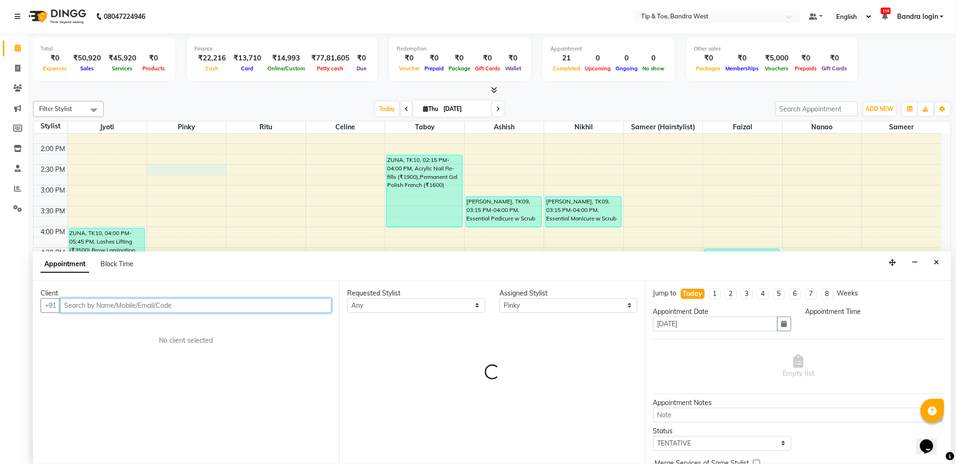
select select "870"
click at [227, 310] on input "text" at bounding box center [196, 305] width 272 height 15
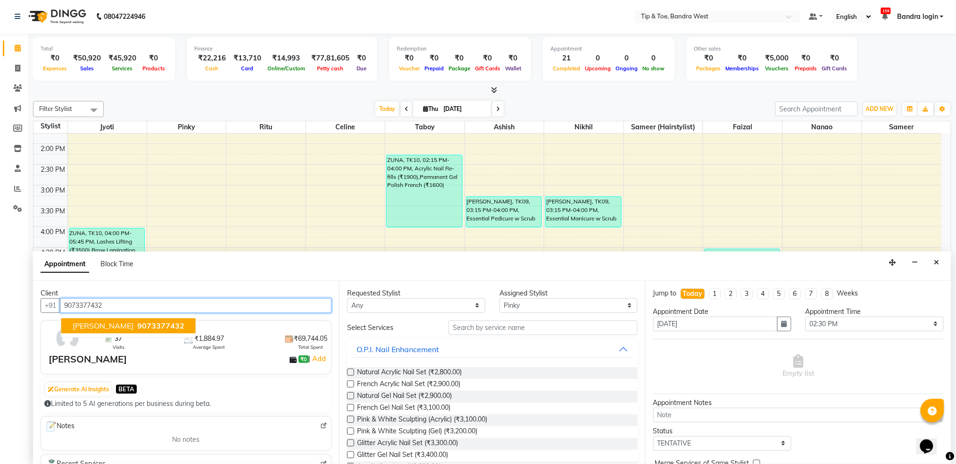
click at [169, 330] on button "[PERSON_NAME] 9073377432" at bounding box center [128, 325] width 134 height 15
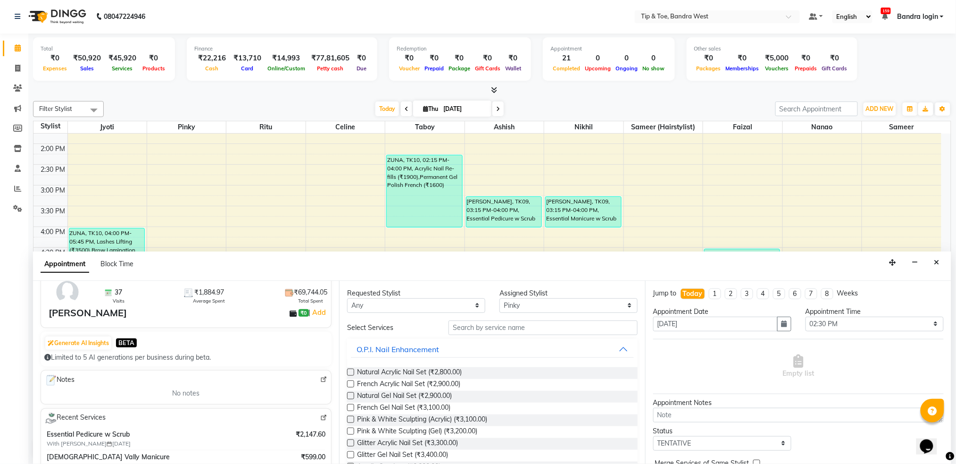
scroll to position [0, 0]
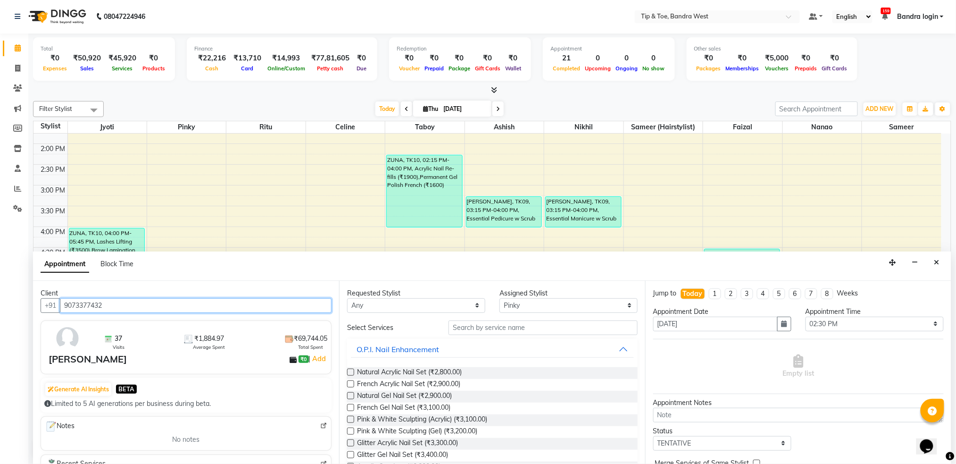
click at [96, 306] on input "9073377432" at bounding box center [196, 305] width 272 height 15
type input "9073377432"
click at [940, 263] on icon "Close" at bounding box center [936, 262] width 5 height 7
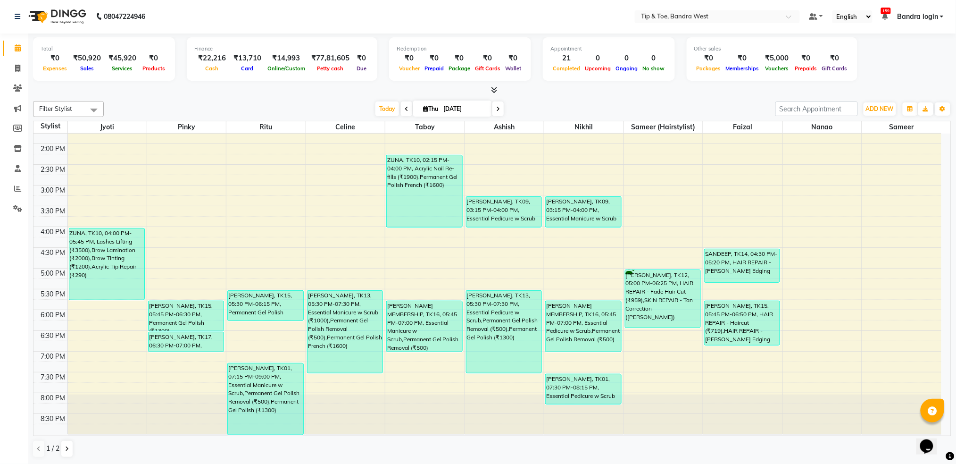
click at [461, 104] on input "[DATE]" at bounding box center [464, 109] width 47 height 14
select select "9"
select select "2025"
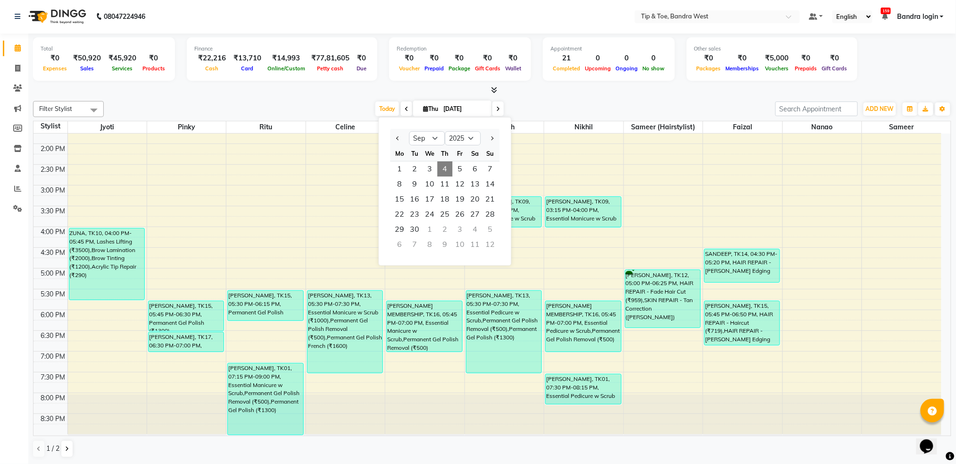
click at [499, 108] on span at bounding box center [497, 108] width 11 height 15
type input "[DATE]"
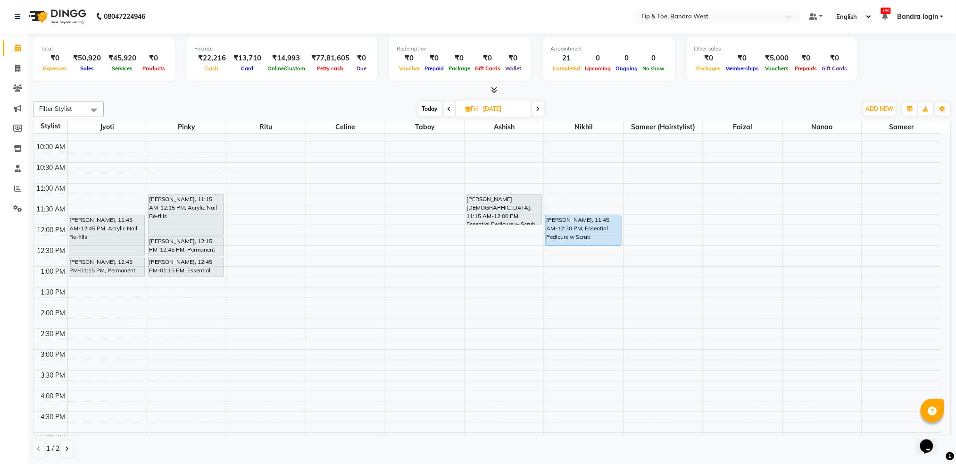
scroll to position [46, 0]
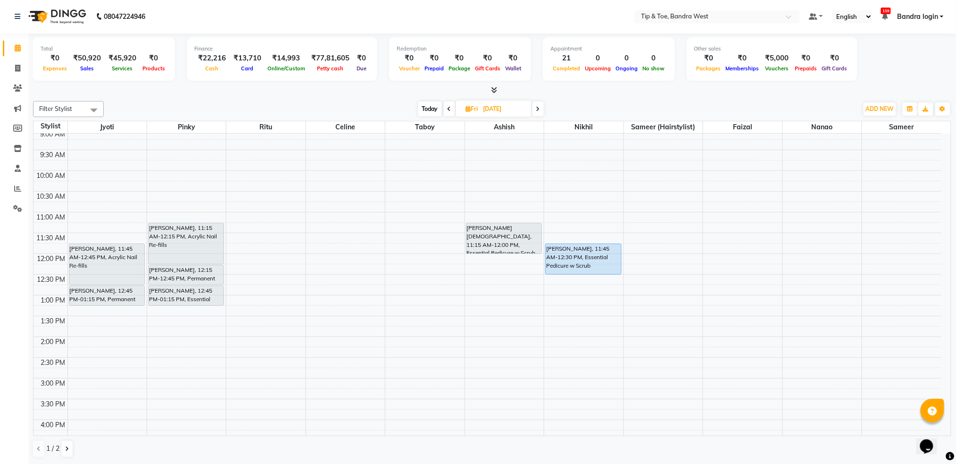
click at [472, 188] on div "8:00 AM 8:30 AM 9:00 AM 9:30 AM 10:00 AM 10:30 AM 11:00 AM 11:30 AM 12:00 PM 12…" at bounding box center [487, 357] width 908 height 539
select select "42304"
select select "tentative"
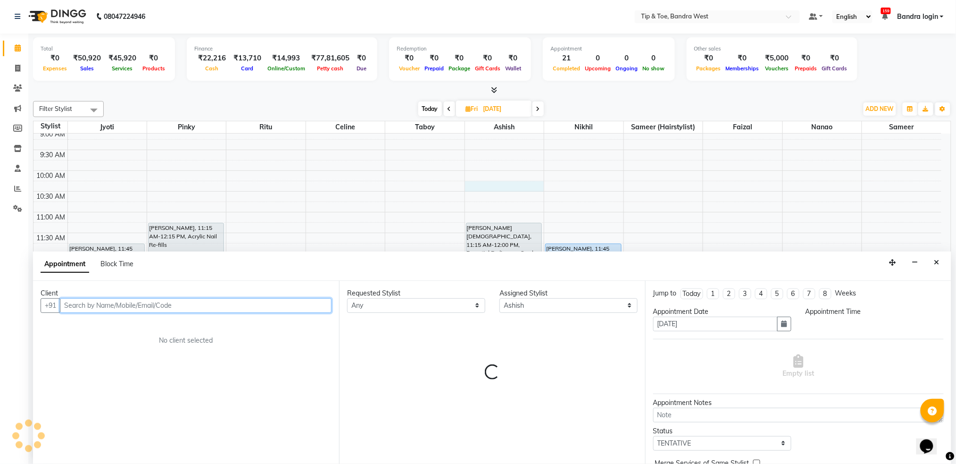
select select "615"
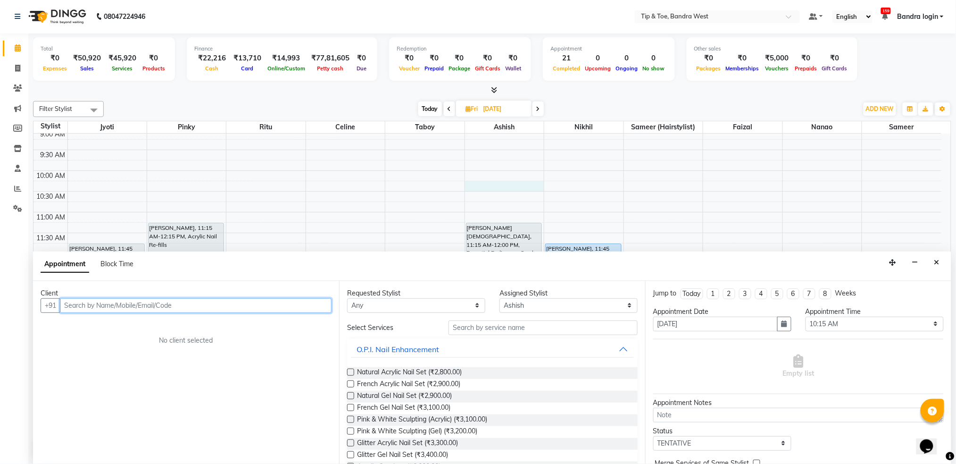
paste input "9073377432"
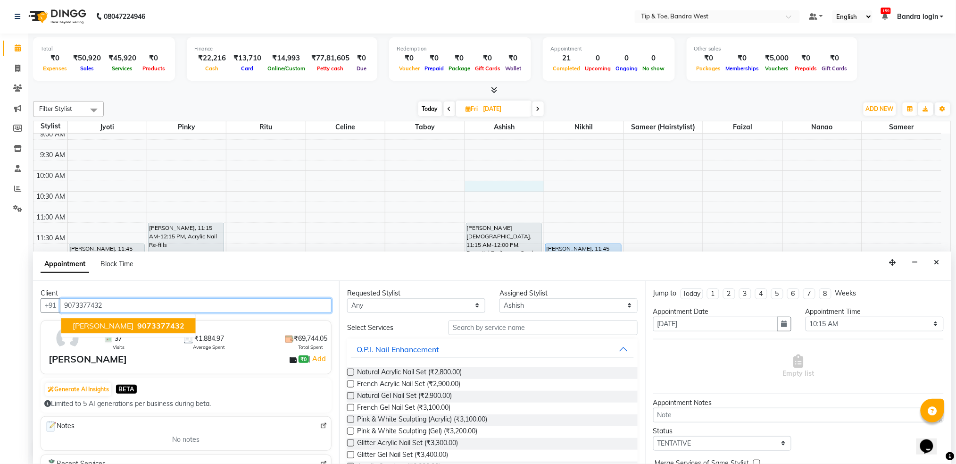
drag, startPoint x: 122, startPoint y: 323, endPoint x: 362, endPoint y: 323, distance: 240.1
click at [126, 323] on span "[PERSON_NAME]" at bounding box center [103, 325] width 61 height 9
type input "9073377432"
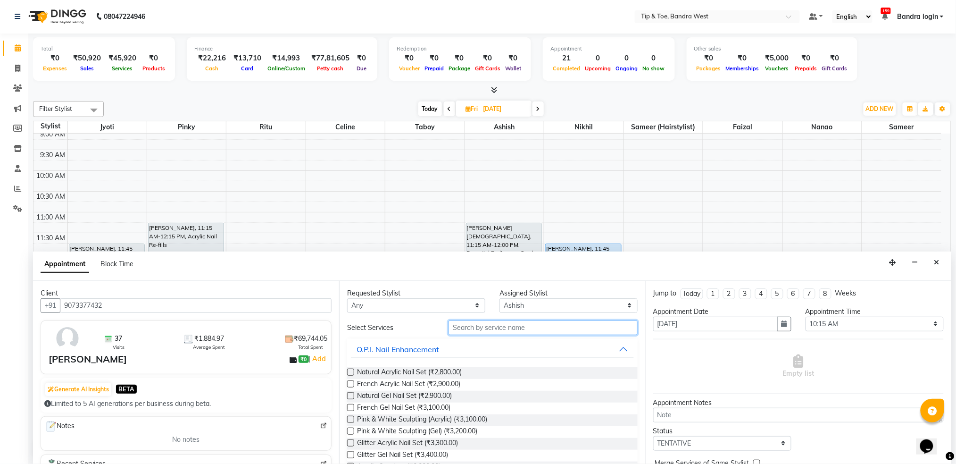
click at [500, 334] on input "text" at bounding box center [543, 327] width 189 height 15
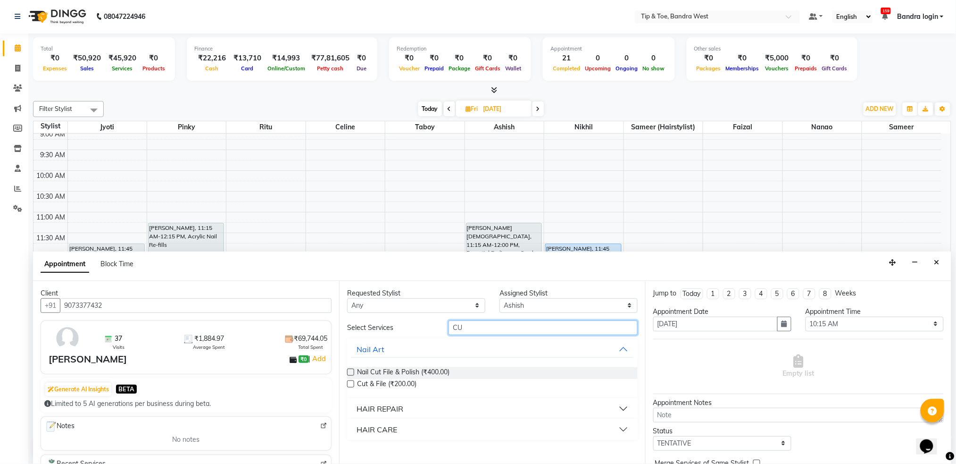
type input "C"
type input "APP"
click at [450, 368] on span "Application of Nail Polish (₹300.00)" at bounding box center [409, 373] width 105 height 12
checkbox input "false"
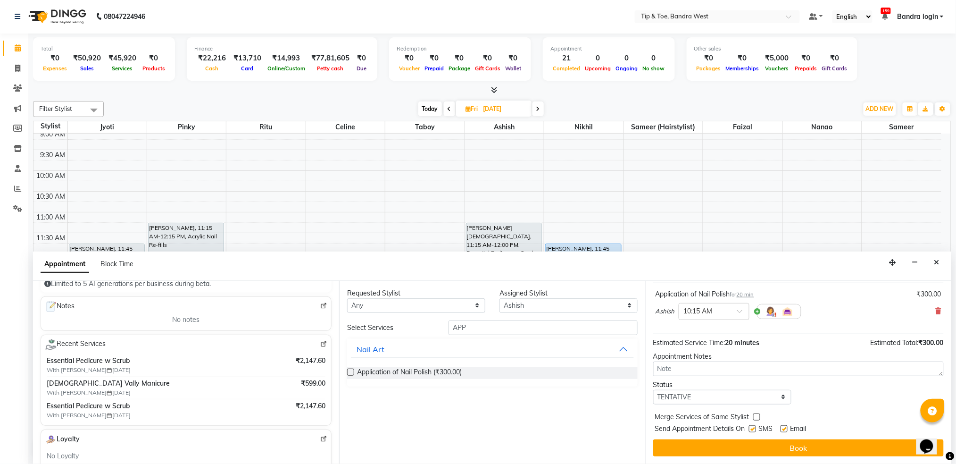
scroll to position [127, 0]
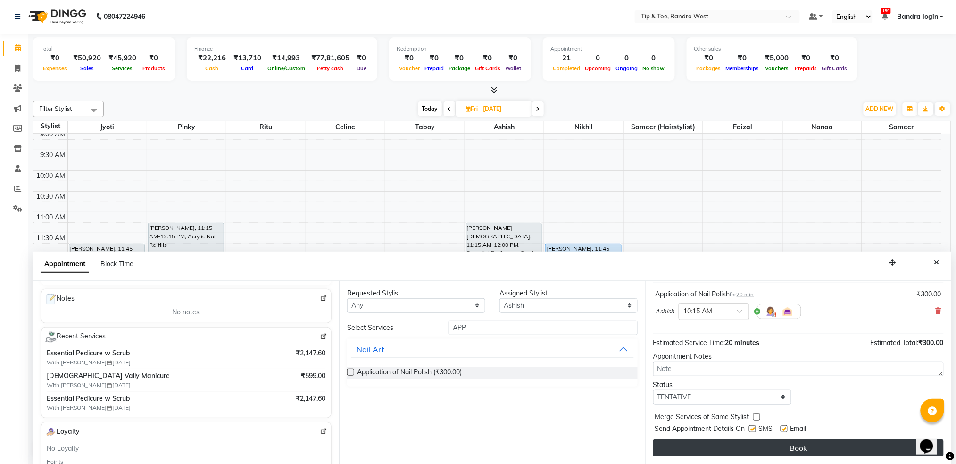
click at [774, 445] on button "Book" at bounding box center [798, 447] width 291 height 17
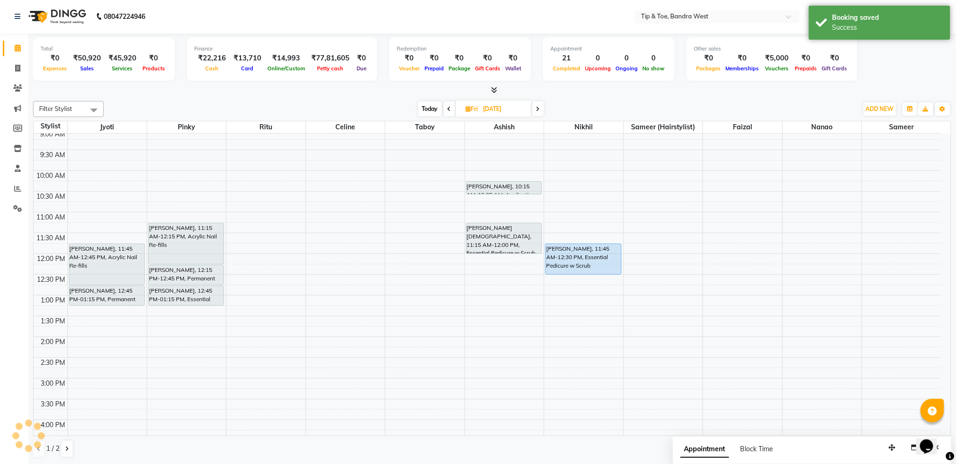
scroll to position [0, 0]
click at [428, 108] on span "Today" at bounding box center [430, 109] width 24 height 15
type input "[DATE]"
